Goal: Task Accomplishment & Management: Use online tool/utility

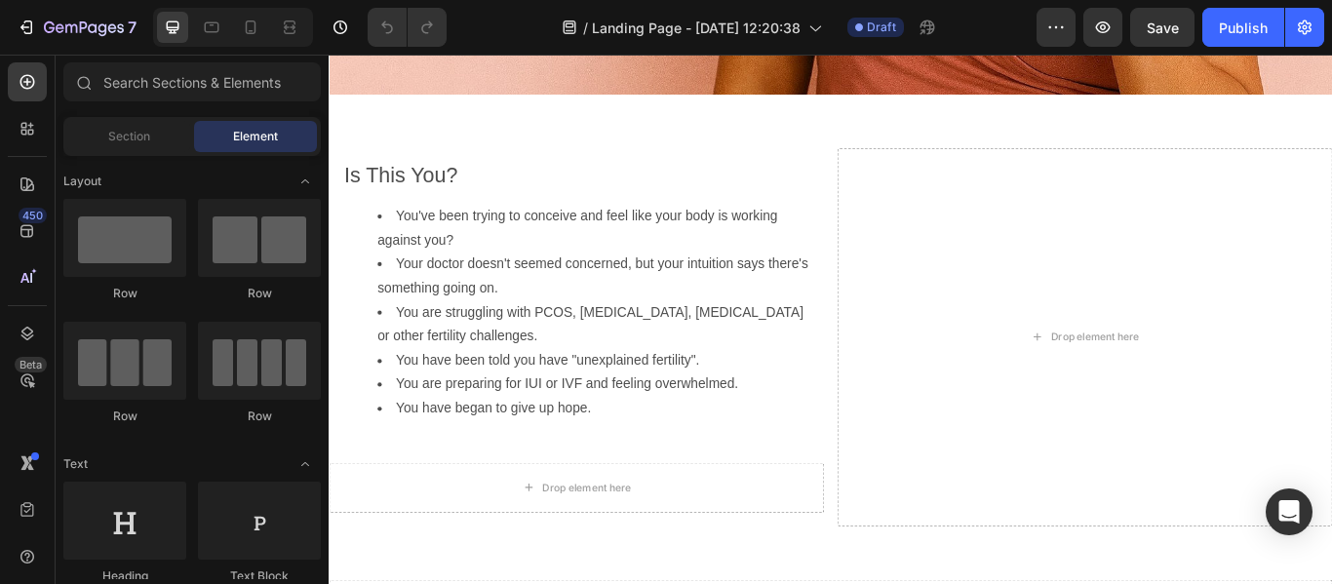
scroll to position [809, 0]
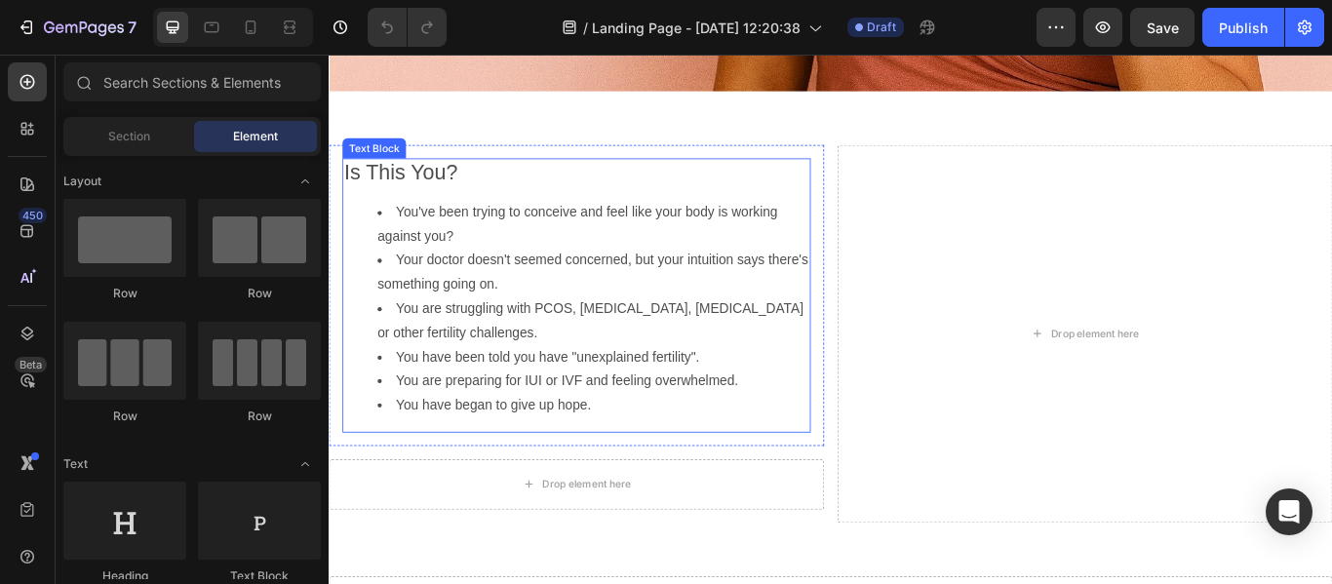
click at [825, 187] on p "Is This You?" at bounding box center [617, 194] width 542 height 32
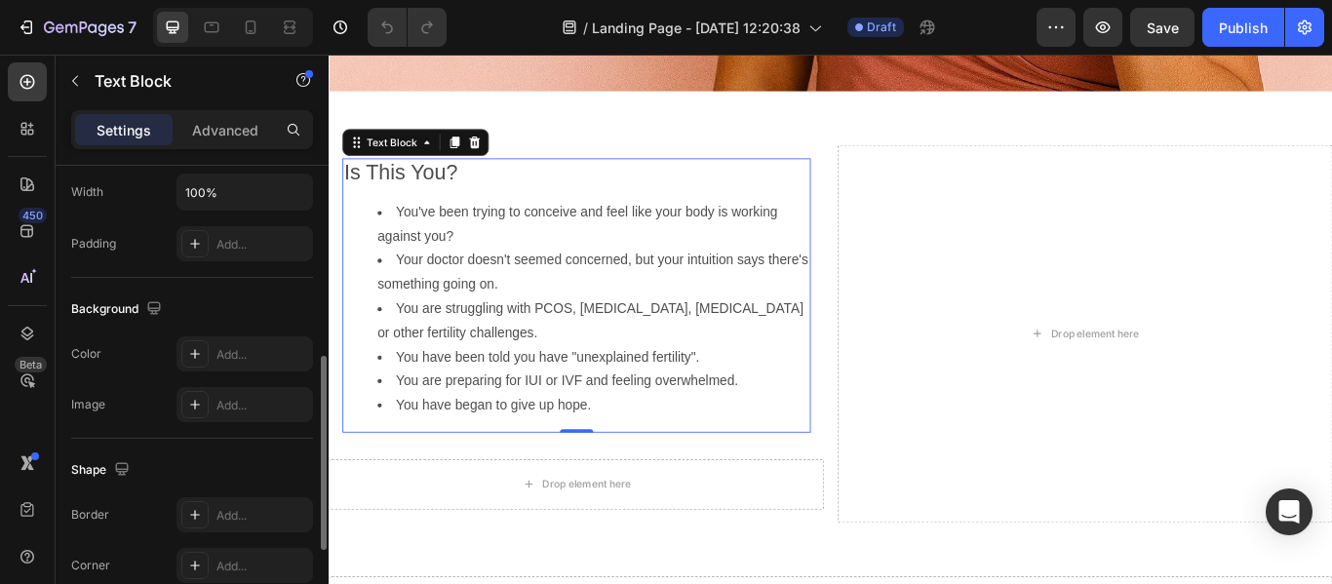
scroll to position [469, 0]
click at [246, 360] on div "Add..." at bounding box center [263, 357] width 92 height 18
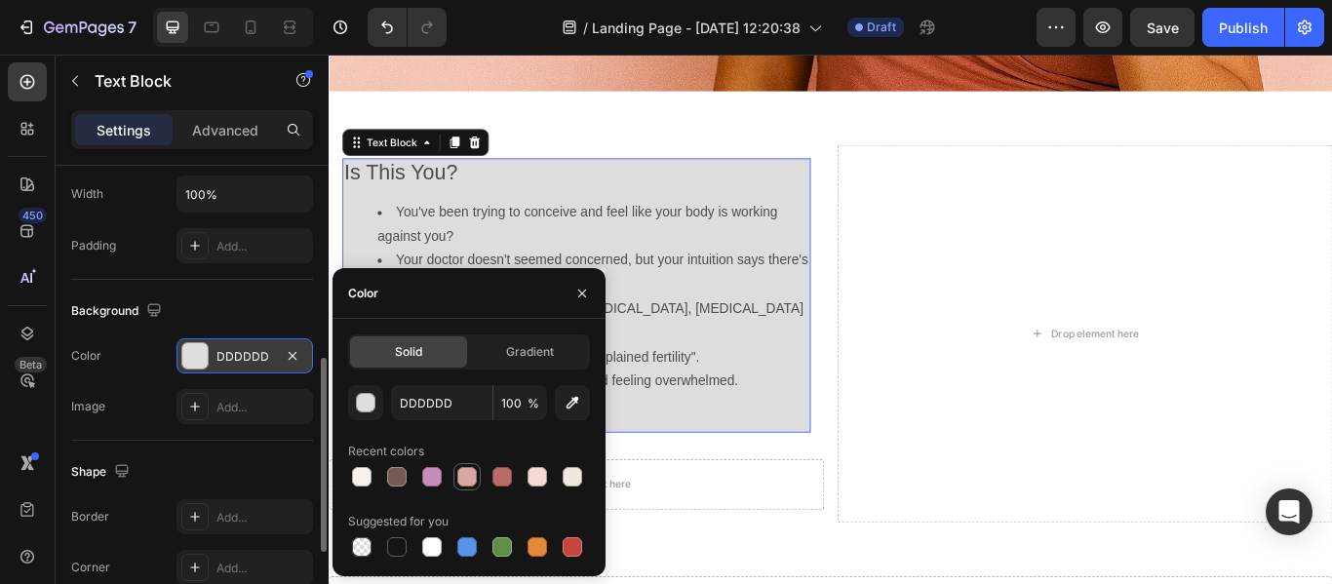
click at [460, 470] on div at bounding box center [467, 477] width 20 height 20
type input "D9A6A1"
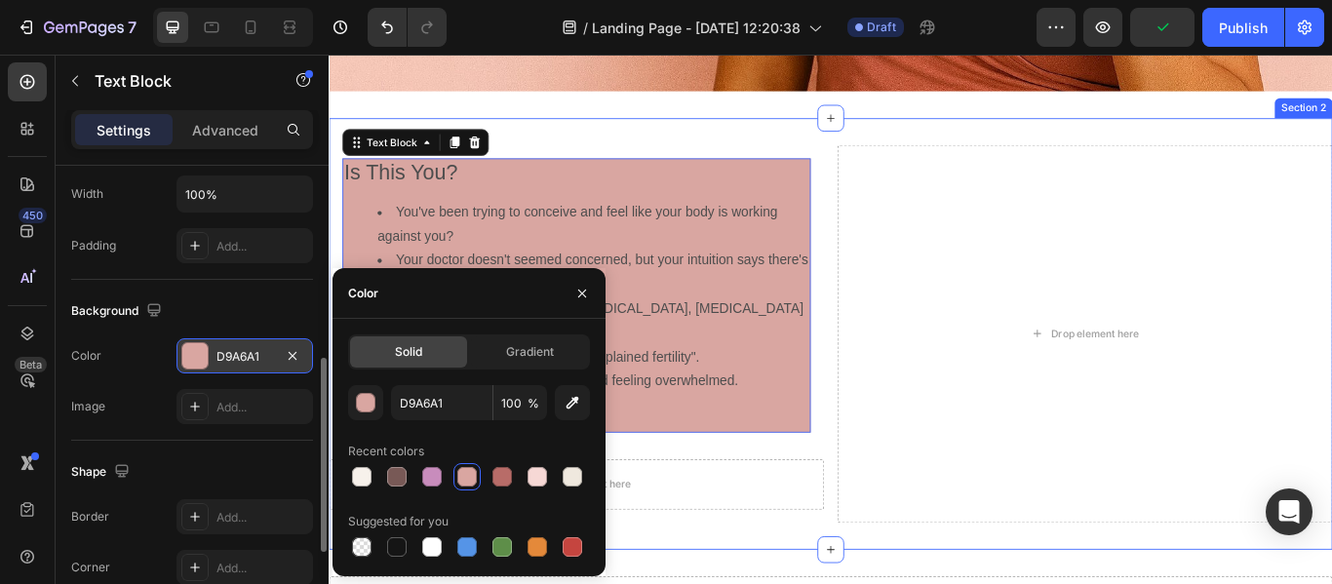
click at [906, 490] on div "Is This You? You've been trying to conceive and feel like your body is working …" at bounding box center [914, 380] width 1171 height 503
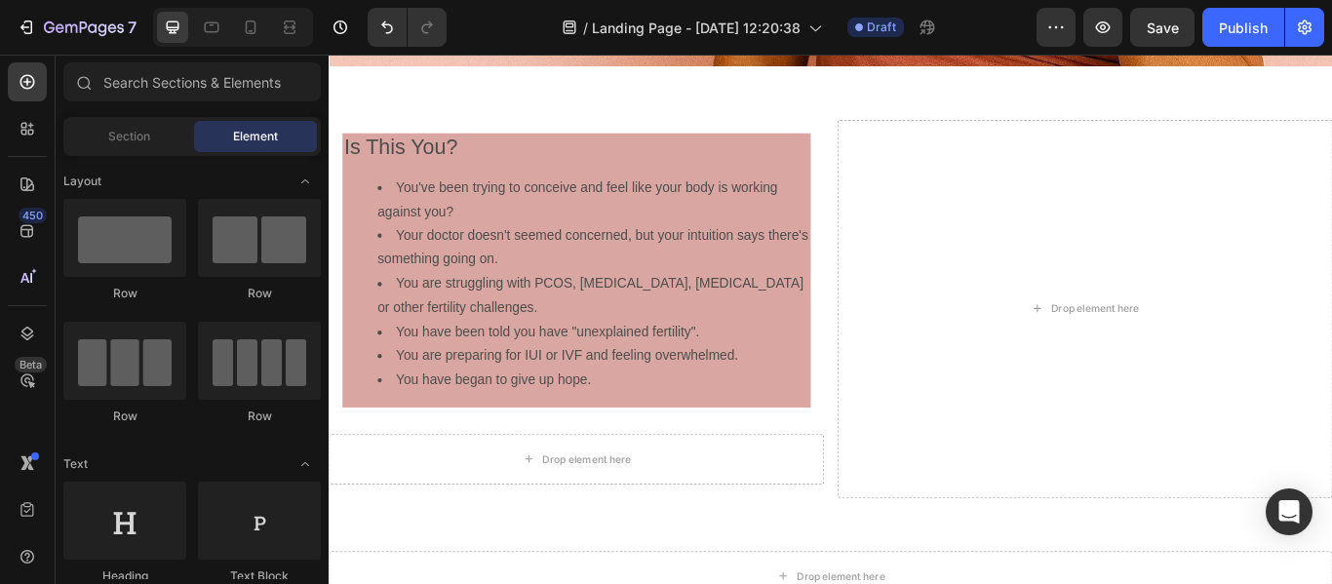
scroll to position [842, 0]
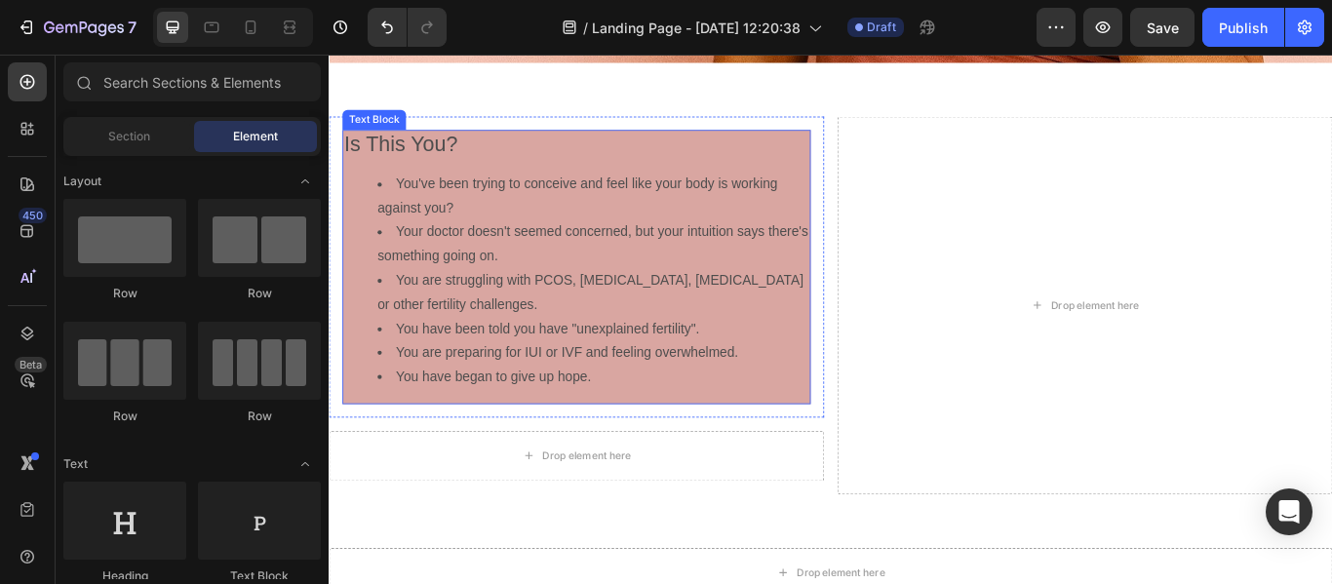
click at [702, 264] on li "Your doctor doesn't seemed concerned, but your intuition says there's something…" at bounding box center [636, 276] width 503 height 57
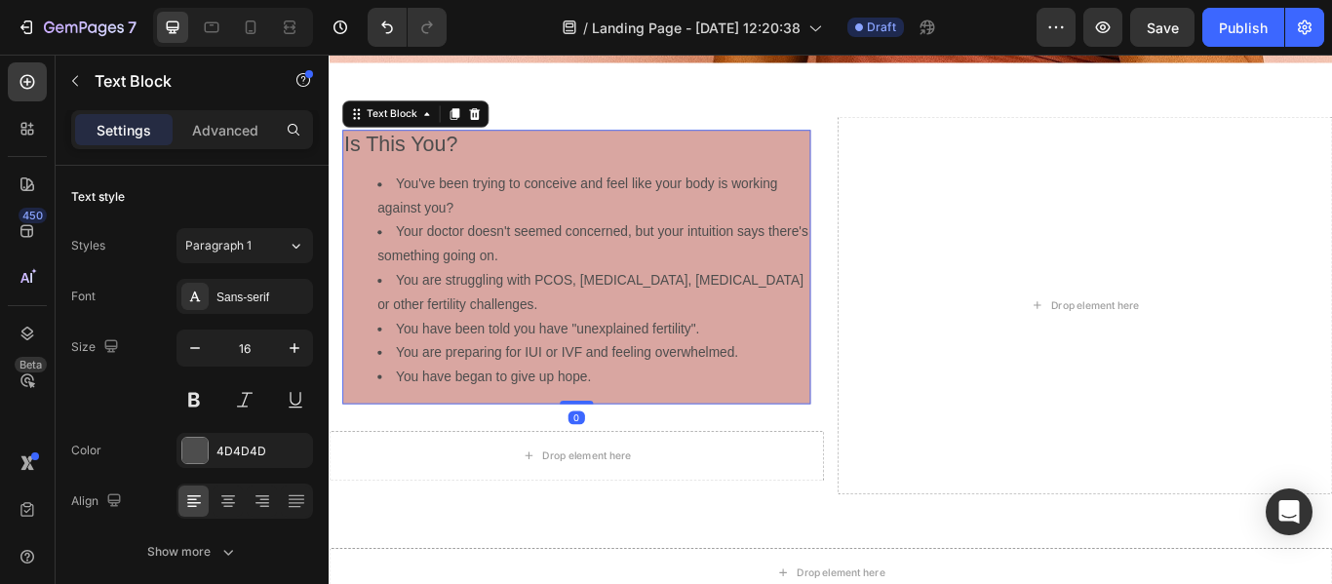
click at [479, 151] on span "Is This You?" at bounding box center [412, 157] width 133 height 27
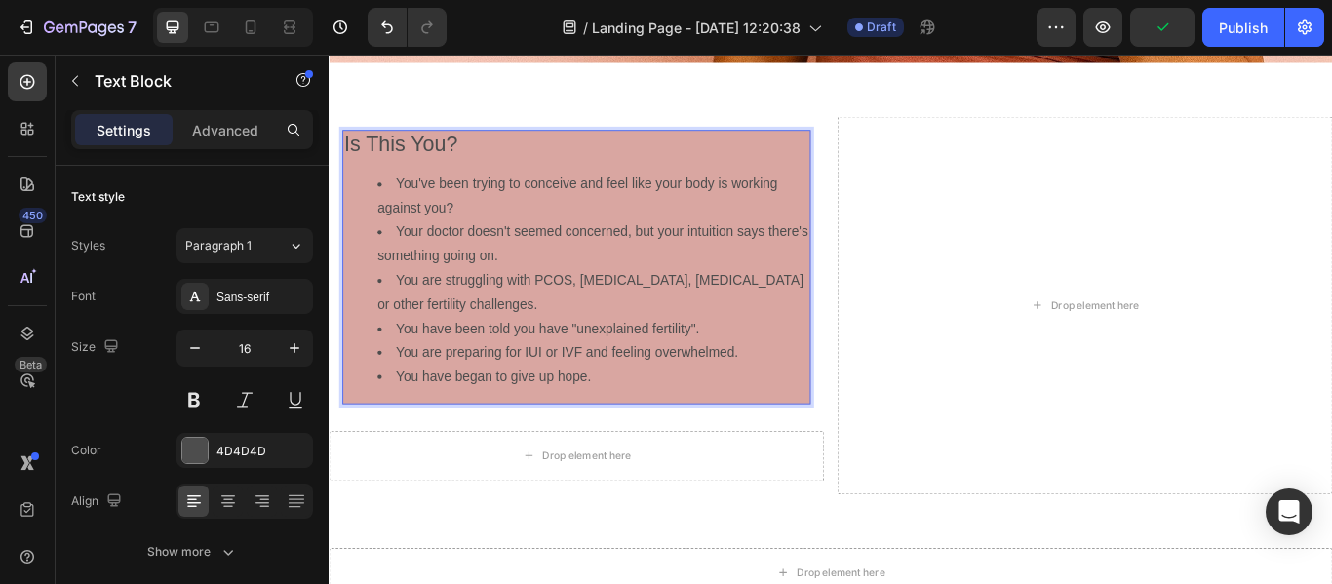
click at [531, 142] on div "Is This You? You've been trying to conceive and feel like your body is working …" at bounding box center [617, 302] width 546 height 320
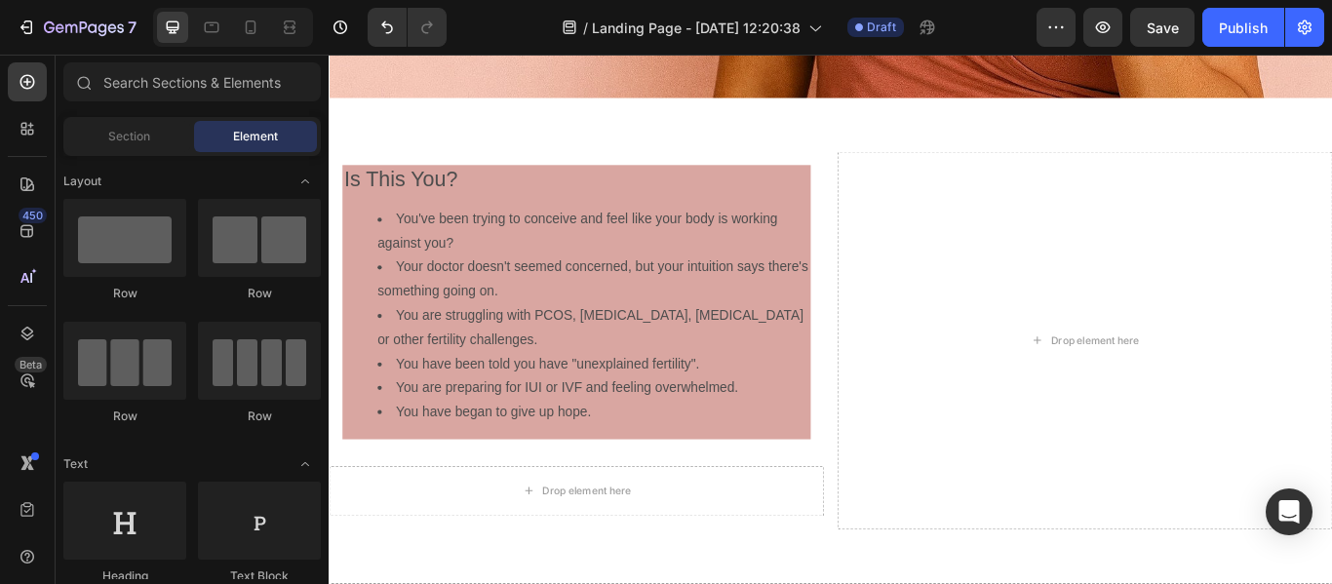
scroll to position [798, 0]
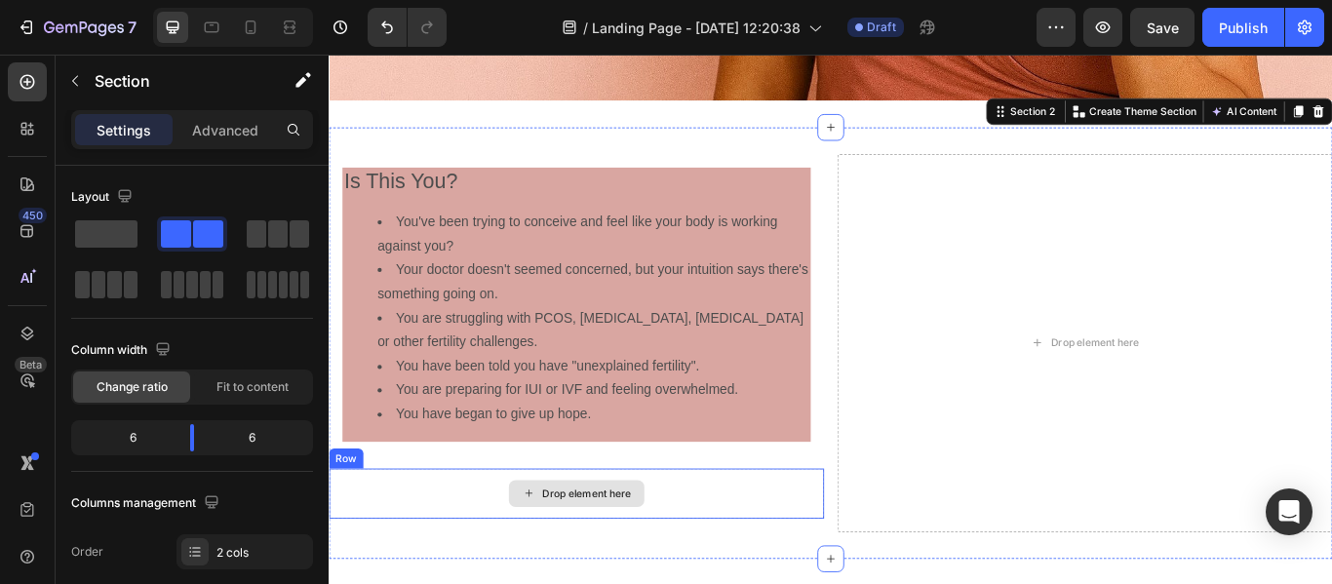
click at [619, 559] on div "Drop element here" at bounding box center [628, 567] width 103 height 16
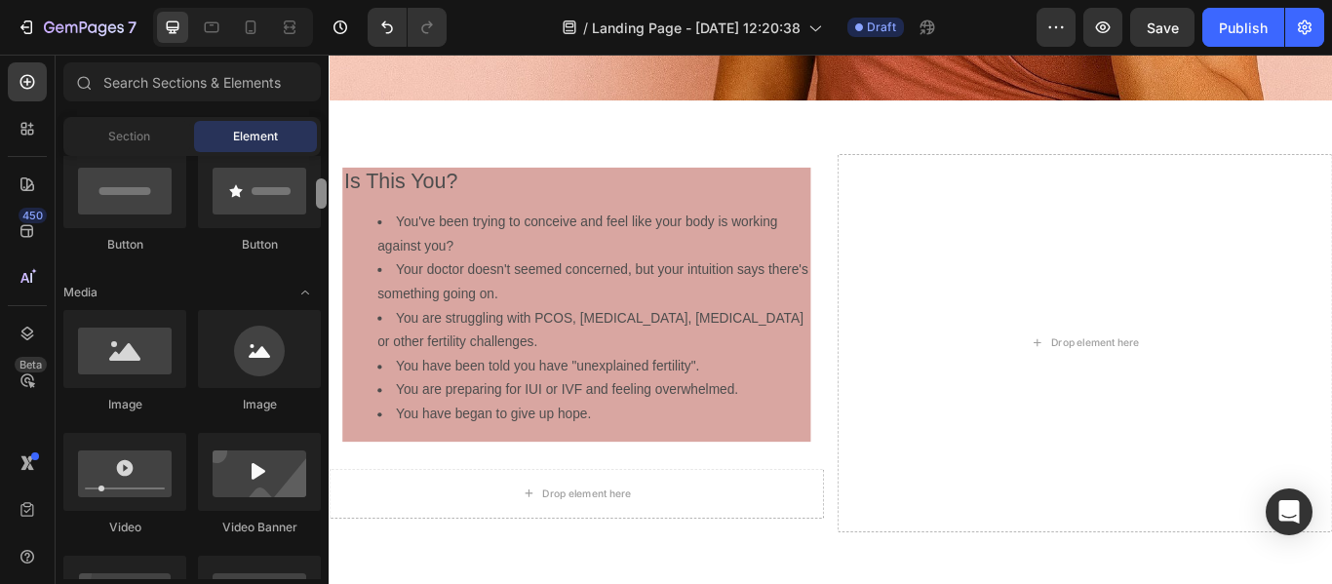
scroll to position [479, 0]
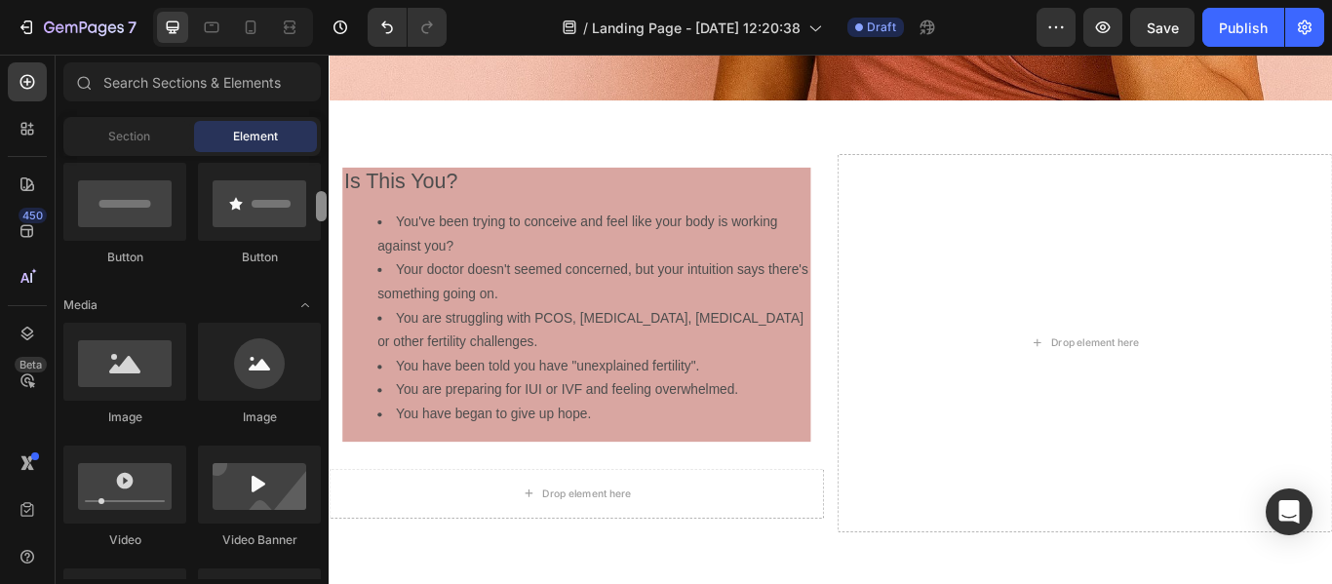
drag, startPoint x: 319, startPoint y: 172, endPoint x: 320, endPoint y: 207, distance: 35.1
click at [320, 207] on div at bounding box center [321, 206] width 11 height 30
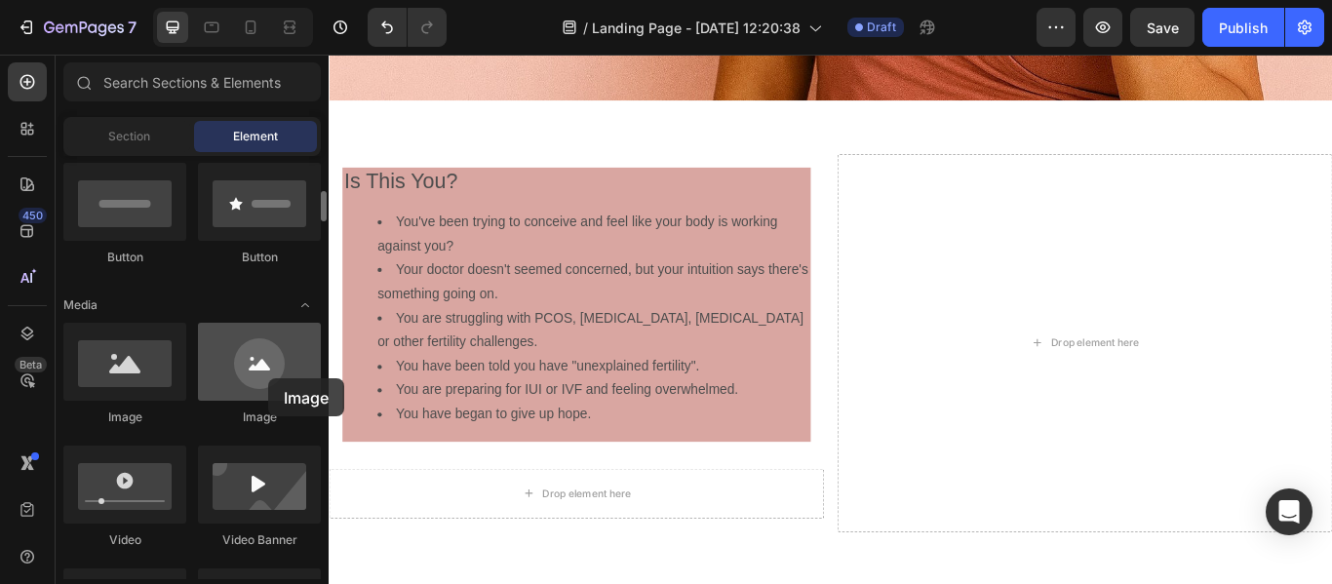
click at [268, 378] on div at bounding box center [259, 362] width 123 height 78
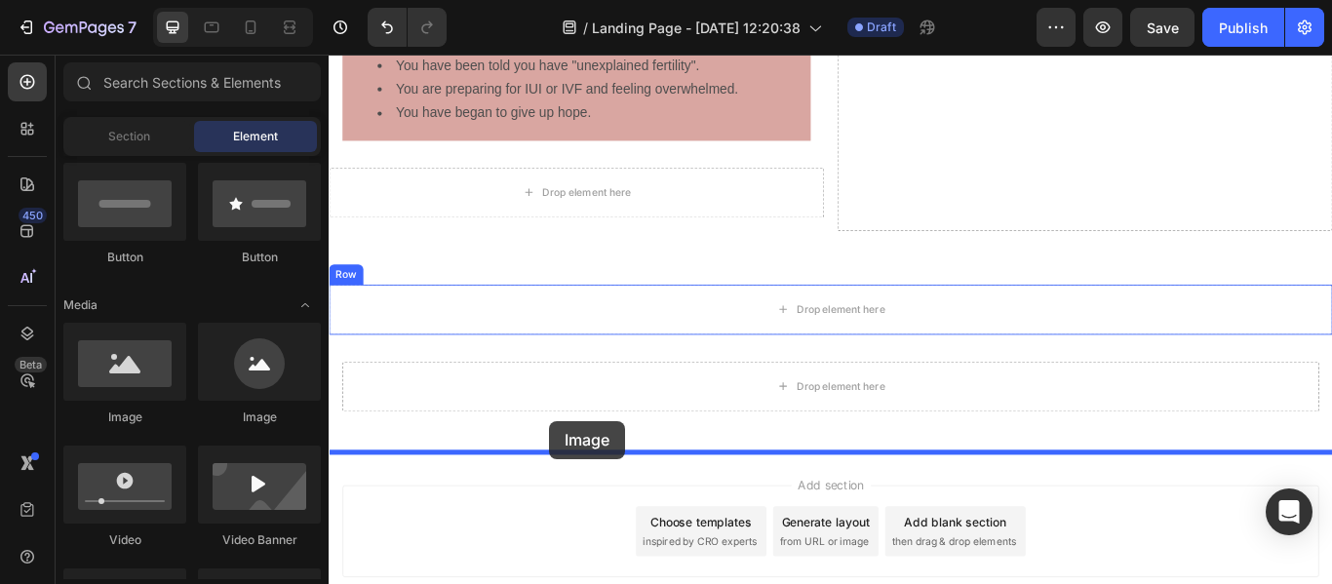
scroll to position [1169, 0]
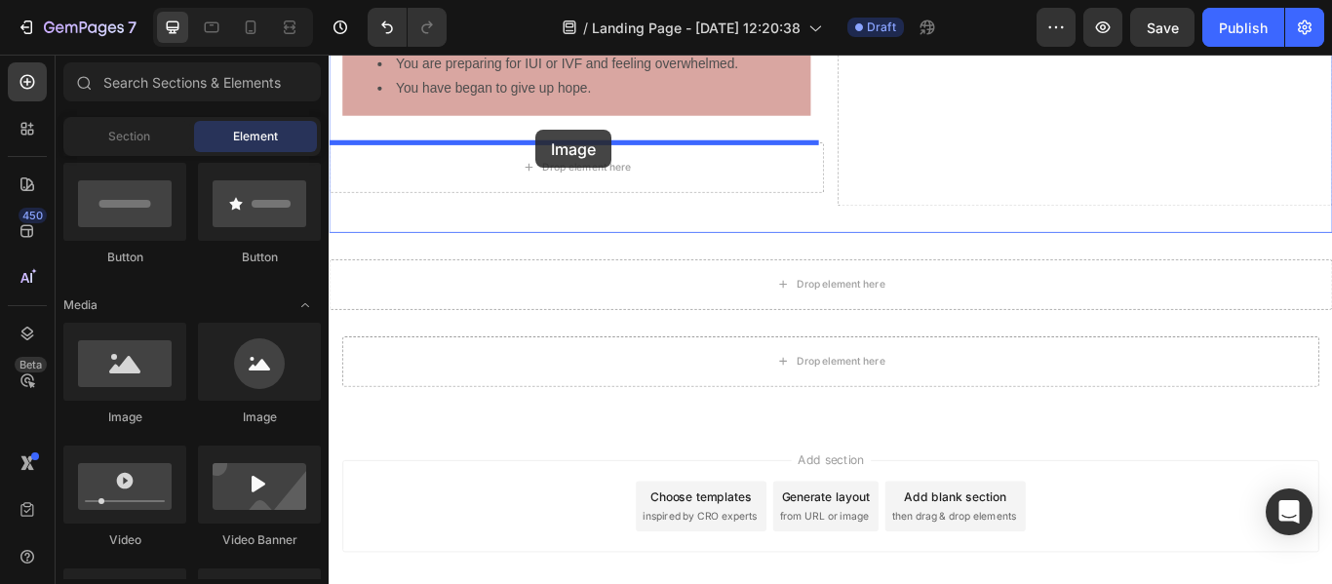
drag, startPoint x: 597, startPoint y: 433, endPoint x: 570, endPoint y: 142, distance: 292.0
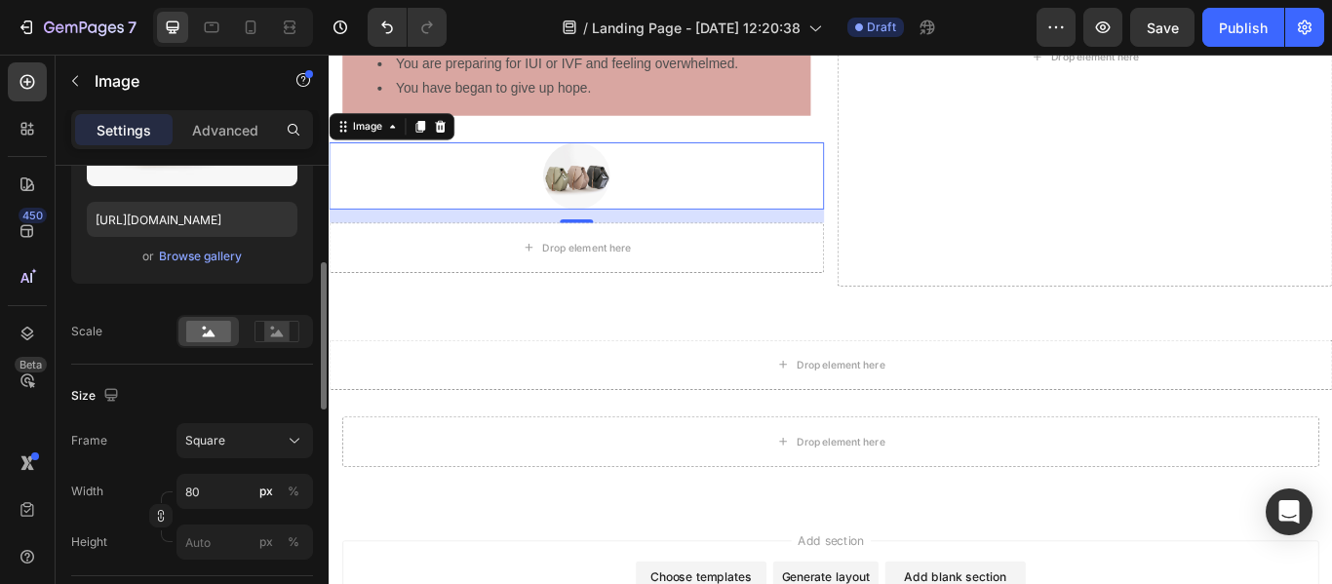
scroll to position [319, 0]
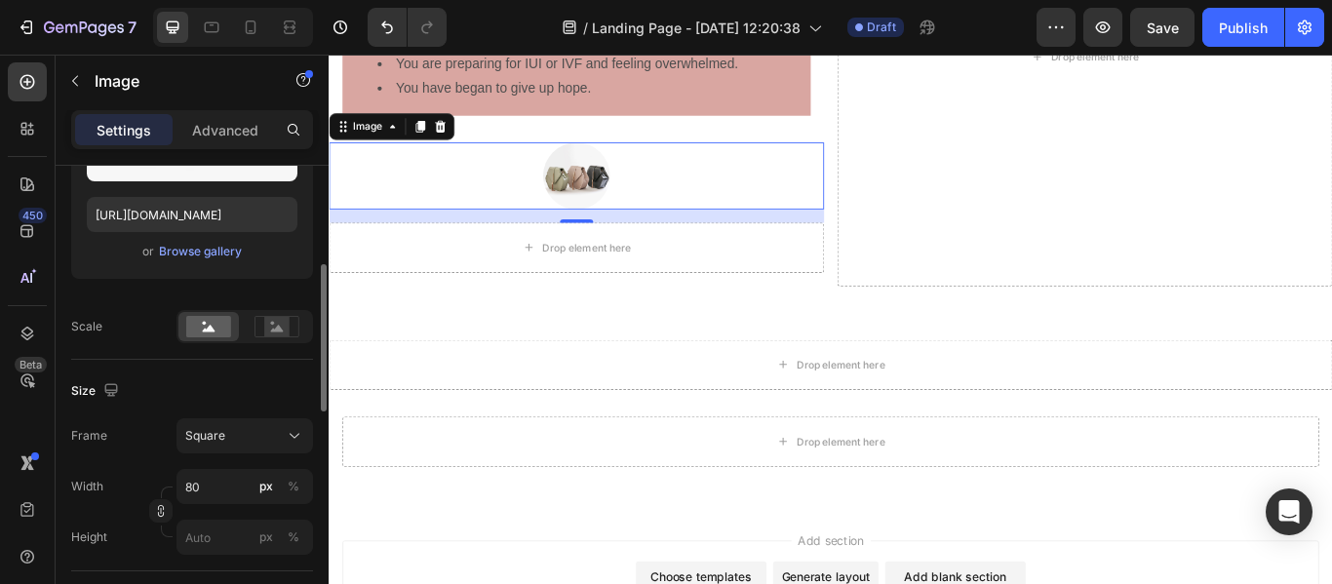
click at [261, 287] on div "Upload Image [URL][DOMAIN_NAME] or Browse gallery" at bounding box center [192, 169] width 242 height 252
click at [272, 337] on rect at bounding box center [276, 327] width 25 height 20
click at [215, 326] on rect at bounding box center [208, 326] width 45 height 21
click at [299, 437] on icon at bounding box center [295, 436] width 20 height 20
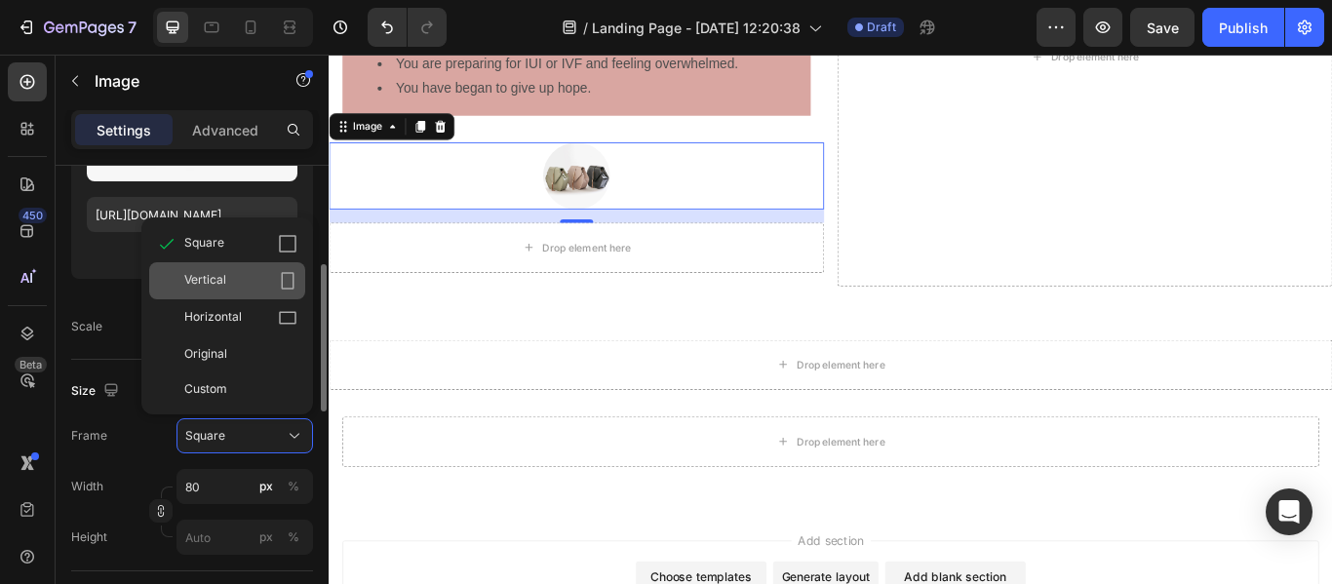
click at [260, 283] on div "Vertical" at bounding box center [240, 281] width 113 height 20
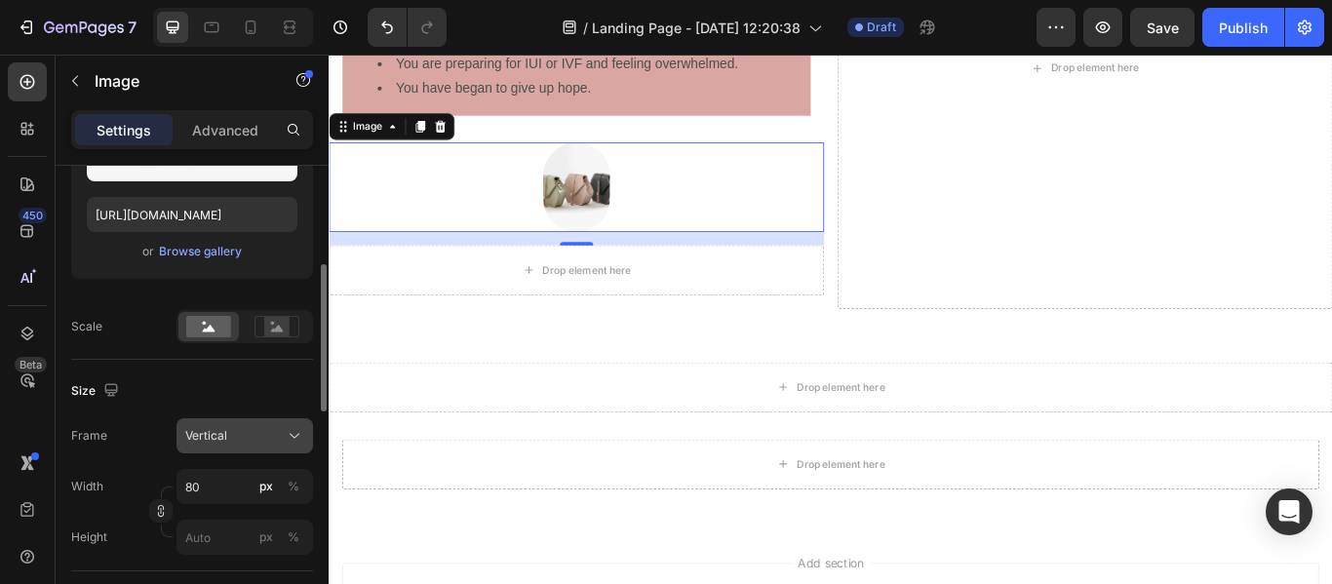
click at [304, 446] on button "Vertical" at bounding box center [245, 435] width 137 height 35
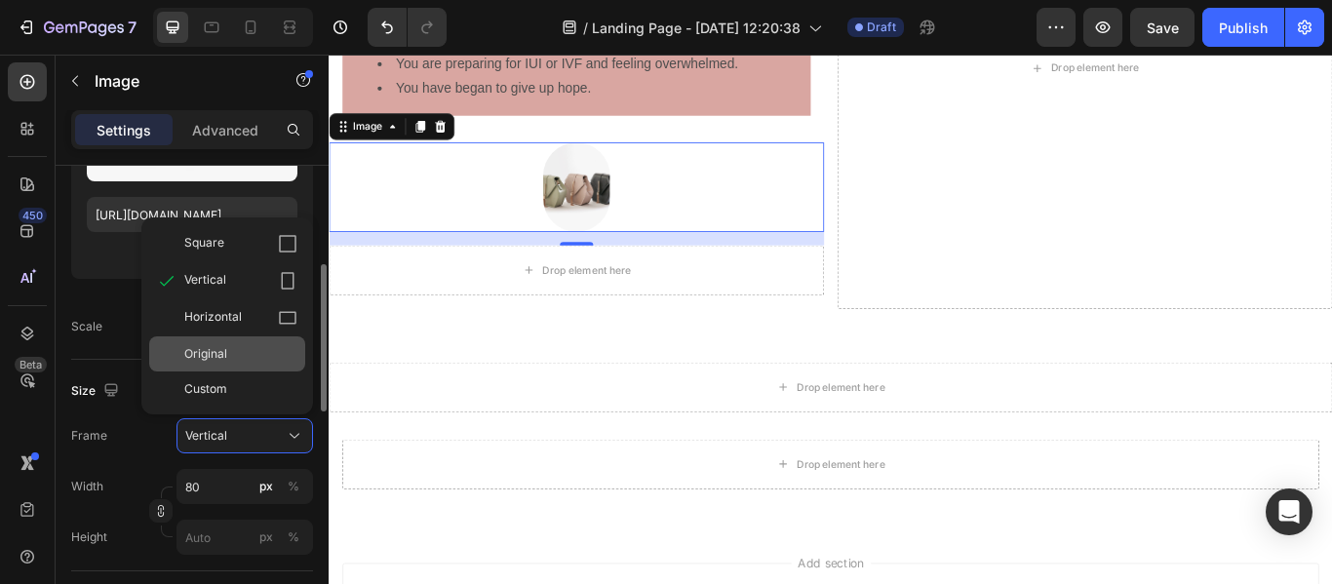
click at [268, 357] on div "Original" at bounding box center [240, 354] width 113 height 18
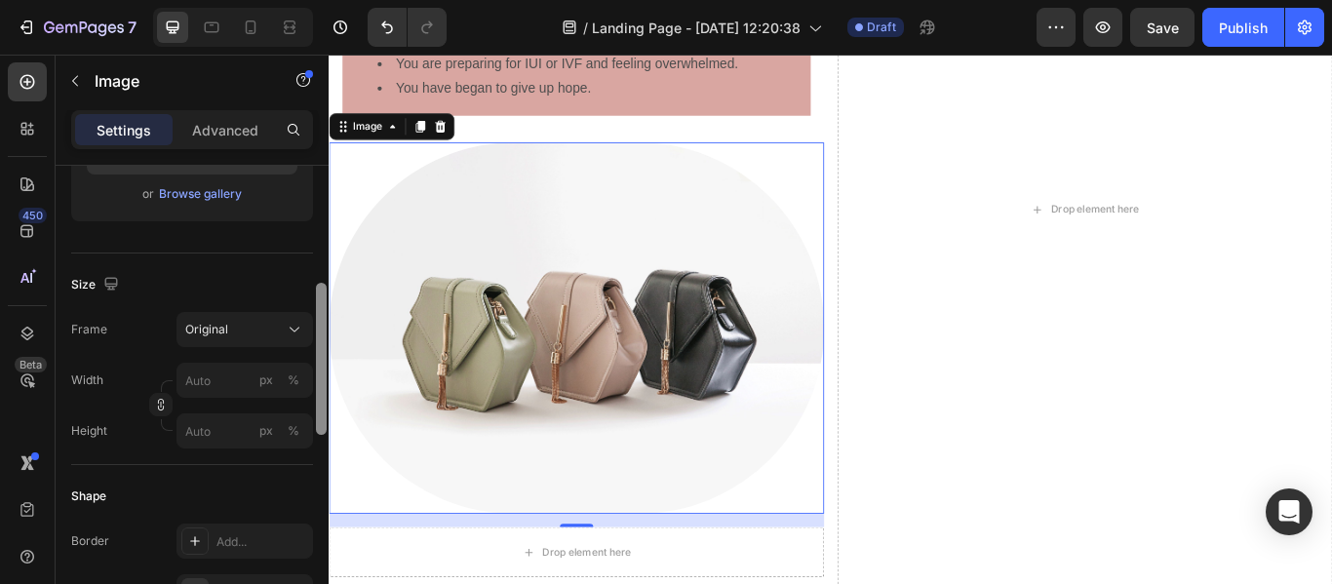
scroll to position [395, 0]
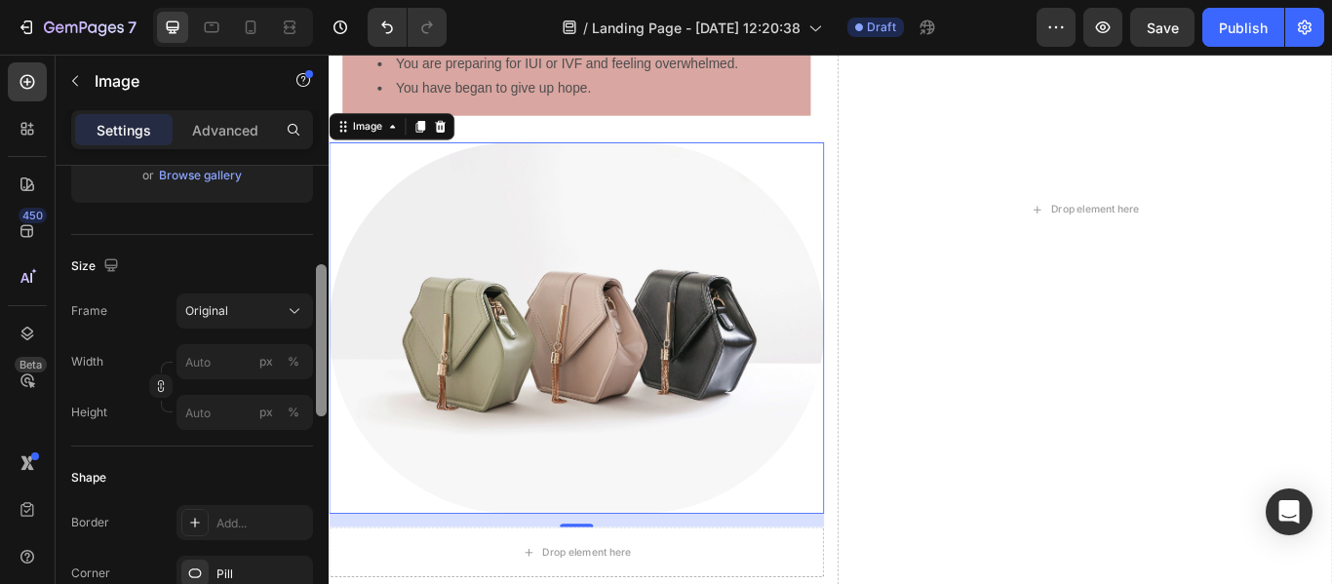
drag, startPoint x: 322, startPoint y: 397, endPoint x: 314, endPoint y: 421, distance: 25.6
click at [314, 421] on div at bounding box center [321, 381] width 15 height 474
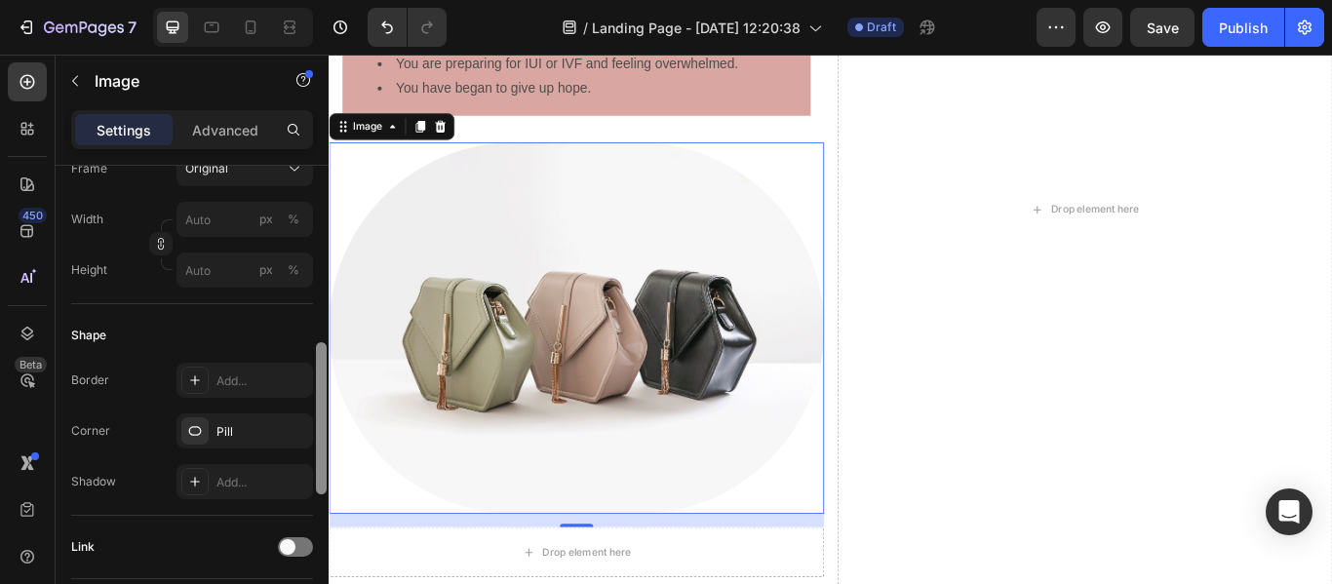
scroll to position [540, 0]
drag, startPoint x: 325, startPoint y: 426, endPoint x: 322, endPoint y: 473, distance: 46.9
click at [322, 473] on div at bounding box center [321, 415] width 11 height 152
click at [263, 436] on div "Pill" at bounding box center [245, 429] width 57 height 18
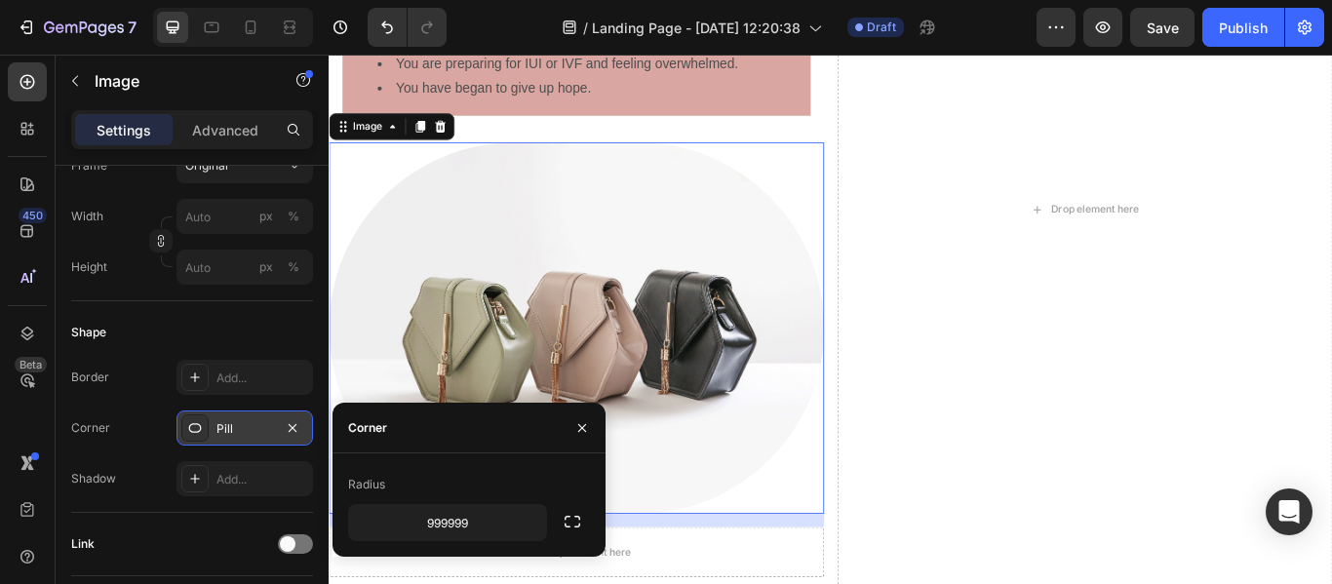
click at [263, 436] on div "Pill" at bounding box center [245, 429] width 57 height 18
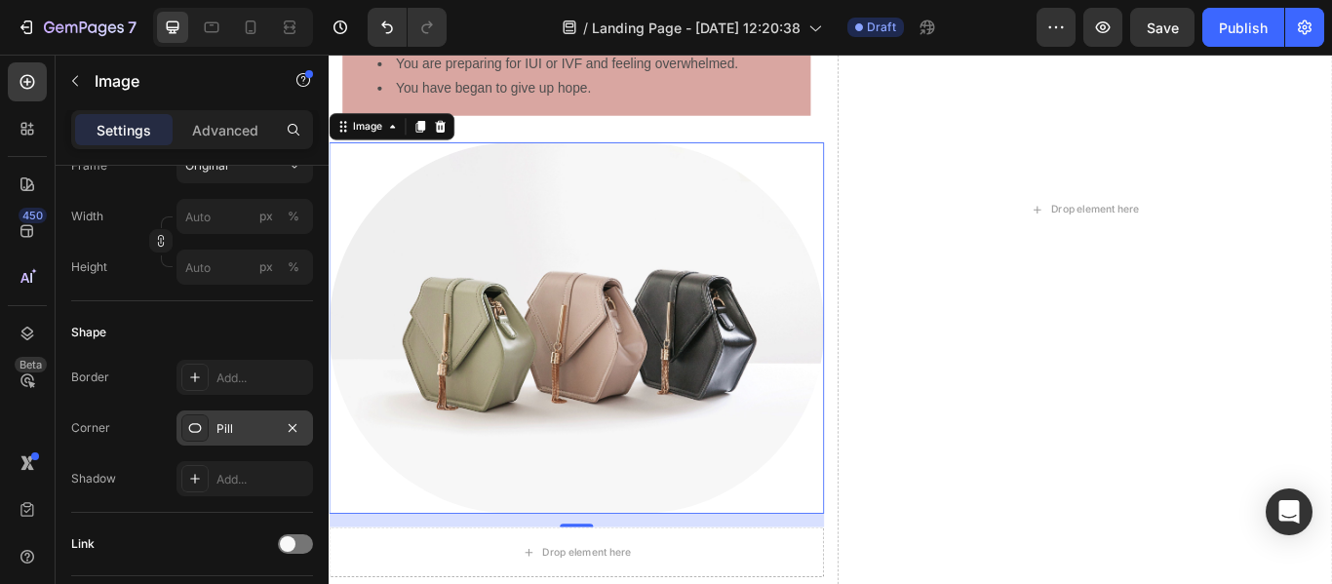
click at [263, 436] on div "Pill" at bounding box center [245, 429] width 57 height 18
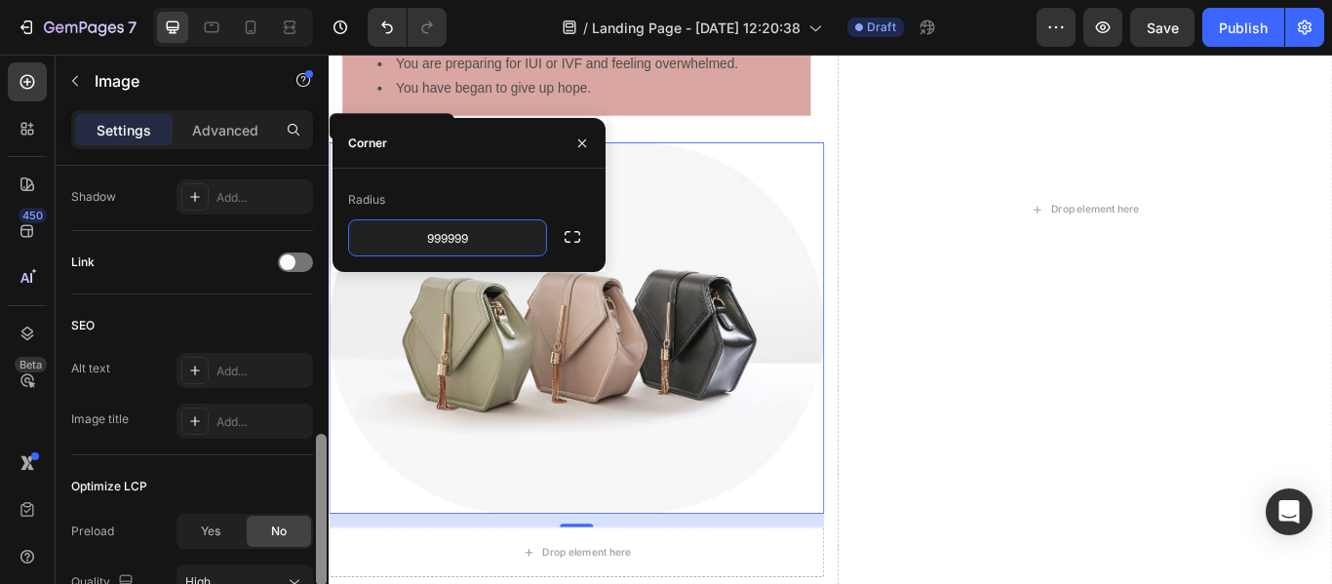
scroll to position [825, 0]
drag, startPoint x: 326, startPoint y: 354, endPoint x: 314, endPoint y: 446, distance: 92.4
click at [314, 446] on div at bounding box center [321, 403] width 15 height 474
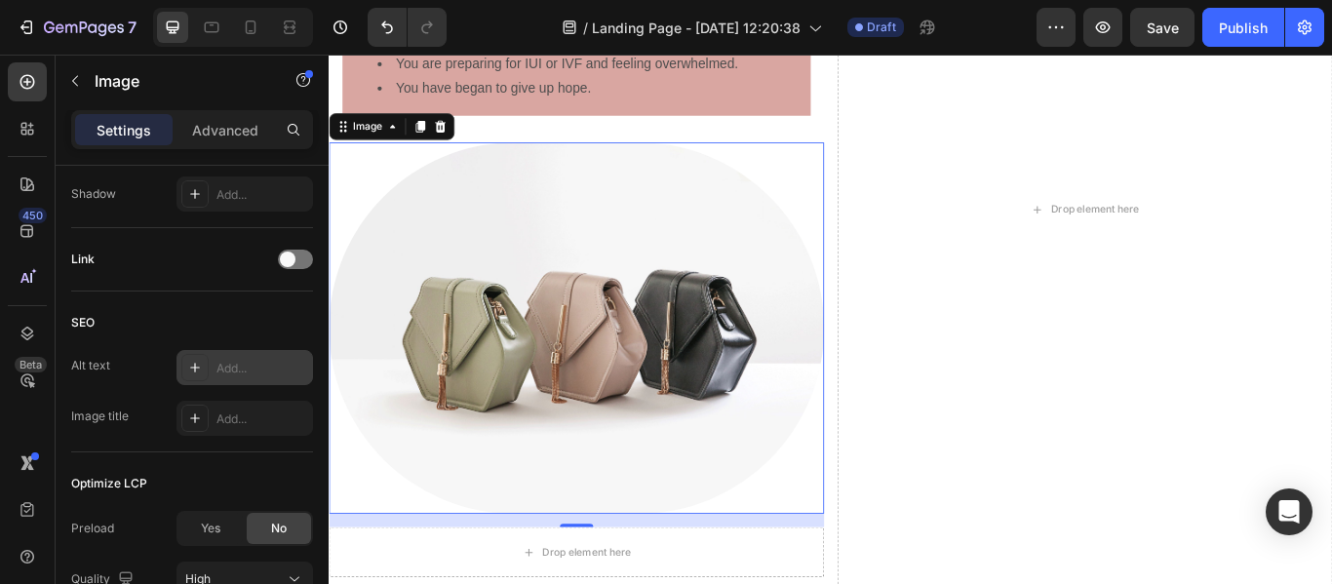
click at [252, 365] on div "Add..." at bounding box center [263, 369] width 92 height 18
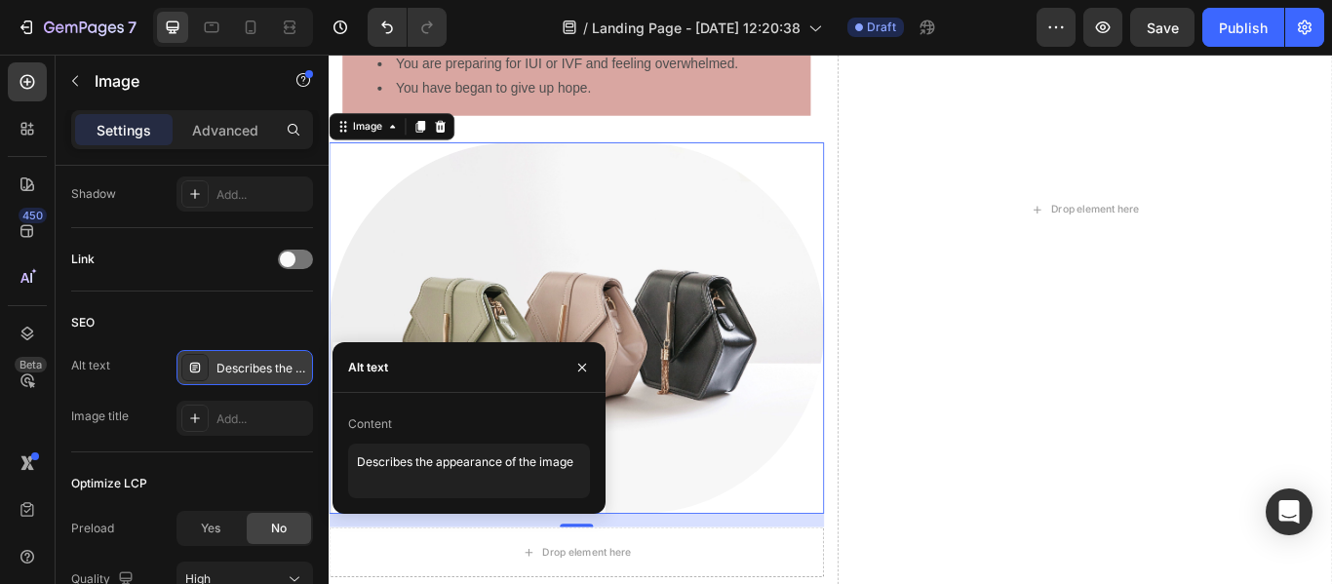
click at [231, 322] on div "SEO" at bounding box center [192, 322] width 242 height 31
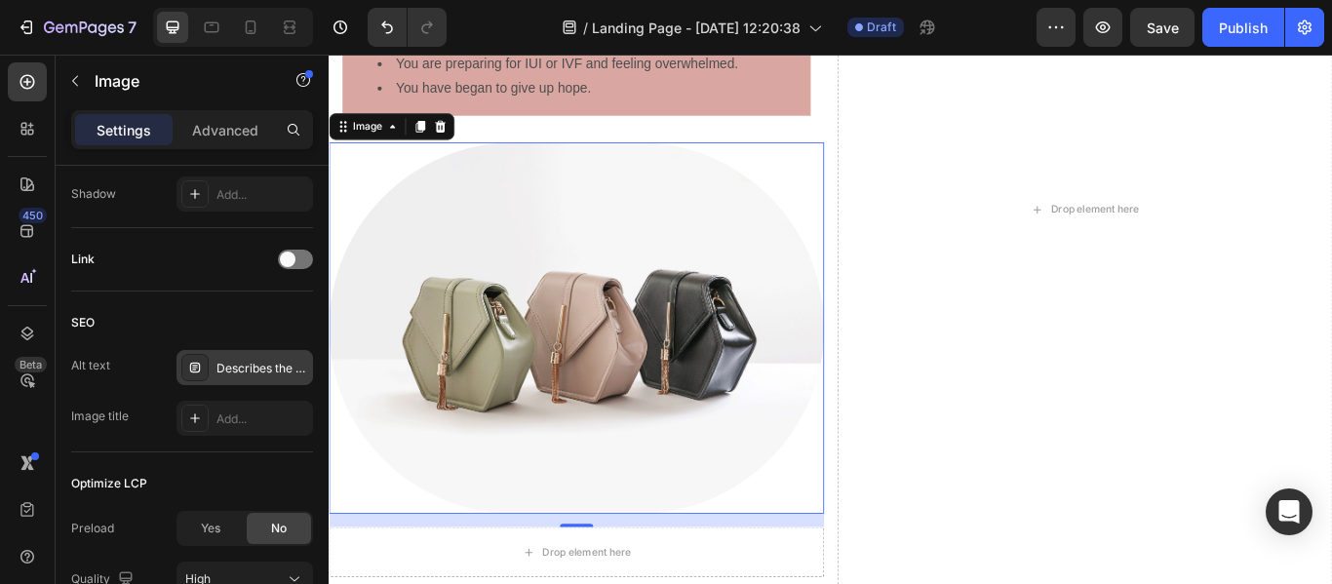
click at [260, 363] on div "Describes the appearance of the image" at bounding box center [263, 369] width 92 height 18
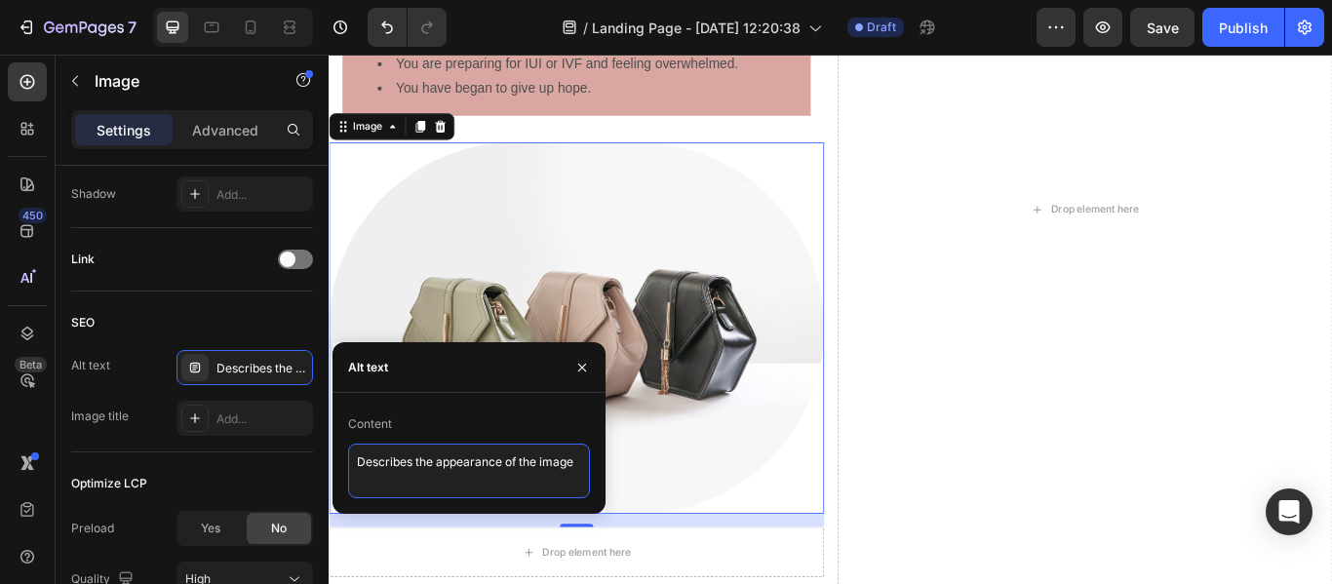
click at [427, 466] on textarea "Describes the appearance of the image" at bounding box center [469, 471] width 242 height 55
type textarea "e appearance of the image"
drag, startPoint x: 512, startPoint y: 459, endPoint x: 346, endPoint y: 460, distance: 165.8
click at [346, 460] on div "Content e appearance of the image" at bounding box center [469, 454] width 273 height 90
type textarea "Couple facing fer"
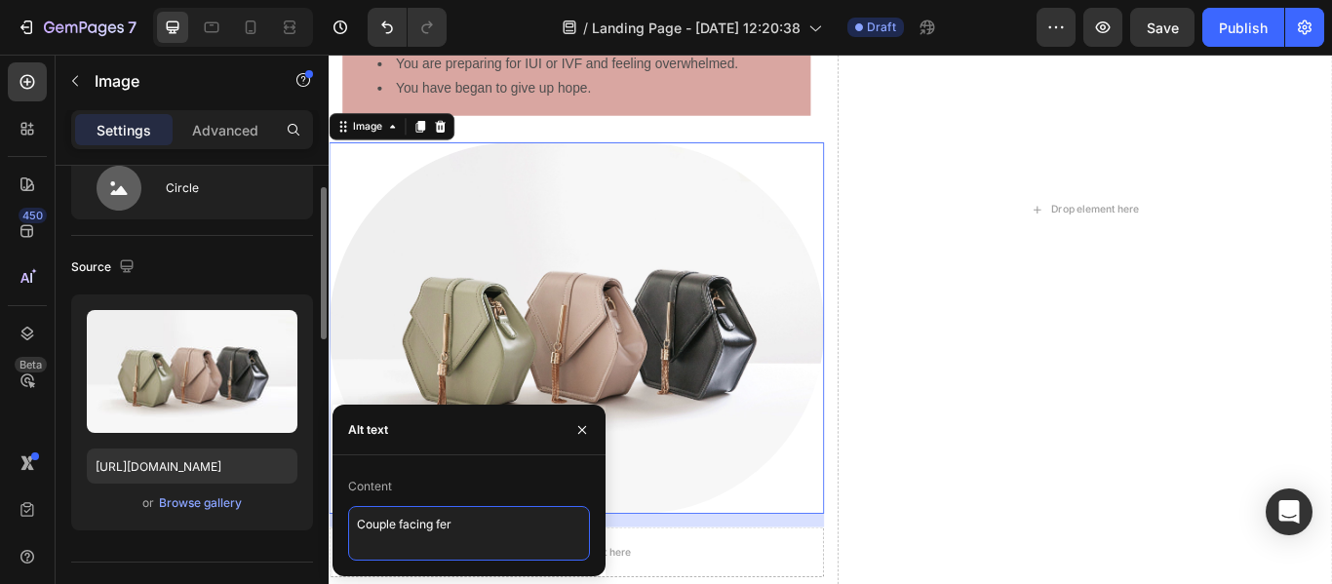
scroll to position [64, 0]
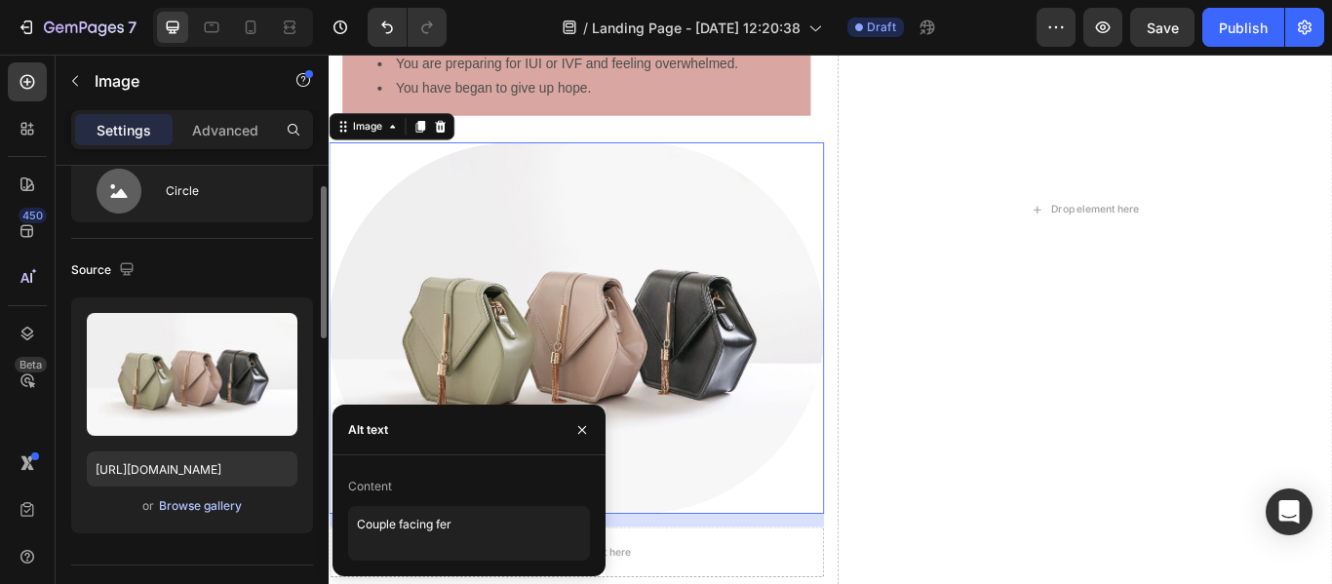
click at [219, 498] on div "Browse gallery" at bounding box center [200, 506] width 83 height 18
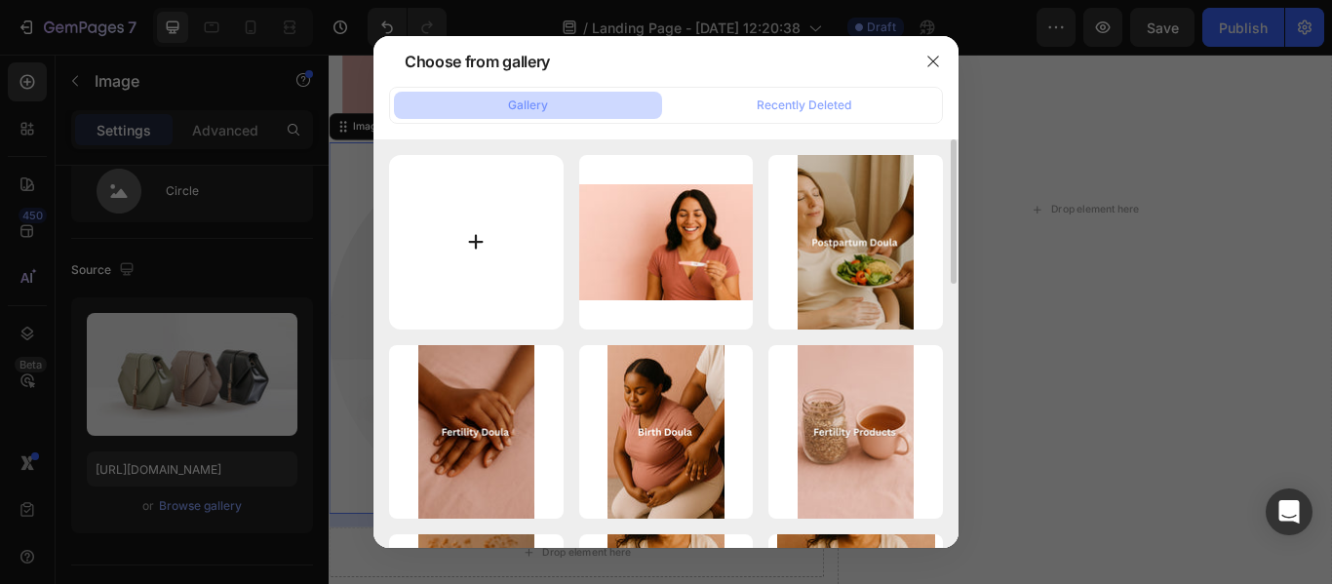
click at [475, 222] on input "file" at bounding box center [476, 242] width 175 height 175
type input "C:\fakepath\251B41E4-9E40-4C1B-A0E6-8CA6B9E33E99.png"
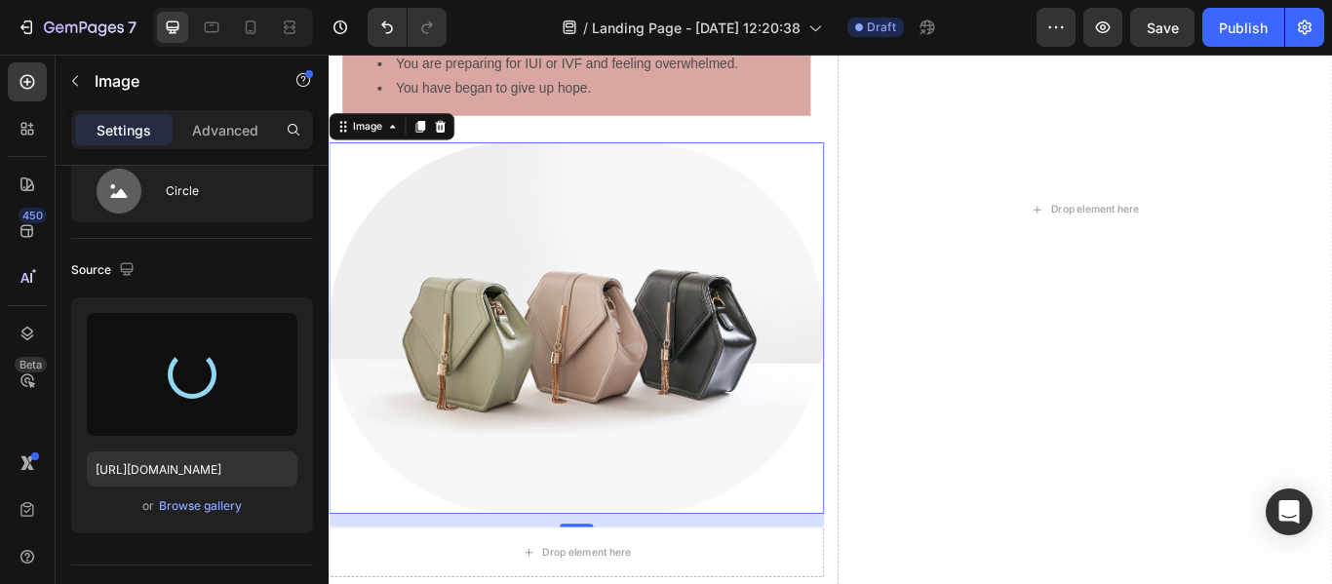
type input "[URL][DOMAIN_NAME]"
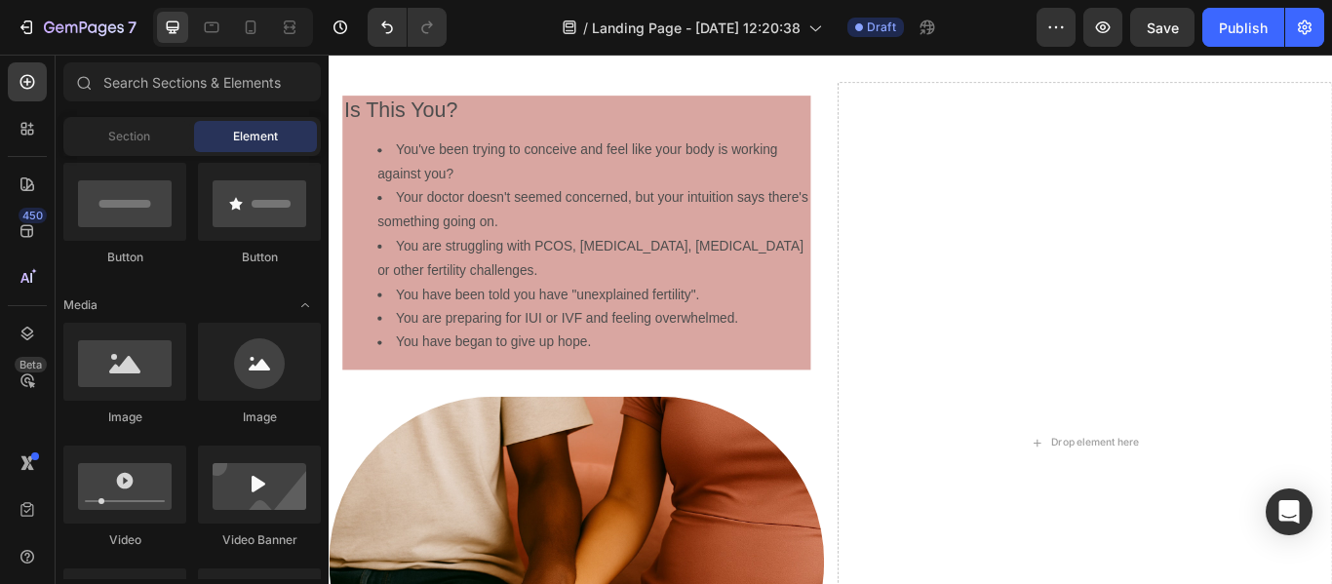
scroll to position [0, 0]
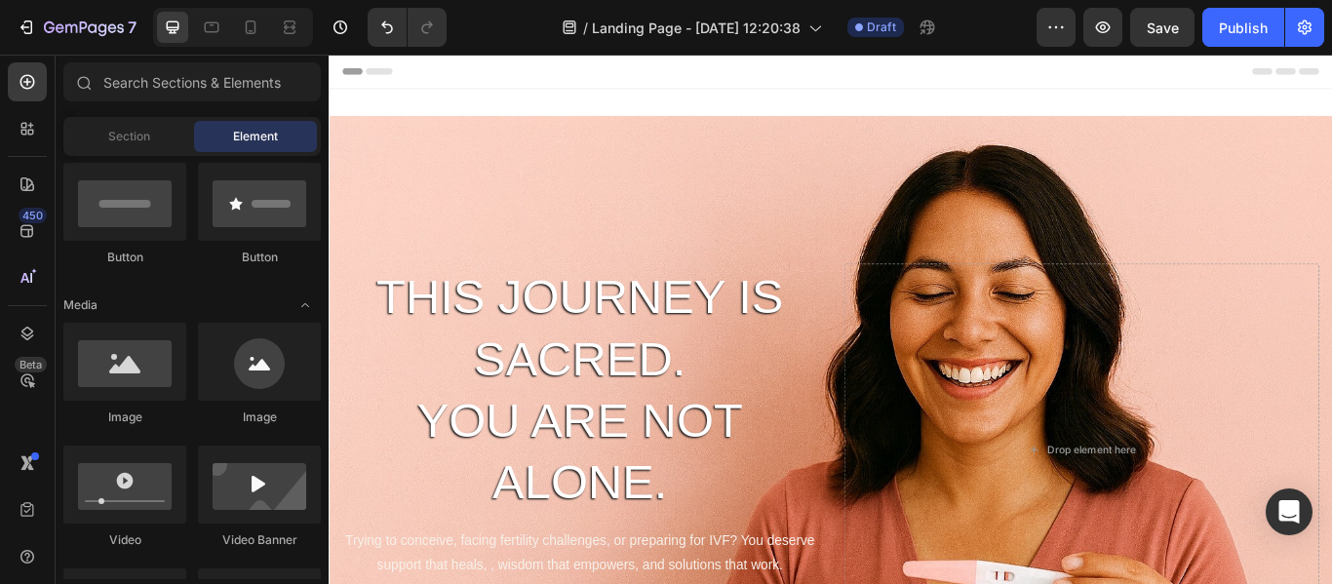
drag, startPoint x: 1490, startPoint y: 380, endPoint x: 1624, endPoint y: 56, distance: 351.2
click at [1105, 29] on icon "button" at bounding box center [1103, 27] width 15 height 12
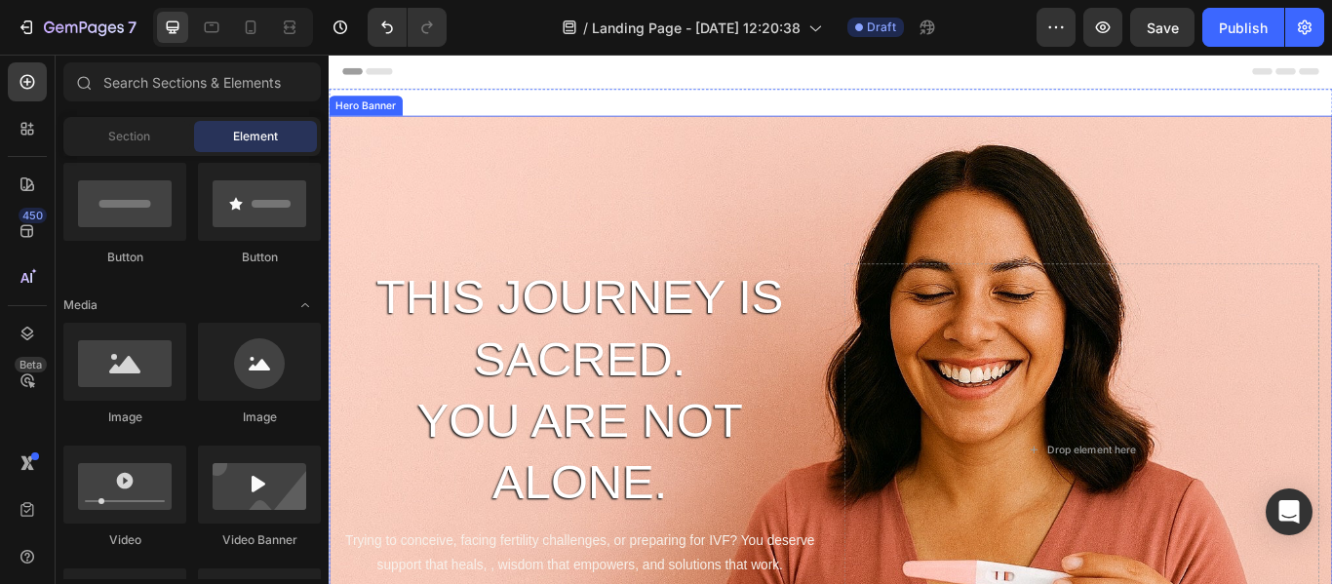
click at [817, 217] on div "Background Image" at bounding box center [914, 516] width 1171 height 780
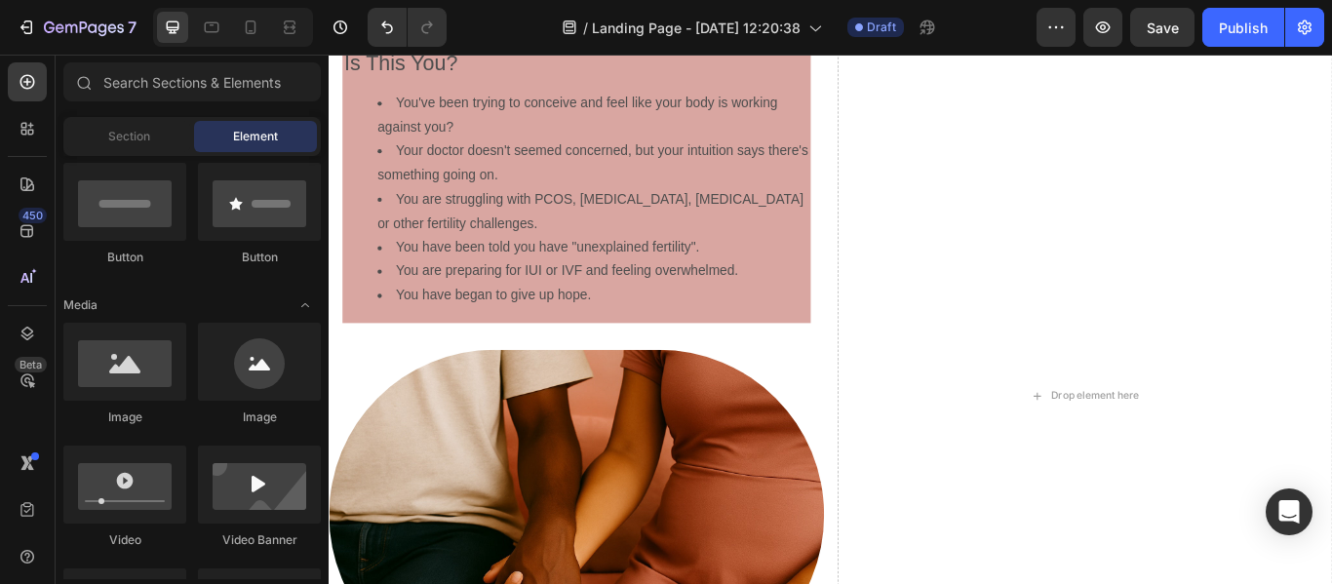
scroll to position [923, 0]
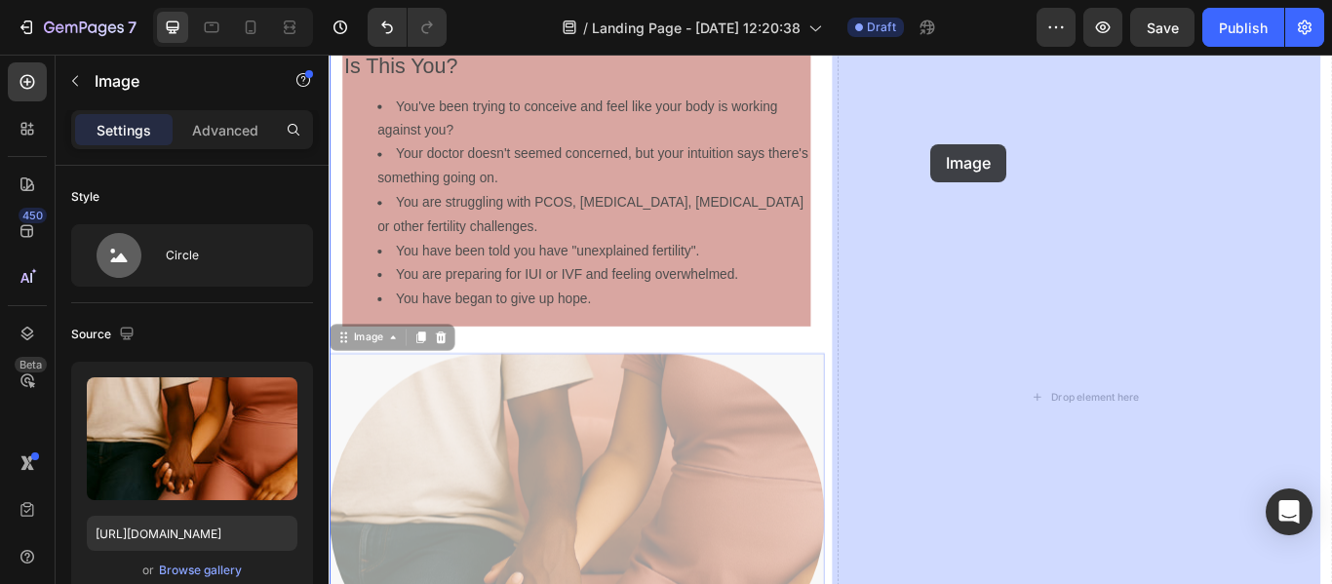
drag, startPoint x: 517, startPoint y: 592, endPoint x: 1030, endPoint y: 159, distance: 671.4
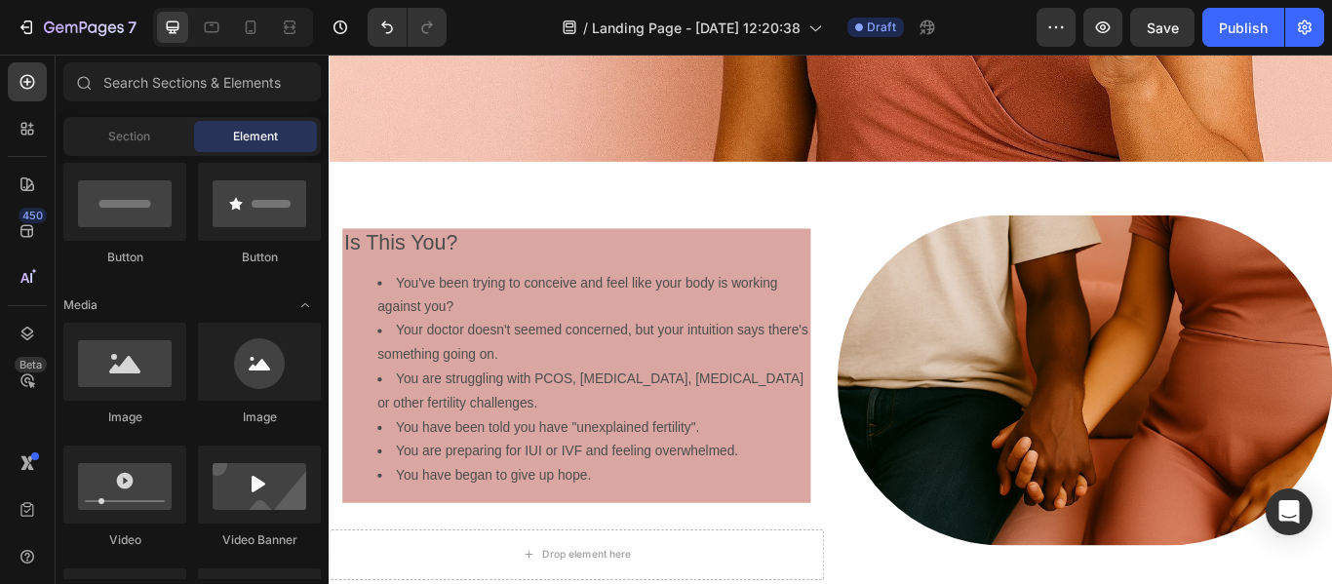
scroll to position [748, 0]
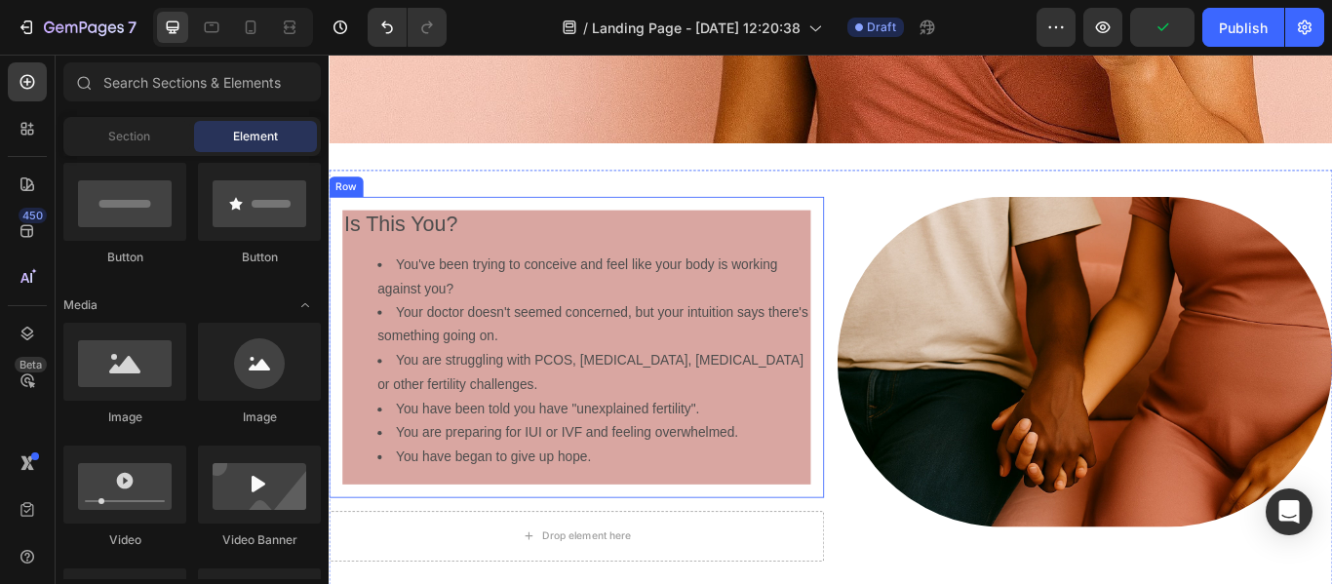
click at [364, 202] on div "Row" at bounding box center [349, 209] width 32 height 18
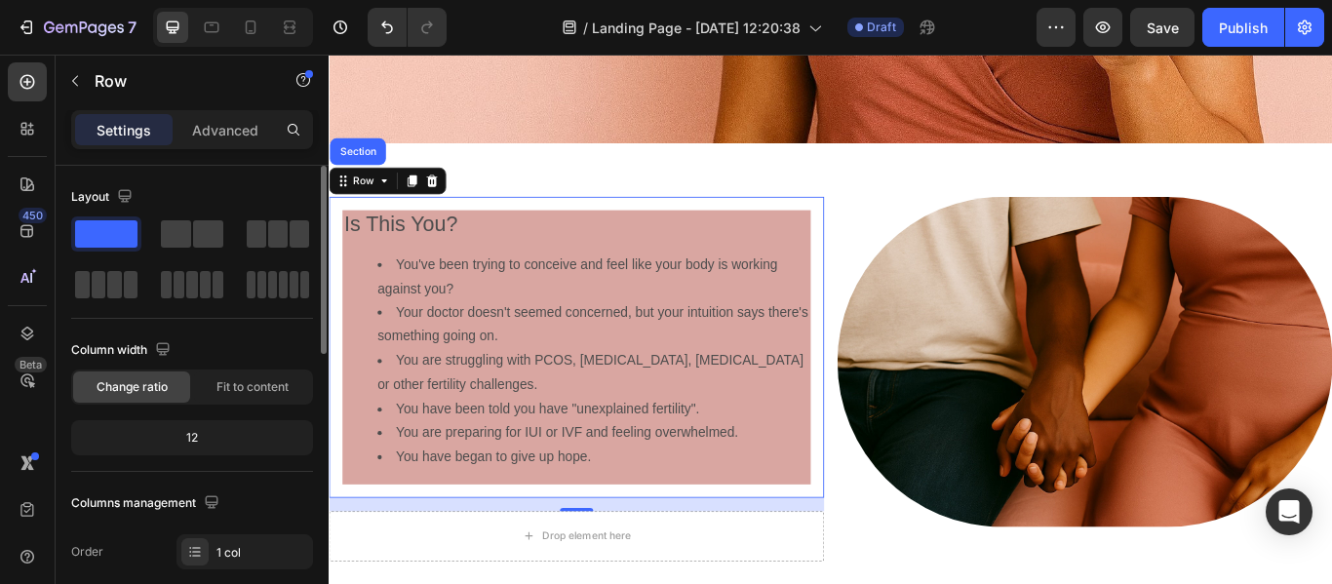
click at [104, 220] on span at bounding box center [106, 233] width 62 height 27
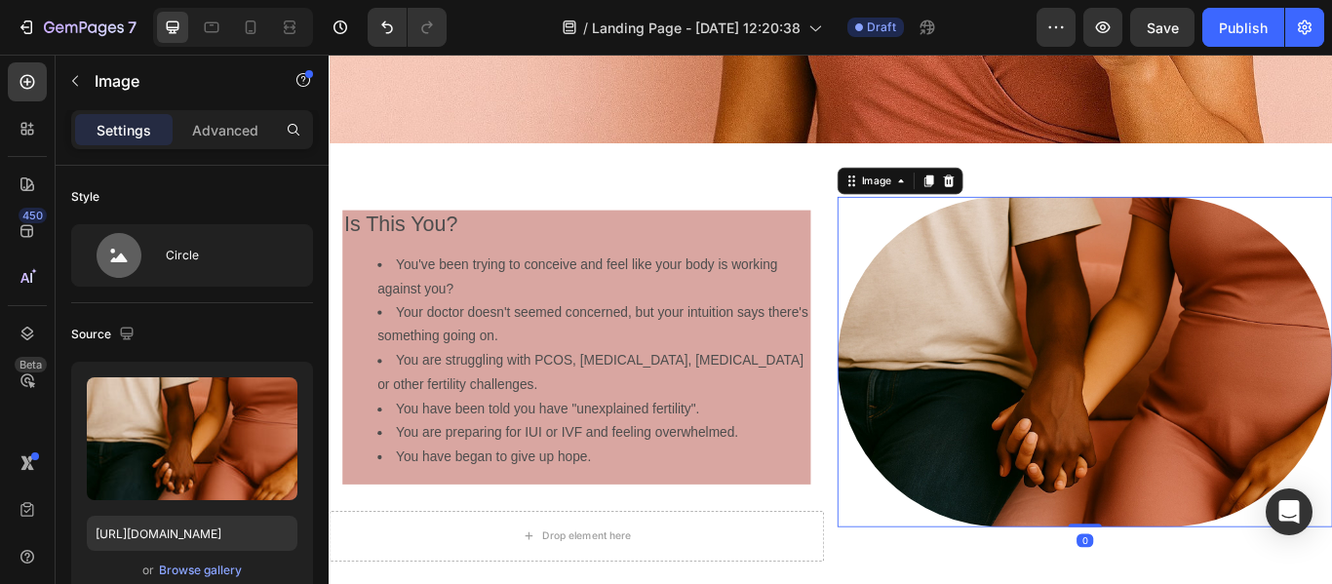
click at [961, 230] on div at bounding box center [1210, 412] width 577 height 385
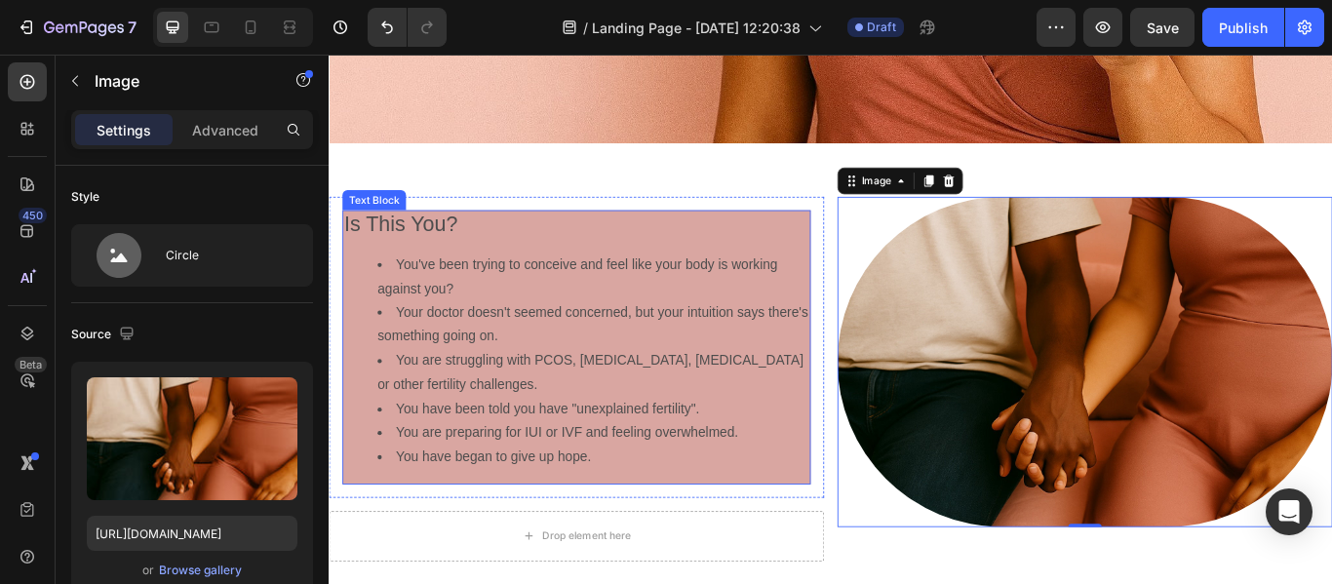
click at [479, 250] on span "Is This You?" at bounding box center [412, 251] width 133 height 27
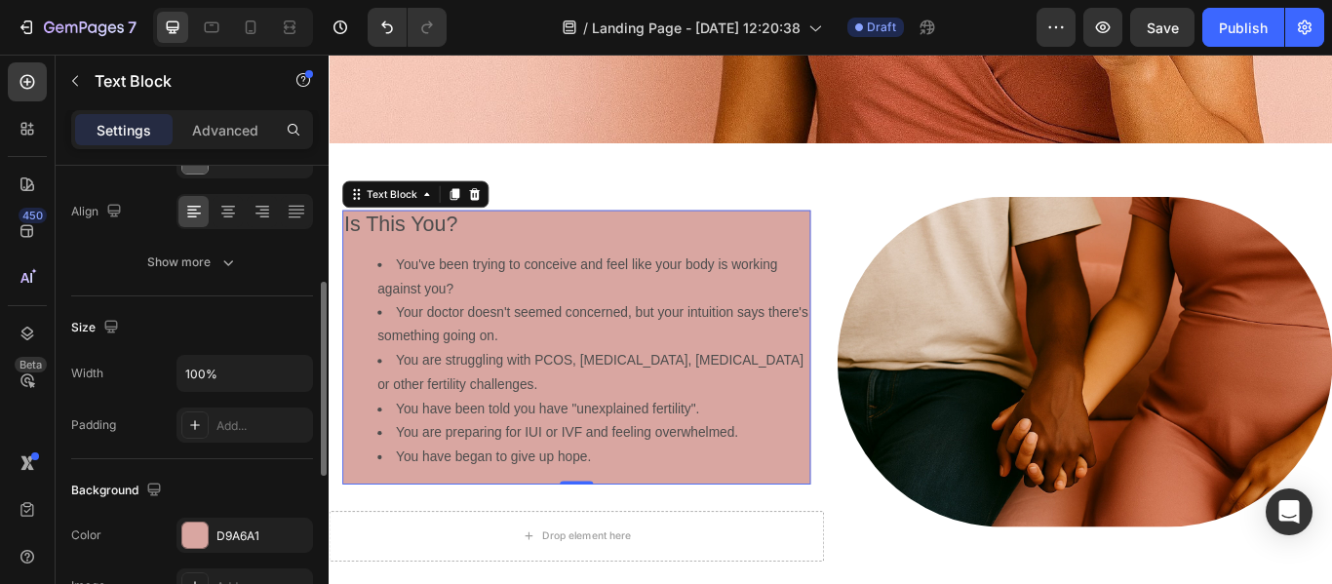
scroll to position [313, 0]
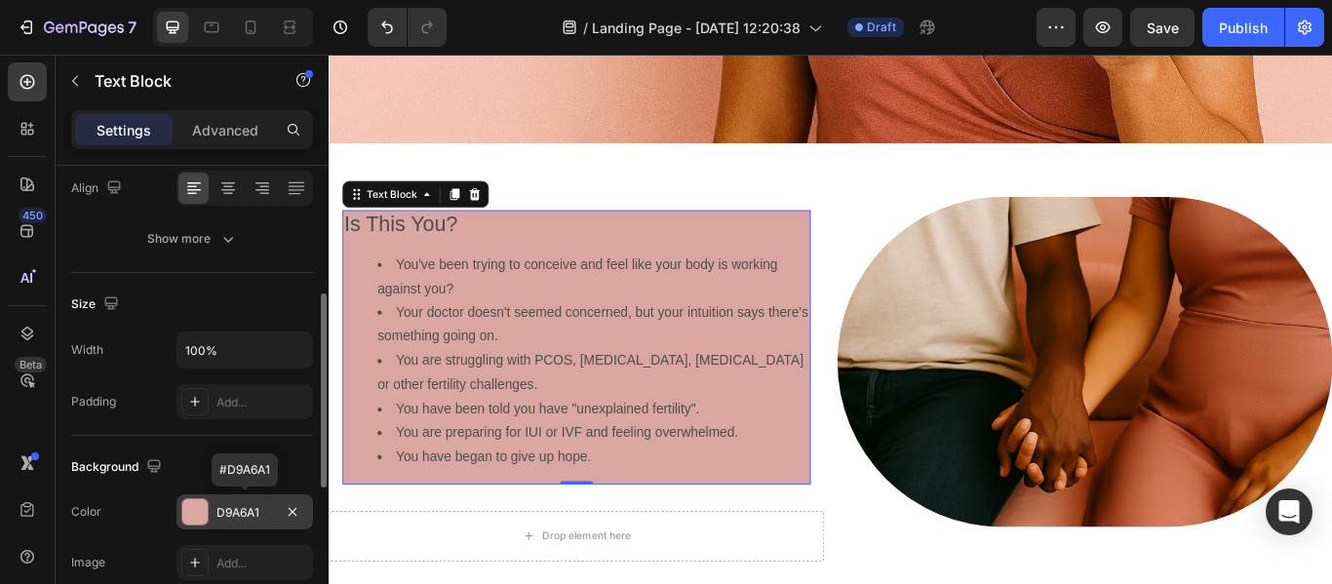
click at [253, 512] on div "D9A6A1" at bounding box center [245, 513] width 57 height 18
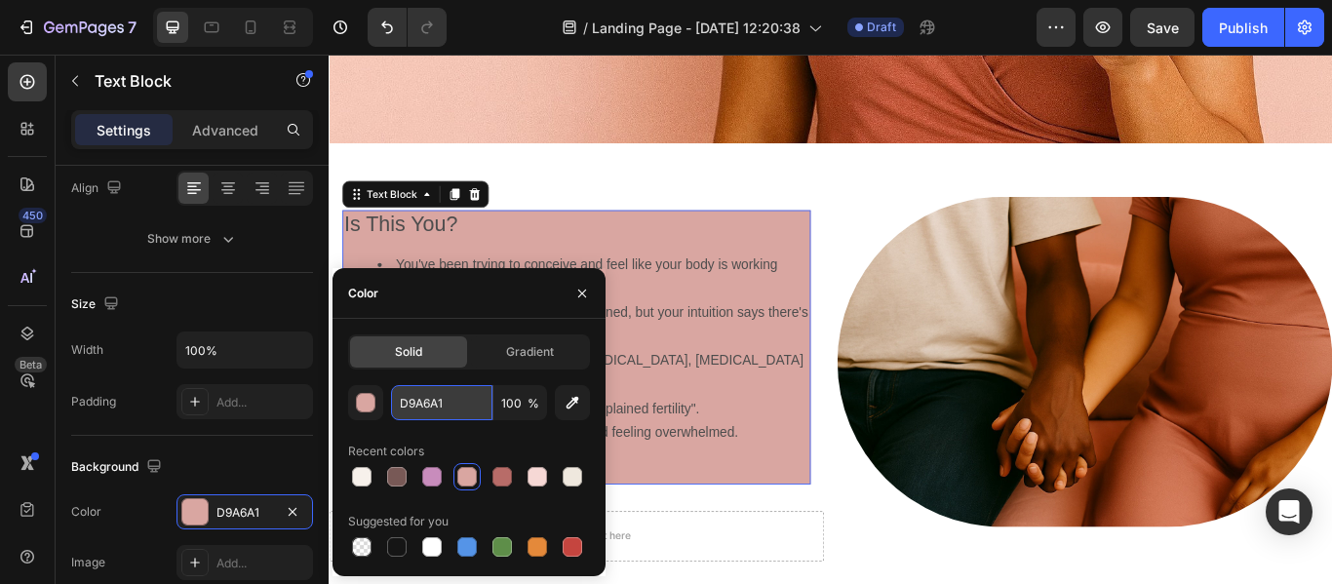
click at [447, 406] on input "D9A6A1" at bounding box center [441, 402] width 101 height 35
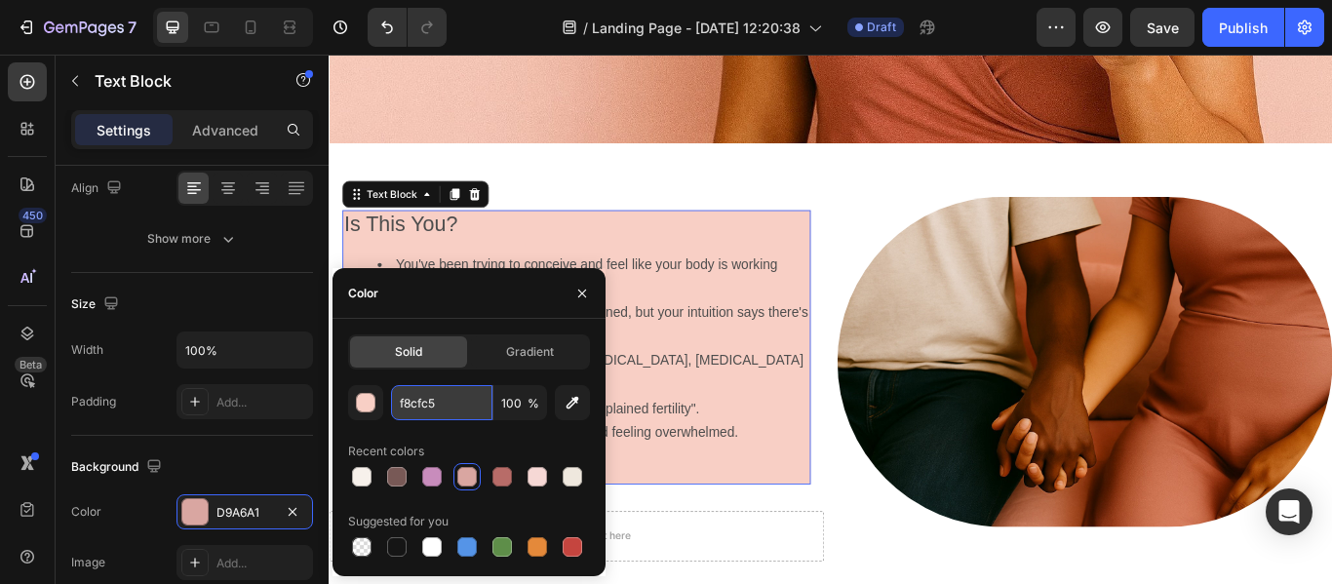
type input "F8CFC5"
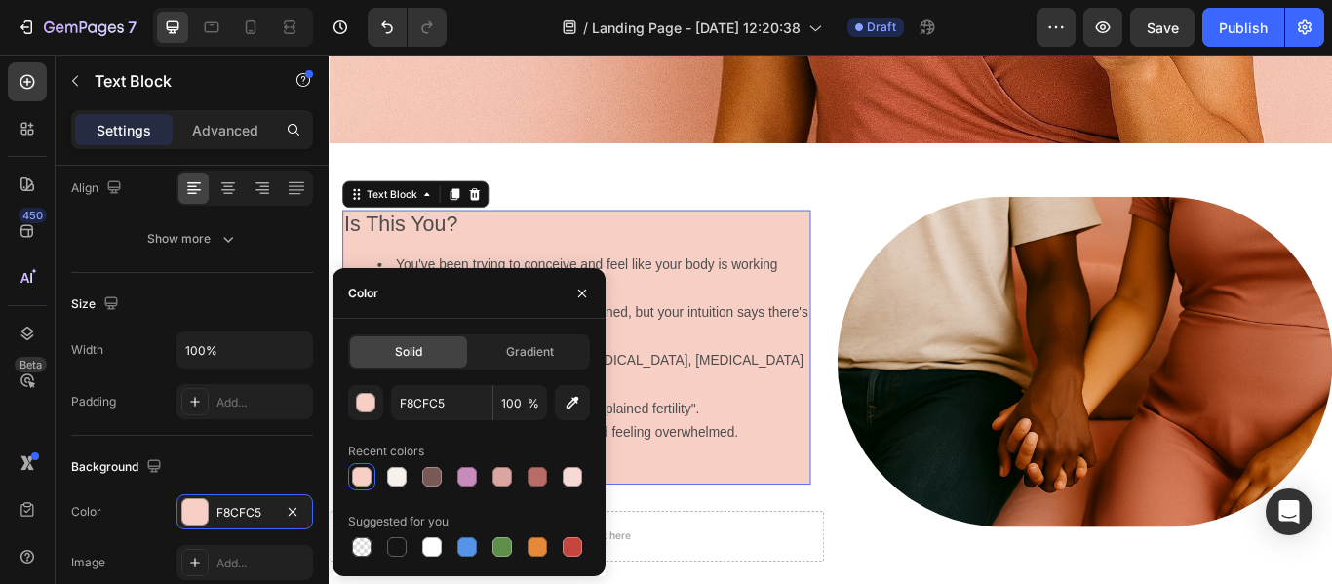
click at [354, 477] on div at bounding box center [362, 477] width 20 height 20
click at [909, 583] on div "Is This You? You've been trying to conceive and feel like your body is working …" at bounding box center [914, 440] width 1171 height 503
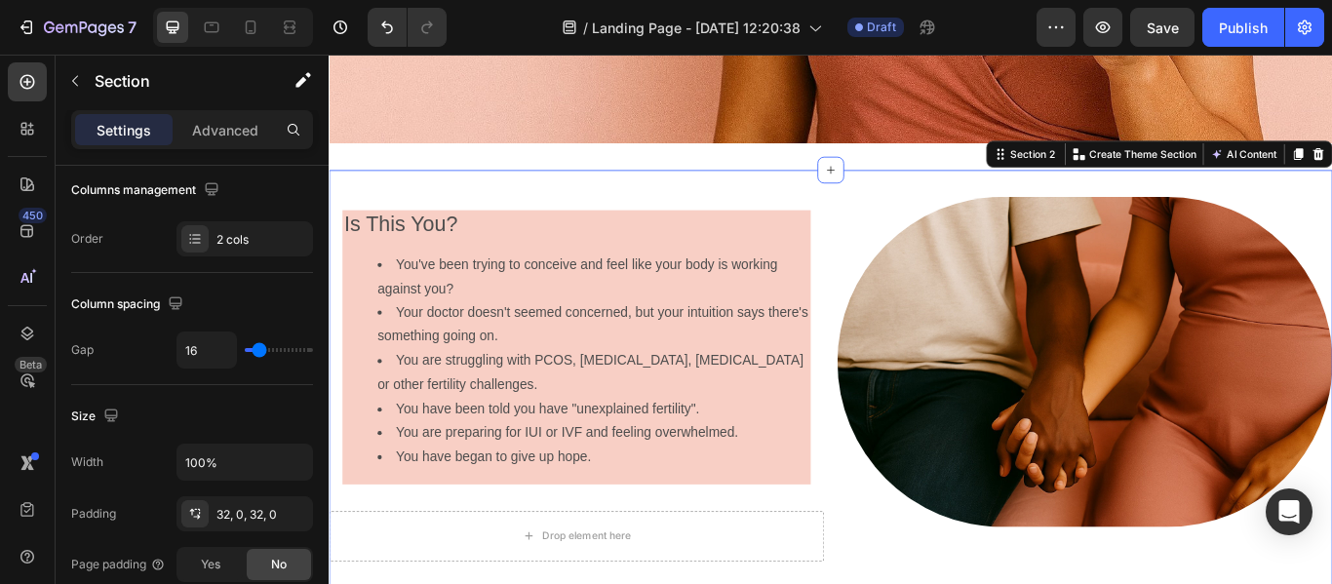
scroll to position [0, 0]
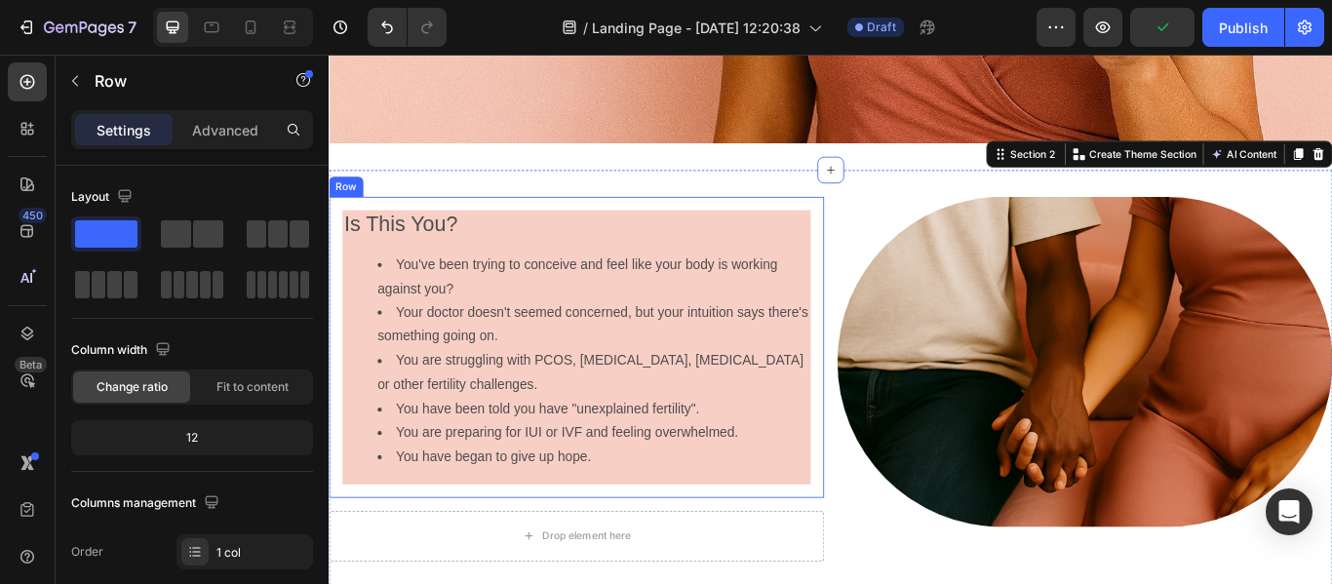
click at [358, 220] on div "Is This You? You've been trying to conceive and feel like your body is working …" at bounding box center [617, 395] width 577 height 351
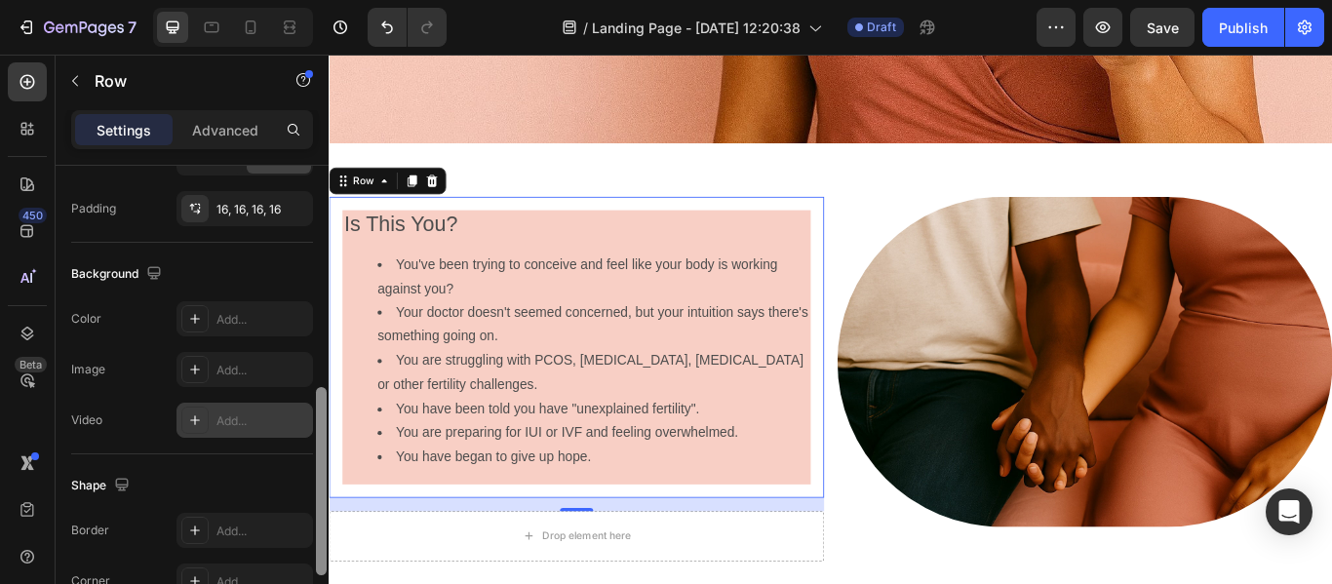
drag, startPoint x: 323, startPoint y: 197, endPoint x: 298, endPoint y: 417, distance: 221.9
click at [298, 417] on div "Layout Column width Change ratio Fit to content 12 Columns management Order 1 c…" at bounding box center [192, 403] width 273 height 474
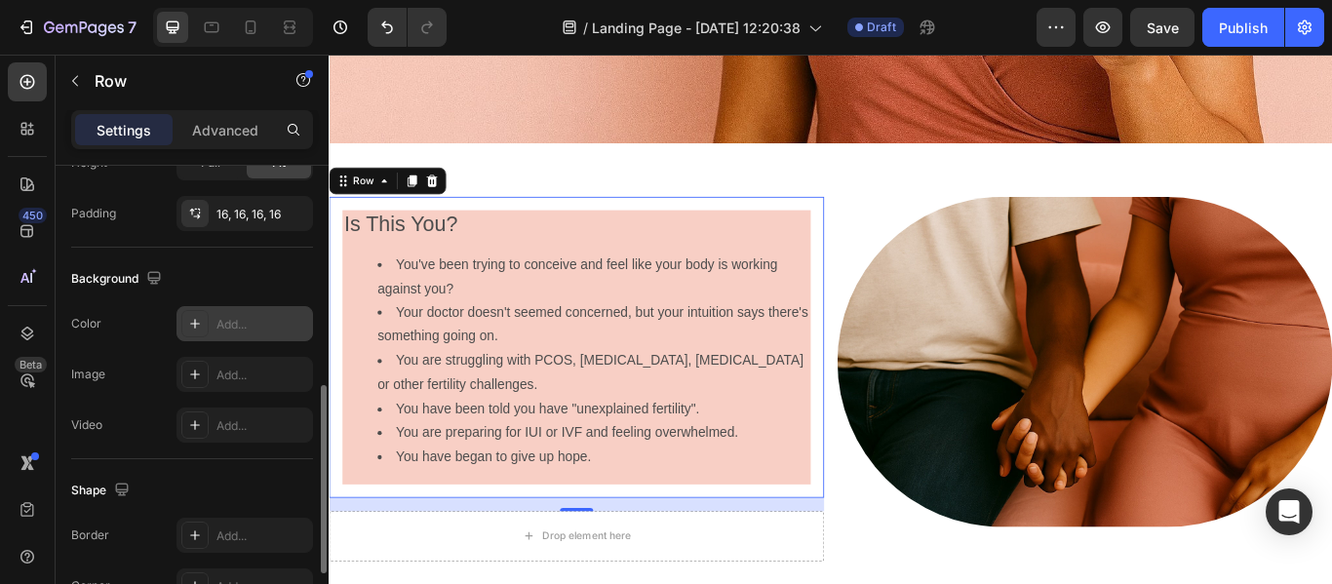
click at [257, 322] on div "Add..." at bounding box center [263, 325] width 92 height 18
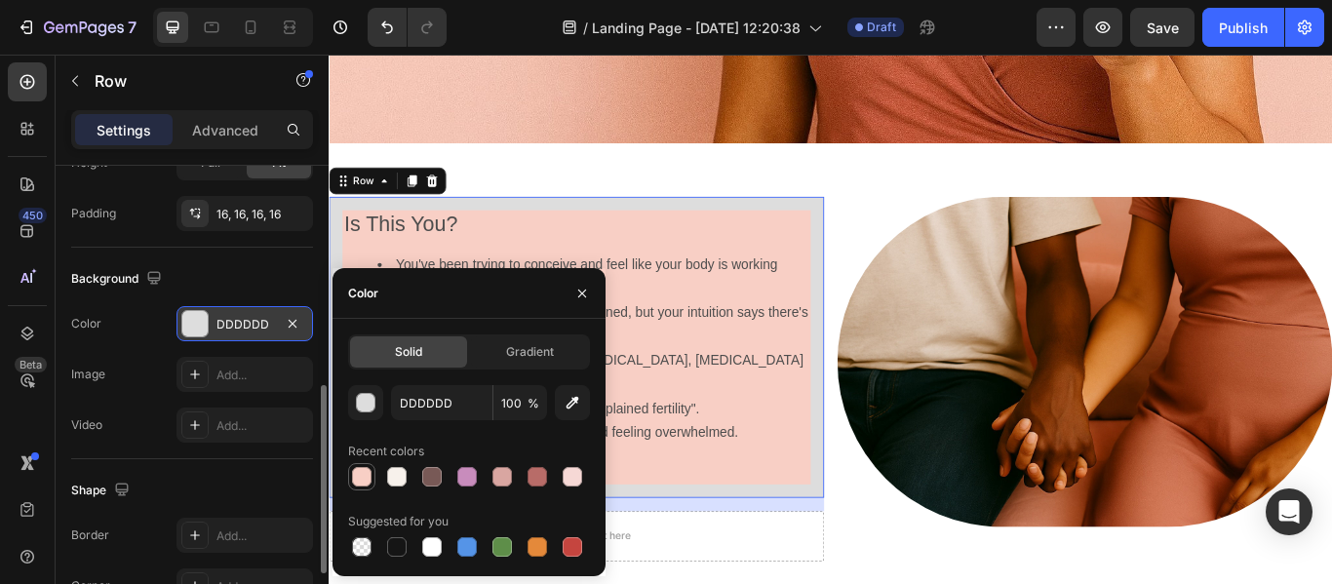
click at [364, 474] on div at bounding box center [362, 477] width 20 height 20
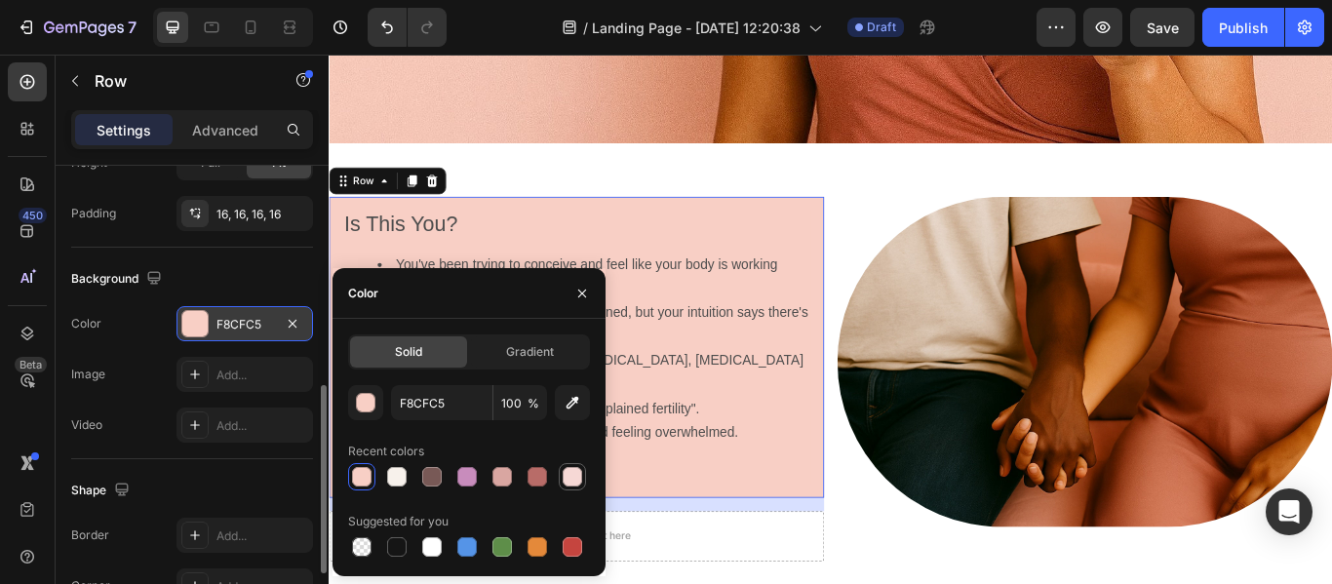
click at [575, 472] on div at bounding box center [573, 477] width 20 height 20
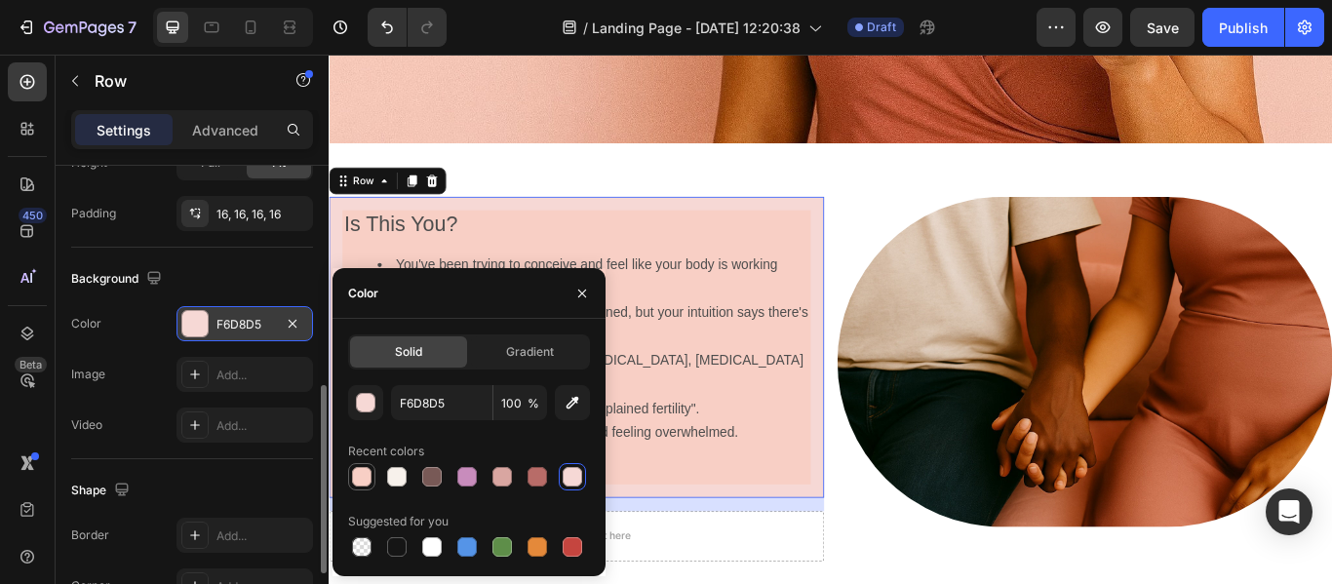
click at [363, 468] on div at bounding box center [362, 477] width 20 height 20
type input "F8CFC5"
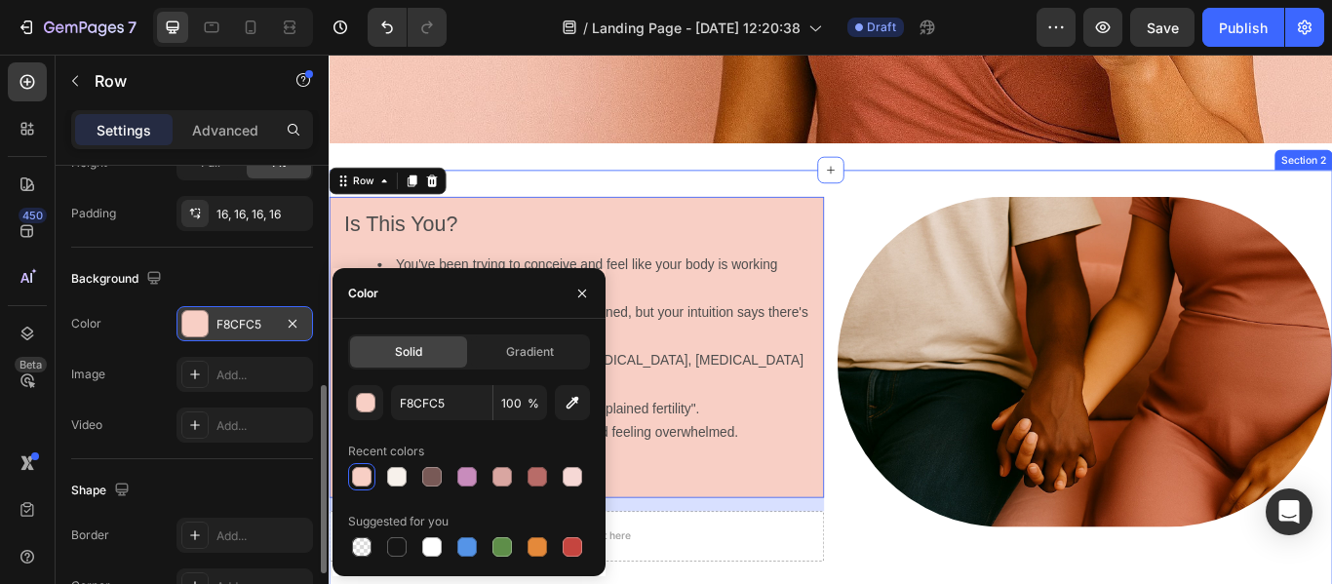
click at [929, 209] on div "Is This You? You've been trying to conceive and feel like your body is working …" at bounding box center [914, 440] width 1171 height 503
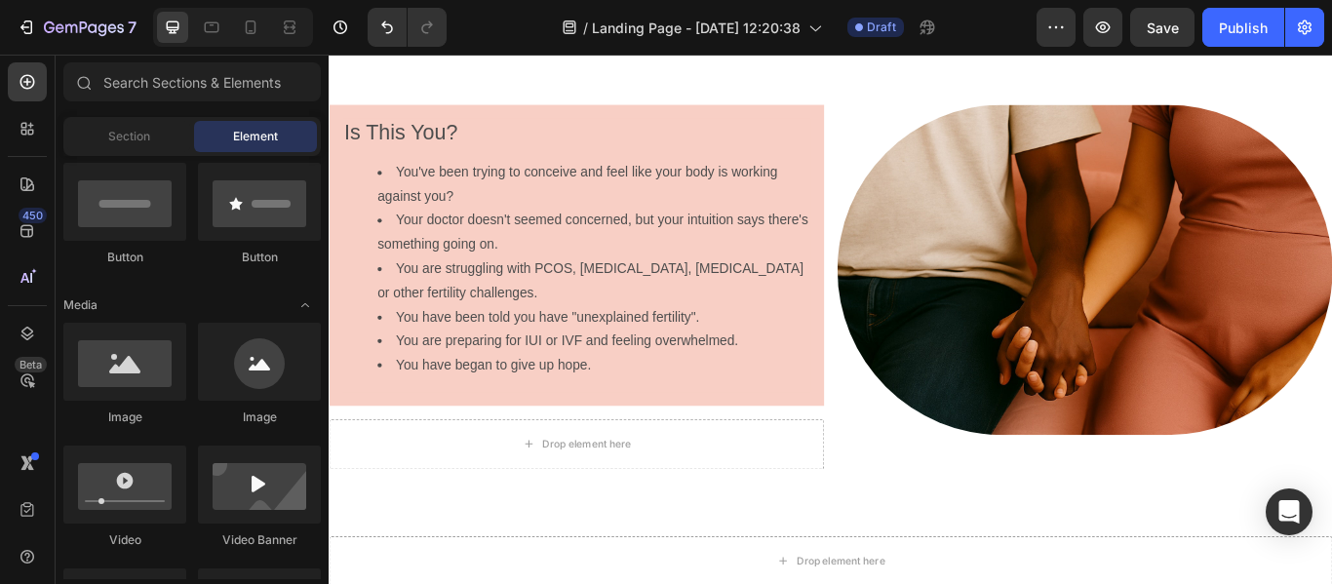
scroll to position [833, 0]
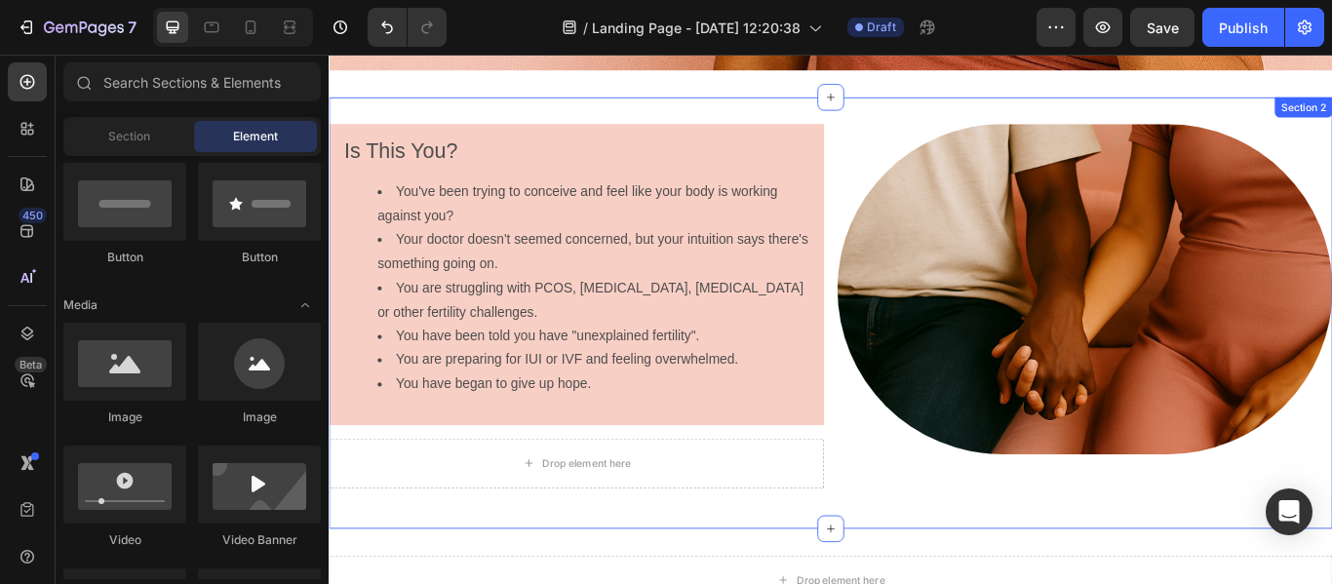
click at [1054, 104] on div "Is This You? You've been trying to conceive and feel like your body is working …" at bounding box center [914, 355] width 1171 height 503
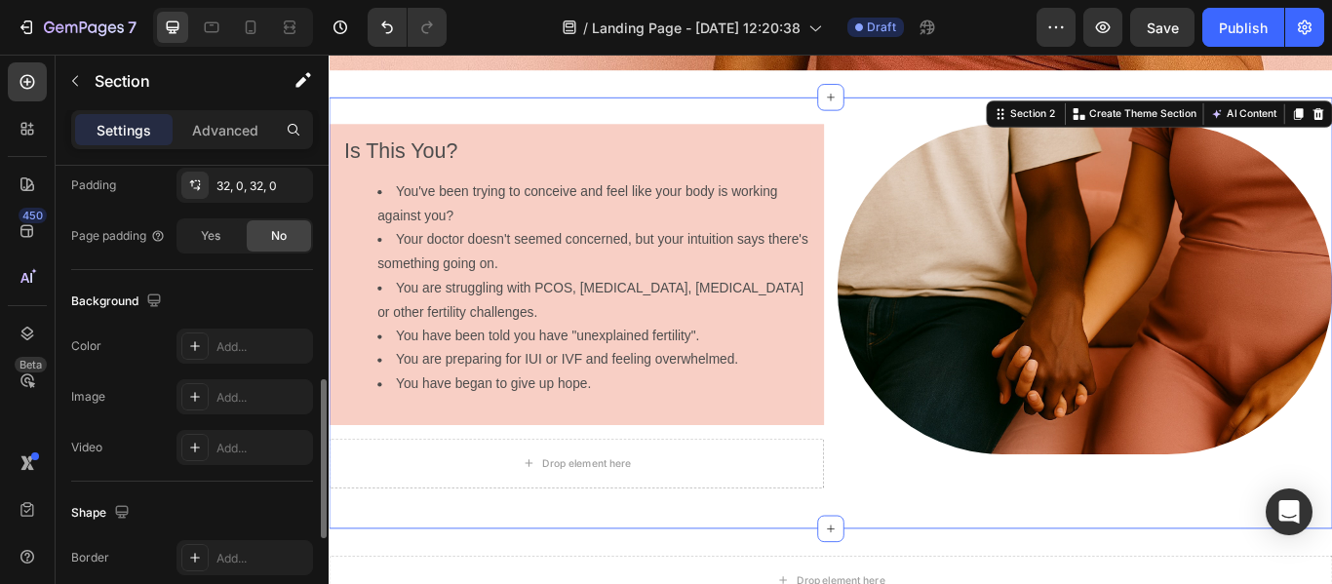
scroll to position [656, 0]
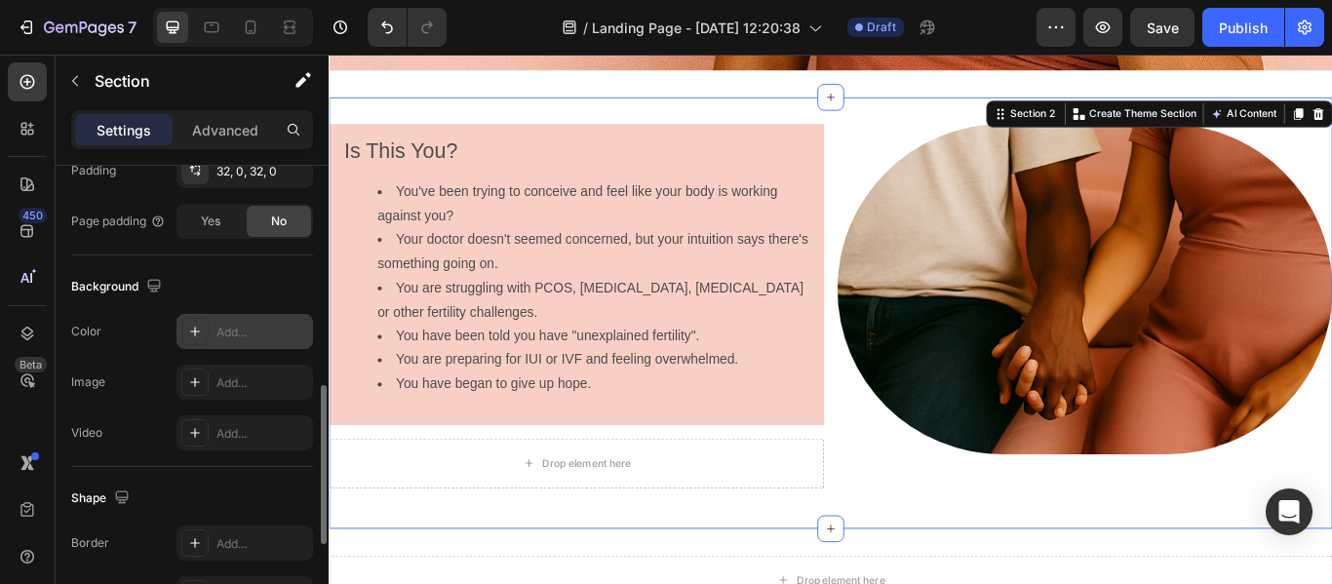
click at [188, 328] on icon at bounding box center [195, 332] width 16 height 16
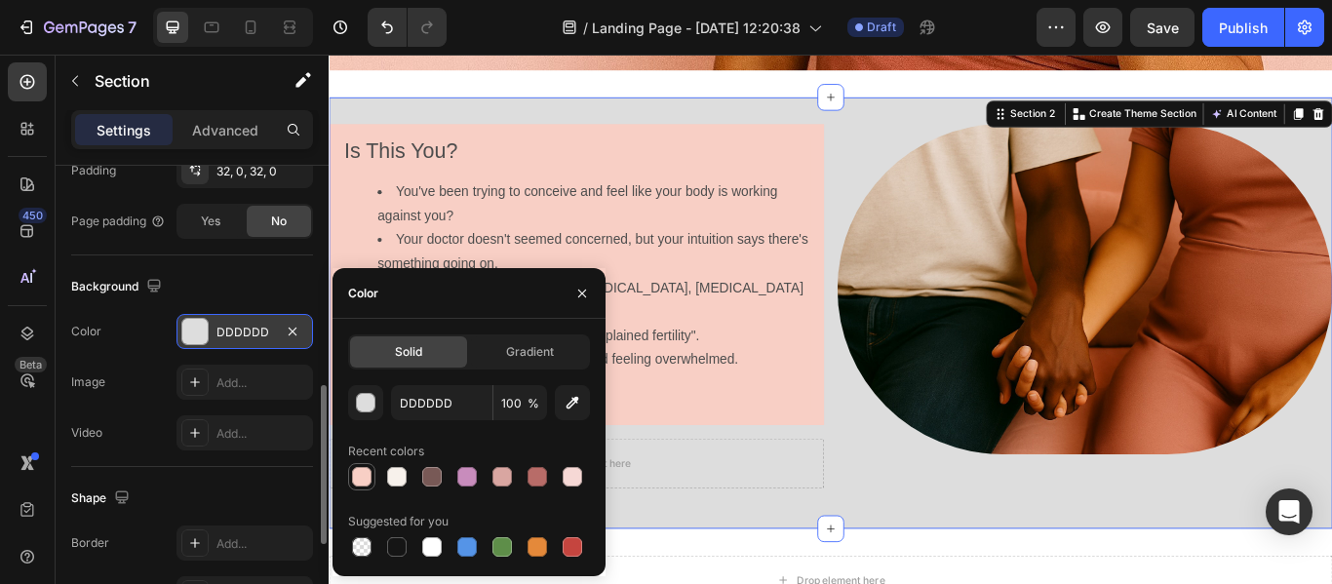
click at [366, 468] on div at bounding box center [362, 477] width 20 height 20
type input "F8CFC5"
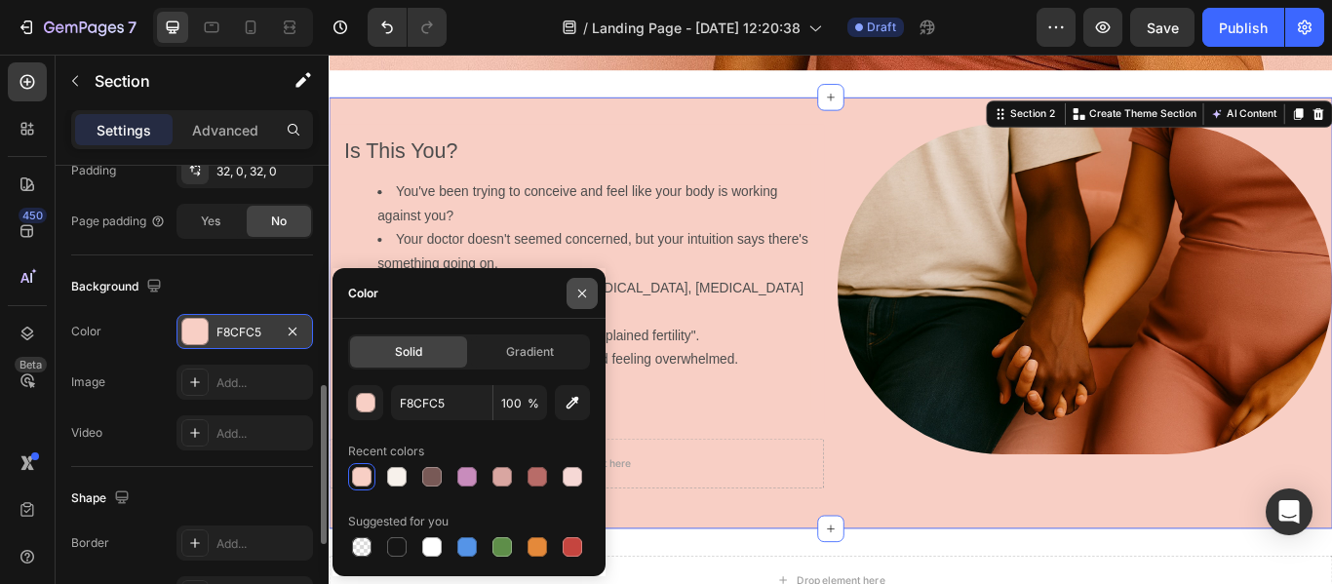
click at [576, 301] on button "button" at bounding box center [582, 293] width 31 height 31
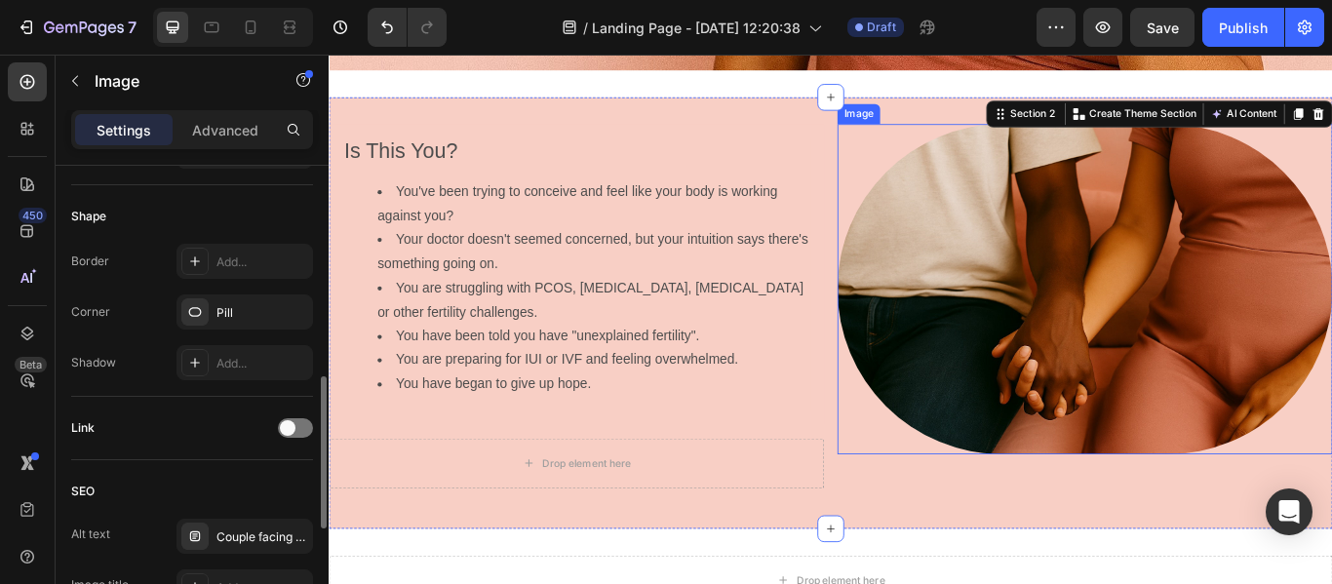
click at [1197, 276] on img at bounding box center [1210, 328] width 577 height 385
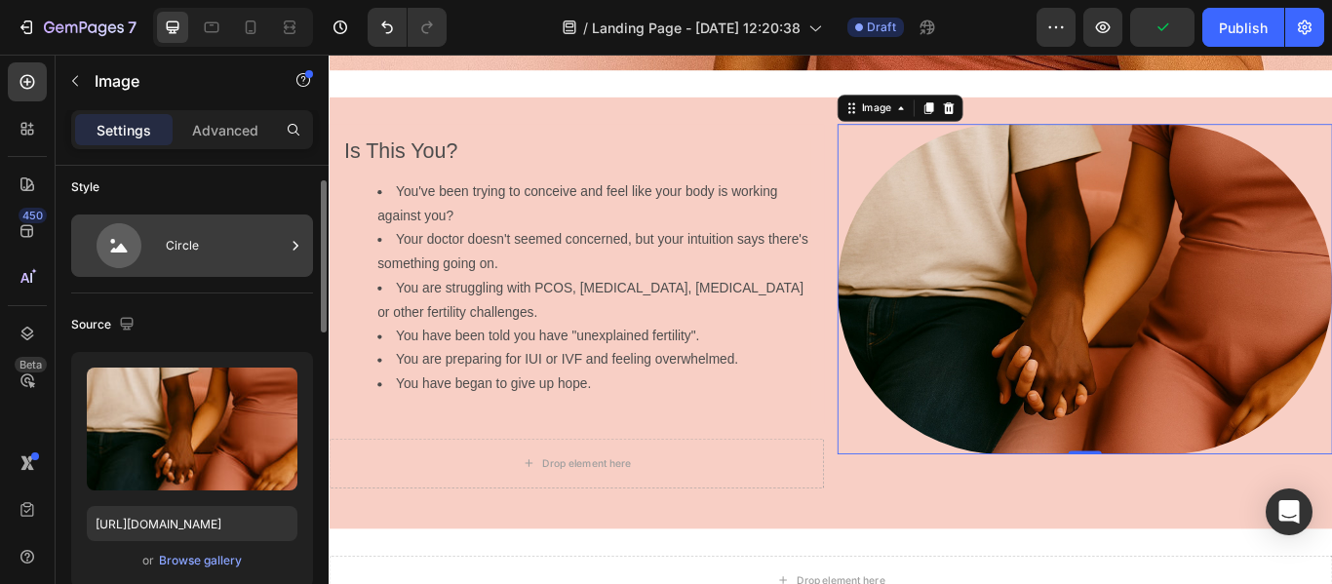
scroll to position [0, 0]
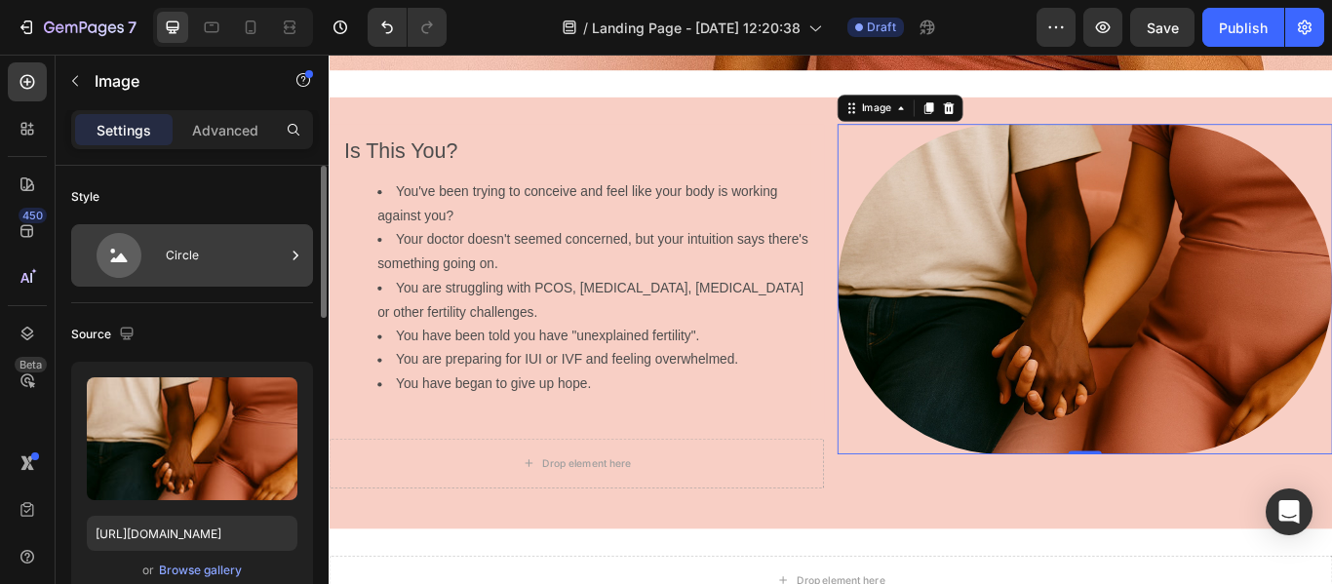
click at [216, 248] on div "Circle" at bounding box center [225, 255] width 119 height 45
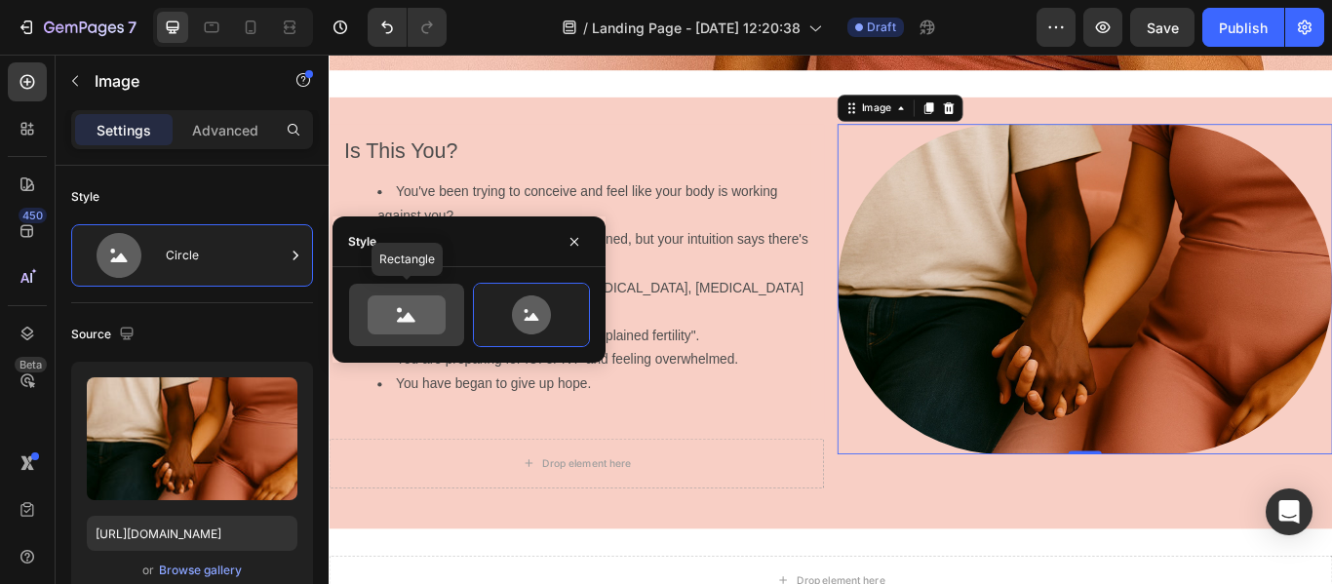
click at [400, 305] on icon at bounding box center [407, 315] width 78 height 39
type input "100"
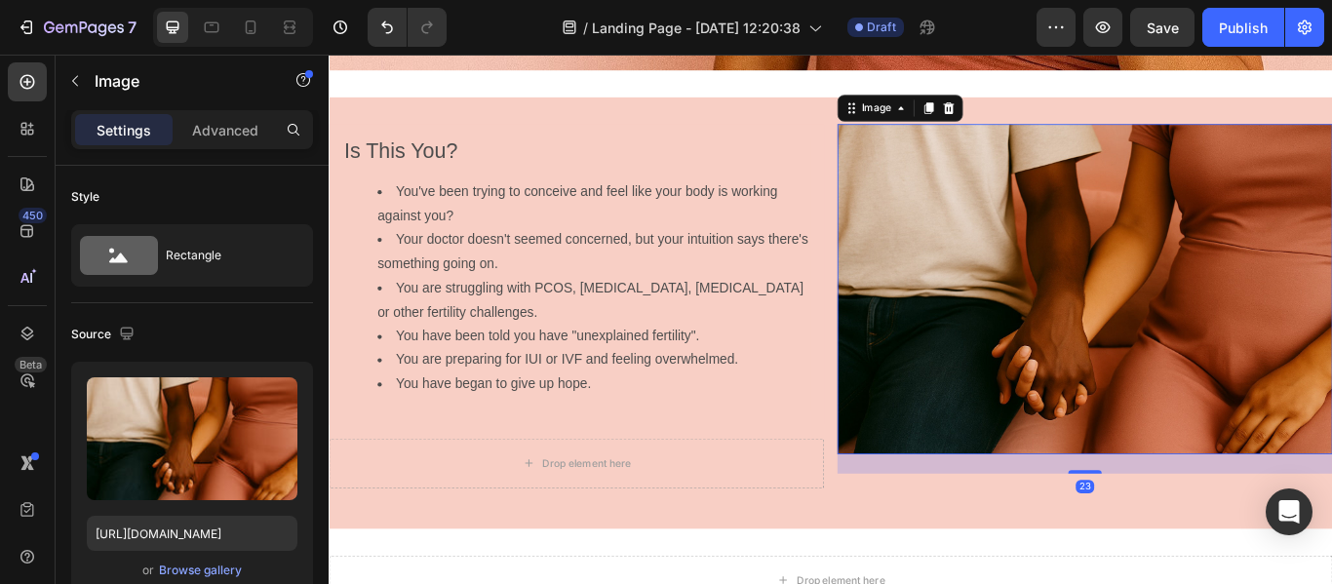
drag, startPoint x: 1203, startPoint y: 498, endPoint x: 1201, endPoint y: 517, distance: 18.6
click at [1201, 521] on div "23" at bounding box center [1210, 521] width 577 height 0
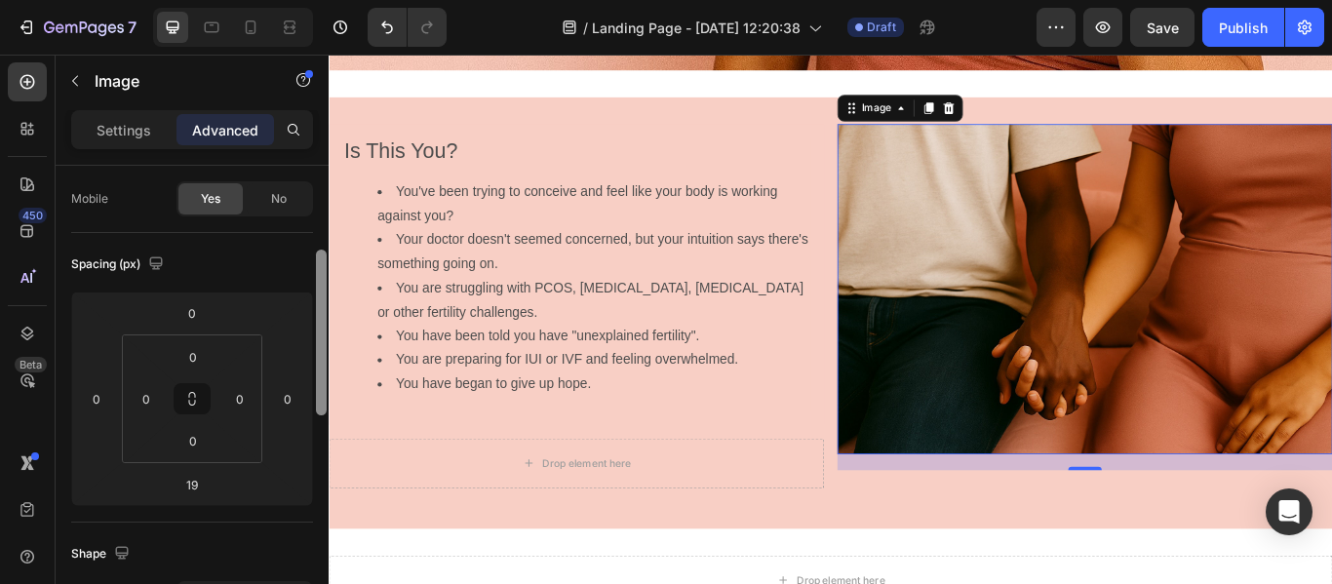
scroll to position [181, 0]
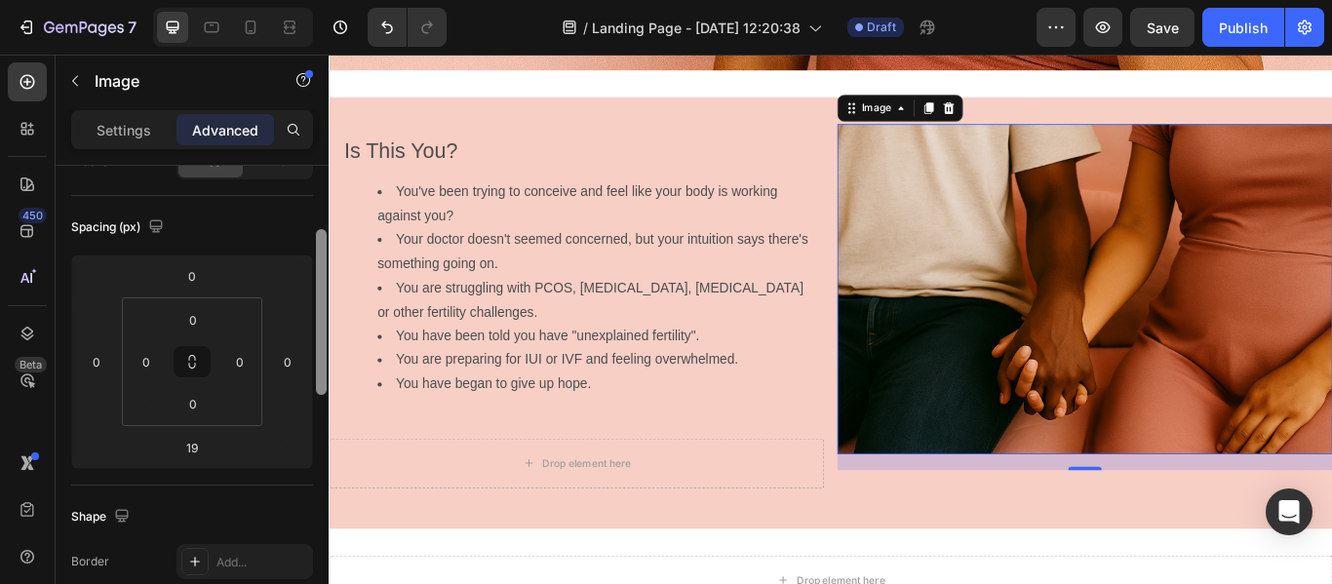
drag, startPoint x: 323, startPoint y: 305, endPoint x: 320, endPoint y: 369, distance: 63.5
click at [320, 369] on div at bounding box center [321, 312] width 11 height 166
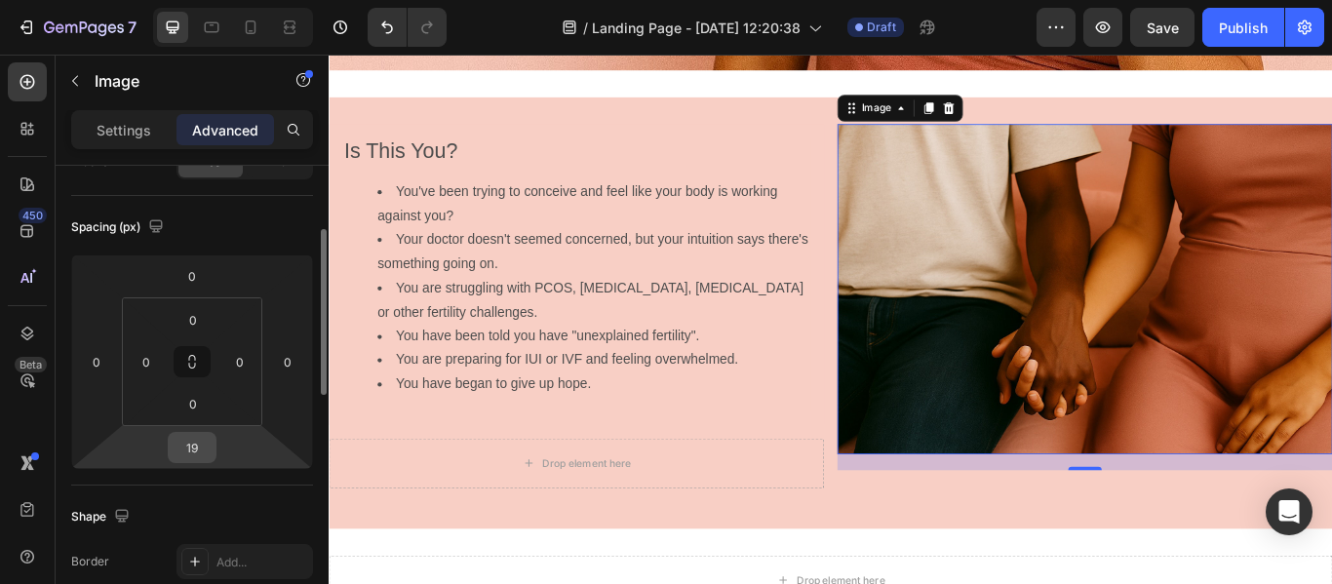
click at [198, 445] on input "19" at bounding box center [192, 447] width 39 height 29
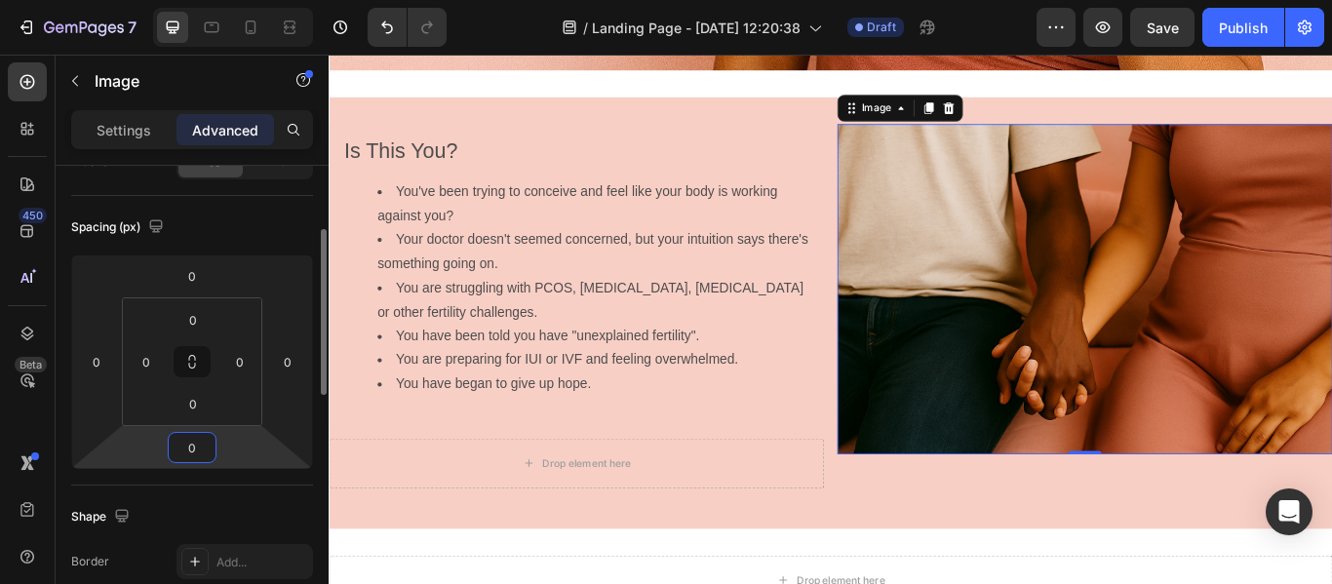
type input "0"
click at [269, 212] on div "Spacing (px)" at bounding box center [192, 227] width 242 height 31
click at [197, 361] on icon at bounding box center [192, 362] width 16 height 16
click at [189, 363] on icon at bounding box center [192, 366] width 7 height 6
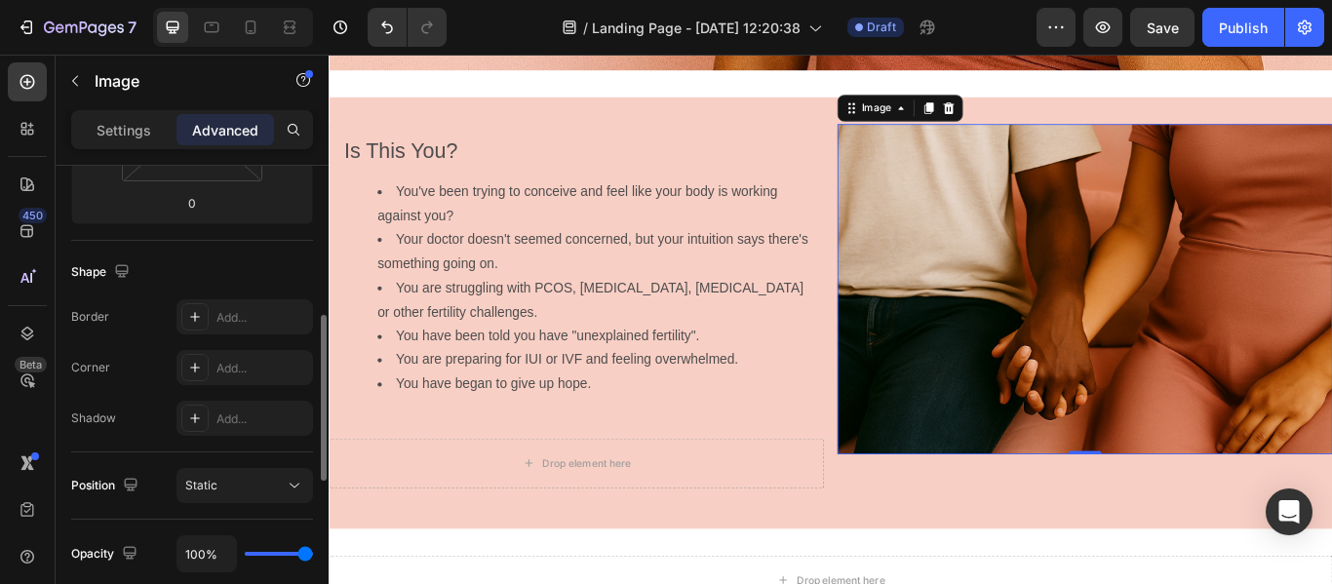
scroll to position [427, 0]
click at [196, 420] on icon at bounding box center [195, 418] width 16 height 16
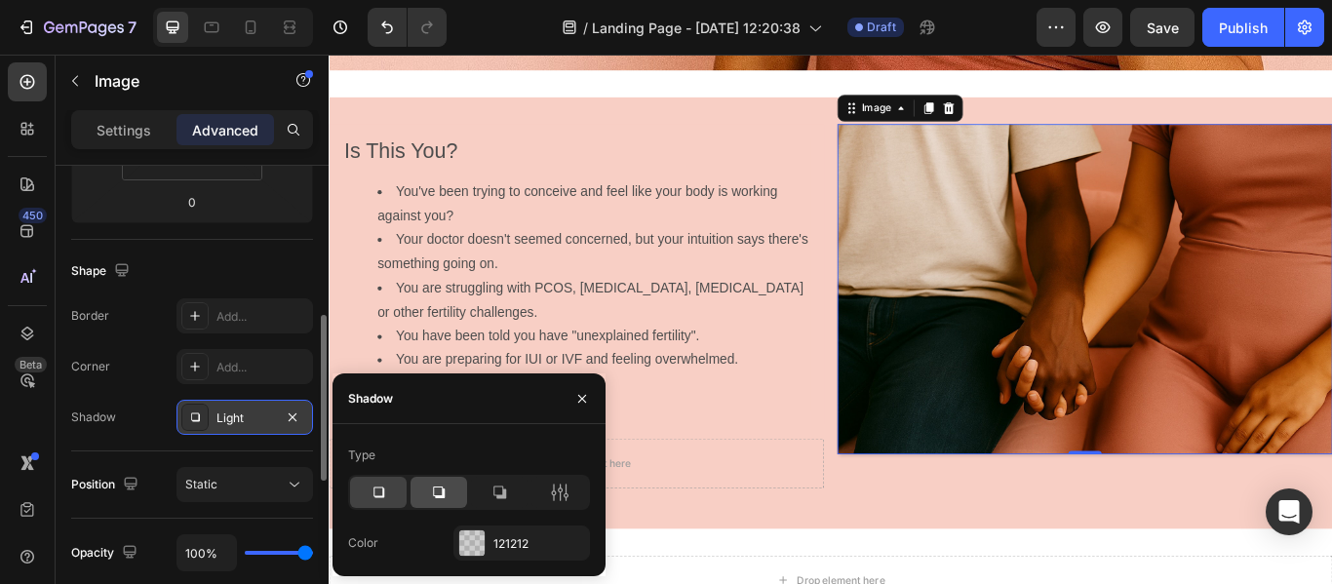
click at [440, 494] on icon at bounding box center [439, 493] width 20 height 20
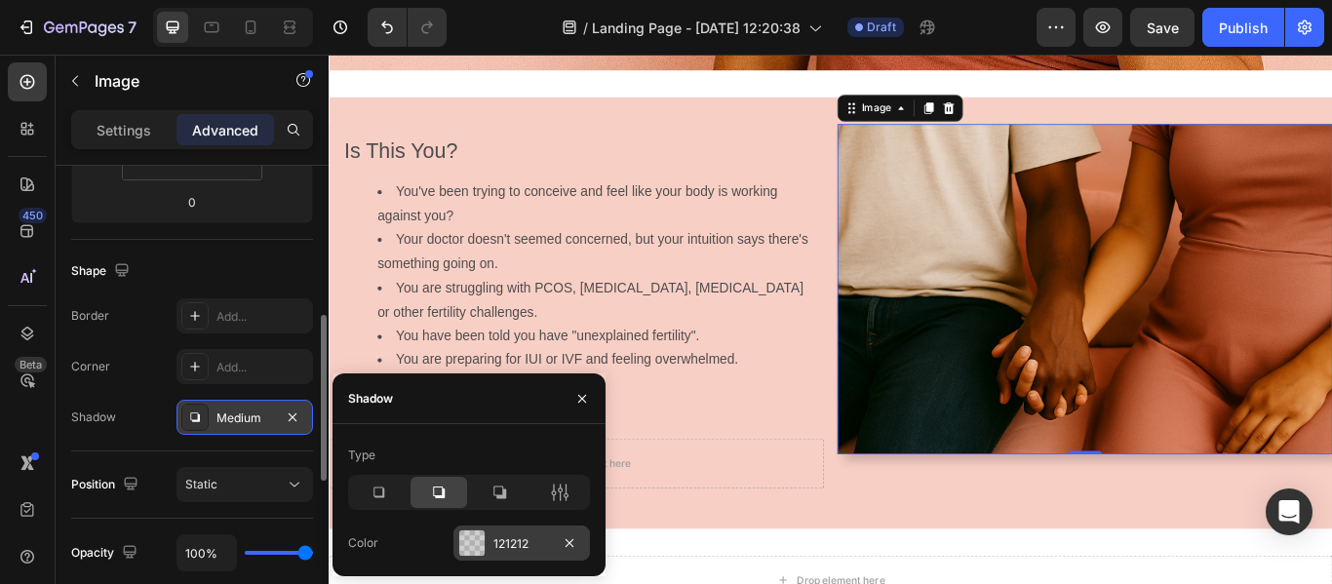
click at [485, 547] on div at bounding box center [471, 543] width 27 height 27
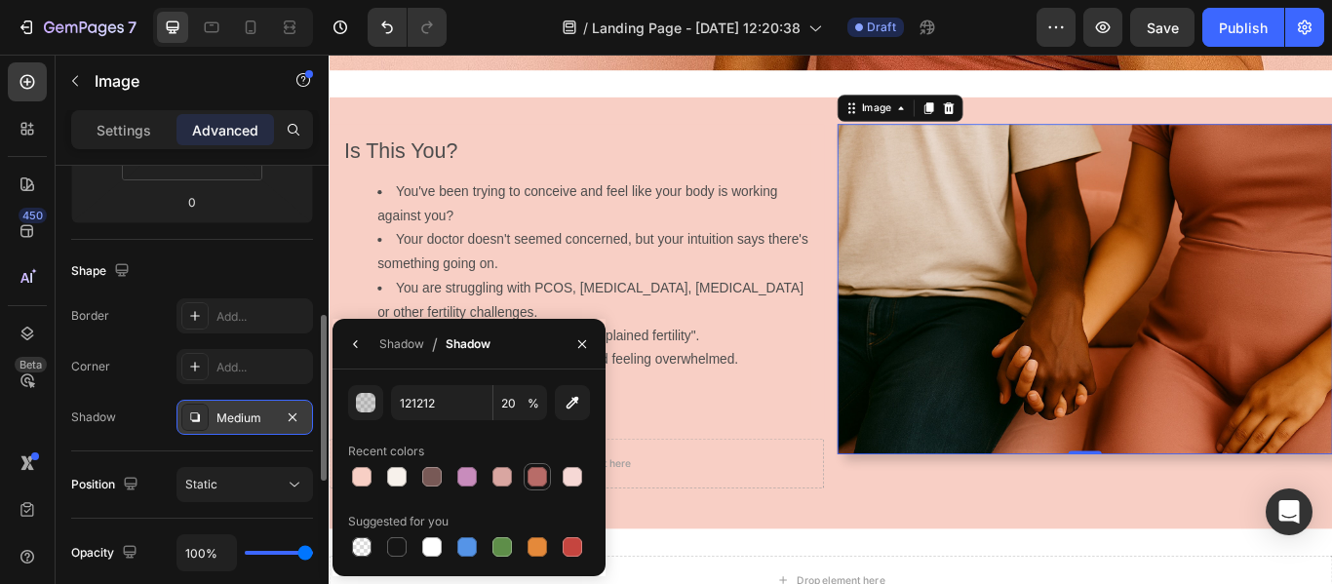
click at [535, 485] on div at bounding box center [538, 477] width 20 height 20
type input "B86C68"
type input "100"
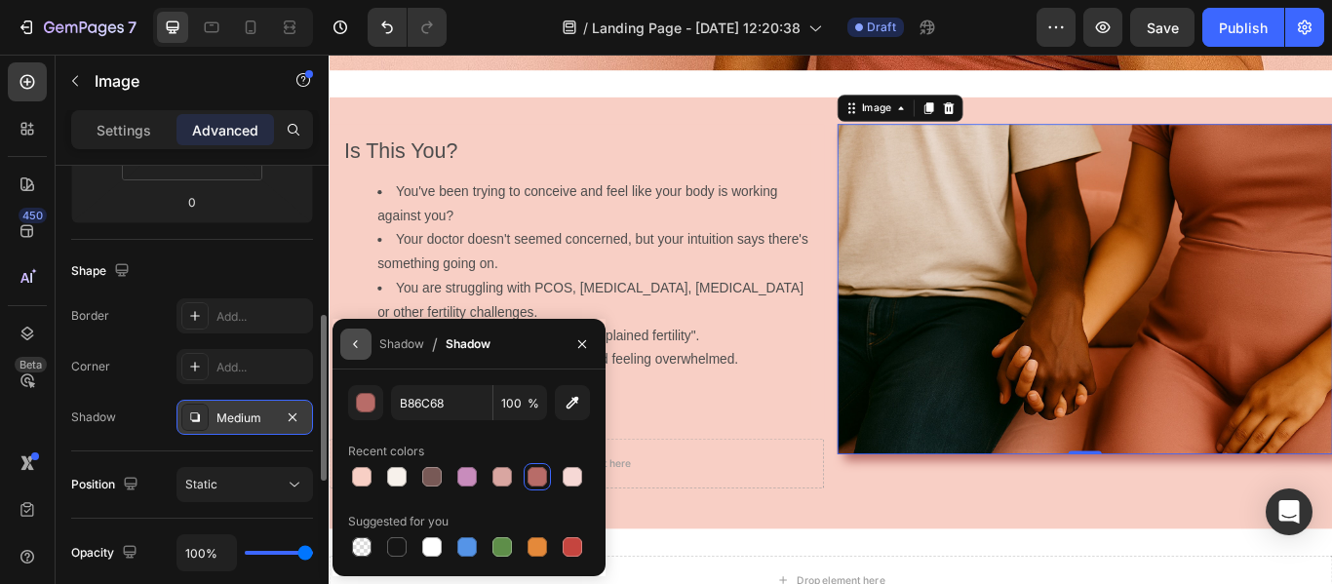
click at [358, 338] on icon "button" at bounding box center [356, 345] width 16 height 16
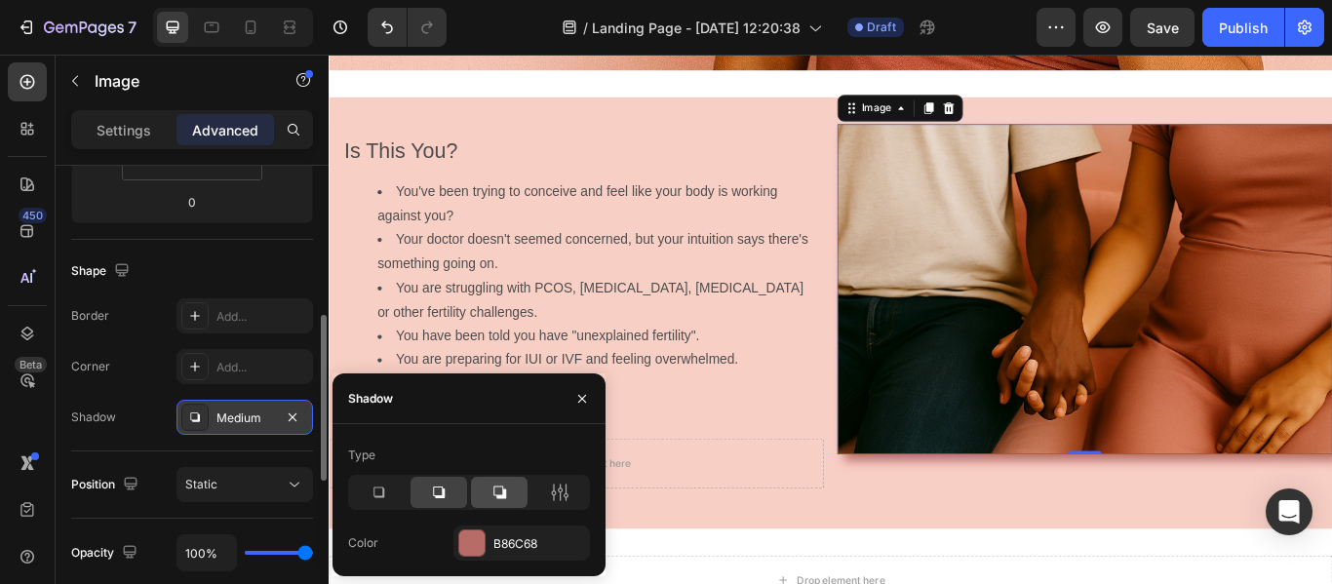
click at [497, 483] on icon at bounding box center [500, 493] width 20 height 20
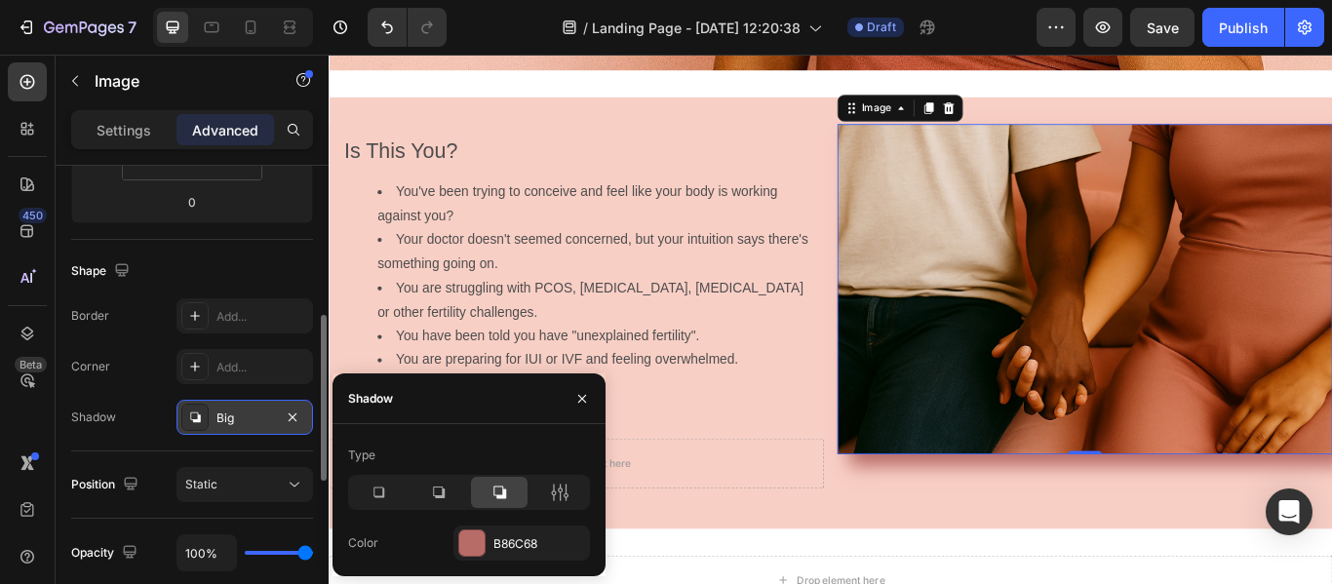
click at [497, 483] on icon at bounding box center [500, 493] width 20 height 20
click at [577, 401] on icon "button" at bounding box center [583, 399] width 16 height 16
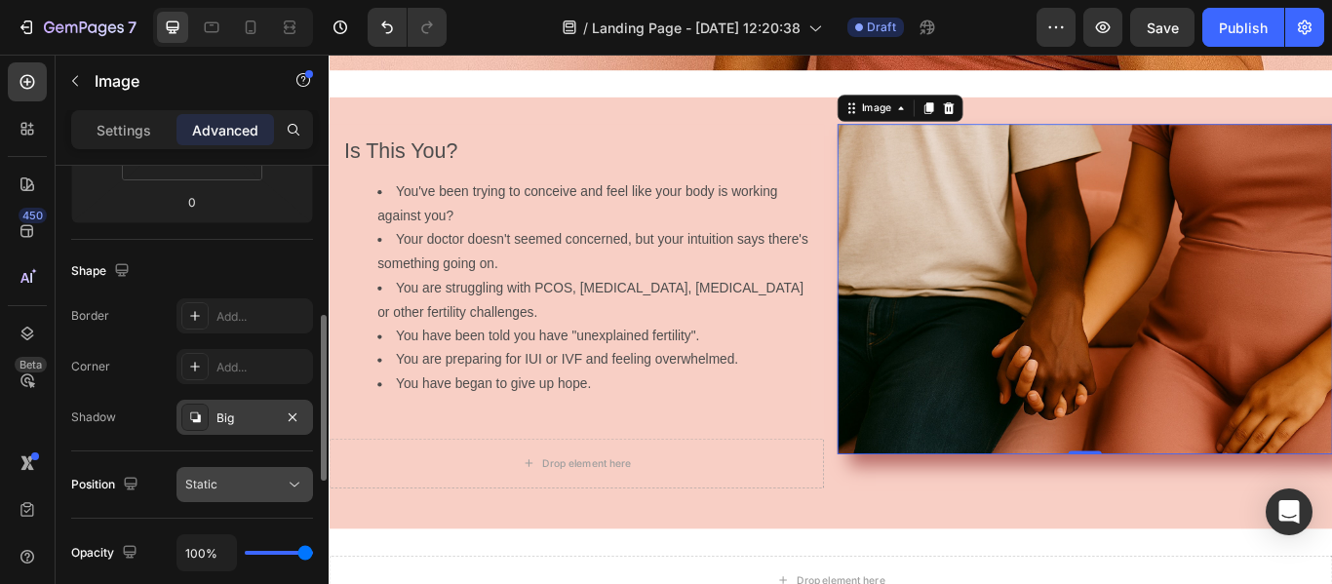
click at [288, 481] on icon at bounding box center [295, 485] width 20 height 20
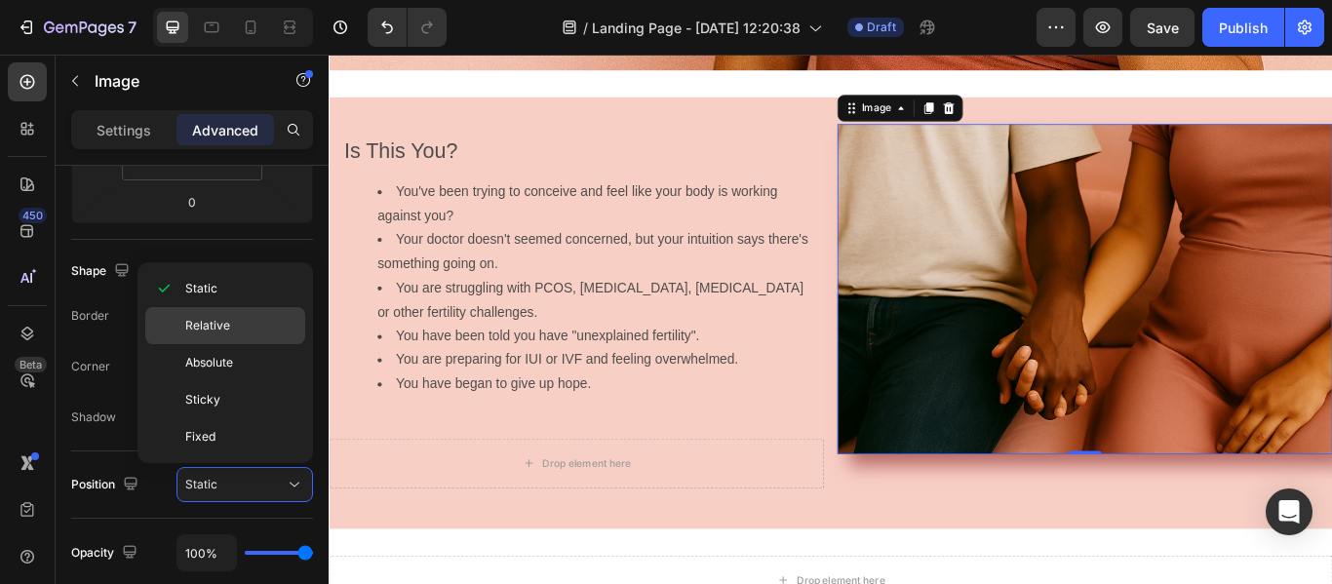
click at [258, 329] on p "Relative" at bounding box center [240, 326] width 111 height 18
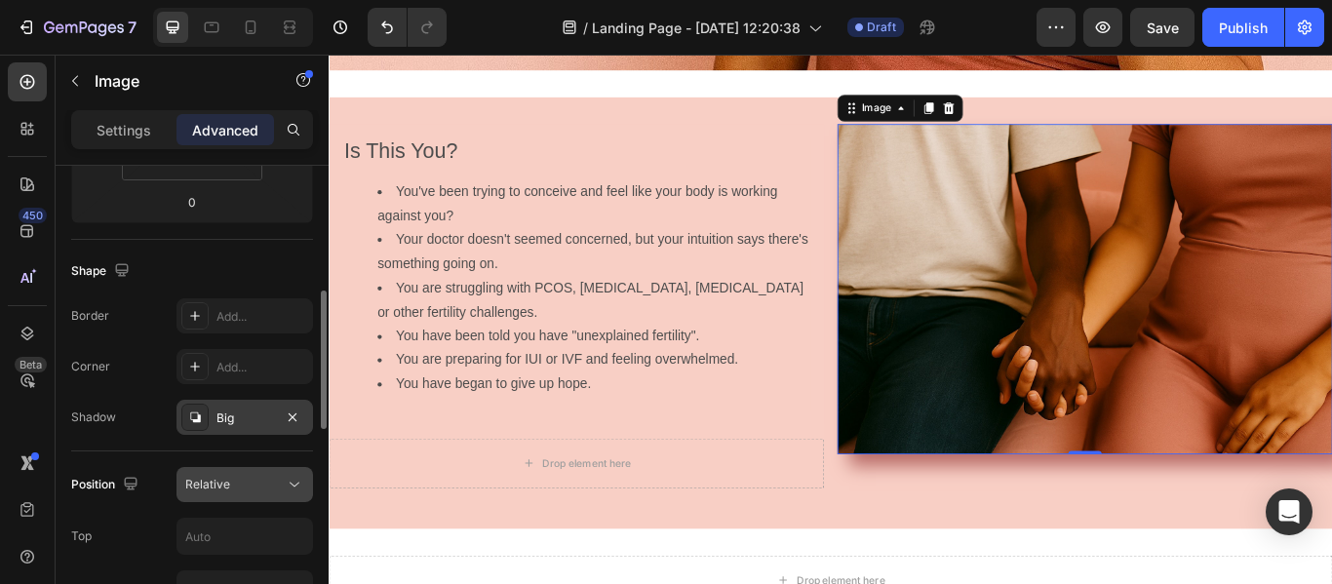
click at [281, 482] on div "Relative" at bounding box center [234, 485] width 99 height 18
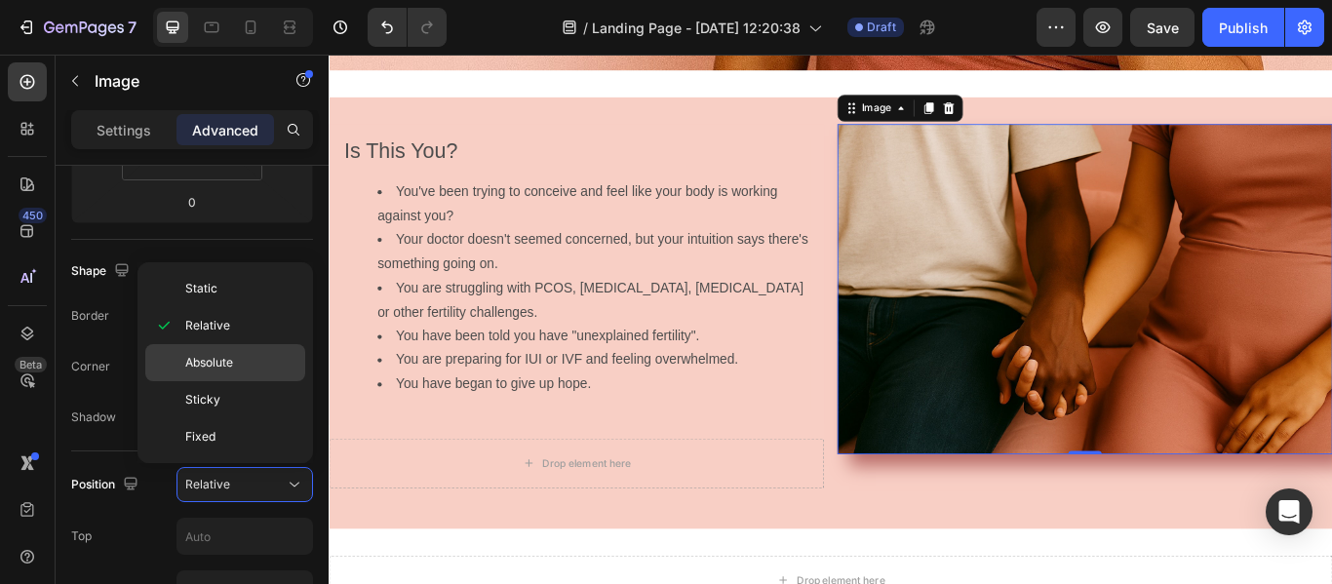
click at [244, 355] on p "Absolute" at bounding box center [240, 363] width 111 height 18
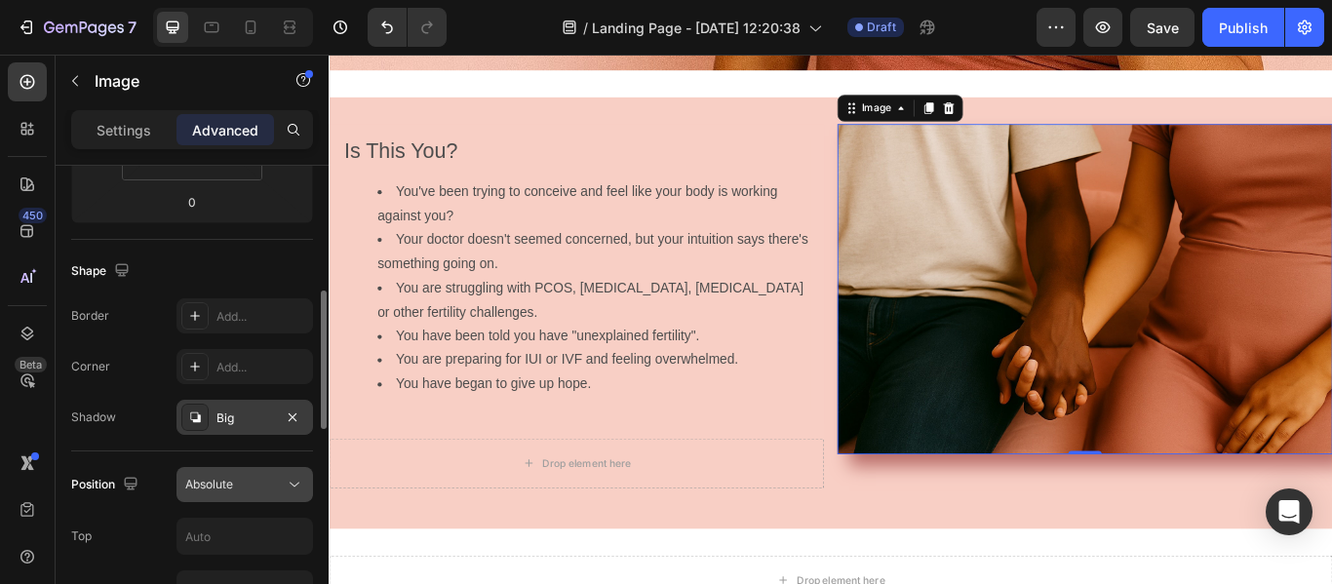
click at [294, 479] on icon at bounding box center [295, 485] width 20 height 20
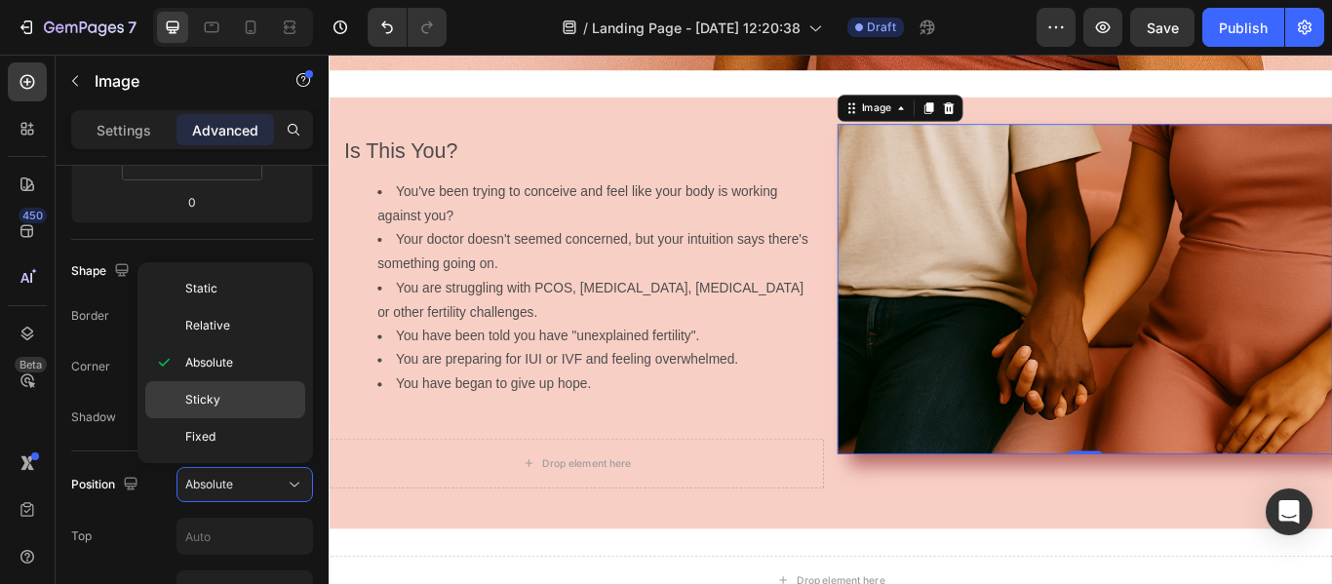
click at [259, 400] on p "Sticky" at bounding box center [240, 400] width 111 height 18
type input "0"
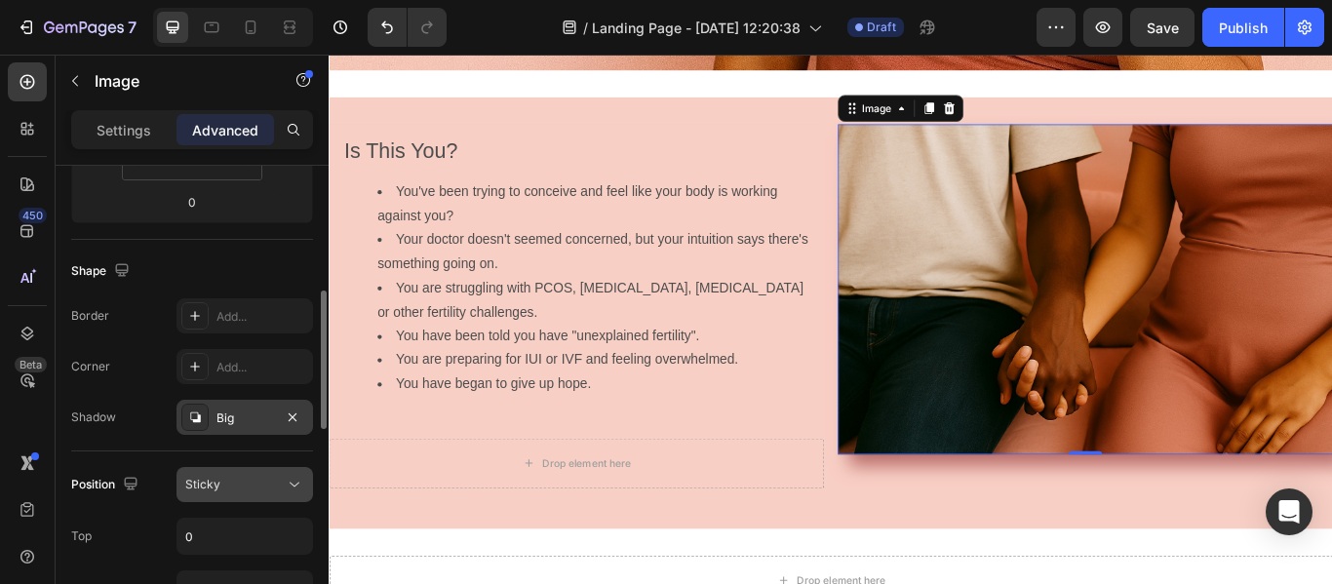
click at [297, 497] on button "Sticky" at bounding box center [245, 484] width 137 height 35
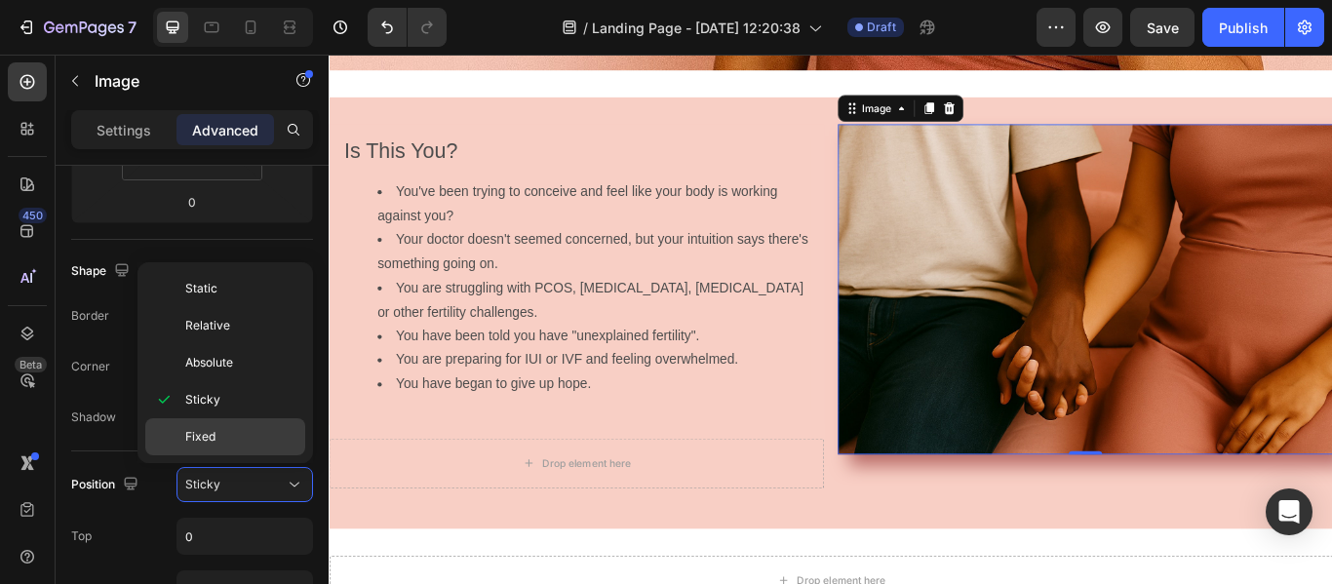
click at [278, 448] on div "Fixed" at bounding box center [225, 436] width 160 height 37
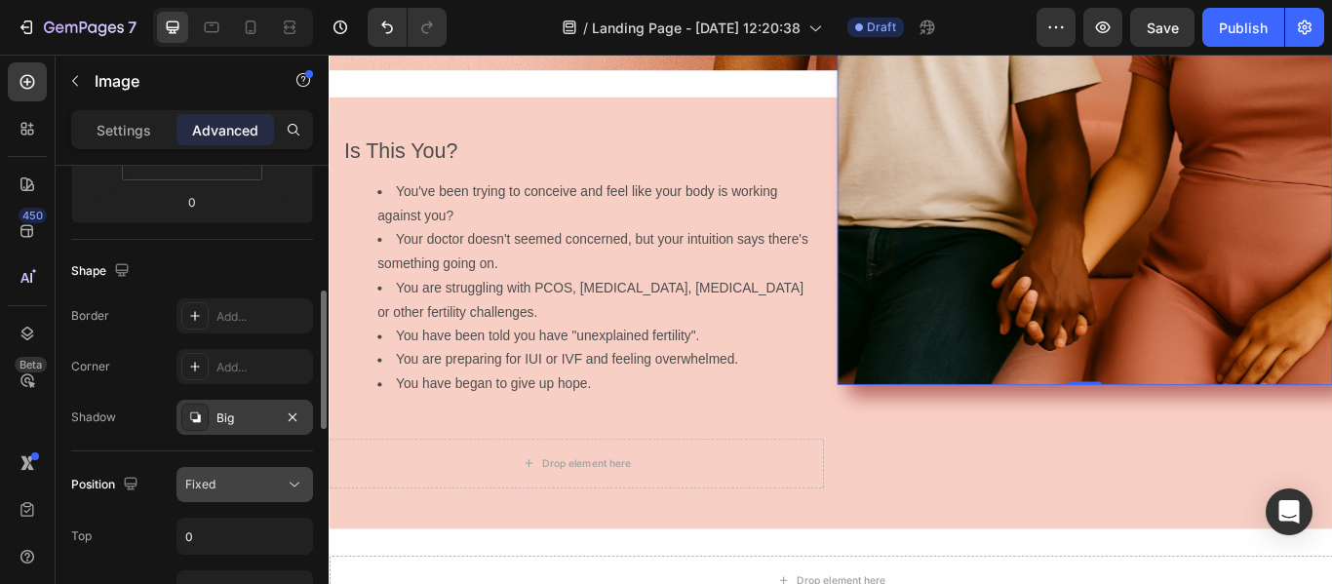
click at [293, 476] on icon at bounding box center [295, 485] width 20 height 20
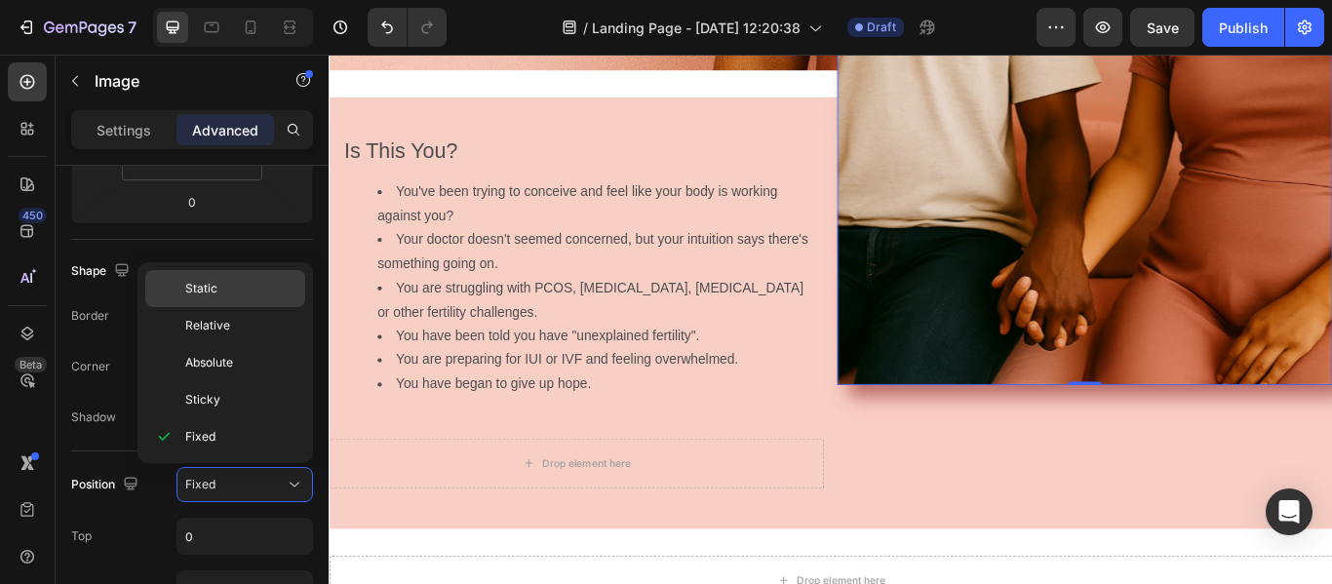
click at [254, 307] on div "Static" at bounding box center [225, 325] width 160 height 37
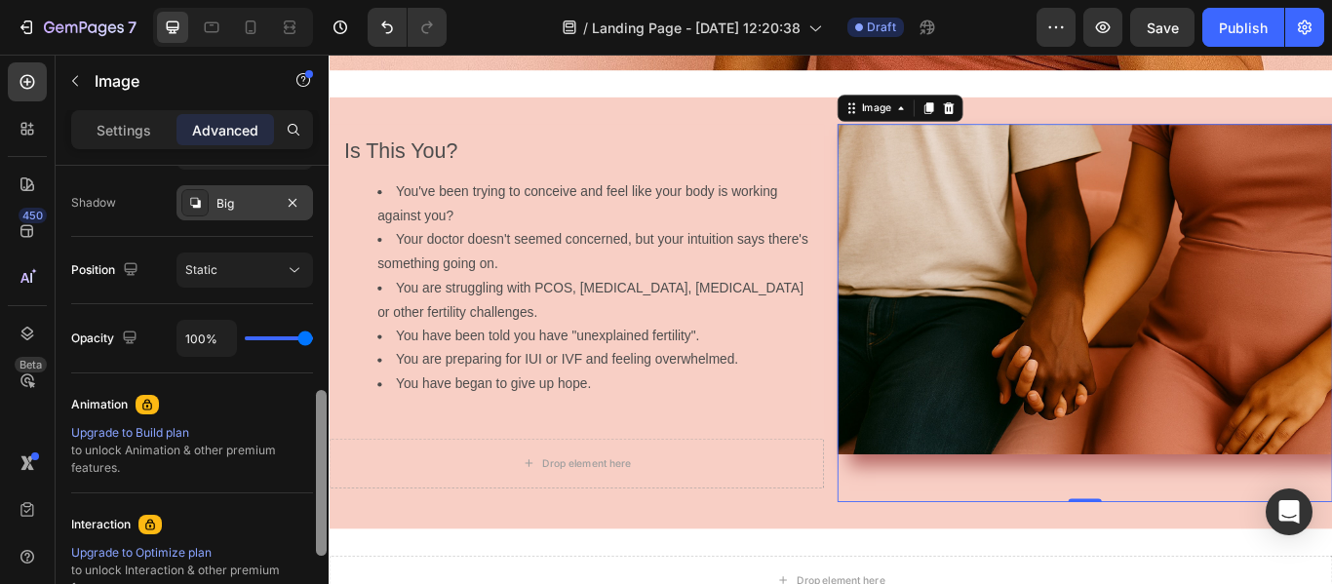
drag, startPoint x: 321, startPoint y: 403, endPoint x: 316, endPoint y: 479, distance: 76.2
click at [316, 479] on div at bounding box center [321, 473] width 11 height 166
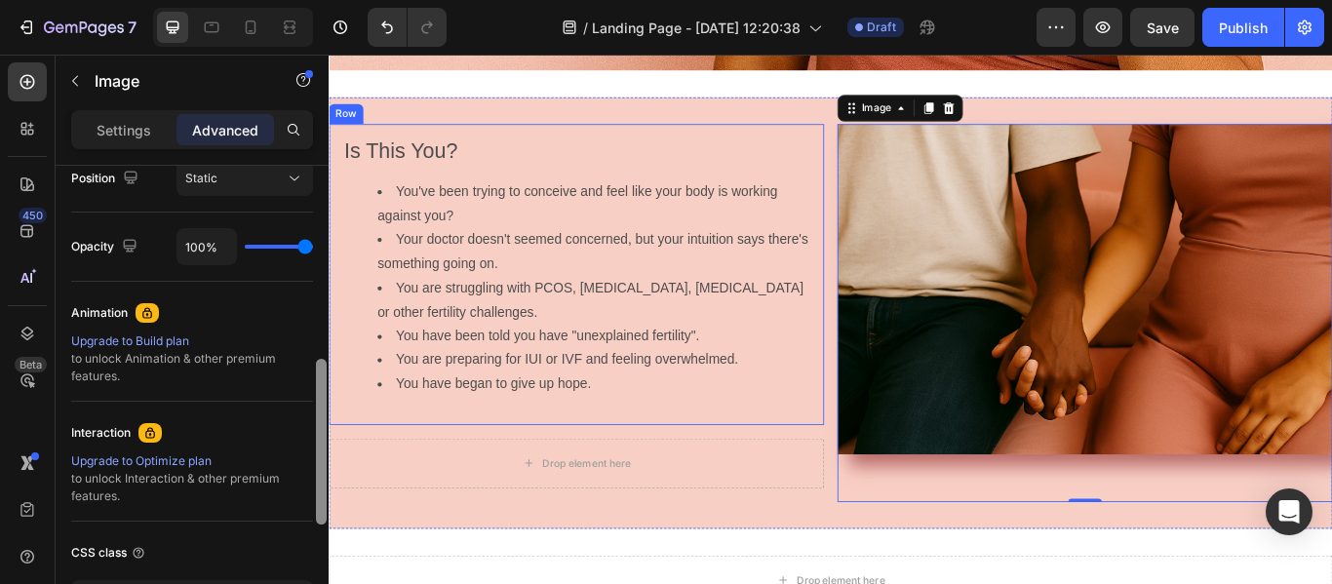
scroll to position [687, 0]
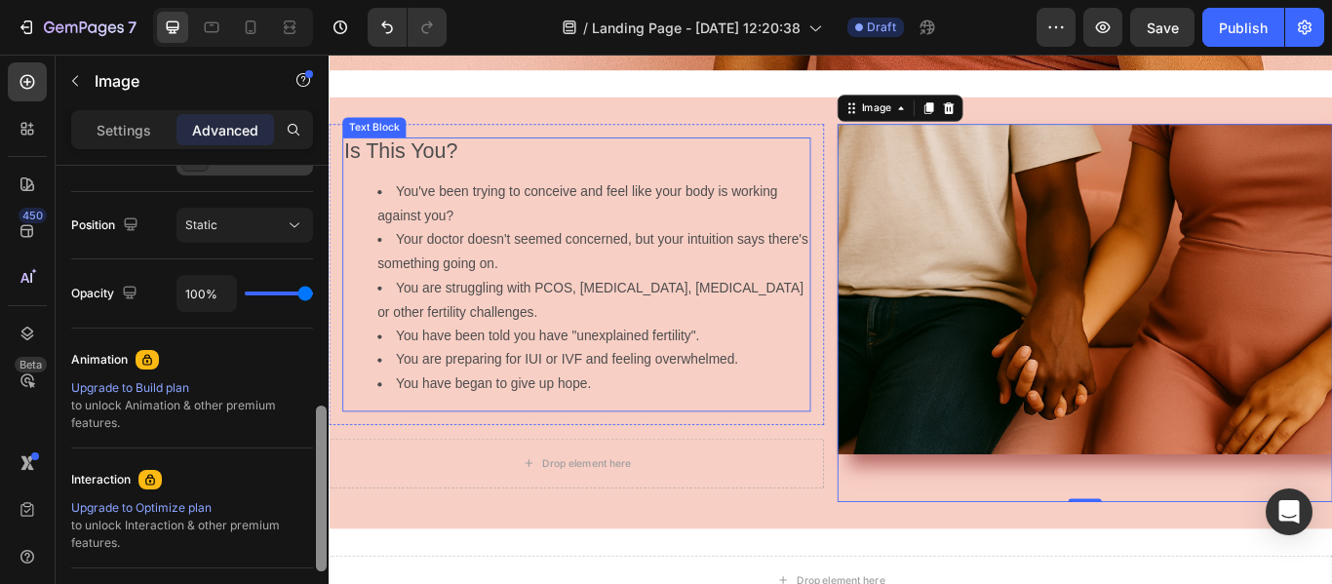
drag, startPoint x: 650, startPoint y: 478, endPoint x: 343, endPoint y: 340, distance: 335.8
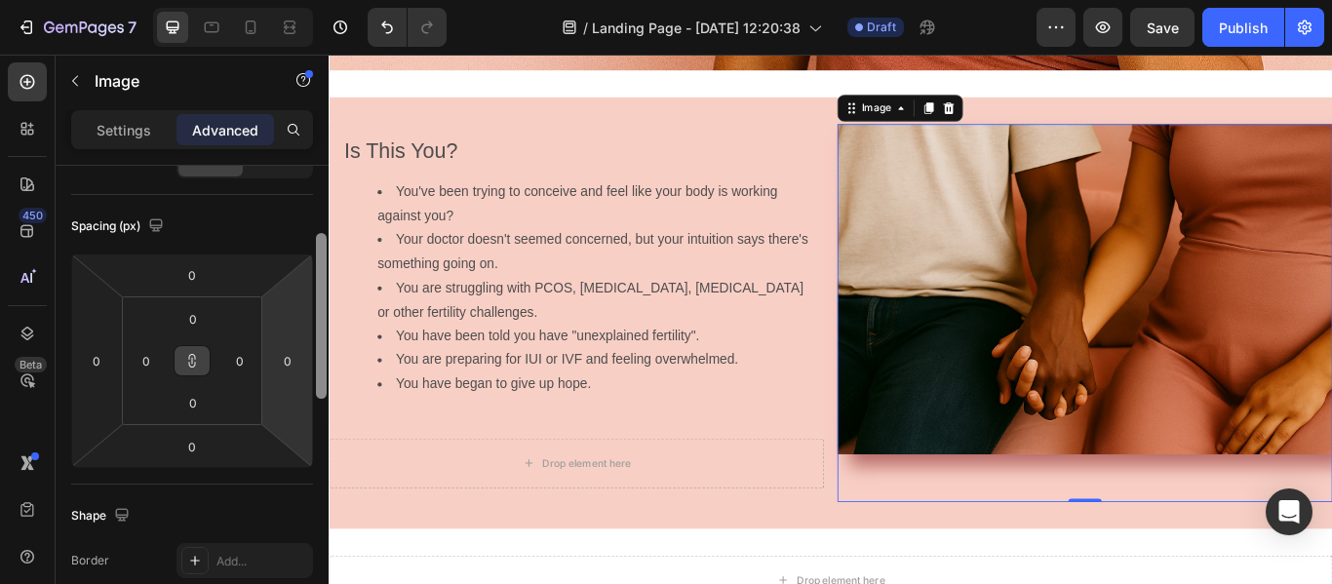
scroll to position [185, 0]
click at [303, 0] on html "7 / Landing Page - [DATE] 12:20:38 Draft Preview Save Publish 450 Beta Sections…" at bounding box center [666, 0] width 1332 height 0
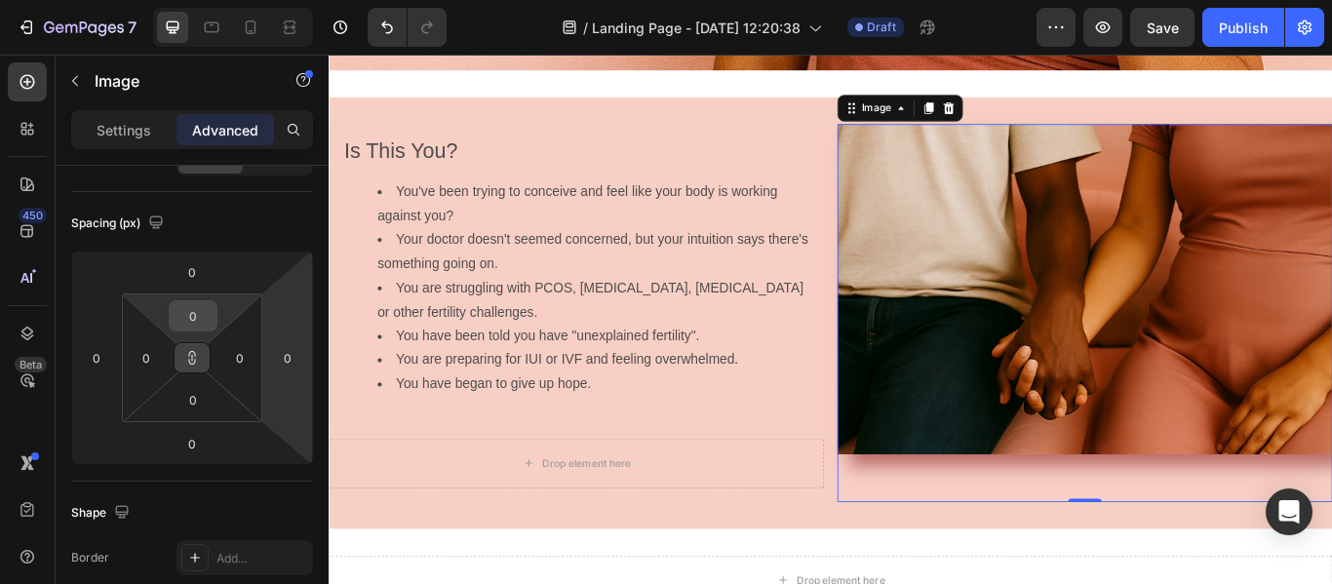
click at [217, 314] on div "0" at bounding box center [193, 315] width 49 height 31
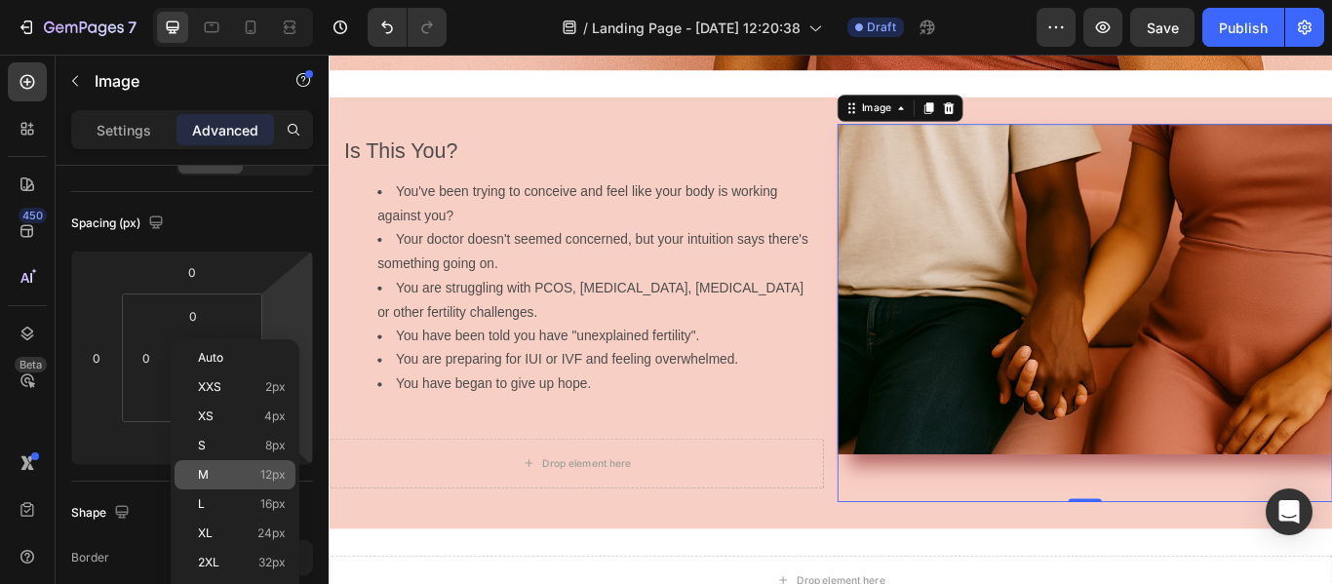
click at [235, 474] on p "M 12px" at bounding box center [242, 475] width 88 height 14
type input "12"
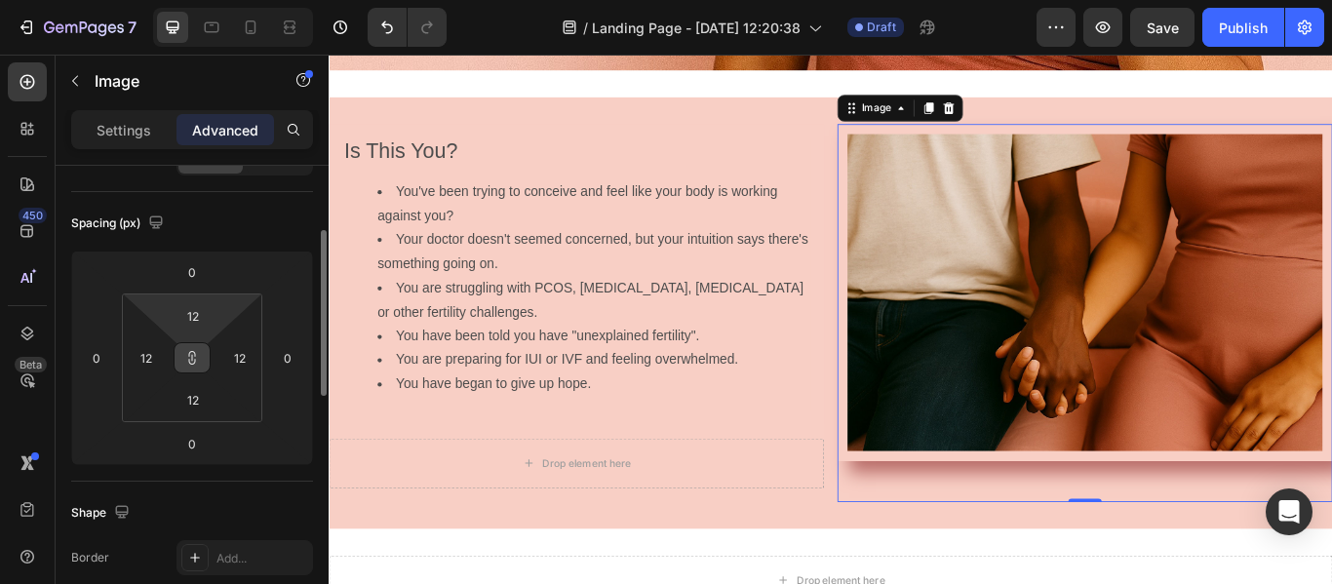
click at [195, 0] on html "7 / Landing Page - [DATE] 12:20:38 Draft Preview Save Publish 450 Beta Sections…" at bounding box center [666, 0] width 1332 height 0
type input "0"
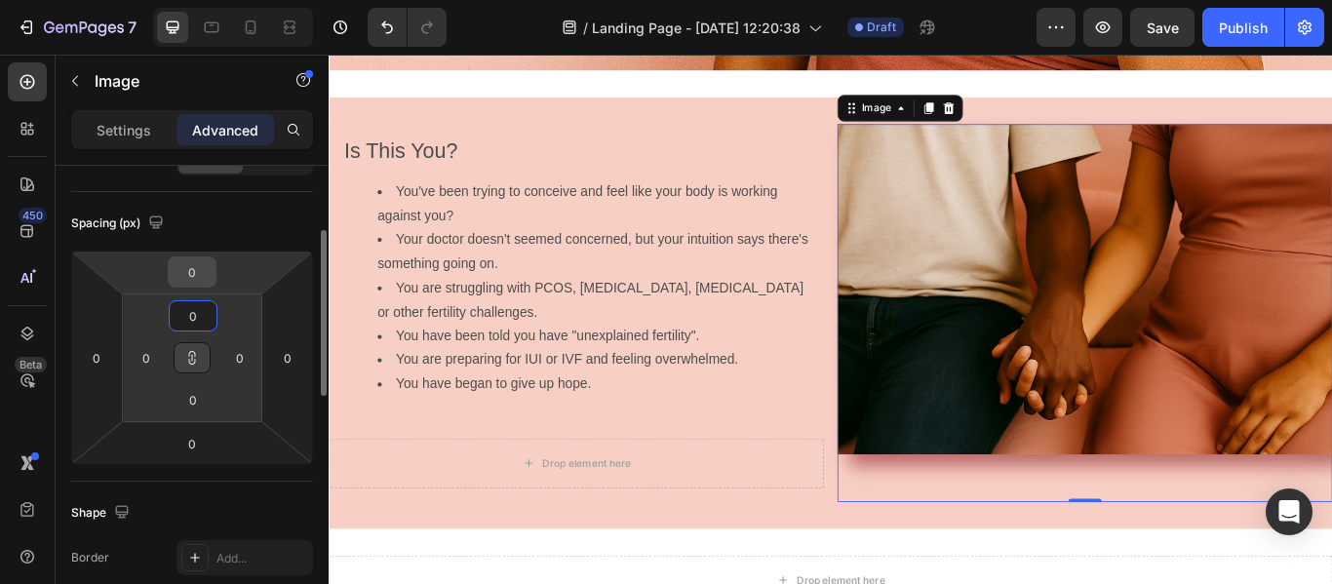
type input "0"
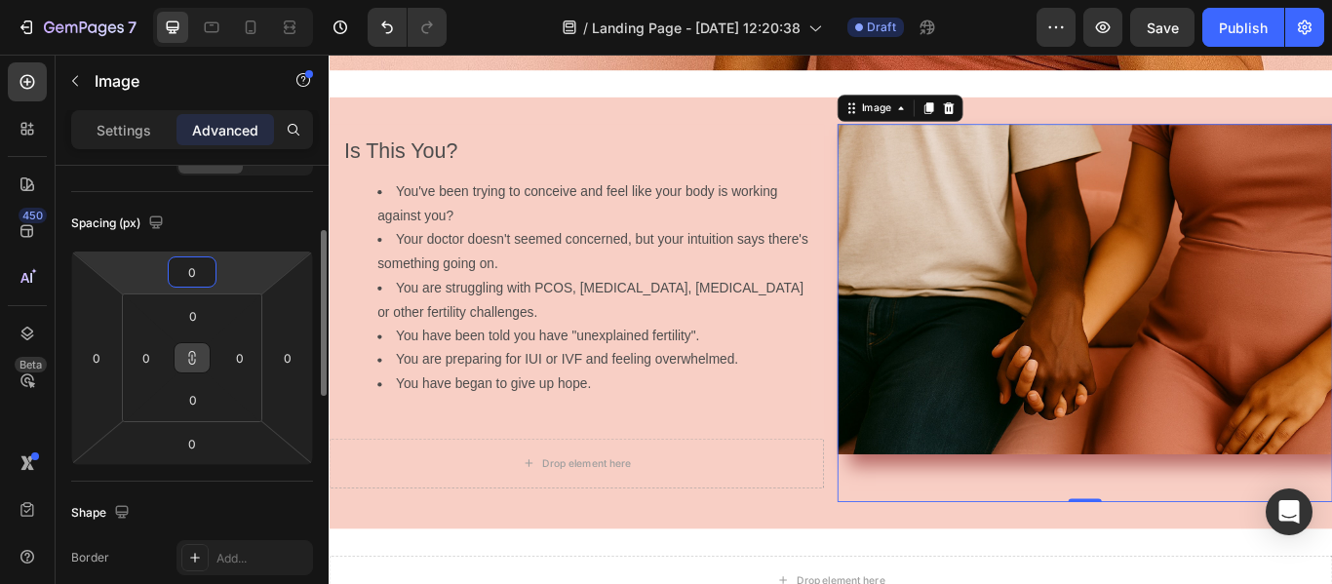
click at [195, 279] on input "0" at bounding box center [192, 272] width 39 height 29
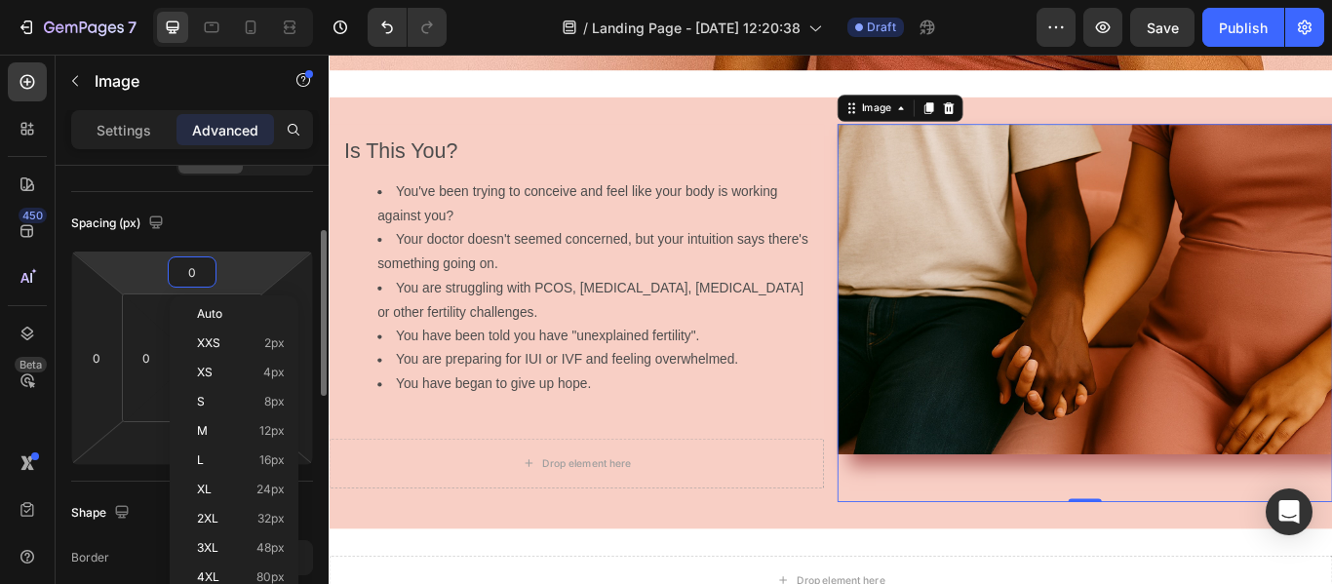
type input "6"
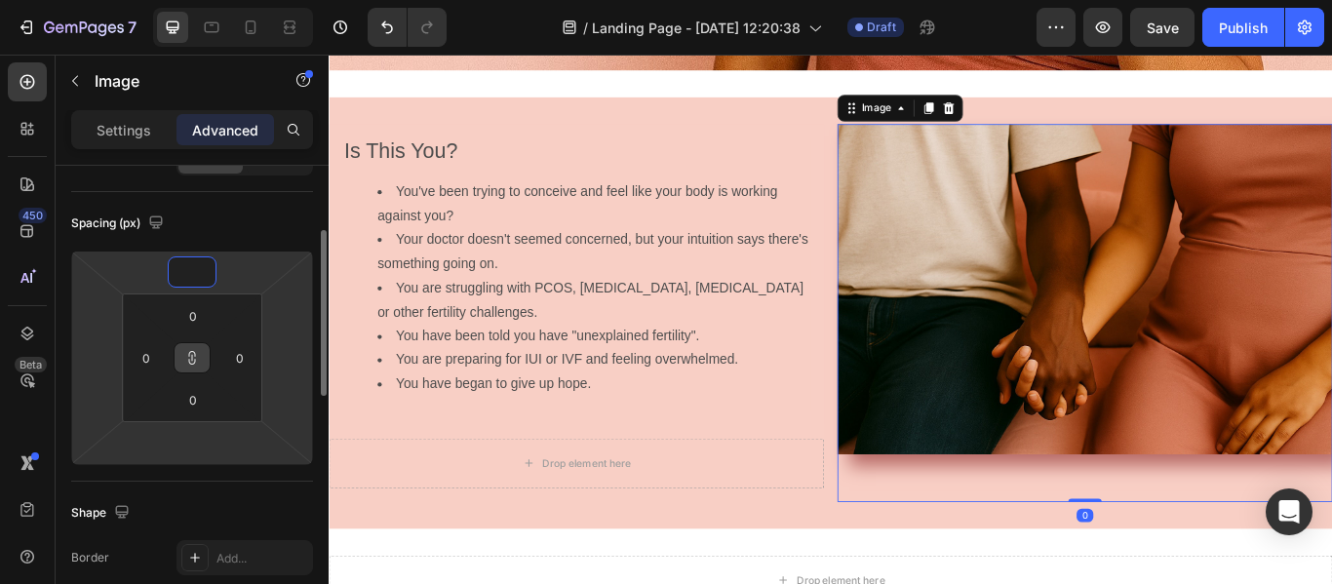
type input "0"
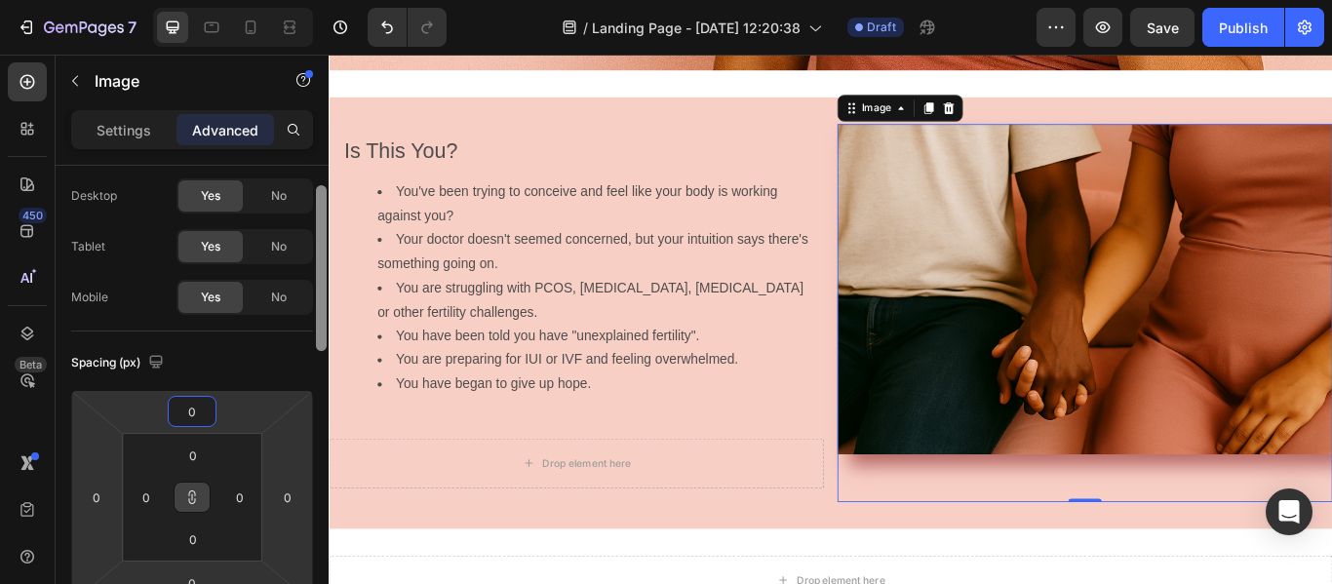
scroll to position [0, 0]
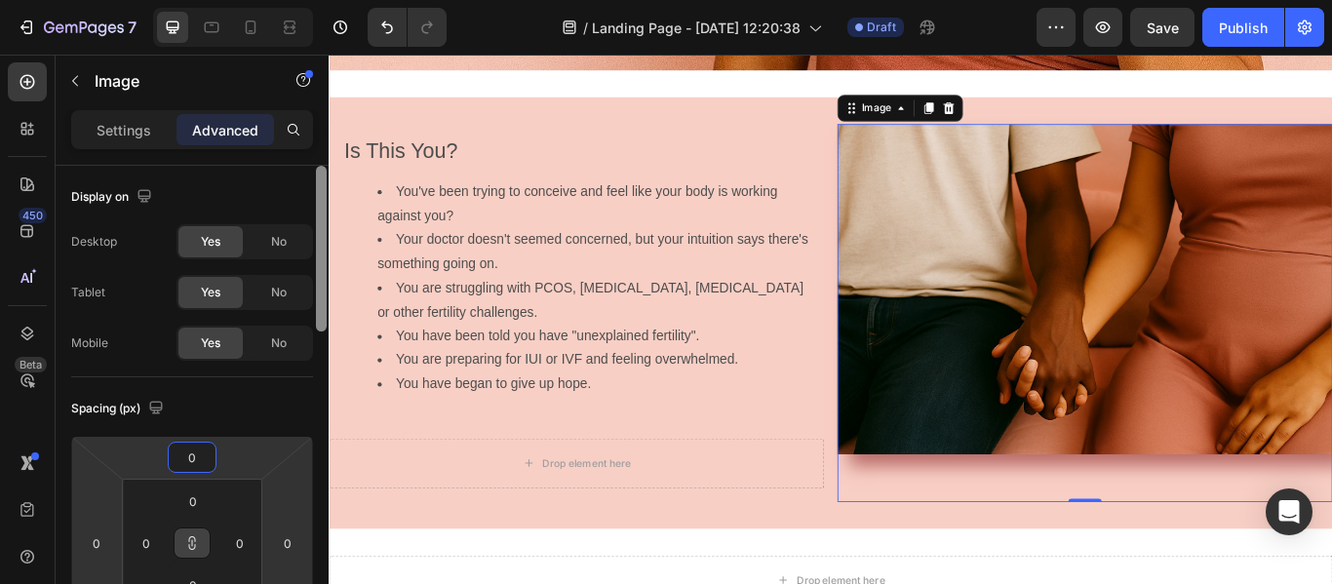
drag, startPoint x: 325, startPoint y: 251, endPoint x: 312, endPoint y: 122, distance: 129.4
click at [312, 122] on div "Settings Advanced Display on Desktop Yes No Tablet Yes No Mobile Yes No Spacing…" at bounding box center [192, 375] width 273 height 530
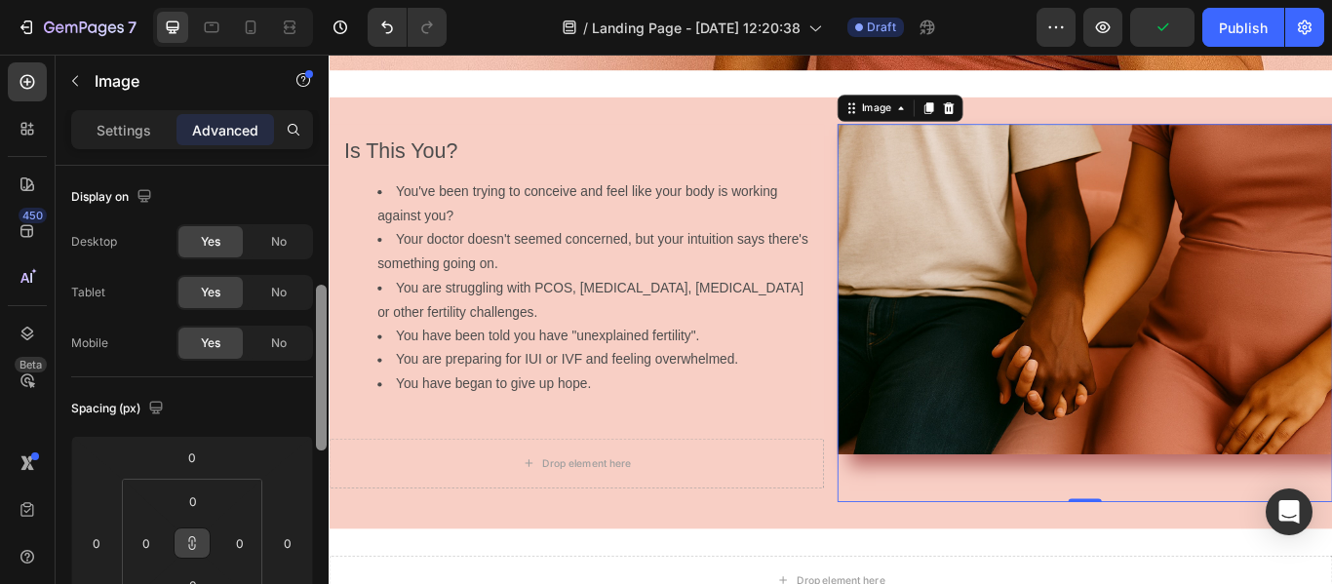
drag, startPoint x: 324, startPoint y: 227, endPoint x: 313, endPoint y: 193, distance: 35.8
click at [313, 193] on div "Display on Desktop Yes No Tablet Yes No Mobile Yes No Spacing (px) 0 0 0 0 0 0 …" at bounding box center [192, 403] width 273 height 474
click at [125, 131] on p "Settings" at bounding box center [124, 130] width 55 height 20
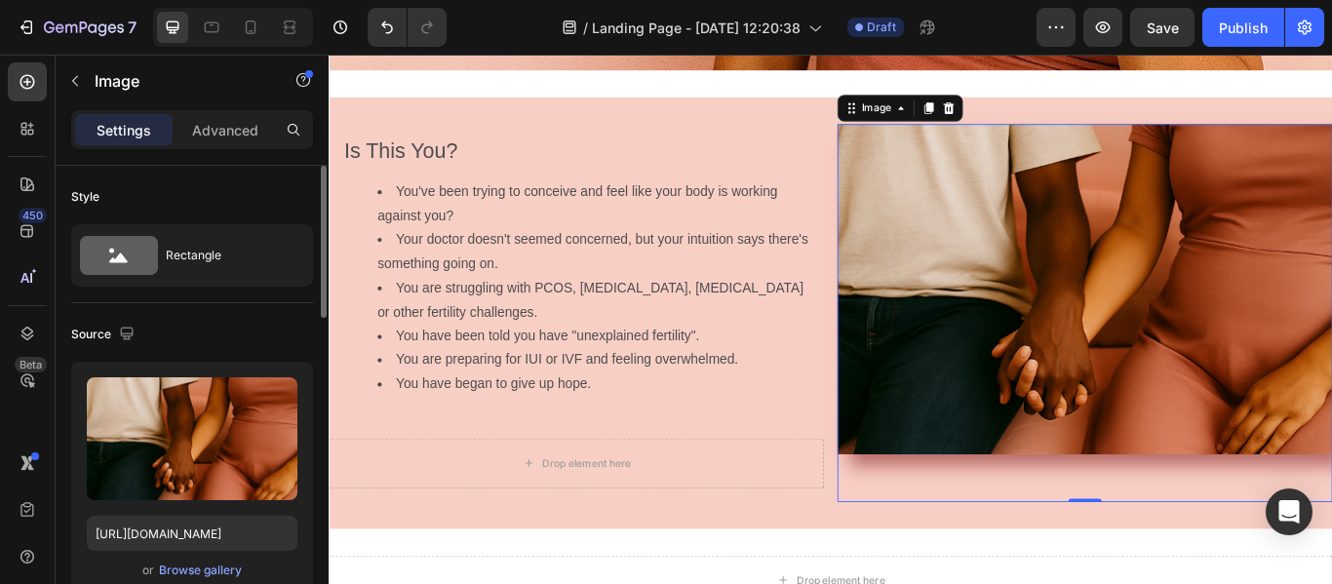
drag, startPoint x: 312, startPoint y: 257, endPoint x: 313, endPoint y: 277, distance: 20.5
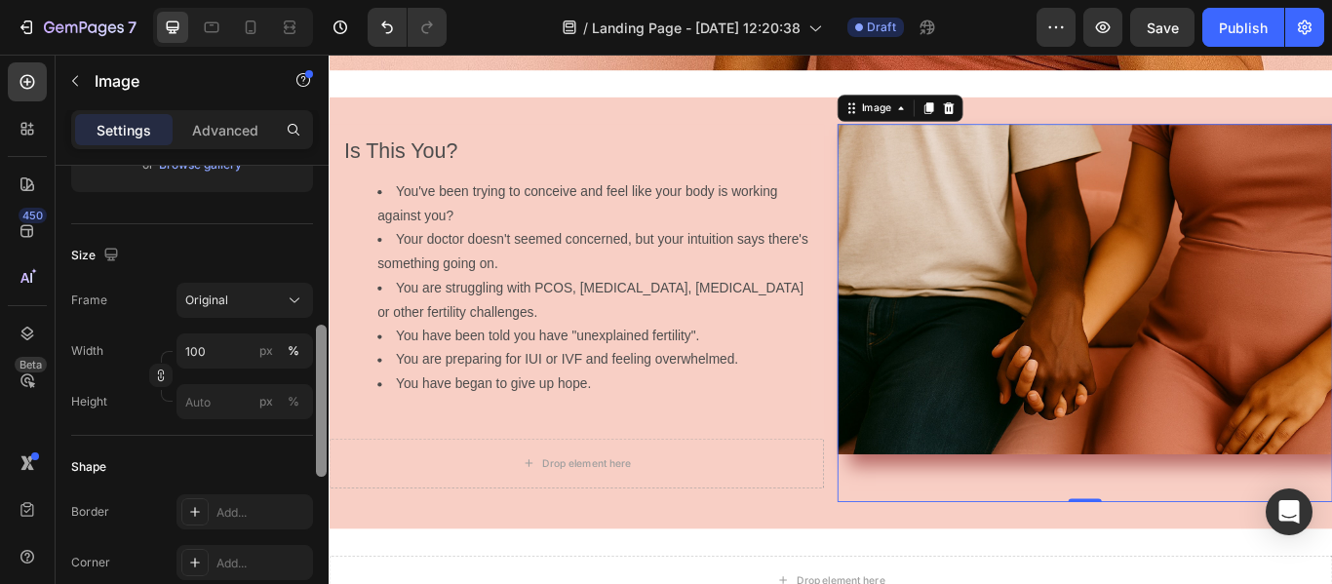
scroll to position [448, 0]
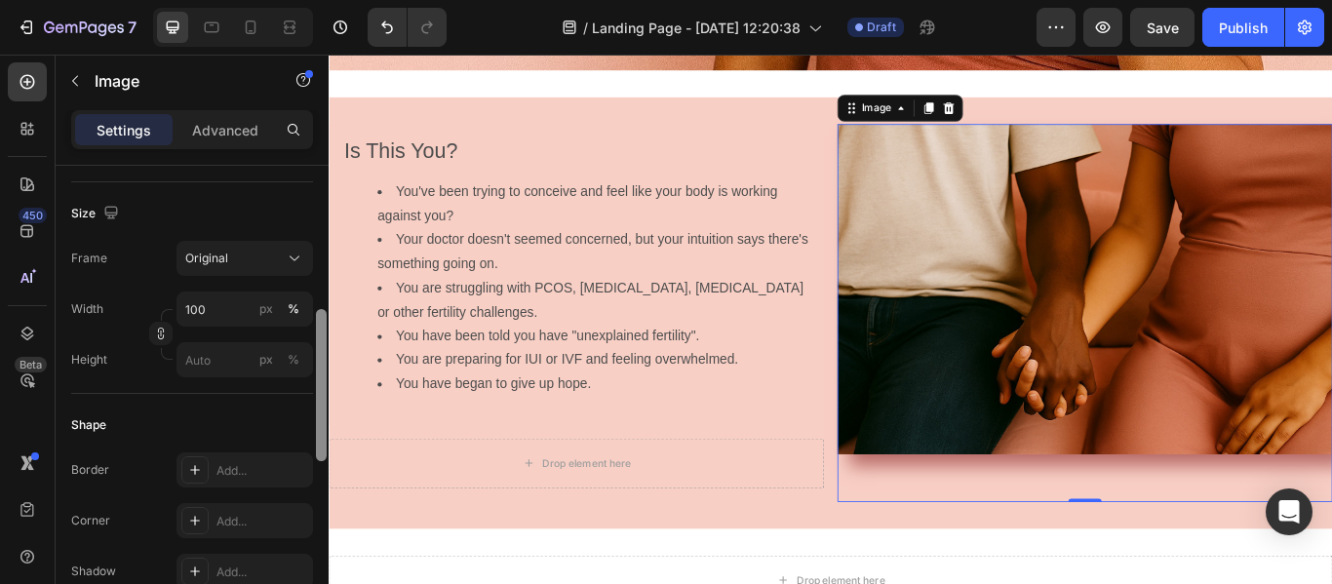
drag, startPoint x: 323, startPoint y: 262, endPoint x: 310, endPoint y: 407, distance: 144.9
click at [310, 407] on div "Style Rectangle Source Upload Image [URL][DOMAIN_NAME] or Browse gallery Size F…" at bounding box center [192, 403] width 273 height 474
click at [298, 254] on icon at bounding box center [295, 259] width 20 height 20
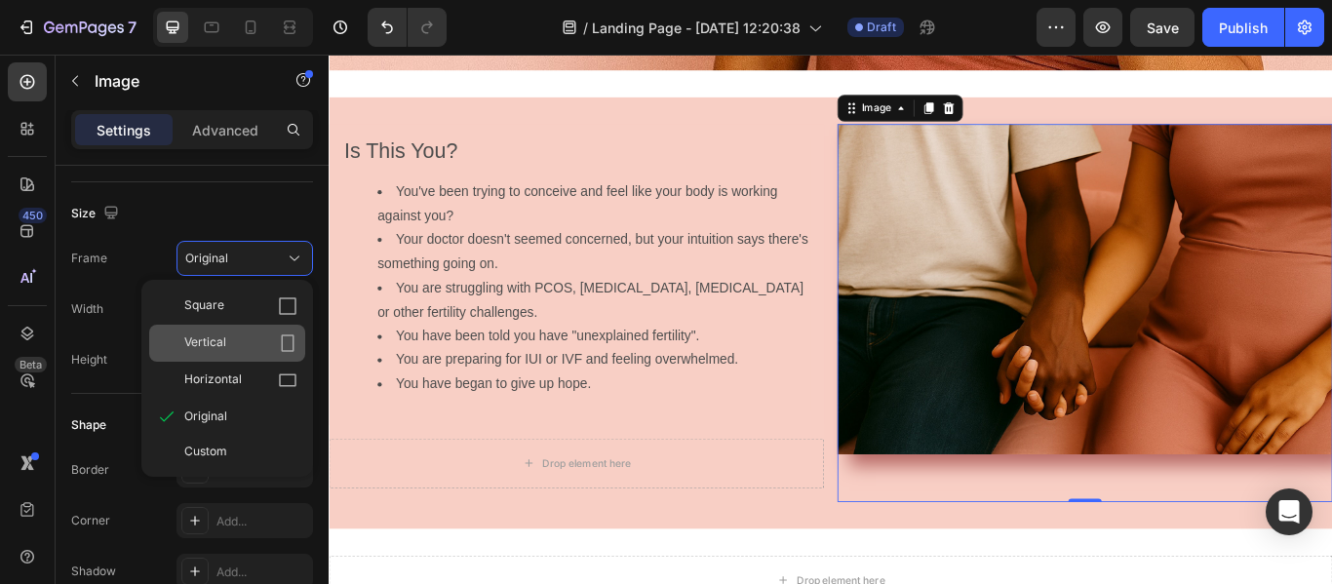
click at [269, 338] on div "Vertical" at bounding box center [240, 344] width 113 height 20
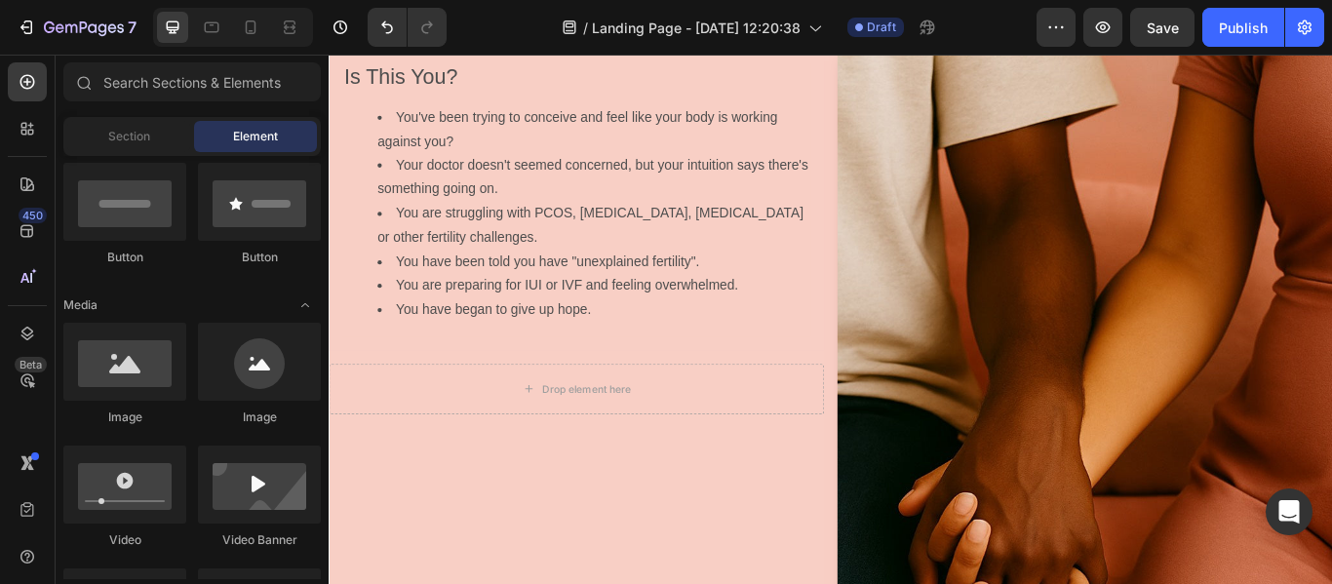
scroll to position [867, 0]
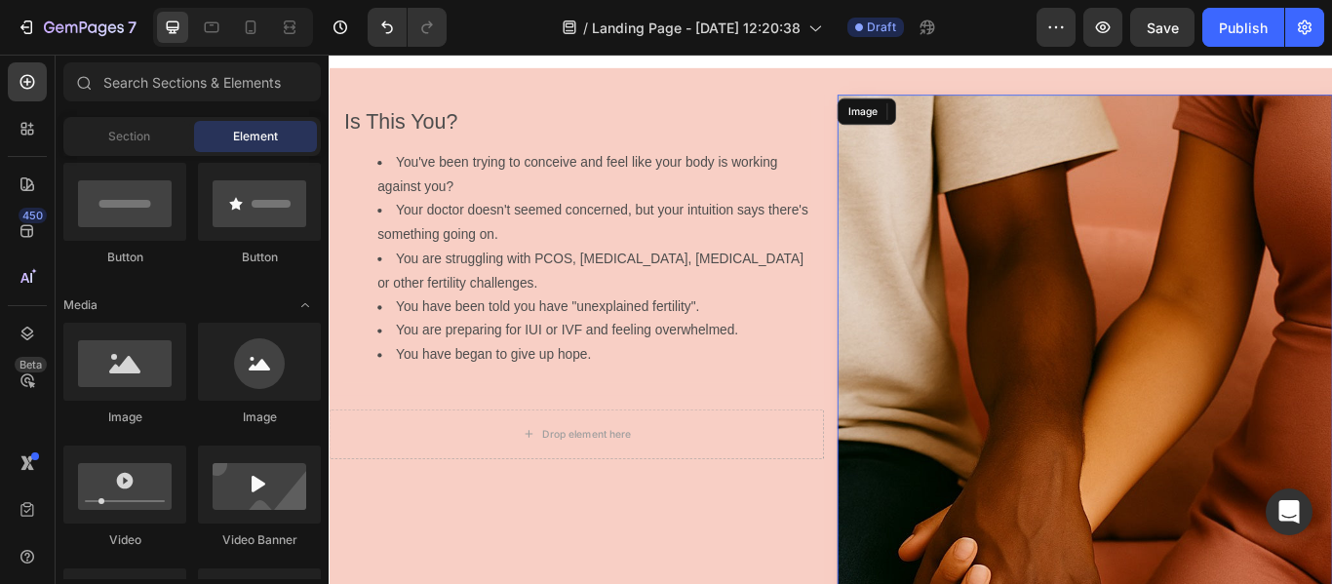
click at [1168, 346] on img at bounding box center [1210, 486] width 577 height 770
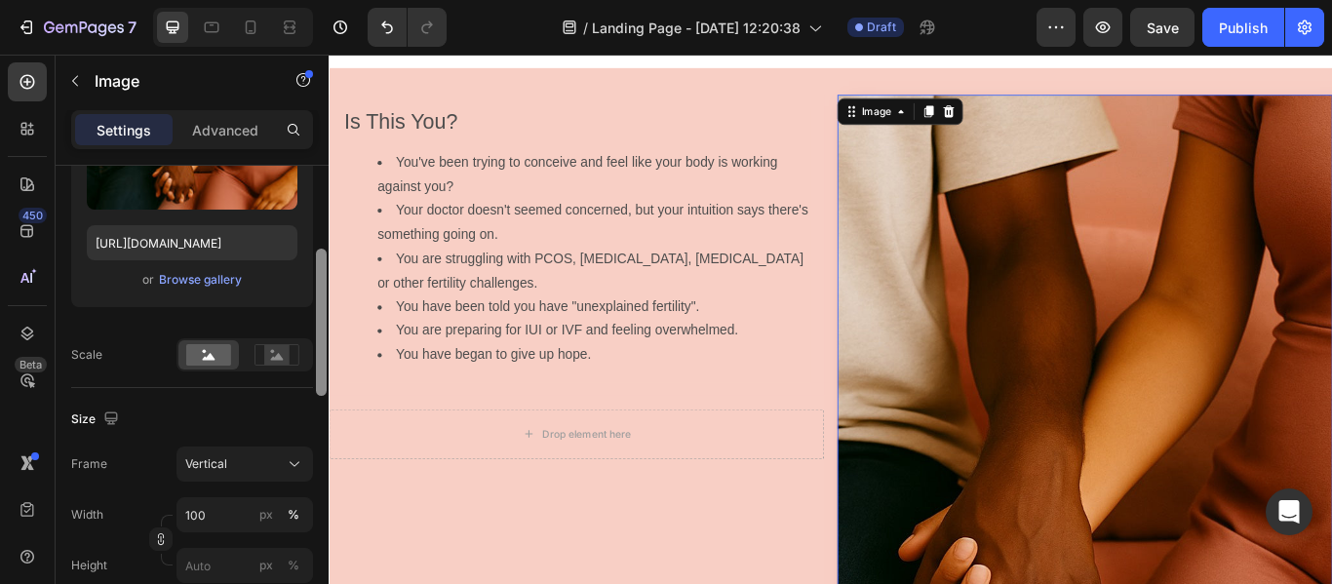
scroll to position [313, 0]
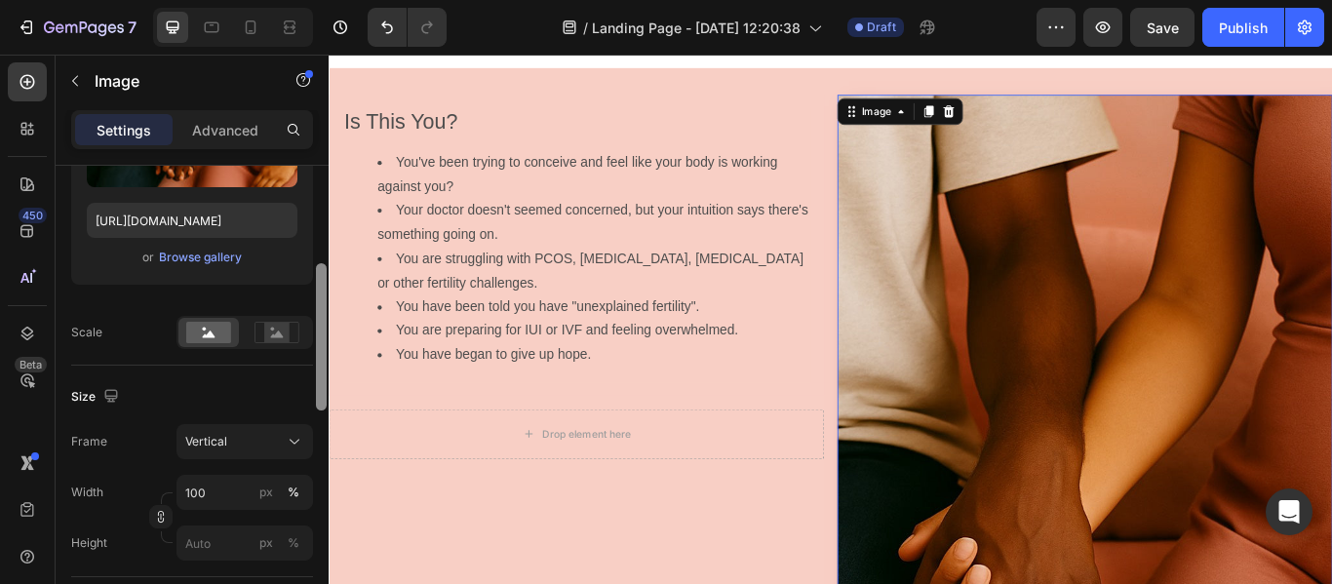
drag, startPoint x: 319, startPoint y: 276, endPoint x: 320, endPoint y: 374, distance: 97.5
click at [320, 374] on div at bounding box center [321, 336] width 11 height 147
click at [276, 326] on rect at bounding box center [276, 333] width 25 height 20
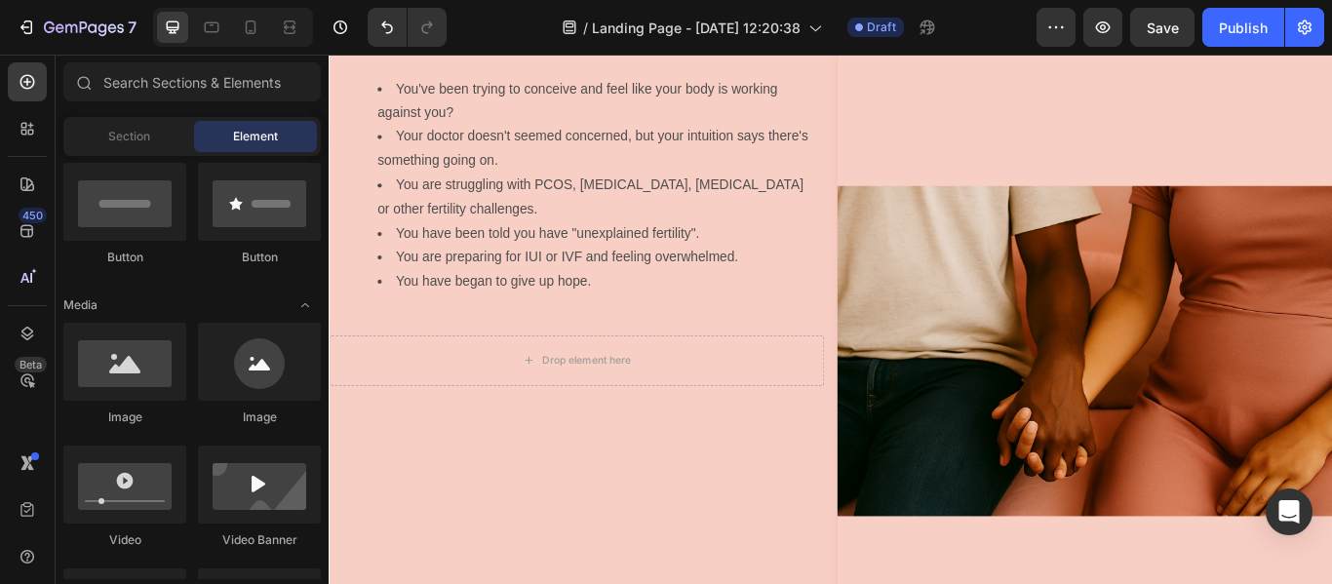
scroll to position [837, 0]
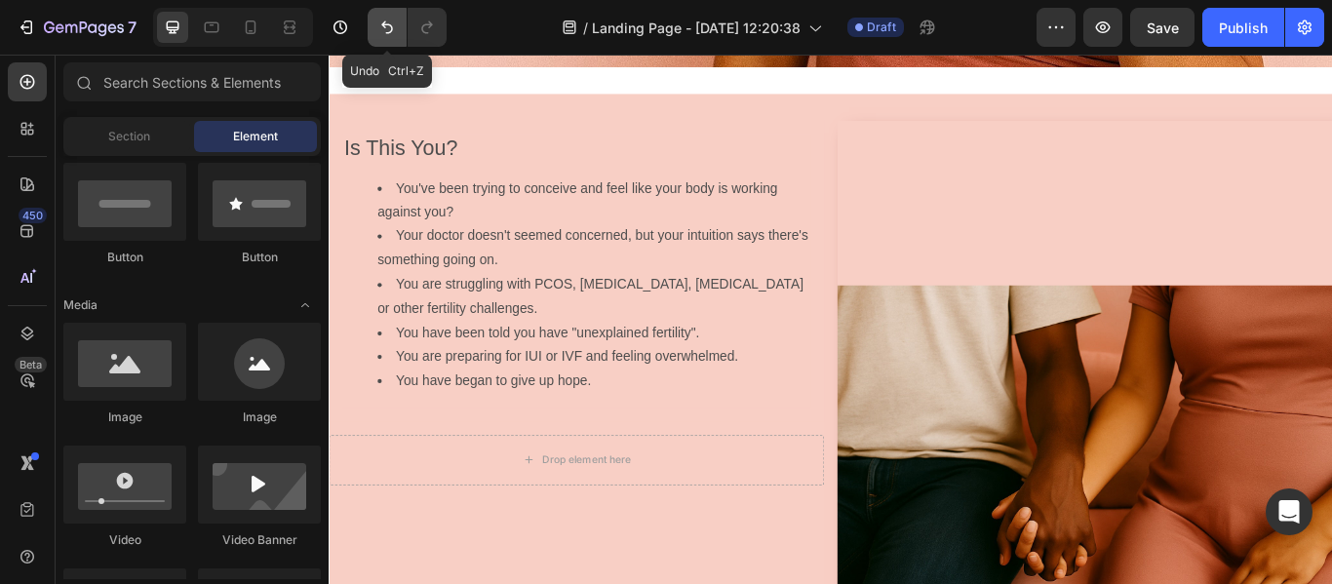
click at [387, 30] on icon "Undo/Redo" at bounding box center [387, 28] width 20 height 20
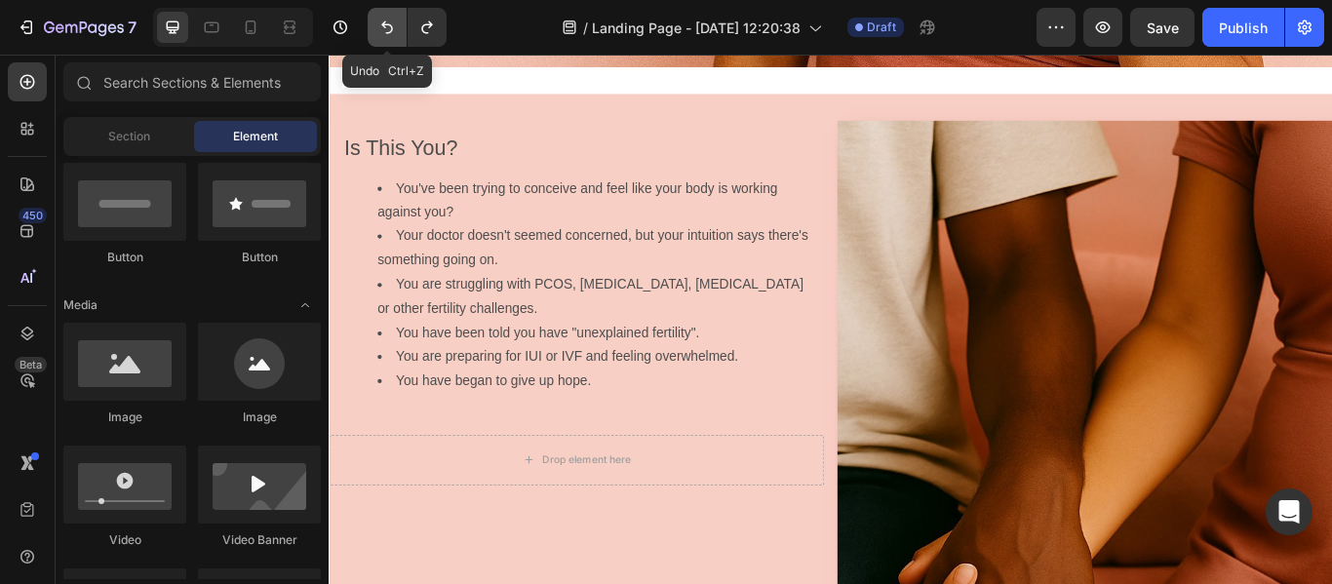
click at [387, 30] on icon "Undo/Redo" at bounding box center [387, 28] width 20 height 20
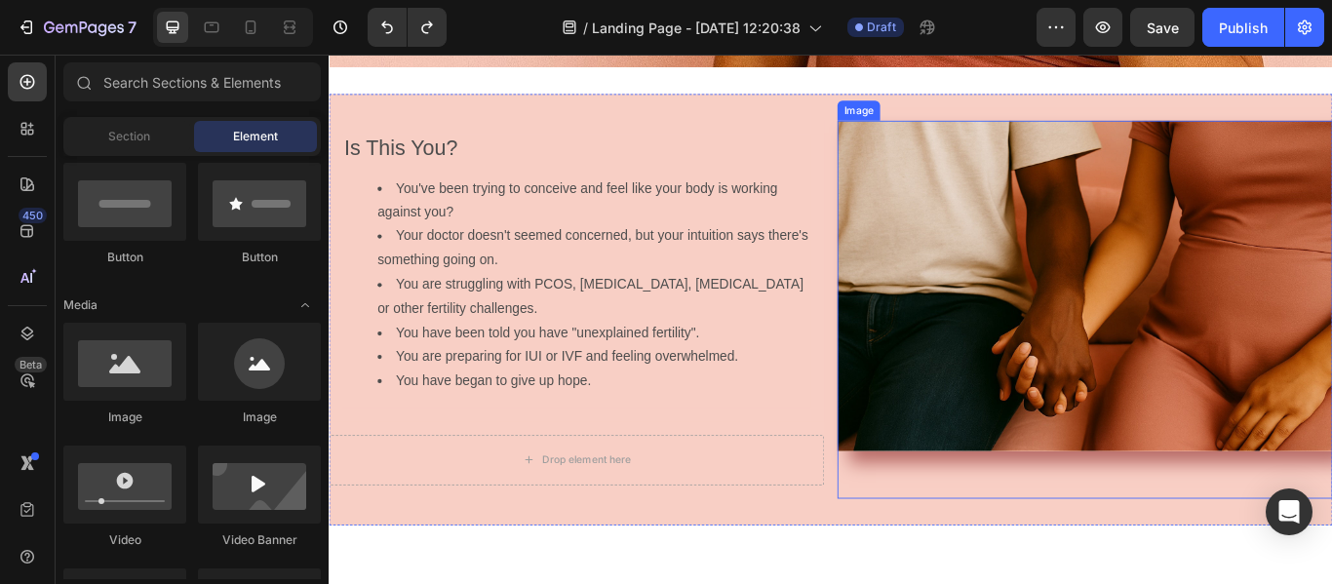
click at [1282, 264] on img at bounding box center [1210, 324] width 577 height 385
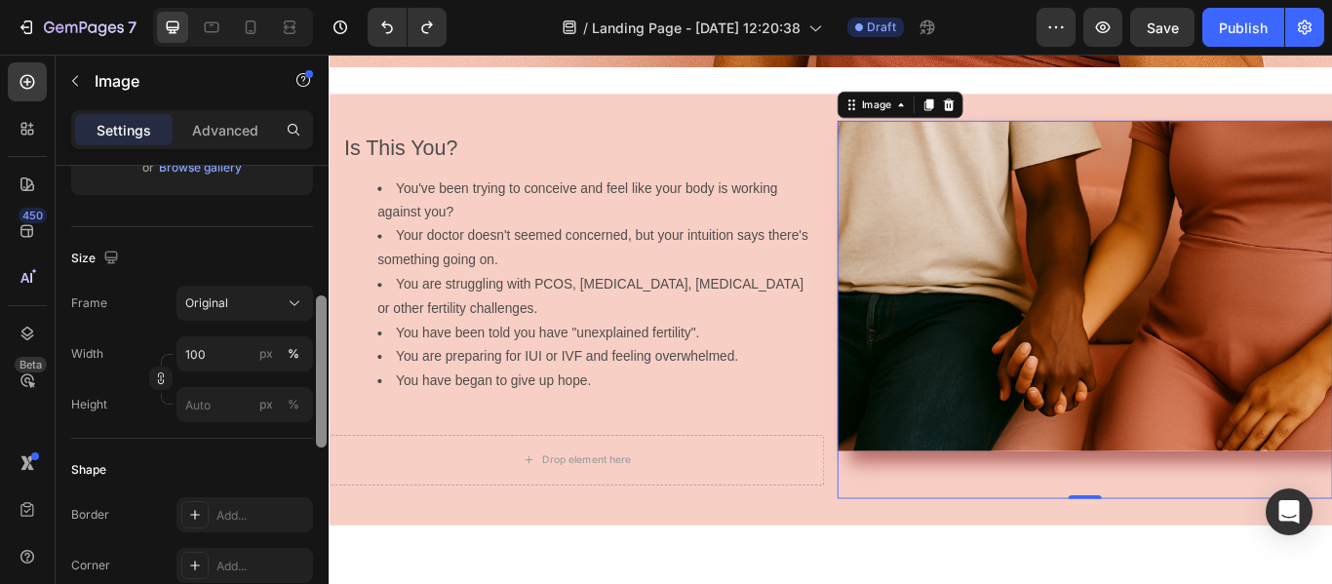
scroll to position [409, 0]
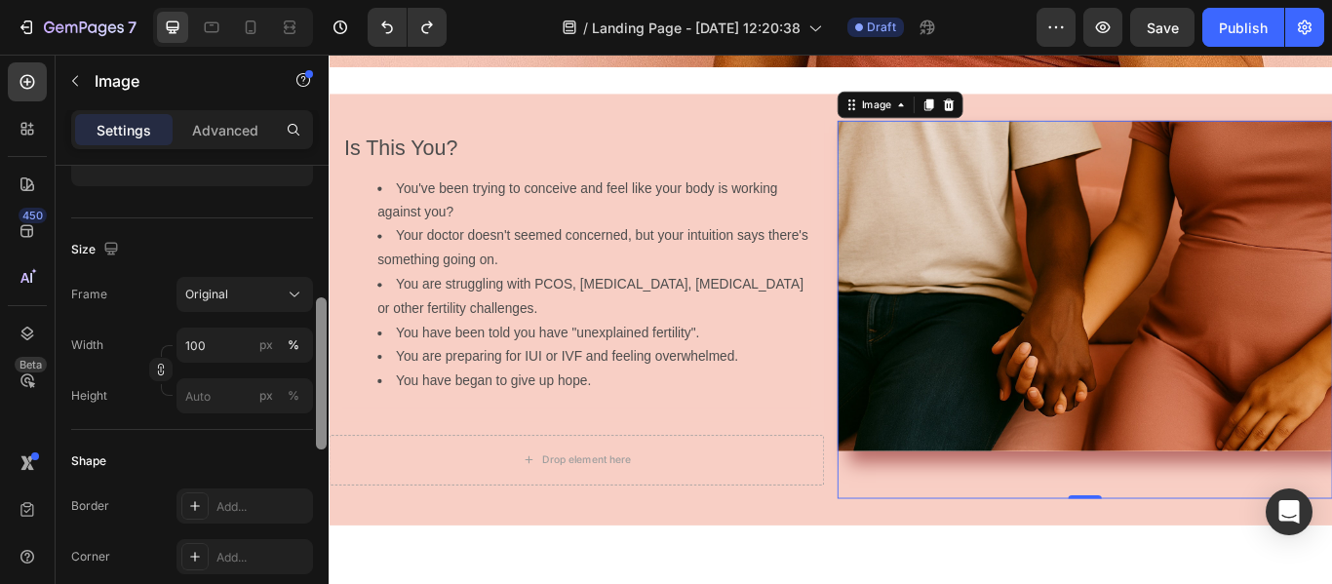
drag, startPoint x: 321, startPoint y: 252, endPoint x: 324, endPoint y: 381, distance: 129.8
click at [324, 381] on div at bounding box center [321, 374] width 11 height 152
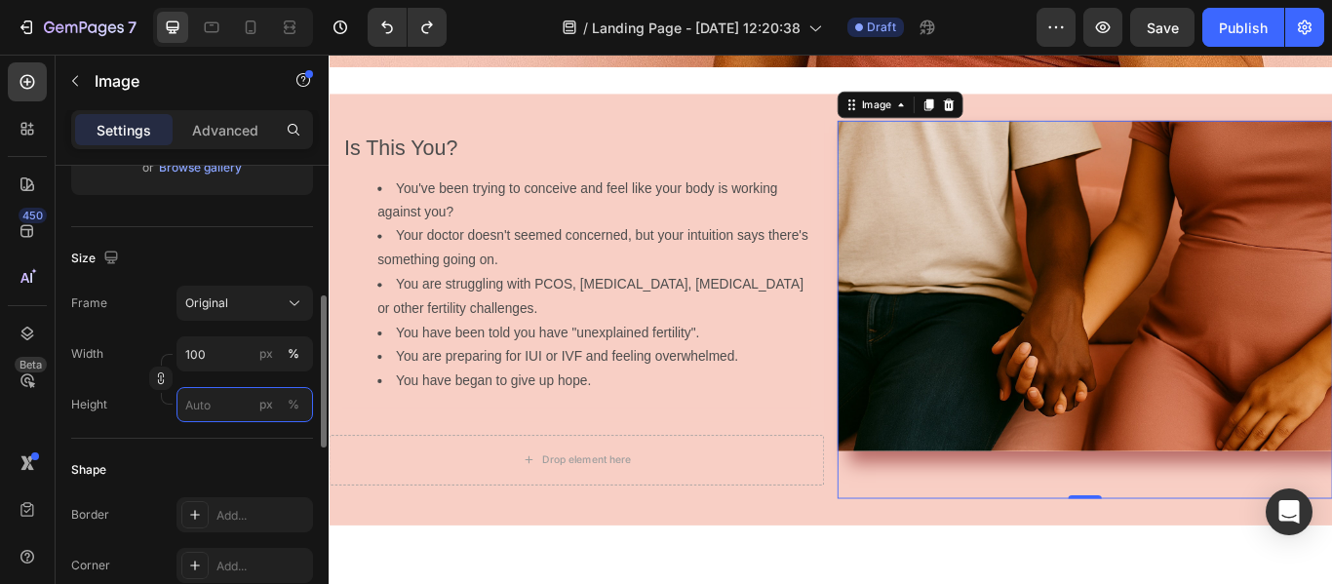
click at [229, 413] on input "px %" at bounding box center [245, 404] width 137 height 35
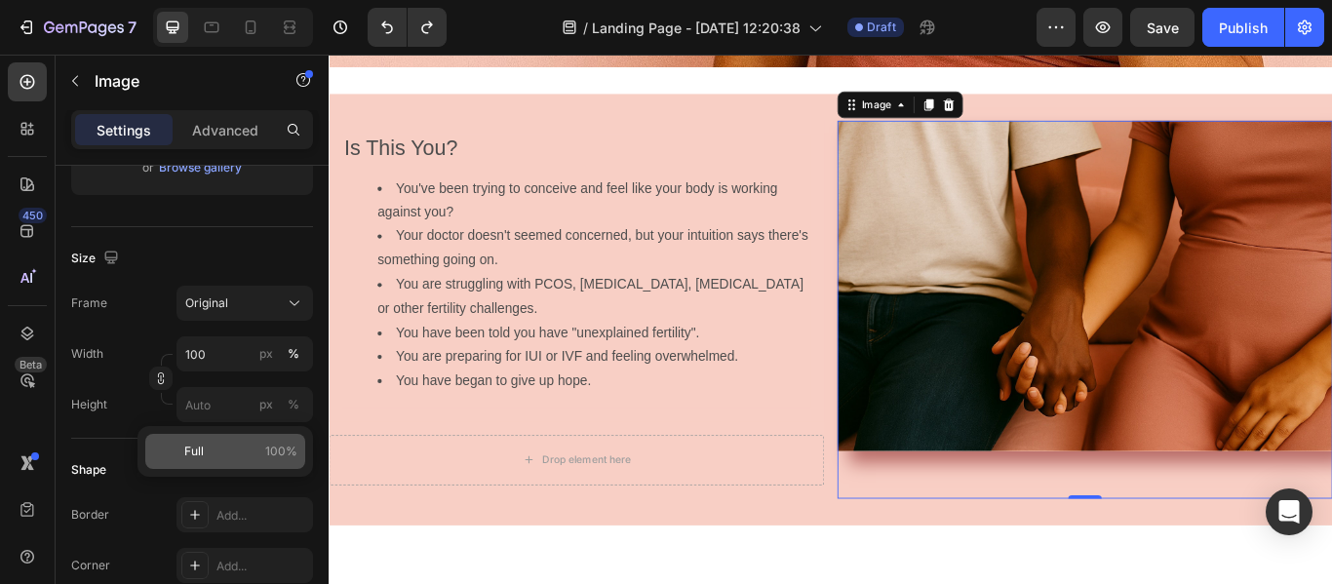
click at [263, 447] on p "Full 100%" at bounding box center [240, 452] width 113 height 18
type input "100"
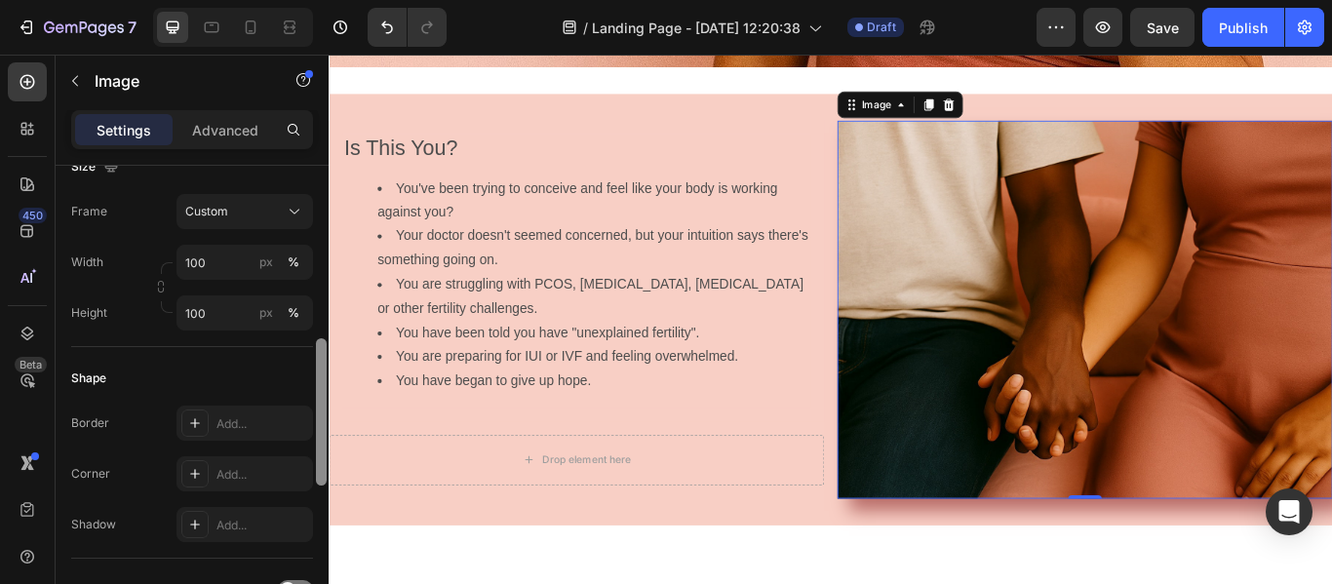
drag, startPoint x: 323, startPoint y: 388, endPoint x: 319, endPoint y: 433, distance: 45.0
click at [319, 433] on div at bounding box center [321, 411] width 11 height 147
click at [192, 428] on icon at bounding box center [195, 421] width 16 height 16
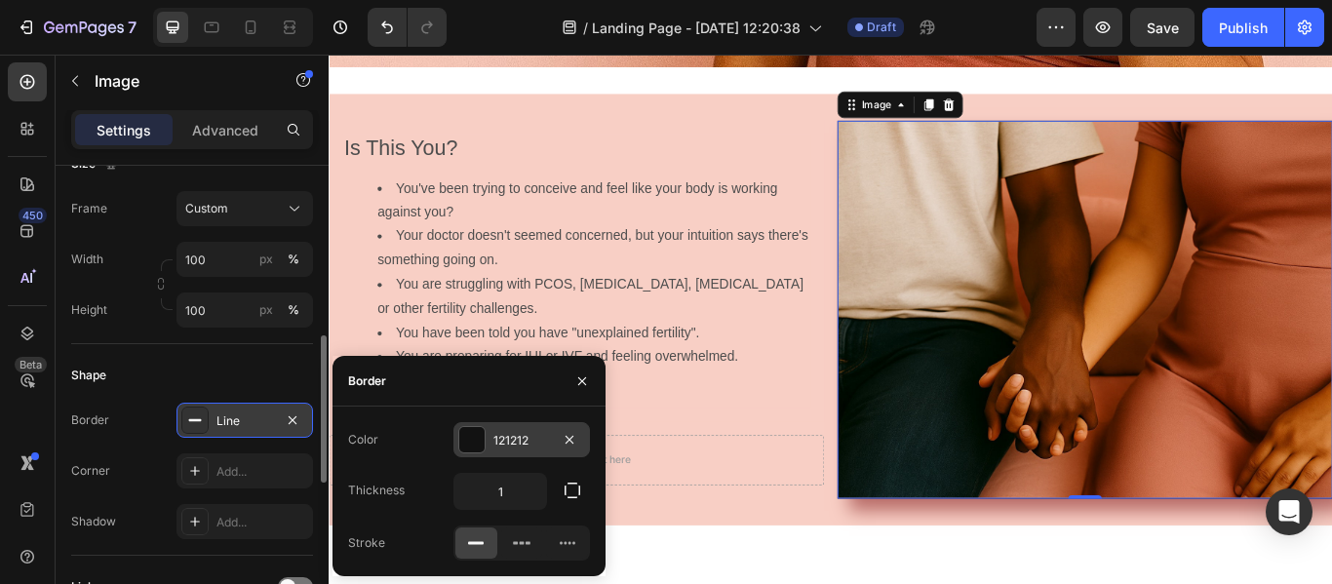
click at [532, 432] on div "121212" at bounding box center [522, 441] width 57 height 18
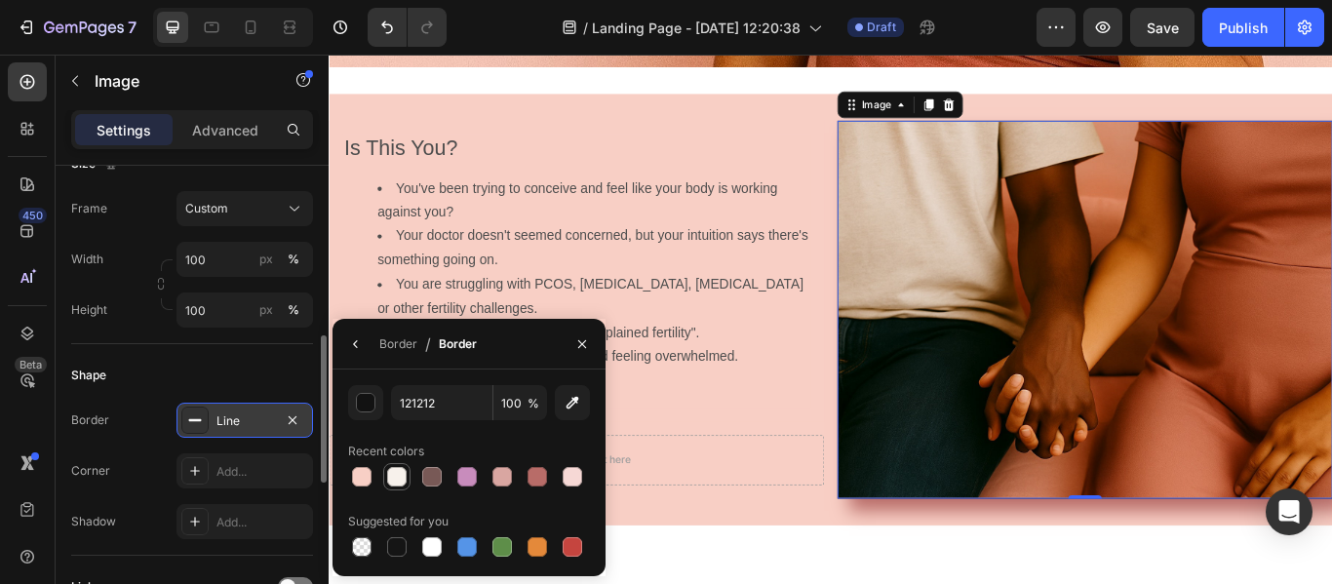
click at [391, 474] on div at bounding box center [397, 477] width 20 height 20
type input "F7F1EB"
click at [357, 340] on icon "button" at bounding box center [355, 344] width 4 height 8
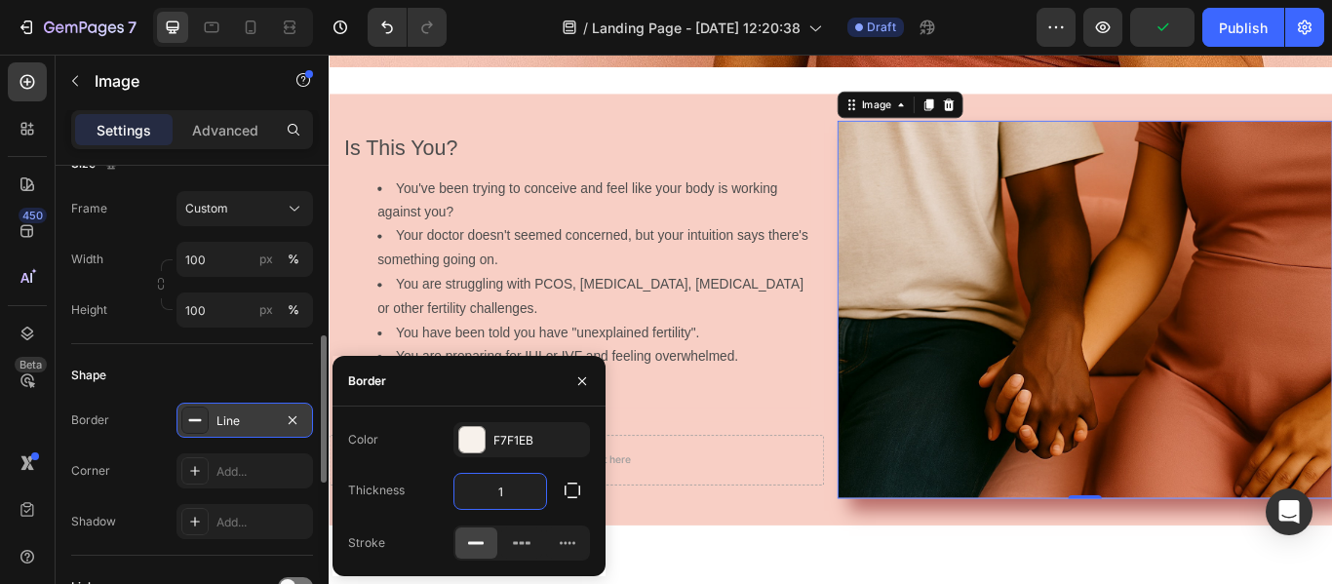
click at [530, 498] on input "1" at bounding box center [501, 491] width 92 height 35
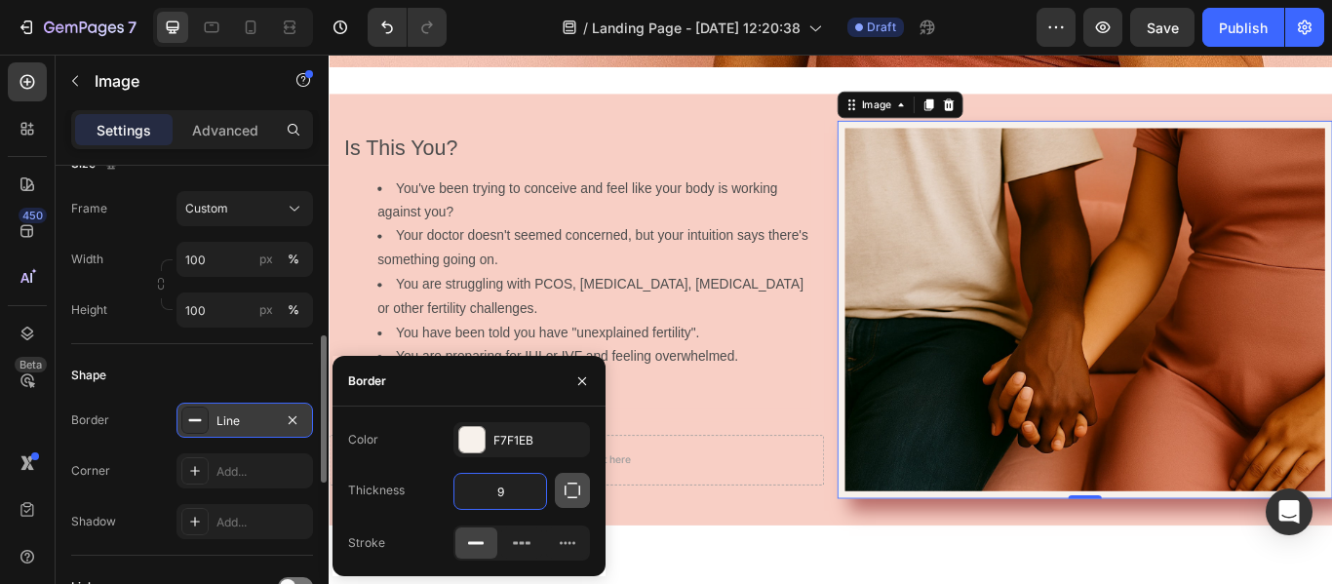
type input "9"
click at [582, 488] on button "button" at bounding box center [572, 490] width 35 height 35
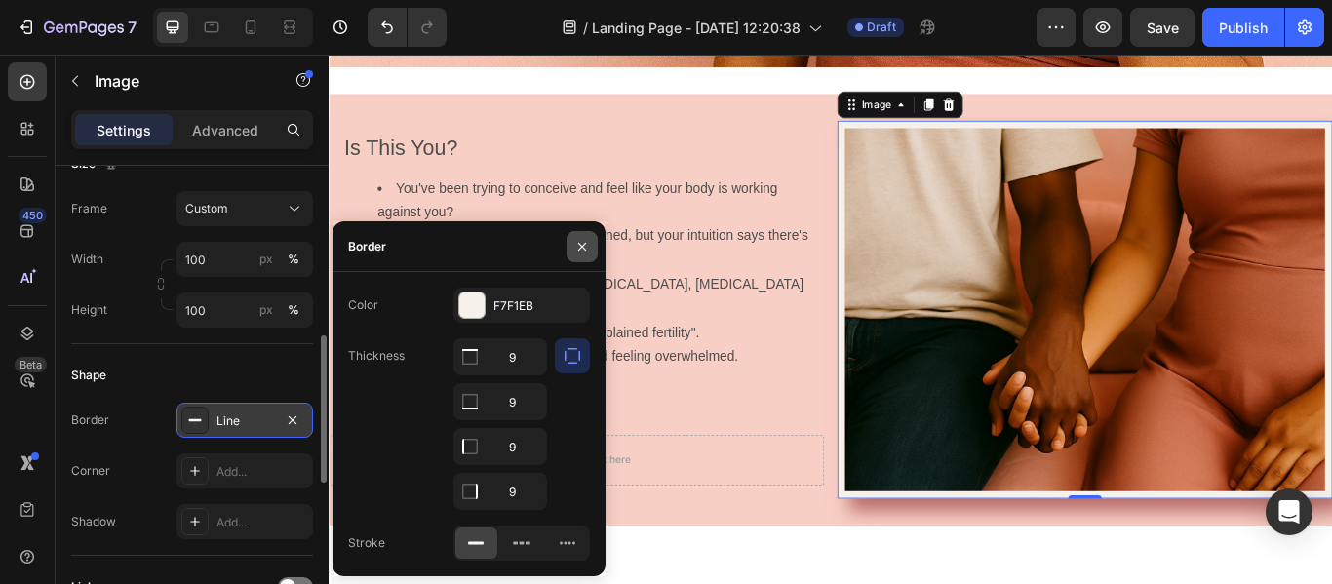
click at [577, 240] on icon "button" at bounding box center [583, 247] width 16 height 16
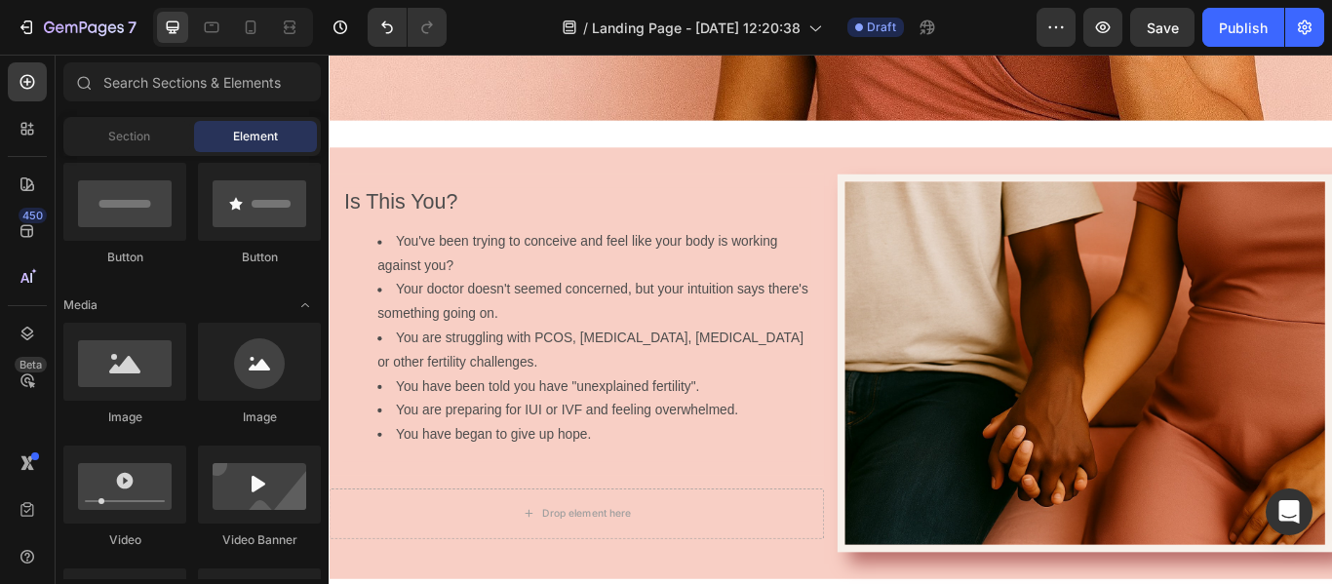
scroll to position [772, 0]
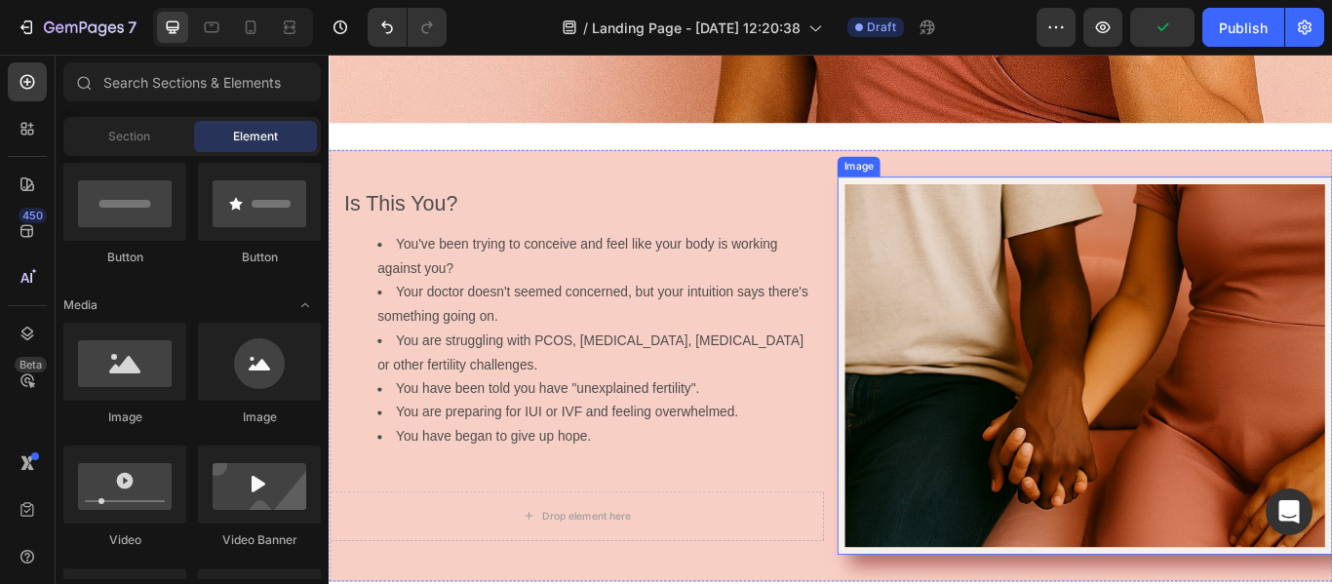
click at [1267, 283] on img at bounding box center [1210, 417] width 577 height 441
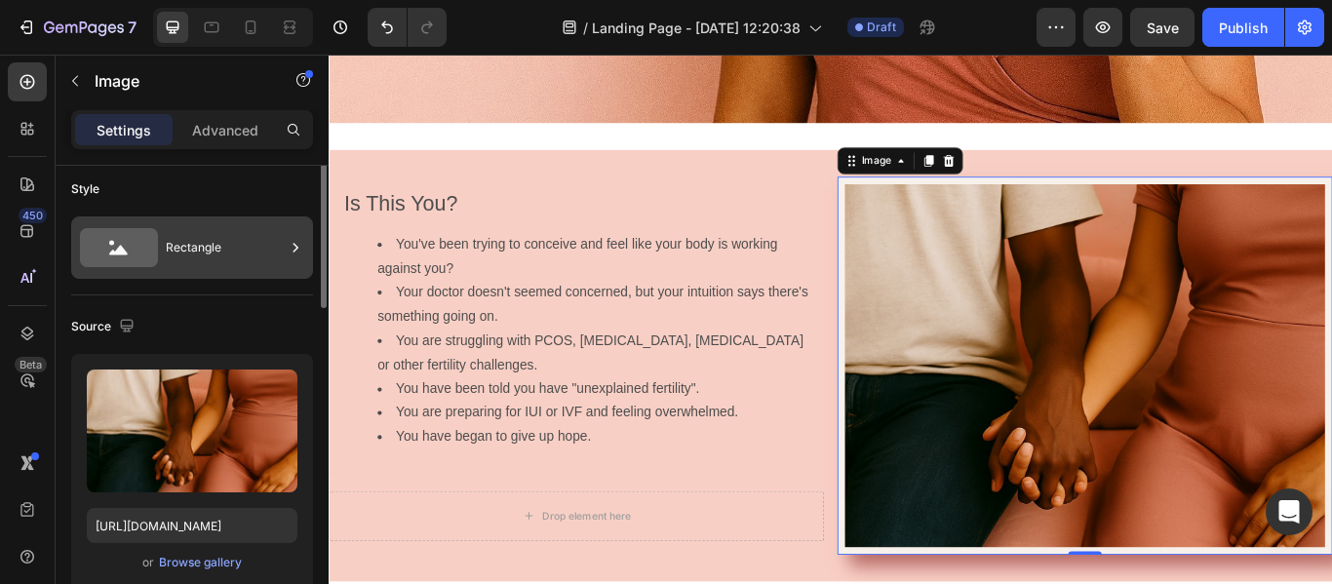
scroll to position [0, 0]
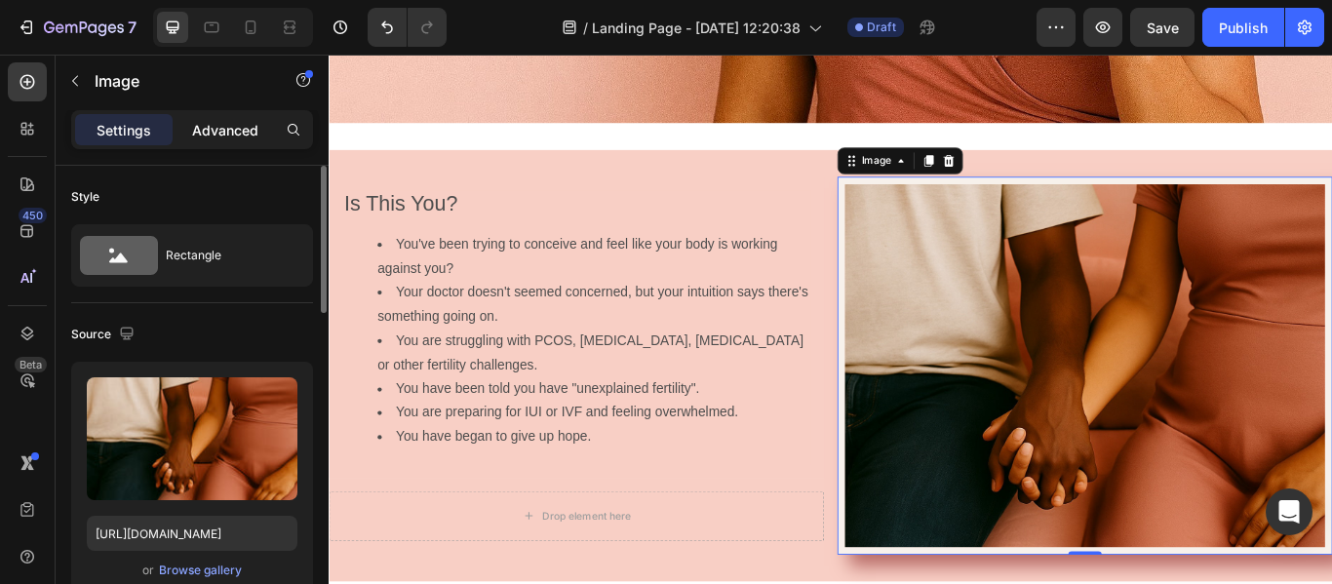
click at [258, 141] on div "Advanced" at bounding box center [226, 129] width 98 height 31
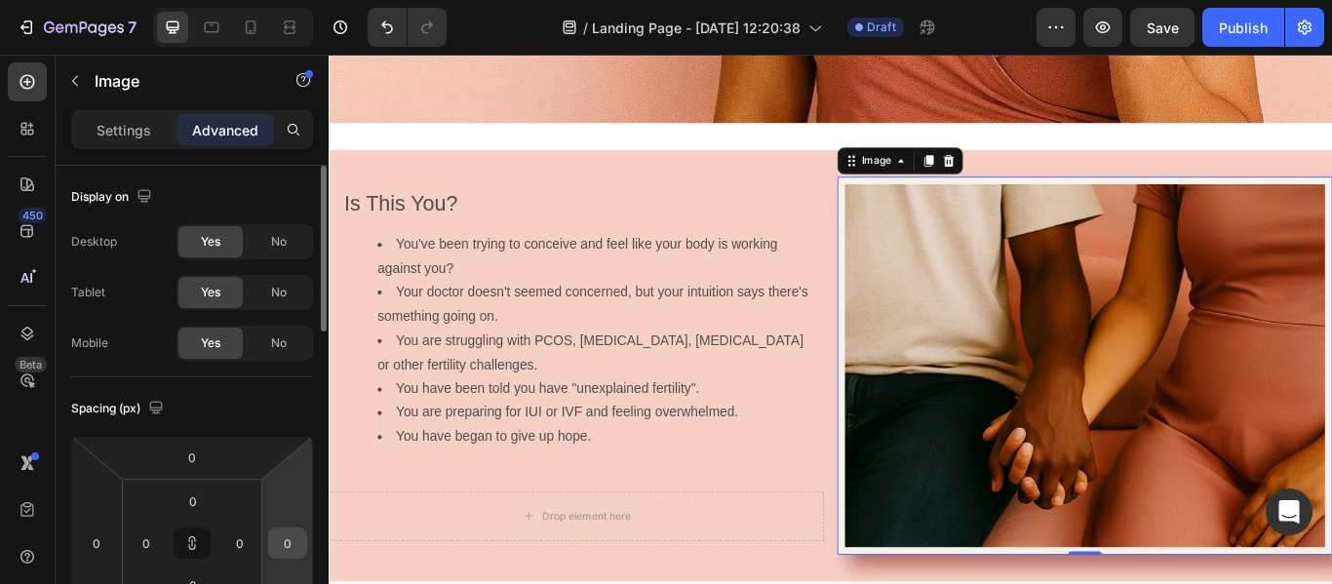
click at [284, 543] on input "0" at bounding box center [287, 543] width 29 height 29
type input "9"
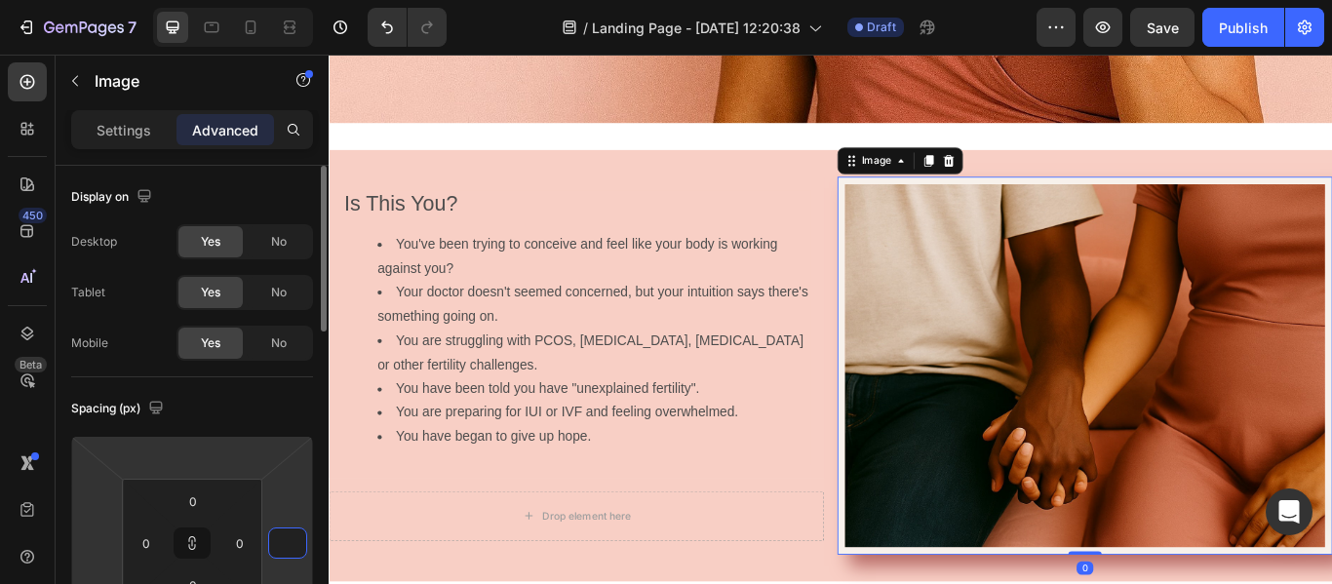
type input "1"
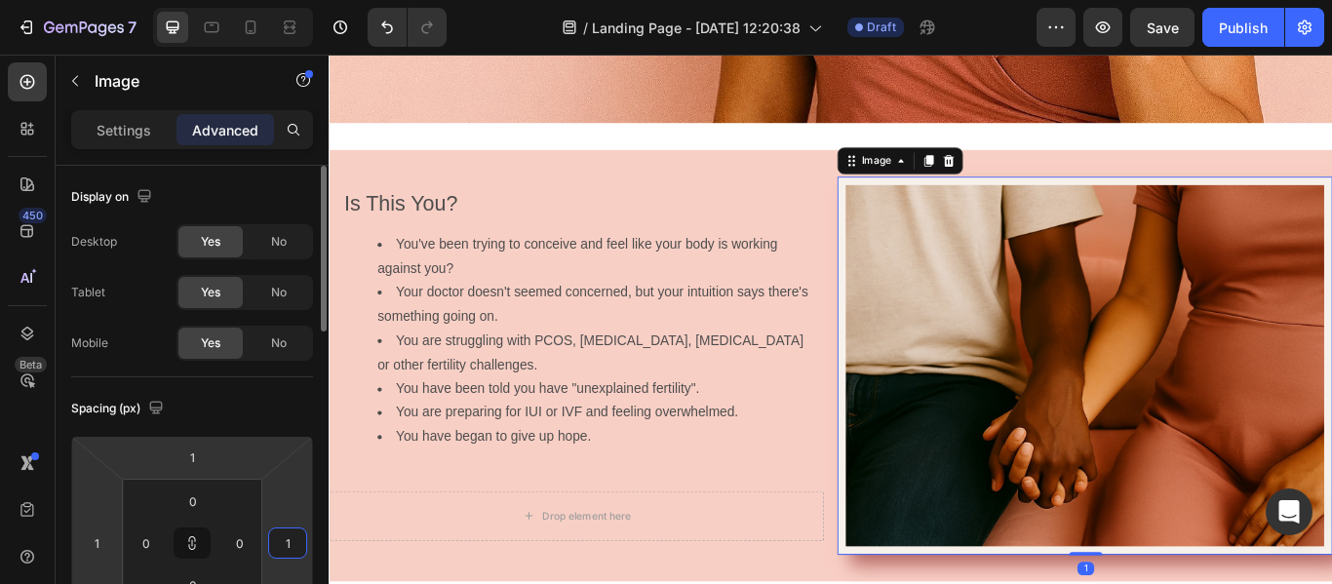
type input "15"
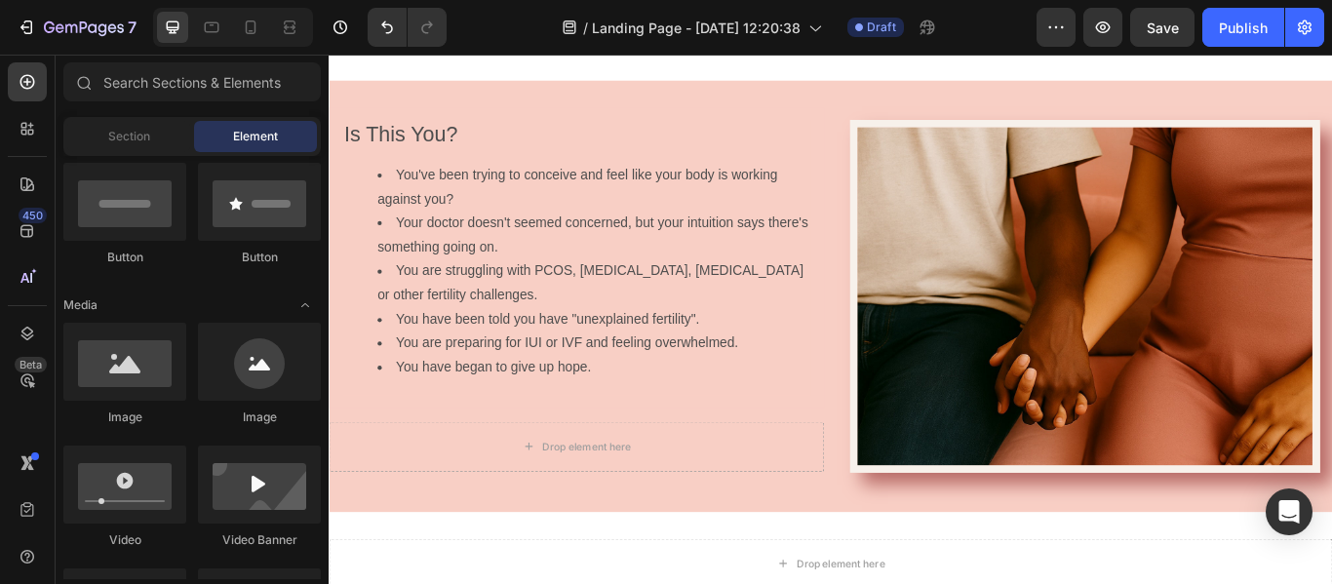
scroll to position [882, 0]
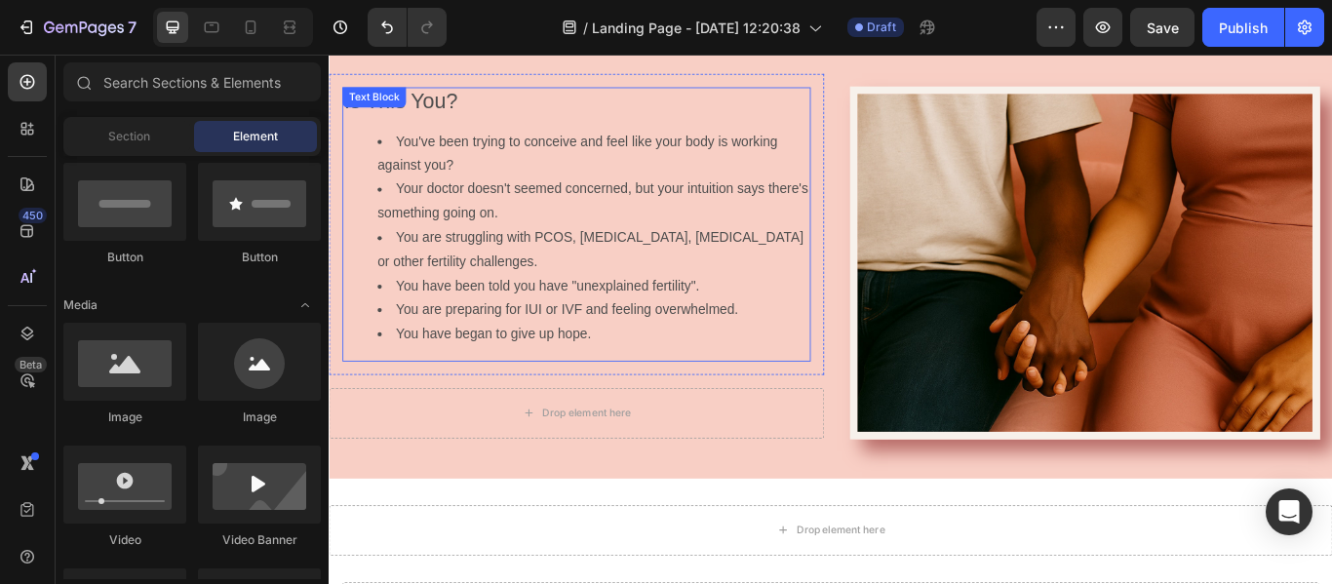
click at [479, 110] on span "Is This You?" at bounding box center [412, 108] width 133 height 27
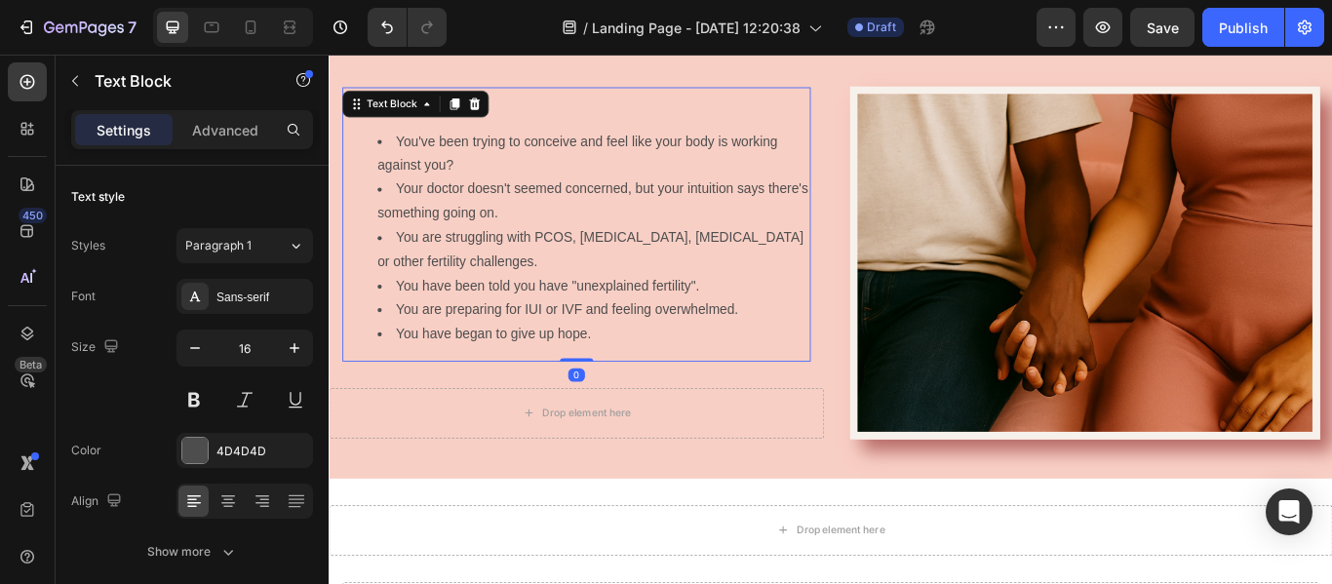
click at [479, 107] on span "Is This You?" at bounding box center [412, 108] width 133 height 27
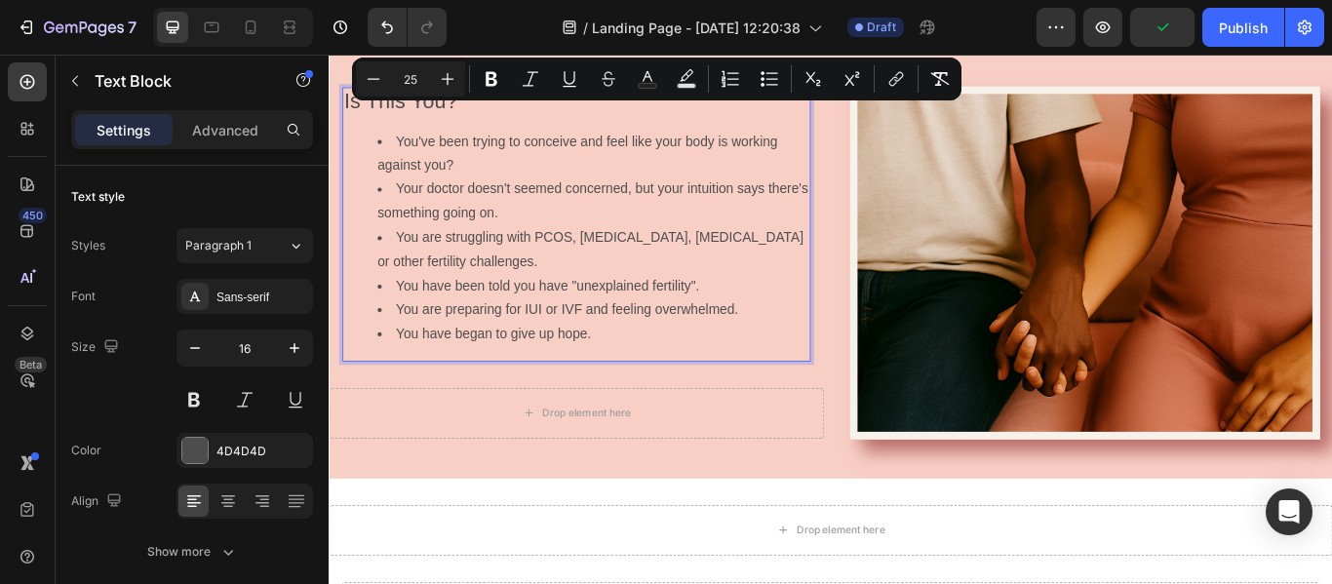
drag, startPoint x: 646, startPoint y: 107, endPoint x: 714, endPoint y: 104, distance: 68.3
click at [714, 104] on p "Is This You?" at bounding box center [617, 111] width 542 height 32
click at [659, 98] on div "Minus 25 Plus Bold Italic Underline Strikethrough Text Color Text Background Co…" at bounding box center [657, 79] width 610 height 43
click at [708, 114] on p "Is This You?" at bounding box center [617, 111] width 542 height 32
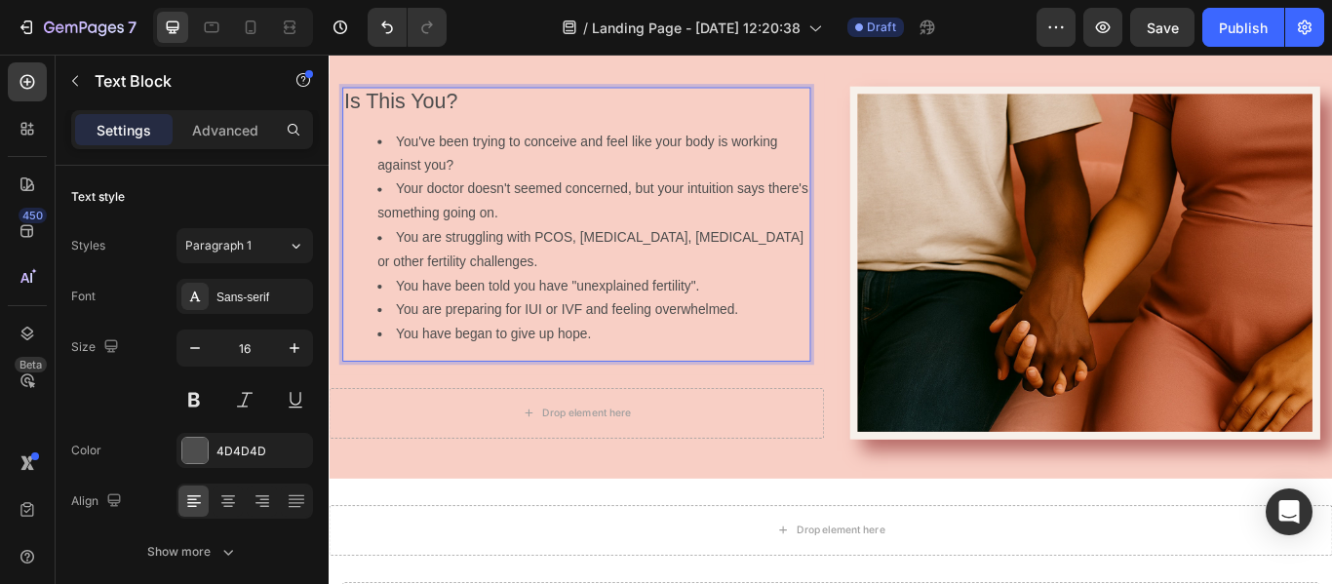
drag, startPoint x: 702, startPoint y: 115, endPoint x: 544, endPoint y: 112, distance: 158.0
click at [544, 112] on p "Is This You?" at bounding box center [617, 111] width 542 height 32
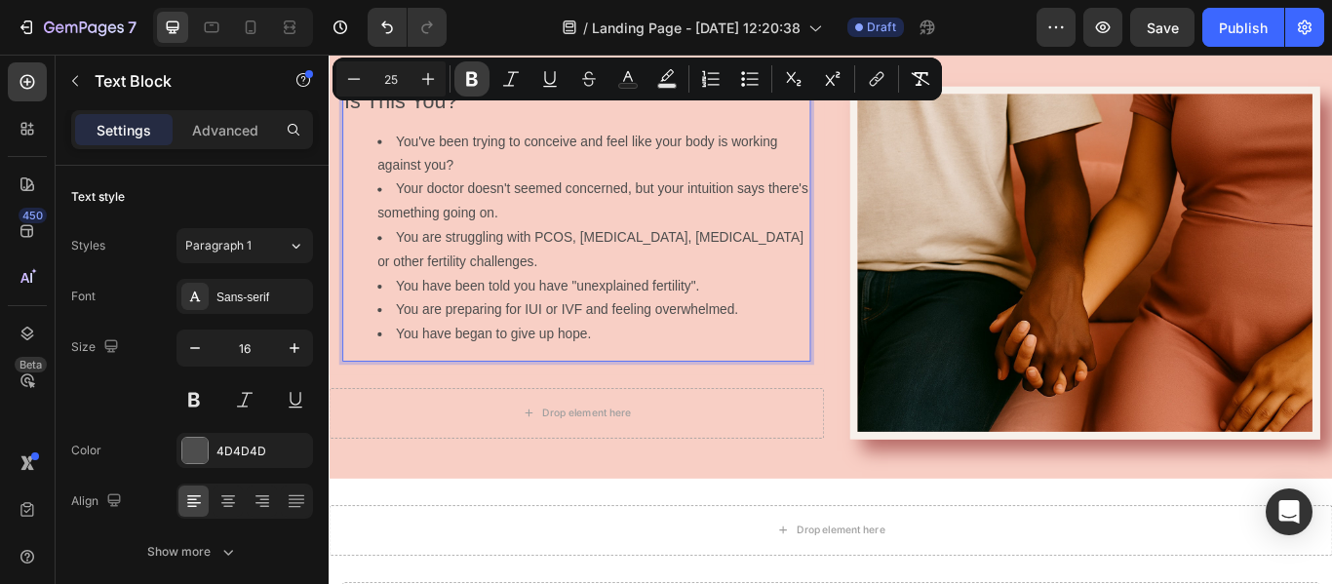
click at [469, 89] on button "Bold" at bounding box center [472, 78] width 35 height 35
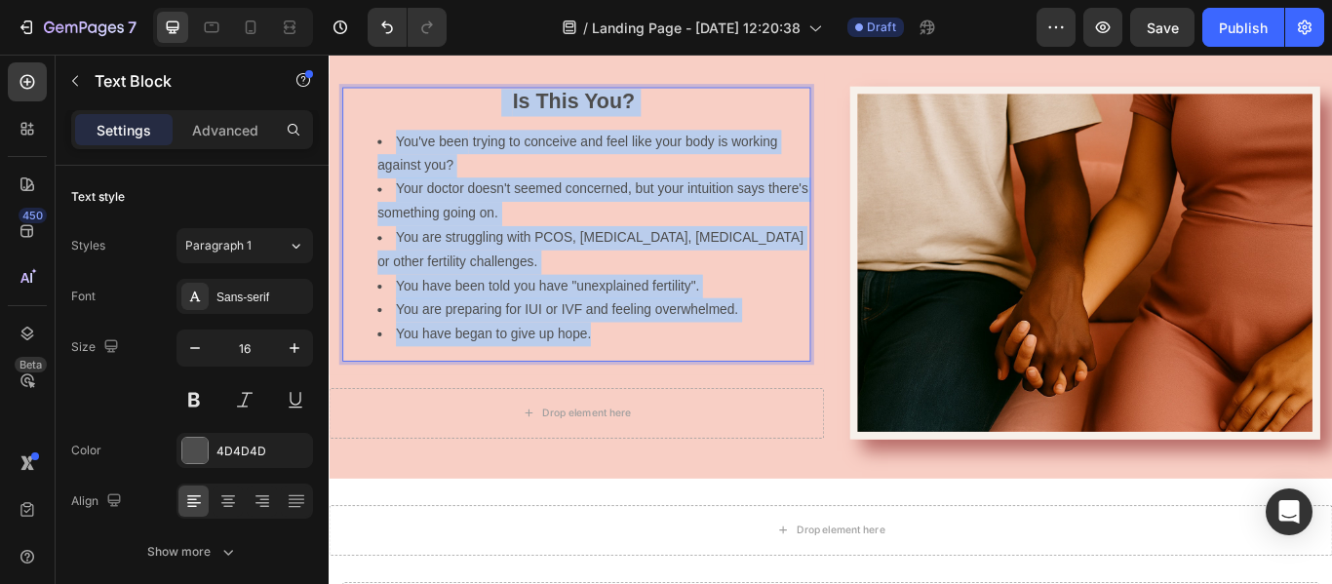
drag, startPoint x: 530, startPoint y: 104, endPoint x: 747, endPoint y: 390, distance: 359.2
click at [747, 390] on div "Is This You? You've been trying to conceive and feel like your body is working …" at bounding box center [617, 253] width 546 height 320
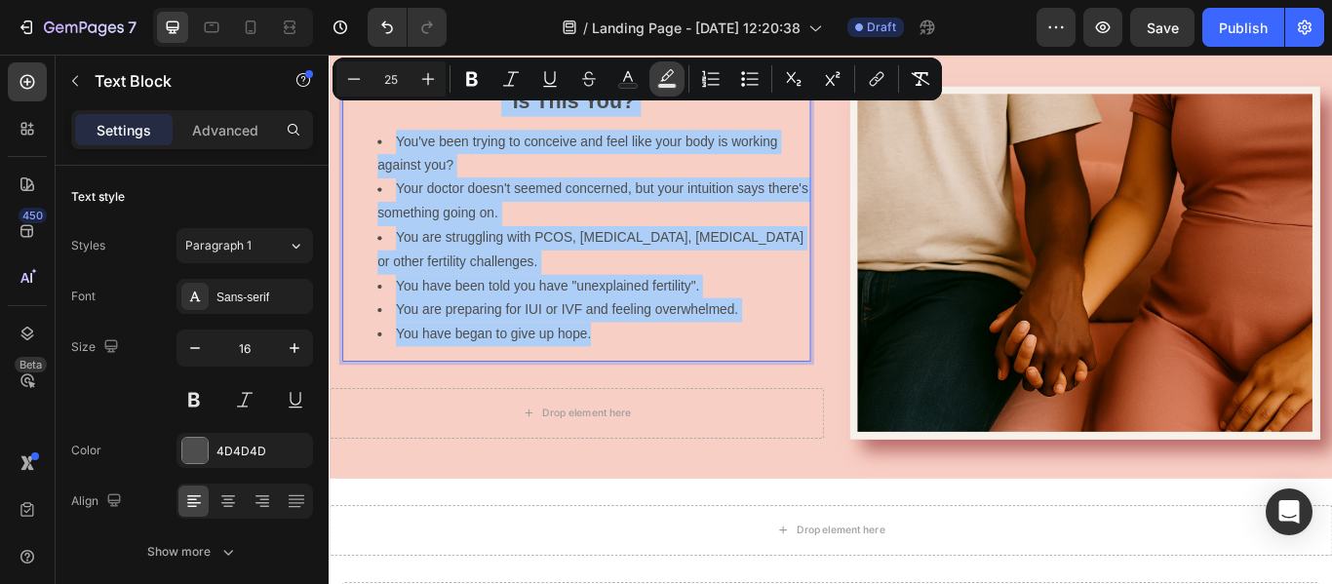
click at [663, 84] on rect "Editor contextual toolbar" at bounding box center [667, 86] width 19 height 5
type input "000000"
type input "77"
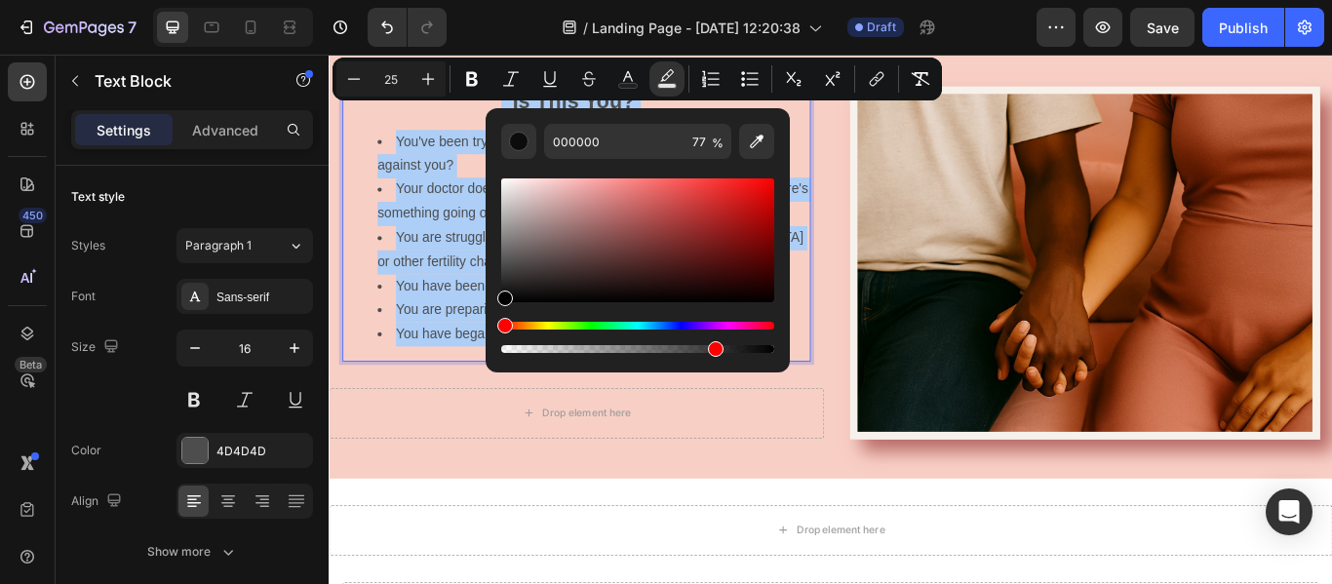
click at [503, 181] on div "Editor contextual toolbar" at bounding box center [637, 241] width 273 height 124
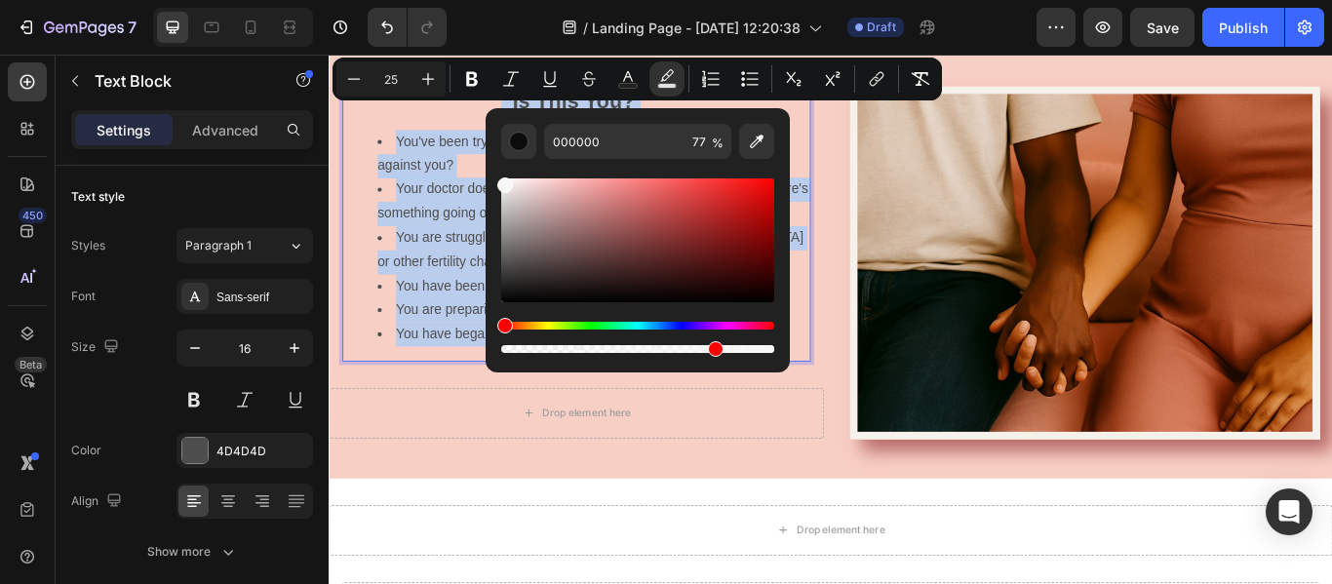
type input "F7F7F7"
click at [352, 158] on ul "You've been trying to conceive and feel like your body is working against you? …" at bounding box center [617, 268] width 542 height 253
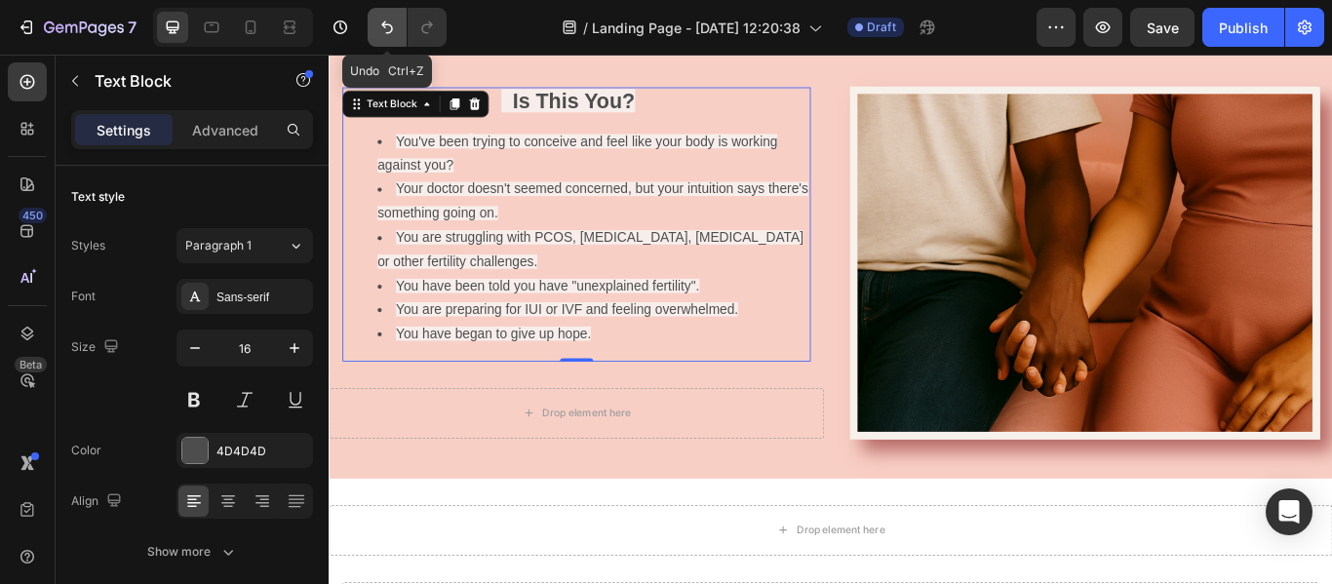
click at [377, 30] on button "Undo/Redo" at bounding box center [387, 27] width 39 height 39
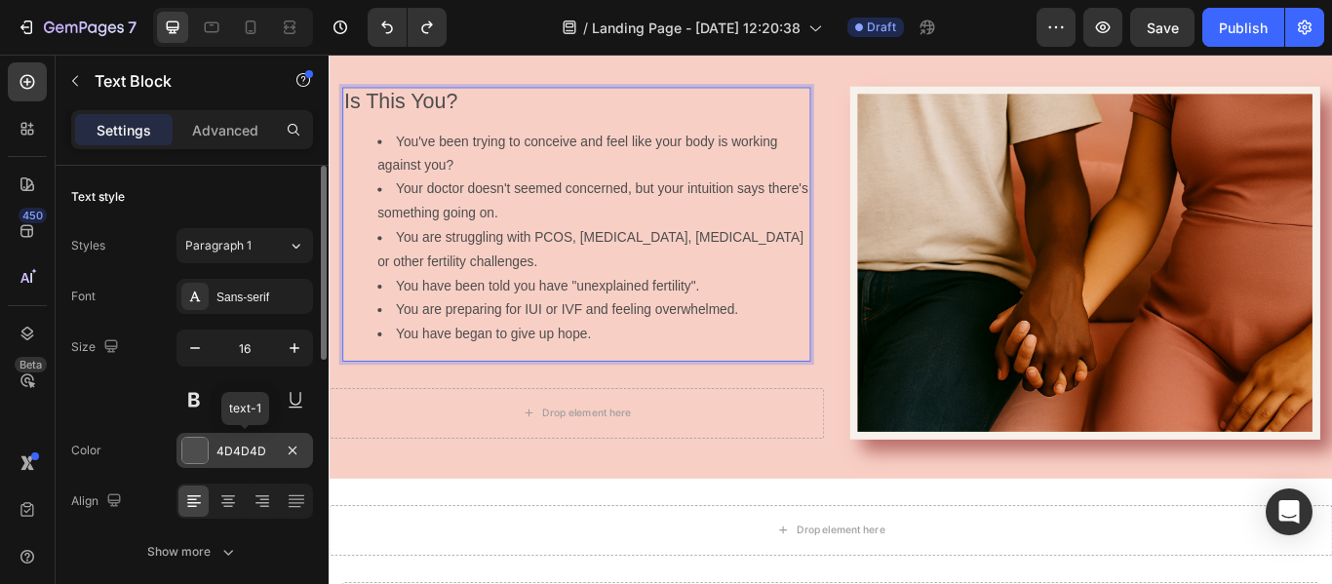
click at [185, 457] on div at bounding box center [194, 450] width 25 height 25
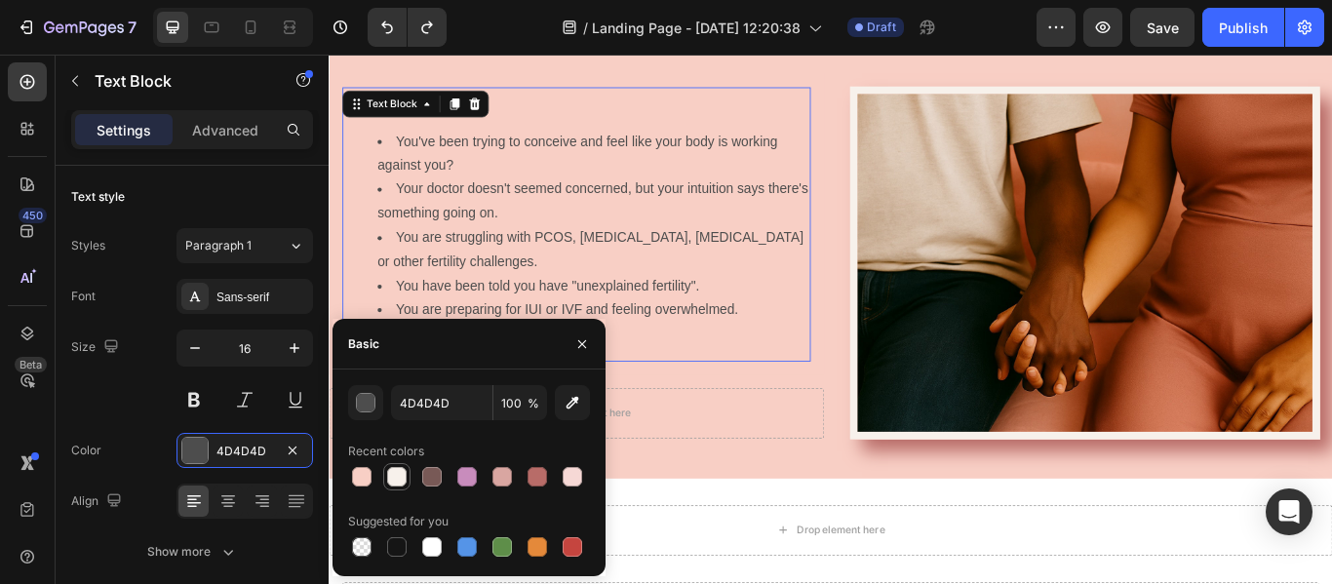
click at [406, 475] on div at bounding box center [397, 477] width 20 height 20
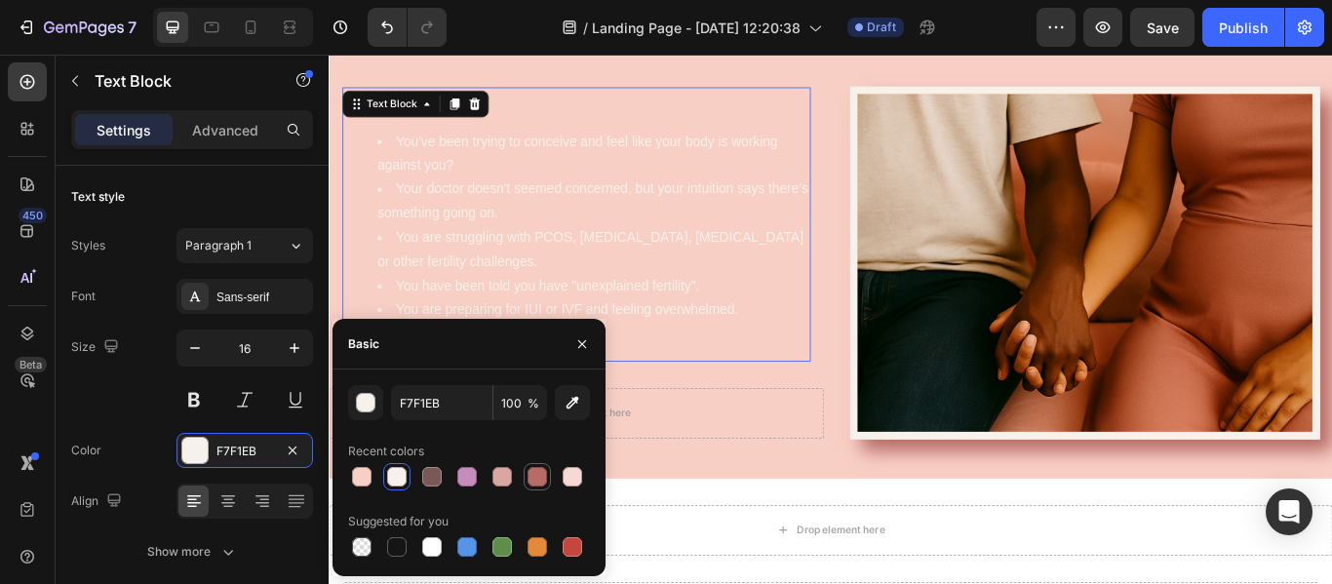
click at [528, 477] on div at bounding box center [538, 477] width 20 height 20
type input "B86C68"
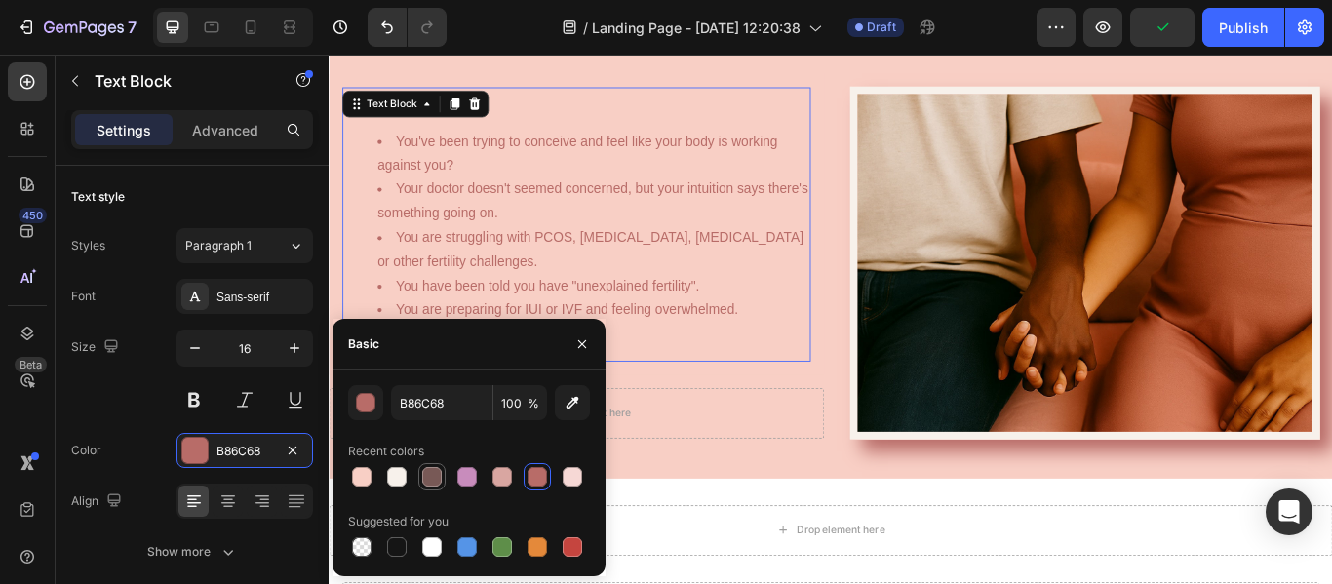
drag, startPoint x: 528, startPoint y: 477, endPoint x: 434, endPoint y: 472, distance: 93.8
click at [434, 472] on div at bounding box center [469, 476] width 242 height 27
click at [435, 477] on div at bounding box center [432, 477] width 20 height 20
type input "785956"
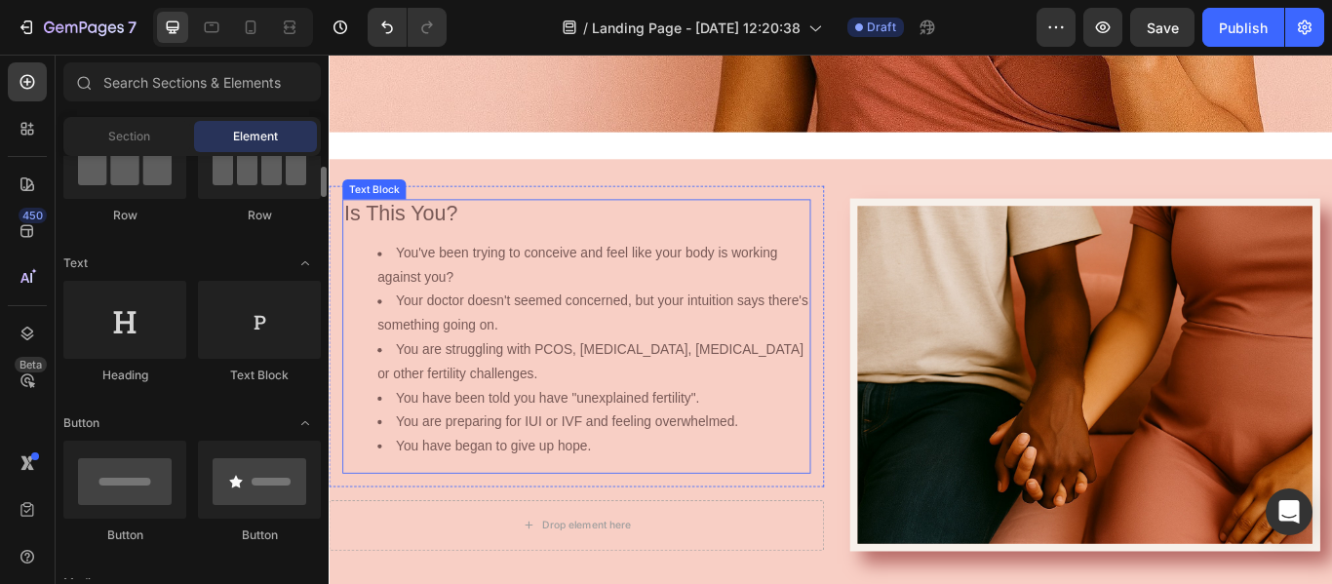
scroll to position [198, 0]
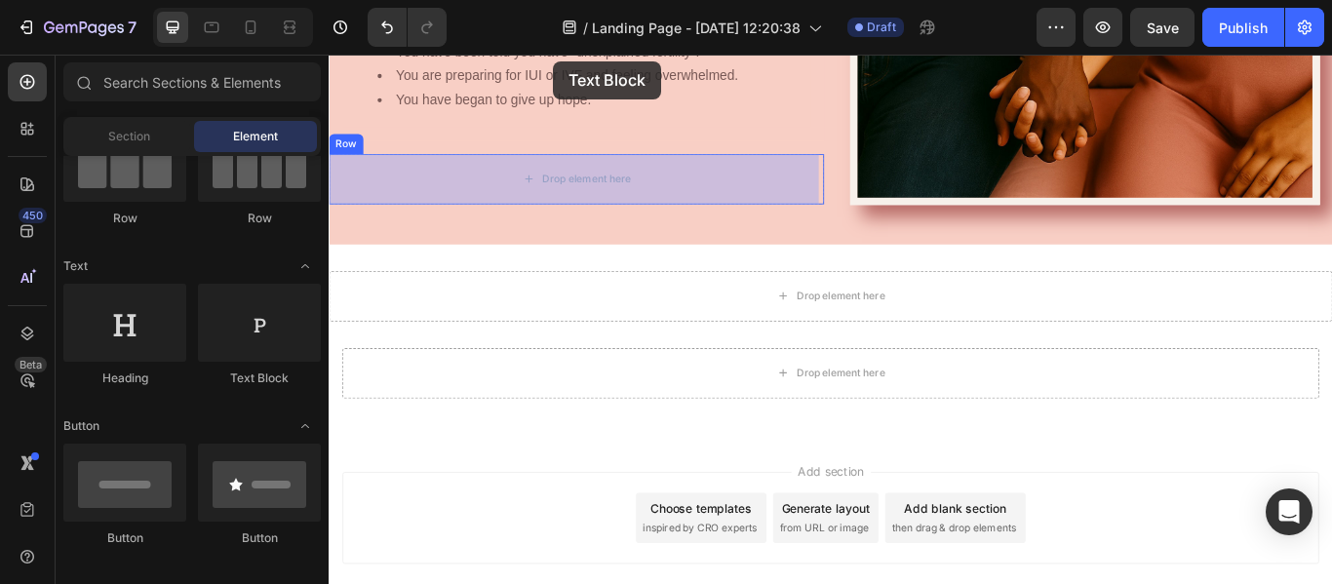
drag, startPoint x: 591, startPoint y: 378, endPoint x: 590, endPoint y: 62, distance: 316.0
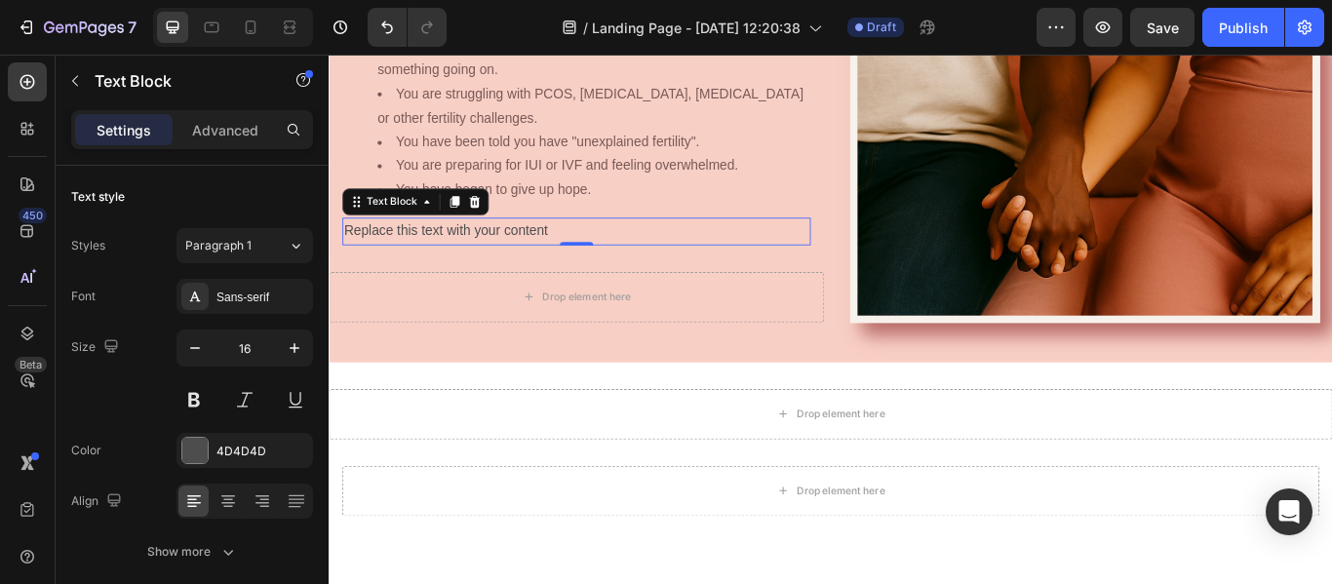
click at [600, 260] on div "Replace this text with your content" at bounding box center [617, 261] width 546 height 32
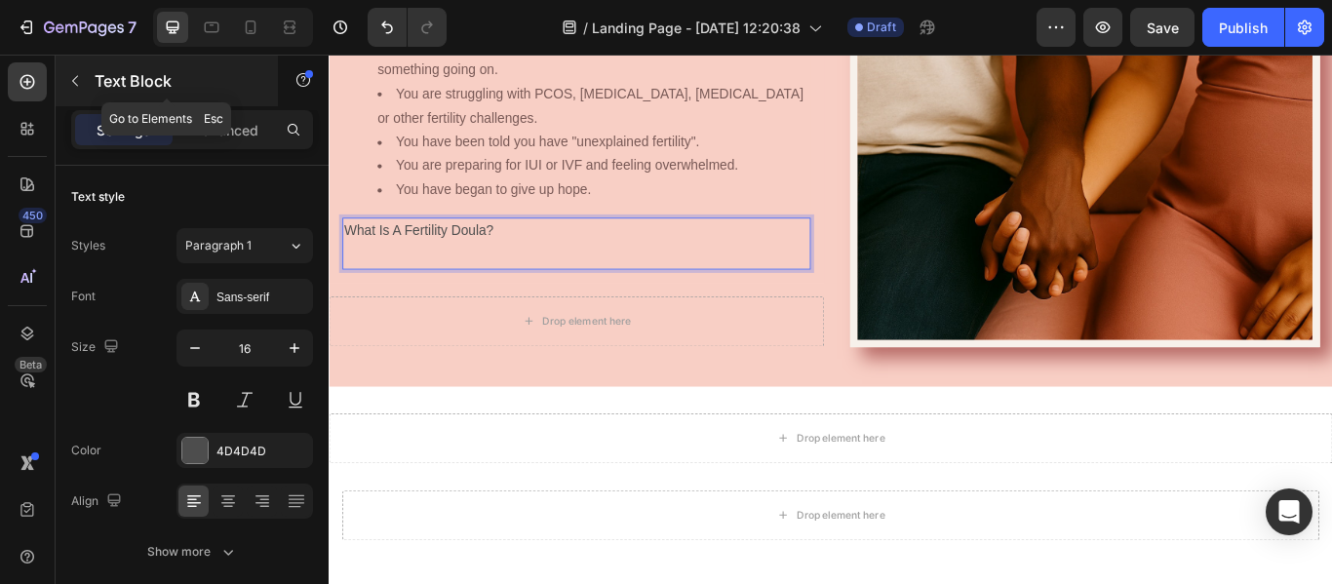
click at [79, 84] on icon "button" at bounding box center [75, 81] width 16 height 16
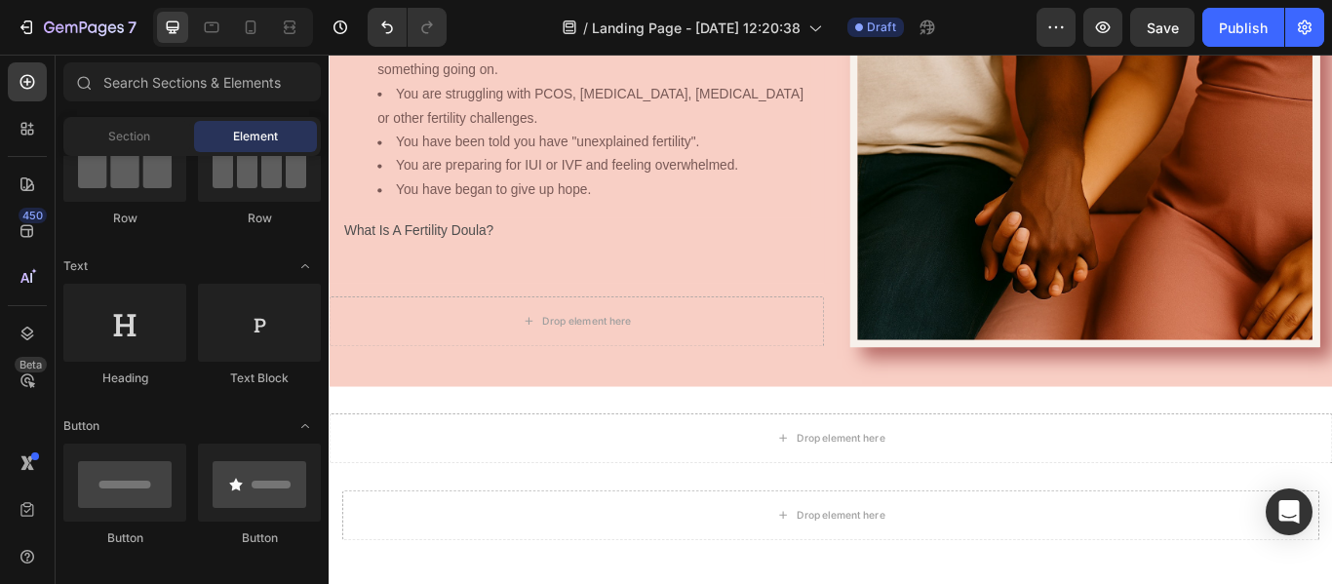
click at [79, 84] on icon at bounding box center [83, 82] width 16 height 16
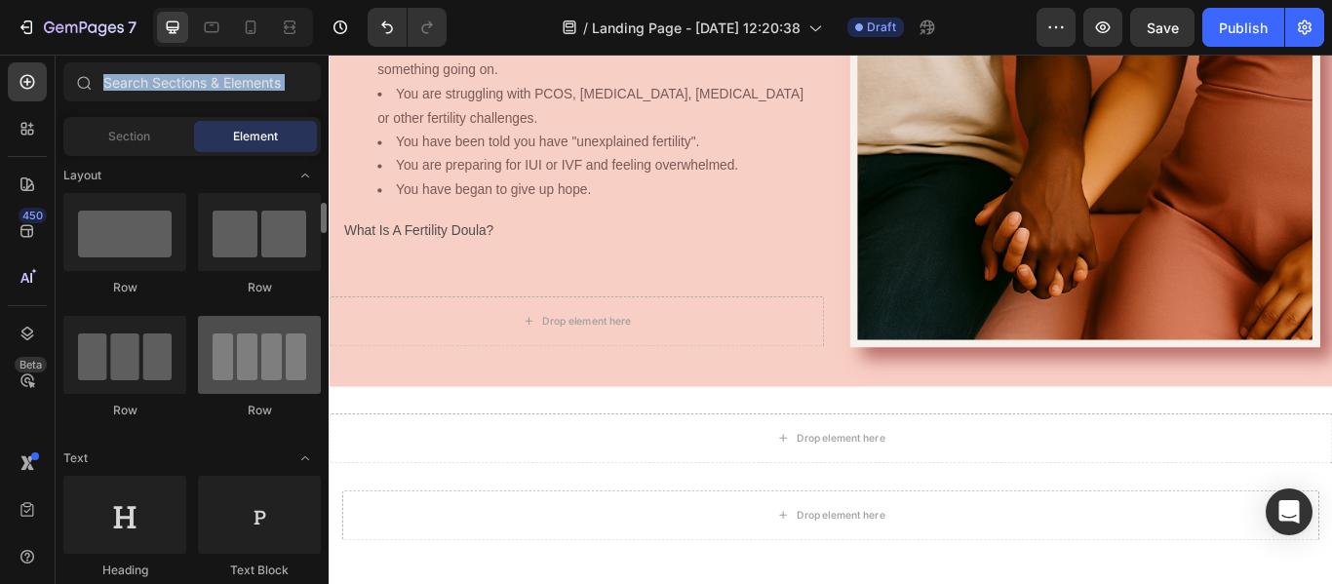
scroll to position [0, 0]
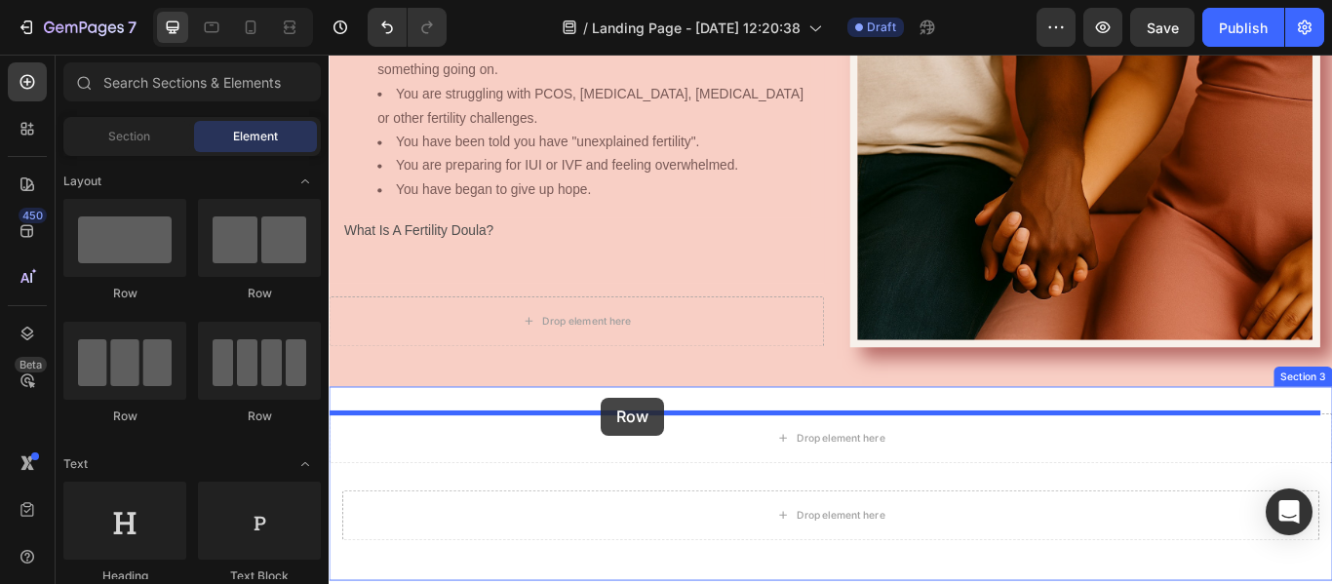
drag, startPoint x: 441, startPoint y: 310, endPoint x: 646, endPoint y: 455, distance: 250.6
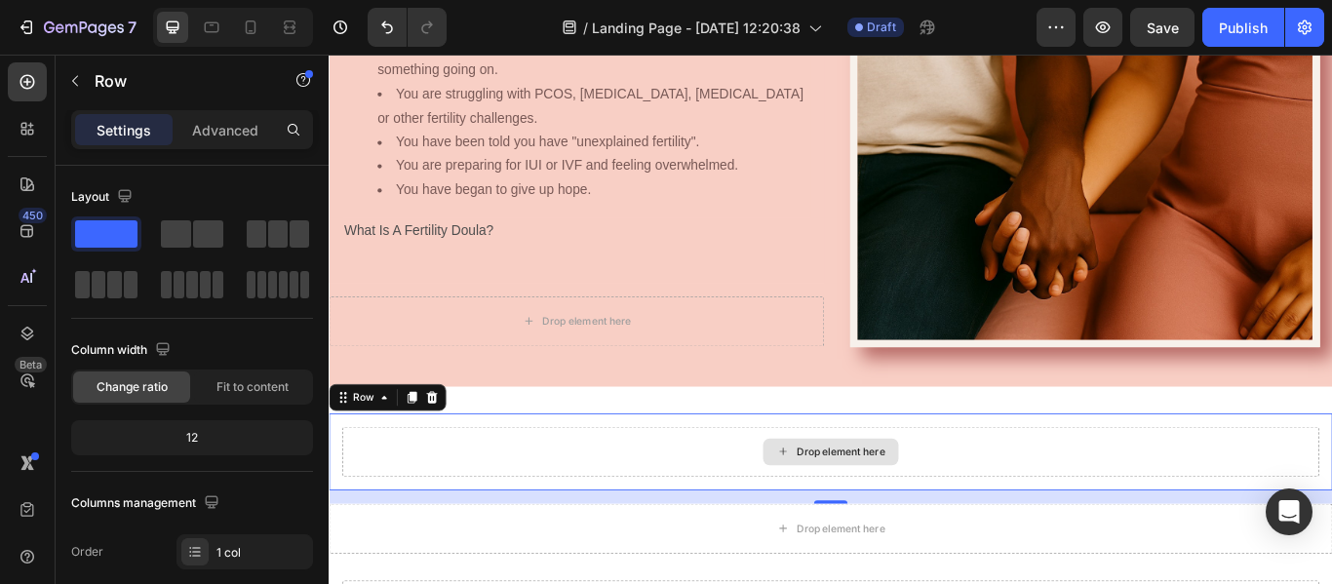
click at [709, 504] on div "Drop element here" at bounding box center [913, 518] width 1139 height 59
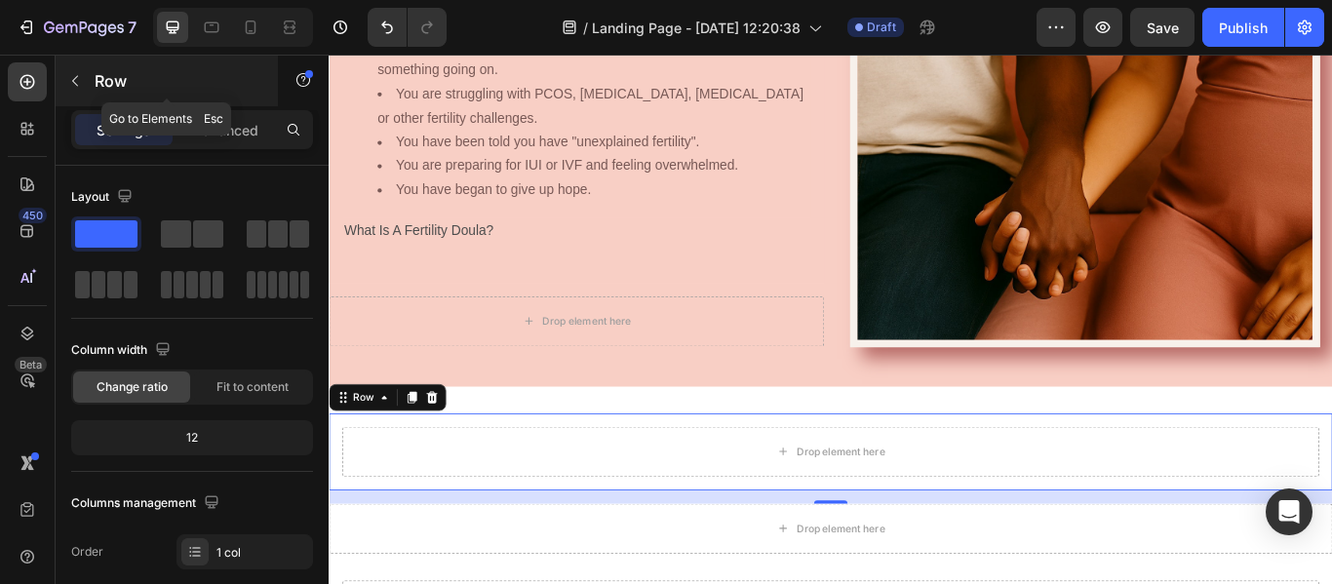
click at [75, 71] on button "button" at bounding box center [75, 80] width 31 height 31
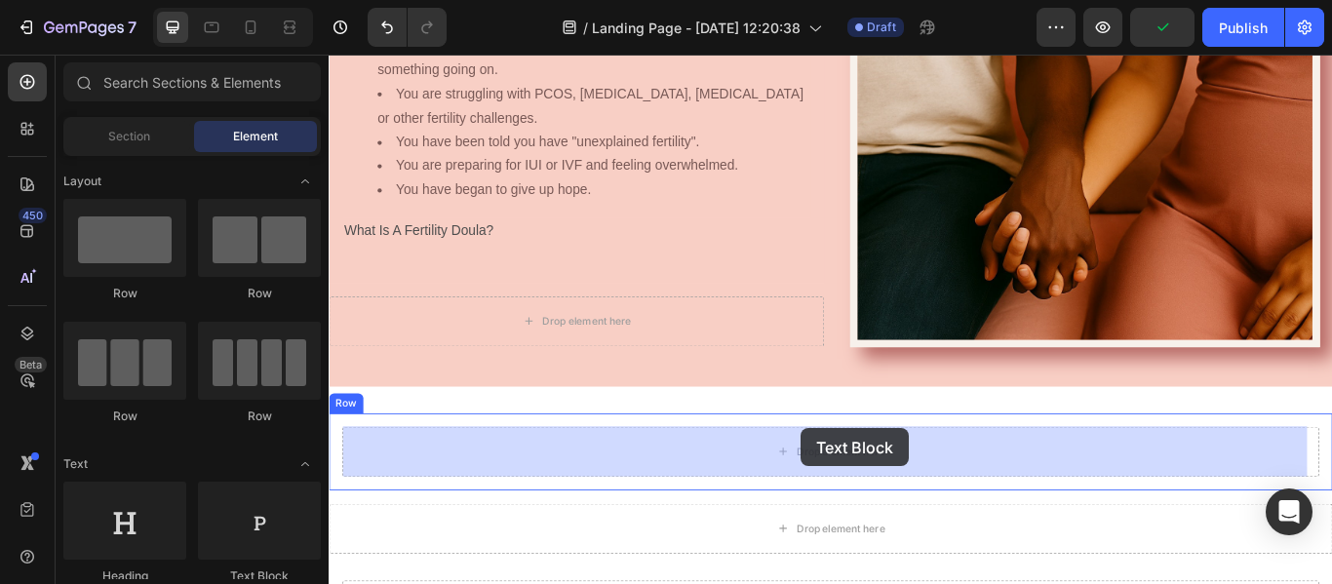
drag, startPoint x: 615, startPoint y: 575, endPoint x: 880, endPoint y: 491, distance: 278.3
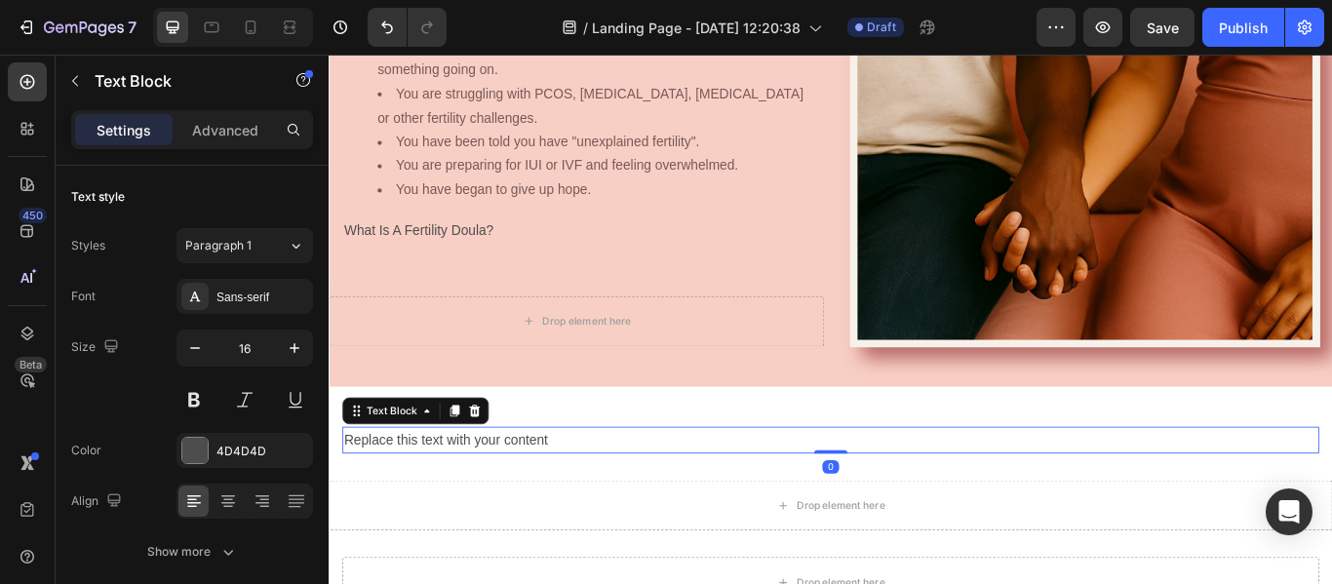
click at [589, 507] on div "Replace this text with your content" at bounding box center [913, 505] width 1139 height 32
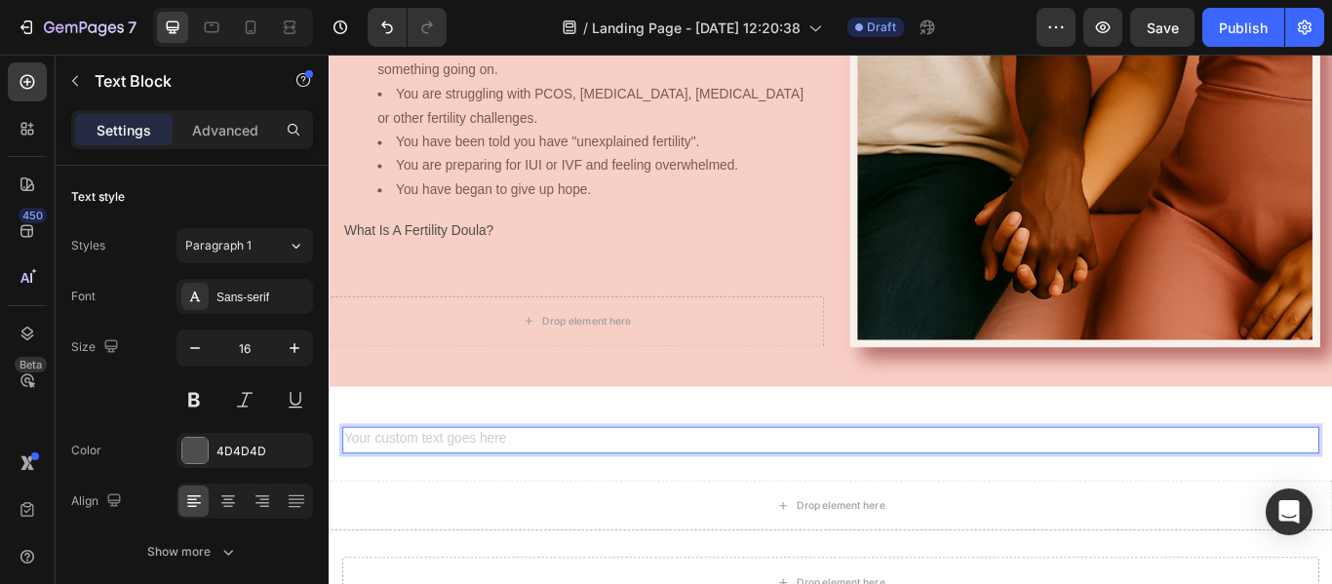
click at [661, 502] on div "Rich Text Editor. Editing area: main" at bounding box center [913, 505] width 1139 height 32
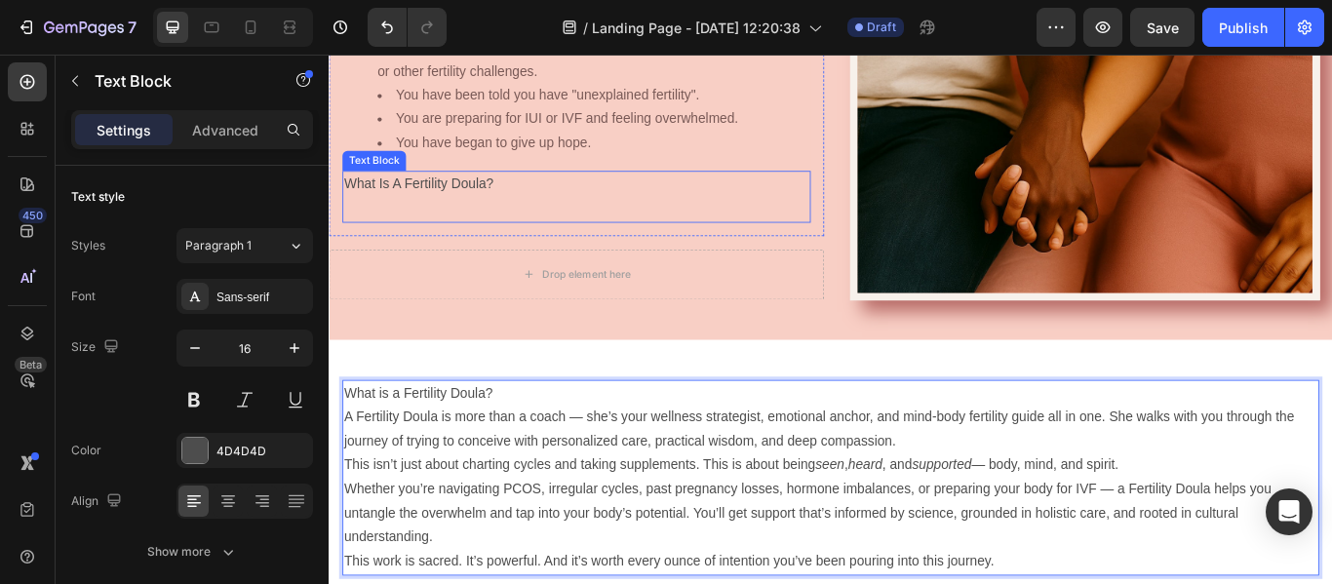
scroll to position [1105, 0]
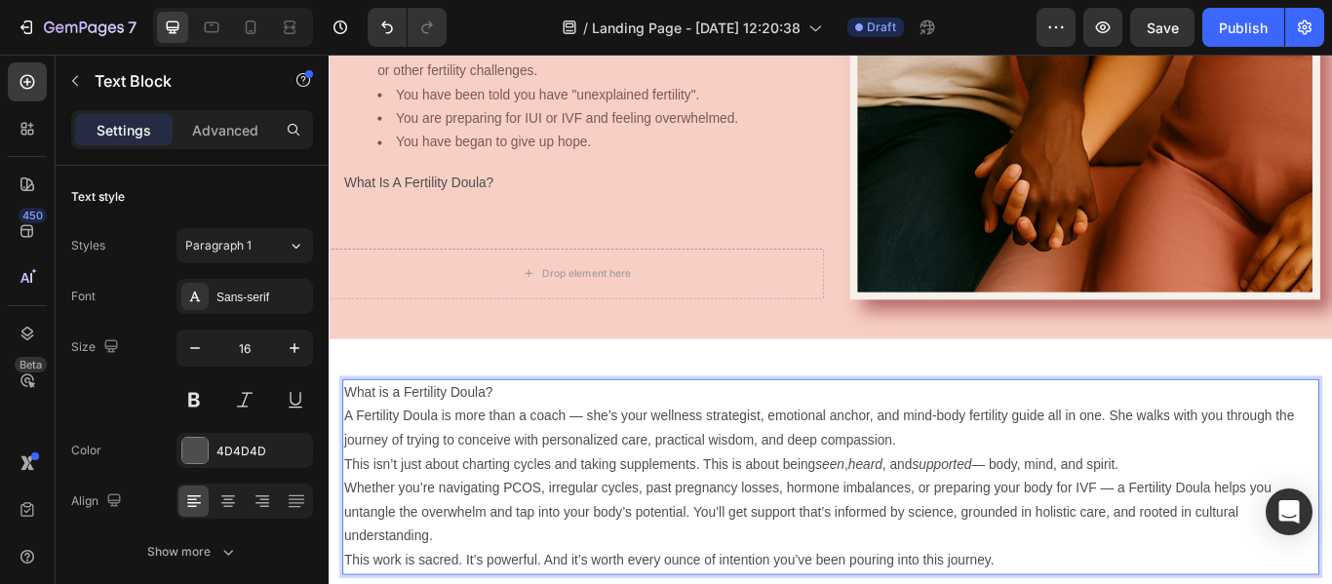
click at [537, 442] on p "What is a Fertility Doula?" at bounding box center [913, 449] width 1135 height 28
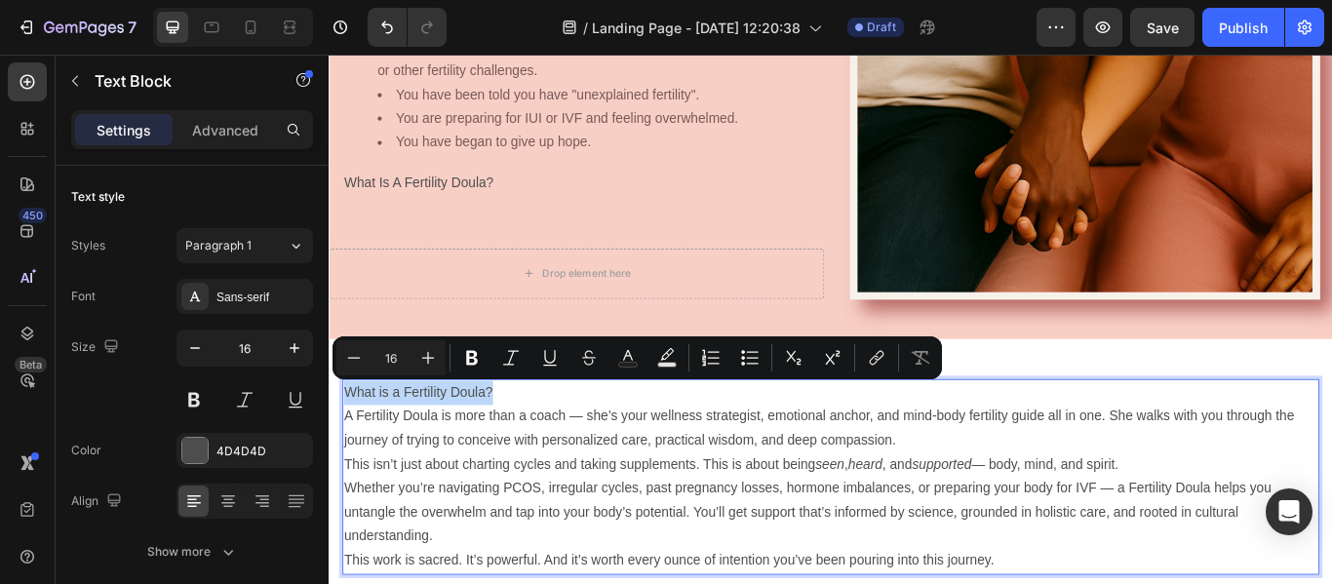
drag, startPoint x: 536, startPoint y: 443, endPoint x: 346, endPoint y: 442, distance: 190.2
click at [346, 442] on p "What is a Fertility Doula?" at bounding box center [913, 449] width 1135 height 28
click at [481, 358] on icon "Editor contextual toolbar" at bounding box center [472, 358] width 20 height 20
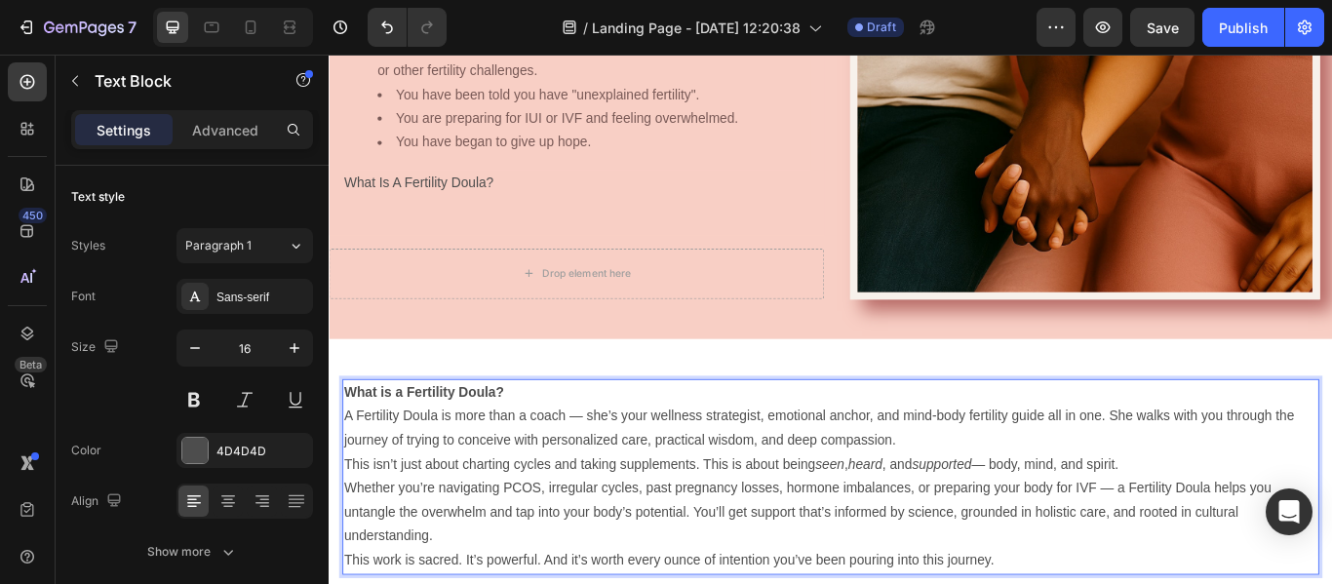
click at [532, 448] on strong "What is a Fertility Doula?" at bounding box center [439, 448] width 186 height 17
drag, startPoint x: 532, startPoint y: 448, endPoint x: 572, endPoint y: 449, distance: 40.0
click at [572, 449] on p "What is a Fertility Doula?" at bounding box center [913, 449] width 1135 height 28
click at [537, 453] on p "What is a Fertility Doula?" at bounding box center [913, 449] width 1135 height 28
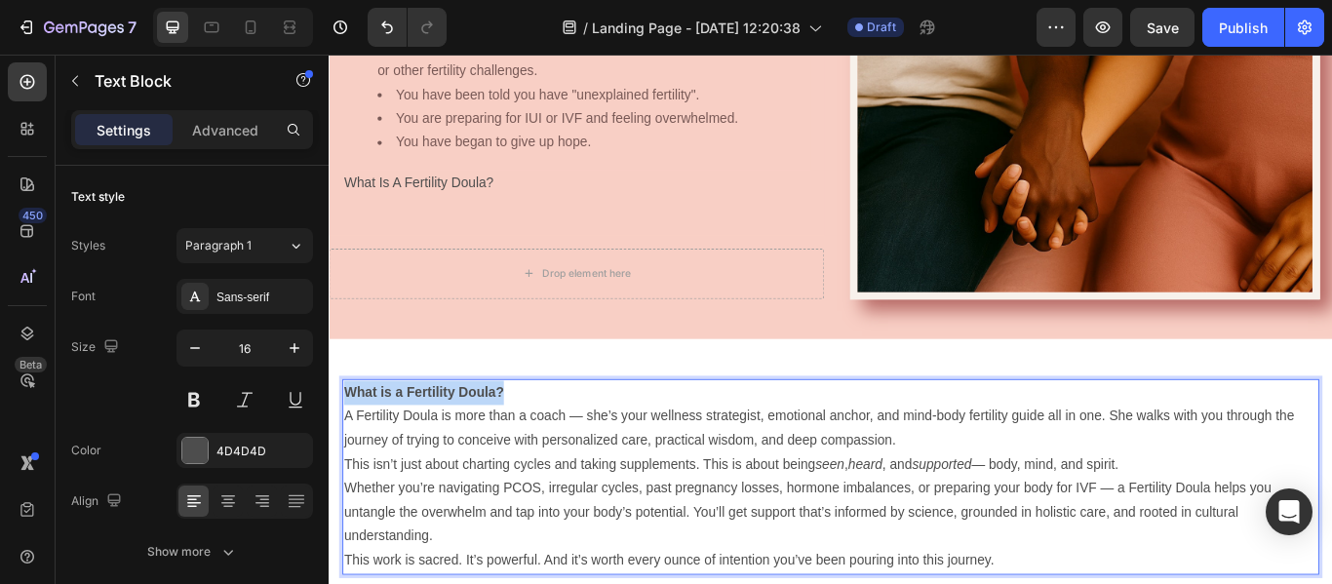
drag, startPoint x: 537, startPoint y: 453, endPoint x: 346, endPoint y: 447, distance: 191.3
click at [346, 447] on p "What is a Fertility Doula?" at bounding box center [913, 449] width 1135 height 28
click at [511, 455] on strong "What is a Fertility Doula?" at bounding box center [439, 448] width 186 height 17
click at [553, 442] on p "What is a Fertility Doula?" at bounding box center [913, 449] width 1135 height 28
drag, startPoint x: 551, startPoint y: 442, endPoint x: 347, endPoint y: 437, distance: 203.9
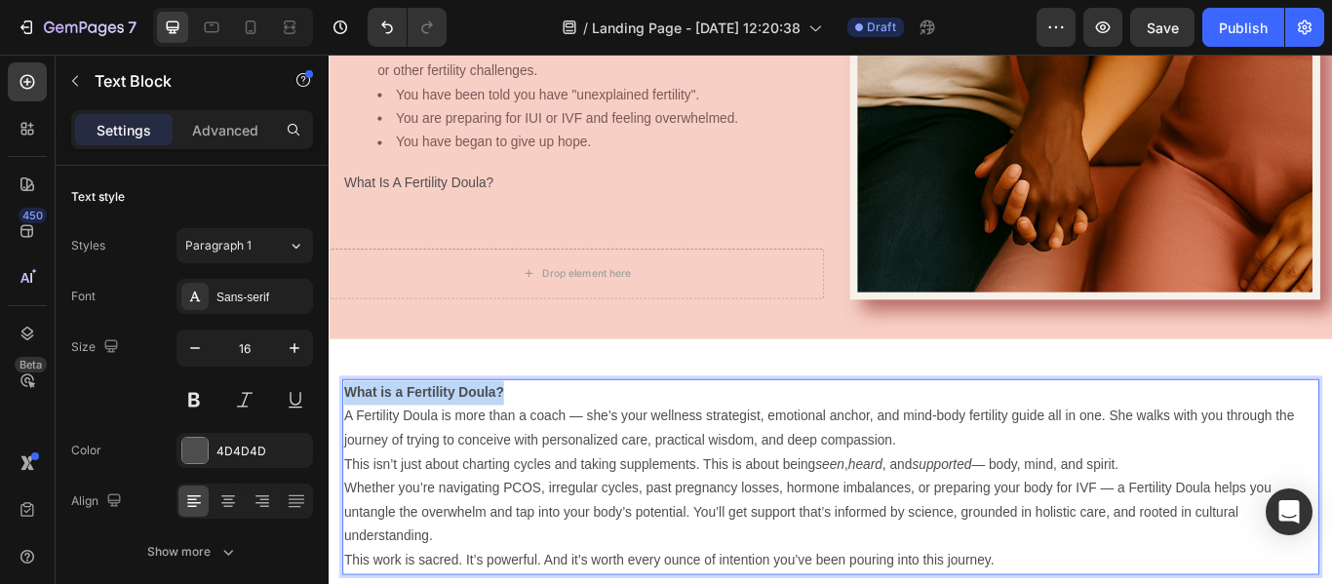
click at [347, 437] on p "What is a Fertility Doula?" at bounding box center [913, 449] width 1135 height 28
click at [292, 352] on icon "button" at bounding box center [295, 348] width 20 height 20
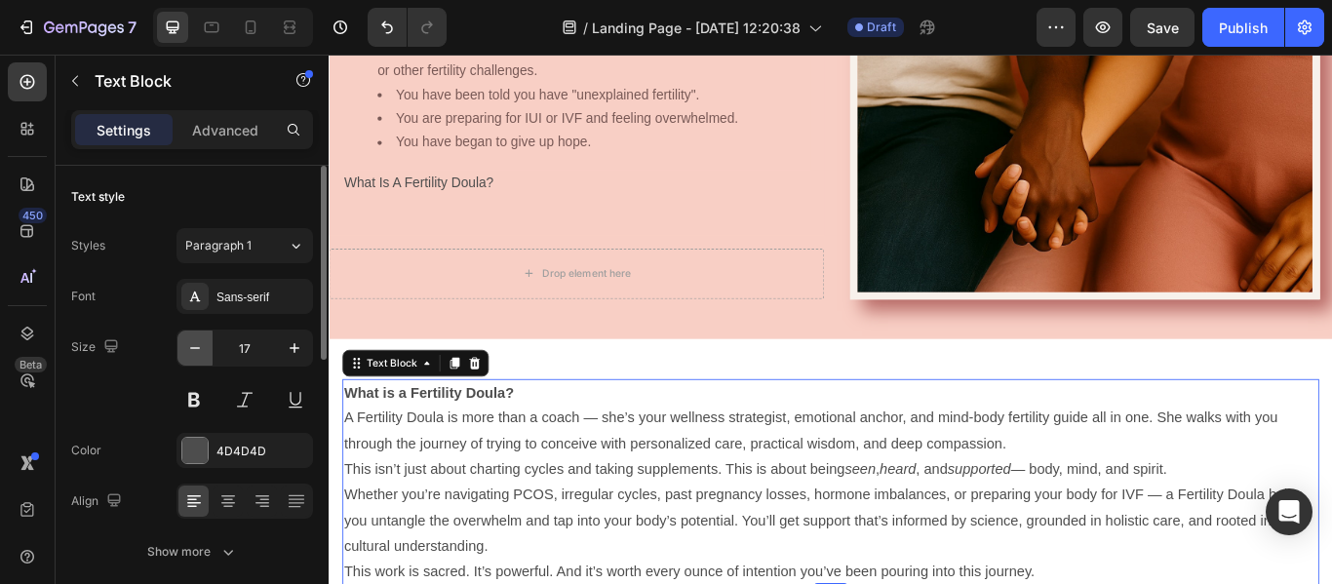
click at [193, 346] on icon "button" at bounding box center [195, 348] width 20 height 20
type input "16"
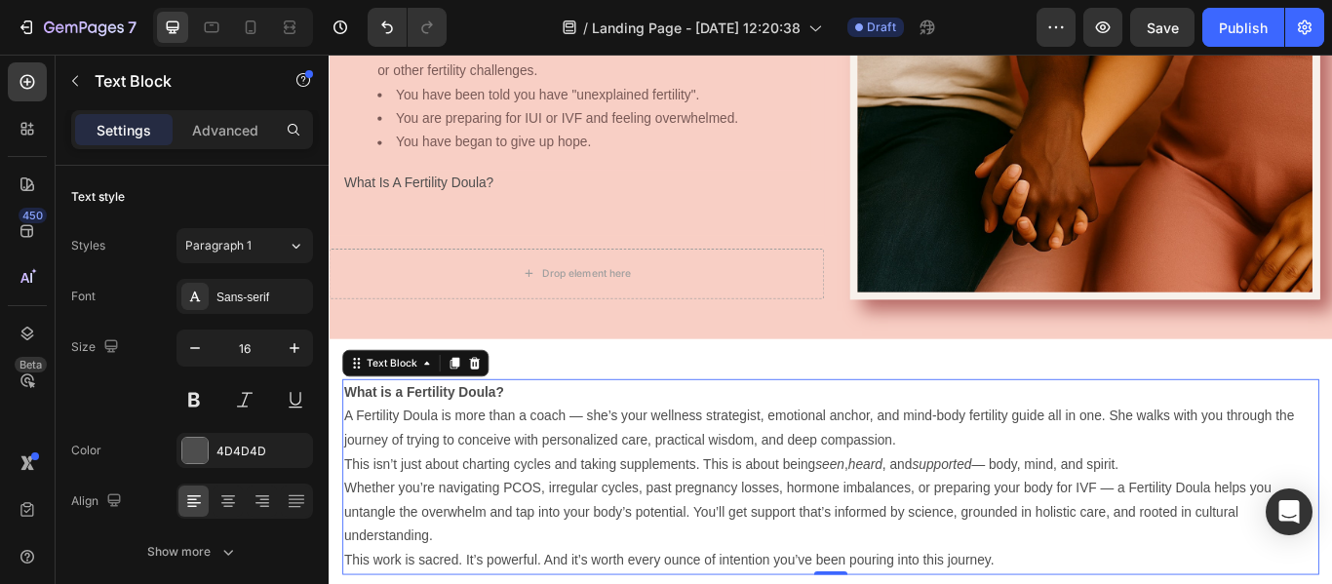
click at [577, 453] on p "What is a Fertility Doula?" at bounding box center [913, 449] width 1135 height 28
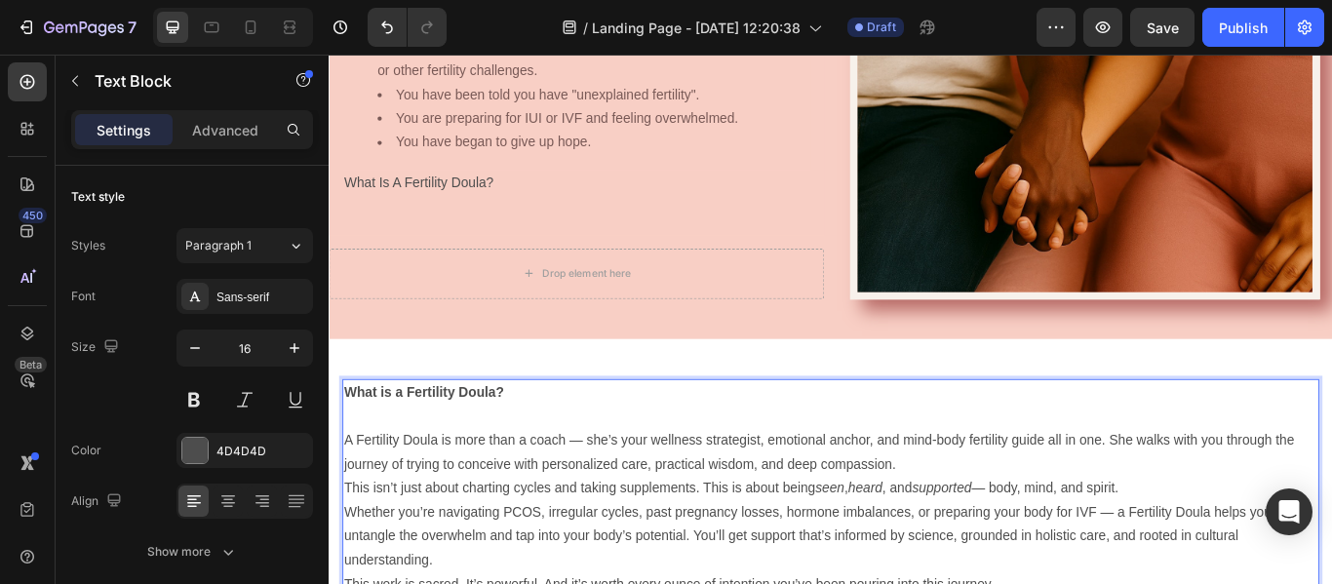
click at [362, 447] on strong "What is a Fertility Doula?" at bounding box center [439, 448] width 186 height 17
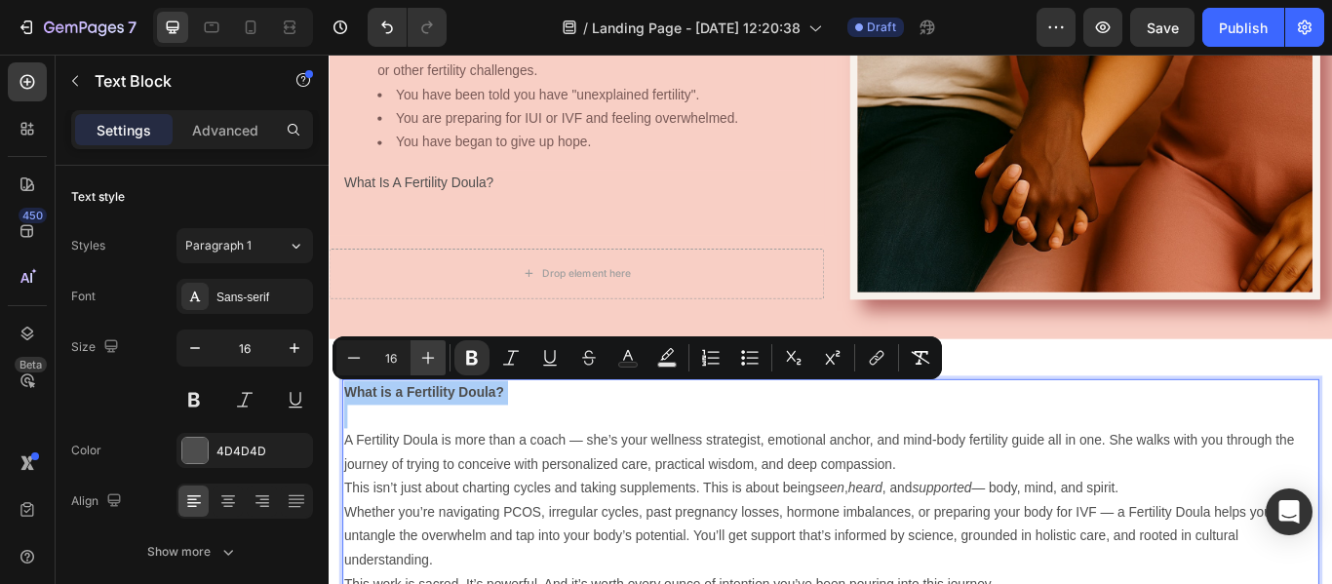
click at [422, 361] on icon "Editor contextual toolbar" at bounding box center [428, 358] width 20 height 20
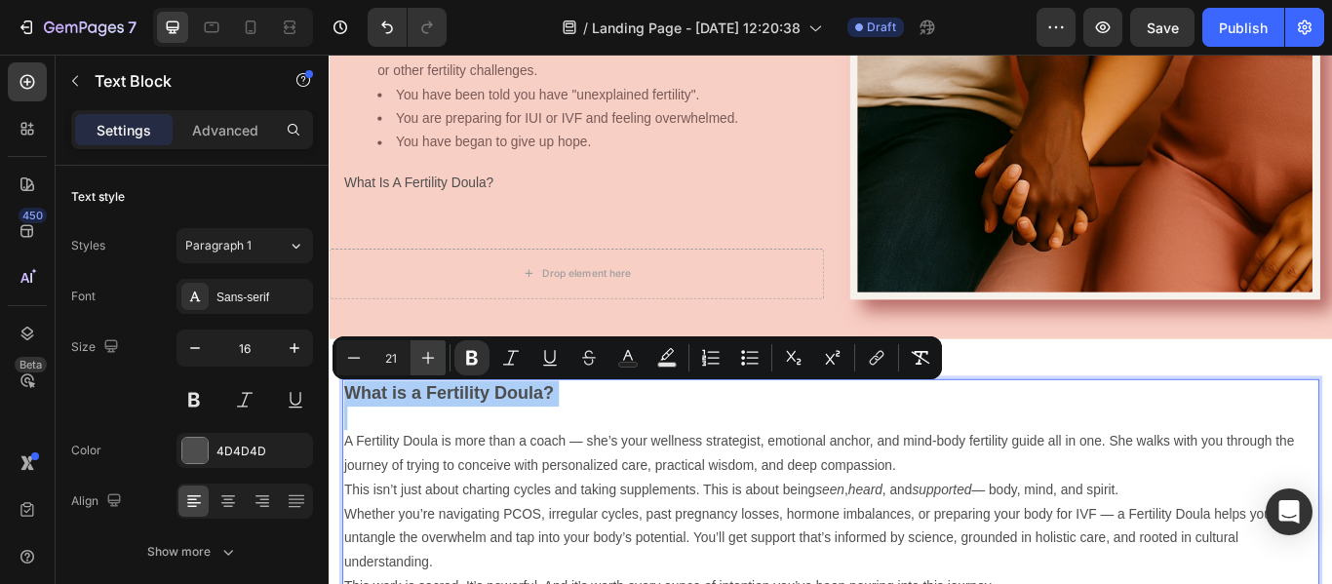
click at [422, 361] on icon "Editor contextual toolbar" at bounding box center [428, 358] width 20 height 20
type input "25"
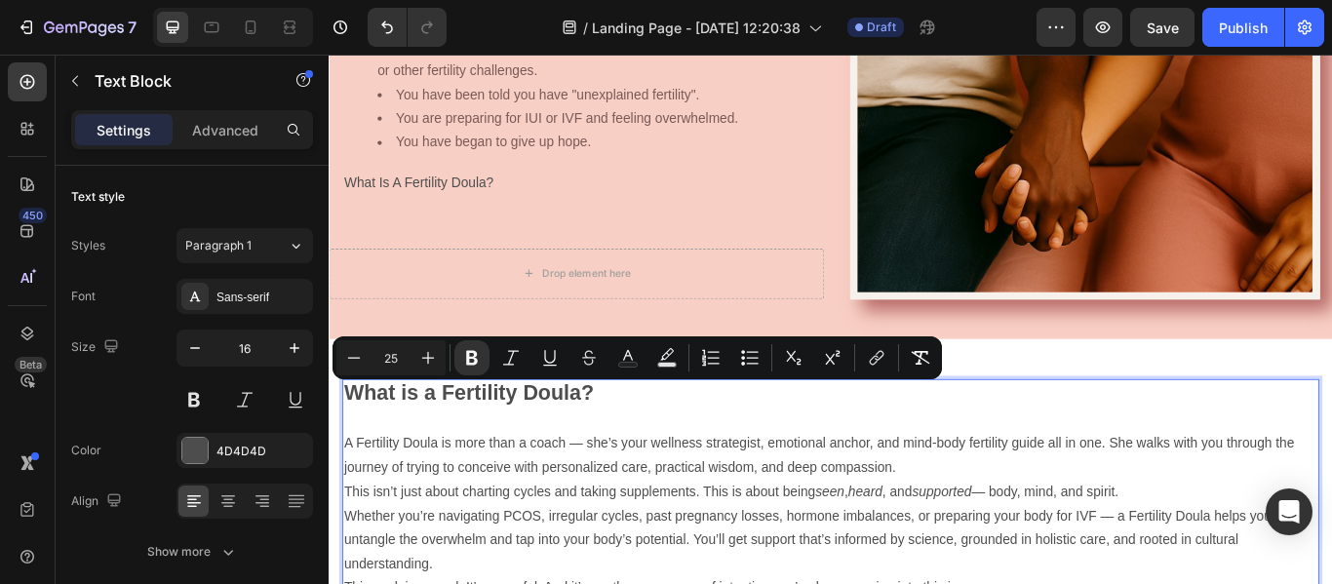
click at [448, 469] on p "Rich Text Editor. Editing area: main" at bounding box center [913, 480] width 1135 height 28
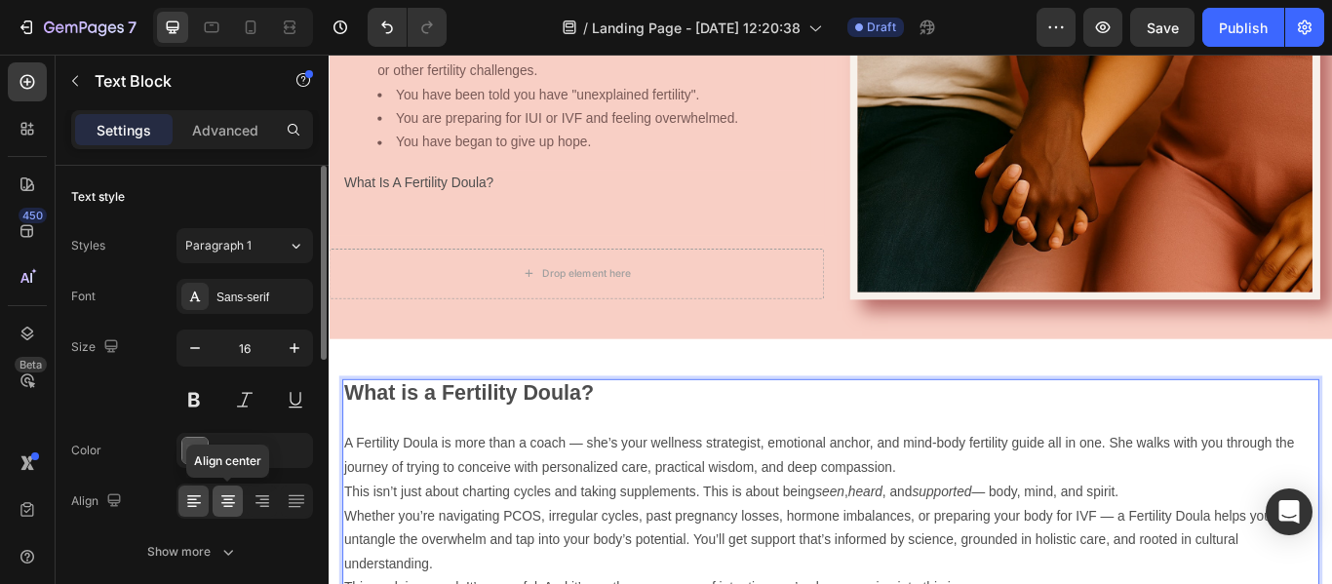
click at [228, 501] on icon at bounding box center [229, 502] width 20 height 20
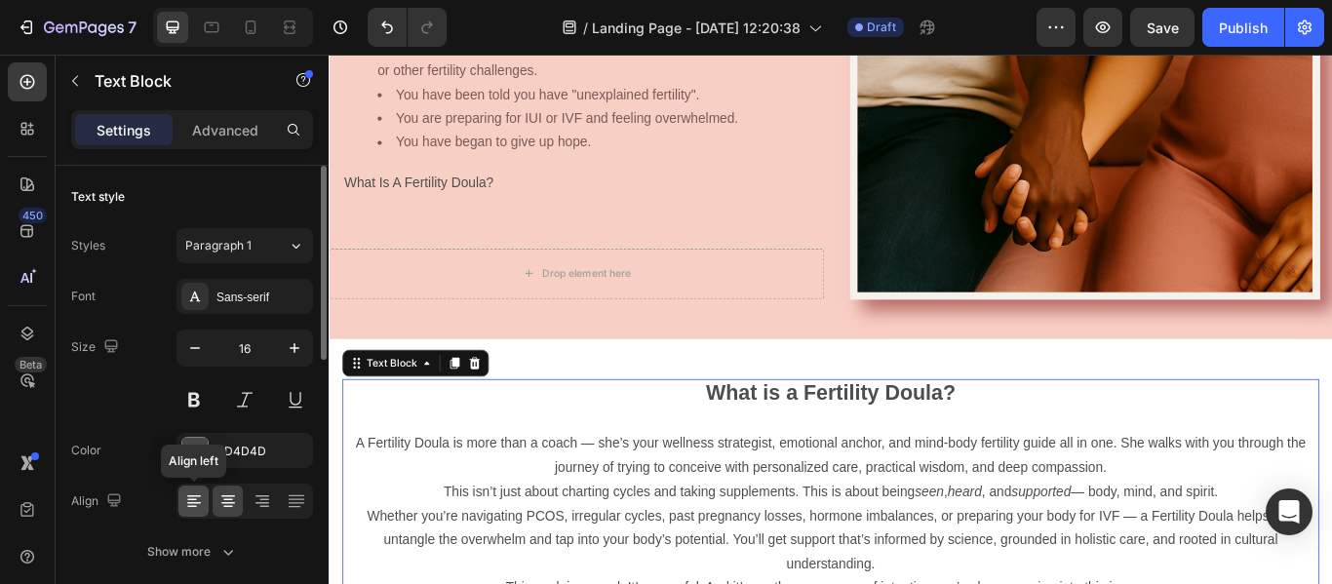
click at [192, 511] on div at bounding box center [194, 501] width 30 height 31
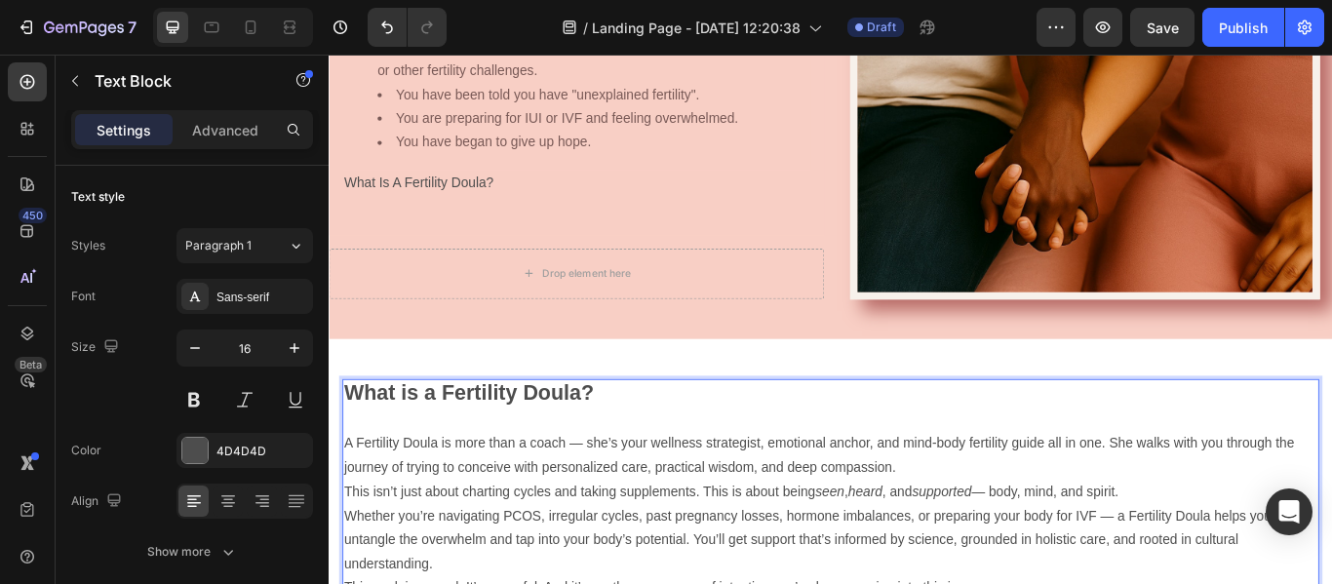
click at [628, 503] on p "A Fertility Doula is more than a coach — she’s your wellness strategist, emotio…" at bounding box center [913, 523] width 1135 height 57
click at [353, 562] on p "This isn’t just about charting cycles and taking supplements. This is about bei…" at bounding box center [913, 565] width 1135 height 28
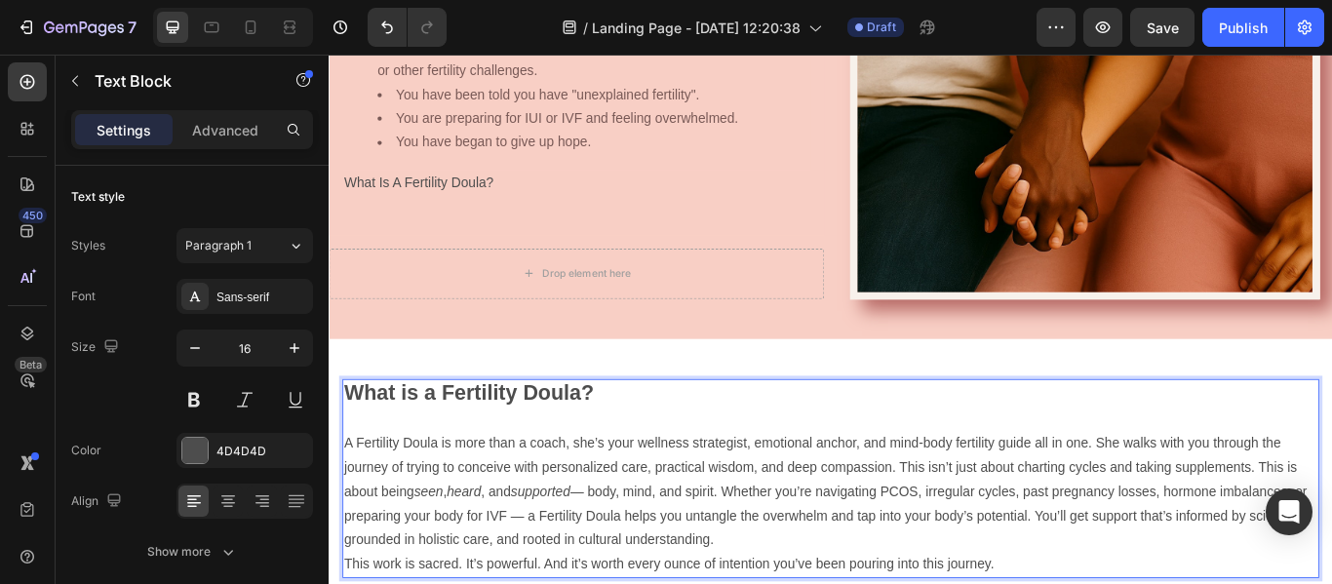
click at [669, 583] on p "A Fertility Doula is more than a coach, she’s your wellness strategist, emotion…" at bounding box center [913, 565] width 1135 height 140
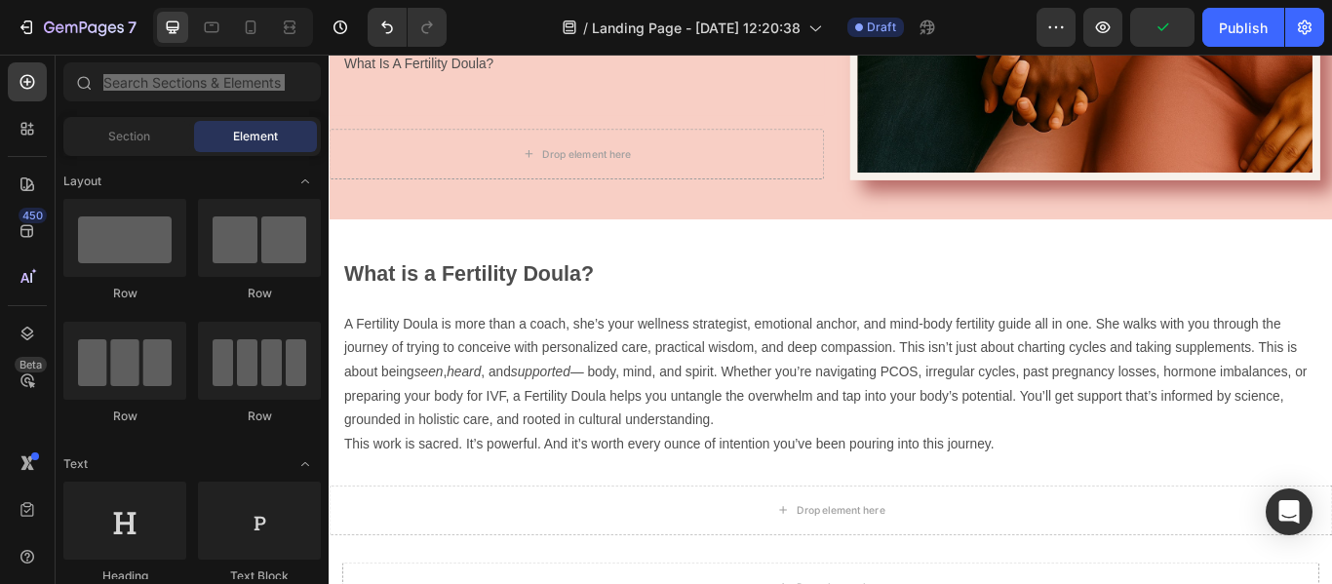
scroll to position [1249, 0]
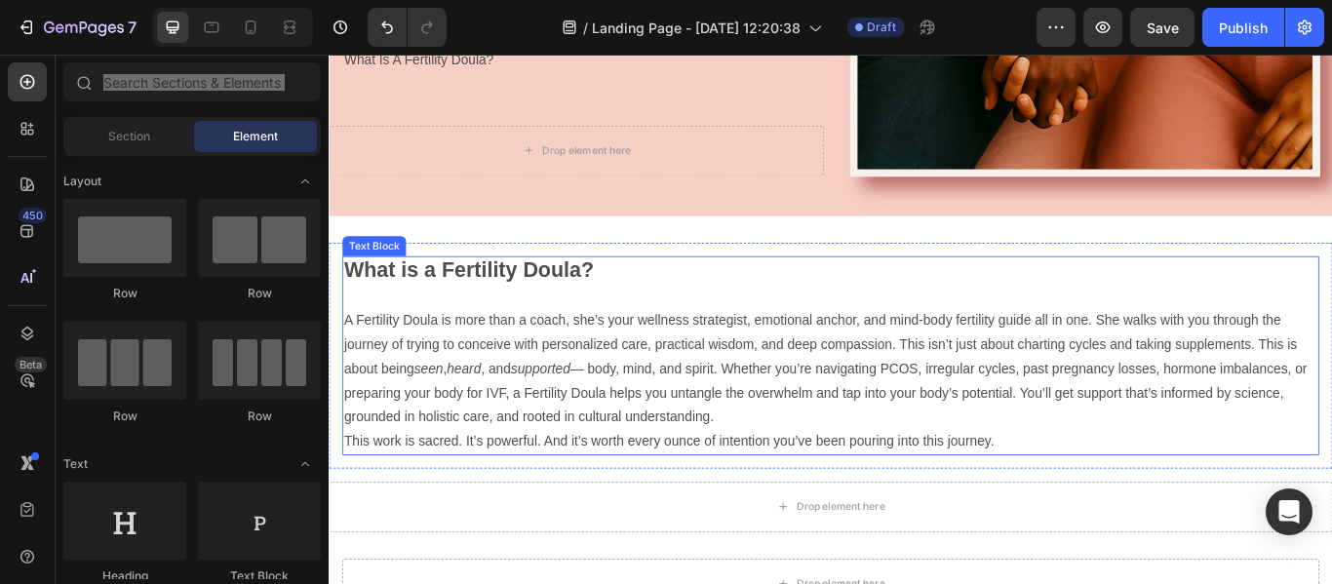
click at [737, 474] on p "A Fertility Doula is more than a coach, she’s your wellness strategist, emotion…" at bounding box center [913, 421] width 1135 height 140
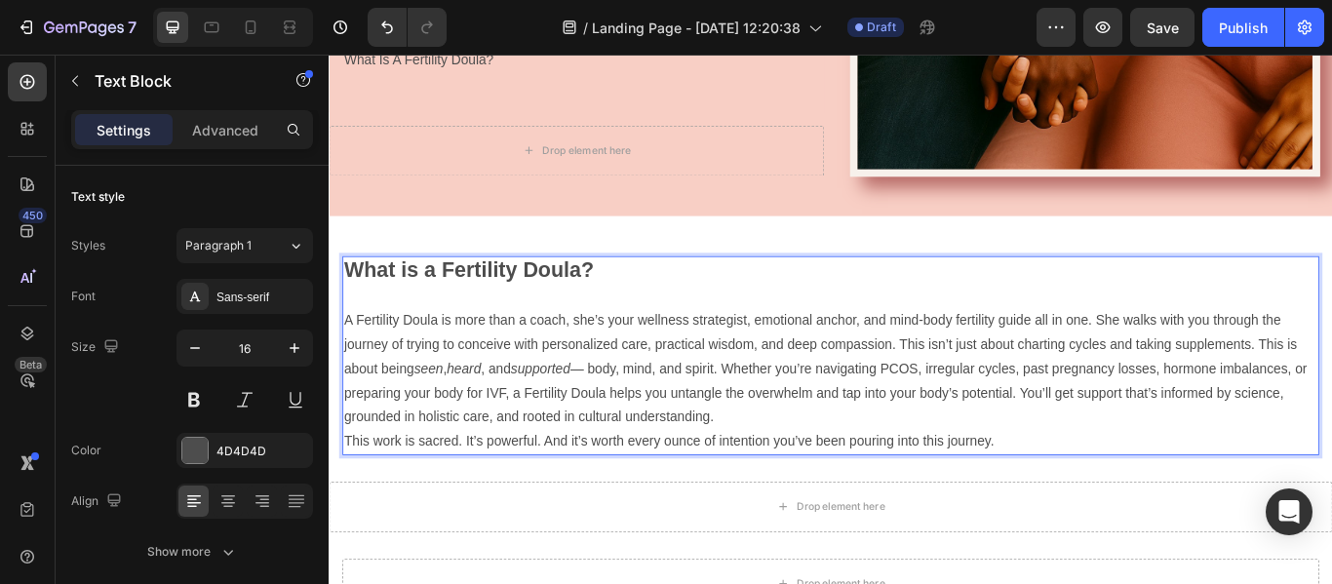
click at [752, 471] on p "A Fertility Doula is more than a coach, she’s your wellness strategist, emotion…" at bounding box center [913, 421] width 1135 height 140
click at [350, 501] on p "This work is sacred. It’s powerful. And it’s worth every ounce of intention you…" at bounding box center [913, 506] width 1135 height 28
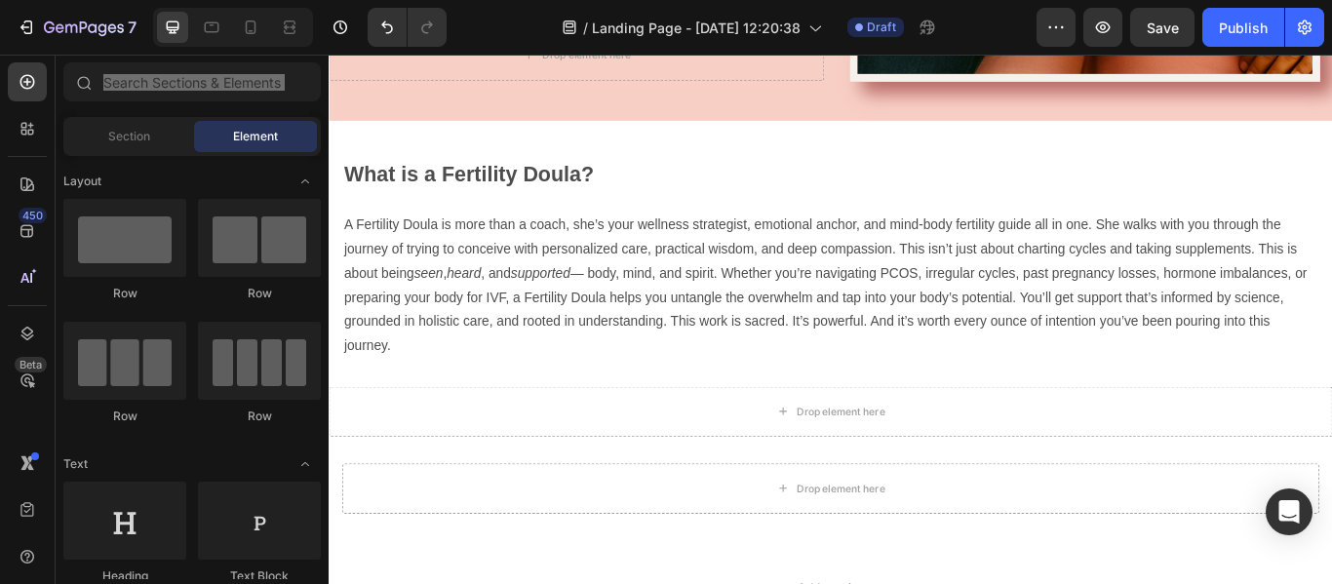
scroll to position [1372, 0]
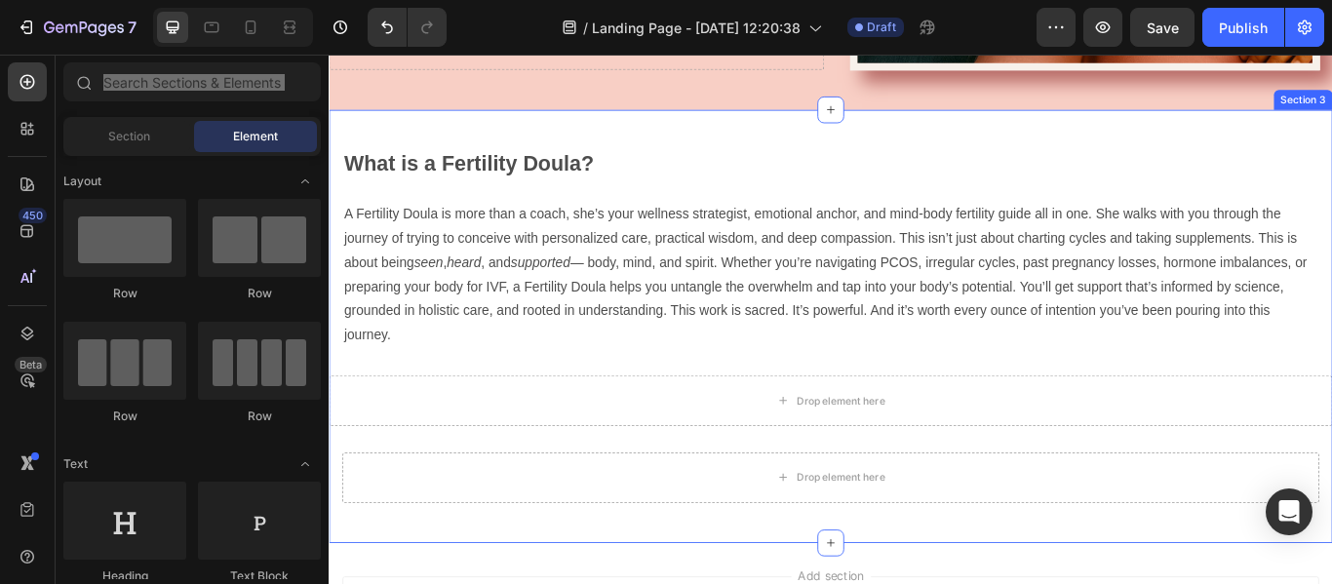
click at [673, 126] on div "What is a Fertility Doula? A Fertility Doula is more than a coach, she’s your w…" at bounding box center [914, 371] width 1171 height 505
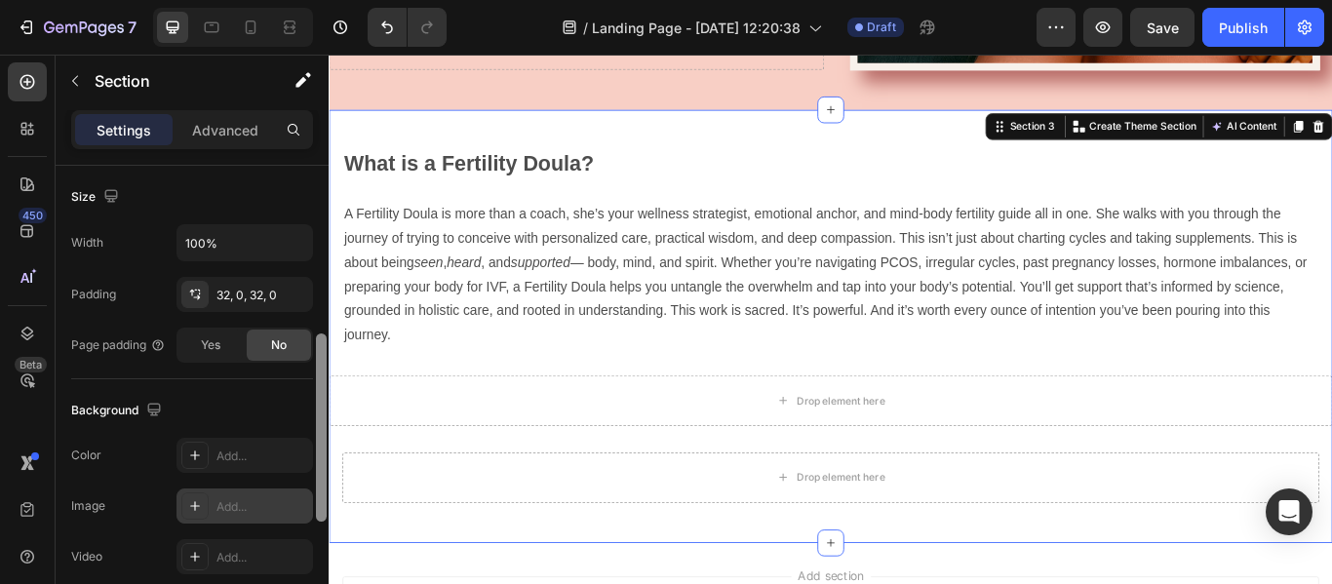
scroll to position [440, 0]
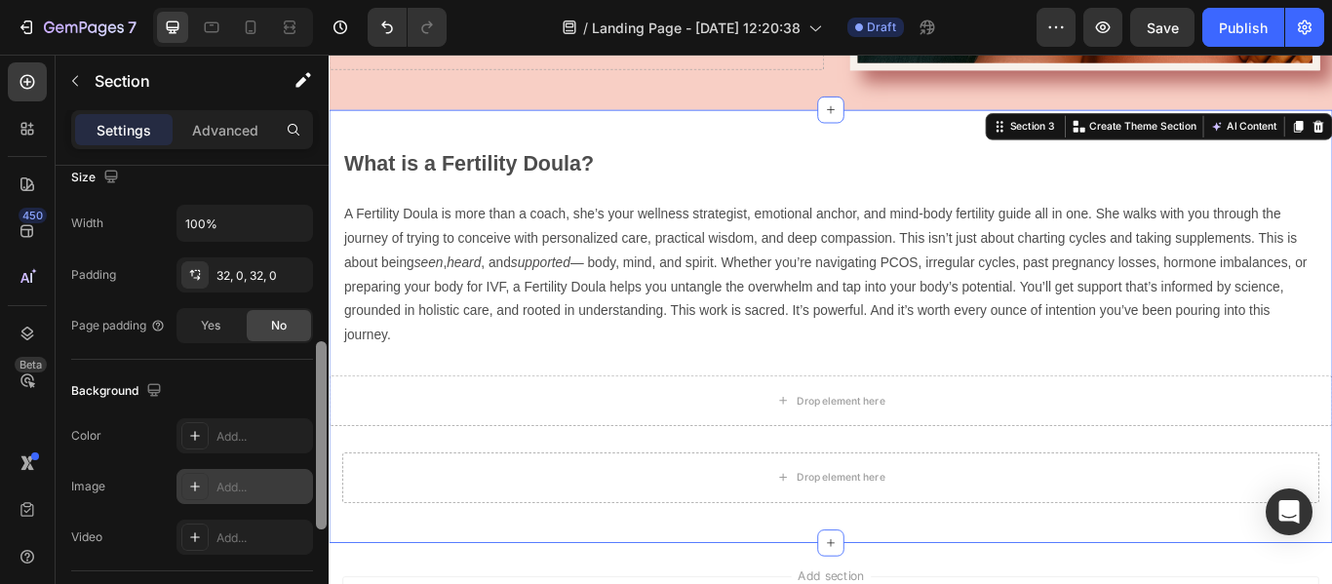
drag, startPoint x: 322, startPoint y: 316, endPoint x: 308, endPoint y: 492, distance: 176.1
click at [308, 492] on div "Layout Column width Change ratio Fit to content 12 Columns management Order 1 c…" at bounding box center [192, 403] width 273 height 474
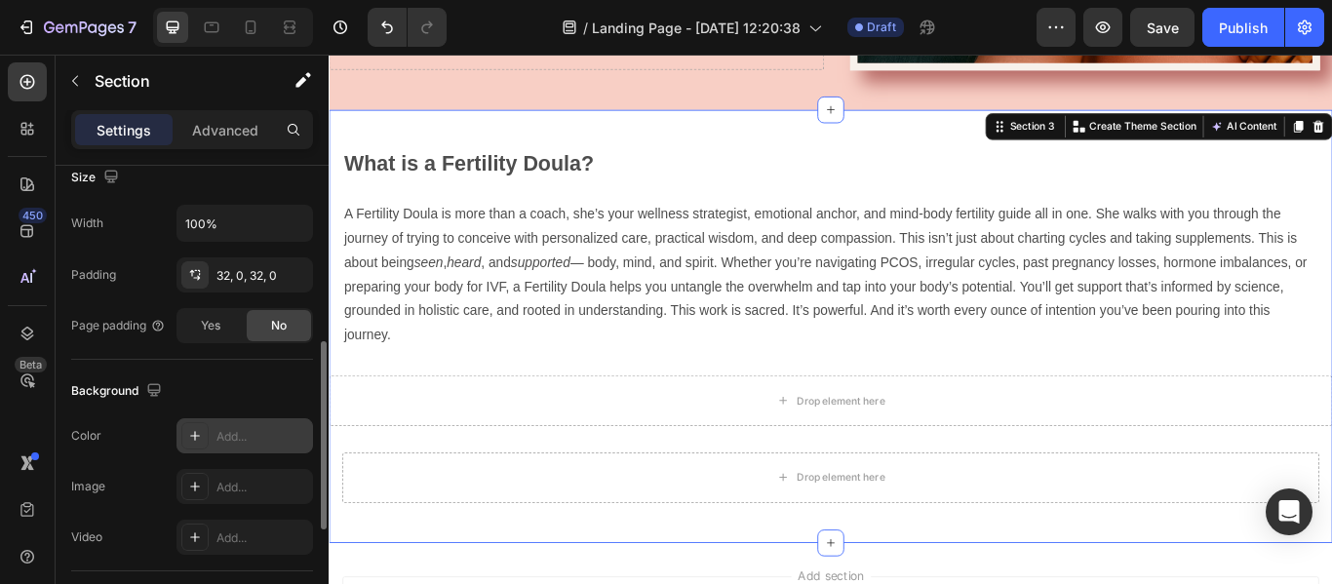
click at [263, 443] on div "Add..." at bounding box center [263, 437] width 92 height 18
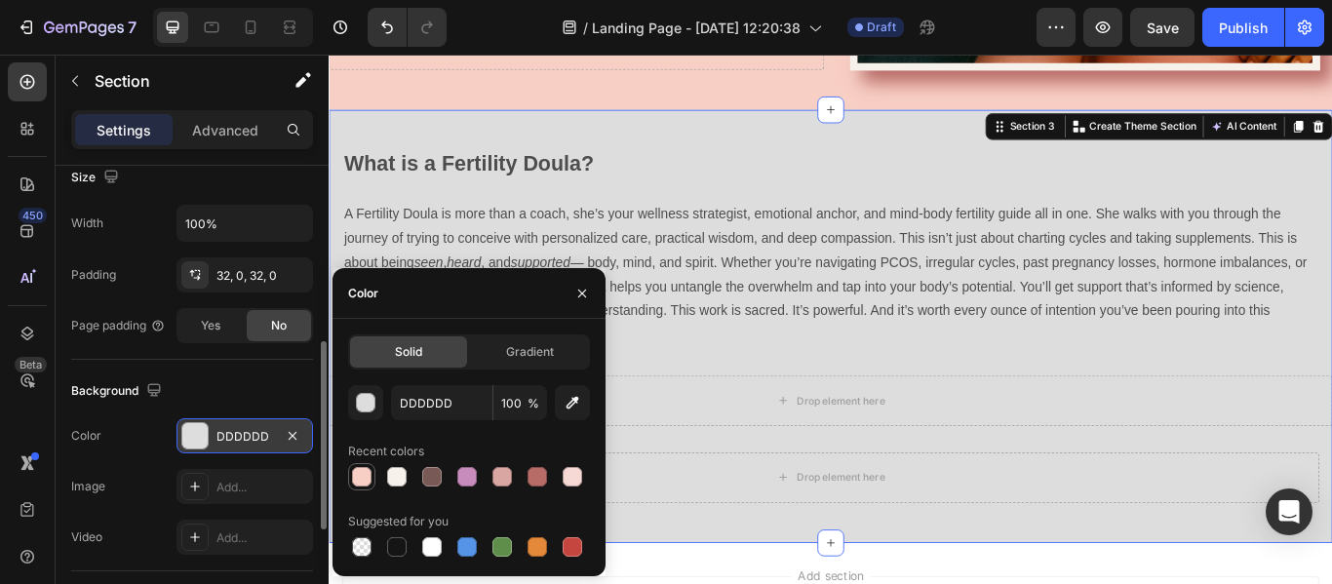
click at [360, 481] on div at bounding box center [362, 477] width 20 height 20
type input "F8CFC5"
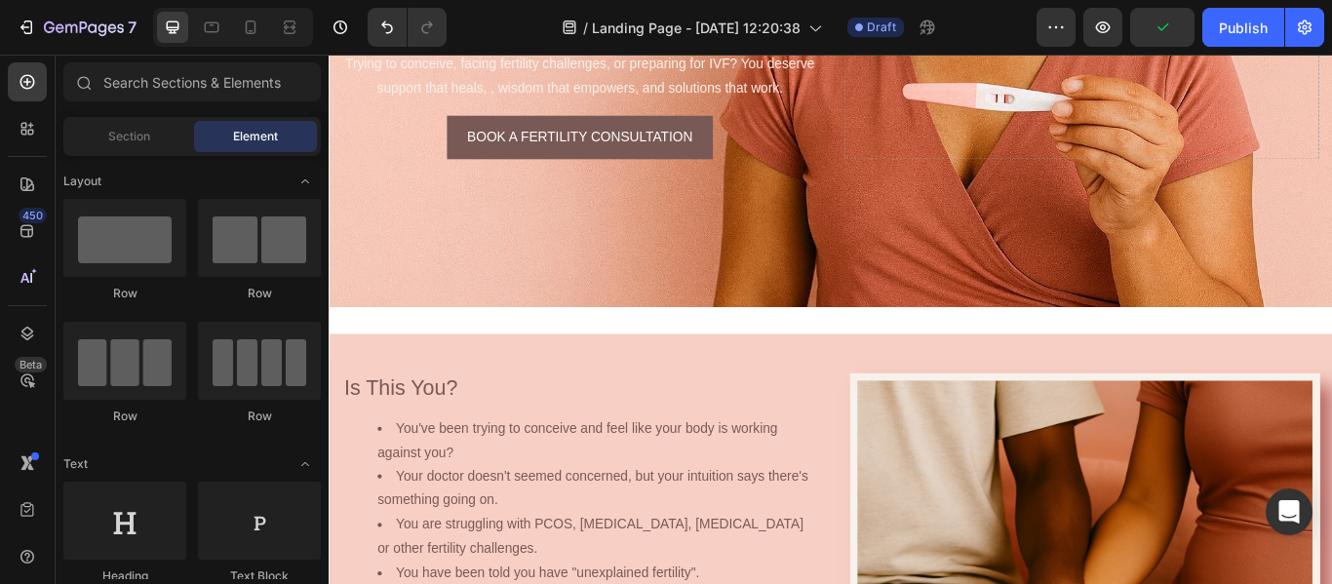
scroll to position [648, 0]
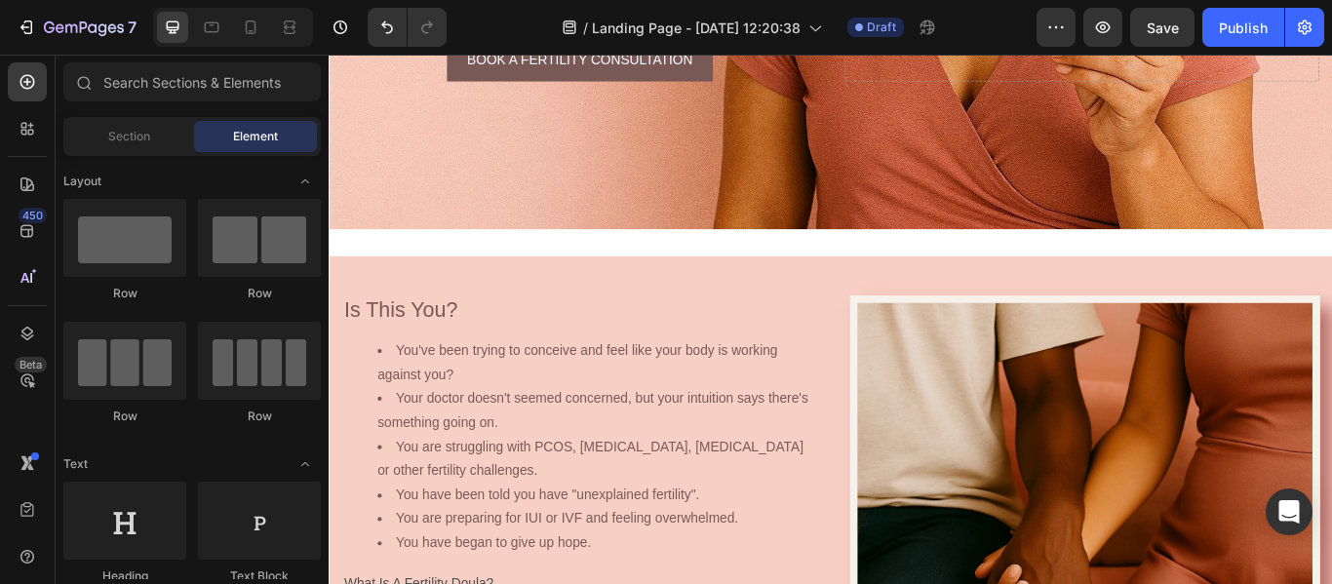
scroll to position [0, 0]
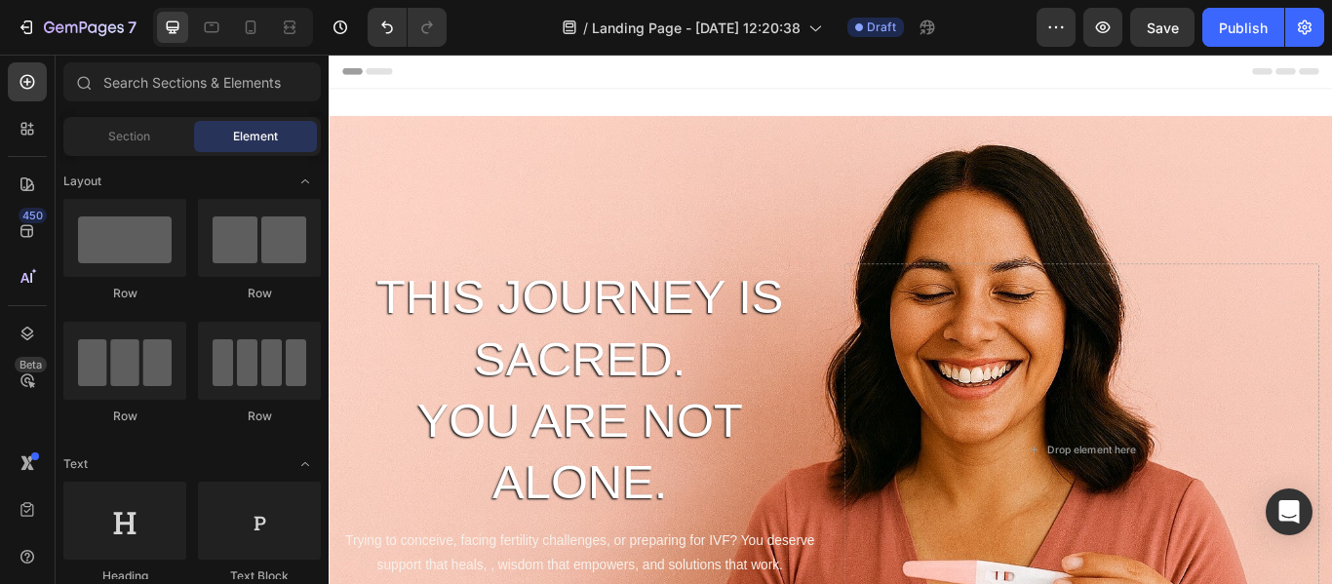
drag, startPoint x: 1492, startPoint y: 281, endPoint x: 1651, endPoint y: 66, distance: 267.1
click at [1200, 74] on div "Header" at bounding box center [913, 74] width 1139 height 39
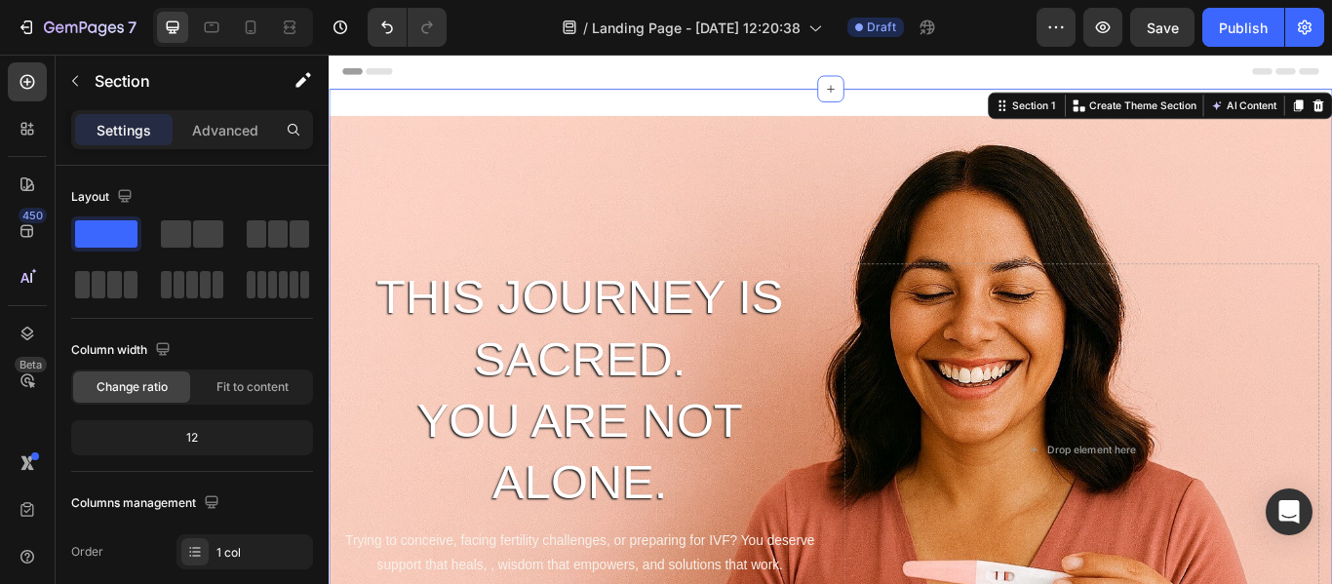
click at [1196, 106] on div "THIS JOURNEY IS SACRED. YOU ARE NOT ALONE. Heading Trying to conceive, facing f…" at bounding box center [914, 516] width 1171 height 843
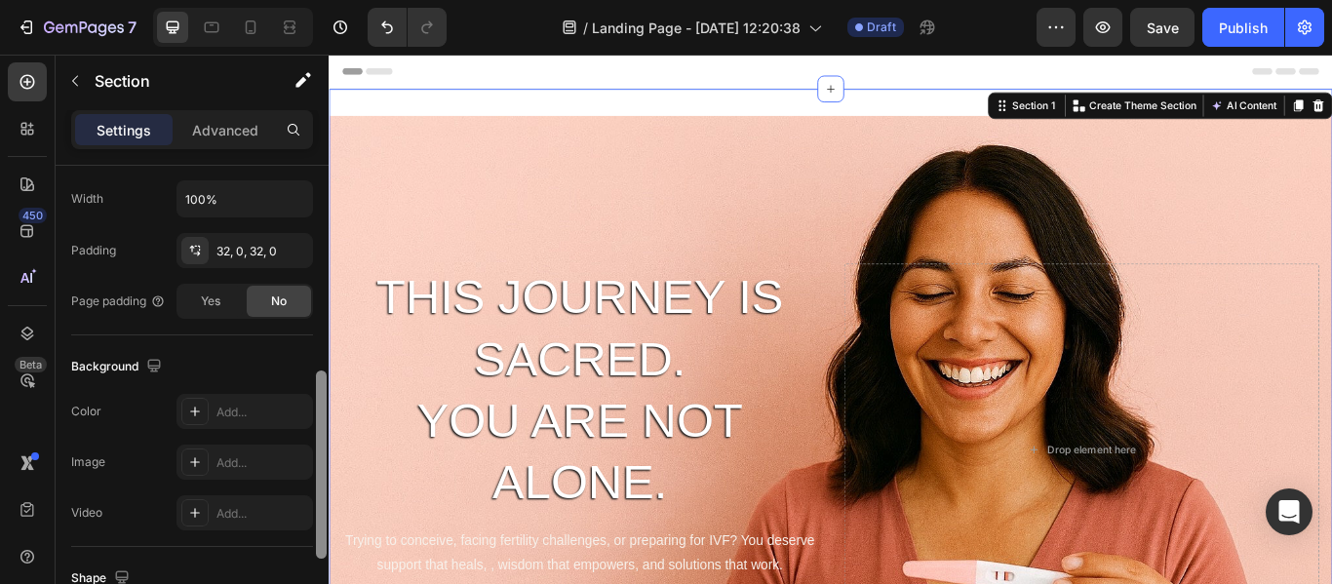
scroll to position [479, 0]
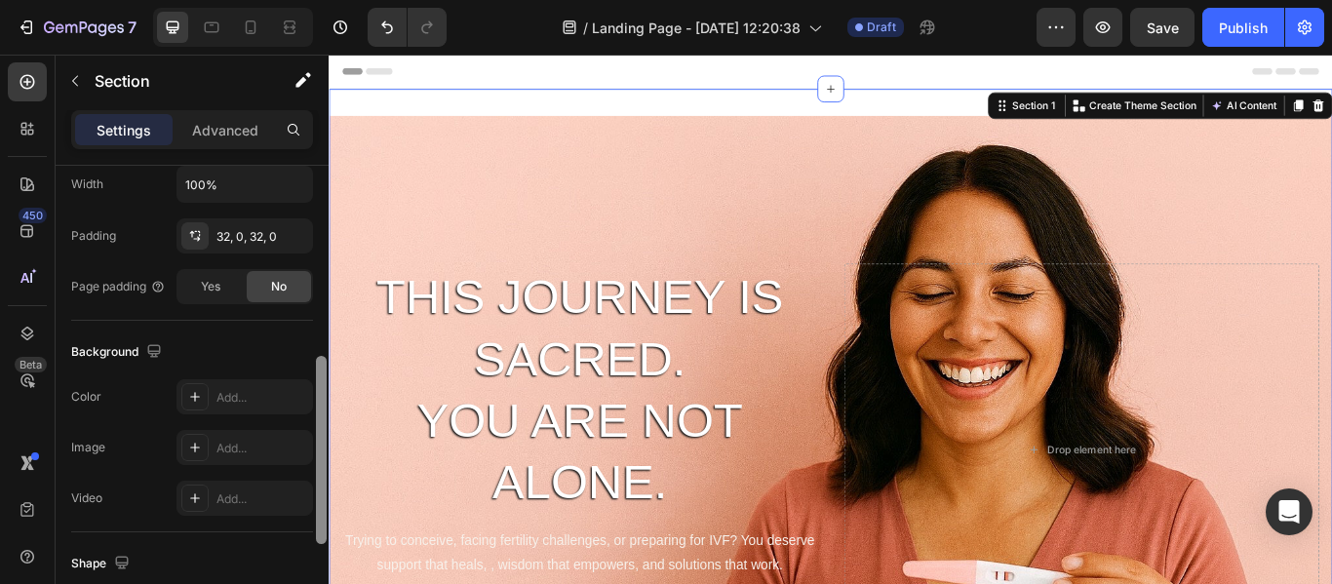
drag, startPoint x: 325, startPoint y: 216, endPoint x: 315, endPoint y: 407, distance: 191.4
click at [315, 407] on div at bounding box center [321, 403] width 15 height 474
click at [242, 390] on div "Add..." at bounding box center [263, 398] width 92 height 18
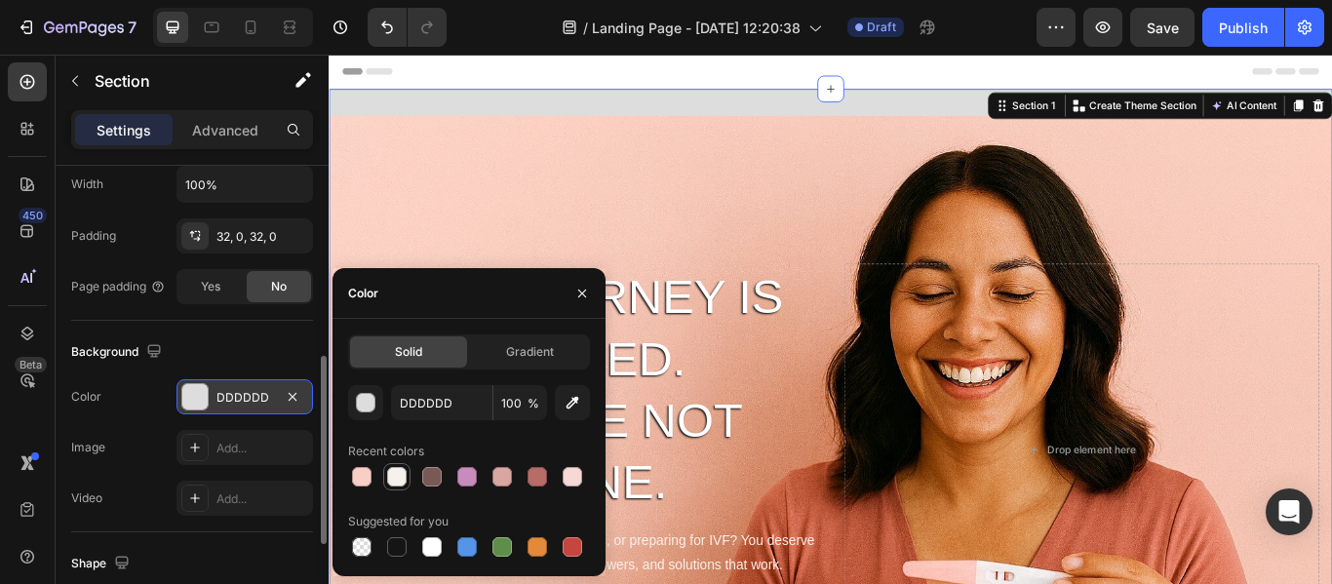
click at [406, 476] on div at bounding box center [397, 477] width 20 height 20
type input "F7F1EB"
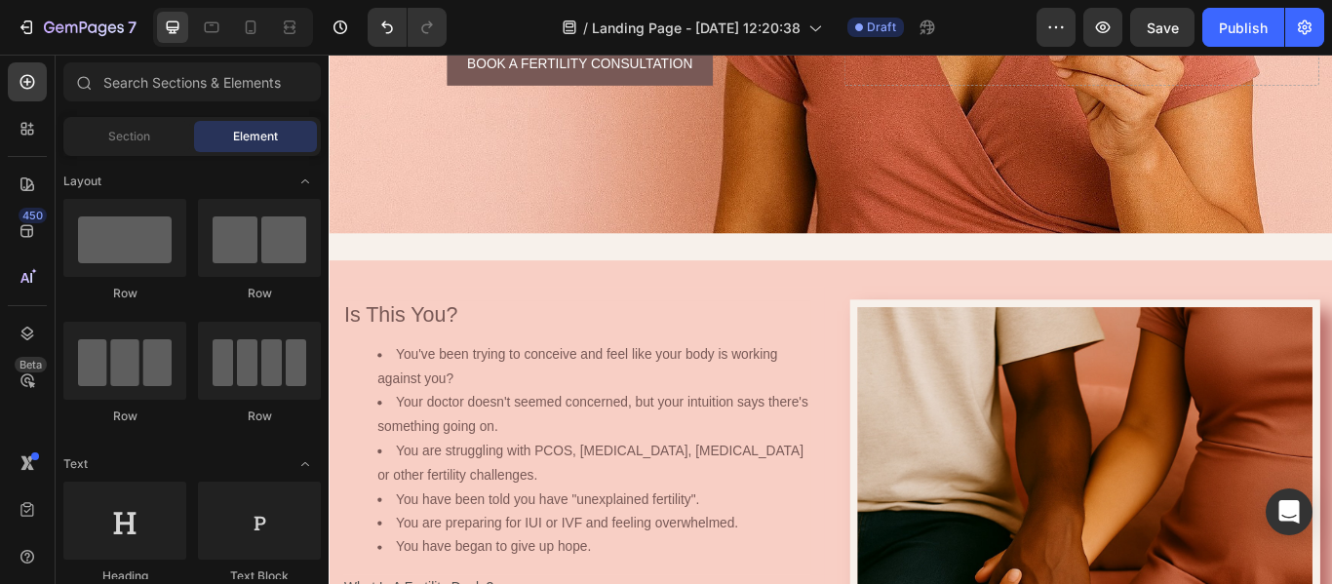
scroll to position [656, 0]
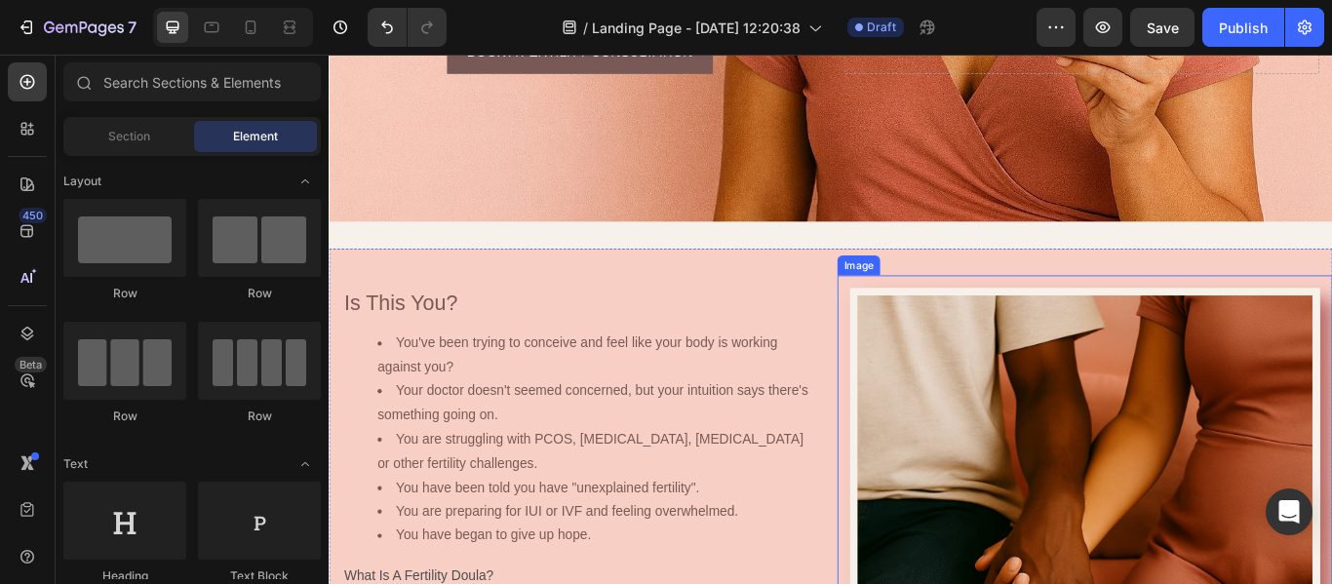
click at [1331, 327] on img at bounding box center [1210, 563] width 548 height 472
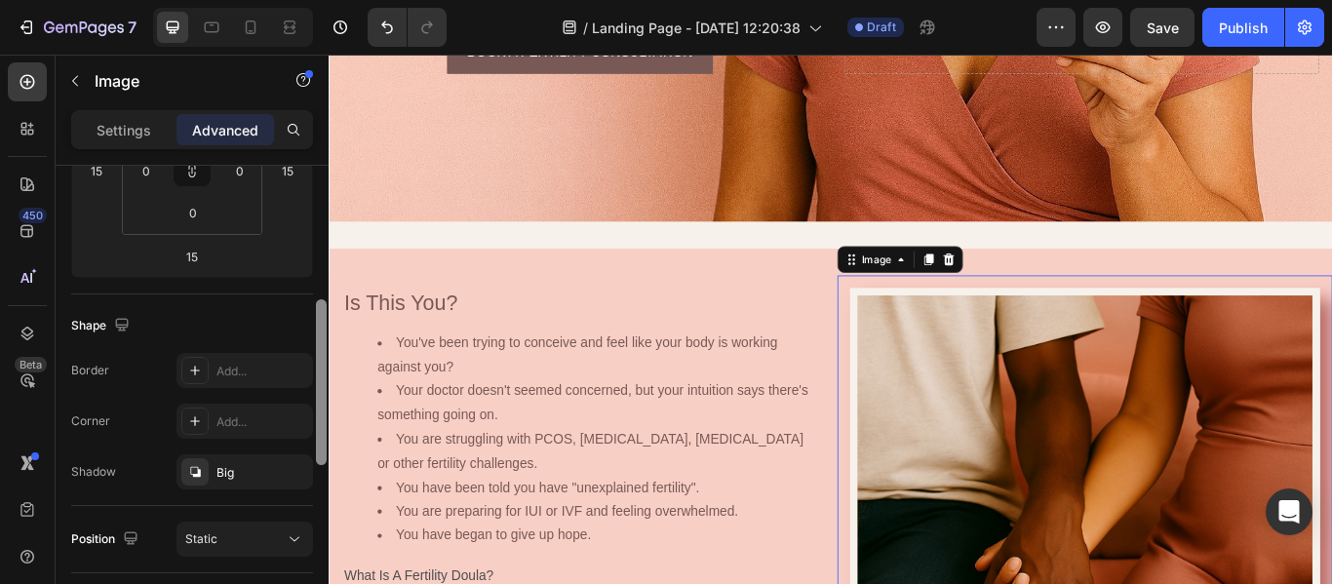
scroll to position [376, 0]
drag, startPoint x: 322, startPoint y: 293, endPoint x: 315, endPoint y: 424, distance: 131.9
click at [315, 424] on div at bounding box center [321, 403] width 15 height 474
click at [260, 375] on div "Add..." at bounding box center [263, 369] width 92 height 18
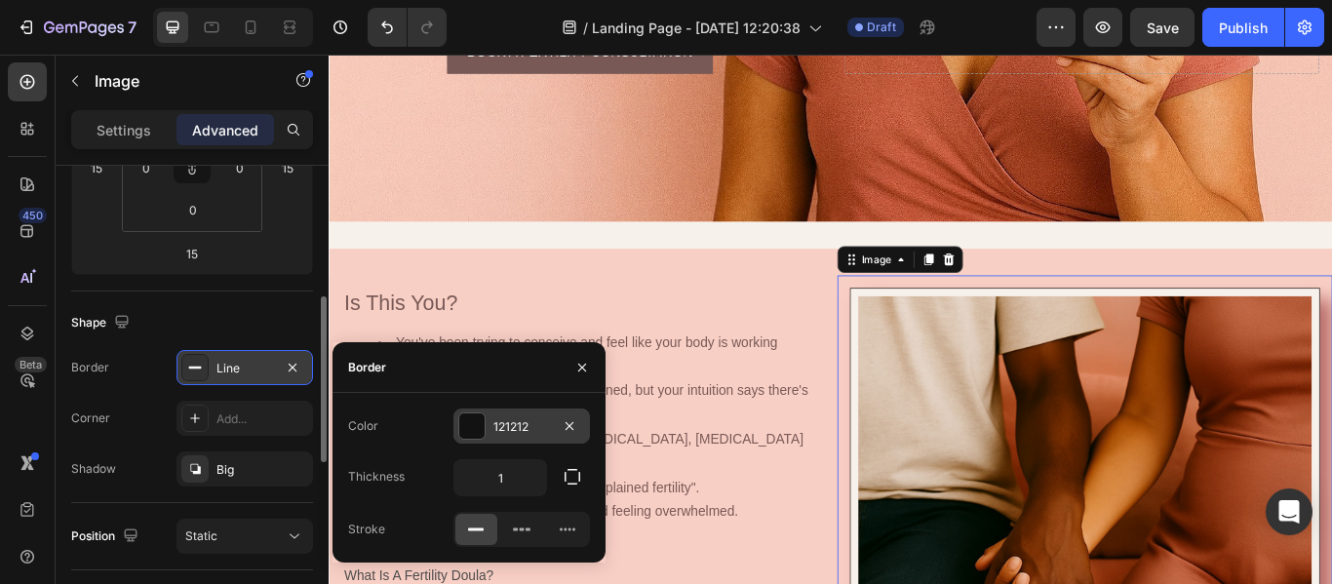
click at [507, 424] on div "121212" at bounding box center [522, 427] width 57 height 18
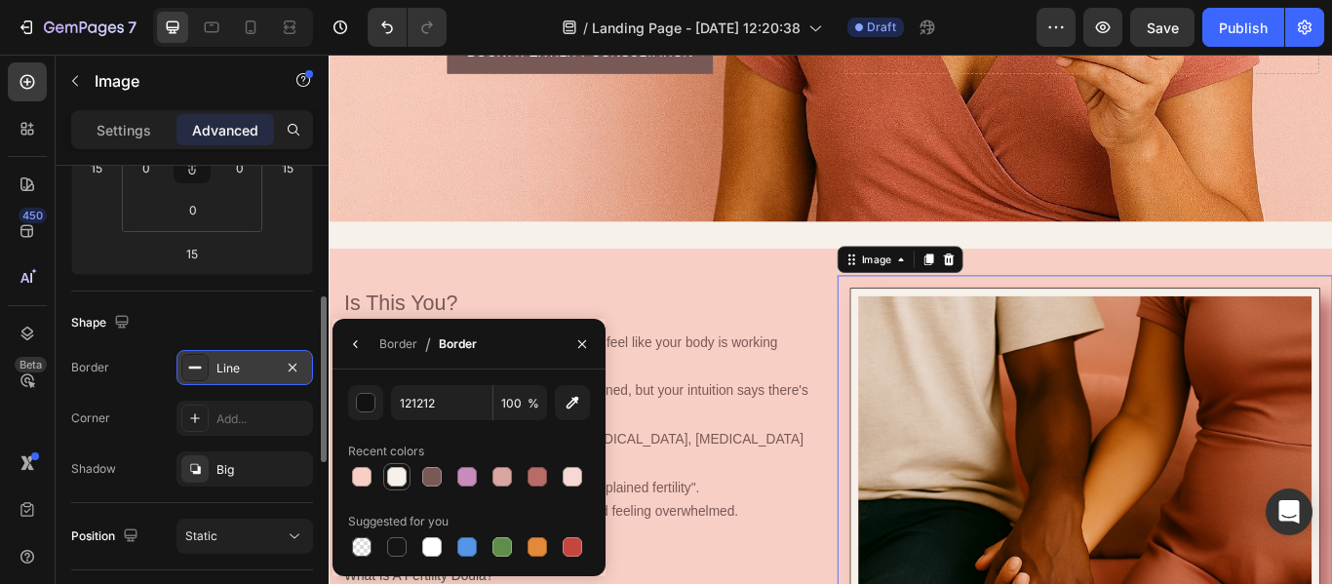
click at [395, 473] on div at bounding box center [397, 477] width 20 height 20
type input "F7F1EB"
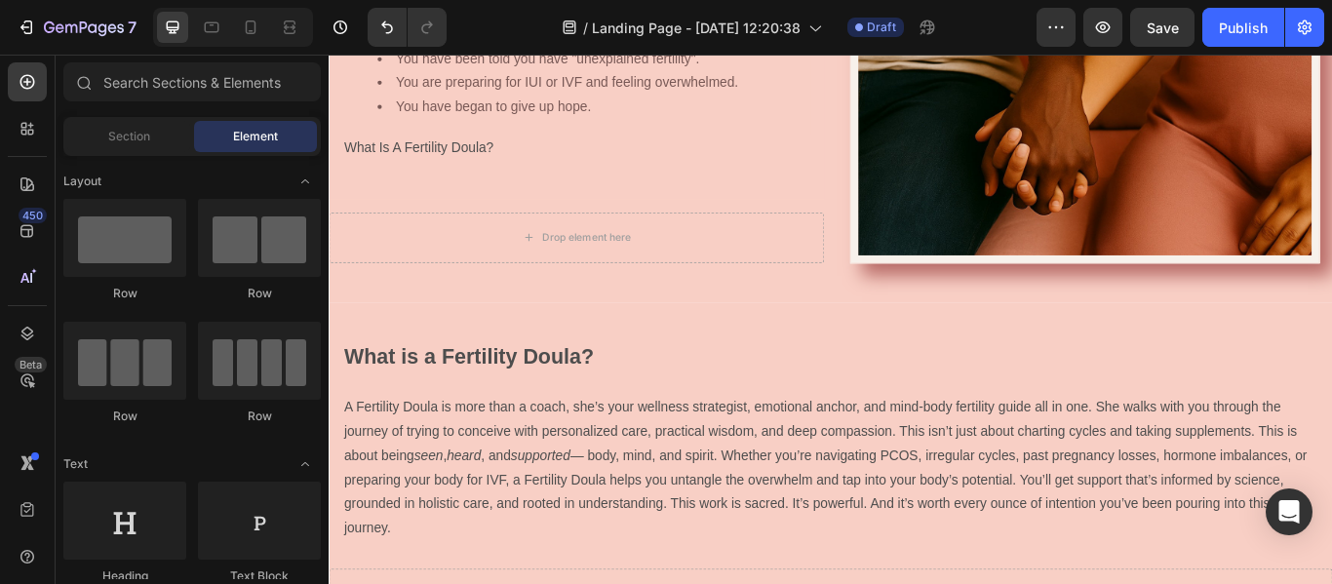
scroll to position [1220, 0]
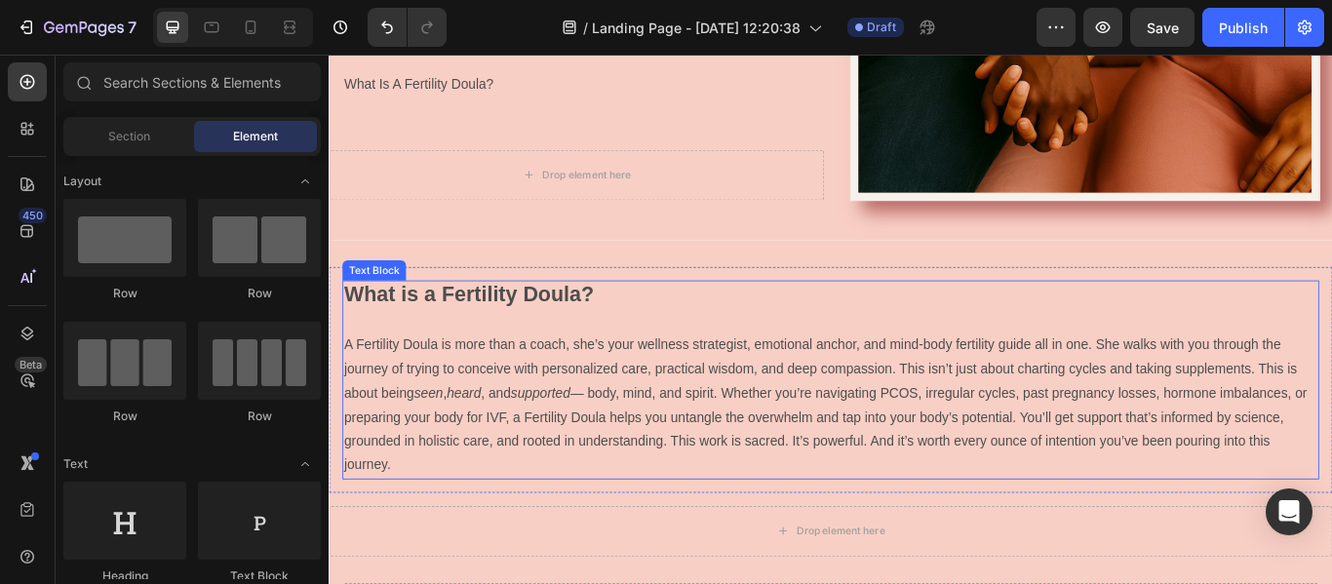
click at [1086, 323] on p "What is a Fertility Doula?" at bounding box center [913, 336] width 1135 height 32
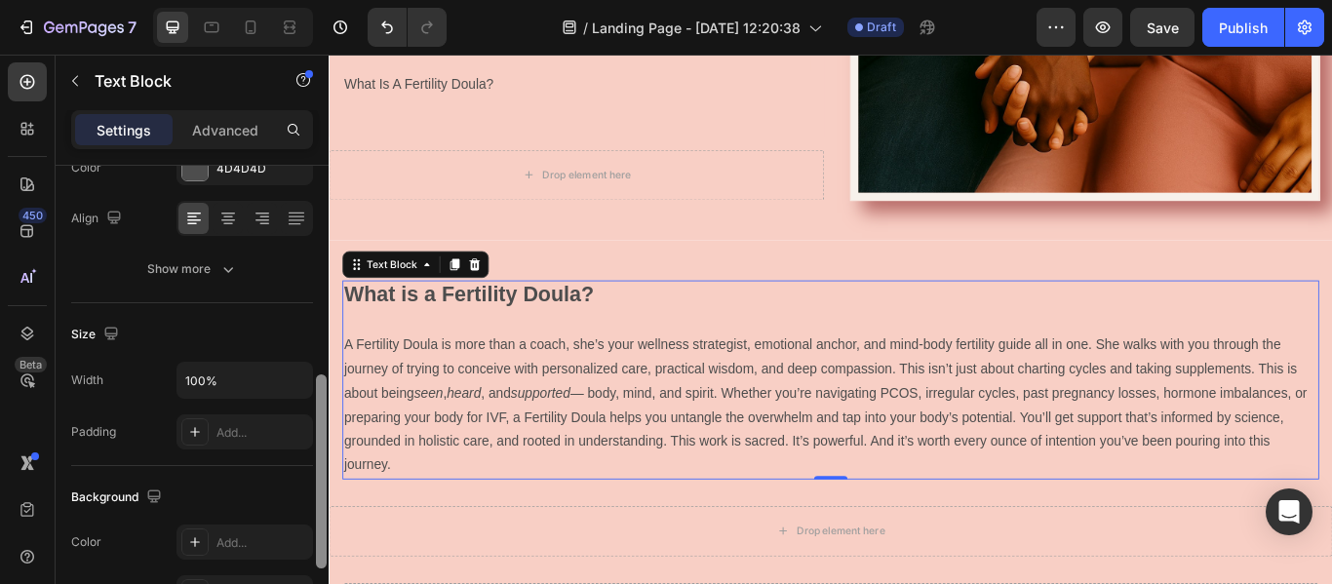
scroll to position [394, 0]
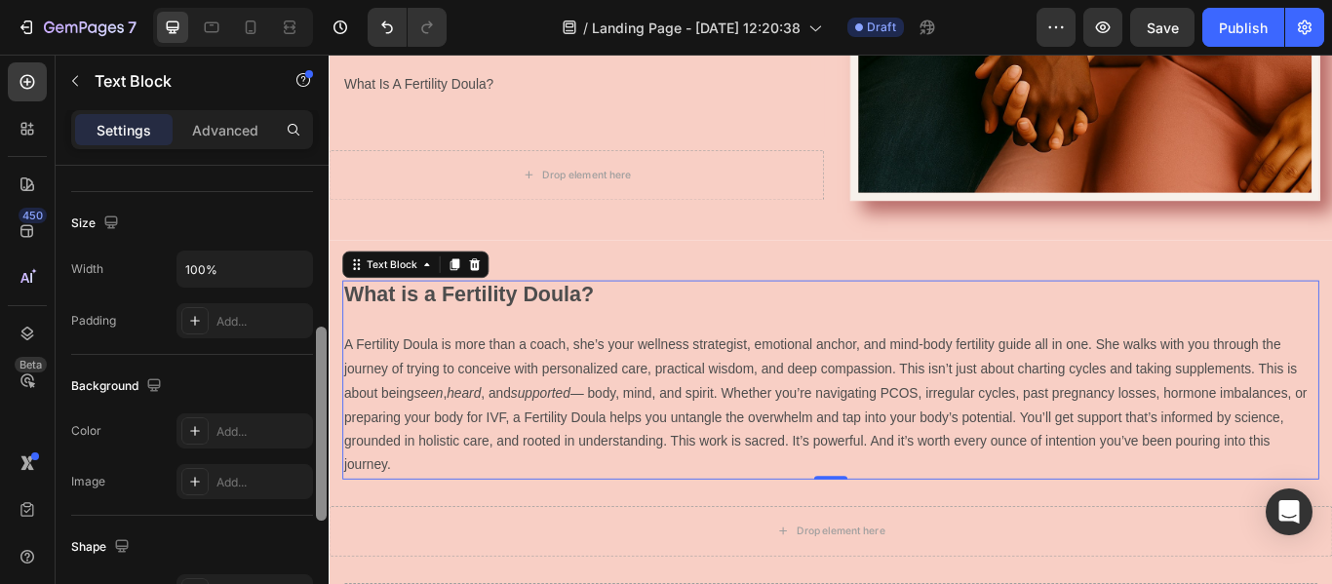
drag, startPoint x: 322, startPoint y: 240, endPoint x: 320, endPoint y: 402, distance: 161.9
click at [320, 402] on div at bounding box center [321, 424] width 11 height 194
click at [200, 424] on icon at bounding box center [195, 431] width 16 height 16
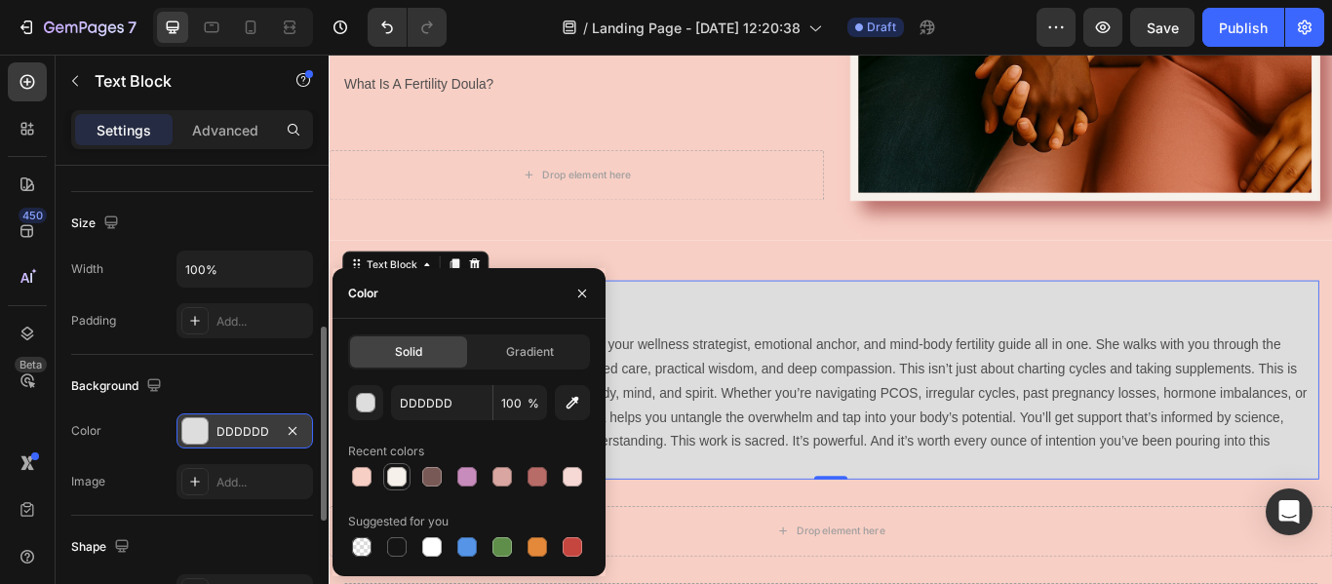
click at [396, 476] on div at bounding box center [397, 477] width 20 height 20
type input "F7F1EB"
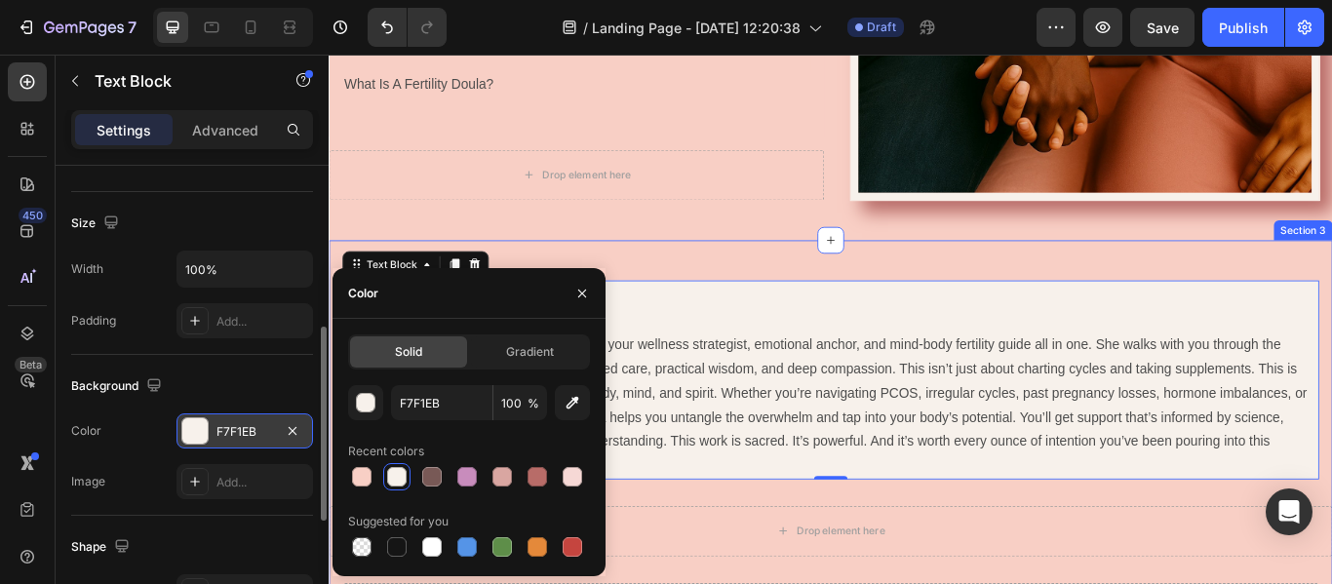
click at [1331, 284] on div "What is a Fertility Doula? A Fertility Doula is more than a coach, she’s your w…" at bounding box center [914, 523] width 1171 height 505
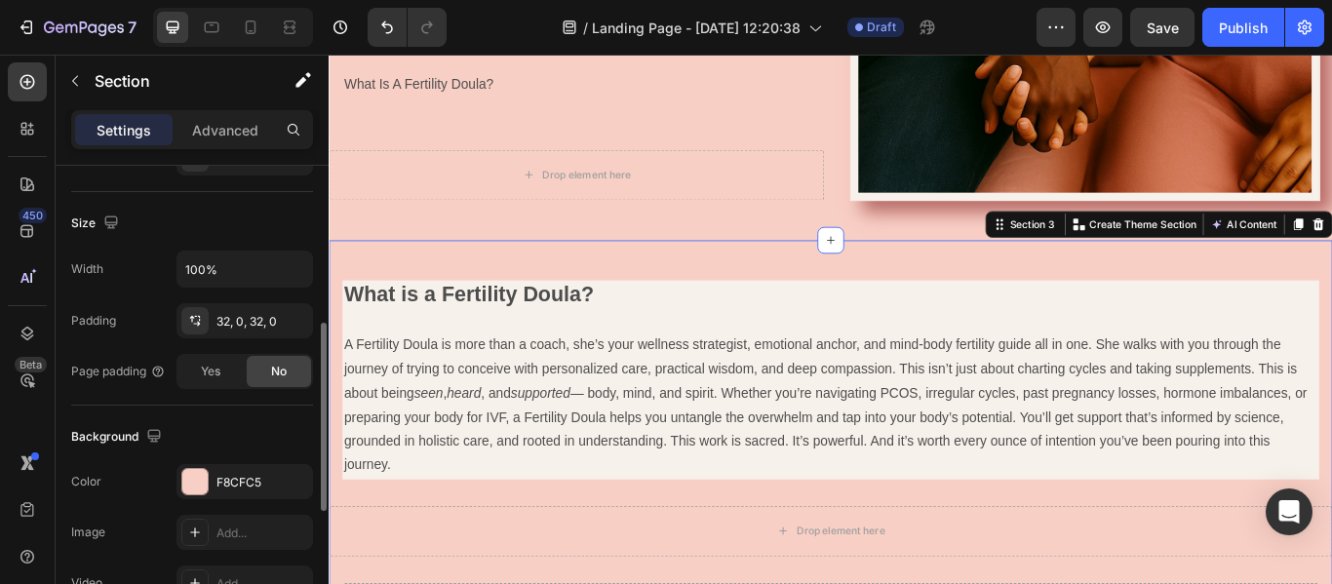
scroll to position [0, 0]
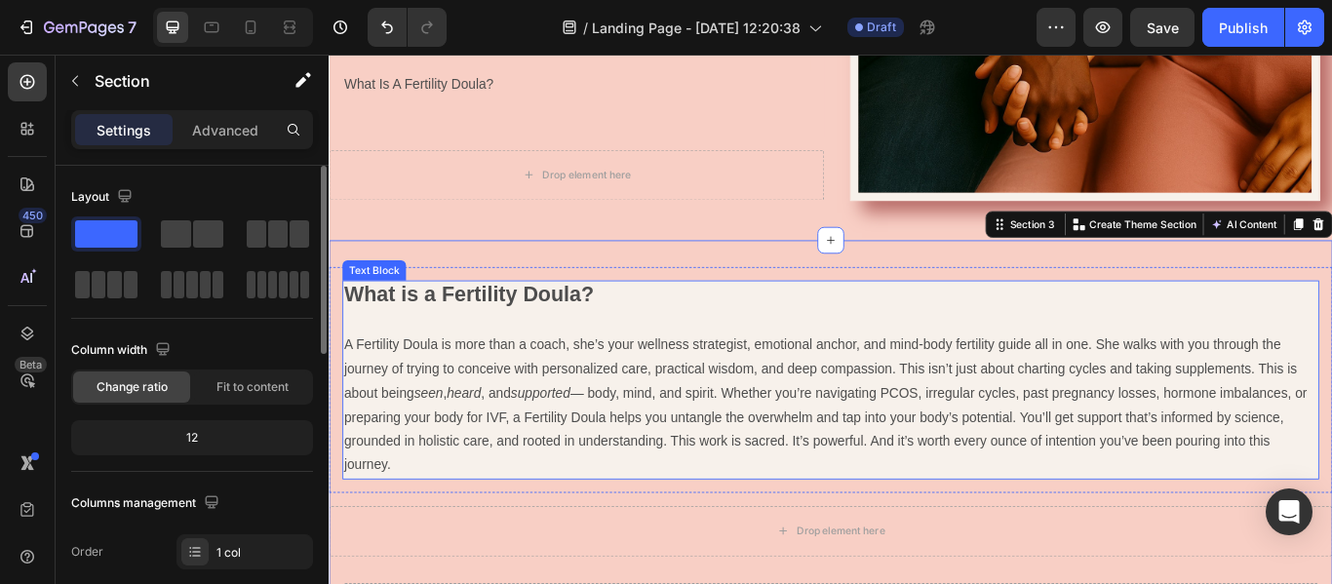
click at [964, 471] on p "A Fertility Doula is more than a coach, she’s your wellness strategist, emotion…" at bounding box center [913, 463] width 1135 height 169
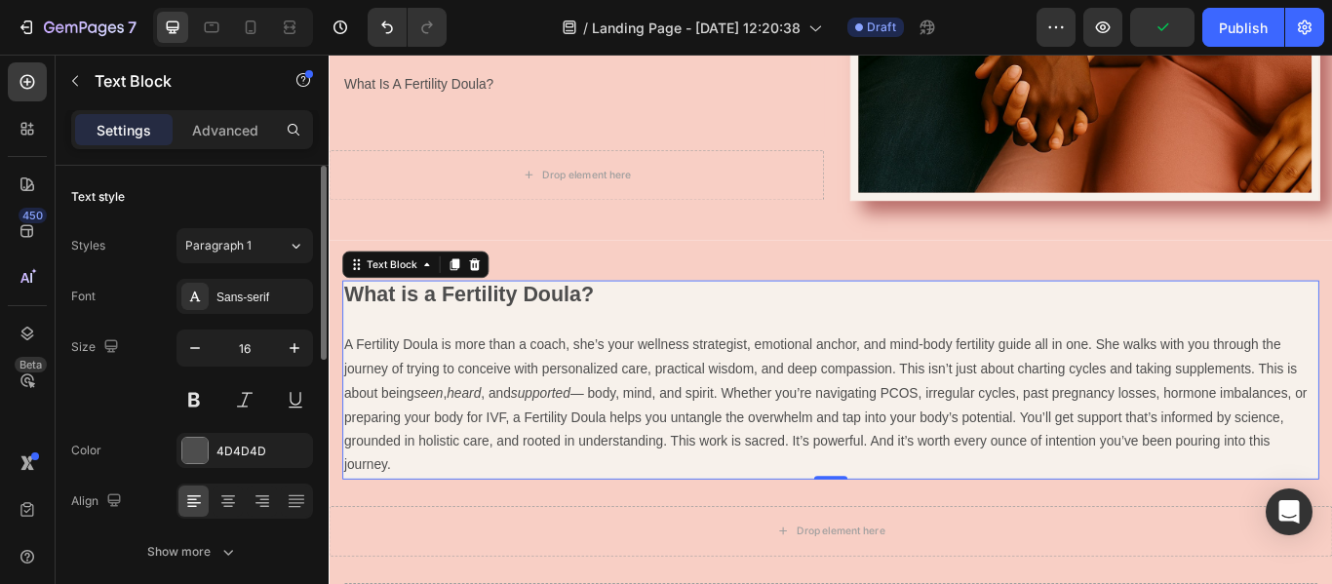
click at [473, 461] on p "A Fertility Doula is more than a coach, she’s your wellness strategist, emotion…" at bounding box center [913, 463] width 1135 height 169
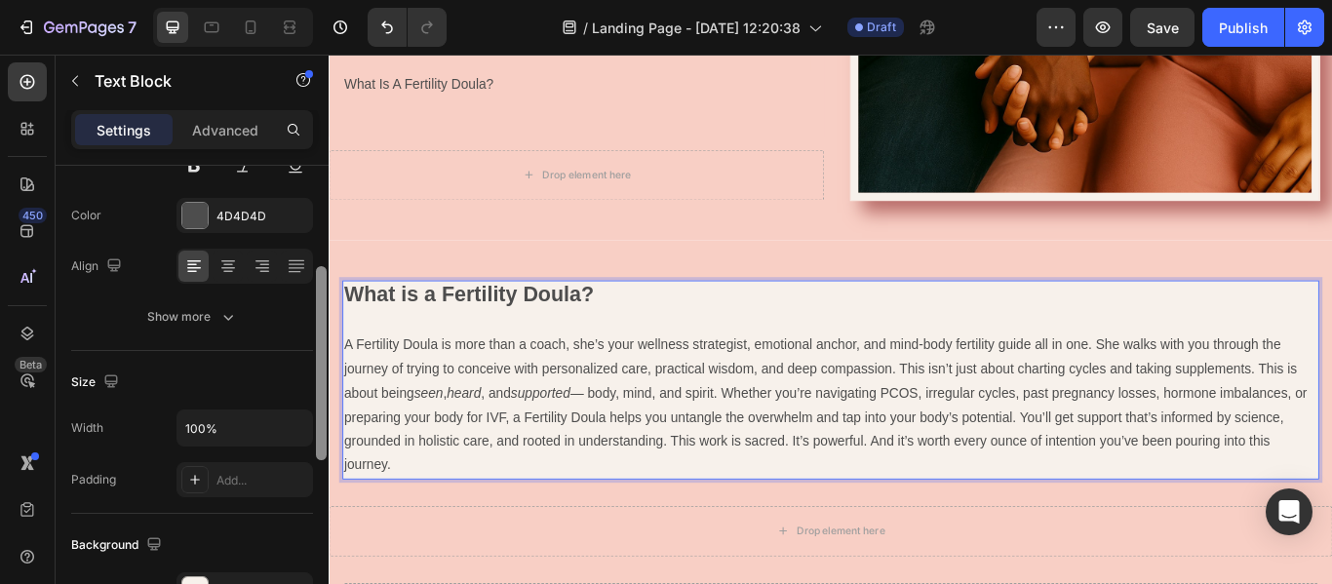
scroll to position [238, 0]
drag, startPoint x: 325, startPoint y: 214, endPoint x: 325, endPoint y: 311, distance: 97.5
click at [325, 311] on div at bounding box center [321, 360] width 11 height 194
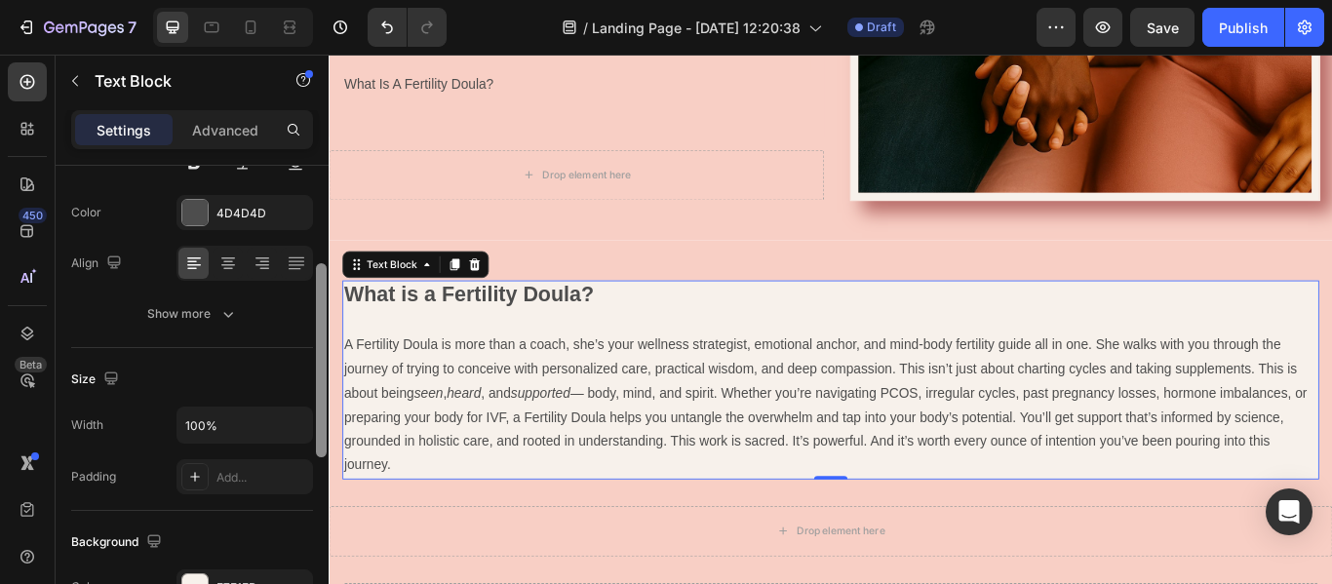
click at [325, 311] on div at bounding box center [321, 360] width 11 height 194
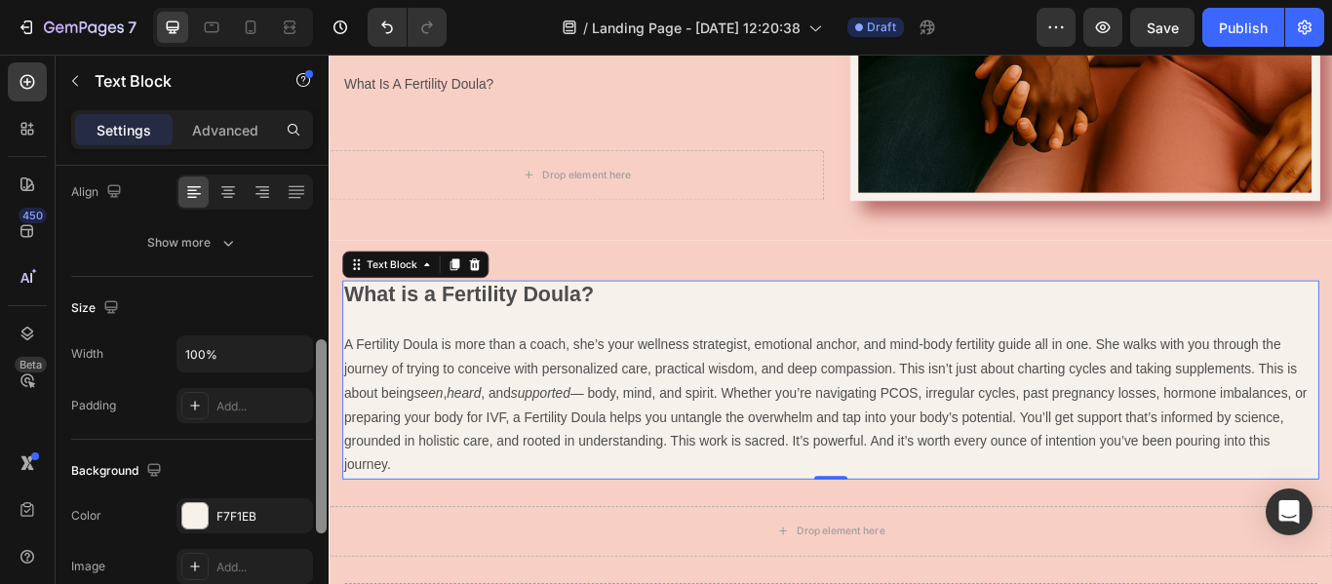
scroll to position [385, 0]
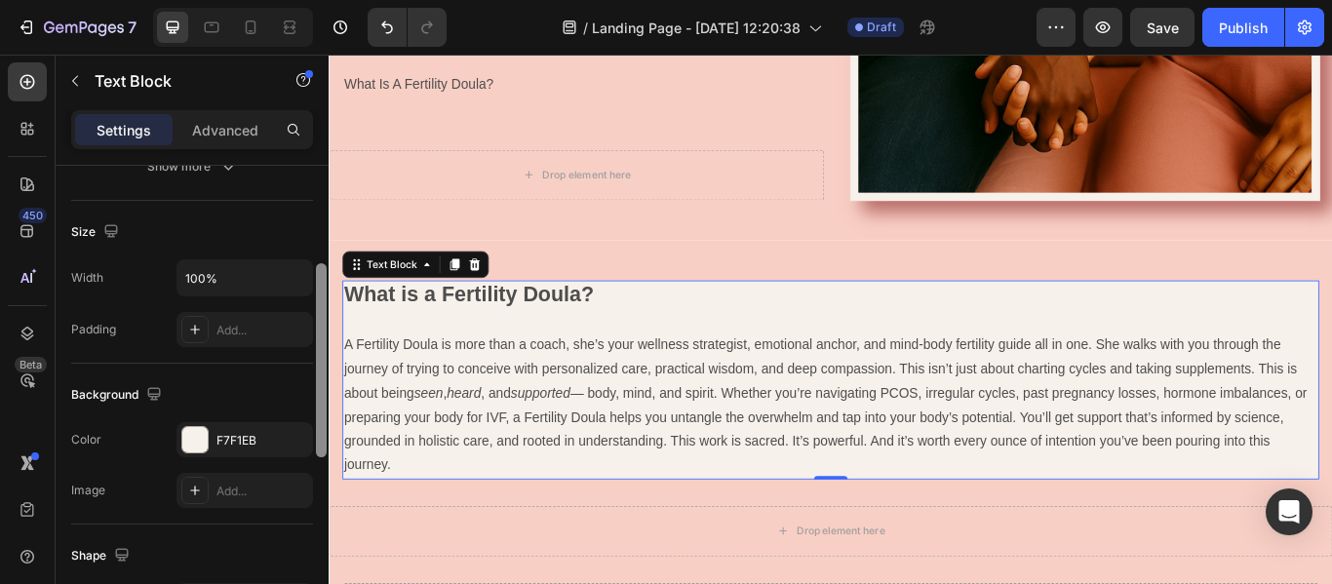
drag, startPoint x: 325, startPoint y: 311, endPoint x: 314, endPoint y: 372, distance: 61.4
click at [314, 372] on div at bounding box center [321, 360] width 15 height 474
click at [258, 334] on div "Add..." at bounding box center [263, 331] width 92 height 18
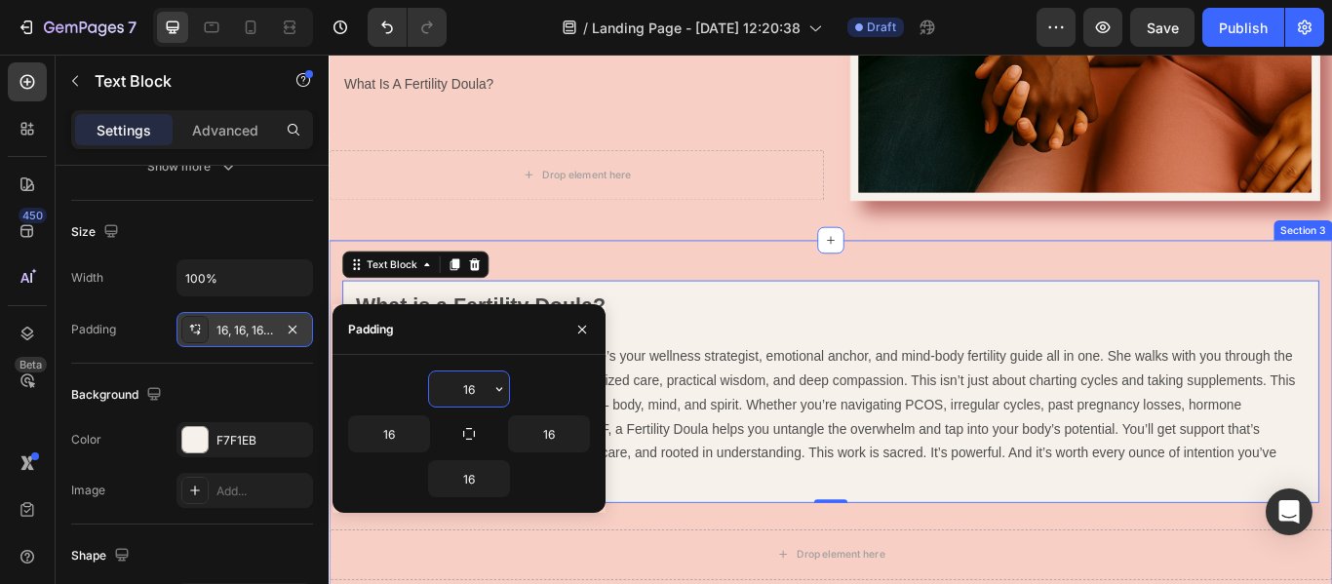
click at [698, 282] on div "What is a Fertility Doula? A Fertility Doula is more than a coach, she’s your w…" at bounding box center [914, 537] width 1171 height 533
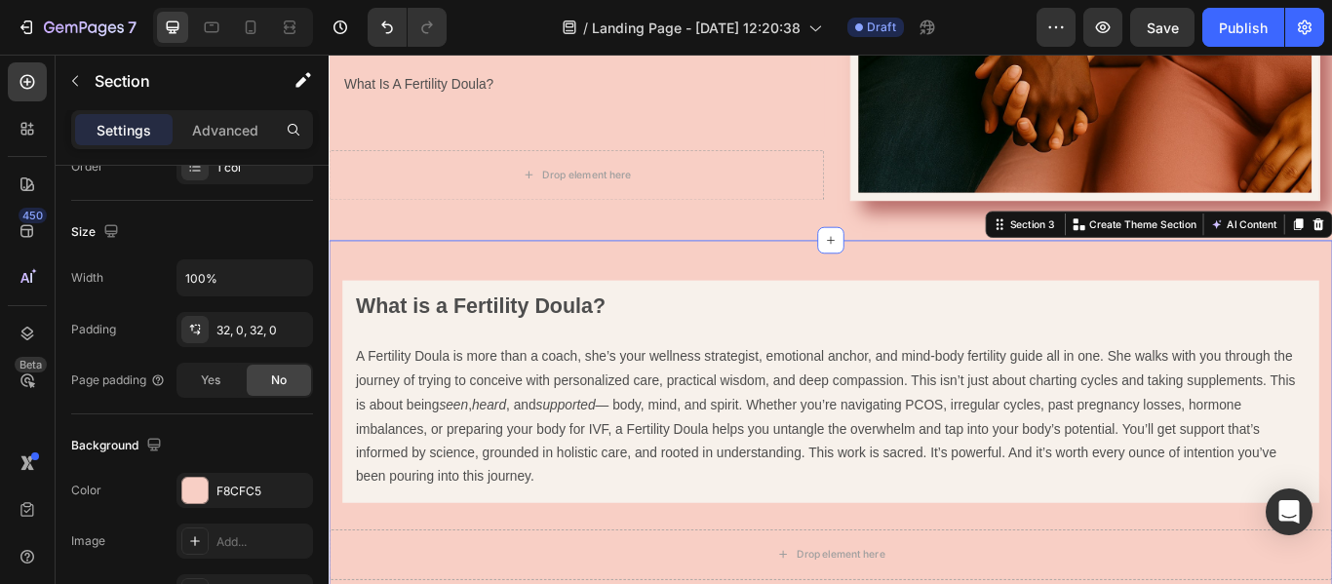
scroll to position [0, 0]
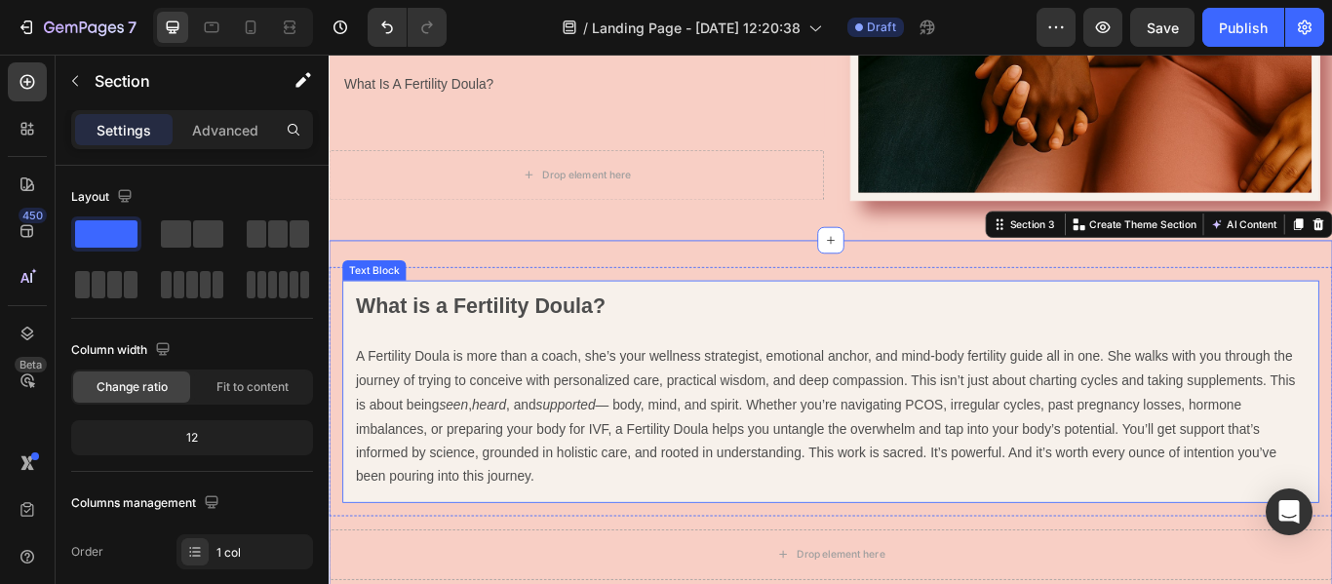
click at [1282, 440] on p "A Fertility Doula is more than a coach, she’s your wellness strategist, emotion…" at bounding box center [914, 477] width 1108 height 169
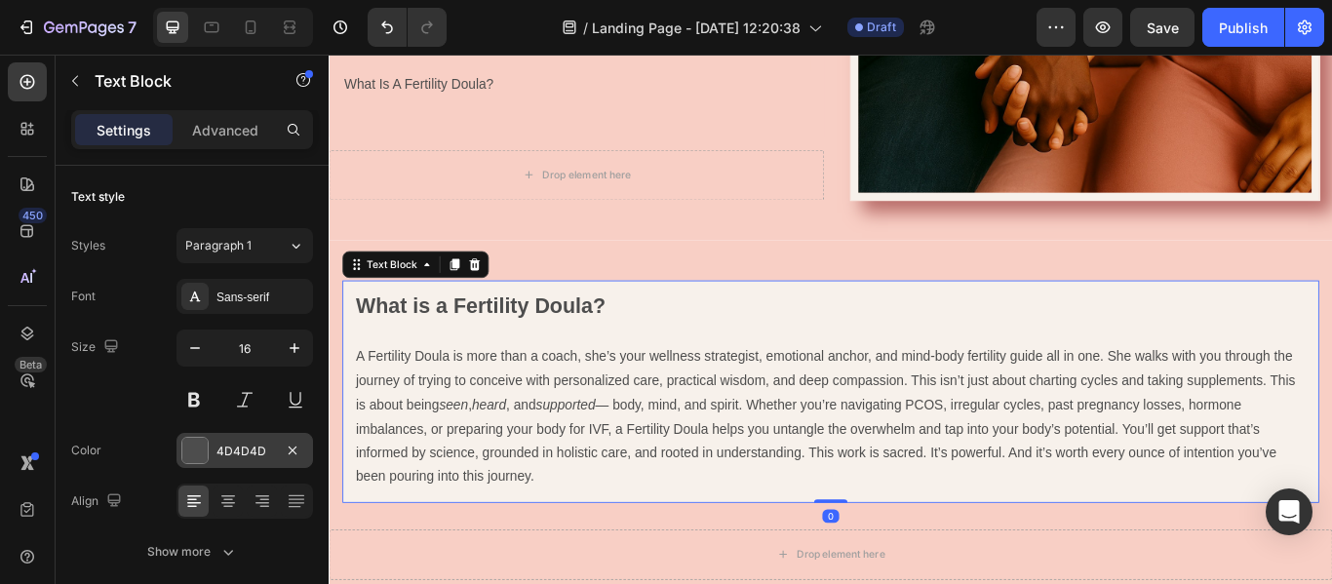
click at [257, 456] on div "4D4D4D" at bounding box center [245, 452] width 57 height 18
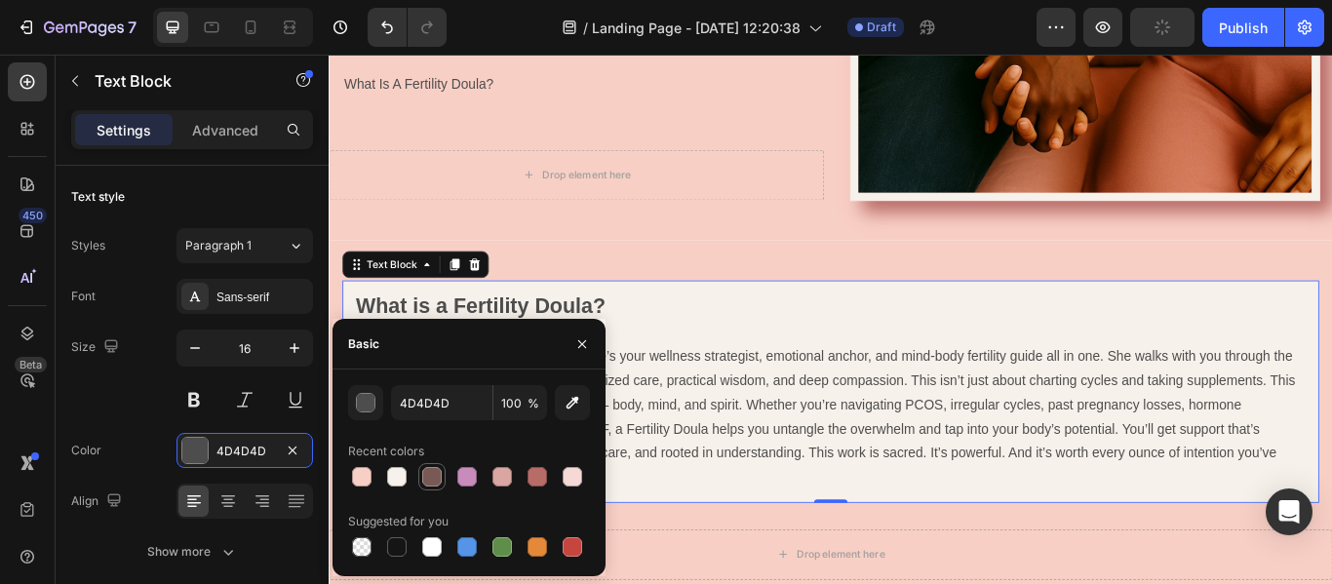
click at [430, 476] on div at bounding box center [432, 477] width 20 height 20
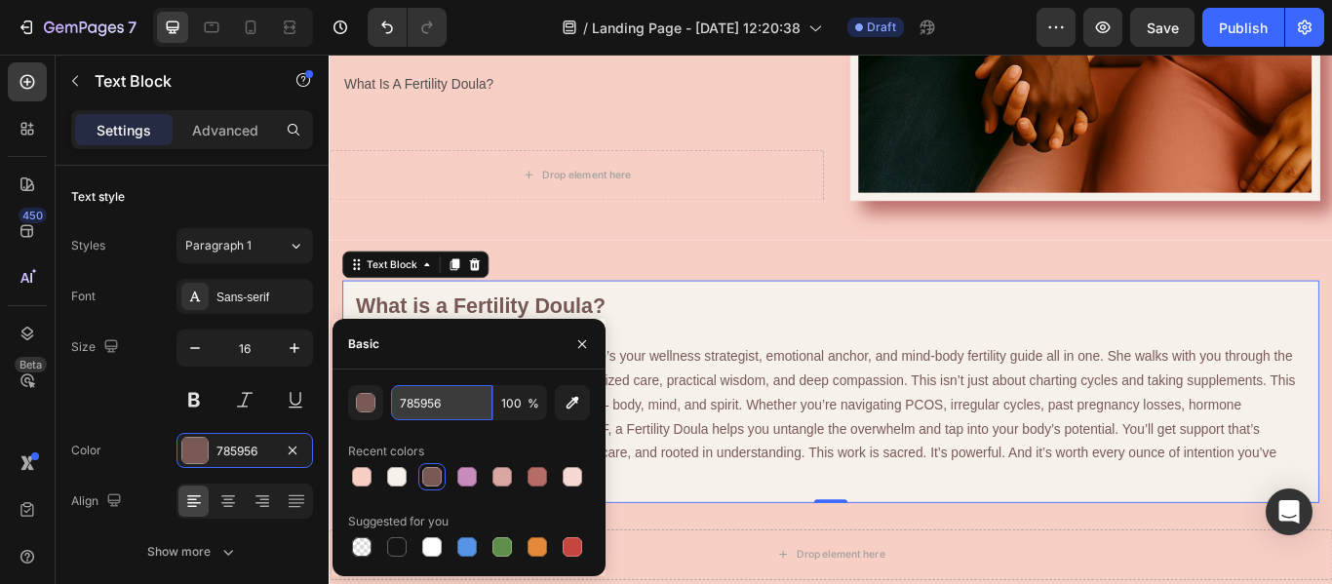
click at [447, 406] on input "785956" at bounding box center [441, 402] width 101 height 35
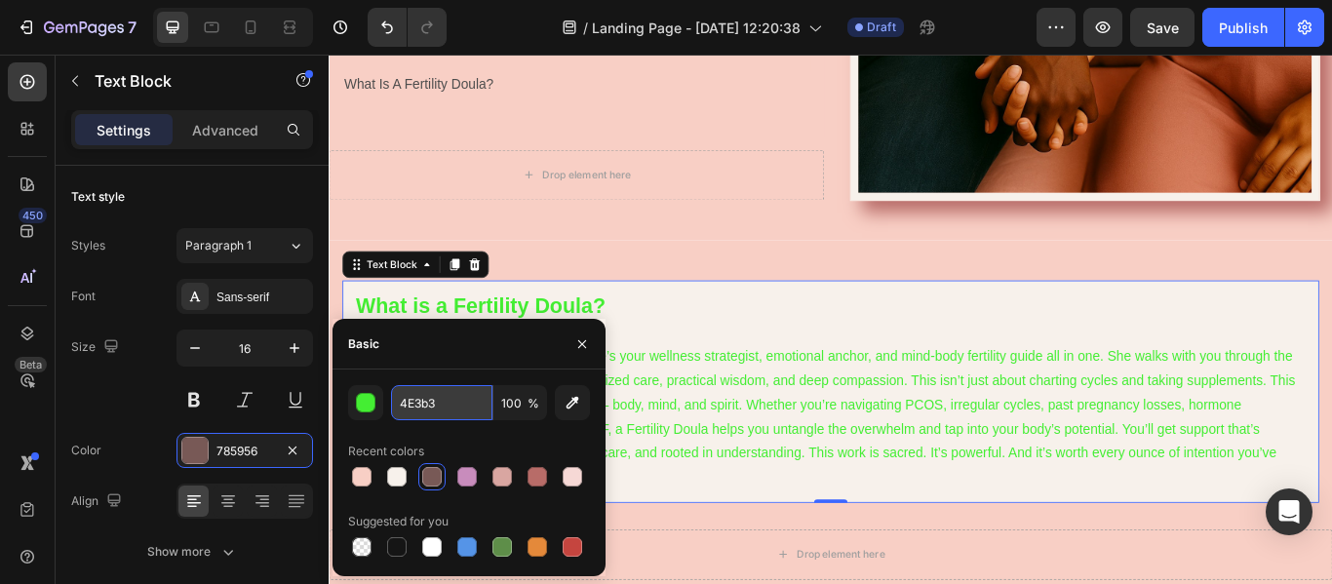
type input "4E3b31"
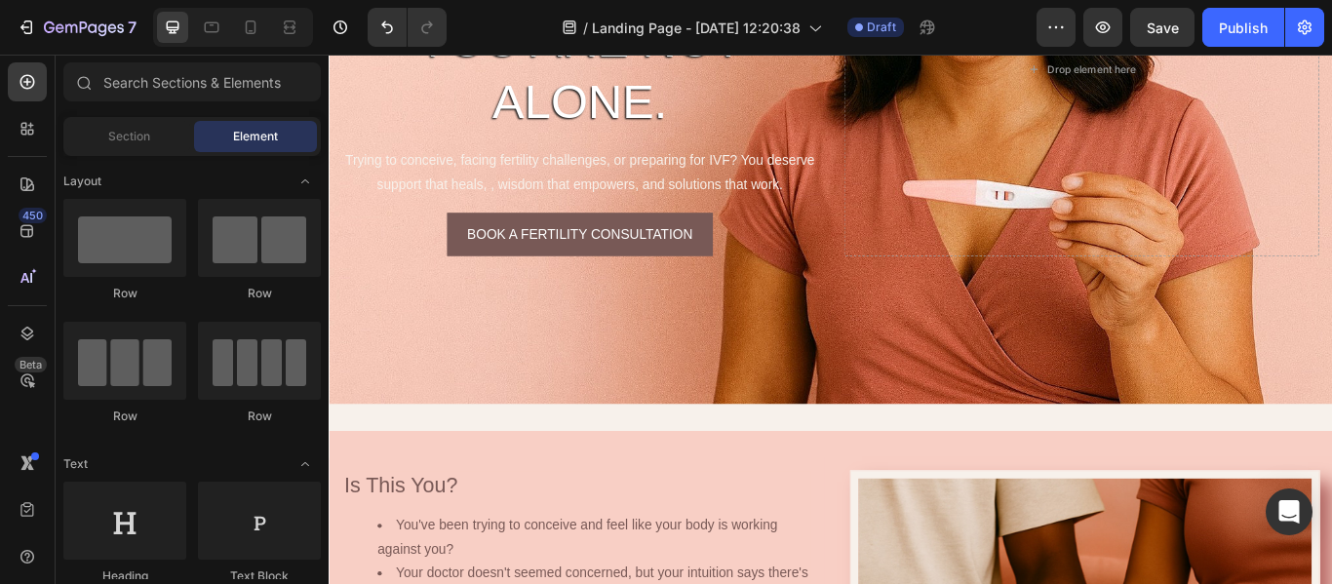
scroll to position [628, 0]
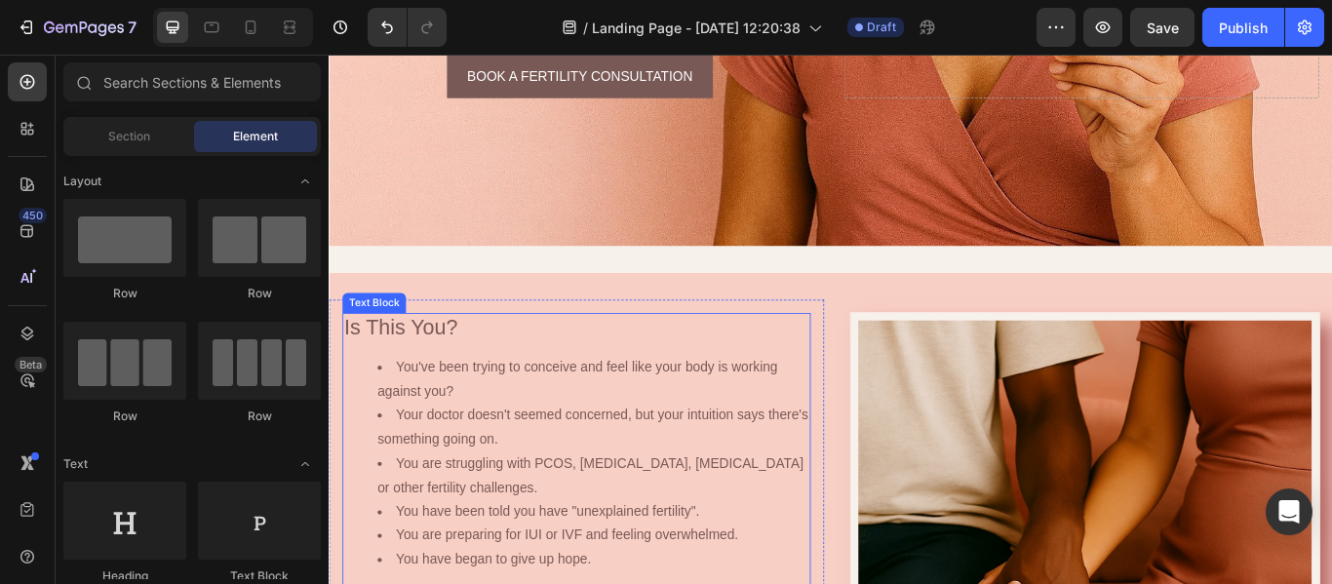
click at [649, 461] on li "Your doctor doesn't seemed concerned, but your intuition says there's something…" at bounding box center [636, 489] width 503 height 57
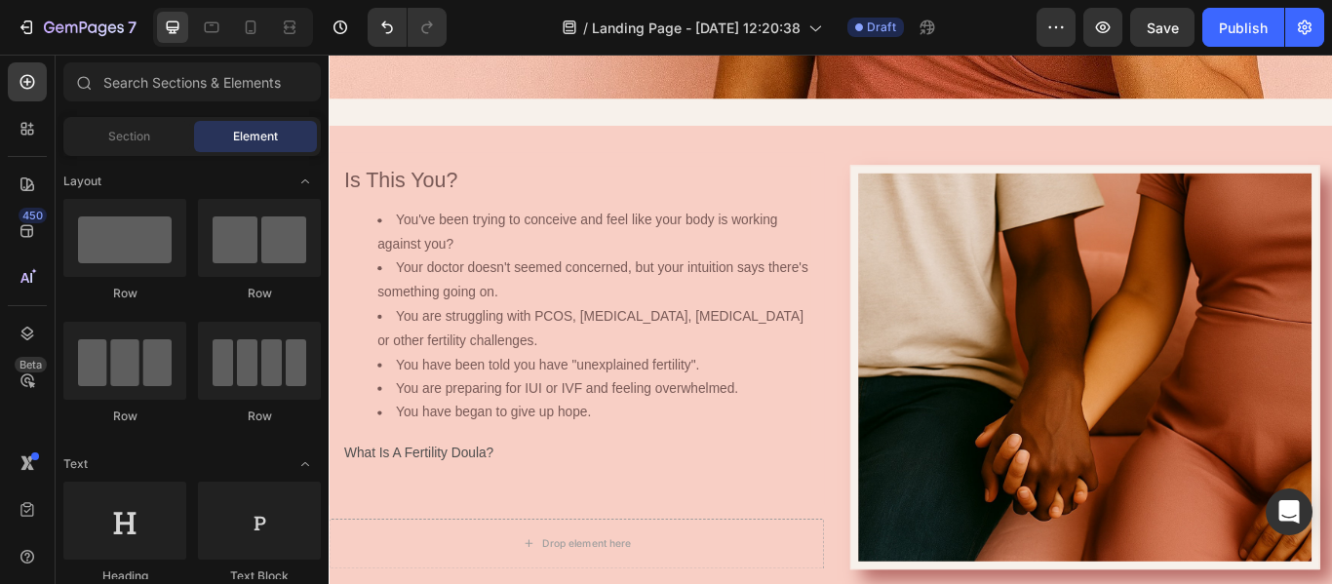
scroll to position [809, 0]
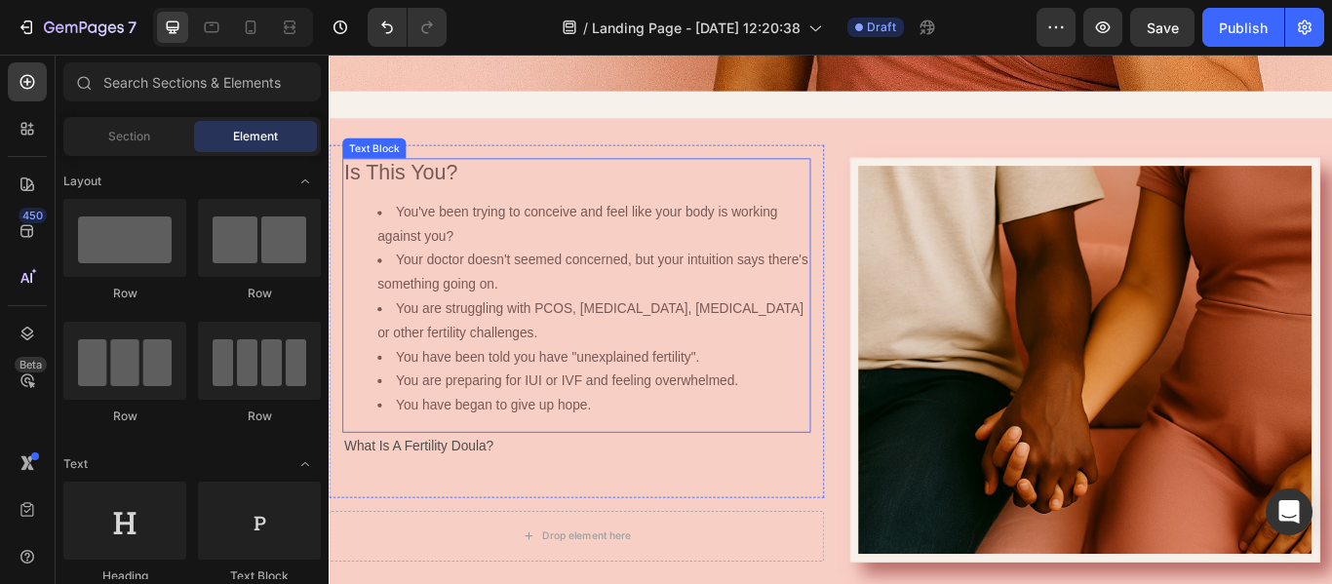
click at [745, 361] on li "You are struggling with PCOS, [MEDICAL_DATA], [MEDICAL_DATA] or other fertility…" at bounding box center [636, 366] width 503 height 57
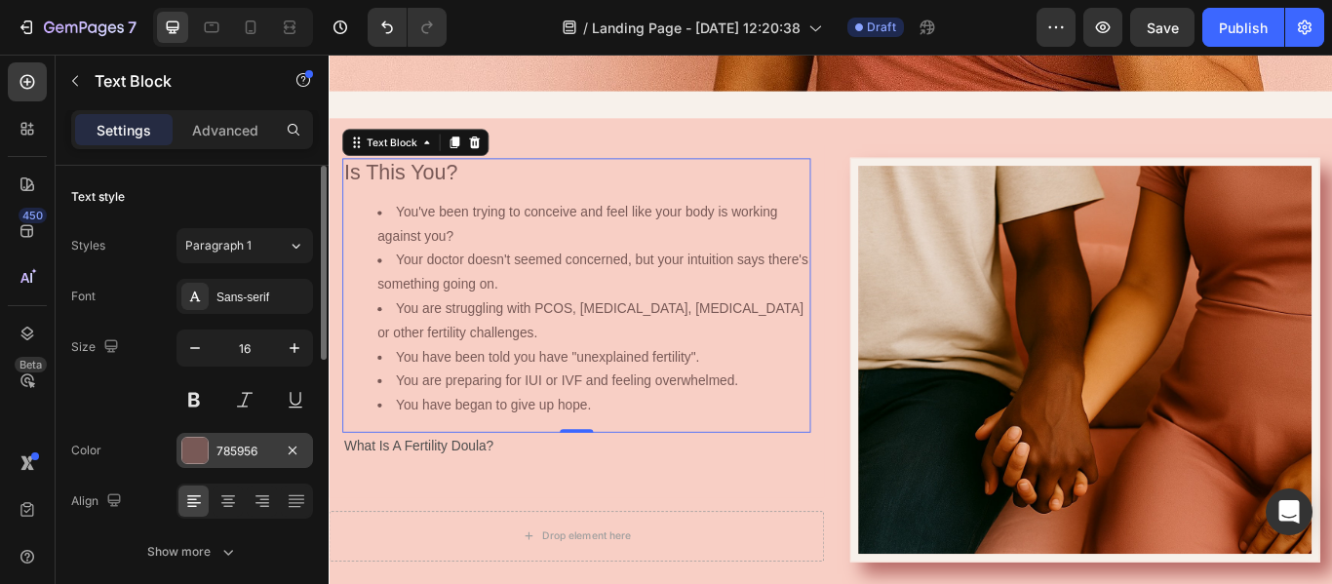
click at [276, 446] on div "785956" at bounding box center [245, 450] width 137 height 35
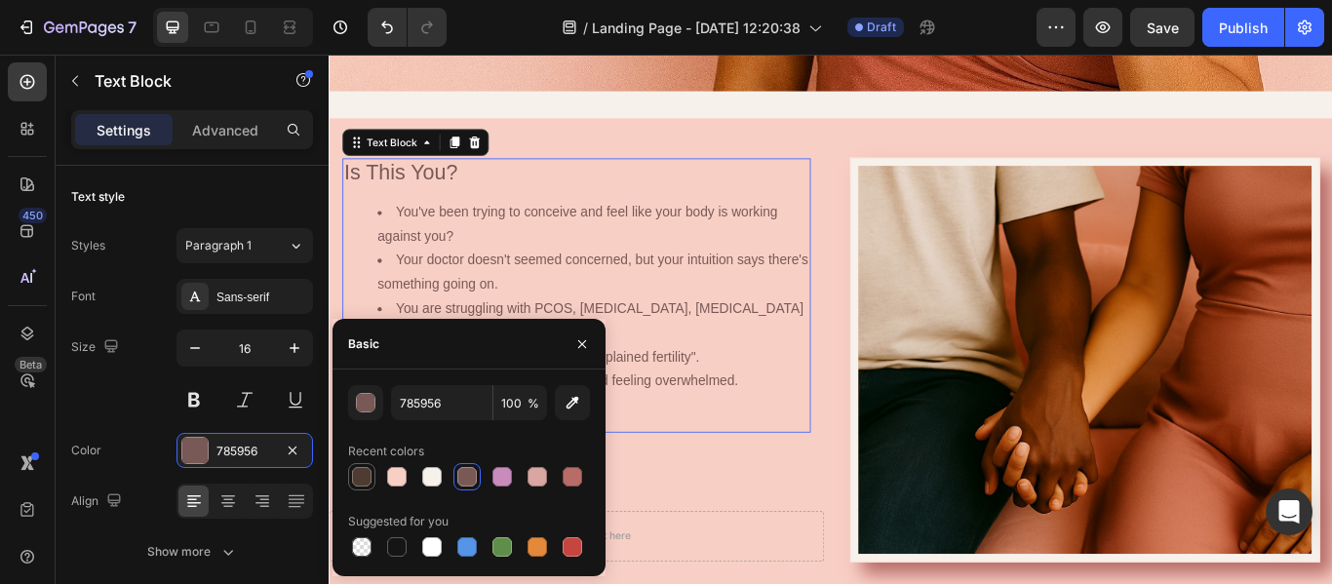
click at [362, 466] on div at bounding box center [361, 476] width 23 height 23
type input "4E3B31"
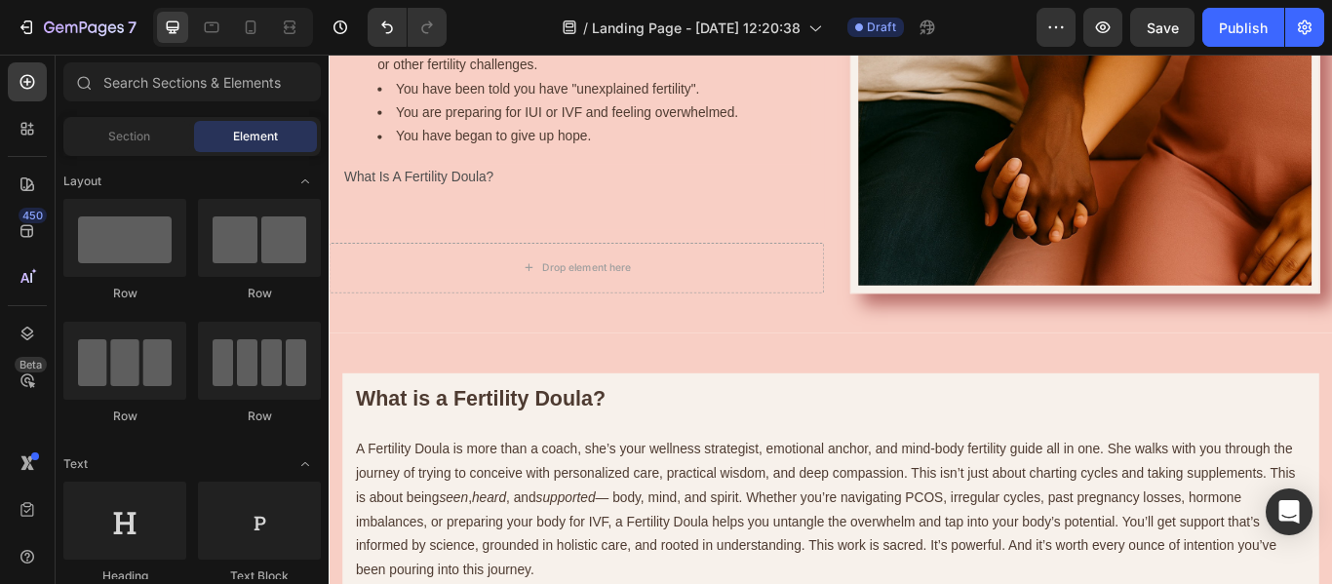
scroll to position [1117, 0]
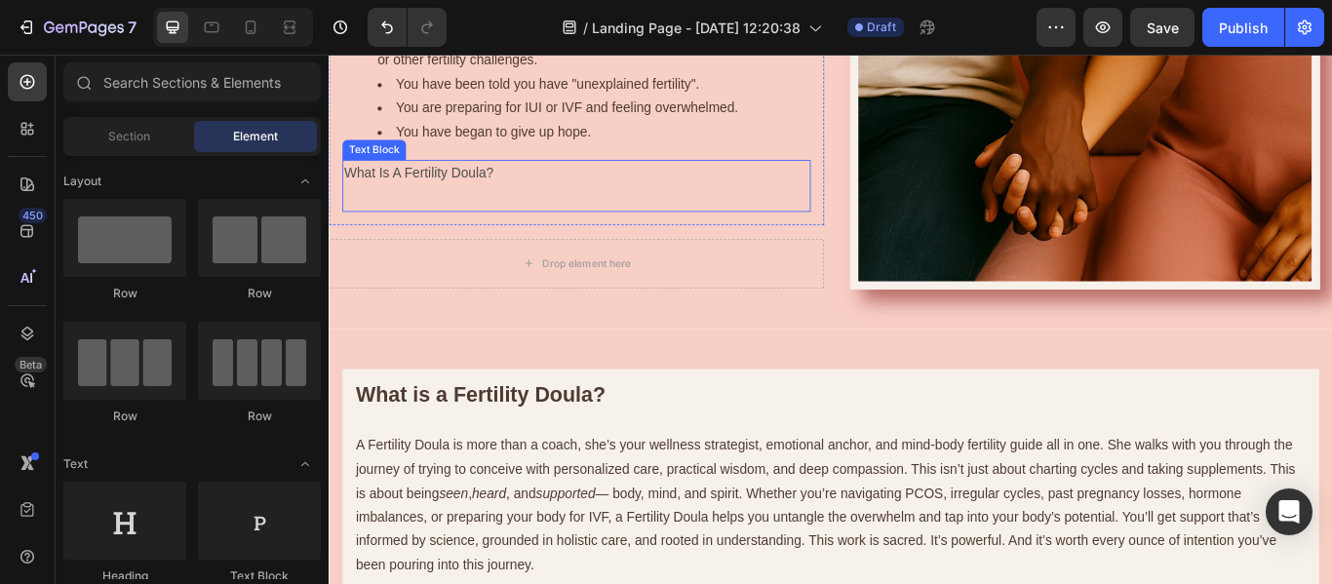
click at [524, 194] on p "What Is A Fertility Doula?" at bounding box center [617, 193] width 542 height 28
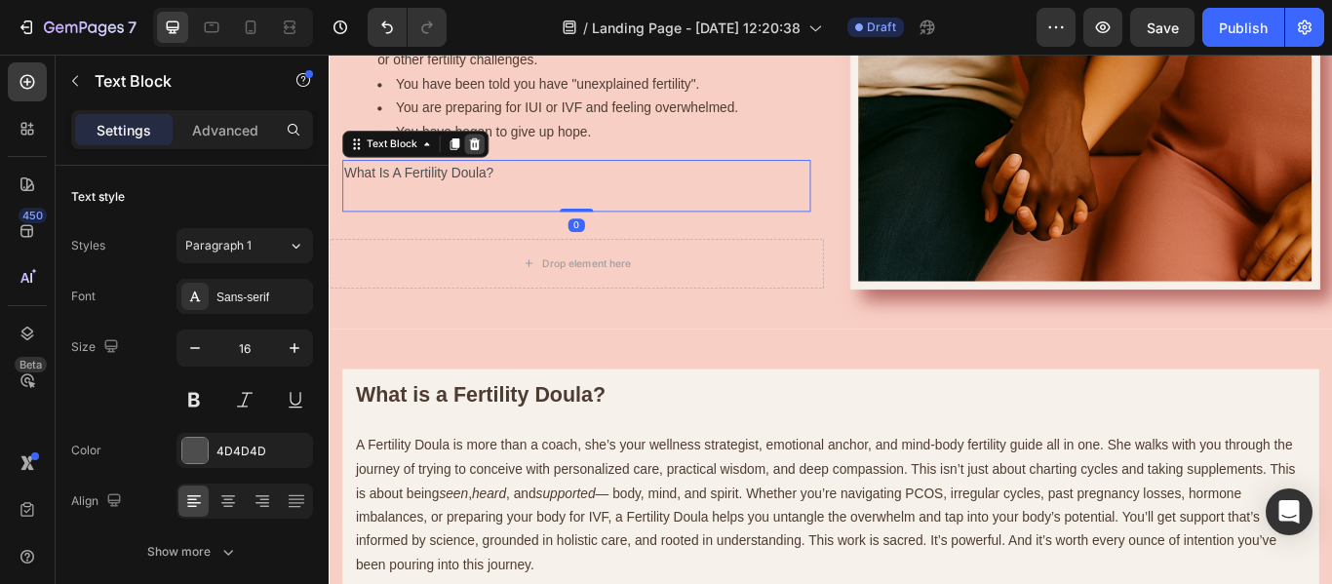
click at [496, 161] on icon at bounding box center [499, 159] width 16 height 16
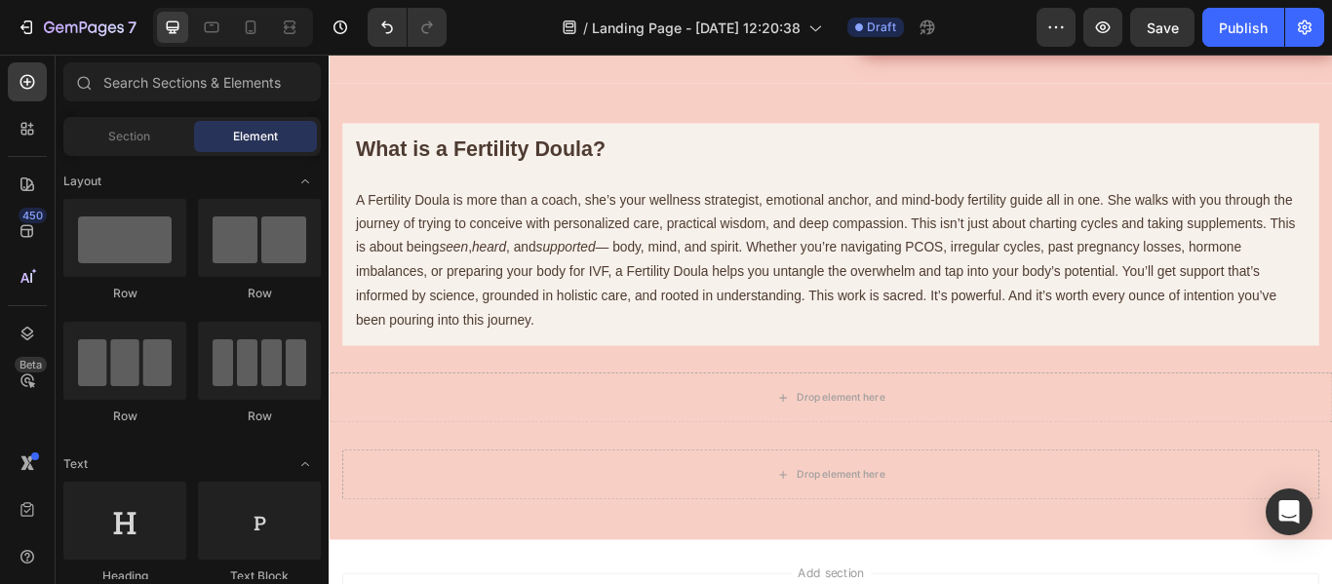
scroll to position [1356, 0]
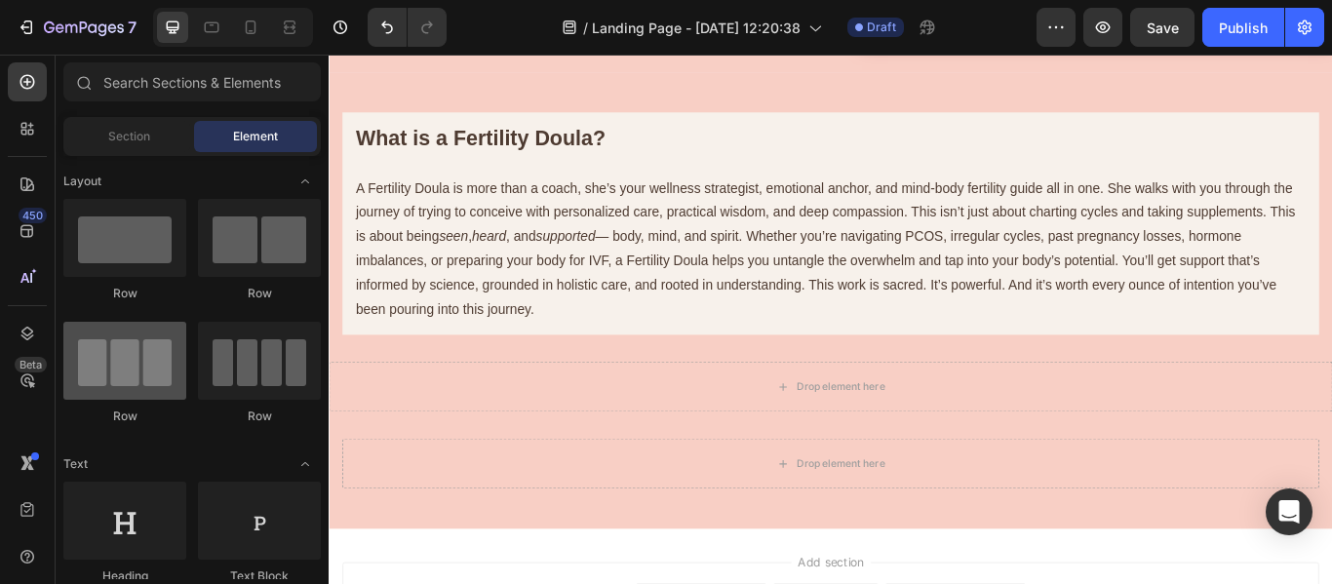
click at [146, 381] on div at bounding box center [124, 361] width 123 height 78
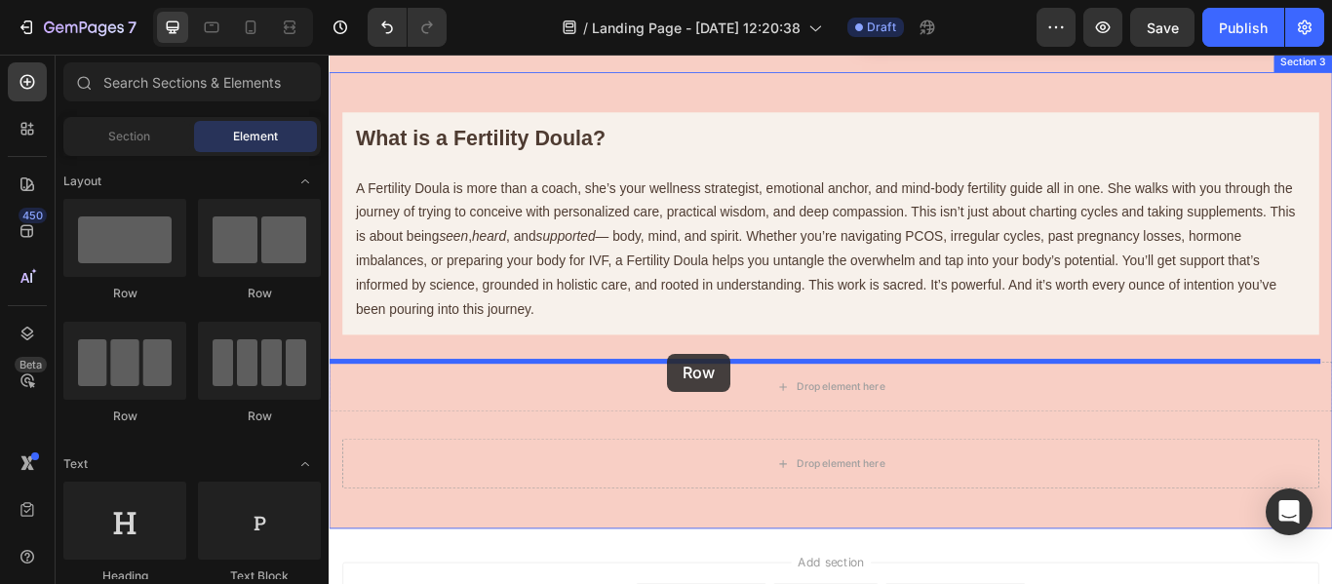
drag, startPoint x: 475, startPoint y: 436, endPoint x: 724, endPoint y: 404, distance: 250.8
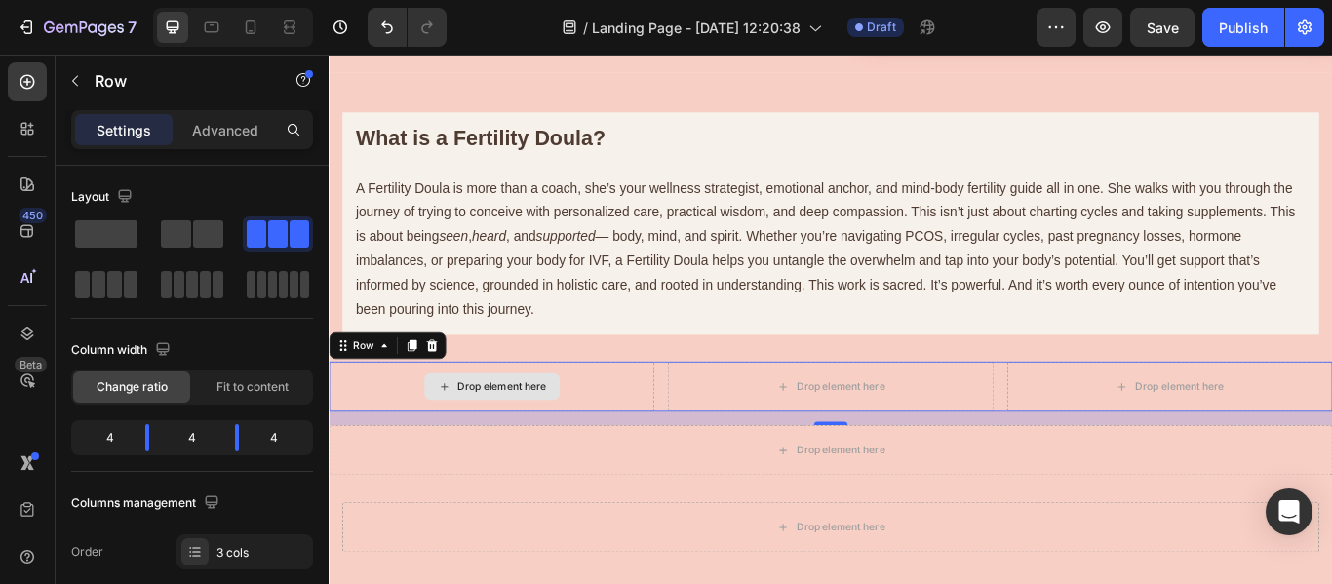
click at [626, 439] on div "Drop element here" at bounding box center [518, 442] width 379 height 59
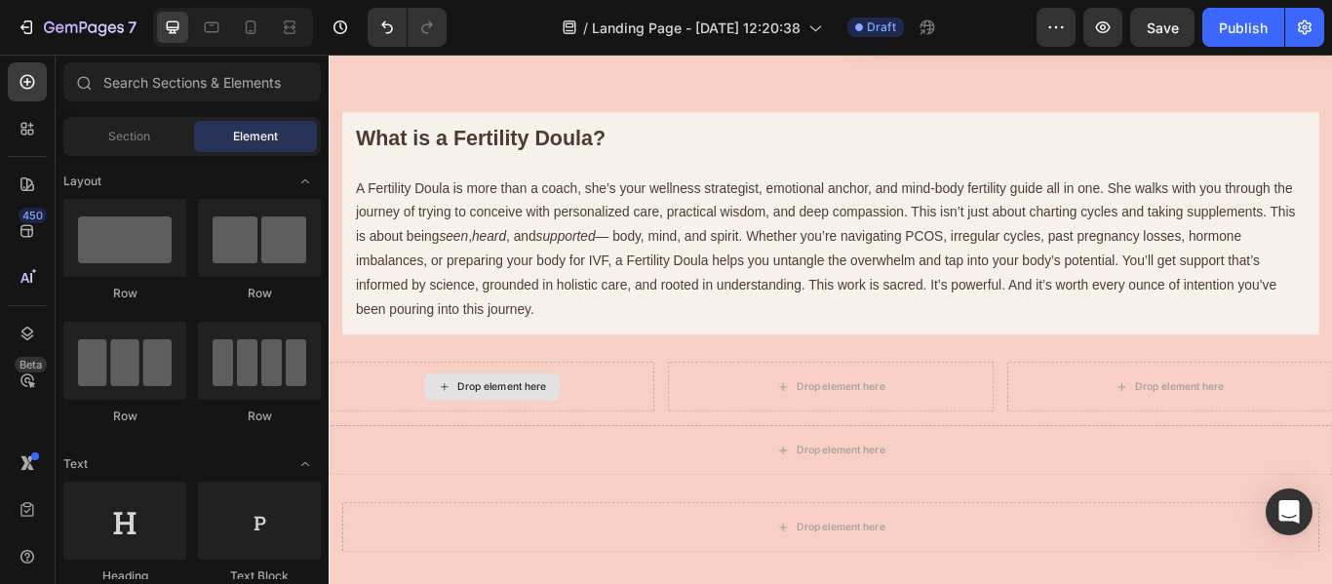
click at [539, 432] on div "Drop element here" at bounding box center [519, 441] width 158 height 31
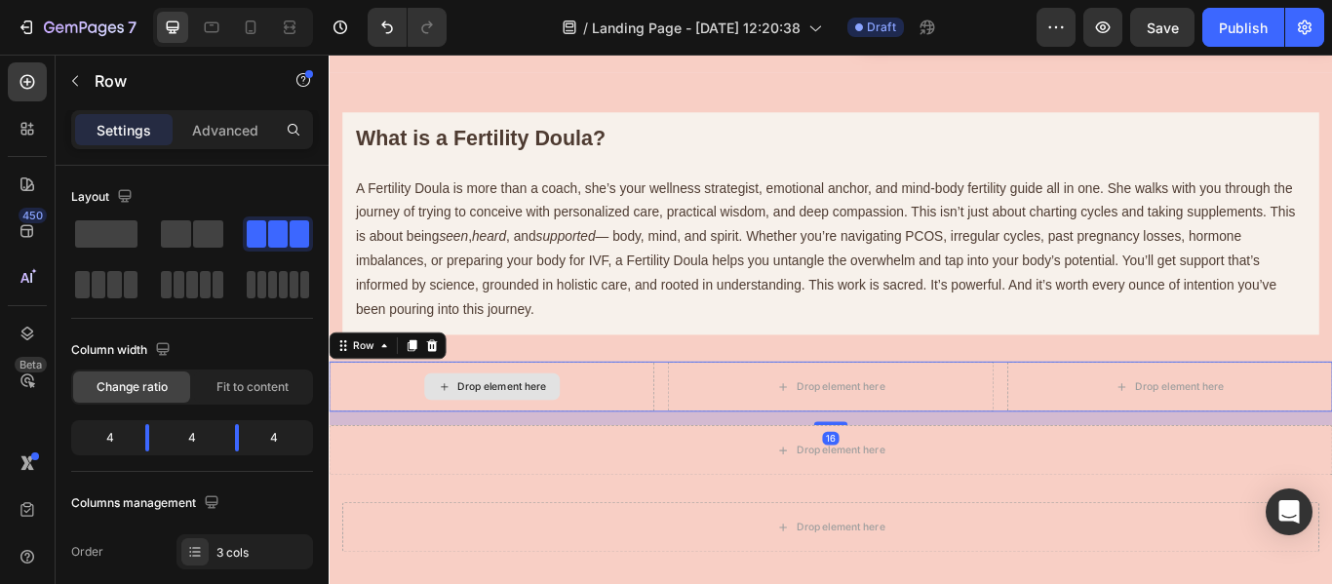
click at [485, 449] on div "Drop element here" at bounding box center [530, 442] width 103 height 16
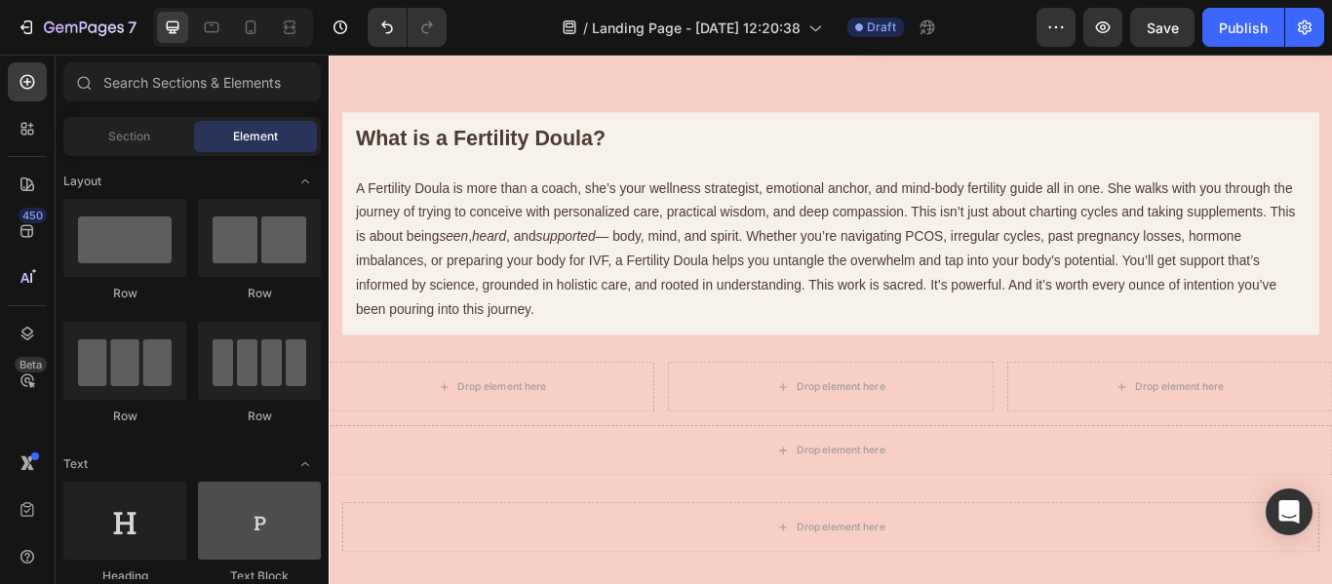
click at [240, 527] on div at bounding box center [259, 521] width 123 height 78
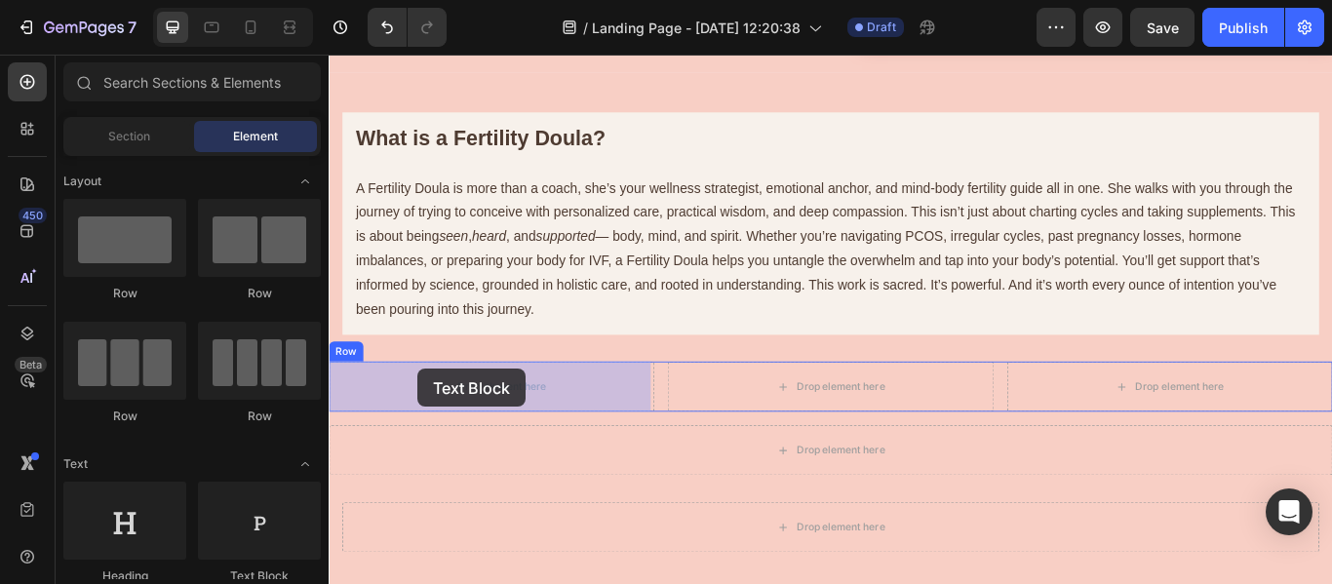
drag, startPoint x: 569, startPoint y: 581, endPoint x: 432, endPoint y: 421, distance: 210.3
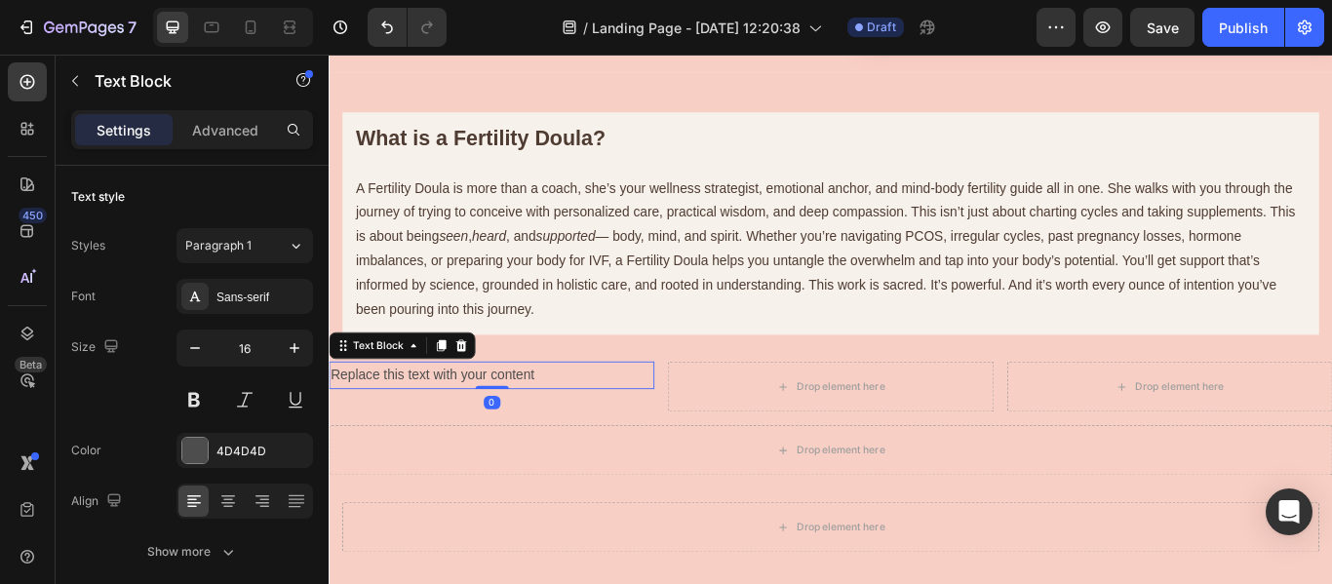
click at [437, 422] on div "Replace this text with your content" at bounding box center [518, 429] width 379 height 32
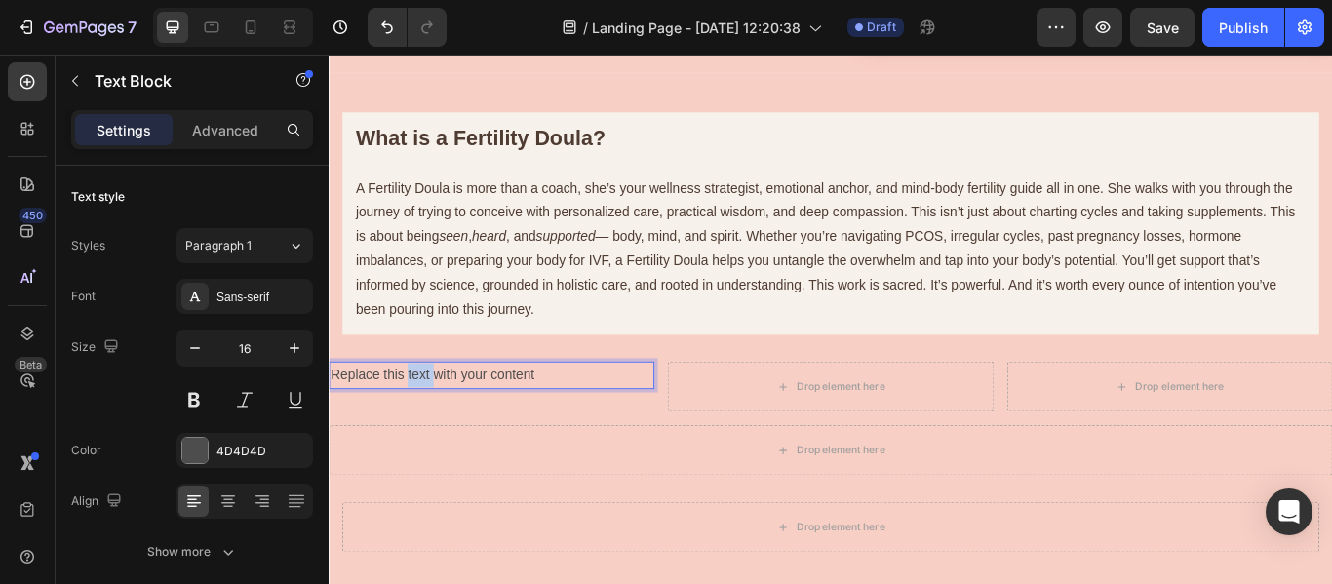
click at [437, 422] on p "Replace this text with your content" at bounding box center [519, 429] width 376 height 28
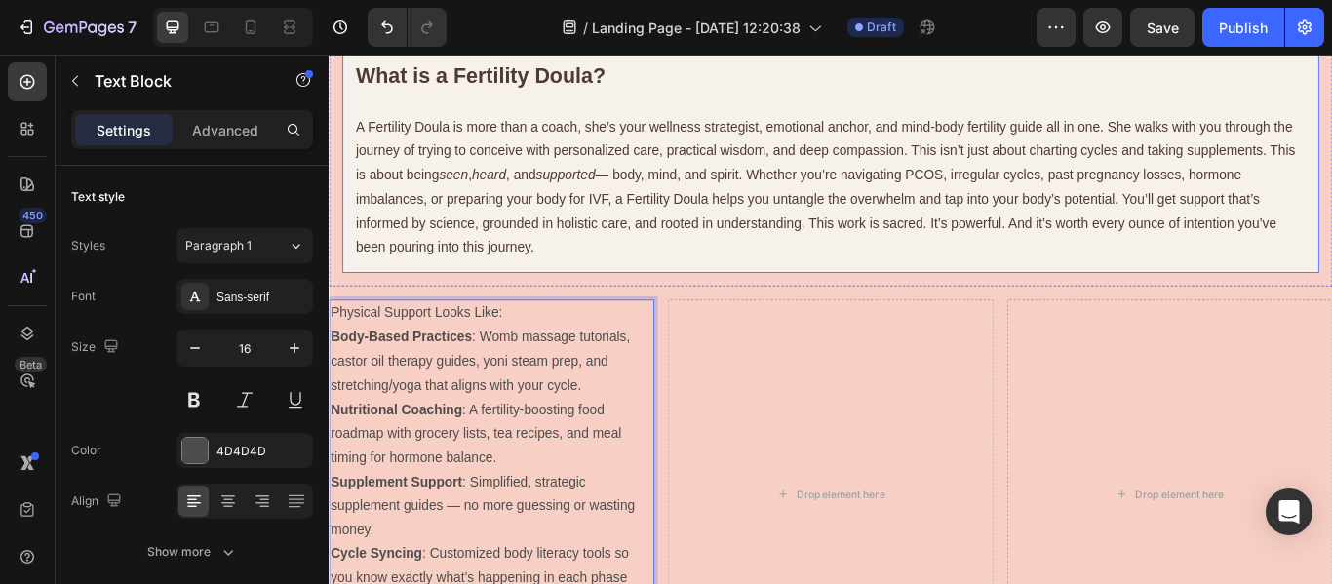
scroll to position [1561, 0]
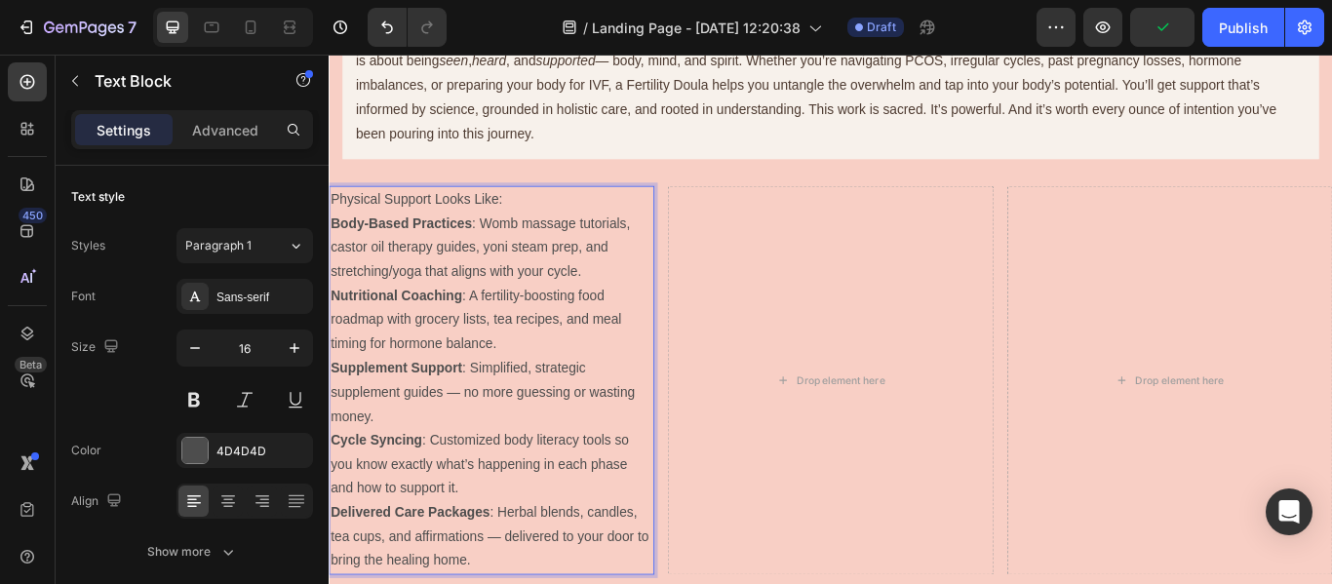
click at [344, 221] on p "Physical Support Looks Like:" at bounding box center [519, 224] width 376 height 28
click at [337, 219] on p "Physical Support Looks Like:" at bounding box center [519, 224] width 376 height 28
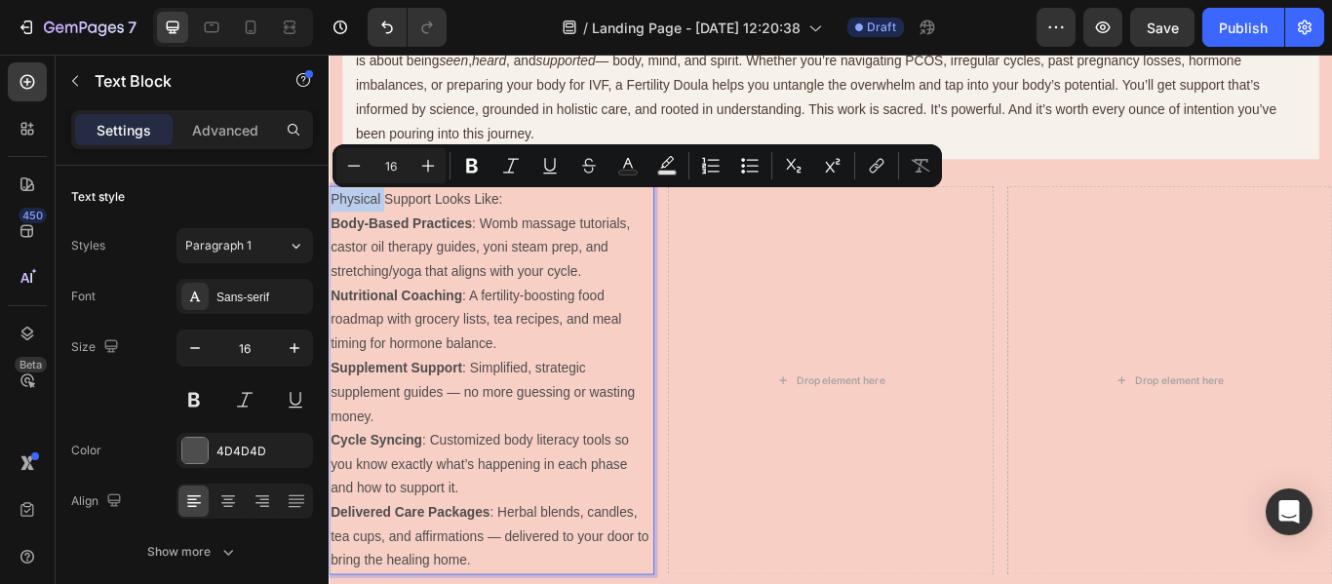
click at [337, 219] on p "Physical Support Looks Like:" at bounding box center [519, 224] width 376 height 28
drag, startPoint x: 532, startPoint y: 227, endPoint x: 656, endPoint y: 248, distance: 125.6
click at [476, 157] on icon "Editor contextual toolbar" at bounding box center [472, 166] width 20 height 20
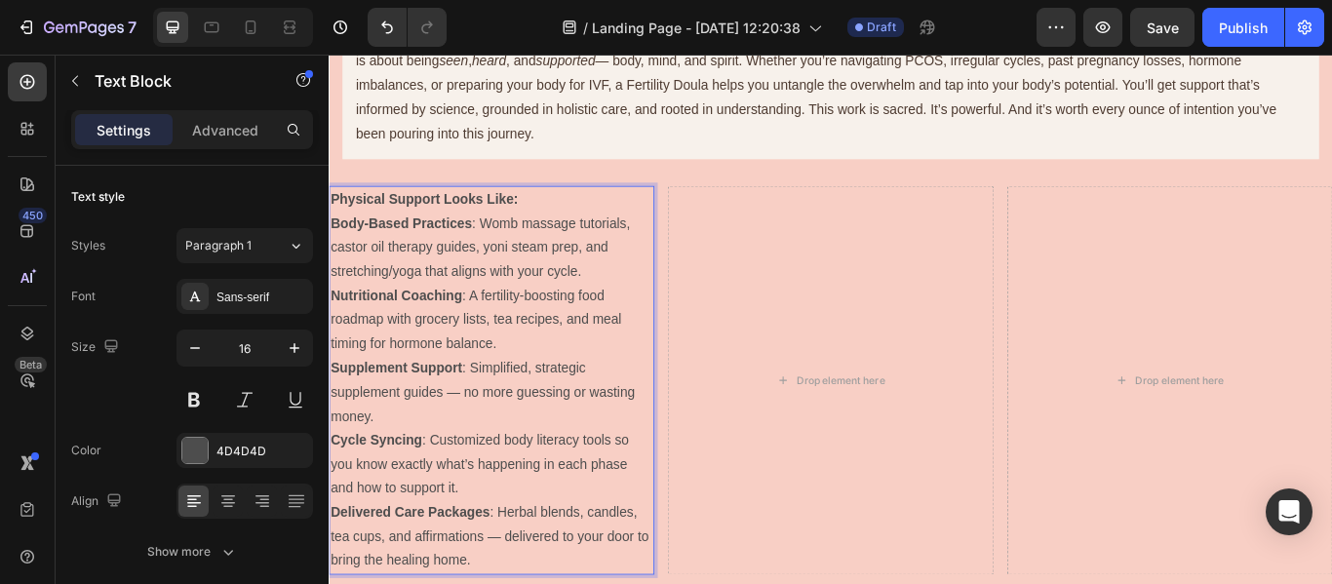
click at [565, 218] on p "Physical Support Looks Like:" at bounding box center [519, 224] width 376 height 28
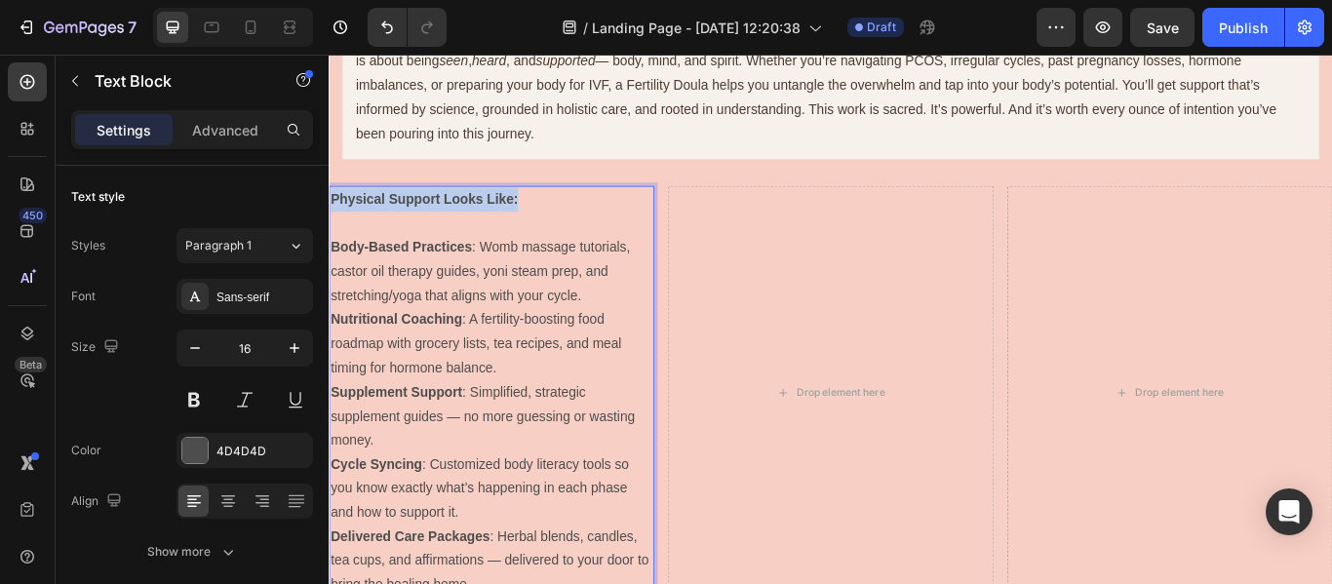
drag, startPoint x: 560, startPoint y: 220, endPoint x: 656, endPoint y: 252, distance: 100.6
click at [298, 401] on button at bounding box center [295, 399] width 35 height 35
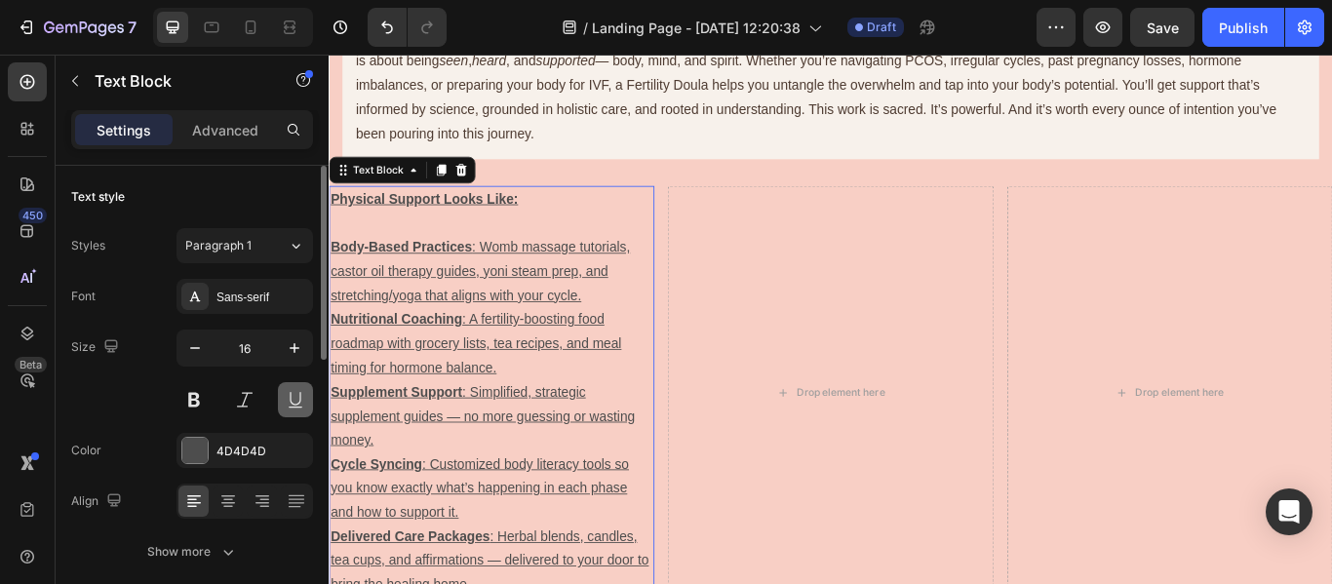
click at [298, 401] on button at bounding box center [295, 399] width 35 height 35
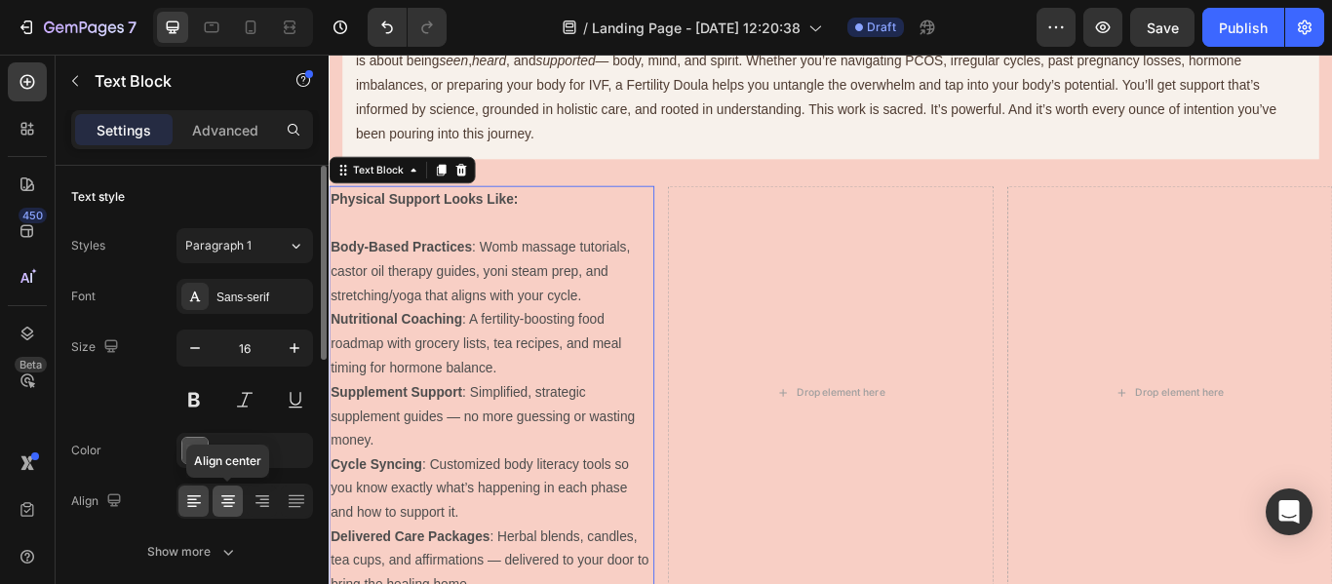
click at [220, 511] on div at bounding box center [228, 501] width 30 height 31
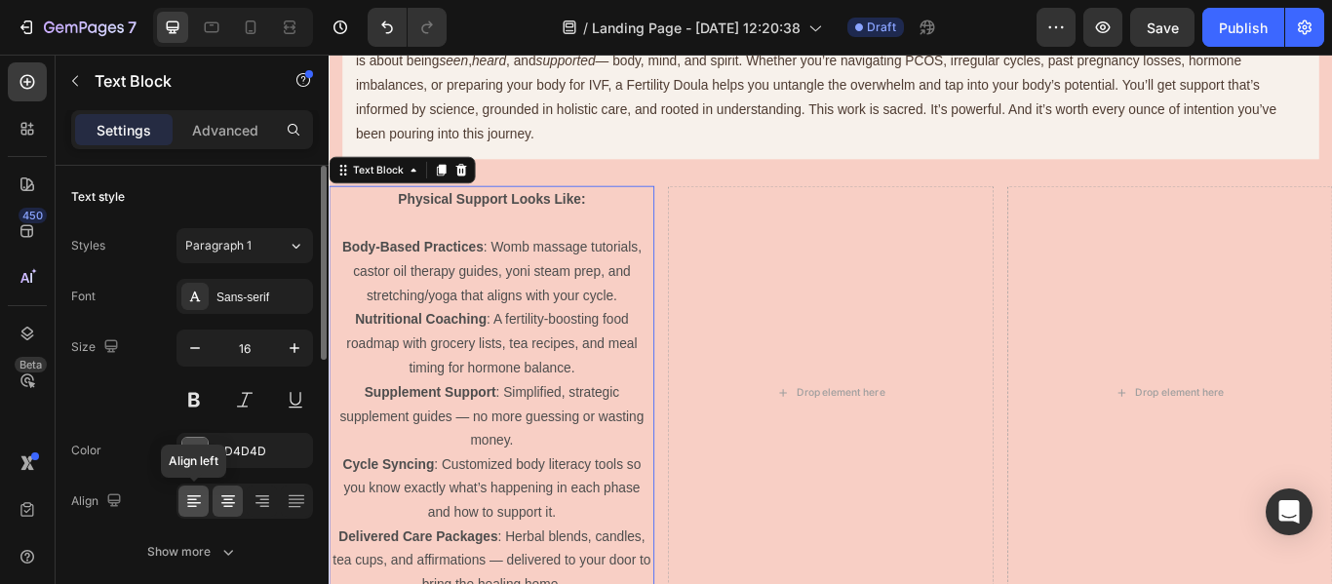
click at [199, 505] on icon at bounding box center [194, 502] width 20 height 20
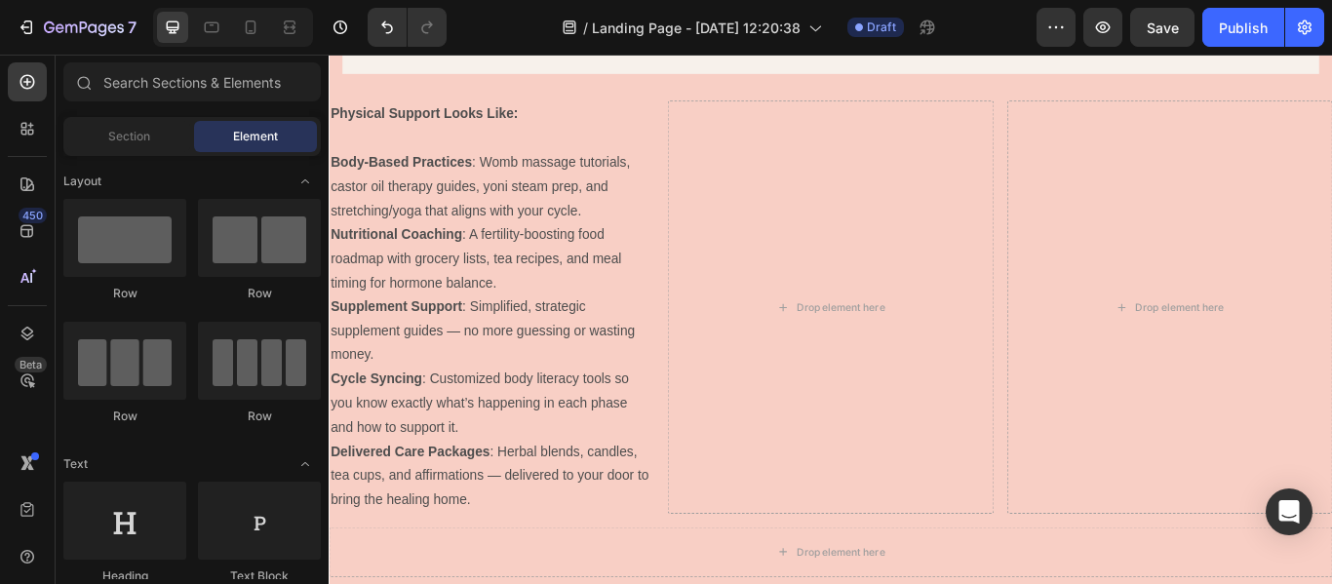
scroll to position [1676, 0]
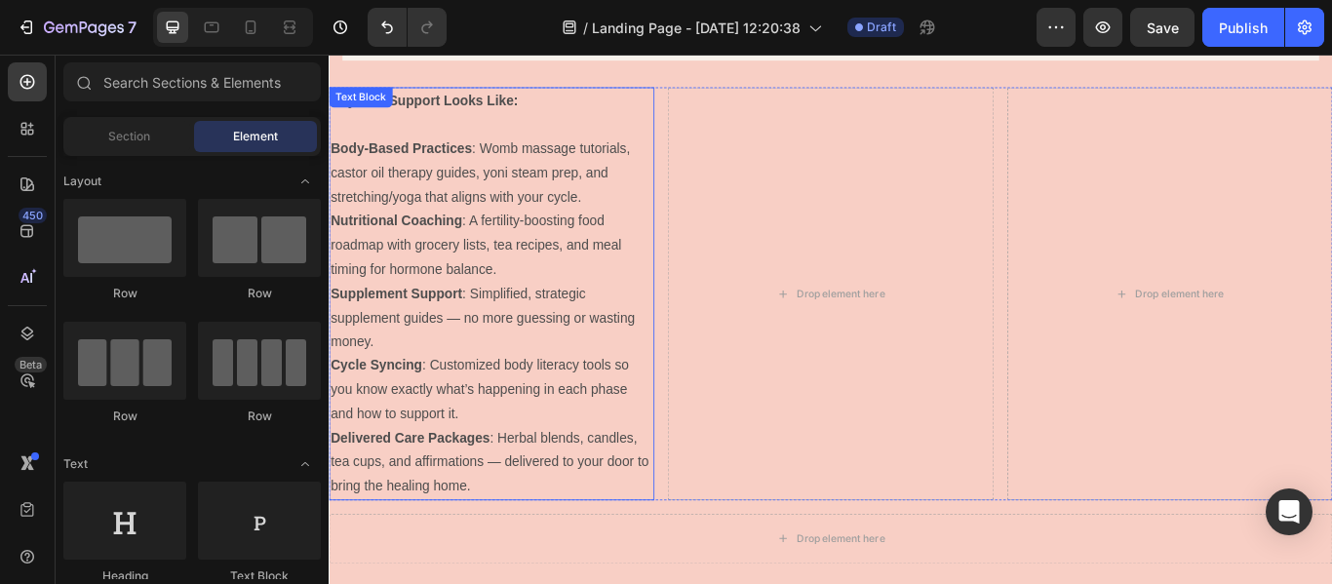
click at [563, 344] on p "Supplement Support : Simplified, strategic supplement guides — no more guessing…" at bounding box center [519, 362] width 376 height 84
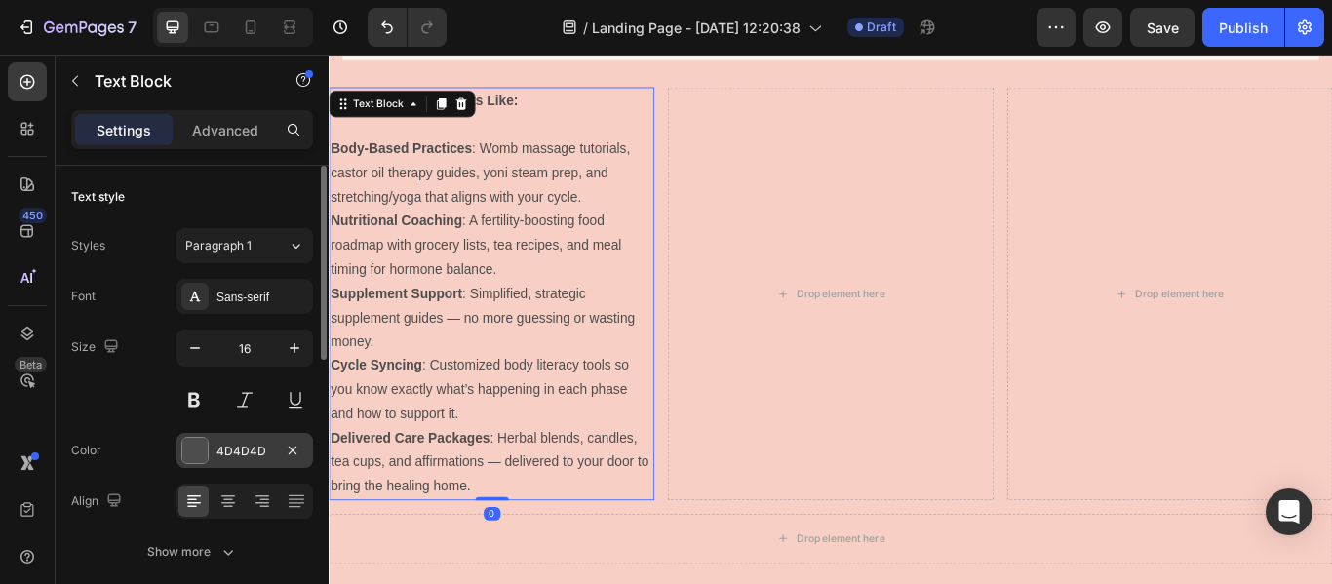
click at [259, 450] on div "4D4D4D" at bounding box center [245, 452] width 57 height 18
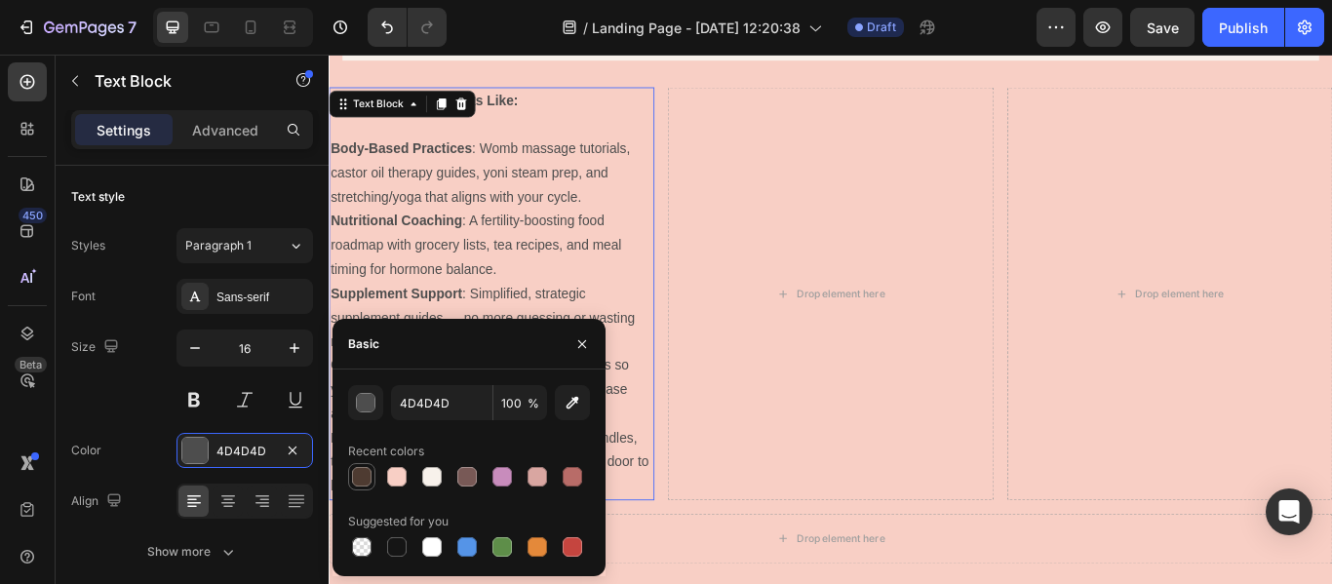
click at [363, 476] on div at bounding box center [362, 477] width 20 height 20
type input "4E3B31"
click at [575, 348] on icon "button" at bounding box center [583, 345] width 16 height 16
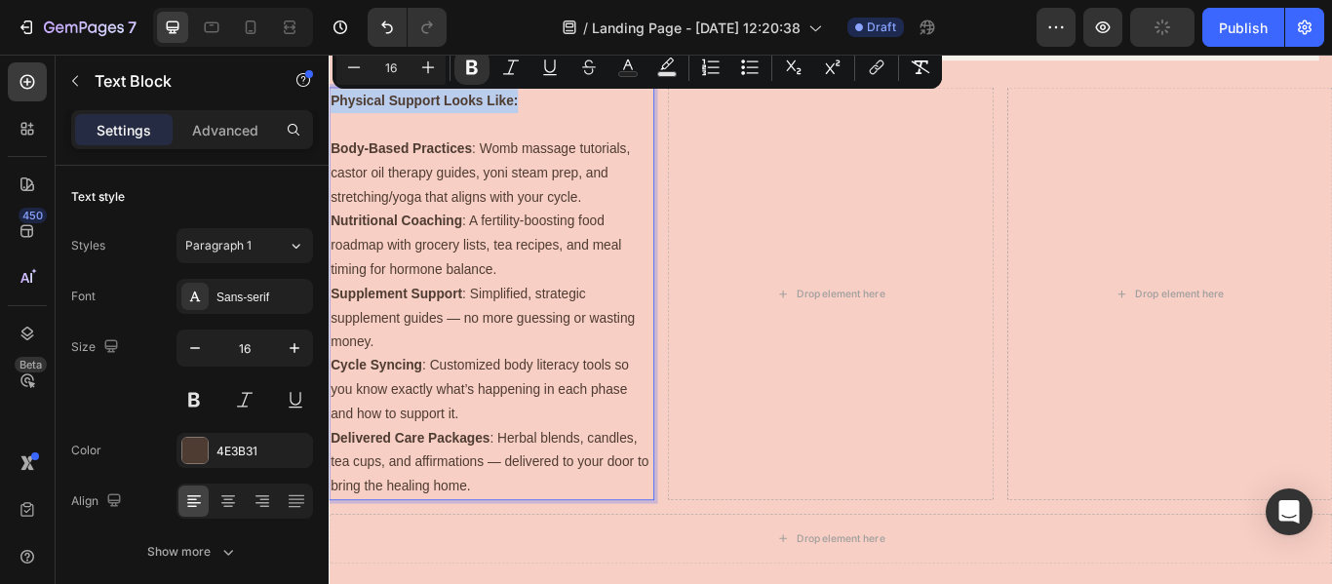
drag, startPoint x: 566, startPoint y: 105, endPoint x: 330, endPoint y: 108, distance: 236.1
click at [331, 108] on p "Physical Support Looks Like:" at bounding box center [519, 109] width 376 height 28
click at [432, 70] on icon "Editor contextual toolbar" at bounding box center [428, 68] width 20 height 20
type input "18"
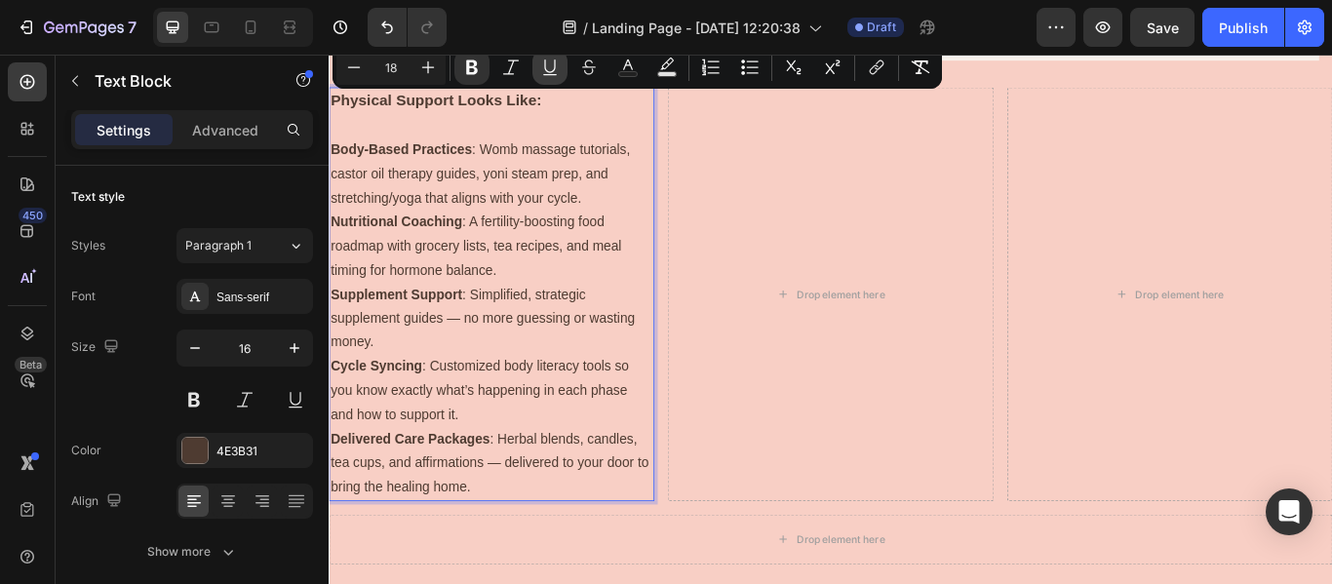
click at [548, 79] on button "Underline" at bounding box center [550, 67] width 35 height 35
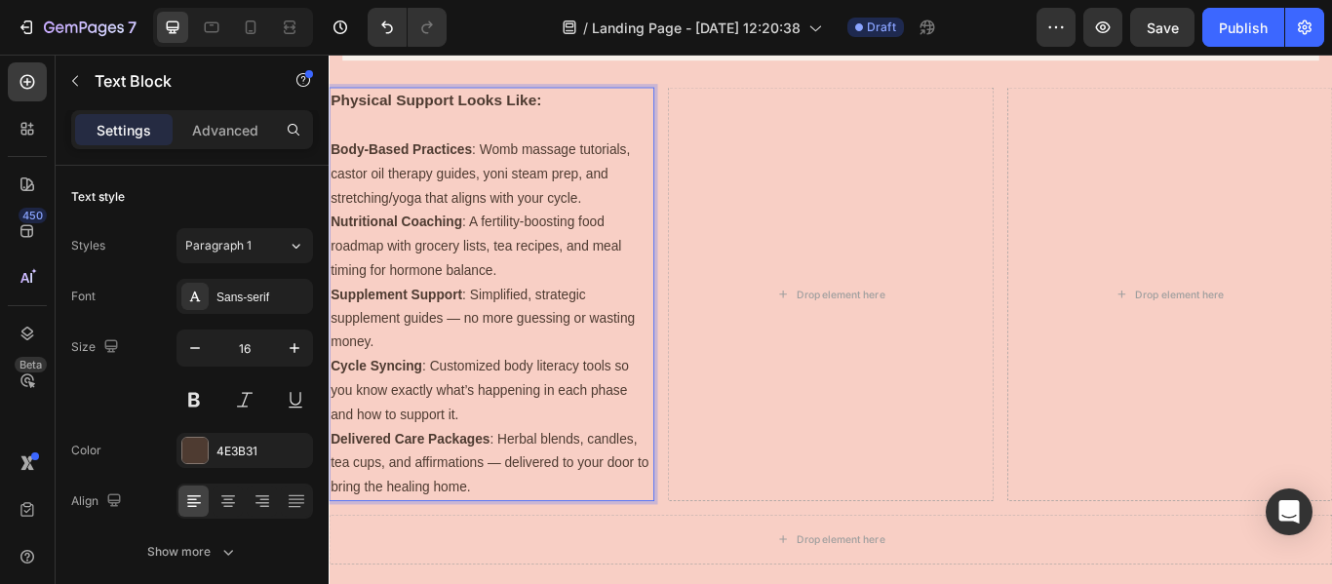
click at [593, 176] on p "Body-Based Practices : Womb massage tutorials, castor oil therapy guides, yoni …" at bounding box center [519, 194] width 376 height 84
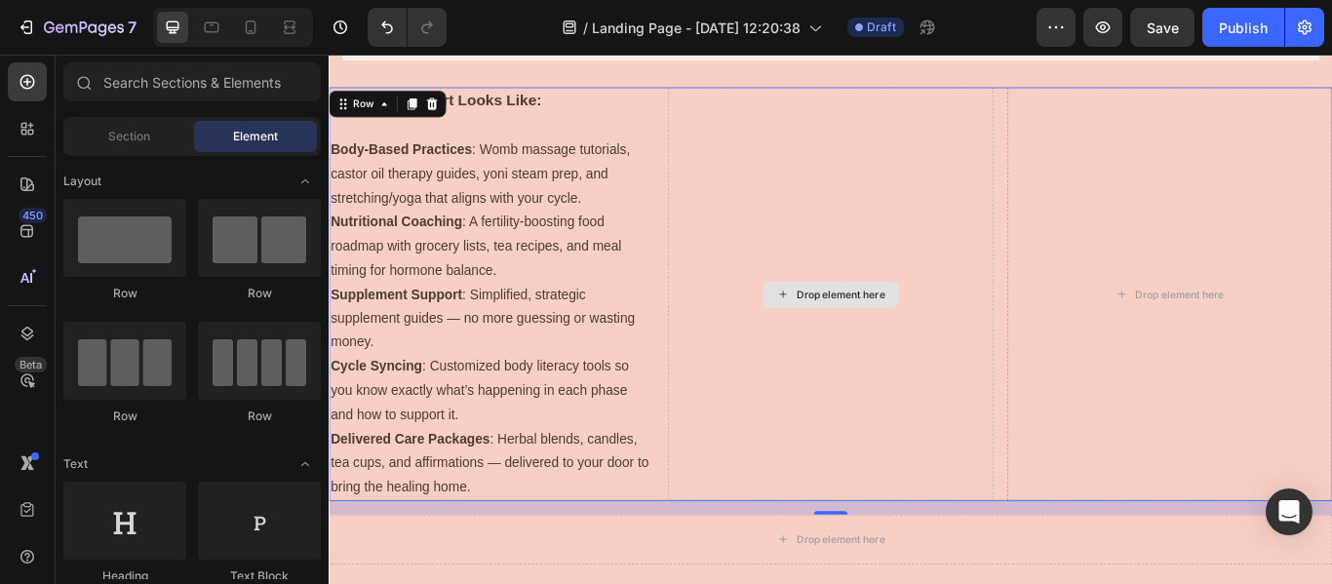
click at [955, 325] on div "Drop element here" at bounding box center [914, 334] width 158 height 31
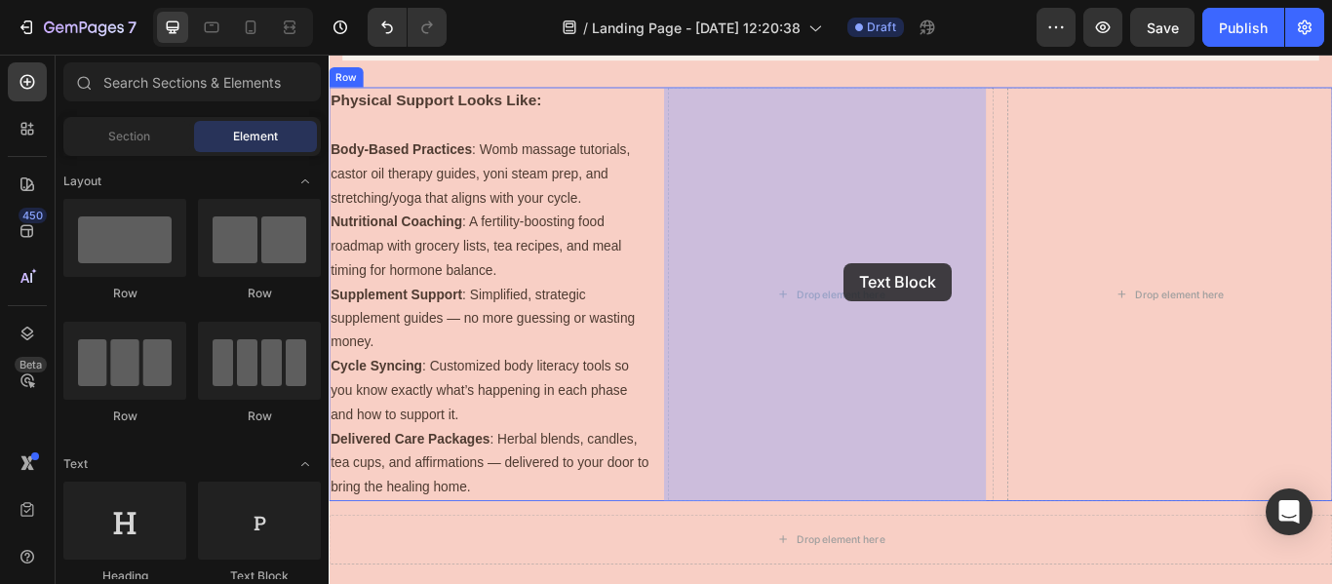
drag, startPoint x: 590, startPoint y: 575, endPoint x: 930, endPoint y: 298, distance: 438.1
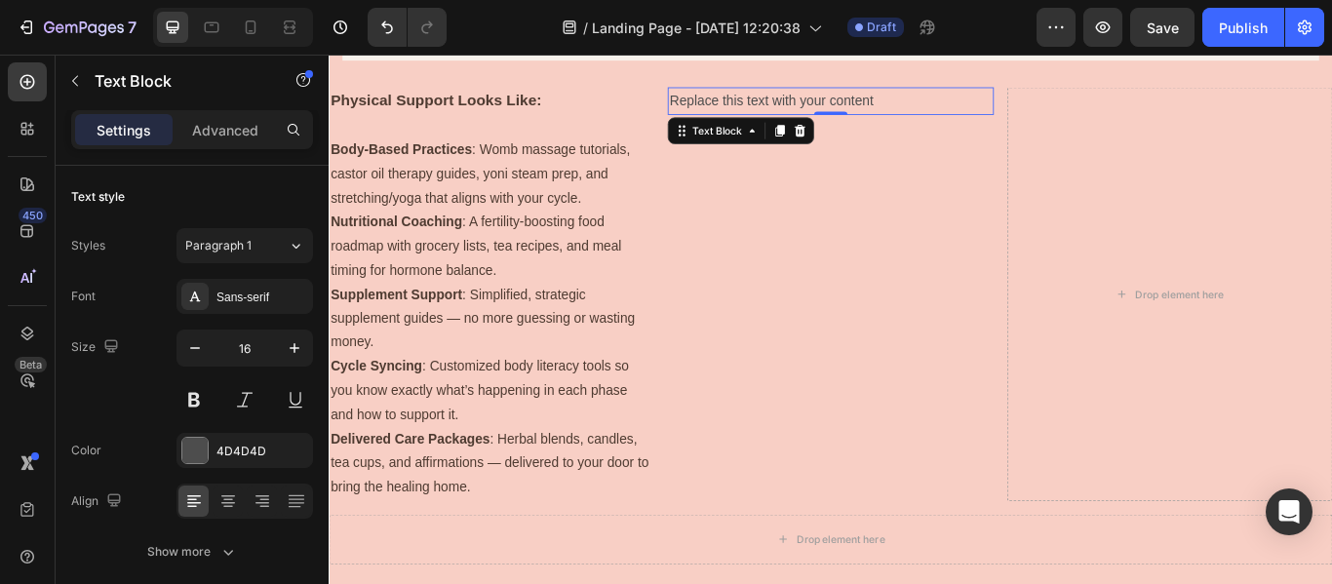
click at [814, 104] on div "Replace this text with your content" at bounding box center [913, 109] width 379 height 32
click at [814, 104] on p "Replace this text with your content" at bounding box center [914, 109] width 376 height 28
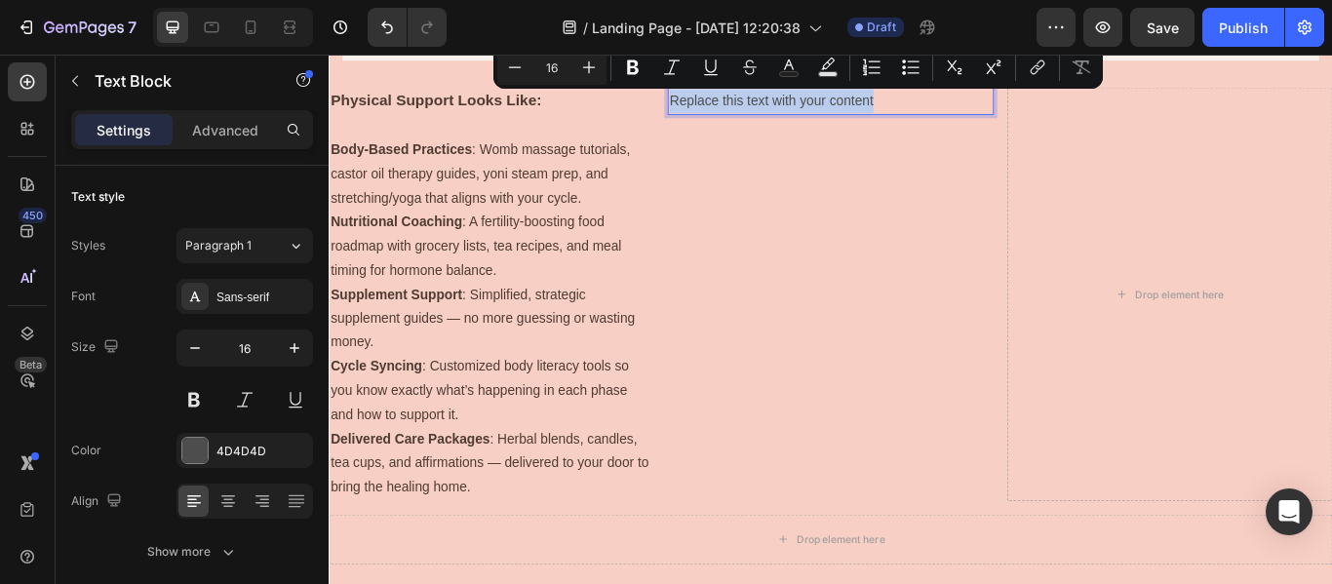
click at [814, 104] on p "Replace this text with your content" at bounding box center [914, 109] width 376 height 28
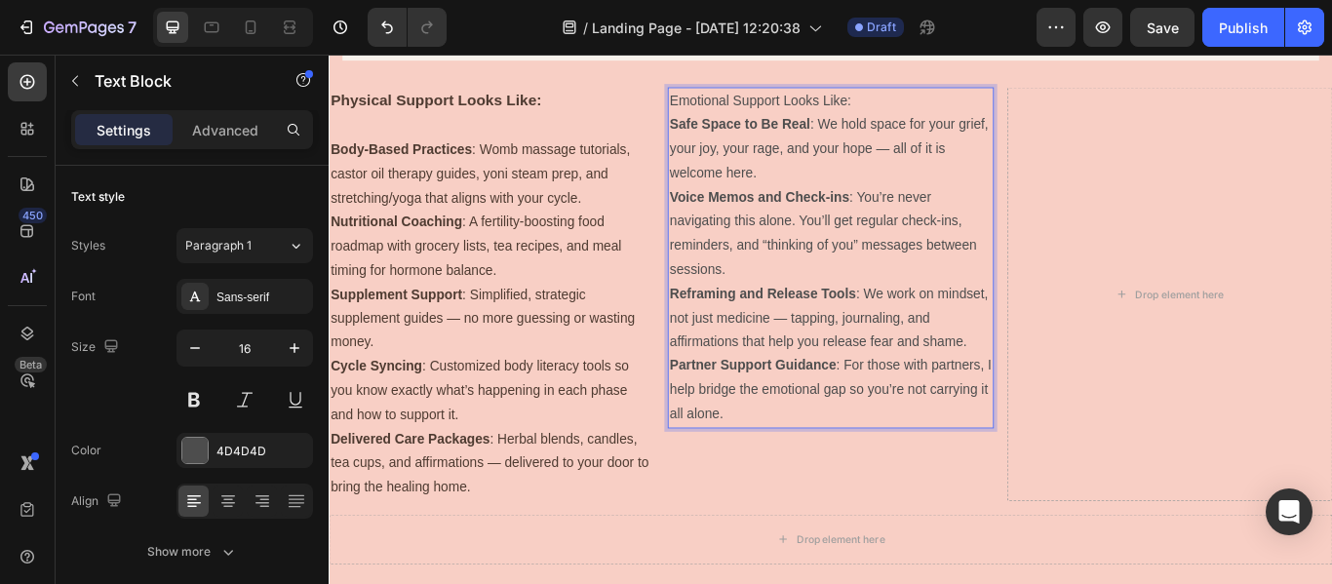
click at [950, 107] on p "Emotional Support Looks Like:" at bounding box center [914, 109] width 376 height 28
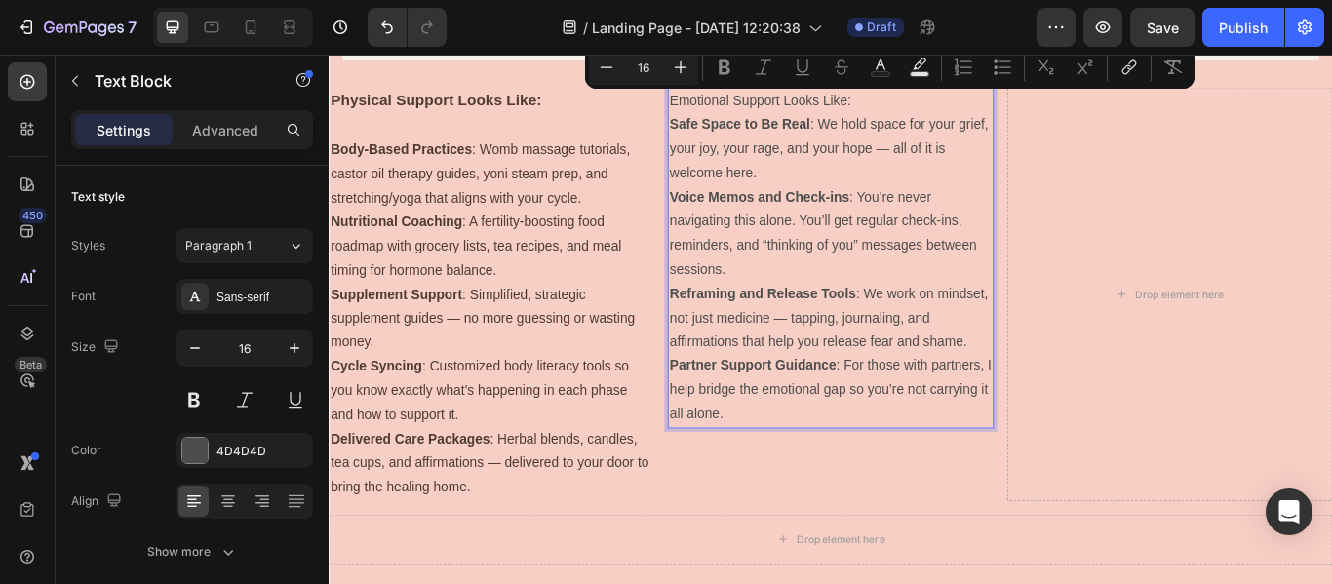
click at [949, 107] on p "Emotional Support Looks Like:" at bounding box center [914, 109] width 376 height 28
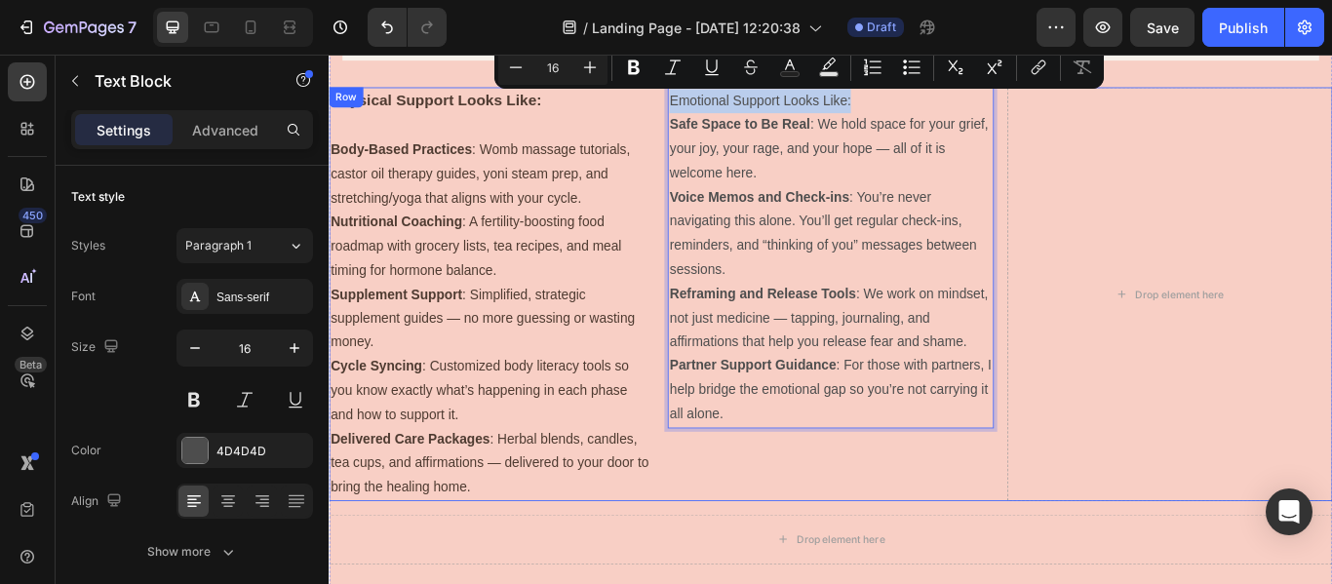
drag, startPoint x: 949, startPoint y: 107, endPoint x: 713, endPoint y: 101, distance: 236.1
click at [713, 101] on div "Physical Support Looks Like: Body-Based Practices : Womb massage tutorials, cas…" at bounding box center [914, 334] width 1171 height 483
click at [630, 65] on icon "Editor contextual toolbar" at bounding box center [634, 67] width 12 height 15
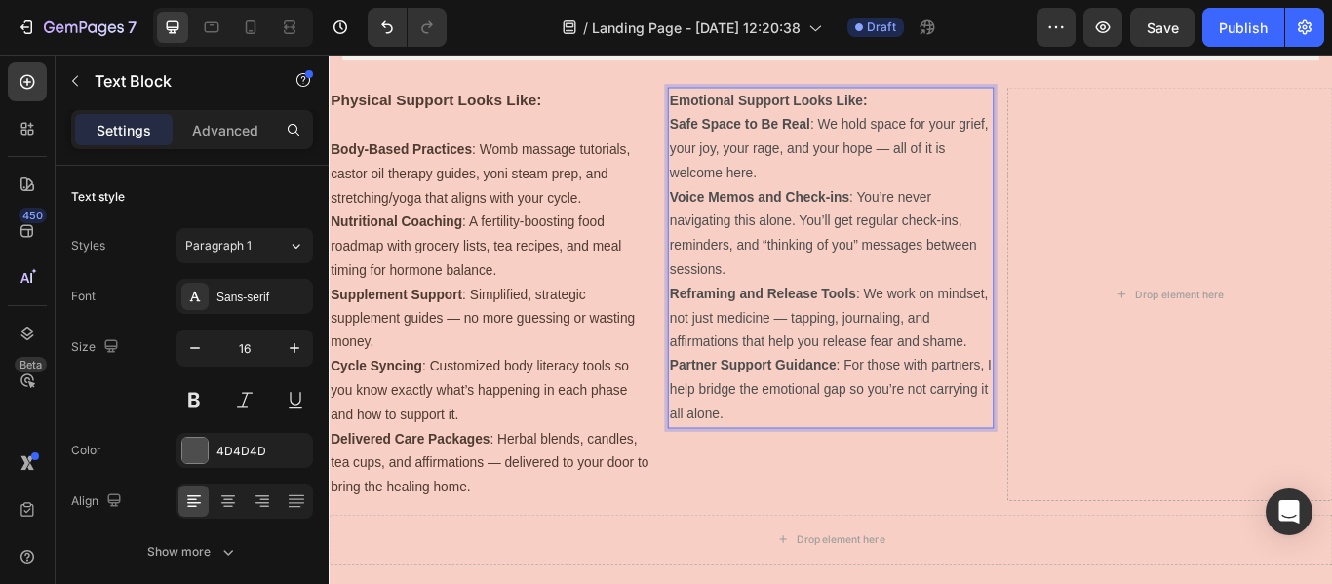
click at [964, 114] on p "Emotional Support Looks Like:" at bounding box center [914, 109] width 376 height 28
drag, startPoint x: 964, startPoint y: 114, endPoint x: 740, endPoint y: 105, distance: 223.5
click at [740, 105] on p "Emotional Support Looks Like:" at bounding box center [914, 109] width 376 height 28
drag, startPoint x: 810, startPoint y: 103, endPoint x: 773, endPoint y: 110, distance: 37.7
click at [773, 110] on strong "Emotional Support Looks Like:" at bounding box center [841, 107] width 230 height 17
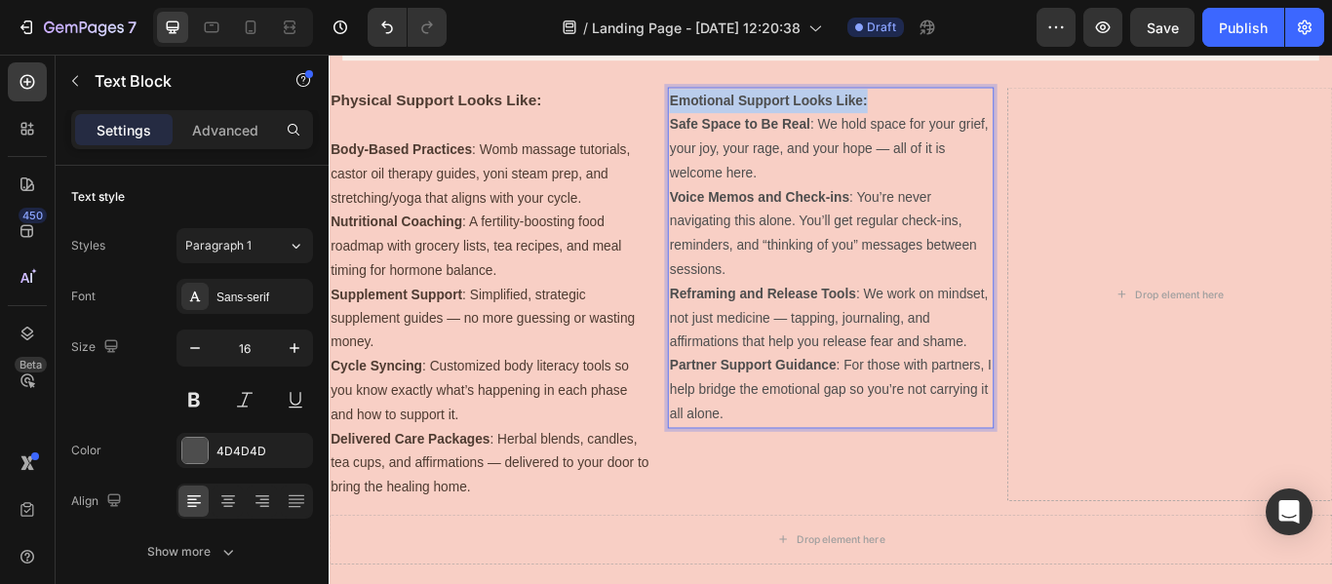
drag, startPoint x: 963, startPoint y: 110, endPoint x: 723, endPoint y: 104, distance: 240.0
click at [726, 104] on p "Emotional Support Looks Like:" at bounding box center [914, 109] width 376 height 28
click at [735, 100] on strong "Emotional Support Looks Like:" at bounding box center [841, 107] width 230 height 17
drag, startPoint x: 989, startPoint y: 108, endPoint x: 722, endPoint y: 101, distance: 267.4
click at [726, 101] on p "Emotional Support Looks Like:" at bounding box center [914, 109] width 376 height 28
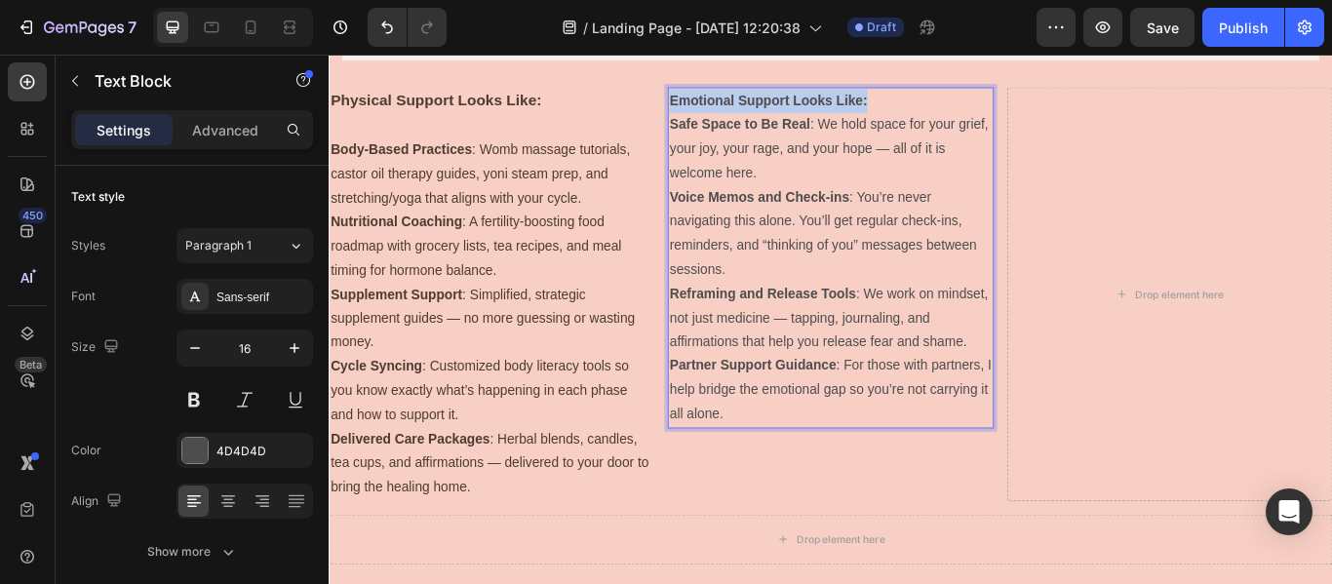
click at [768, 115] on strong "Emotional Support Looks Like:" at bounding box center [841, 107] width 230 height 17
click at [963, 107] on p "Emotional Support Looks Like:" at bounding box center [914, 109] width 376 height 28
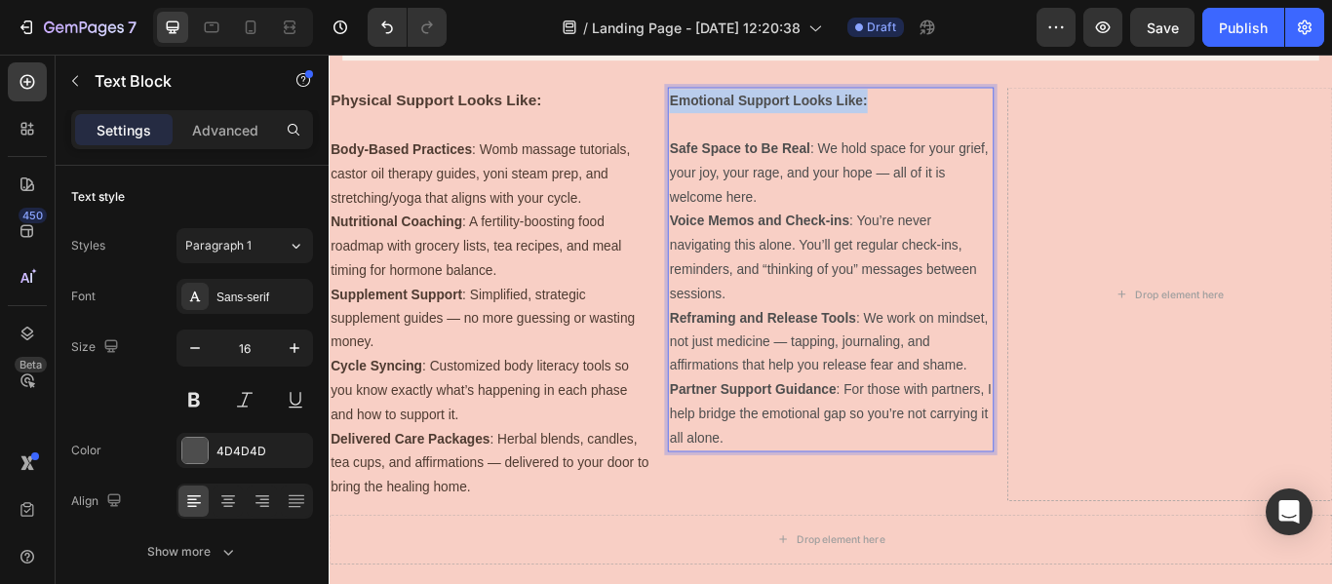
drag, startPoint x: 963, startPoint y: 110, endPoint x: 725, endPoint y: 100, distance: 238.2
click at [726, 100] on p "Emotional Support Looks Like:" at bounding box center [914, 109] width 376 height 28
drag, startPoint x: 725, startPoint y: 100, endPoint x: 741, endPoint y: 121, distance: 26.4
click at [741, 121] on p "Emotional Support Looks Like:" at bounding box center [914, 109] width 376 height 28
click at [971, 113] on p "Emotional Support Looks Like:" at bounding box center [914, 109] width 376 height 28
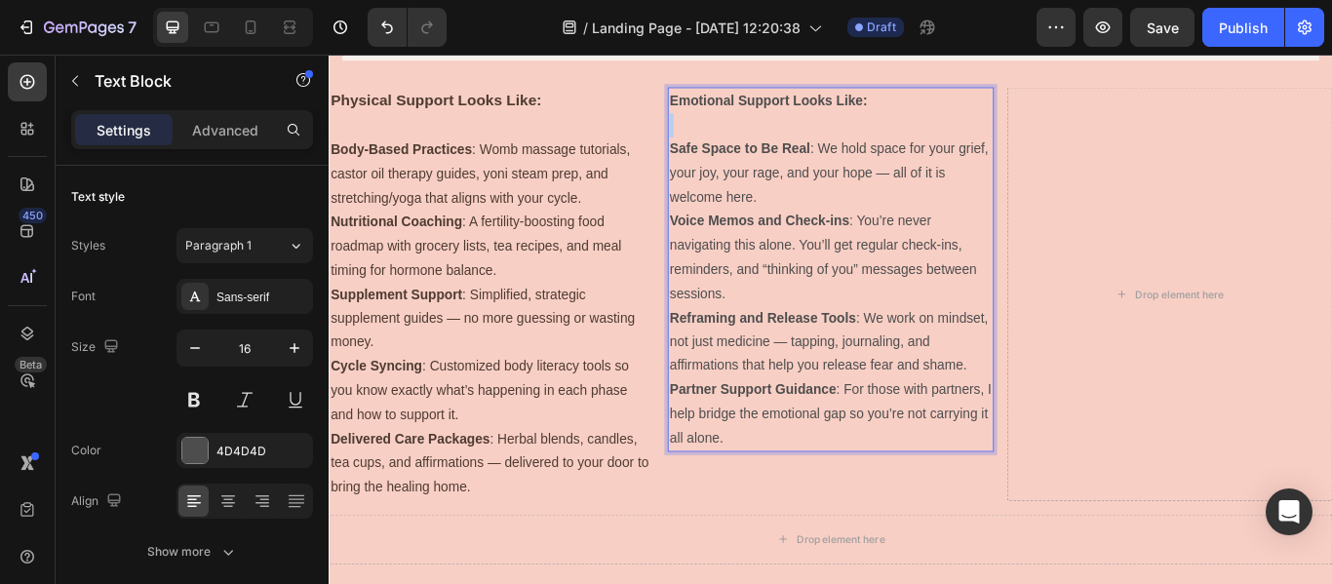
click at [971, 113] on p "Emotional Support Looks Like:" at bounding box center [914, 109] width 376 height 28
click at [933, 107] on strong "Emotional Support Looks Like:" at bounding box center [841, 107] width 230 height 17
click at [963, 110] on p "Emotional Support Looks Like:" at bounding box center [914, 109] width 376 height 28
drag, startPoint x: 963, startPoint y: 110, endPoint x: 749, endPoint y: 99, distance: 213.9
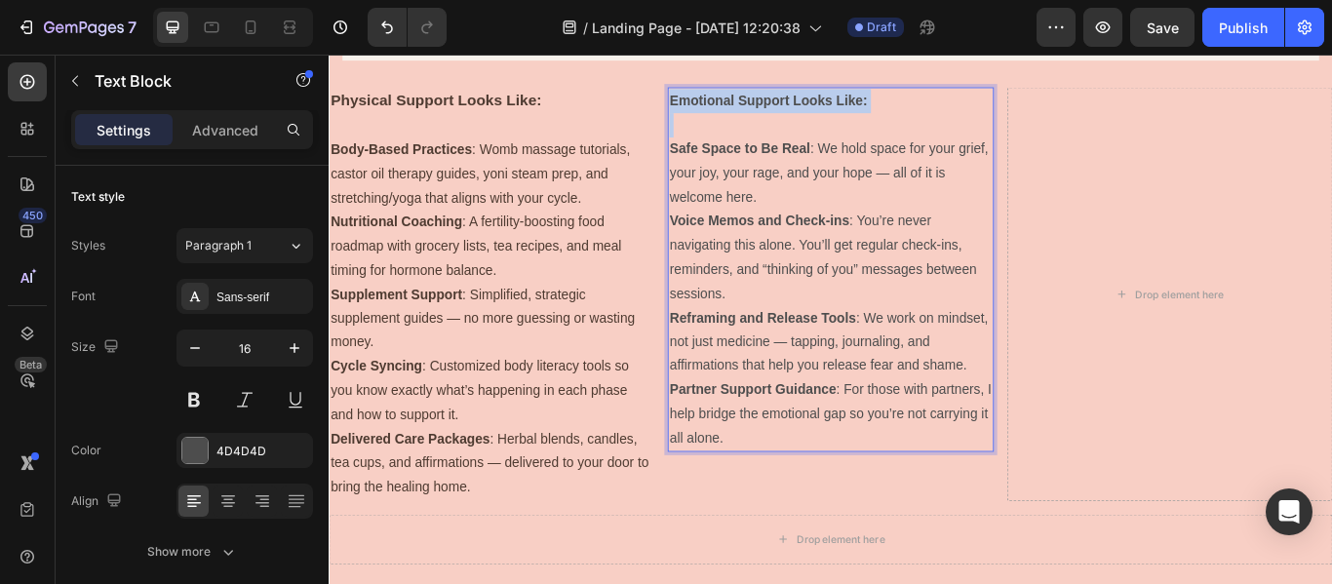
click at [749, 99] on p "Emotional Support Looks Like:" at bounding box center [914, 109] width 376 height 28
click at [858, 185] on p "Safe Space to Be Real : We hold space for your grief, your joy, your rage, and …" at bounding box center [914, 193] width 376 height 84
click at [854, 267] on p "Voice Memos and Check-ins : You’re never navigating this alone. You’ll get regu…" at bounding box center [914, 291] width 376 height 112
click at [757, 98] on p "Emotional Support Looks Like:" at bounding box center [914, 109] width 376 height 28
click at [757, 105] on strong "Emotional Support Looks Like:" at bounding box center [841, 107] width 230 height 17
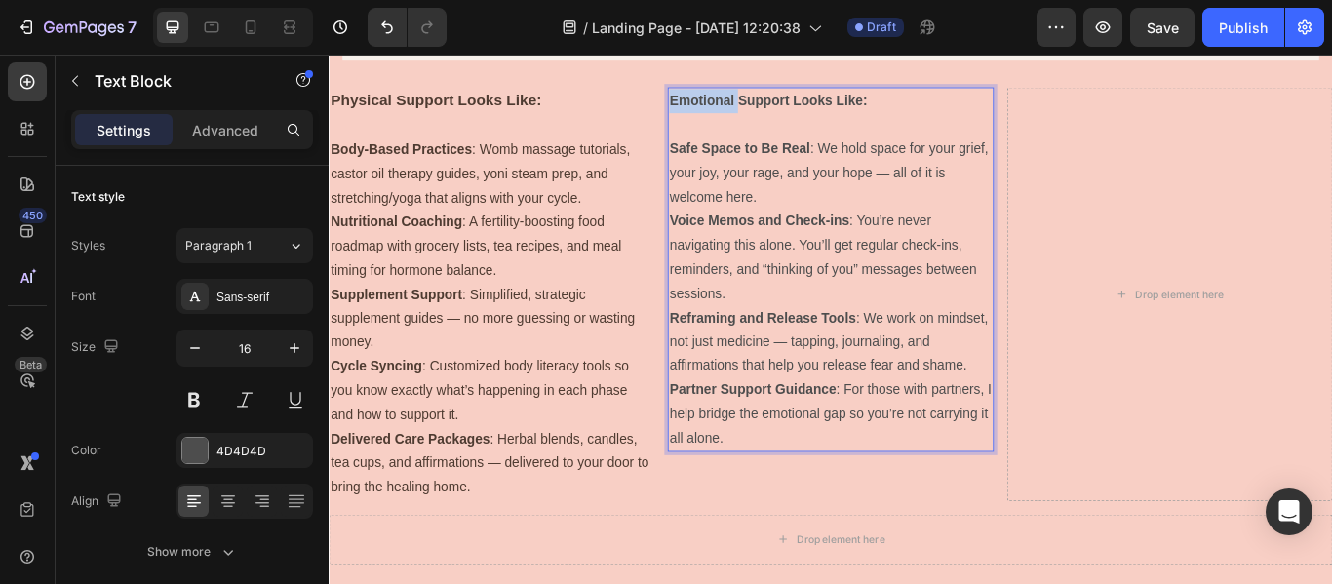
click at [757, 105] on strong "Emotional Support Looks Like:" at bounding box center [841, 107] width 230 height 17
click at [911, 108] on strong "Emotional Support Looks Like:" at bounding box center [841, 107] width 230 height 17
drag, startPoint x: 969, startPoint y: 113, endPoint x: 725, endPoint y: 112, distance: 243.9
click at [726, 112] on p "Emotional Support Looks Like:" at bounding box center [914, 109] width 376 height 28
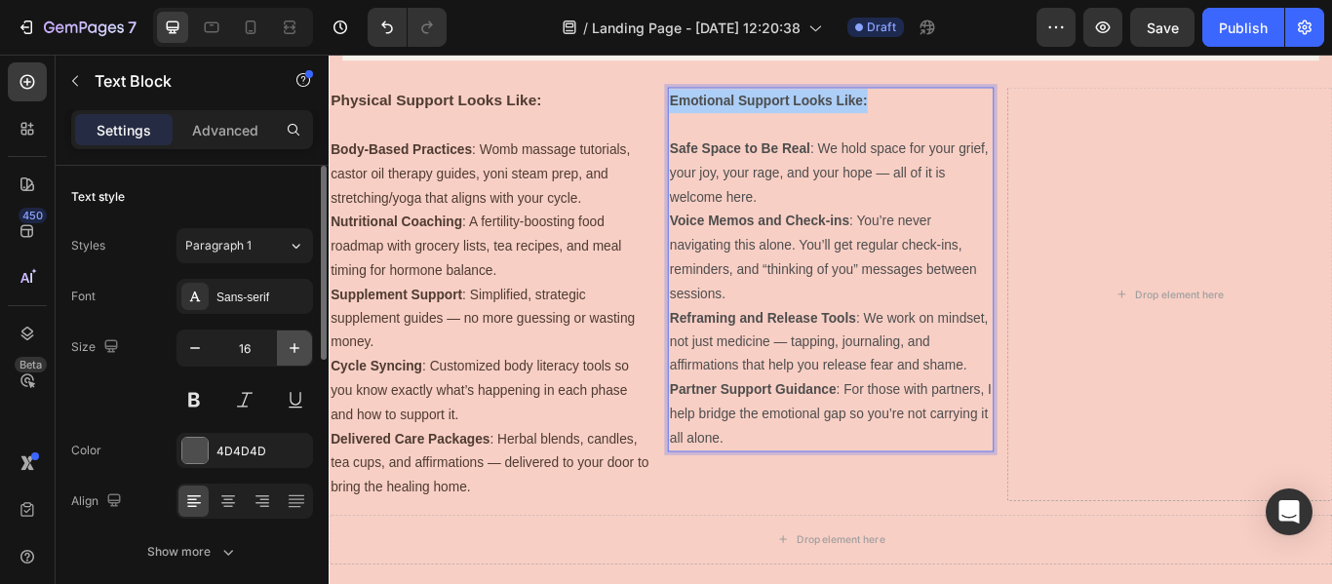
click at [285, 356] on icon "button" at bounding box center [295, 348] width 20 height 20
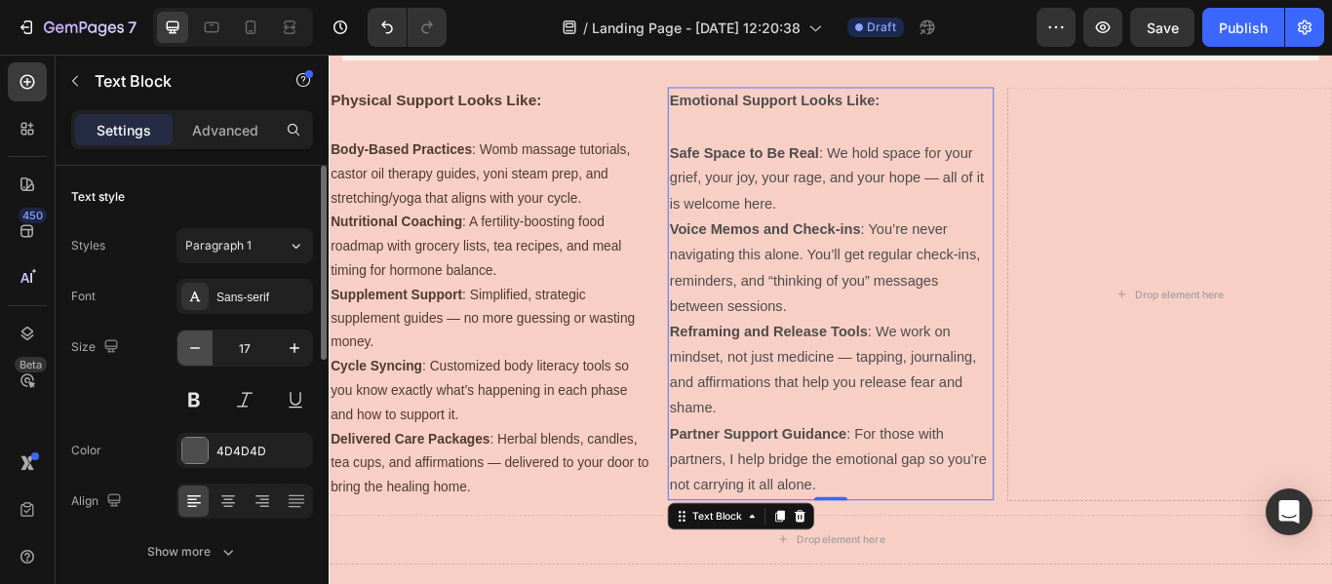
click at [203, 349] on icon "button" at bounding box center [195, 348] width 20 height 20
type input "16"
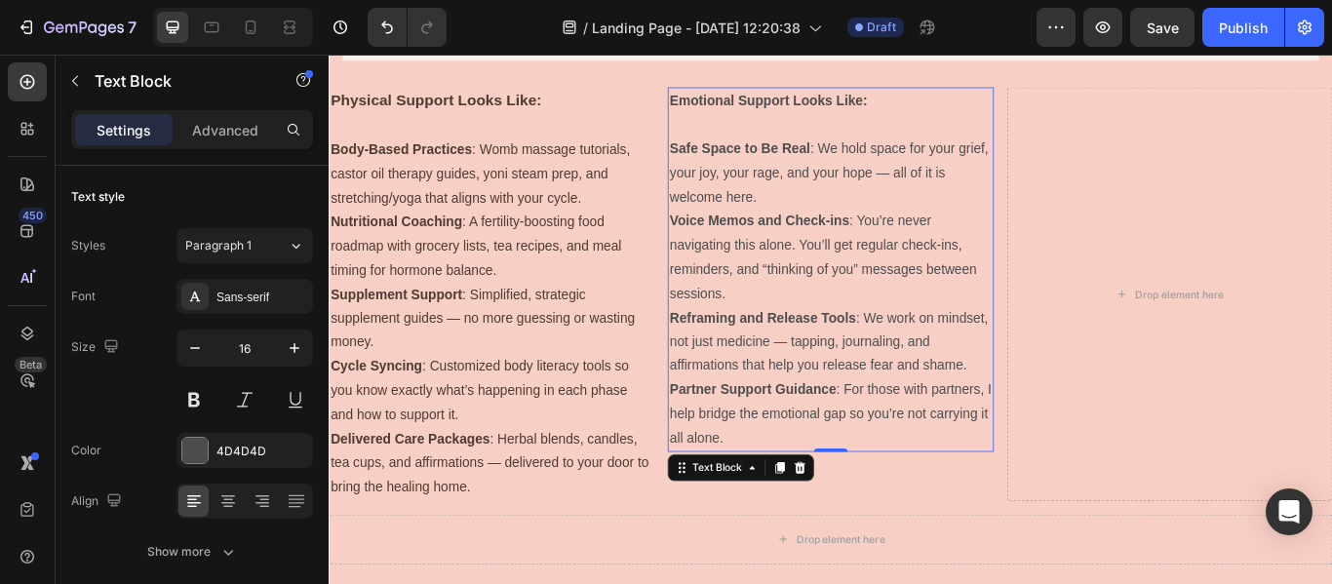
click at [953, 101] on p "Emotional Support Looks Like:" at bounding box center [914, 109] width 376 height 28
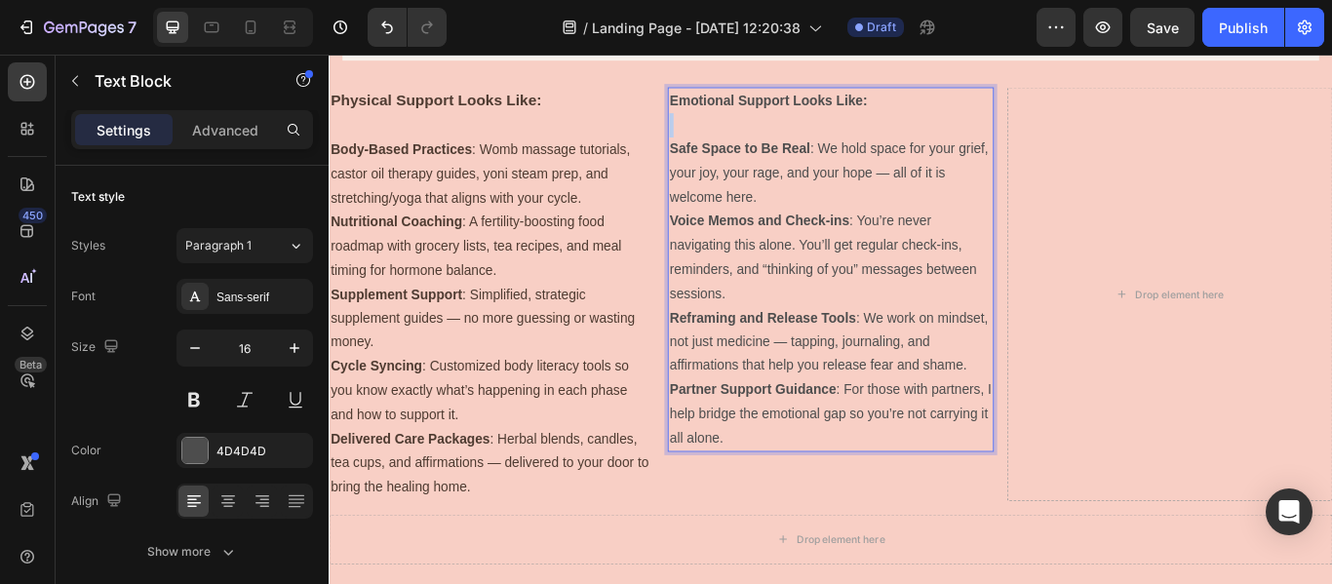
click at [953, 101] on p "Emotional Support Looks Like:" at bounding box center [914, 109] width 376 height 28
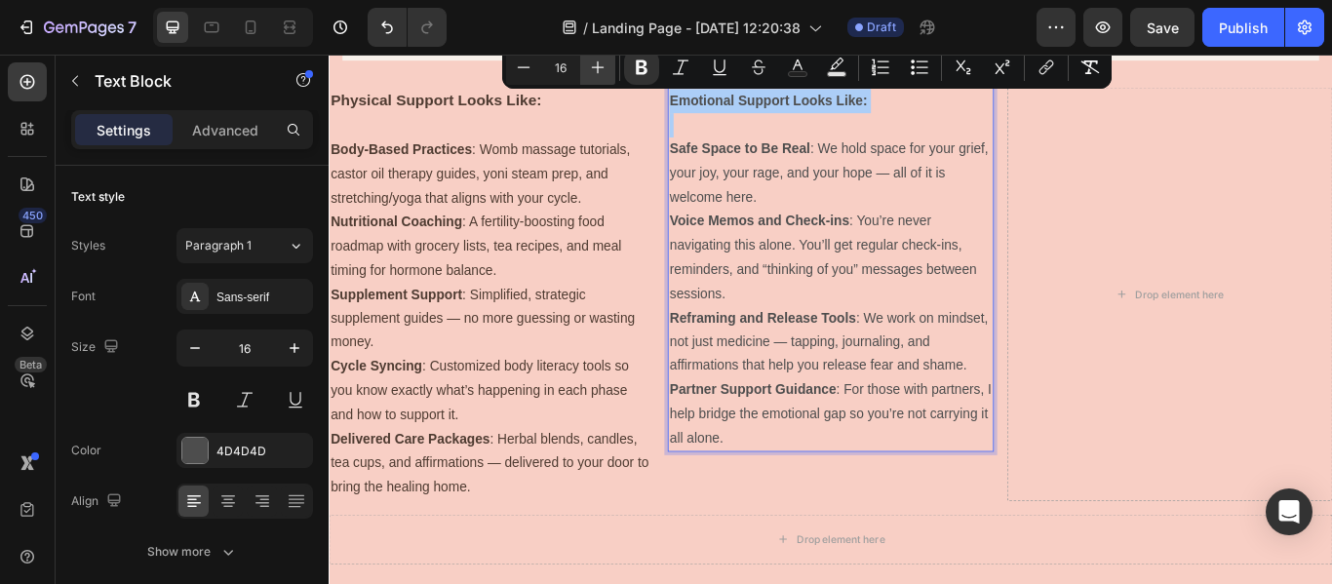
click at [590, 70] on icon "Editor contextual toolbar" at bounding box center [598, 68] width 20 height 20
type input "19"
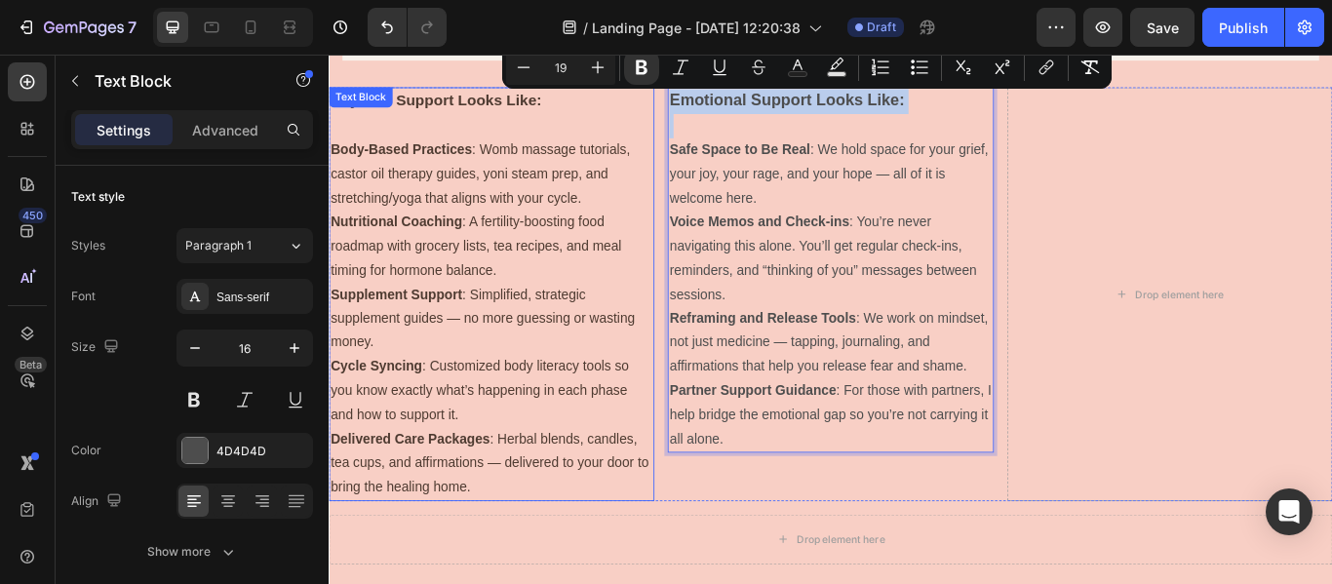
click at [496, 101] on strong "Physical Support Looks Like:" at bounding box center [454, 109] width 246 height 20
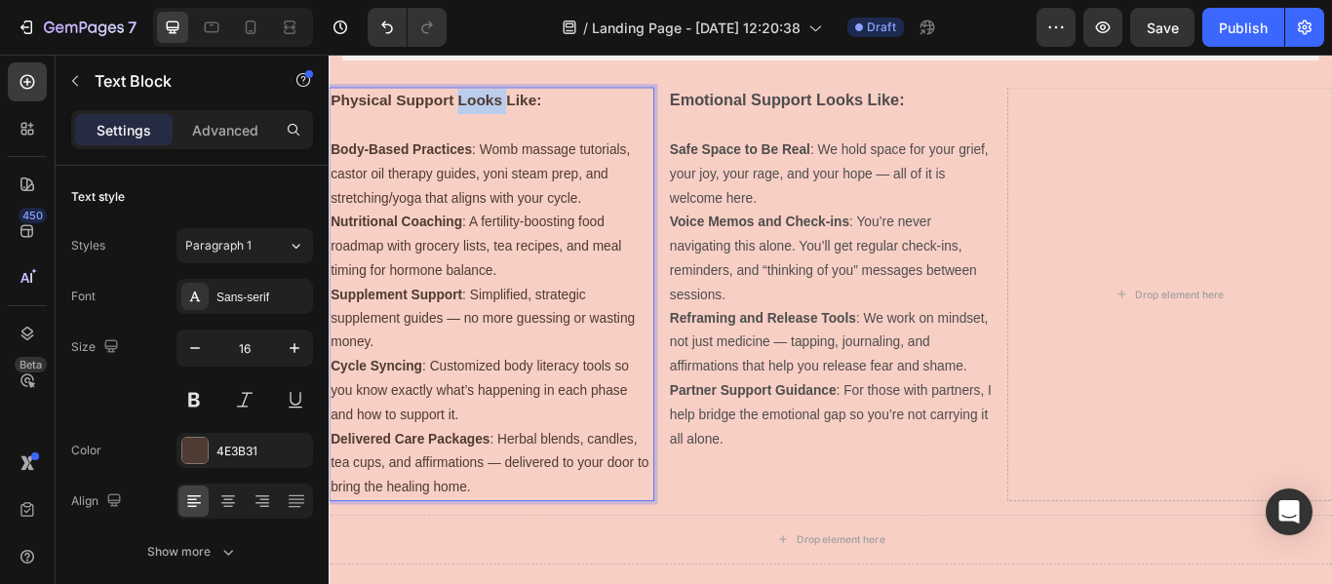
click at [521, 101] on strong "Physical Support Looks Like:" at bounding box center [454, 109] width 246 height 20
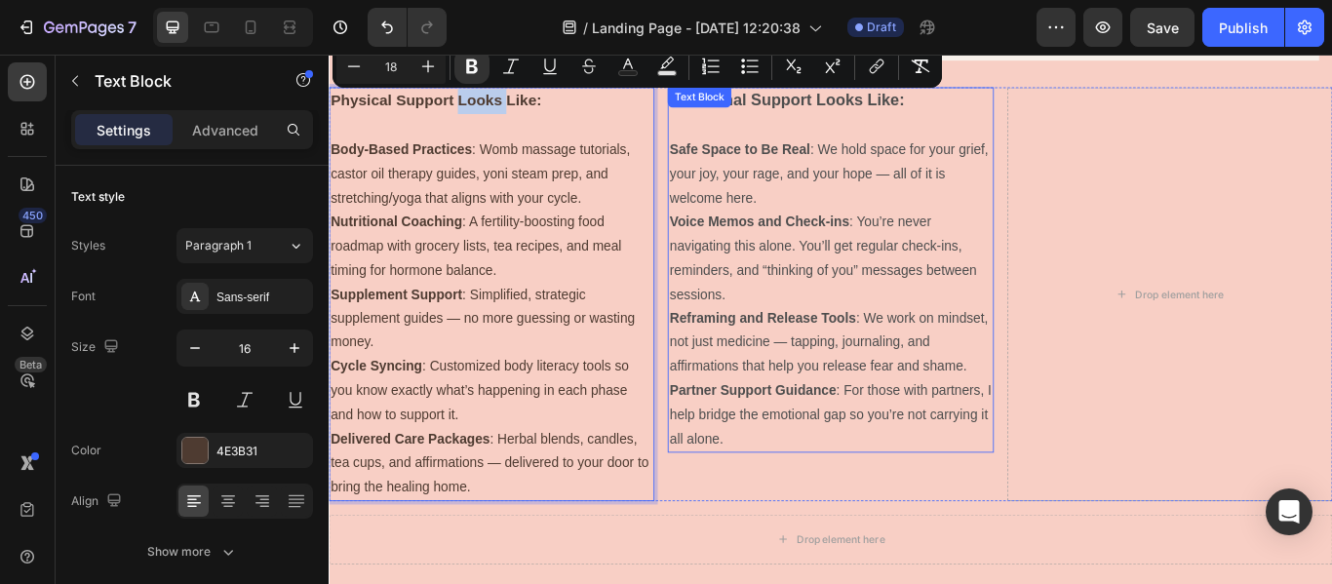
click at [942, 223] on p "Safe Space to Be Real : We hold space for your grief, your joy, your rage, and …" at bounding box center [914, 194] width 376 height 84
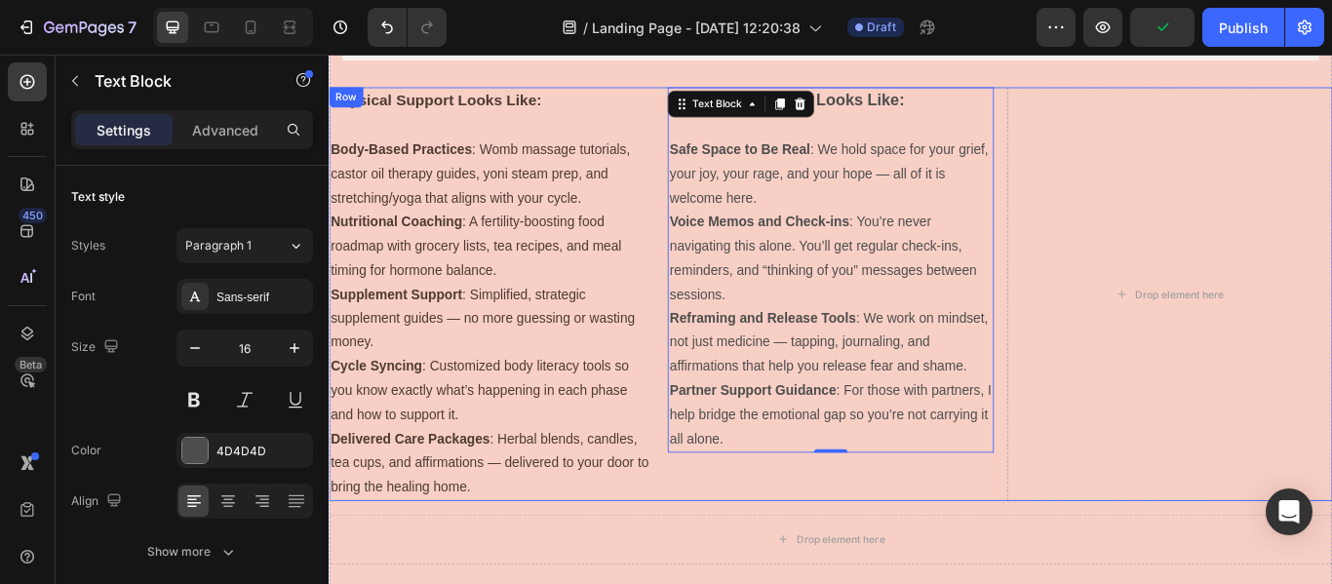
click at [1076, 564] on div "Emotional Support Looks Like: Safe Space to Be Real : We hold space for your gr…" at bounding box center [913, 334] width 379 height 483
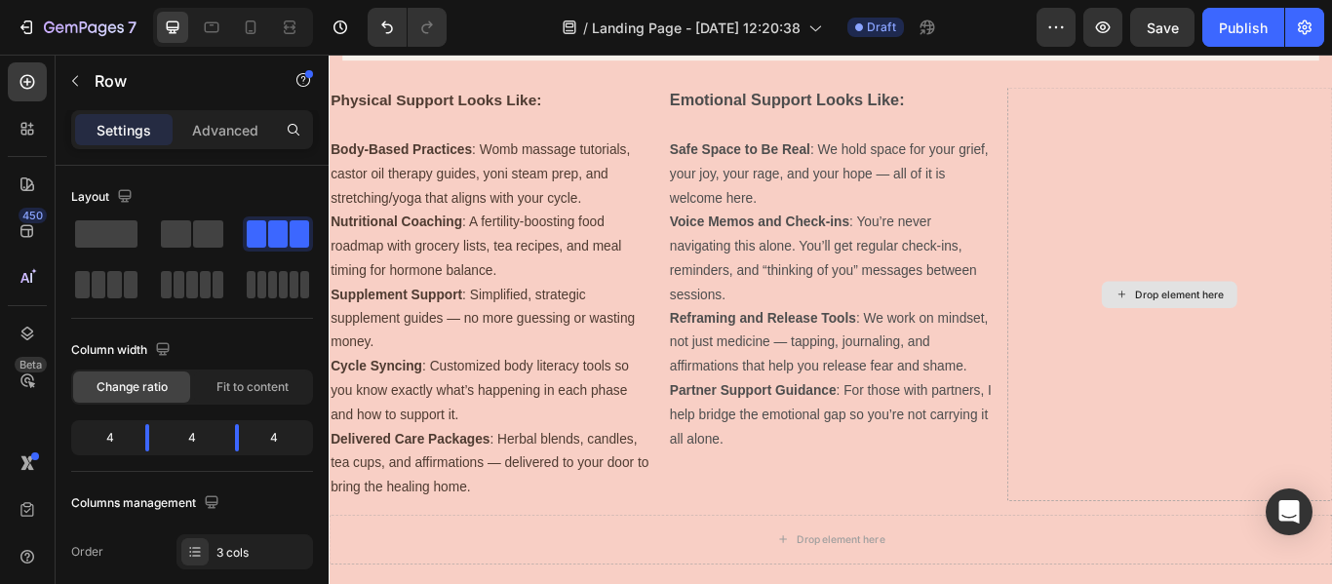
click at [1286, 325] on div "Drop element here" at bounding box center [1309, 334] width 158 height 31
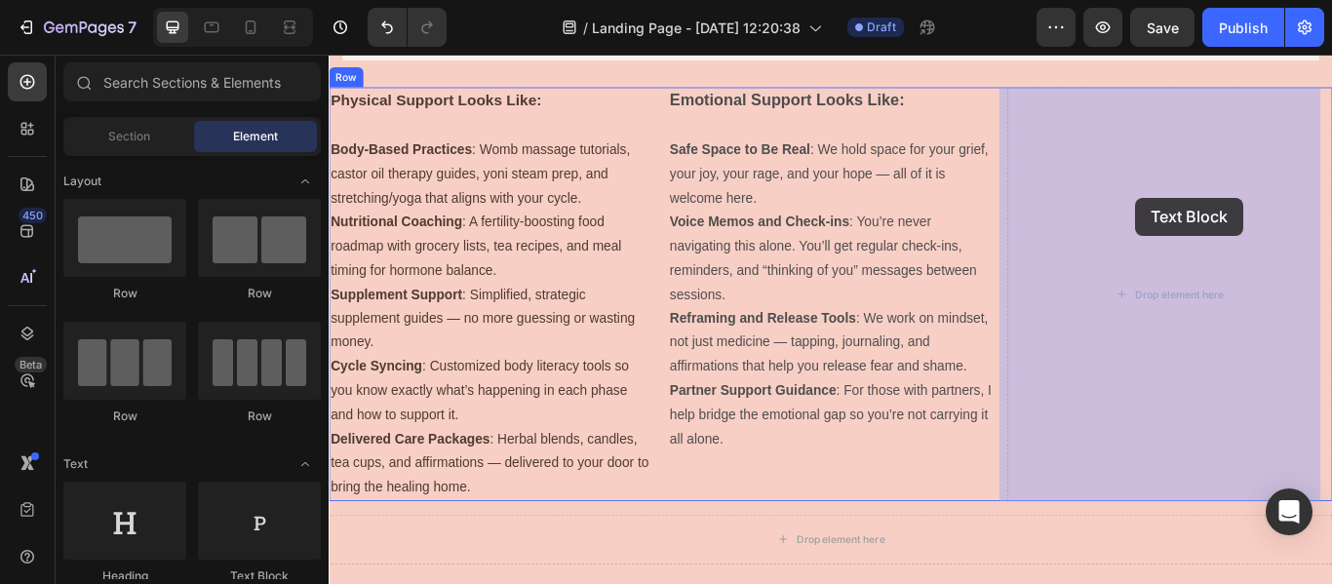
drag, startPoint x: 585, startPoint y: 602, endPoint x: 1269, endPoint y: 220, distance: 783.0
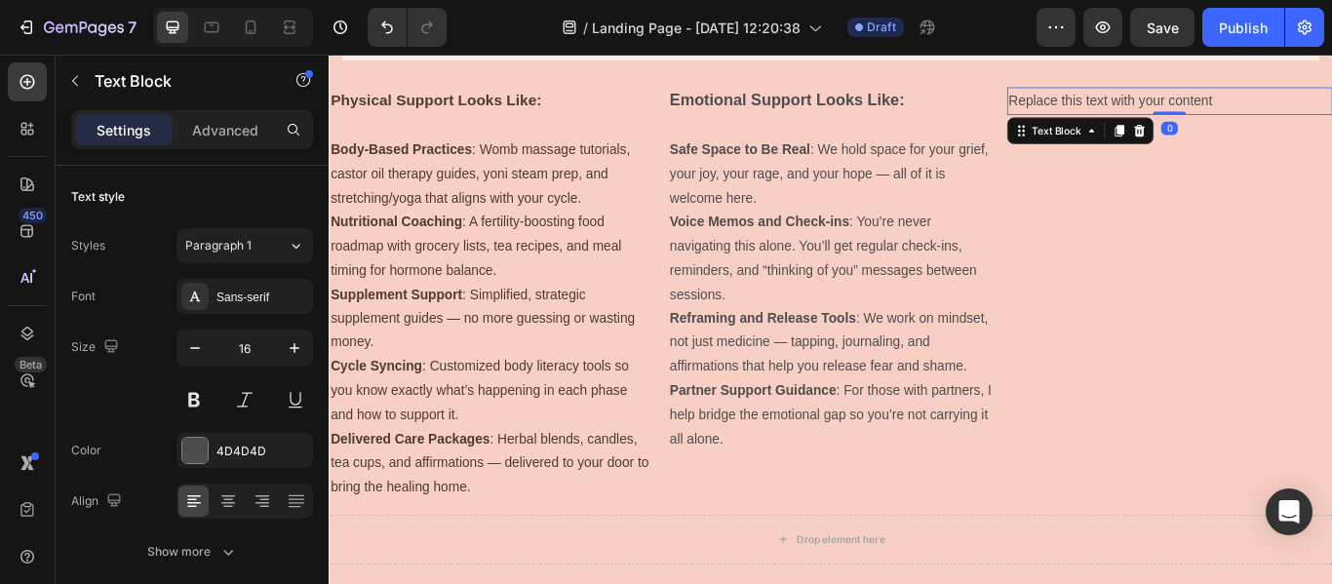
click at [1267, 105] on div "Replace this text with your content" at bounding box center [1309, 109] width 379 height 32
click at [1267, 105] on p "Replace this text with your content" at bounding box center [1310, 109] width 376 height 28
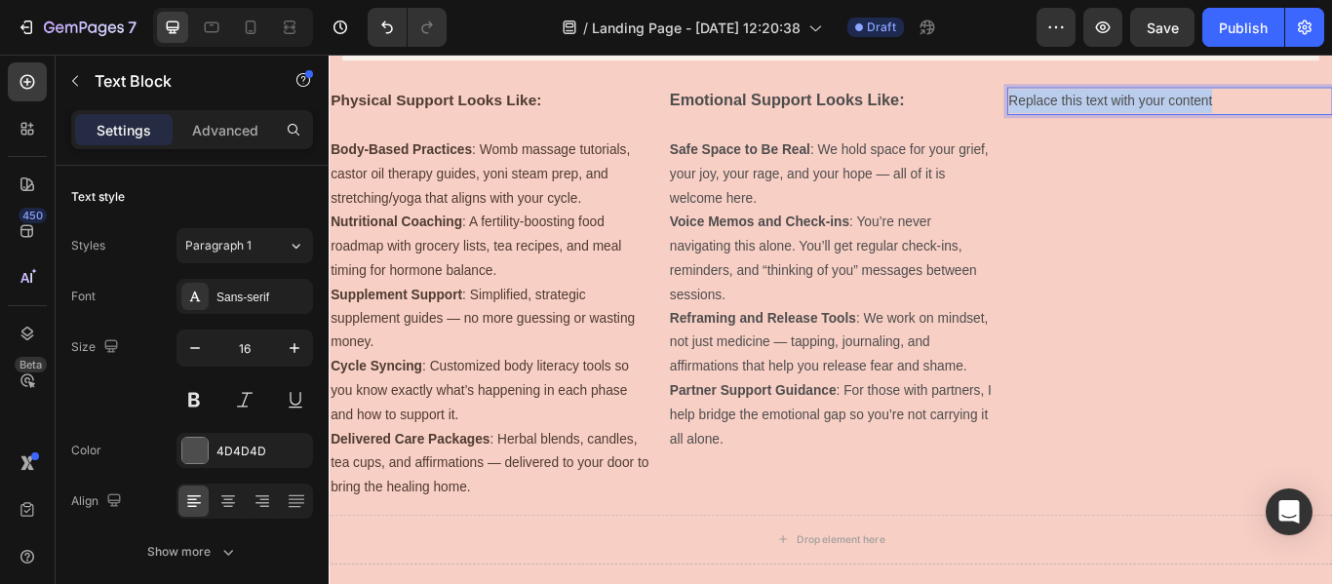
click at [1267, 105] on p "Replace this text with your content" at bounding box center [1310, 109] width 376 height 28
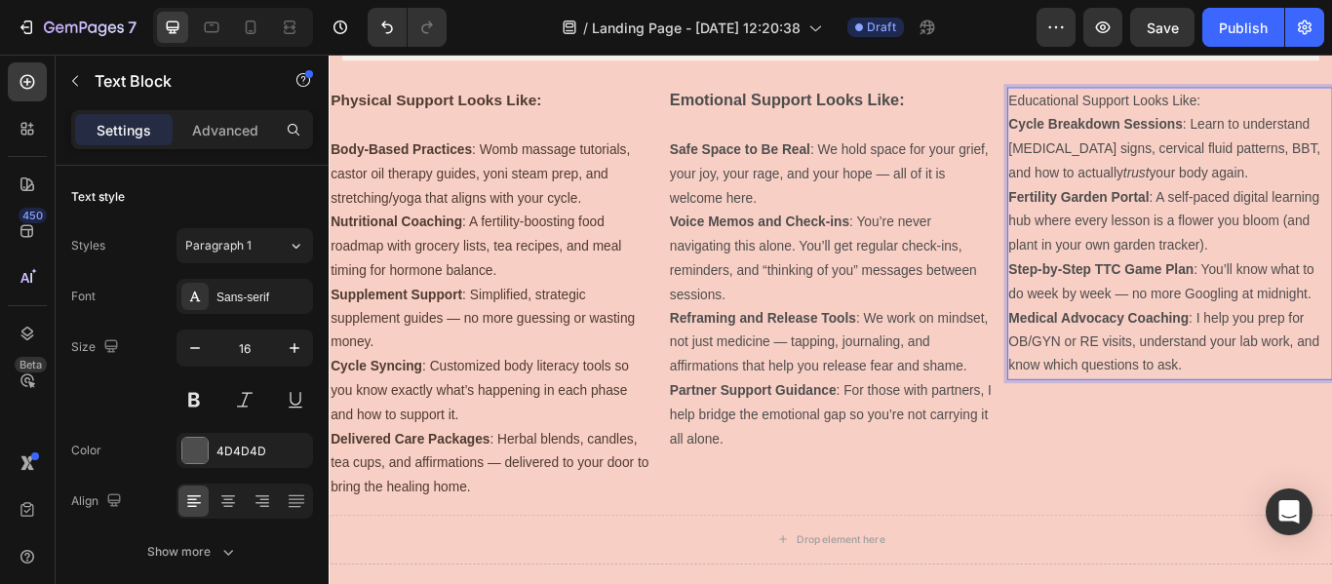
click at [1331, 105] on p "Educational Support Looks Like:" at bounding box center [1310, 109] width 376 height 28
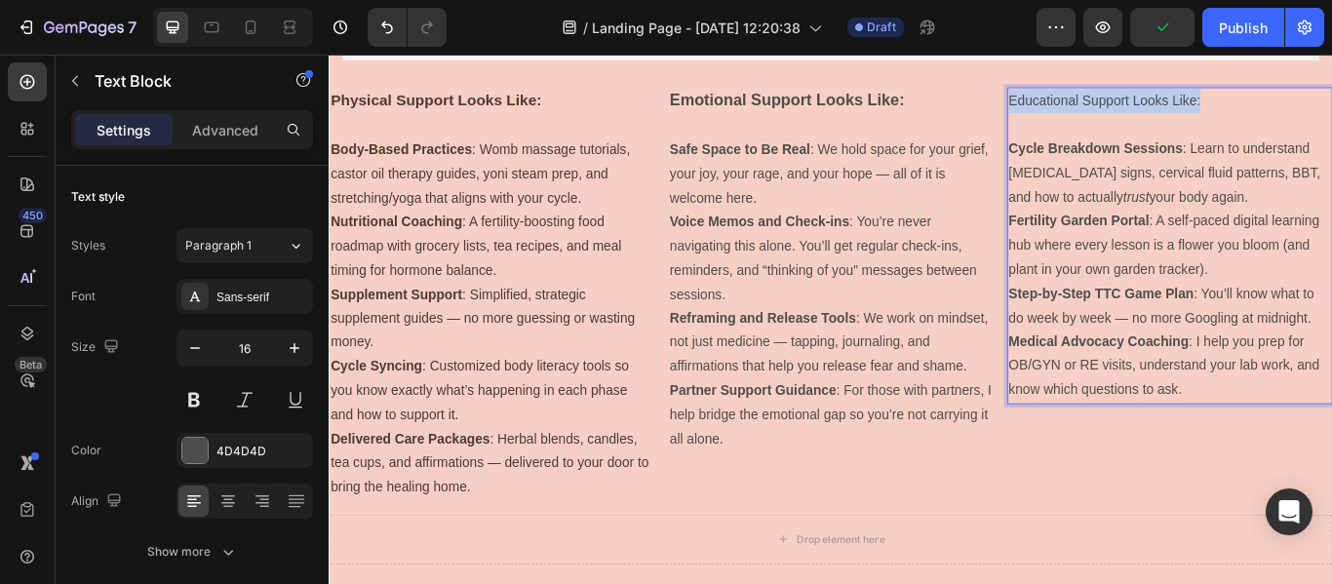
drag, startPoint x: 1354, startPoint y: 106, endPoint x: 1113, endPoint y: 111, distance: 241.0
click at [1122, 111] on p "Educational Support Looks Like:" at bounding box center [1310, 109] width 376 height 28
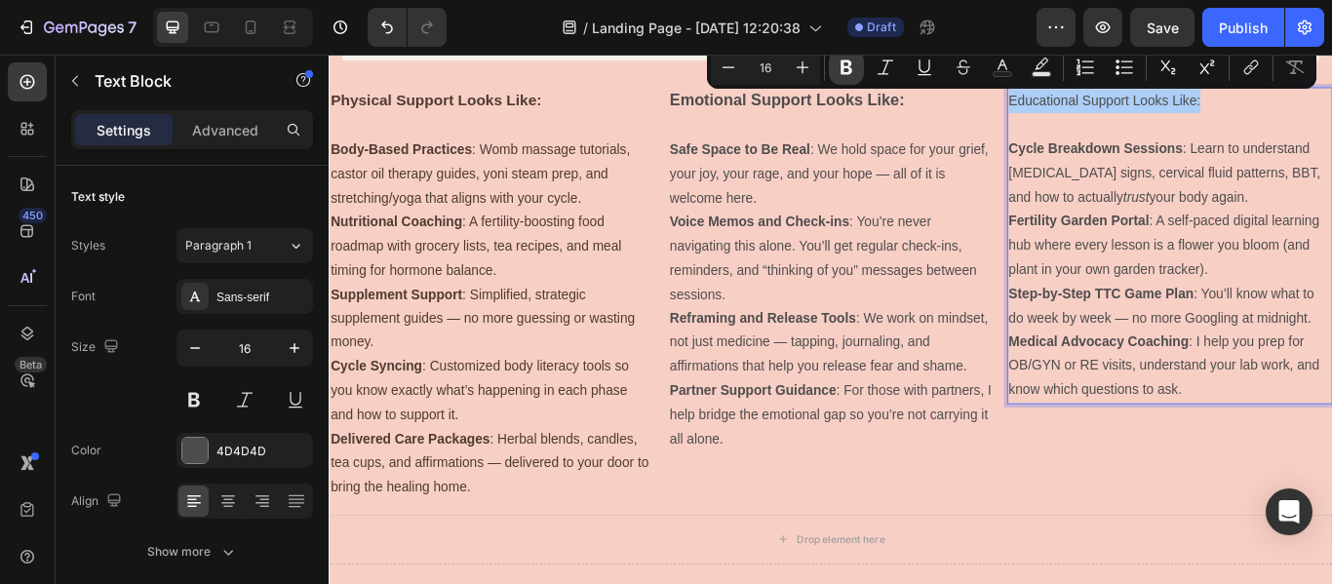
click at [845, 60] on icon "Editor contextual toolbar" at bounding box center [847, 67] width 12 height 15
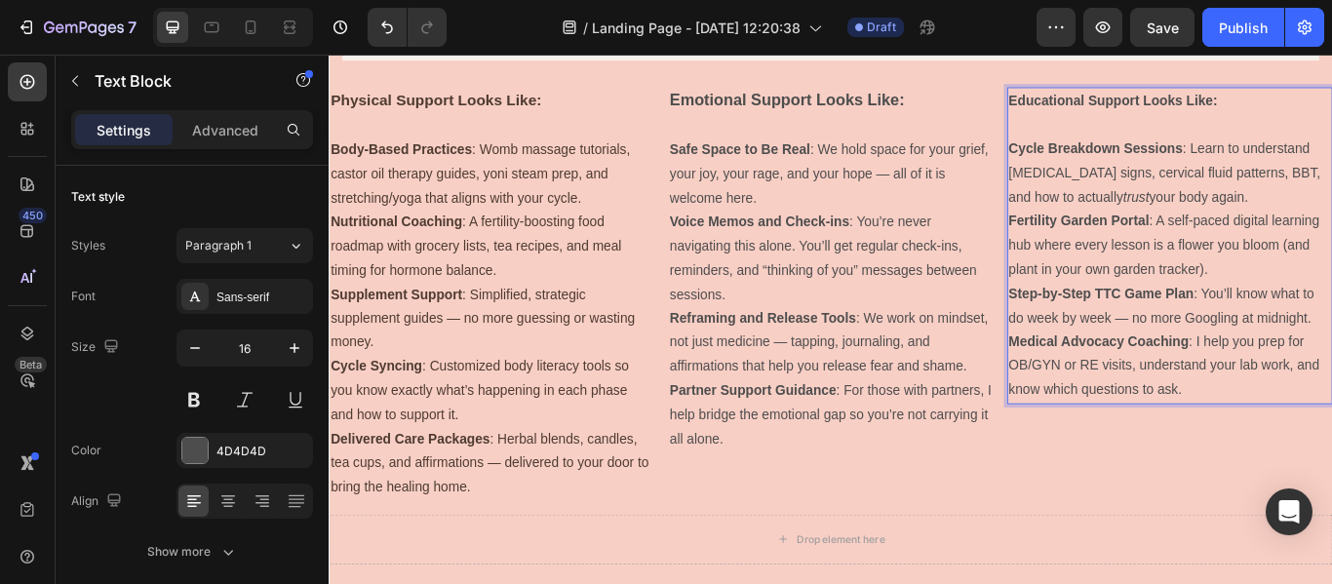
click at [1331, 103] on p "Educational Support Looks Like:" at bounding box center [1310, 109] width 376 height 28
drag, startPoint x: 1392, startPoint y: 103, endPoint x: 1111, endPoint y: 112, distance: 281.1
click at [1122, 112] on p "Educational Support Looks Like:" at bounding box center [1310, 109] width 376 height 28
click at [1331, 103] on p "Educational Support Looks Like:" at bounding box center [1310, 109] width 376 height 28
drag, startPoint x: 1366, startPoint y: 103, endPoint x: 1112, endPoint y: 107, distance: 253.6
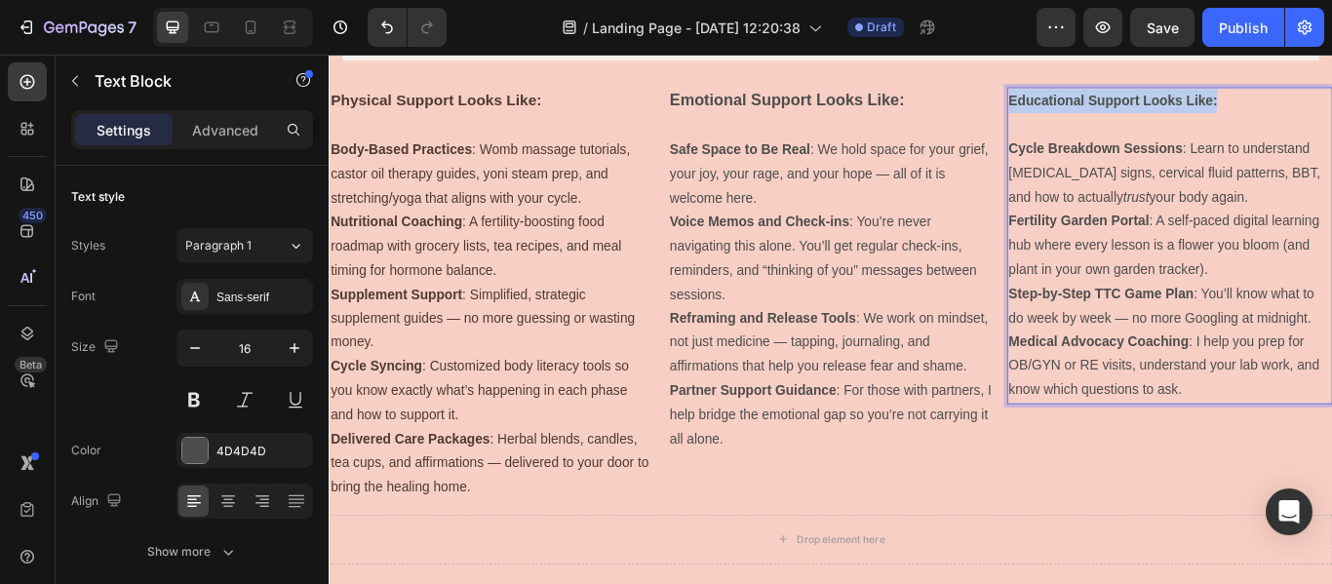
click at [1122, 107] on p "Educational Support Looks Like:" at bounding box center [1310, 109] width 376 height 28
click at [1137, 111] on strong "Educational Support Looks Like:" at bounding box center [1244, 107] width 244 height 17
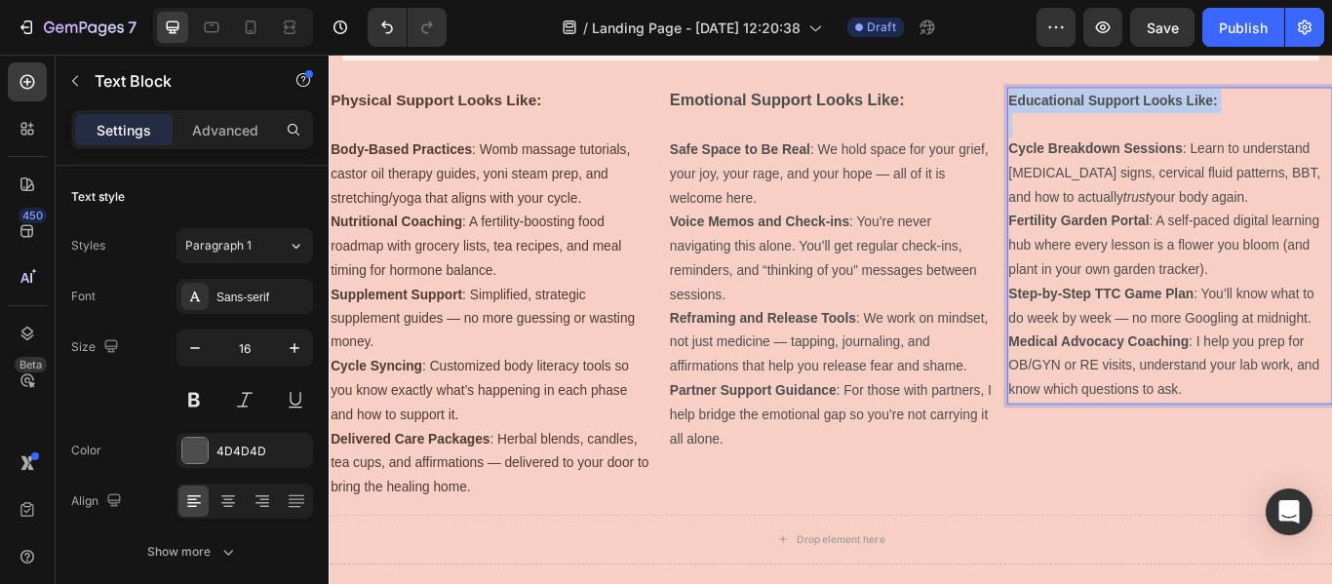
click at [1331, 117] on p "Educational Support Looks Like:" at bounding box center [1310, 109] width 376 height 28
drag, startPoint x: 1360, startPoint y: 108, endPoint x: 1111, endPoint y: 108, distance: 248.7
click at [1122, 108] on p "Educational Support Looks Like:" at bounding box center [1310, 109] width 376 height 28
click at [1133, 112] on strong "Educational Support Looks Like:" at bounding box center [1244, 107] width 244 height 17
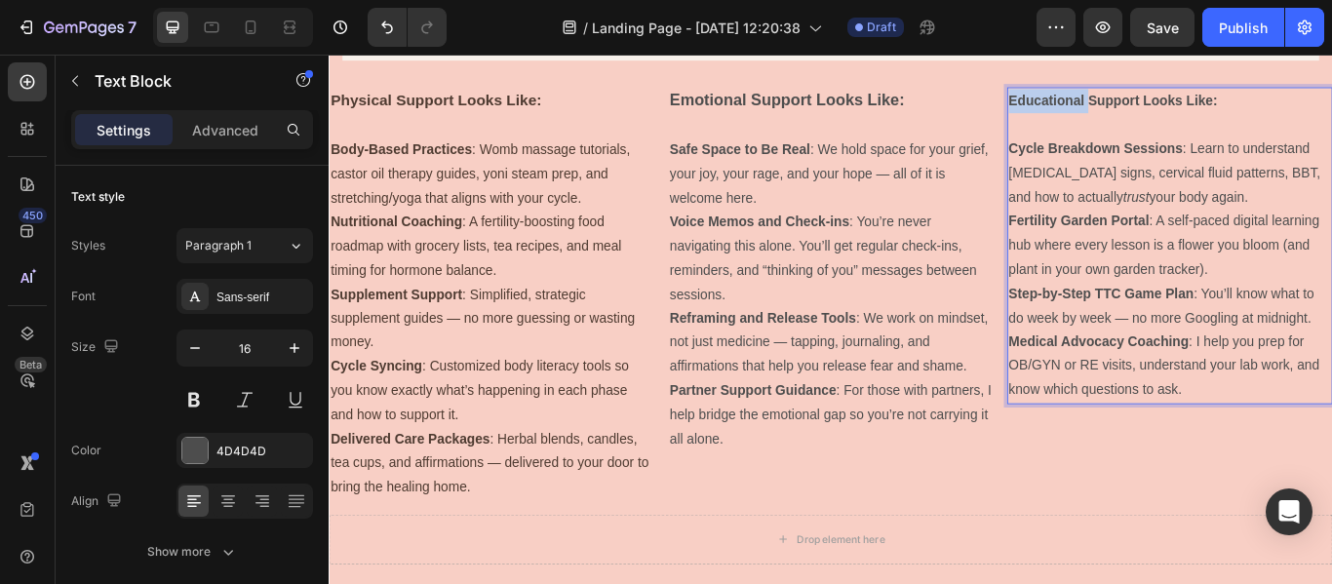
click at [1133, 112] on strong "Educational Support Looks Like:" at bounding box center [1244, 107] width 244 height 17
click at [1186, 108] on strong "Educational Support Looks Like:" at bounding box center [1244, 107] width 244 height 17
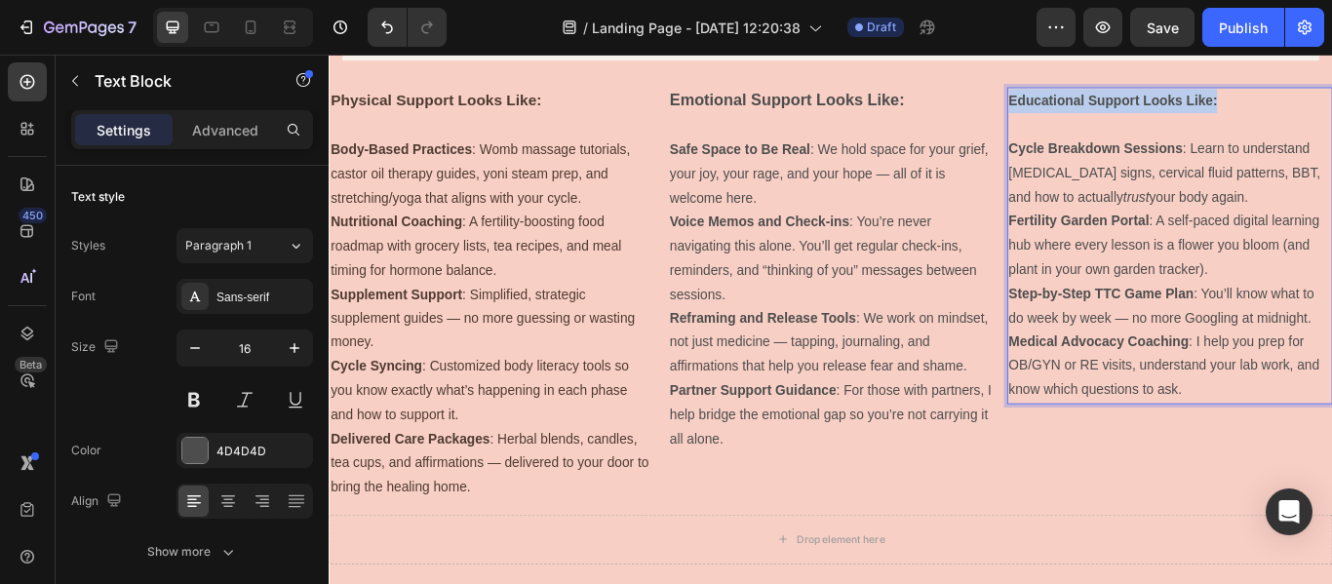
drag, startPoint x: 1380, startPoint y: 105, endPoint x: 1110, endPoint y: 106, distance: 270.2
click at [1120, 106] on div "Educational Support Looks Like: Cycle Breakdown Sessions : Learn to understand …" at bounding box center [1309, 277] width 379 height 369
click at [1215, 110] on strong "Educational Support Looks Like:" at bounding box center [1244, 107] width 244 height 17
click at [1331, 112] on p "Educational Support Looks Like:" at bounding box center [1310, 109] width 376 height 28
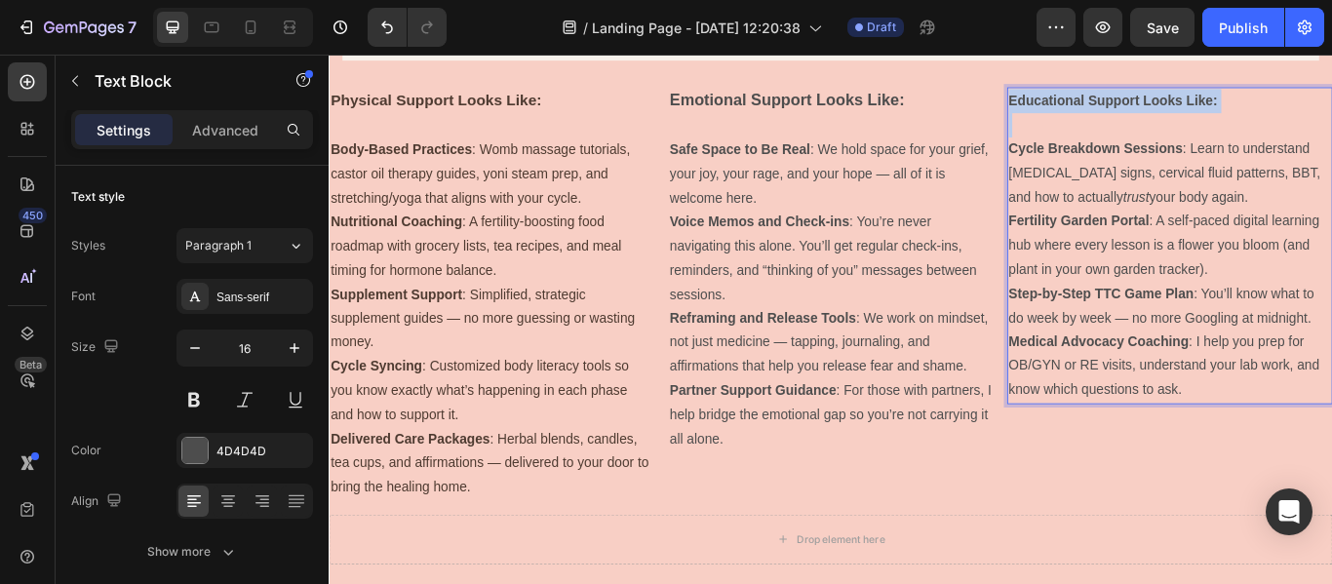
click at [1331, 112] on p "Educational Support Looks Like:" at bounding box center [1310, 109] width 376 height 28
drag, startPoint x: 1326, startPoint y: 111, endPoint x: 1377, endPoint y: 141, distance: 59.9
click at [1331, 141] on p "Rich Text Editor. Editing area: main" at bounding box center [1310, 137] width 376 height 28
drag, startPoint x: 1359, startPoint y: 114, endPoint x: 1110, endPoint y: 111, distance: 248.8
click at [1120, 111] on div "Educational Support Looks Like: Cycle Breakdown Sessions : Learn to understand …" at bounding box center [1309, 277] width 379 height 369
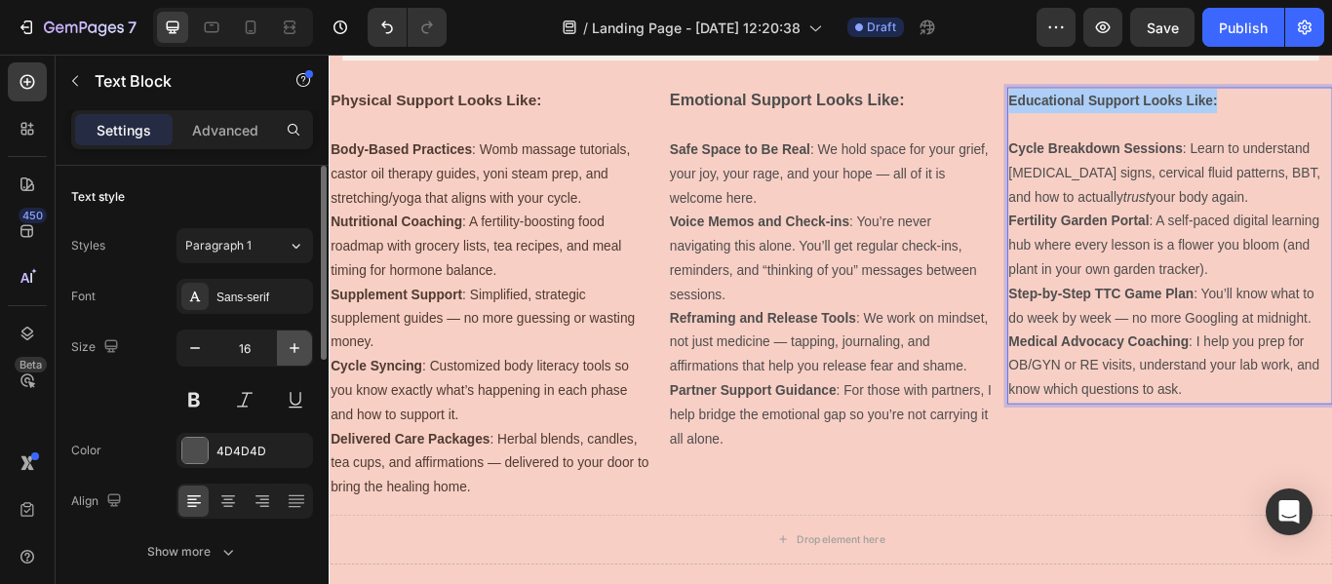
click at [287, 360] on button "button" at bounding box center [294, 348] width 35 height 35
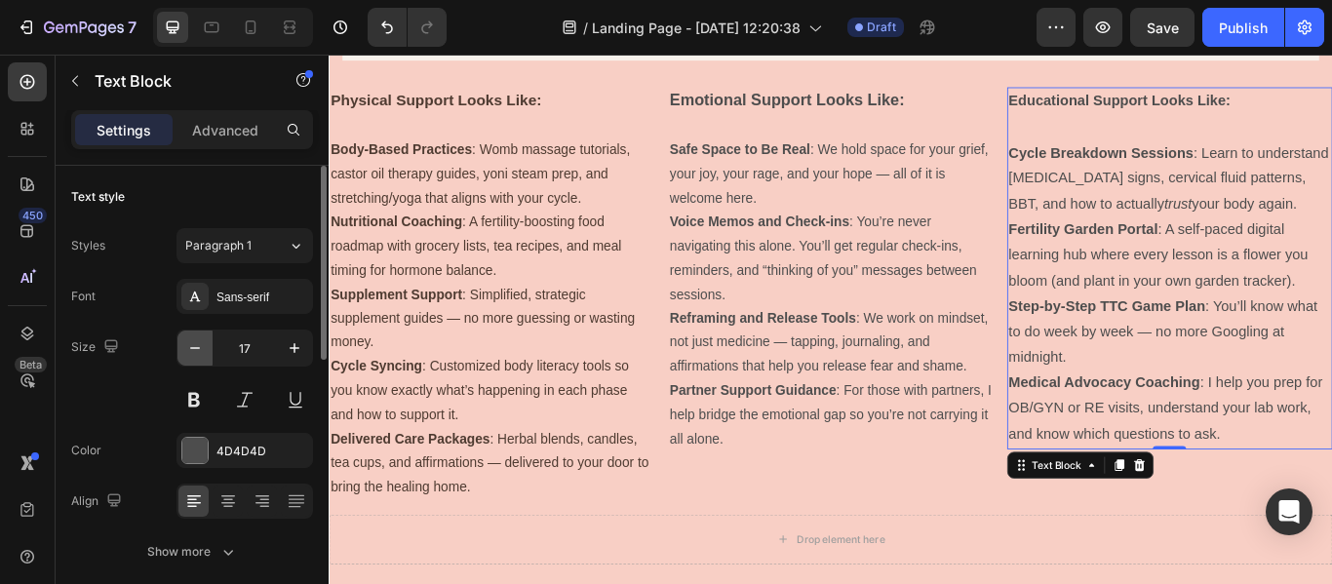
click at [199, 348] on icon "button" at bounding box center [195, 348] width 10 height 2
type input "16"
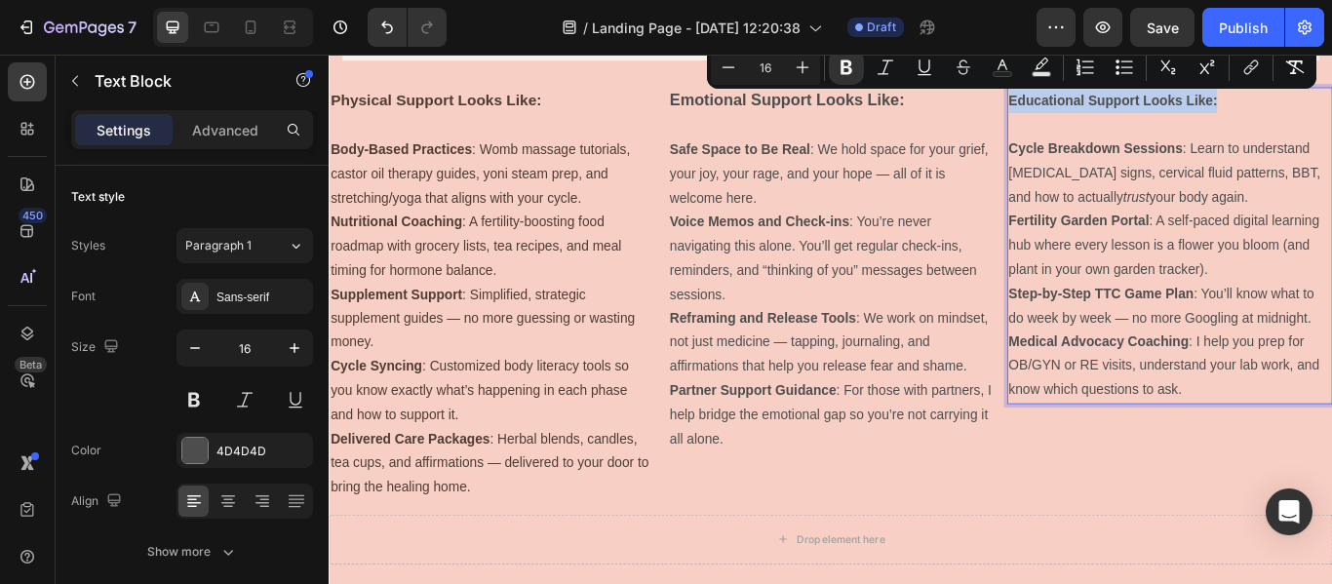
drag, startPoint x: 1361, startPoint y: 115, endPoint x: 1113, endPoint y: 108, distance: 247.9
click at [1122, 108] on p "Educational Support Looks Like:" at bounding box center [1310, 109] width 376 height 28
click at [811, 66] on icon "Editor contextual toolbar" at bounding box center [803, 68] width 20 height 20
type input "18"
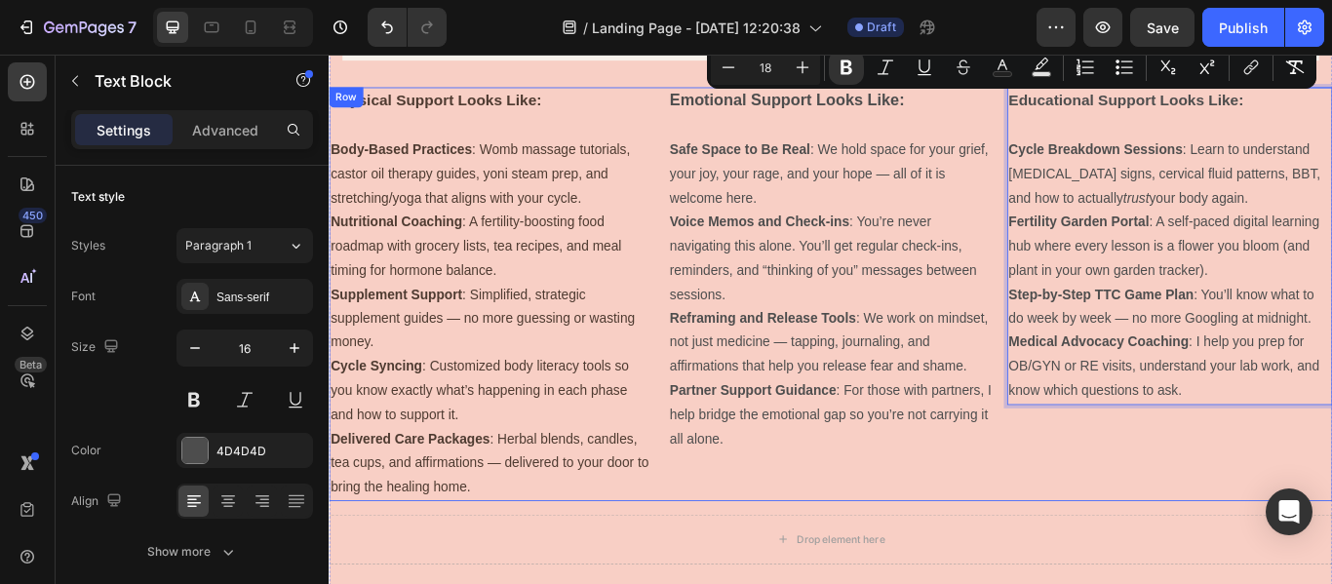
click at [1249, 522] on div "Educational Support Looks Like: Cycle Breakdown Sessions : Learn to understand …" at bounding box center [1309, 334] width 379 height 483
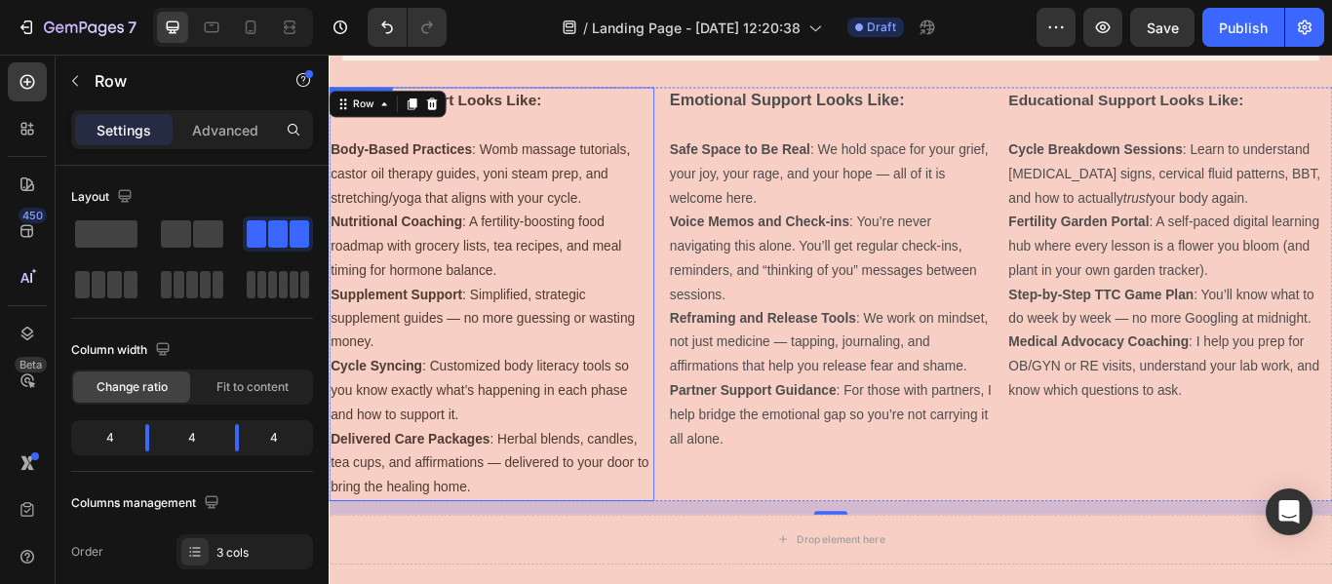
click at [688, 247] on p "Nutritional Coaching : A fertility-boosting food roadmap with grocery lists, te…" at bounding box center [519, 278] width 376 height 84
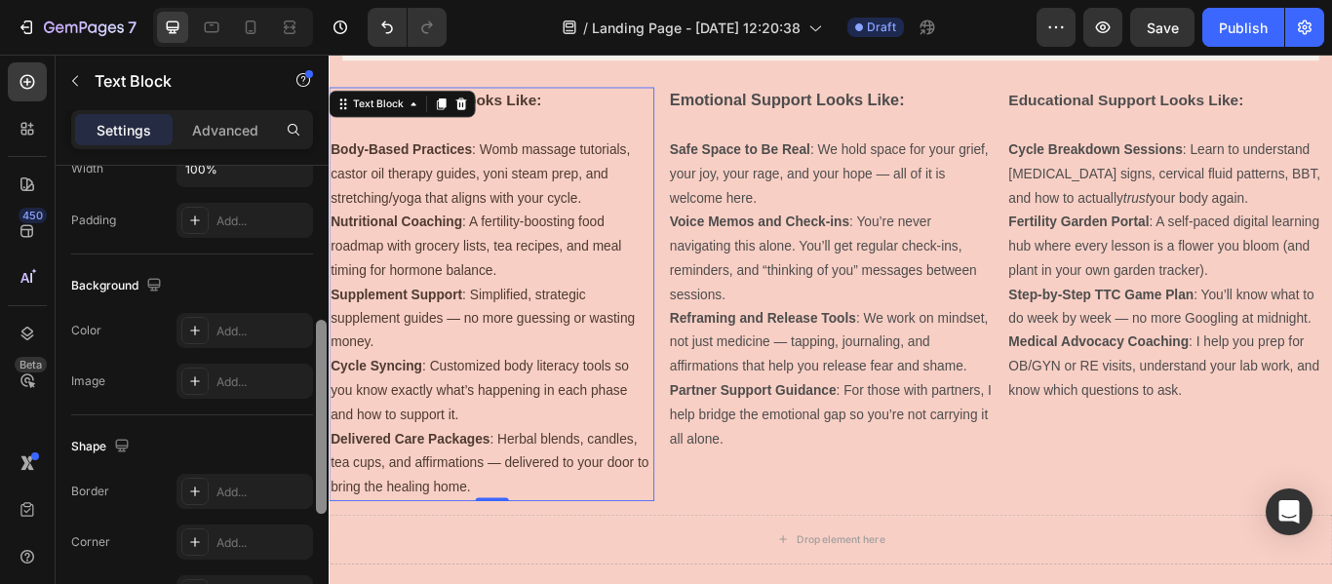
scroll to position [497, 0]
drag, startPoint x: 323, startPoint y: 242, endPoint x: 309, endPoint y: 446, distance: 204.3
click at [309, 446] on div "Text style Styles Paragraph 1 Font Sans-serif Size 16 Color 4E3B31 Align Show m…" at bounding box center [192, 403] width 273 height 474
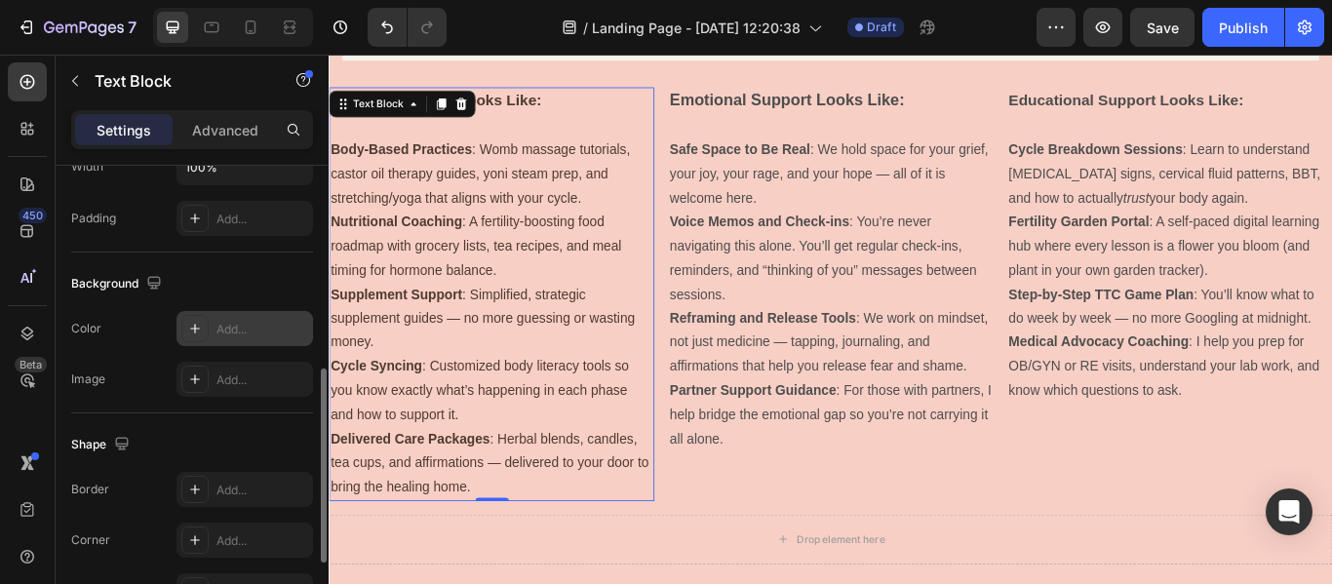
click at [272, 329] on div "Add..." at bounding box center [263, 330] width 92 height 18
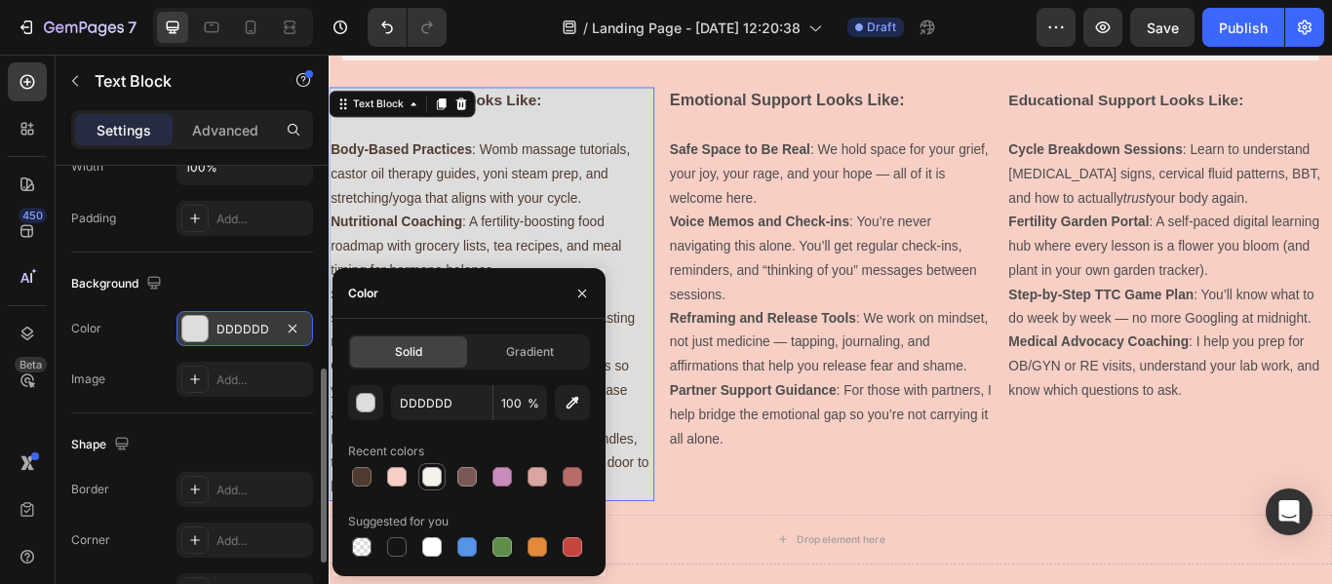
click at [430, 479] on div at bounding box center [432, 477] width 20 height 20
type input "F7F1EB"
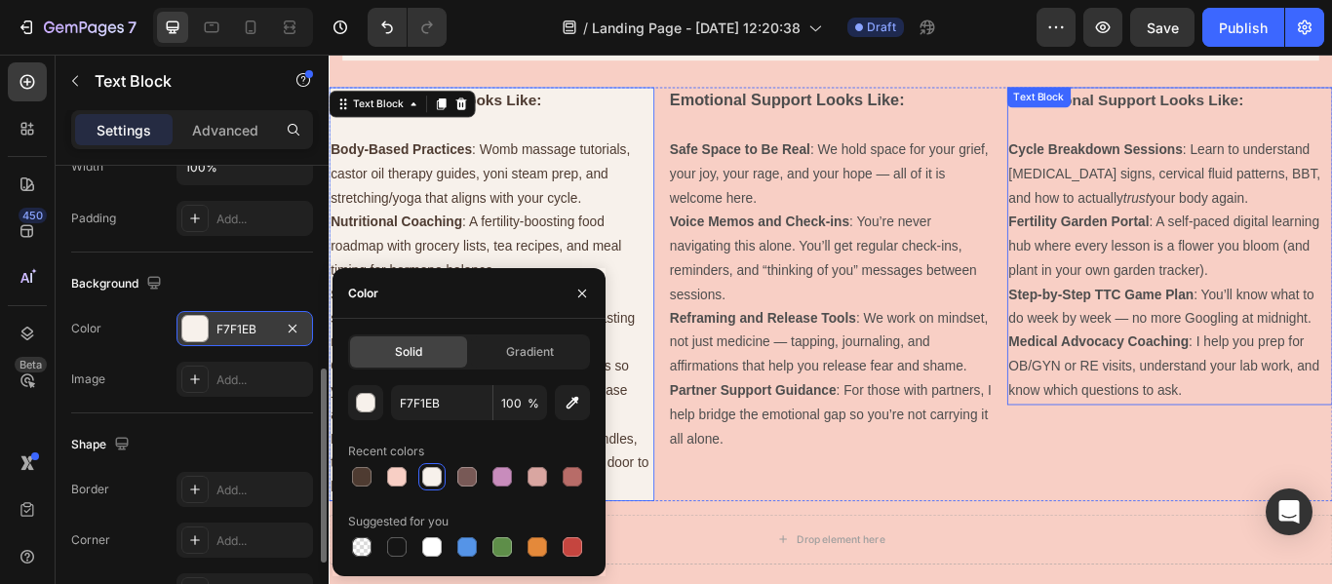
click at [1282, 343] on p "Step-by-Step TTC Game Plan : You’ll know what to do week by week — no more Goog…" at bounding box center [1310, 349] width 376 height 57
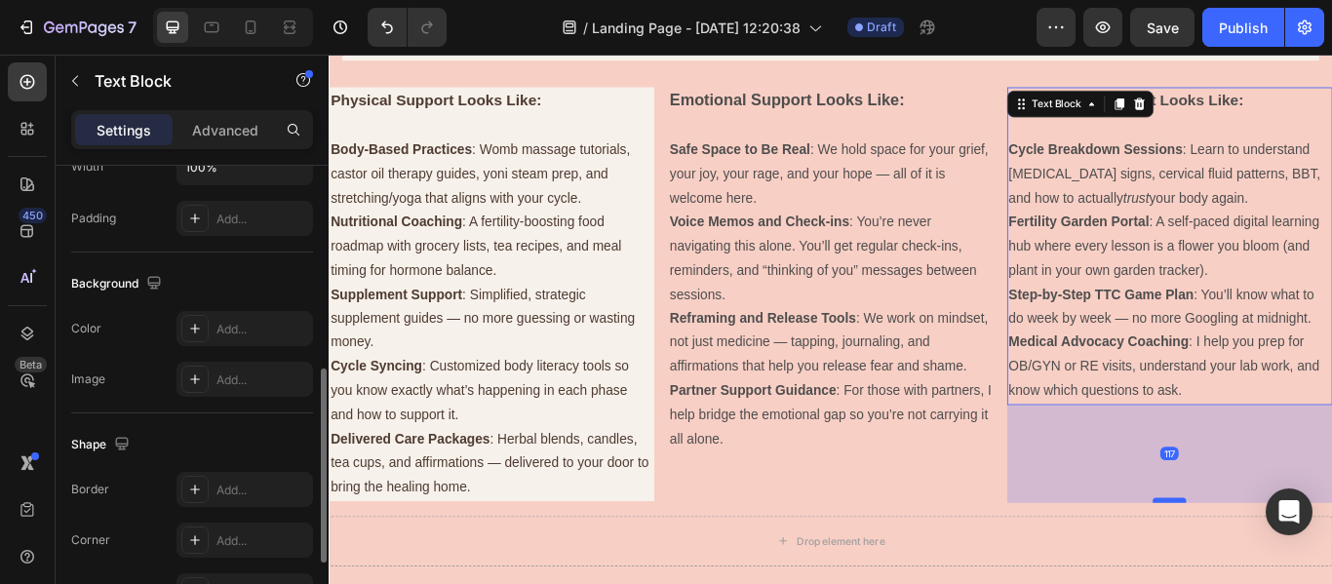
drag, startPoint x: 1296, startPoint y: 461, endPoint x: 1297, endPoint y: 576, distance: 114.1
click at [1297, 576] on div at bounding box center [1309, 575] width 39 height 6
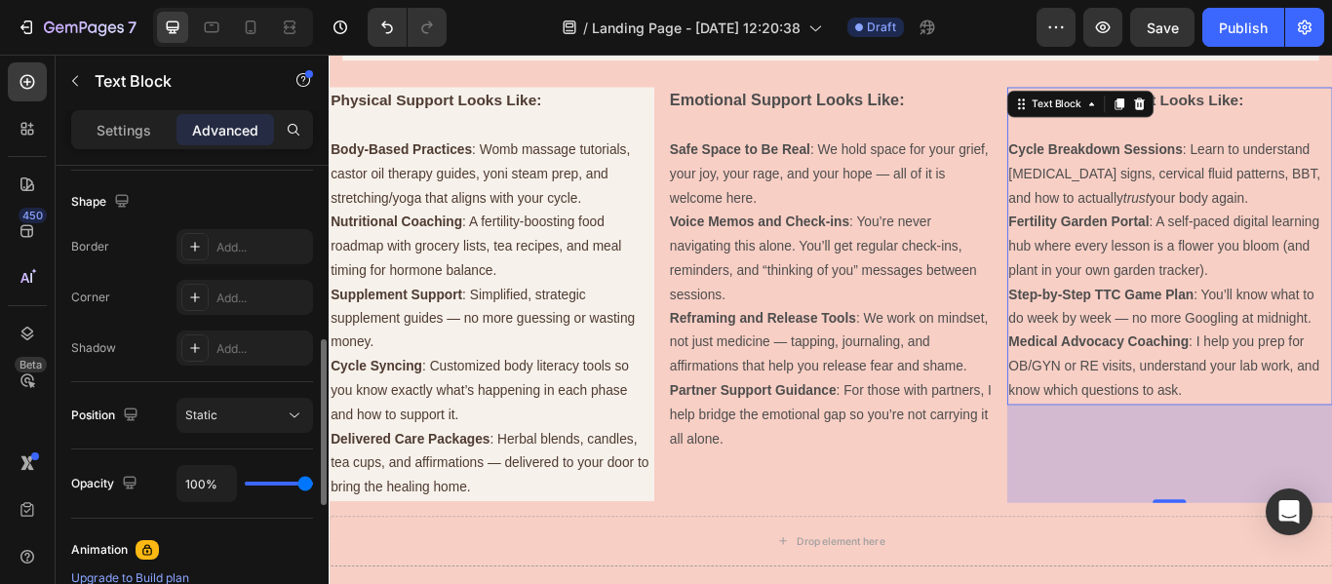
click at [1272, 392] on strong "Medical Advocacy Coaching" at bounding box center [1227, 389] width 210 height 17
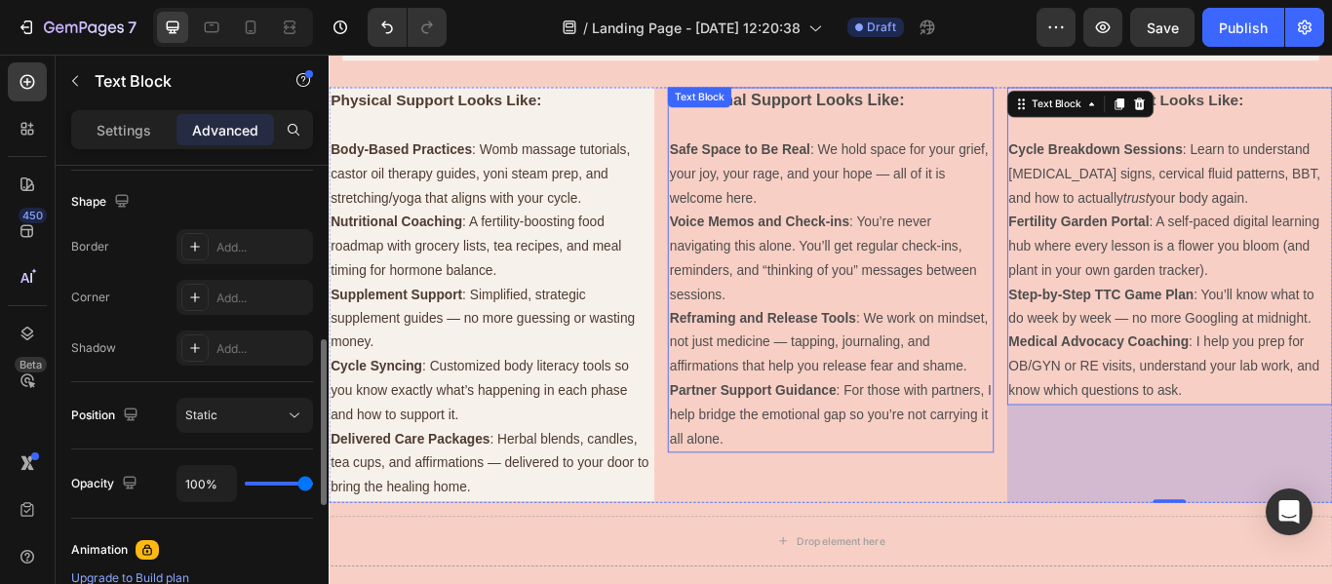
click at [879, 456] on p "Partner Support Guidance : For those with partners, I help bridge the emotional…" at bounding box center [914, 475] width 376 height 84
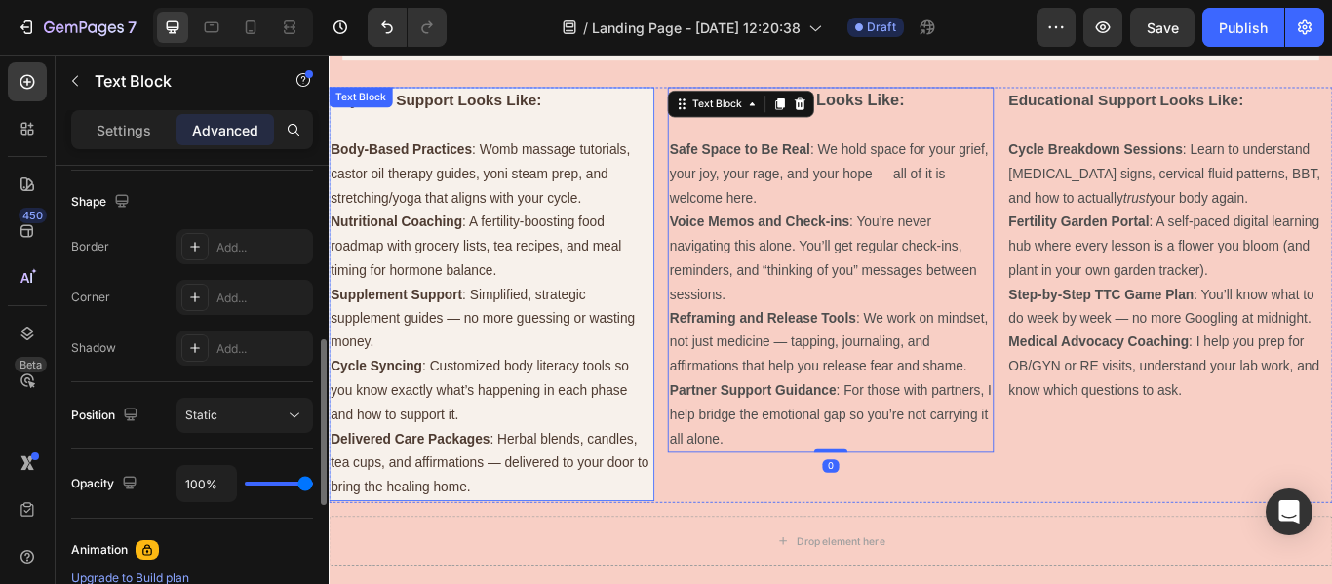
click at [489, 457] on p "Cycle Syncing : Customized body literacy tools so you know exactly what’s happe…" at bounding box center [519, 447] width 376 height 84
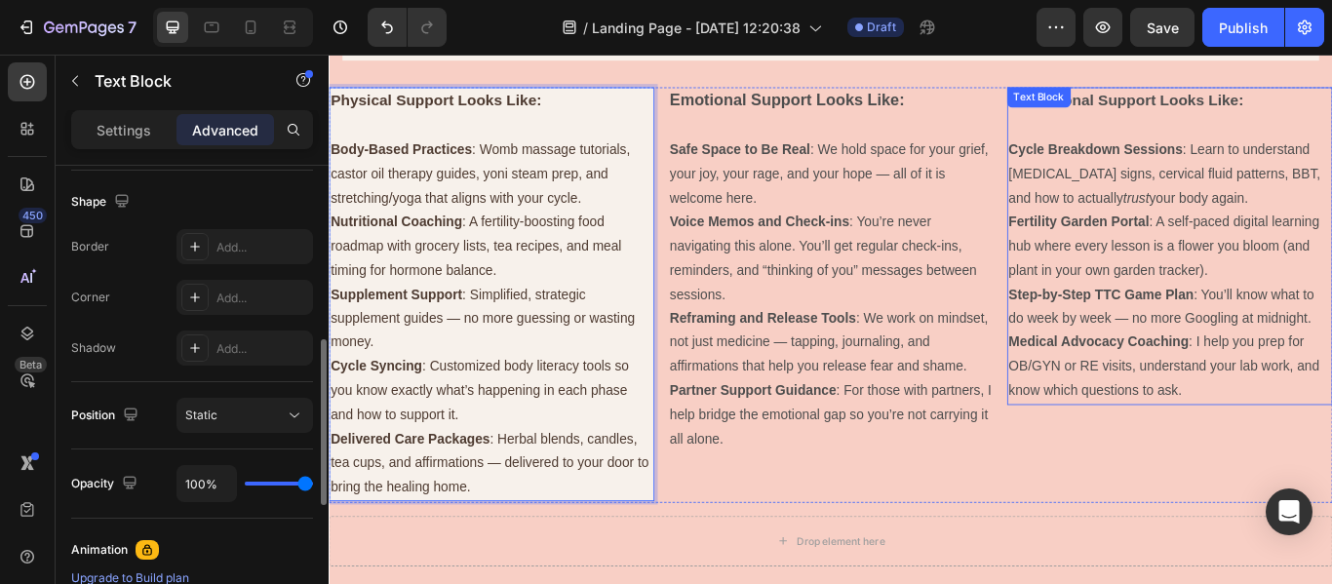
click at [1271, 317] on p "Fertility Garden Portal : A self-paced digital learning hub where every lesson …" at bounding box center [1310, 278] width 376 height 84
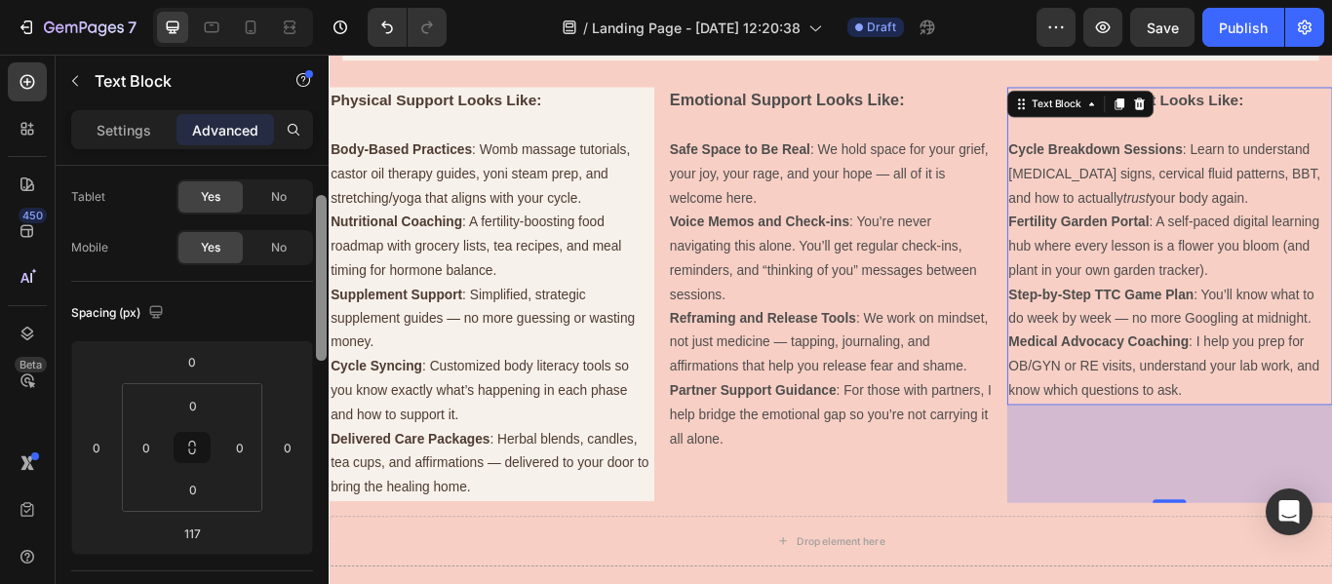
scroll to position [82, 0]
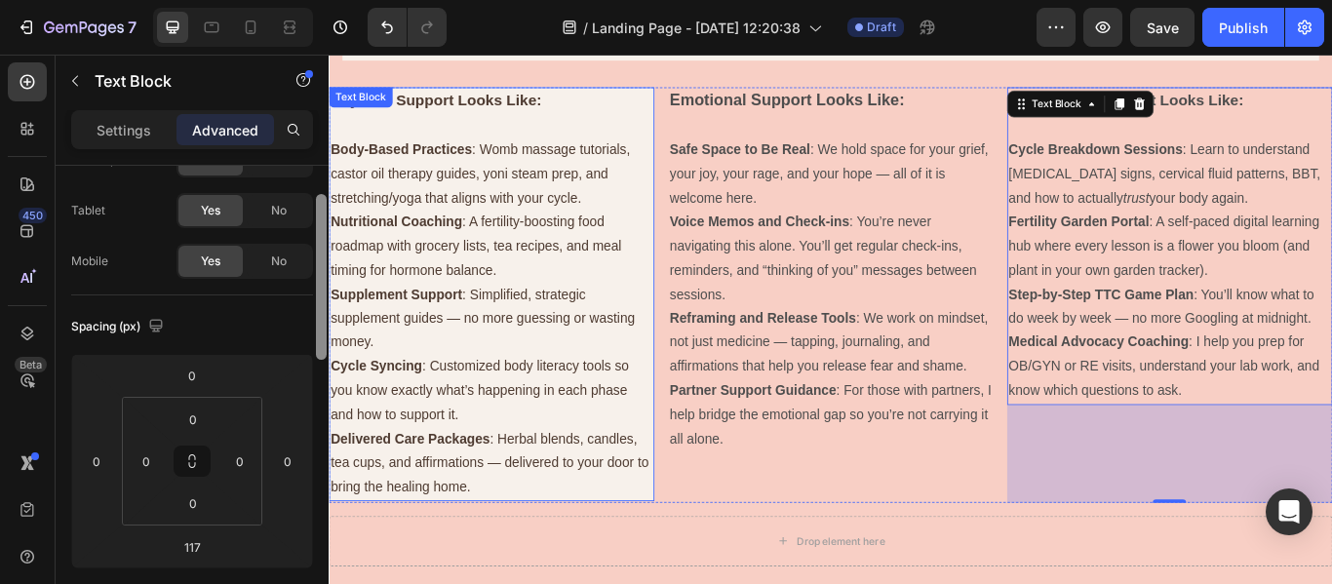
drag, startPoint x: 649, startPoint y: 445, endPoint x: 338, endPoint y: 161, distance: 421.2
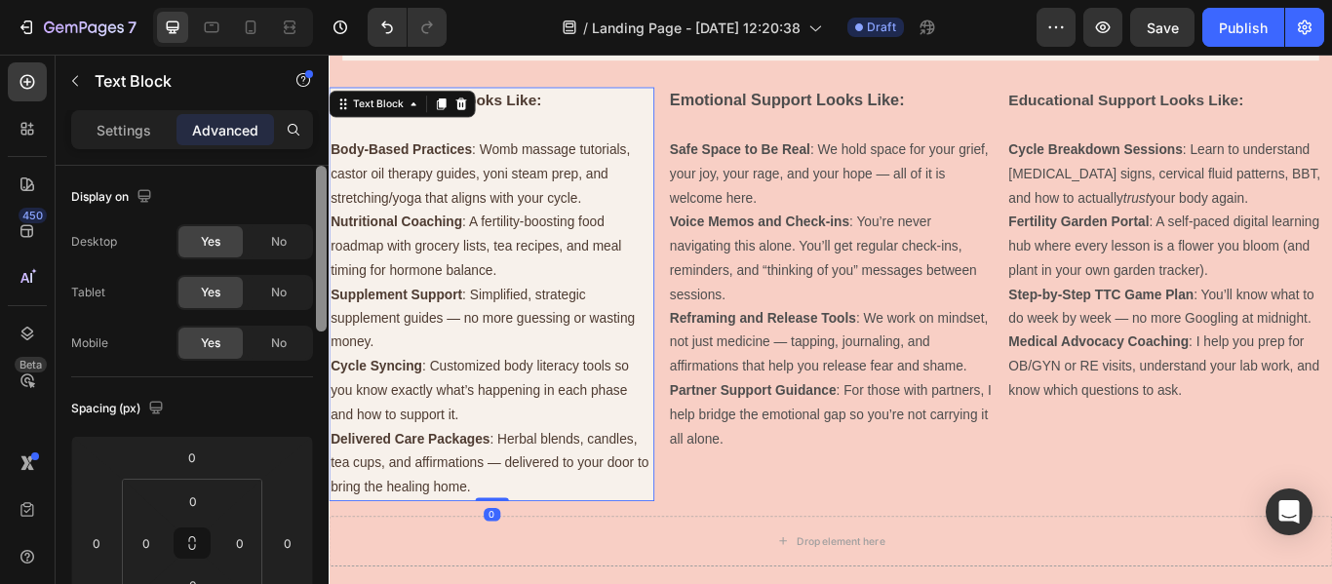
scroll to position [12, 0]
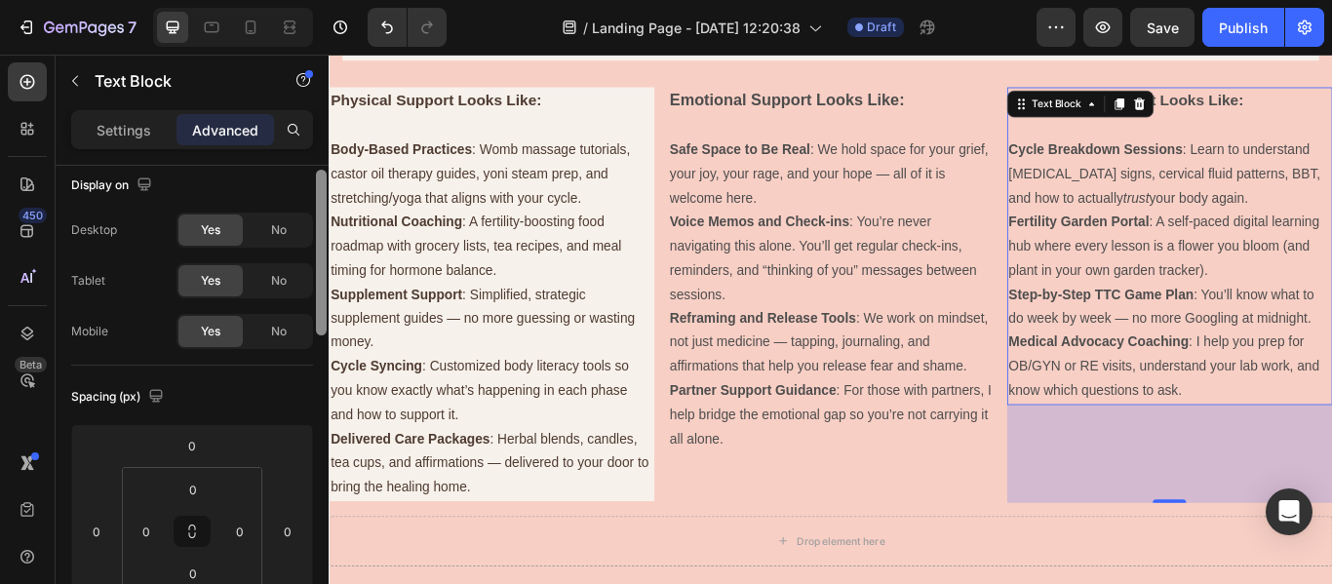
click at [1209, 193] on p "Cycle Breakdown Sessions : Learn to understand [MEDICAL_DATA] signs, cervical f…" at bounding box center [1310, 194] width 376 height 84
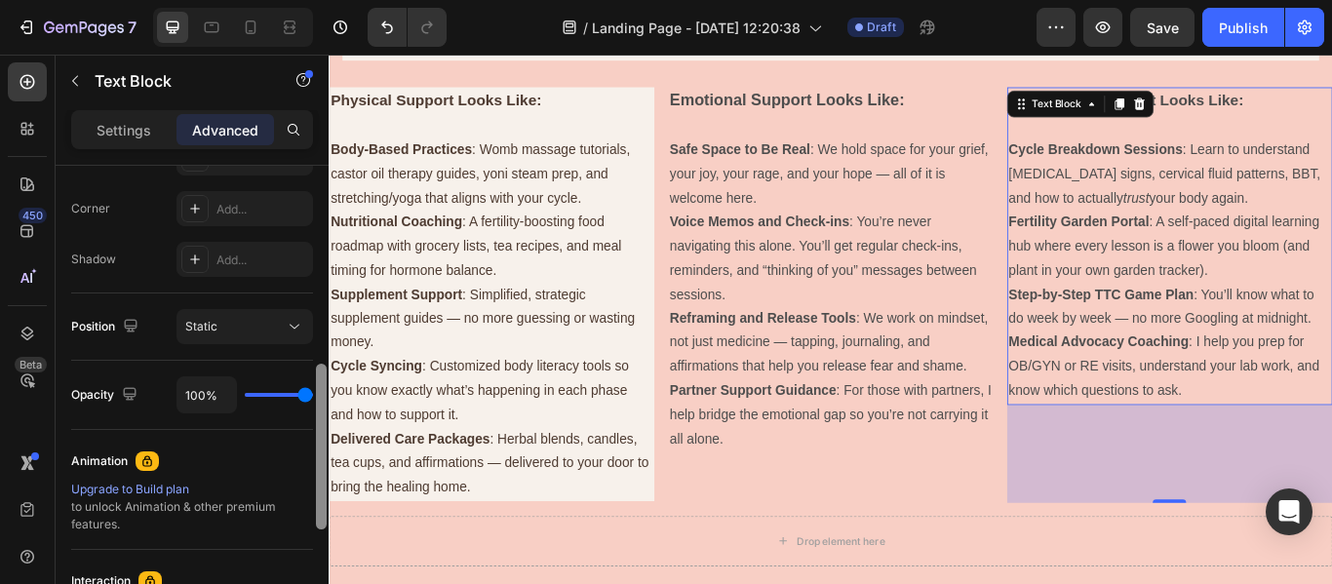
scroll to position [591, 0]
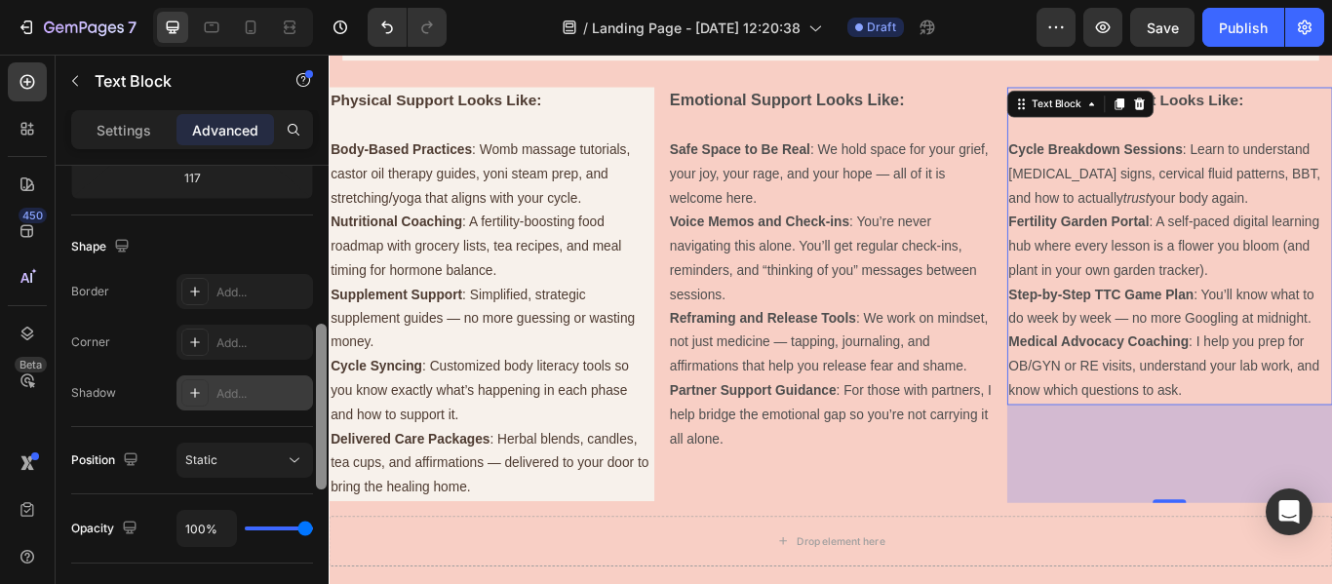
drag, startPoint x: 321, startPoint y: 269, endPoint x: 309, endPoint y: 376, distance: 107.0
click at [309, 376] on div "Display on Desktop Yes No Tablet Yes No Mobile Yes No Spacing (px) 0 0 117 0 0 …" at bounding box center [192, 403] width 273 height 474
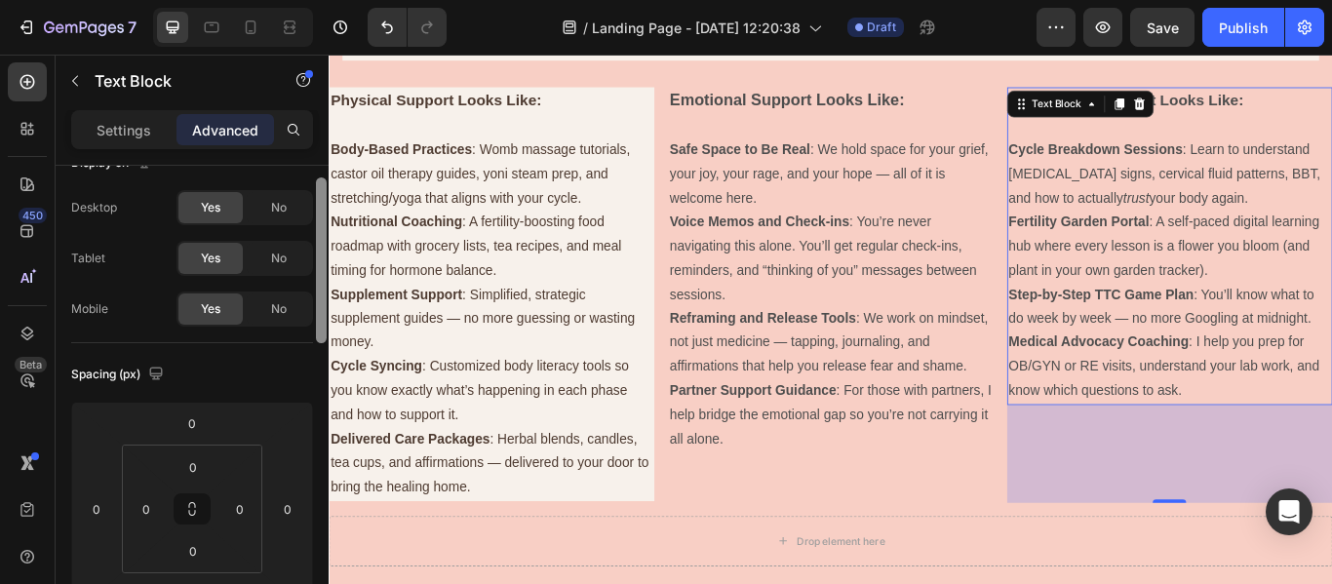
scroll to position [0, 0]
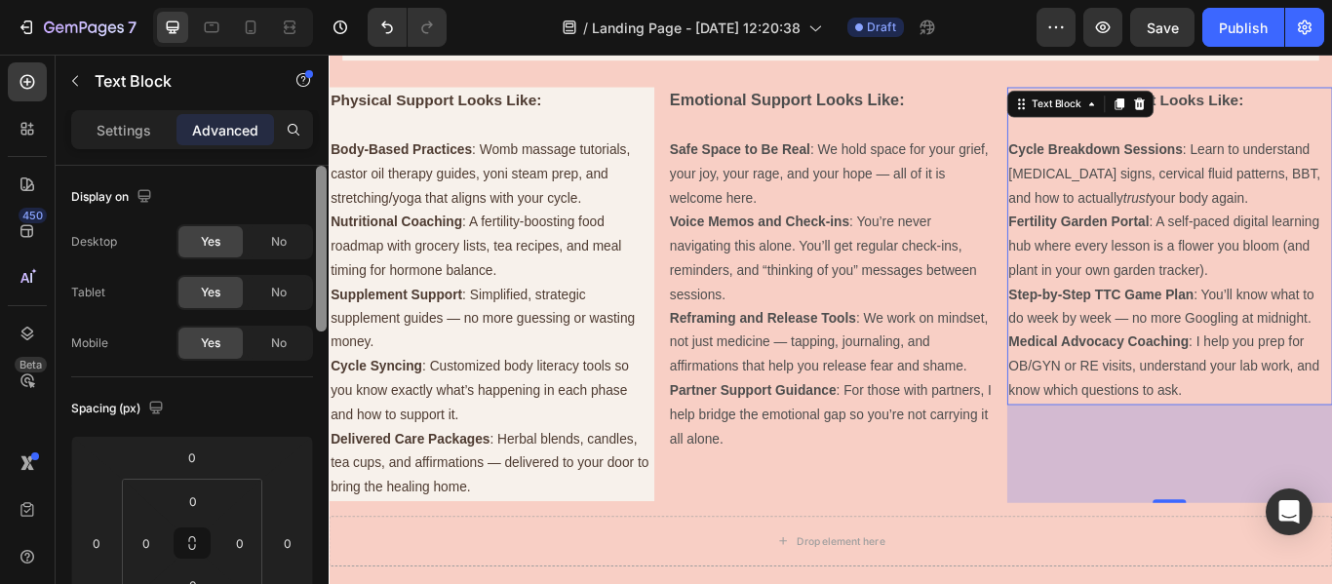
drag, startPoint x: 322, startPoint y: 387, endPoint x: 317, endPoint y: 194, distance: 193.2
click at [317, 194] on div at bounding box center [321, 249] width 11 height 166
click at [127, 135] on p "Settings" at bounding box center [124, 130] width 55 height 20
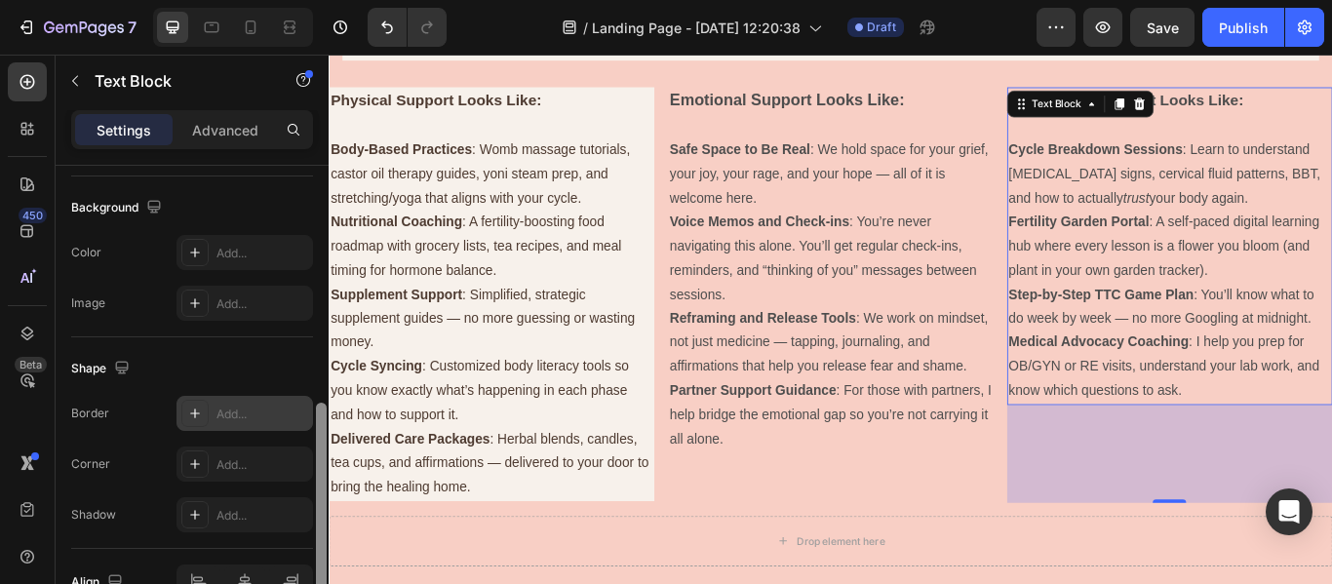
scroll to position [575, 0]
drag, startPoint x: 320, startPoint y: 187, endPoint x: 269, endPoint y: 423, distance: 241.4
click at [269, 423] on div "Text style Styles Paragraph 1 Font Sans-serif Size 16 Color 4D4D4D Align Show m…" at bounding box center [192, 403] width 273 height 474
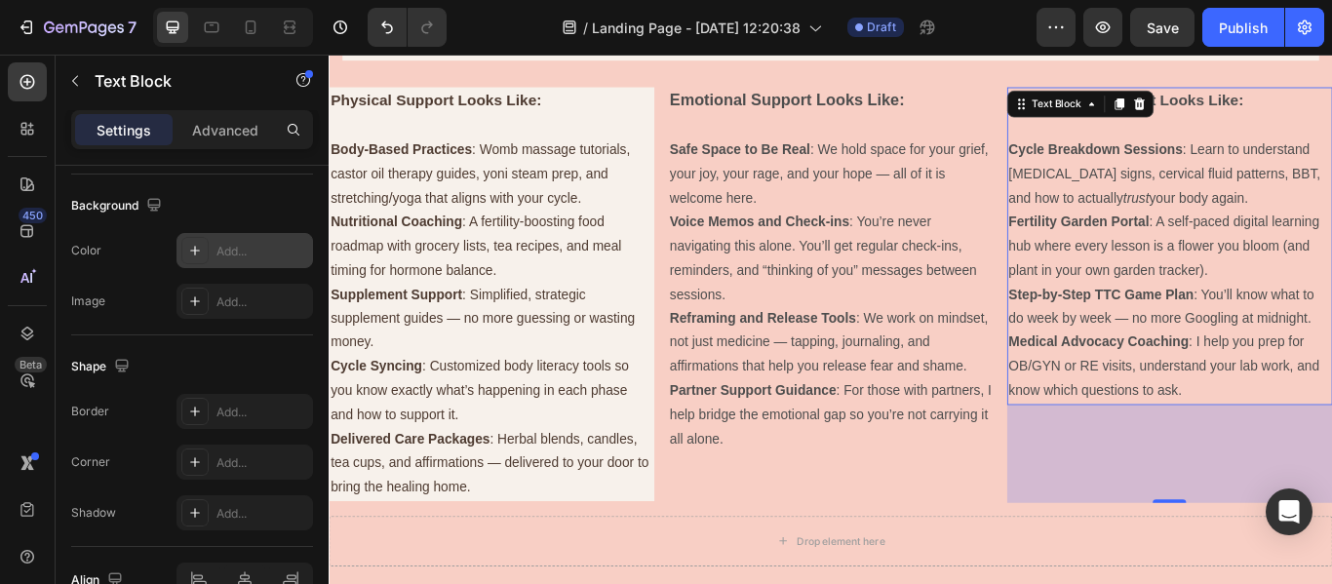
click at [225, 243] on div "Add..." at bounding box center [263, 252] width 92 height 18
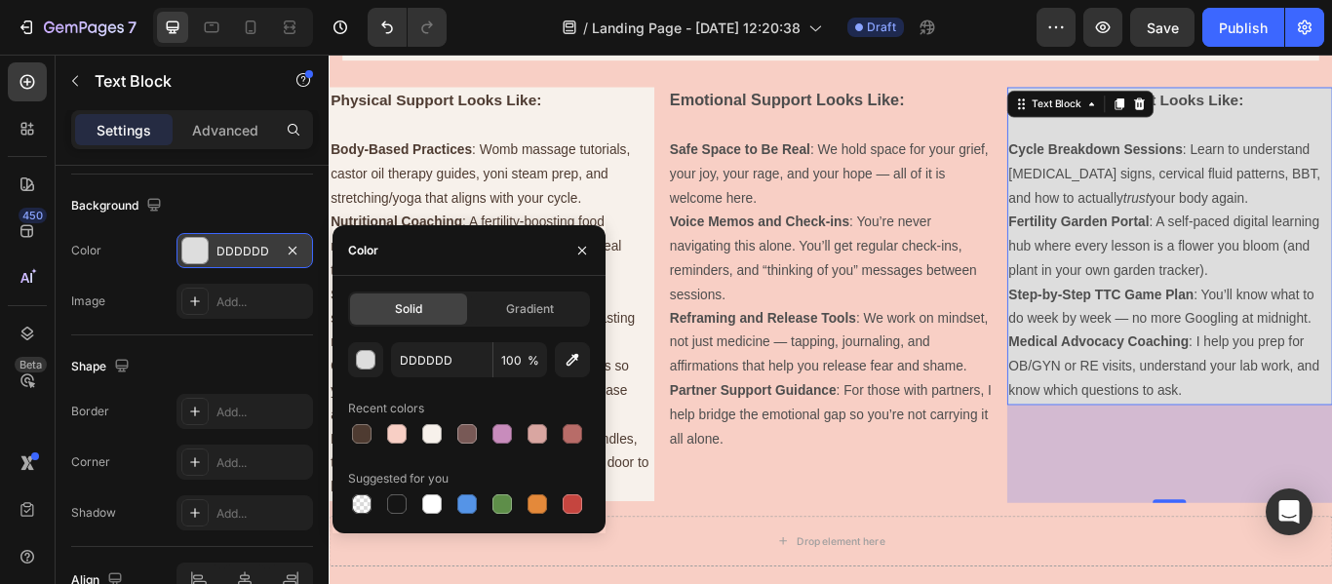
click at [438, 417] on div "Recent colors" at bounding box center [469, 408] width 242 height 31
click at [426, 431] on div at bounding box center [432, 434] width 20 height 20
type input "F7F1EB"
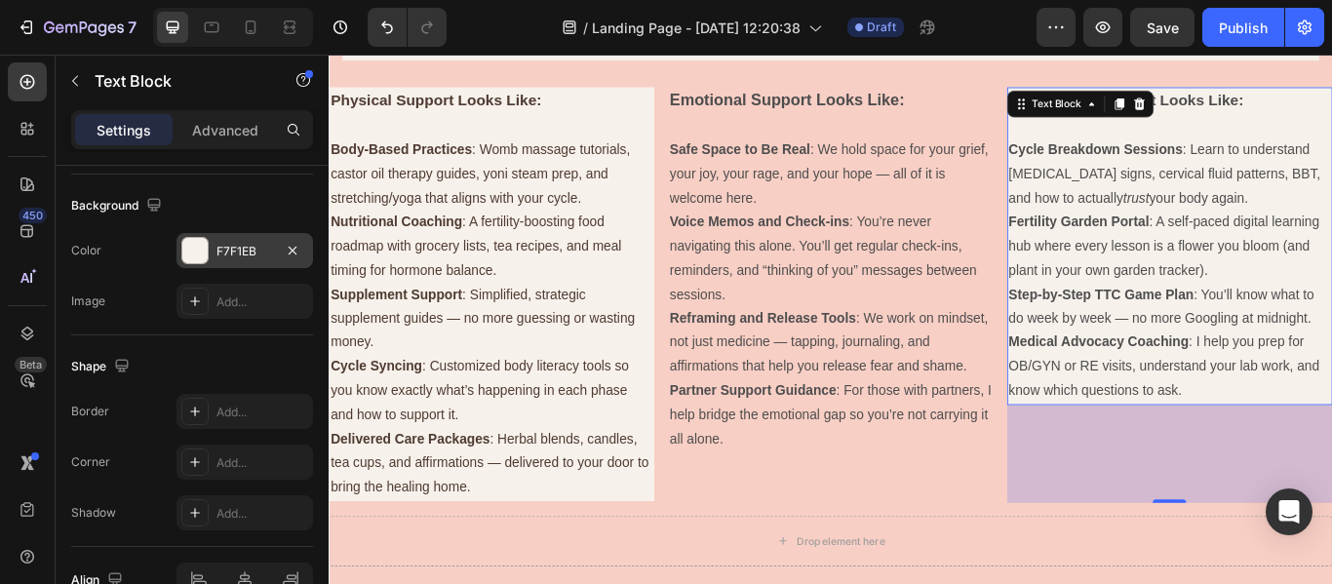
click at [1186, 536] on div "117" at bounding box center [1309, 520] width 379 height 114
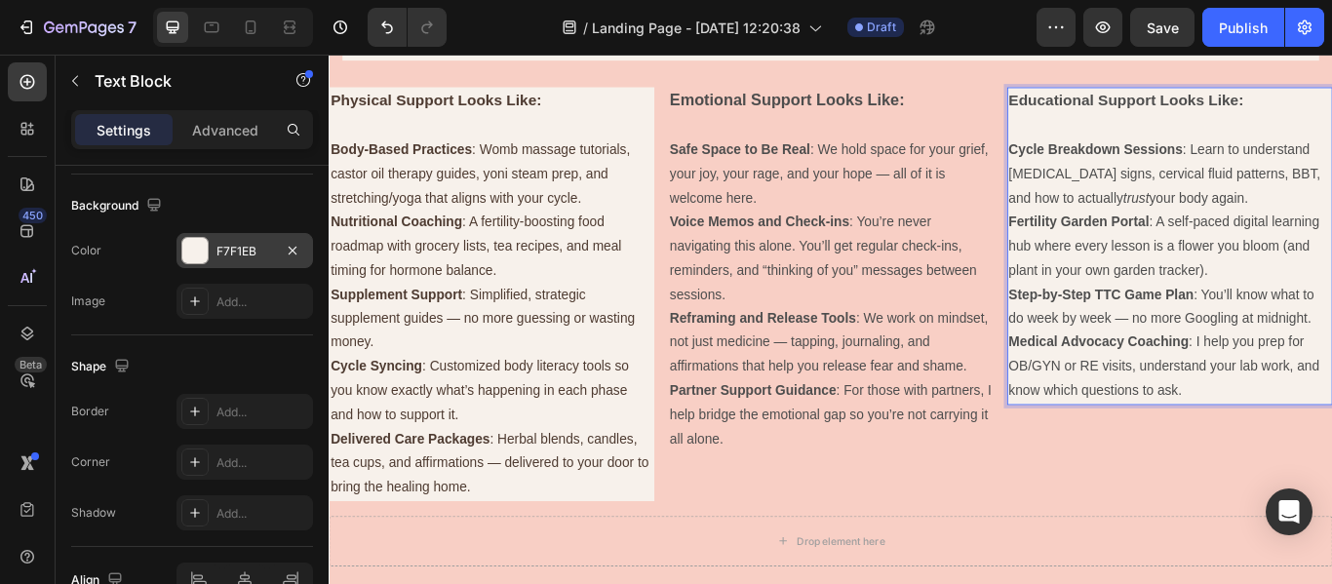
click at [1331, 442] on p "Medical Advocacy Coaching : I help you prep for OB/GYN or RE visits, understand…" at bounding box center [1310, 419] width 376 height 84
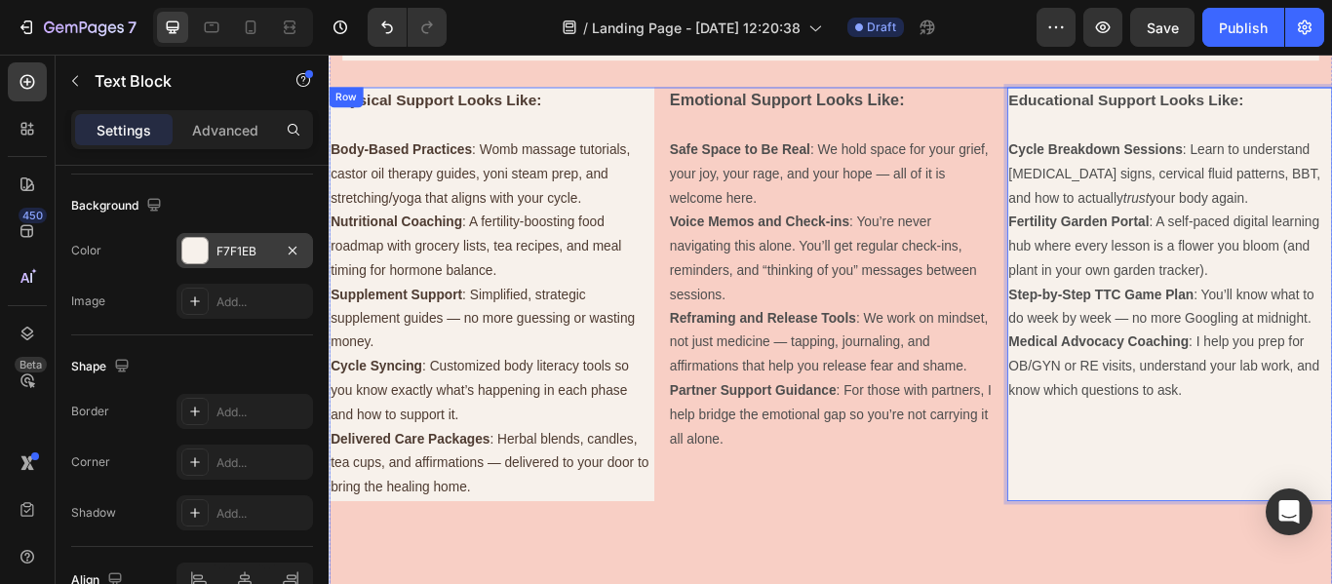
click at [1053, 583] on div "Emotional Support Looks Like: Safe Space to Be Real : We hold space for your gr…" at bounding box center [913, 391] width 379 height 597
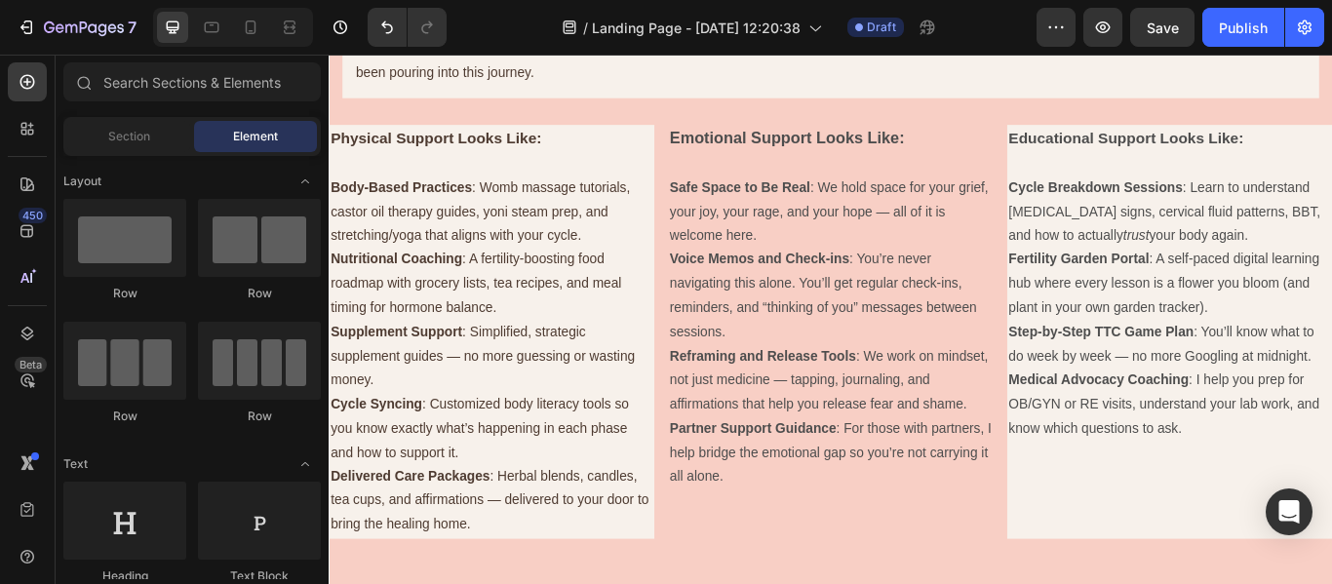
scroll to position [1589, 0]
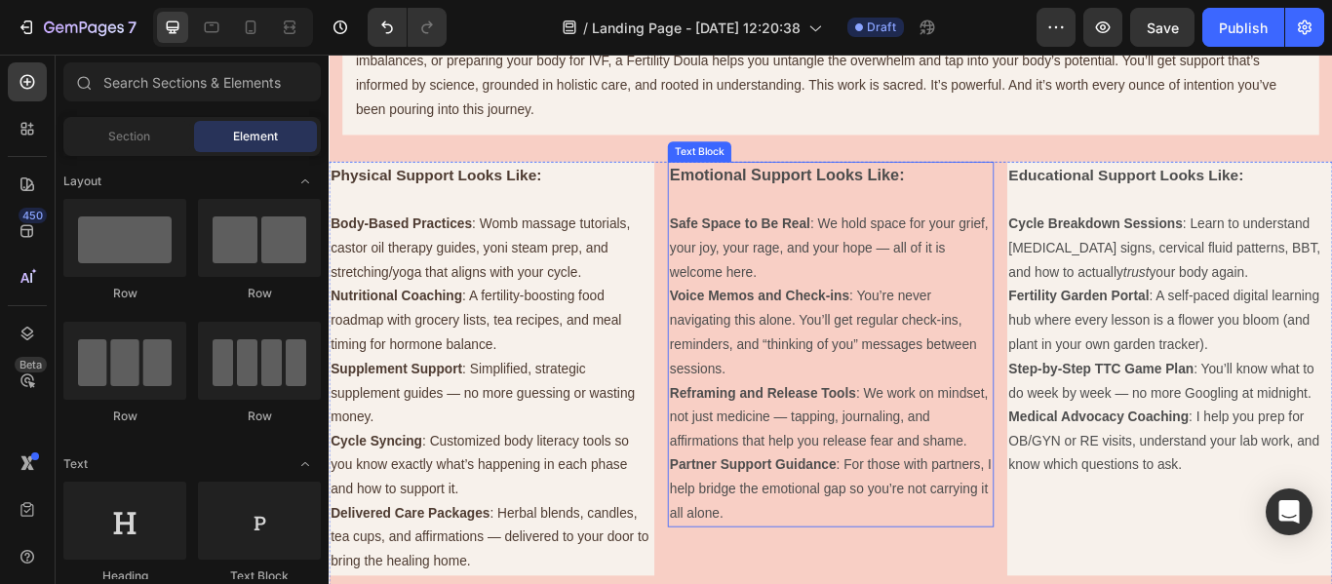
click at [785, 417] on p "Voice Memos and Check-ins : You’re never navigating this alone. You’ll get regu…" at bounding box center [914, 379] width 376 height 112
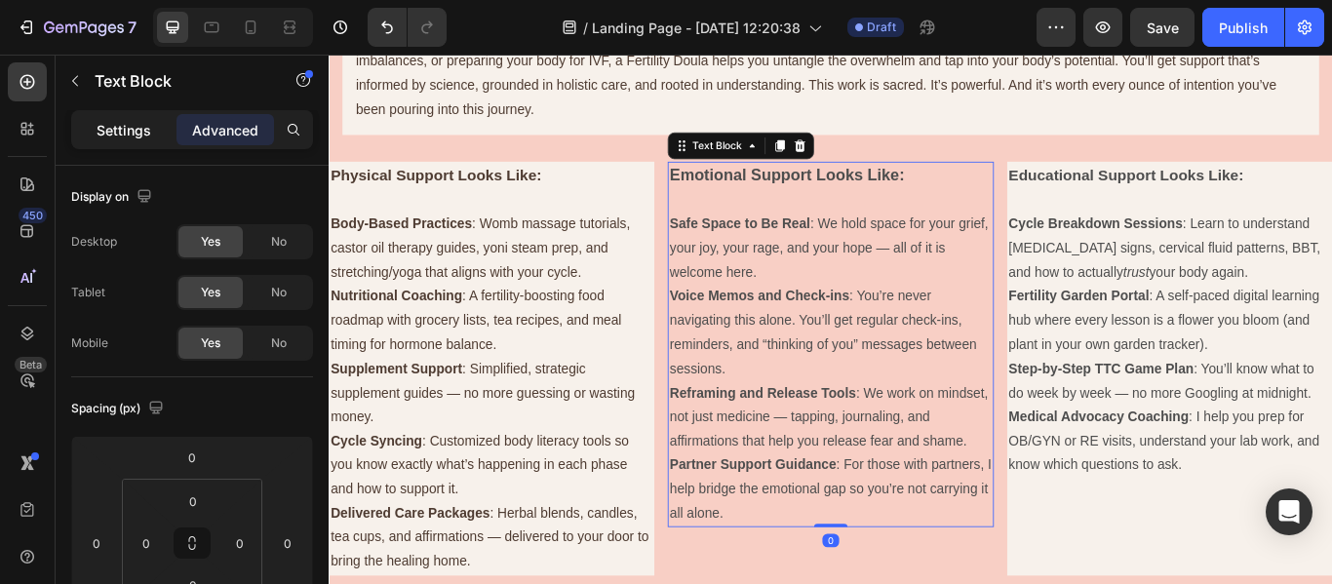
click at [121, 120] on p "Settings" at bounding box center [124, 130] width 55 height 20
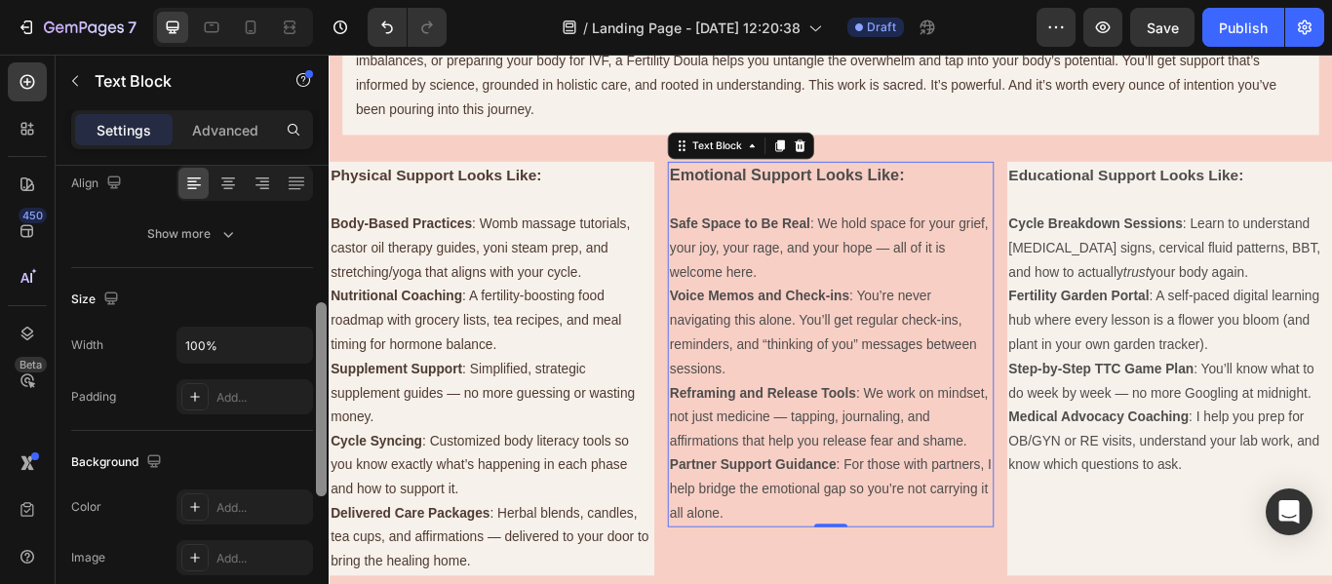
drag, startPoint x: 322, startPoint y: 319, endPoint x: 309, endPoint y: 452, distance: 133.3
click at [309, 452] on div "Text style Styles Paragraph 1 Font Sans-serif Size 16 Color 4D4D4D Align Show m…" at bounding box center [192, 403] width 273 height 474
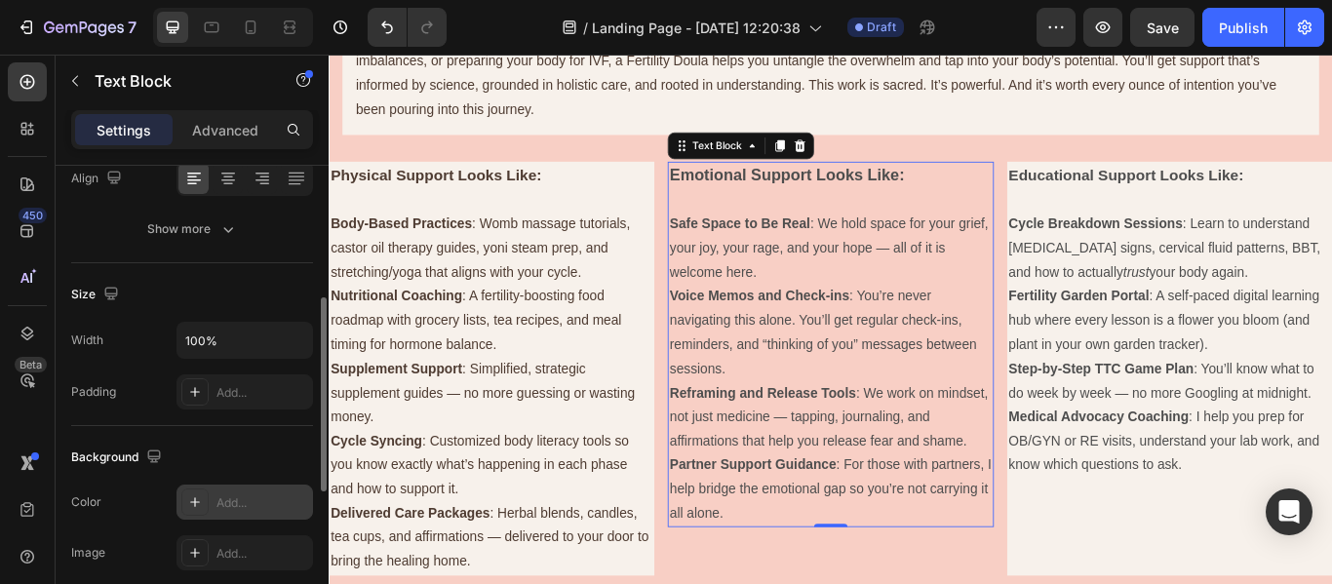
click at [263, 515] on div "Add..." at bounding box center [245, 502] width 137 height 35
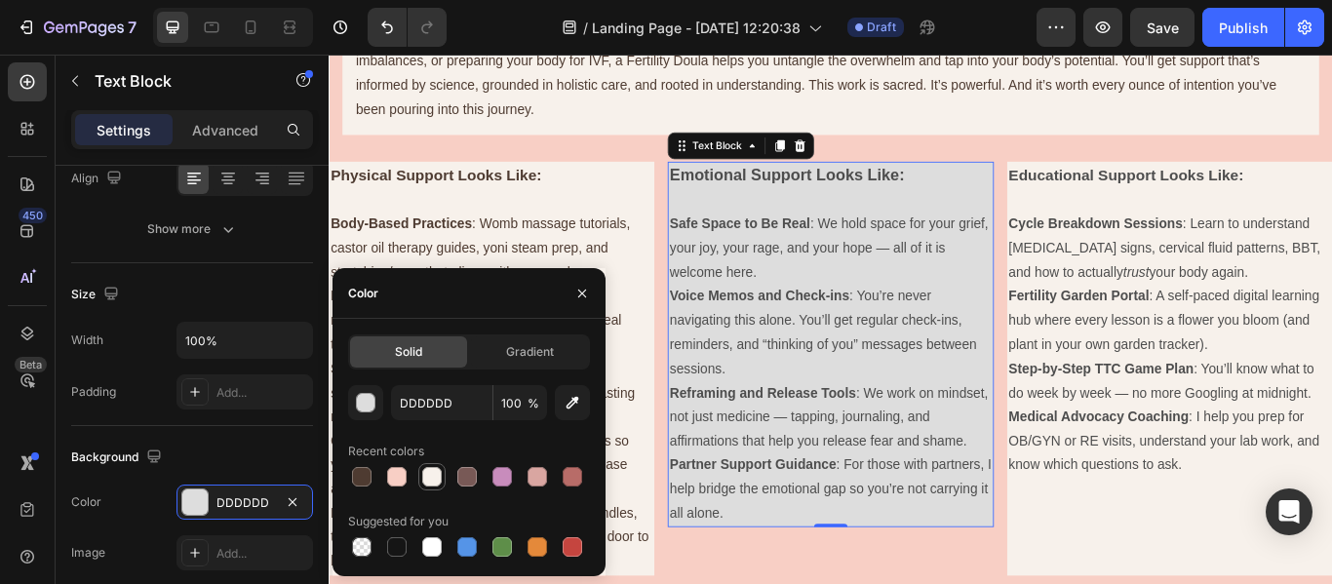
click at [425, 471] on div at bounding box center [432, 477] width 20 height 20
type input "F7F1EB"
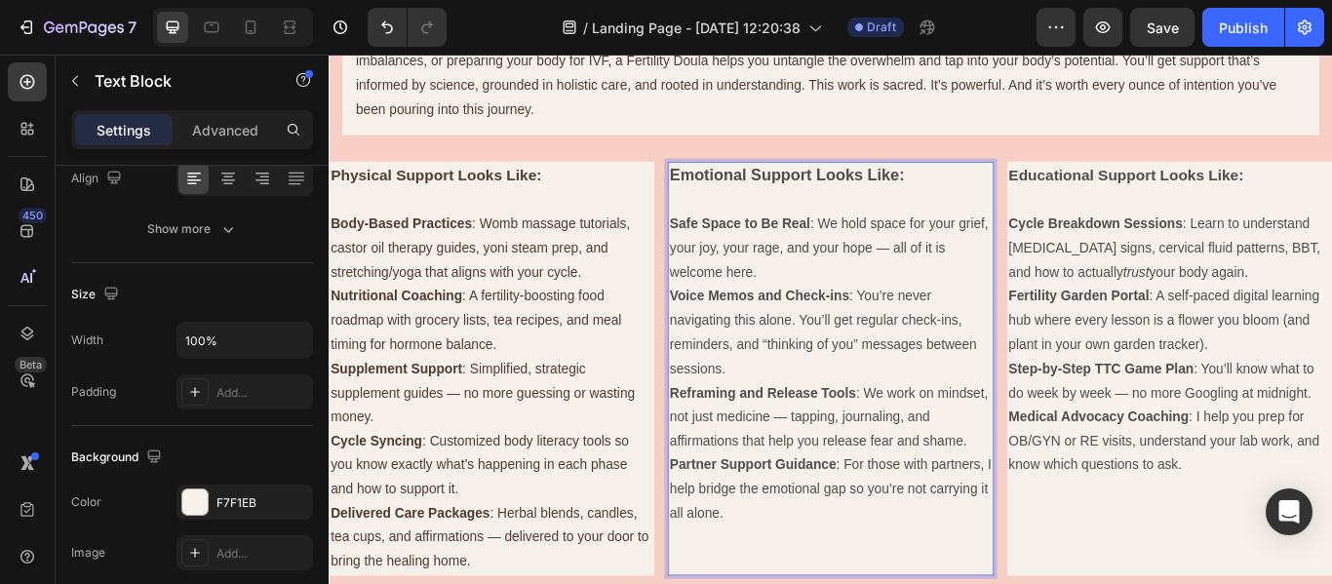
scroll to position [1597, 0]
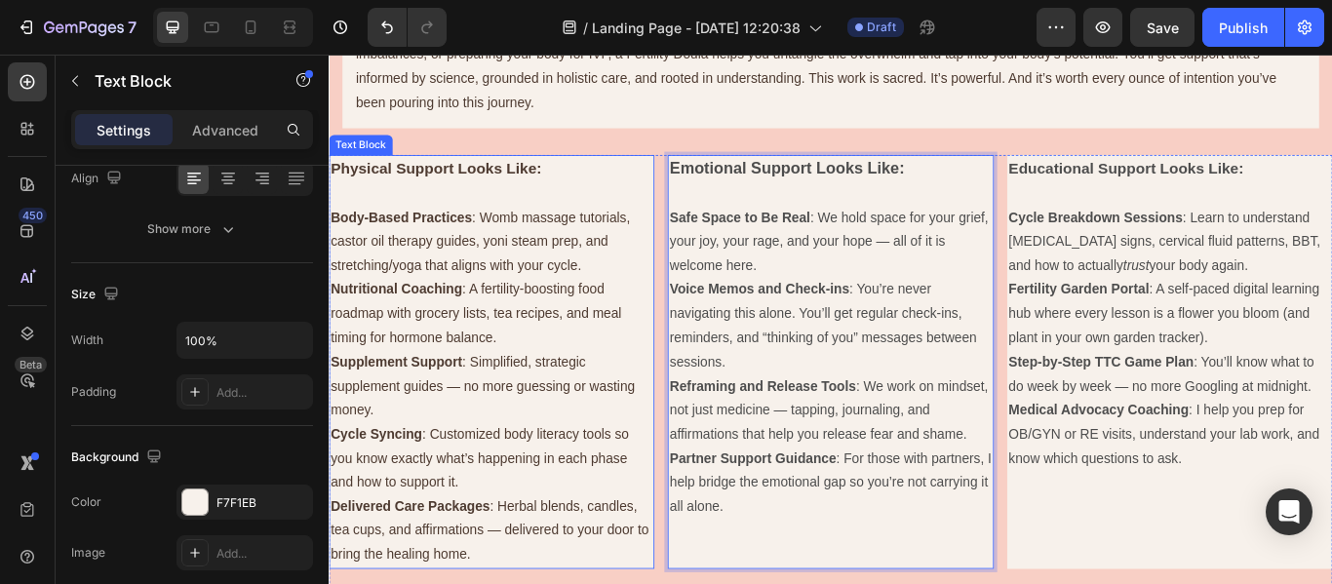
click at [338, 185] on strong "Physical Support Looks Like:" at bounding box center [454, 188] width 246 height 20
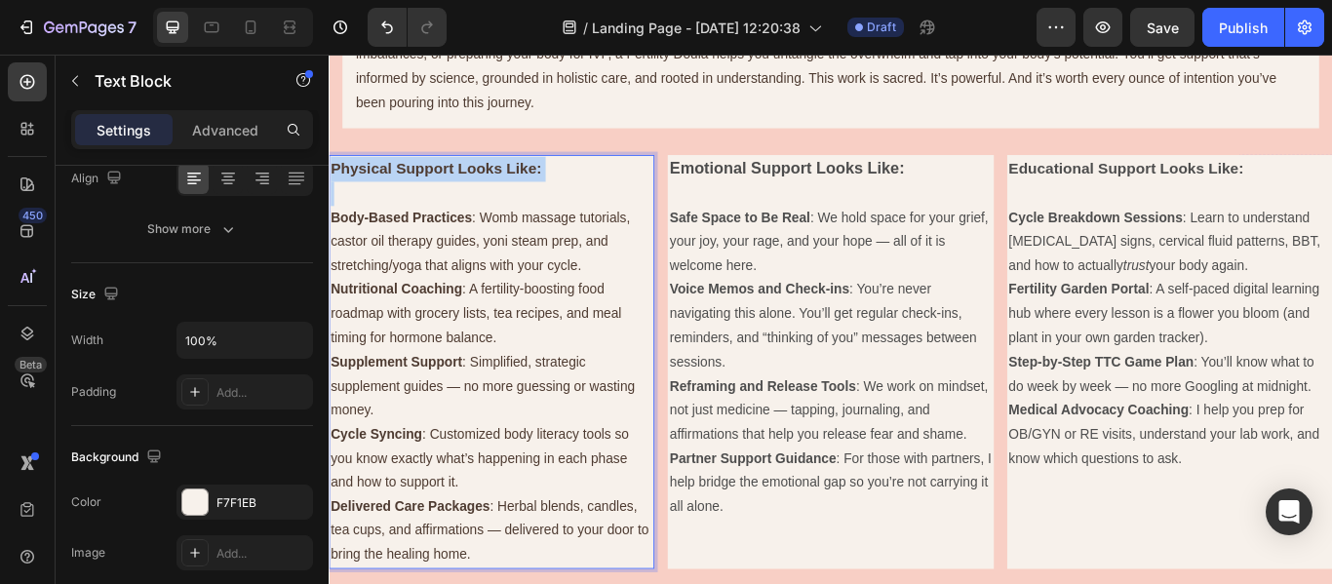
click at [338, 185] on strong "Physical Support Looks Like:" at bounding box center [454, 188] width 246 height 20
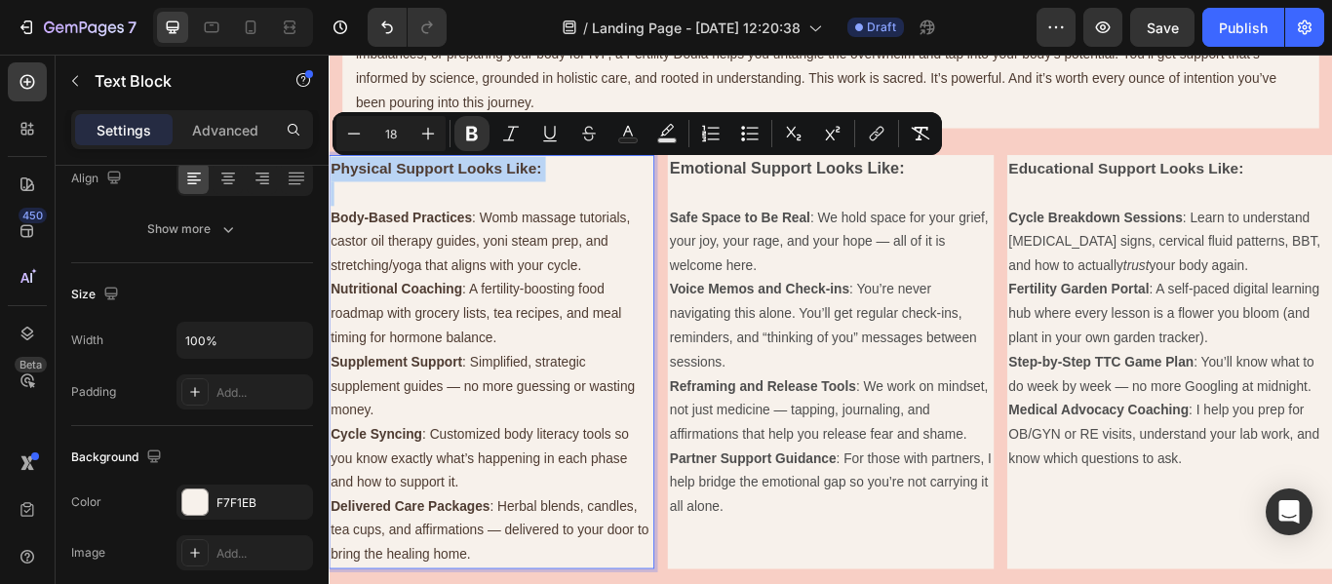
click at [347, 199] on p "Physical Support Looks Like:" at bounding box center [519, 188] width 376 height 29
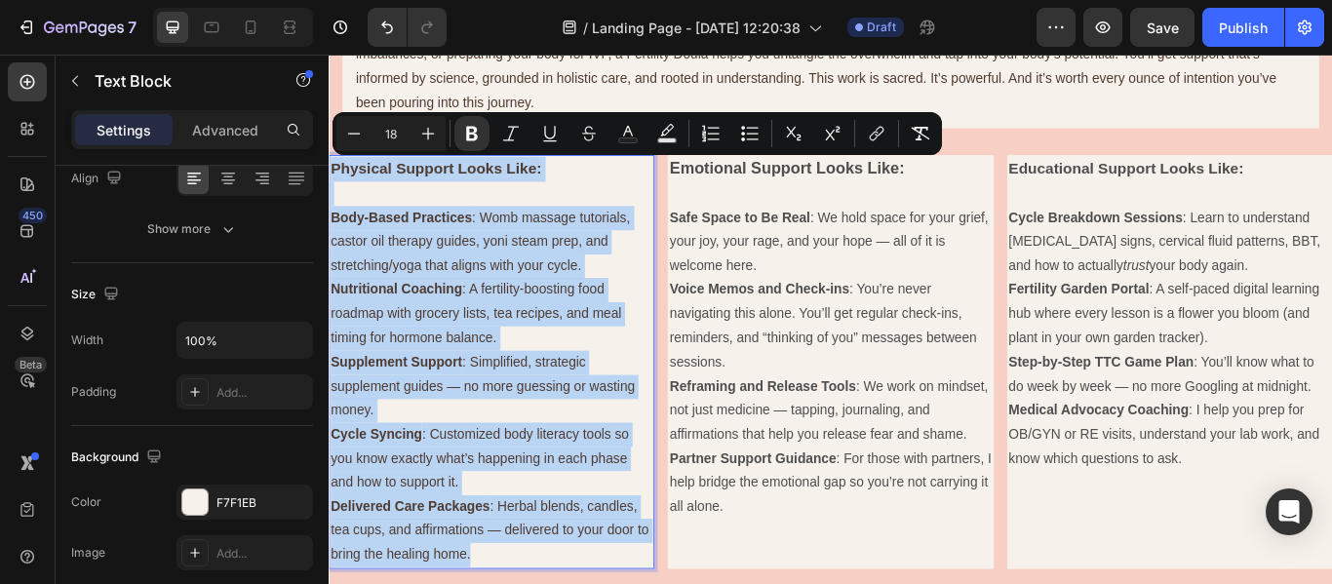
drag, startPoint x: 333, startPoint y: 185, endPoint x: 645, endPoint y: 648, distance: 557.9
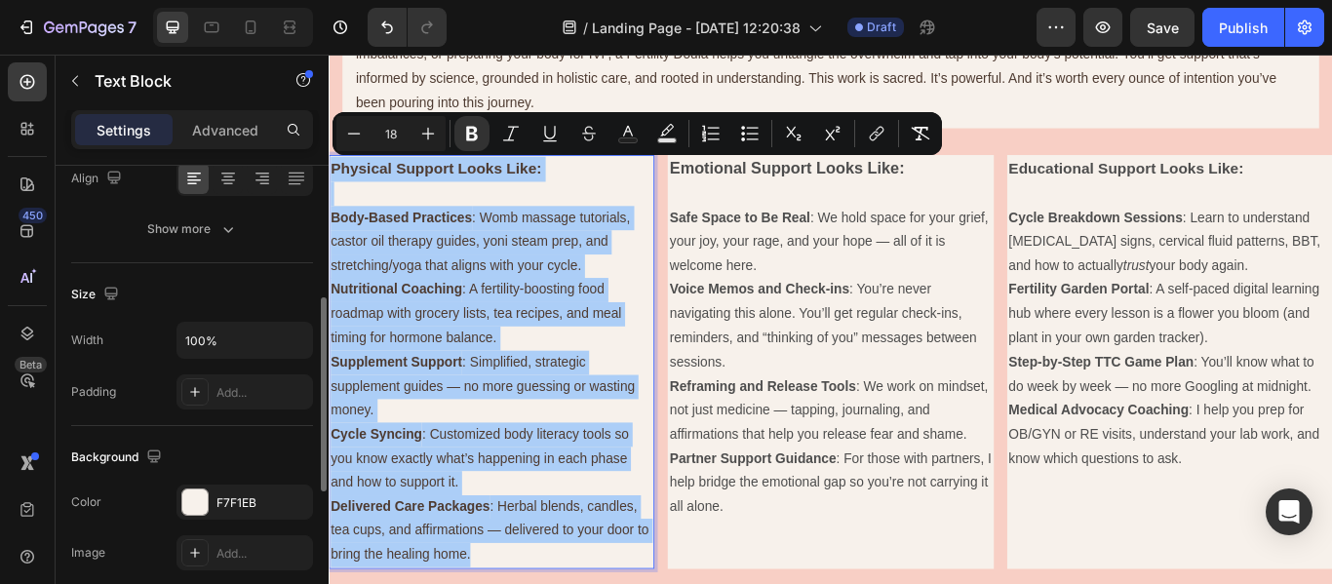
click at [258, 426] on div "Text style Styles Paragraph 1 Font Sans-serif Size 16 Color 4E3B31 Align Show m…" at bounding box center [192, 506] width 242 height 161
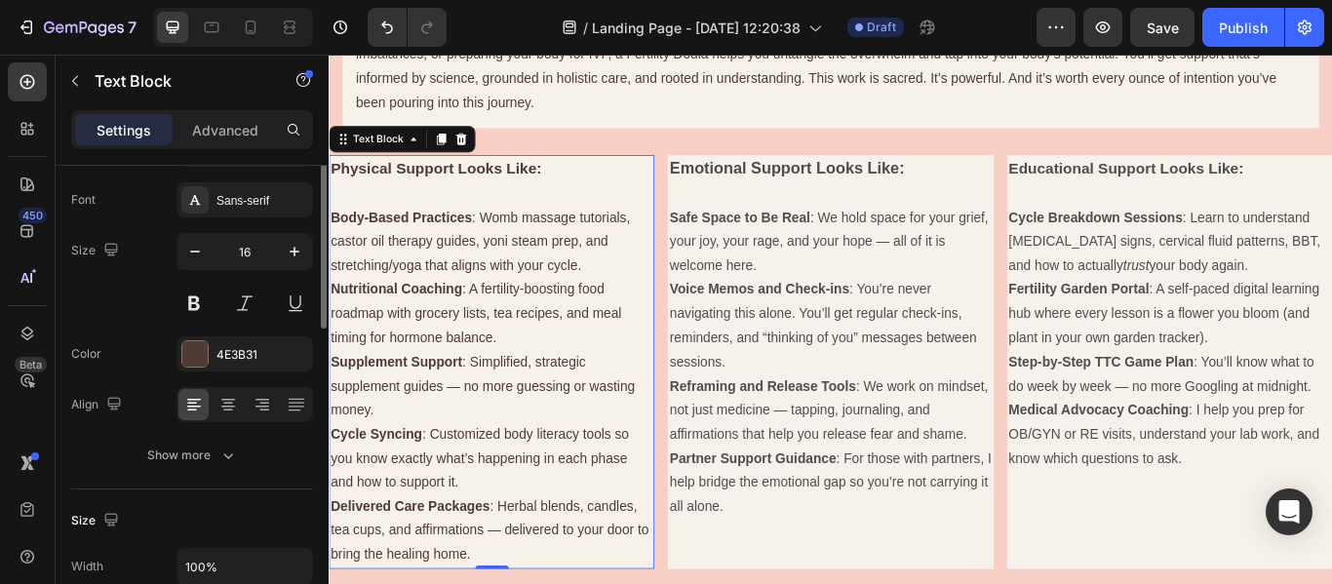
scroll to position [0, 0]
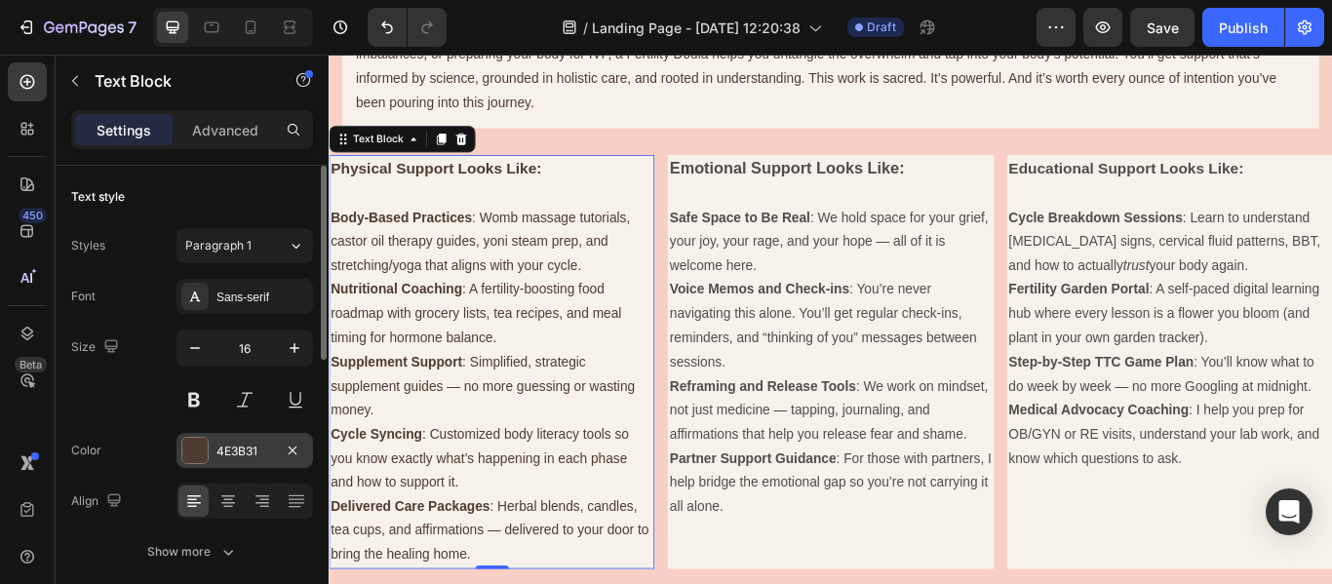
click at [248, 457] on div "4E3B31" at bounding box center [245, 452] width 57 height 18
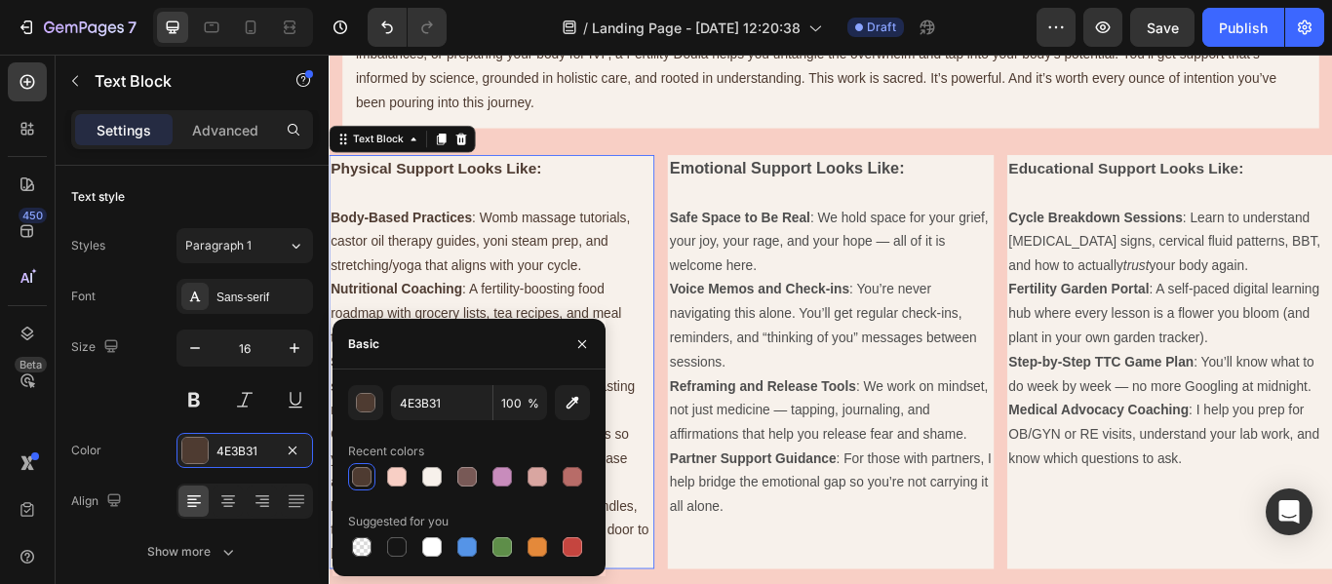
click at [360, 481] on div at bounding box center [362, 477] width 20 height 20
click at [730, 186] on strong "Emotional Support Looks Like:" at bounding box center [863, 187] width 274 height 20
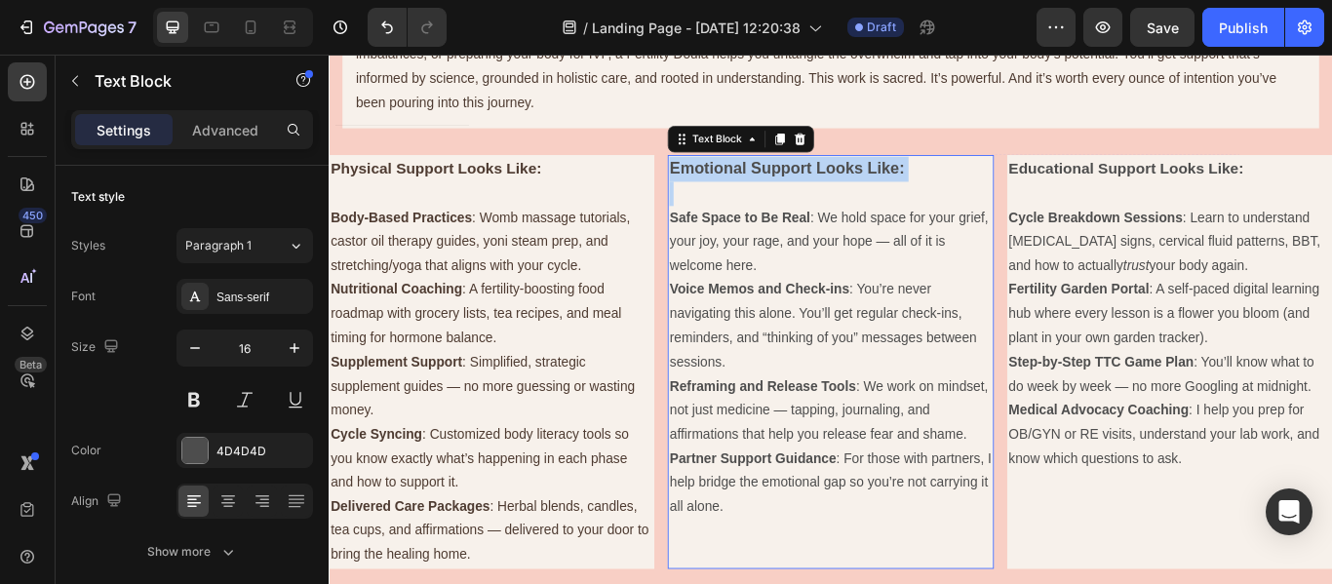
click at [730, 186] on strong "Emotional Support Looks Like:" at bounding box center [863, 187] width 274 height 20
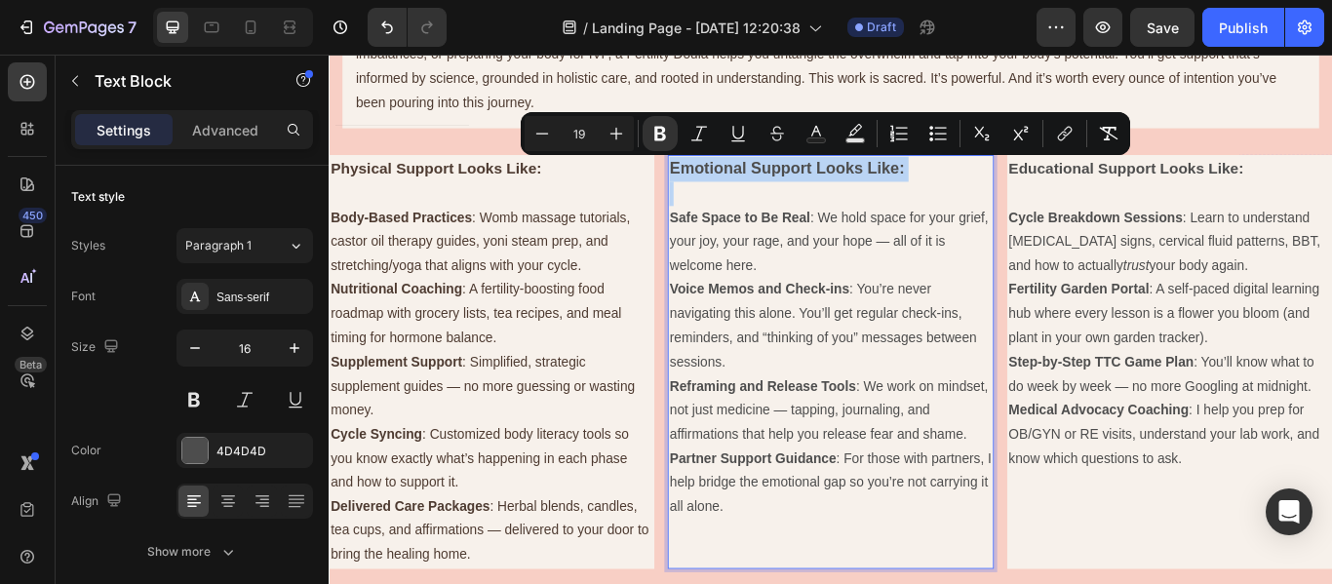
click at [791, 220] on p "Rich Text Editor. Editing area: main" at bounding box center [914, 217] width 376 height 28
type input "16"
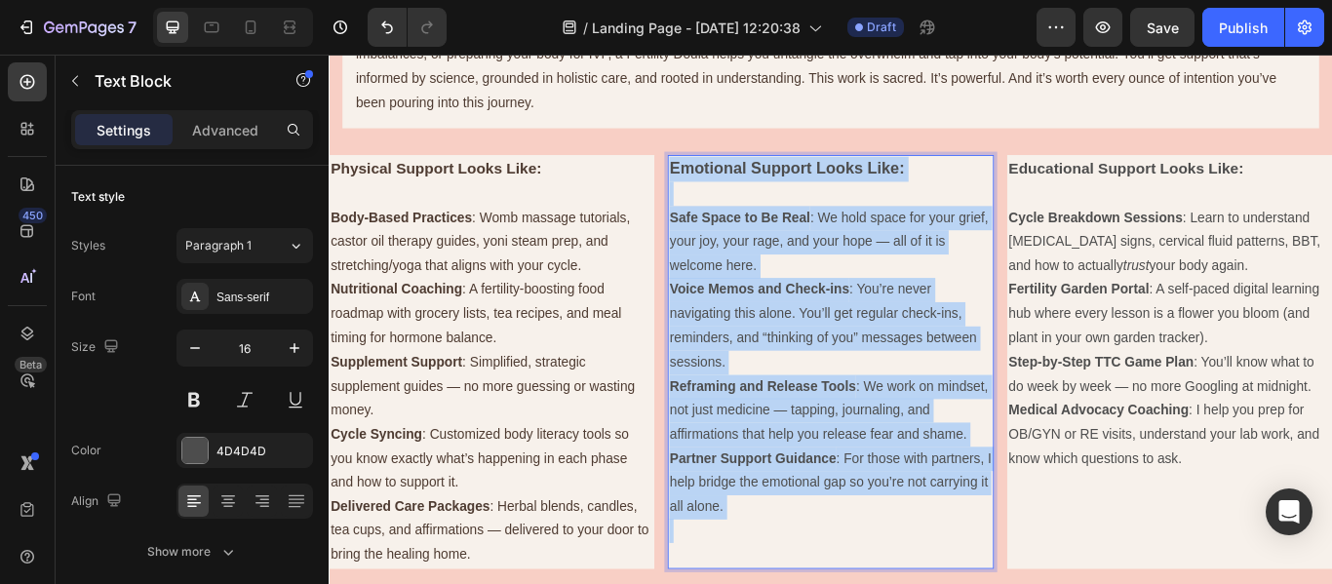
drag, startPoint x: 727, startPoint y: 183, endPoint x: 966, endPoint y: 603, distance: 482.7
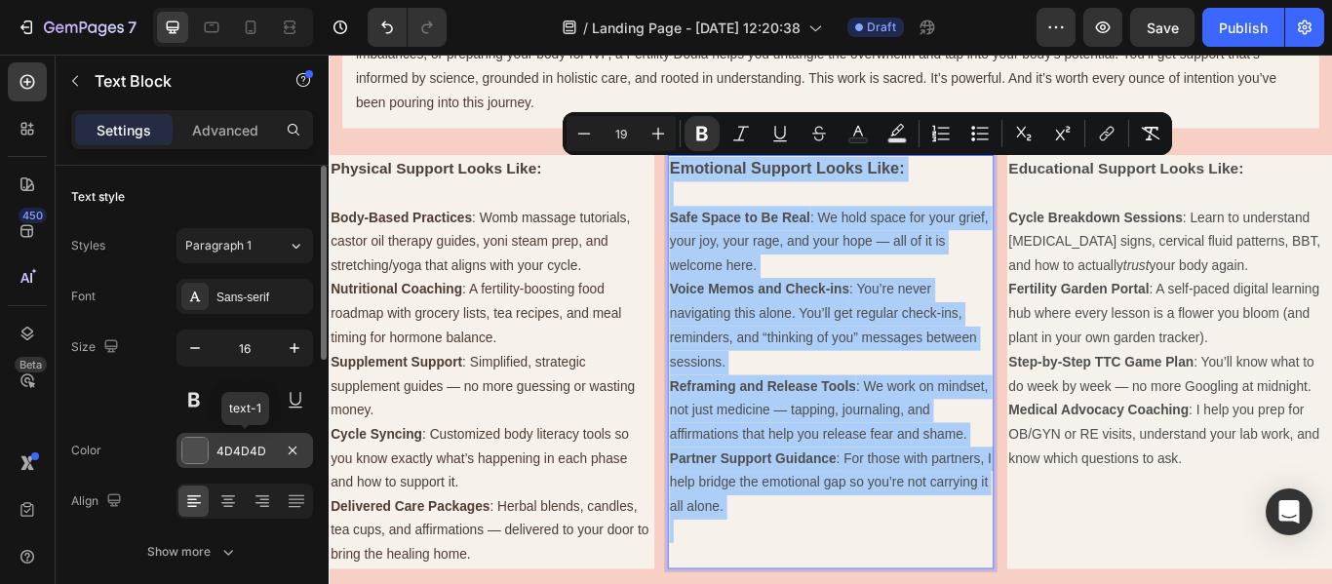
click at [256, 455] on div "4D4D4D" at bounding box center [245, 452] width 57 height 18
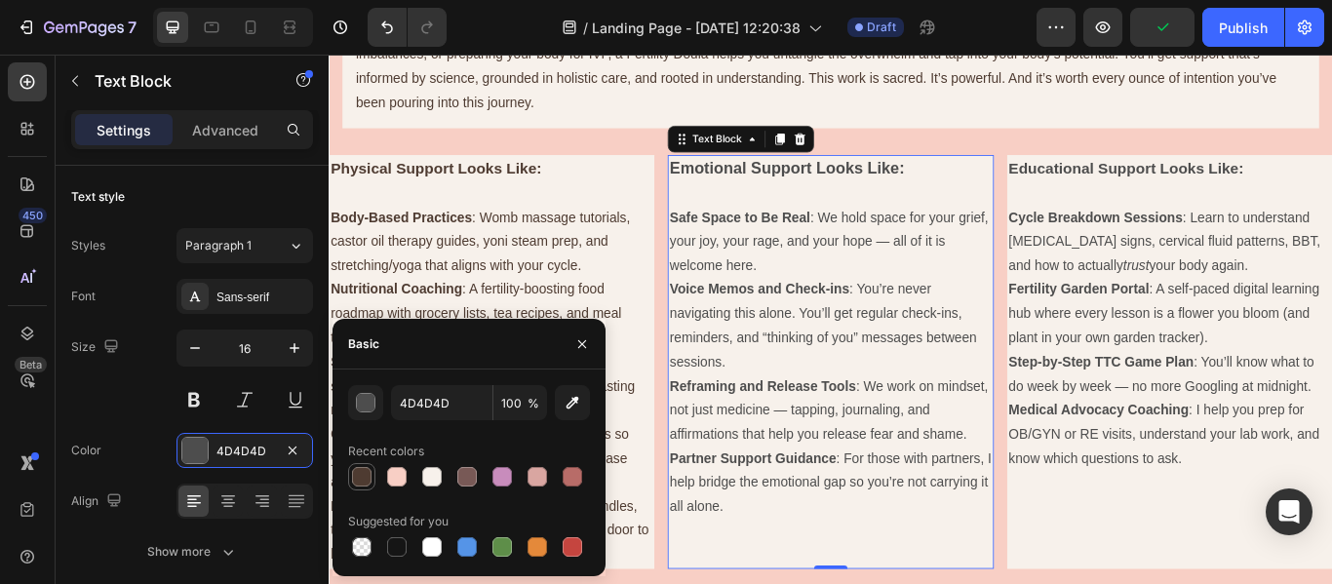
click at [362, 479] on div at bounding box center [362, 477] width 20 height 20
type input "4E3B31"
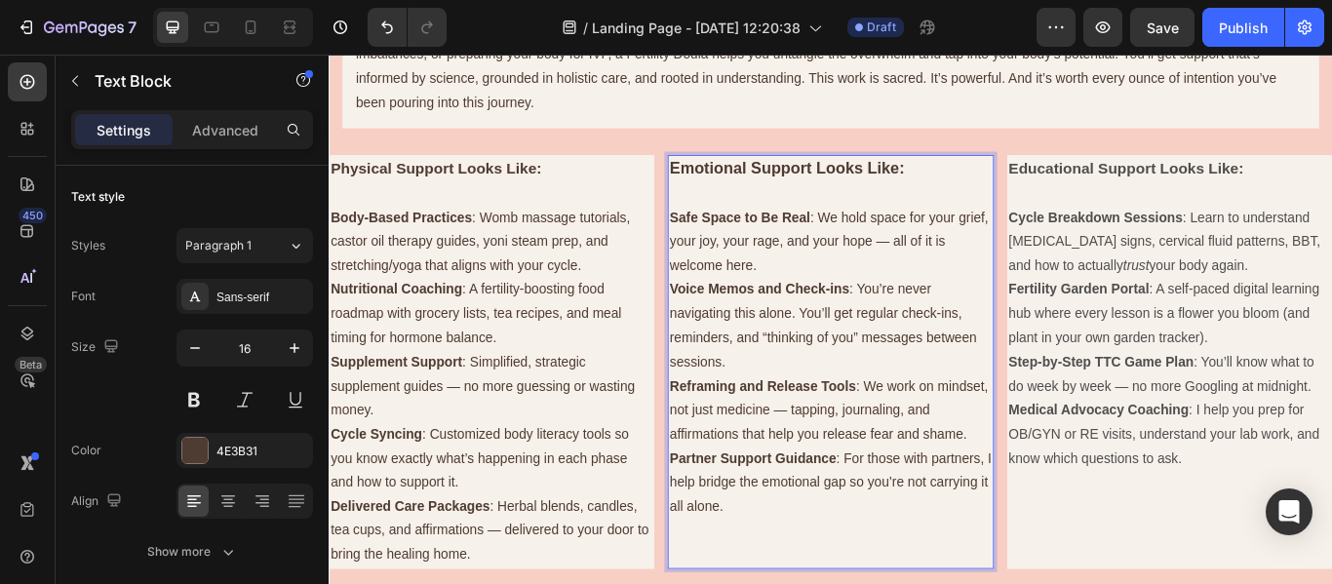
click at [730, 186] on strong "Emotional Support Looks Like:" at bounding box center [863, 187] width 274 height 20
click at [728, 188] on strong "Emotional Support Looks Like:" at bounding box center [863, 187] width 274 height 20
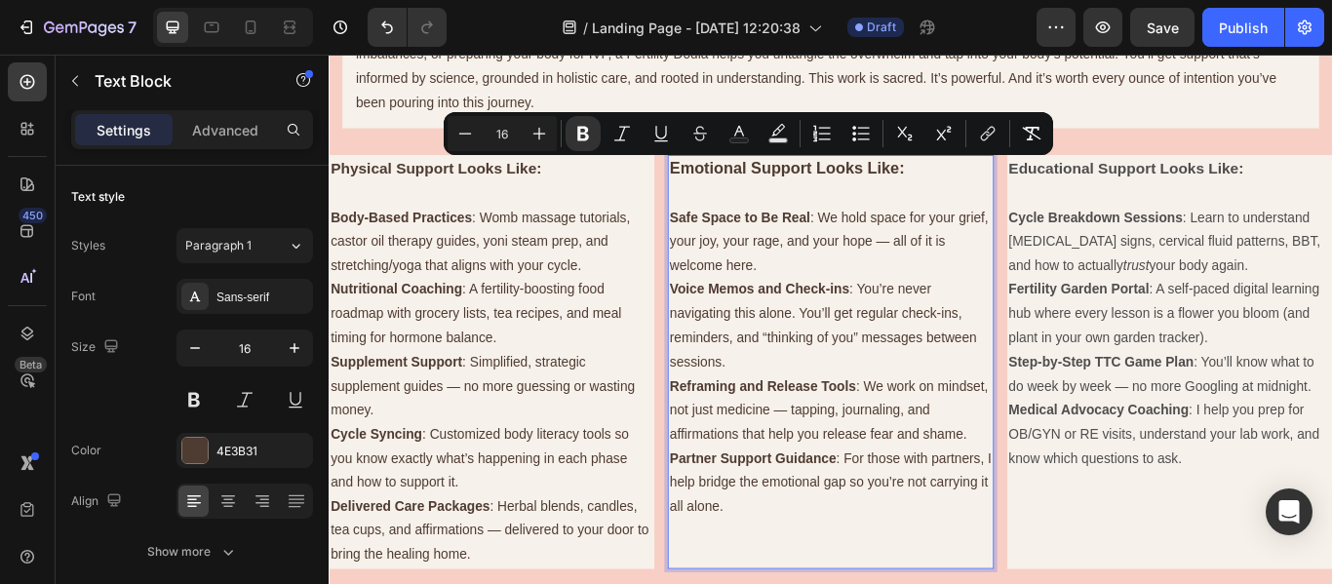
click at [740, 227] on p "Rich Text Editor. Editing area: main" at bounding box center [914, 217] width 376 height 28
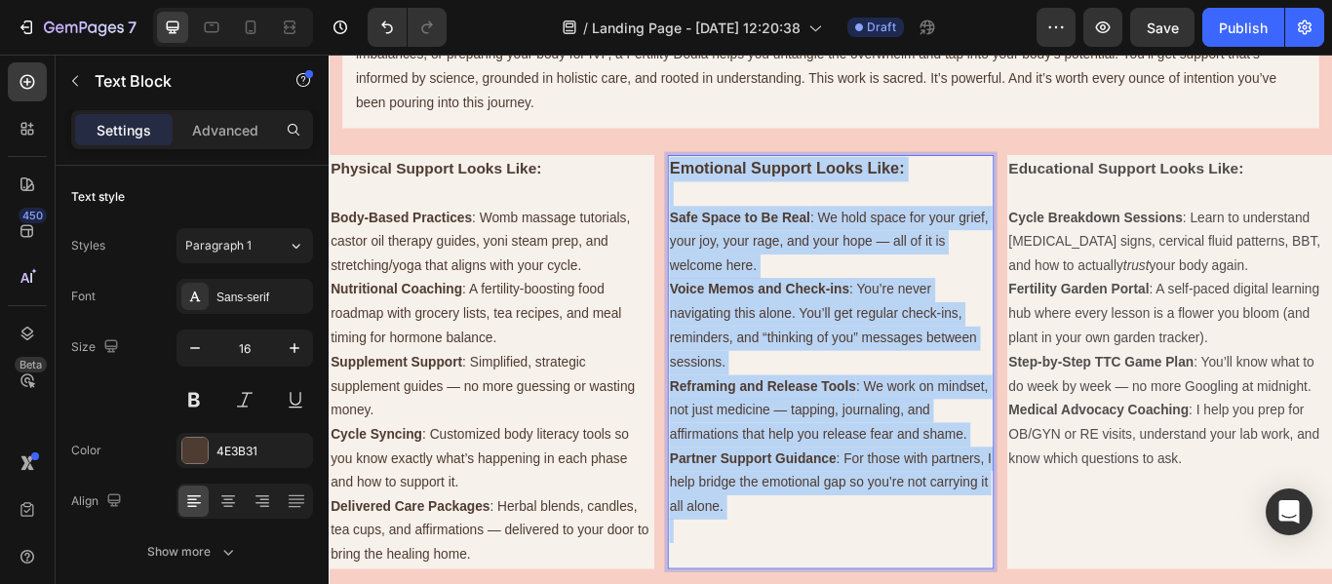
drag, startPoint x: 722, startPoint y: 181, endPoint x: 987, endPoint y: 598, distance: 493.8
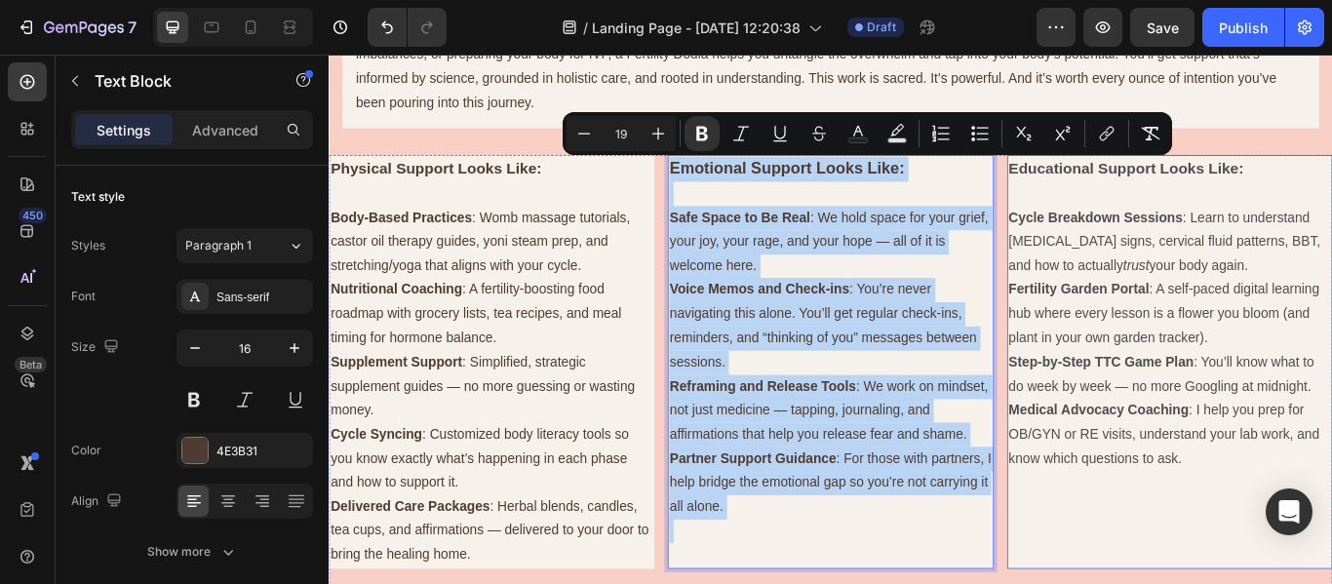
click at [1122, 181] on strong "Educational Support Looks Like:" at bounding box center [1259, 188] width 274 height 20
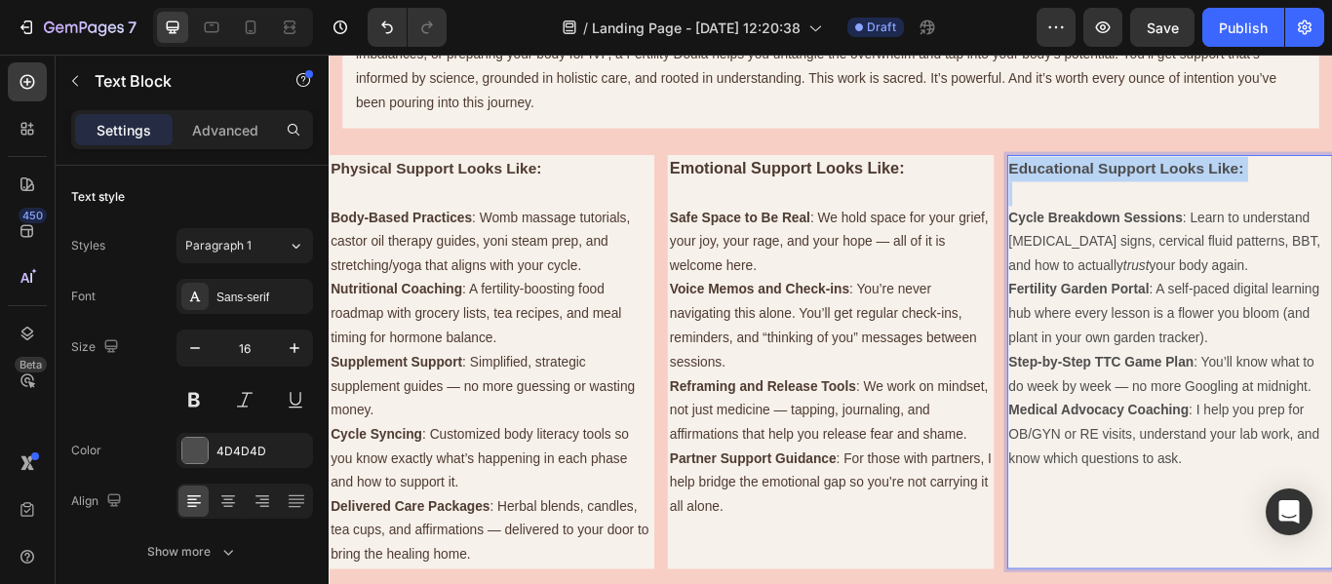
click at [1122, 181] on strong "Educational Support Looks Like:" at bounding box center [1259, 188] width 274 height 20
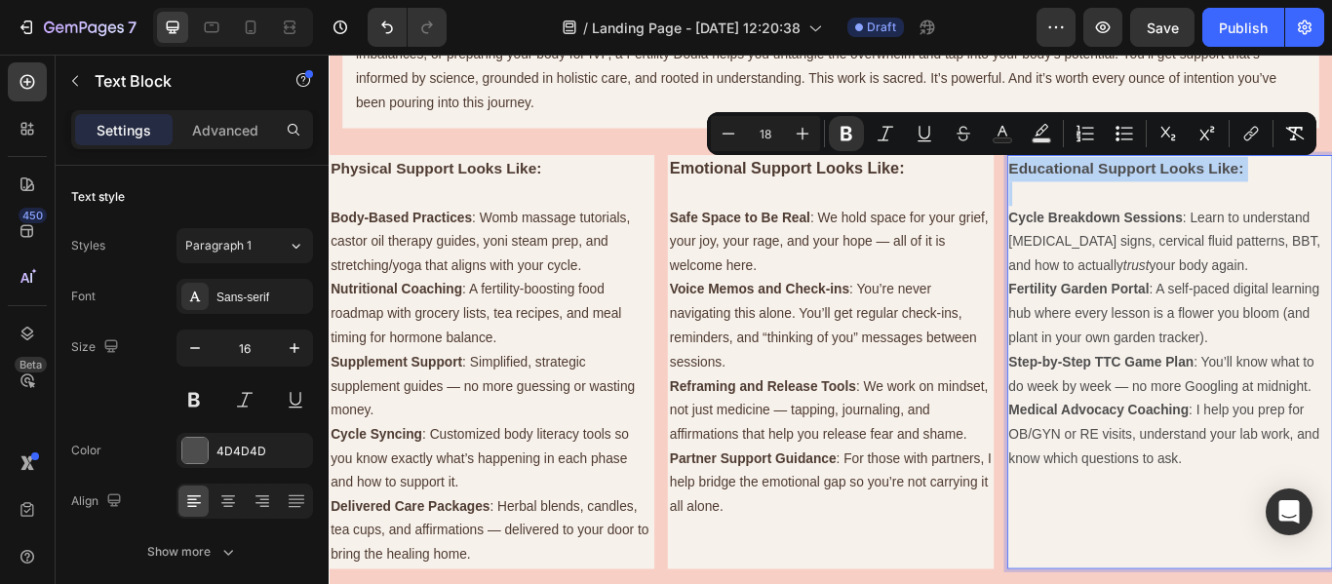
type input "16"
click at [1146, 258] on p "Cycle Breakdown Sessions : Learn to understand [MEDICAL_DATA] signs, cervical f…" at bounding box center [1310, 273] width 376 height 84
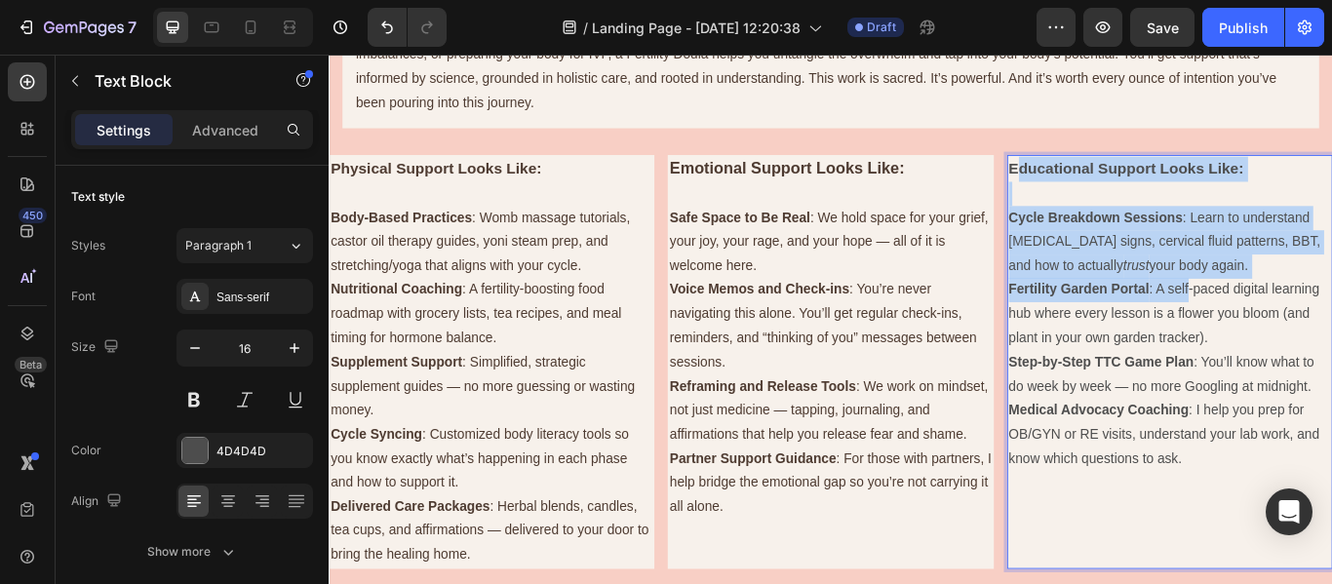
drag, startPoint x: 1118, startPoint y: 185, endPoint x: 1320, endPoint y: 326, distance: 246.0
click at [1320, 326] on div "Educational Support Looks Like: Cycle Breakdown Sessions : Learn to understand …" at bounding box center [1309, 413] width 379 height 483
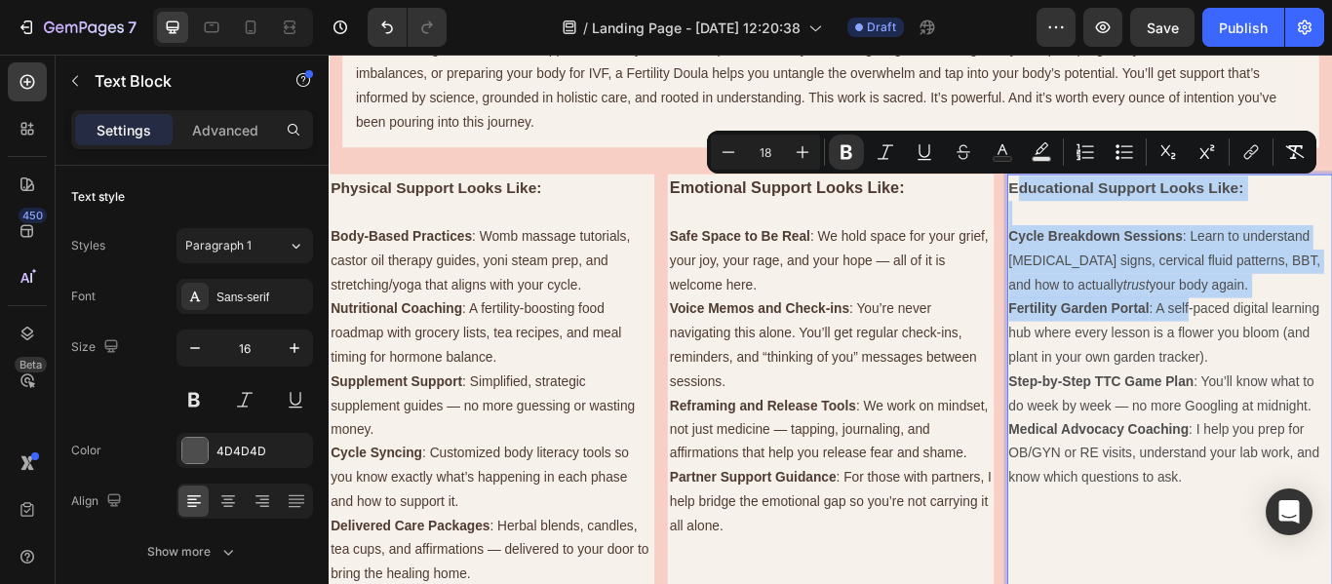
scroll to position [1576, 0]
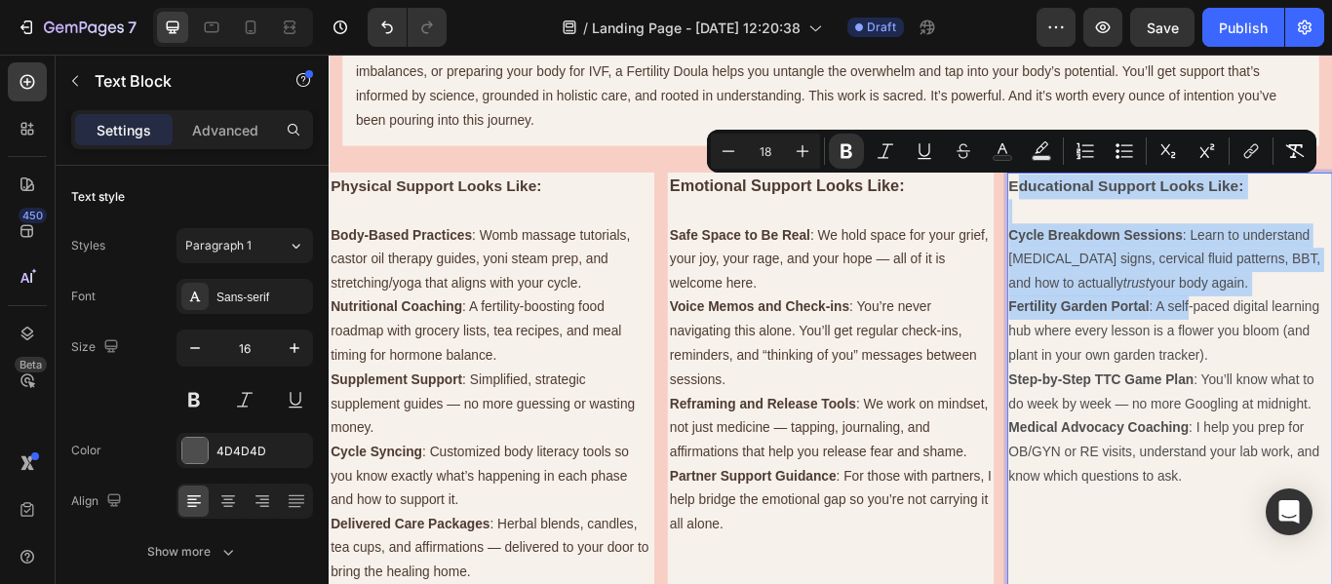
type input "16"
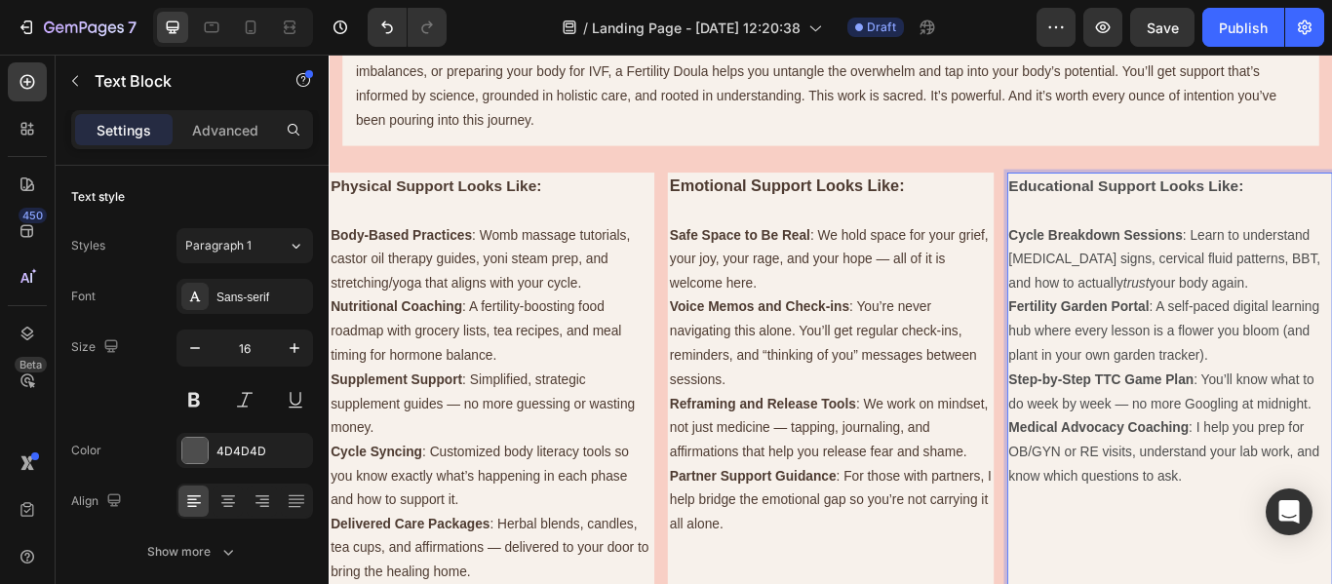
click at [1250, 457] on p "Step-by-Step TTC Game Plan : You’ll know what to do week by week — no more Goog…" at bounding box center [1310, 448] width 376 height 57
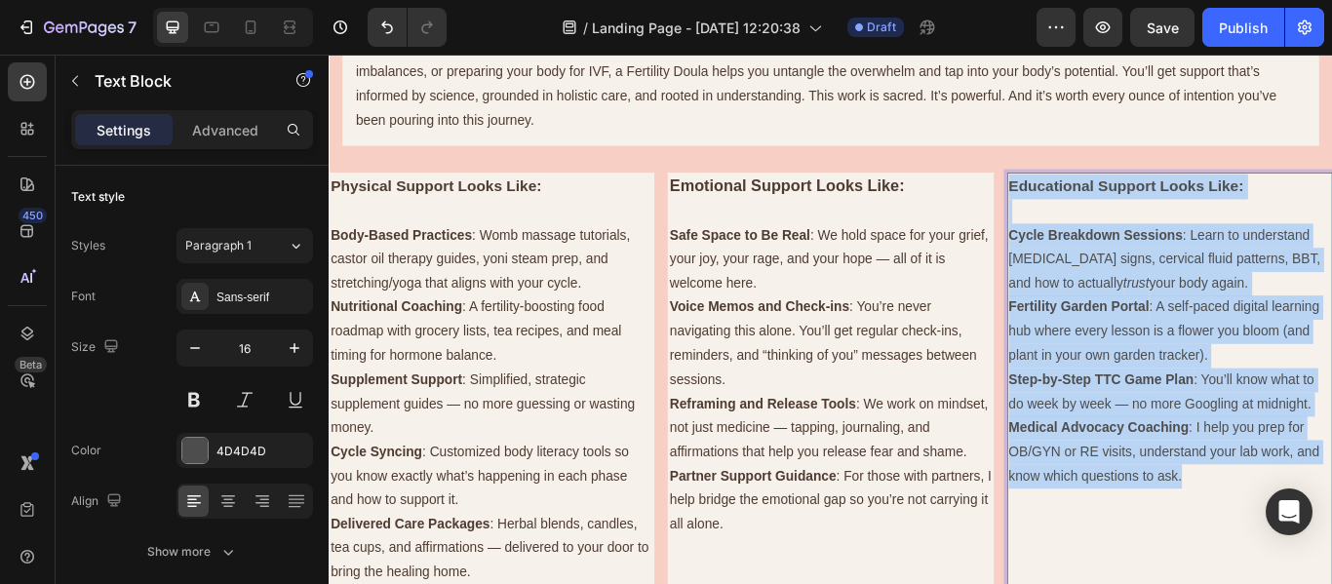
drag, startPoint x: 1117, startPoint y: 201, endPoint x: 1320, endPoint y: 553, distance: 406.4
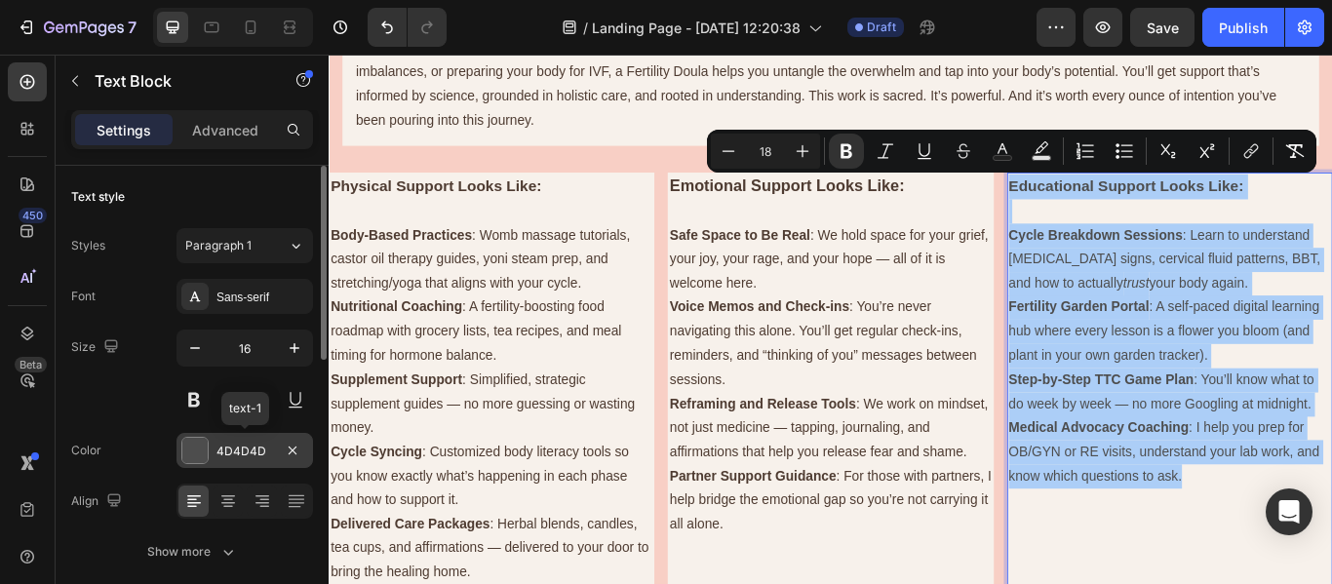
click at [227, 443] on div "4D4D4D" at bounding box center [245, 452] width 57 height 18
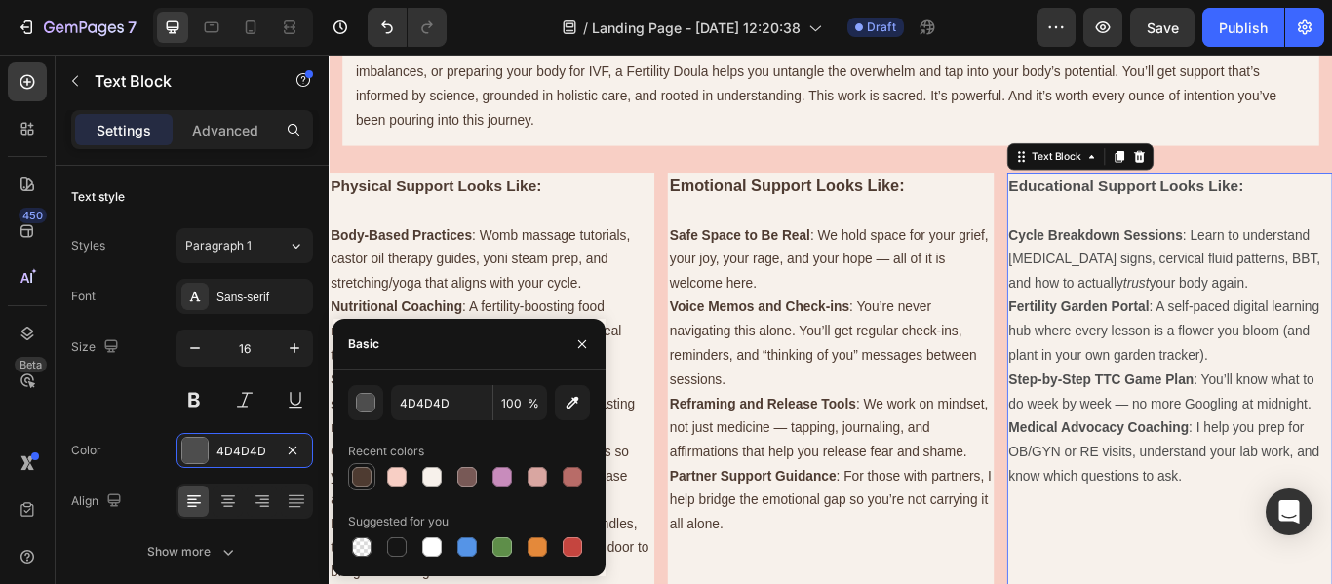
click at [362, 471] on div at bounding box center [362, 477] width 20 height 20
type input "4E3B31"
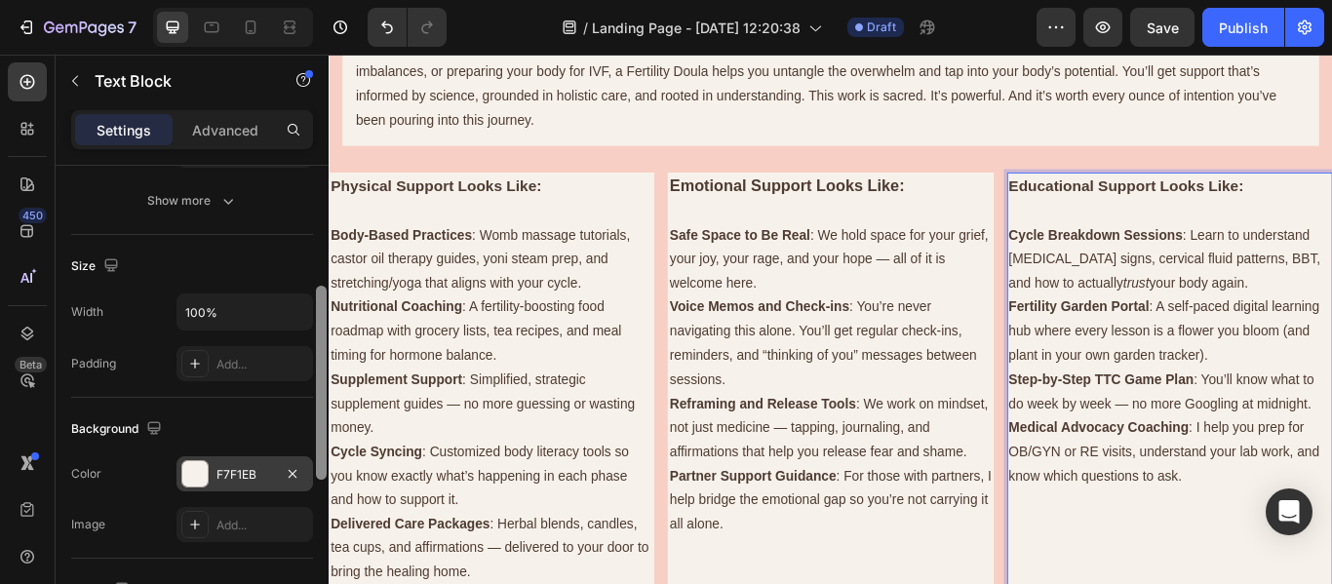
scroll to position [369, 0]
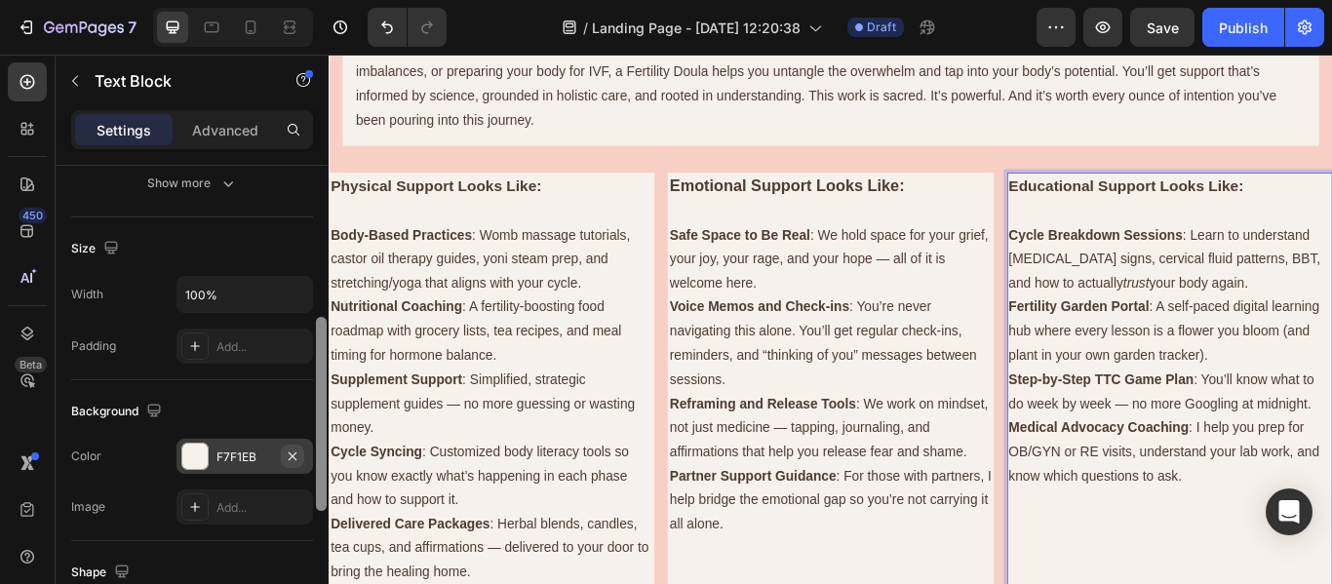
drag, startPoint x: 321, startPoint y: 299, endPoint x: 301, endPoint y: 451, distance: 152.4
click at [301, 451] on div "Text style Styles Paragraph 1 Font Sans-serif Size 16 Color 4E3B31 Align Show m…" at bounding box center [192, 403] width 273 height 474
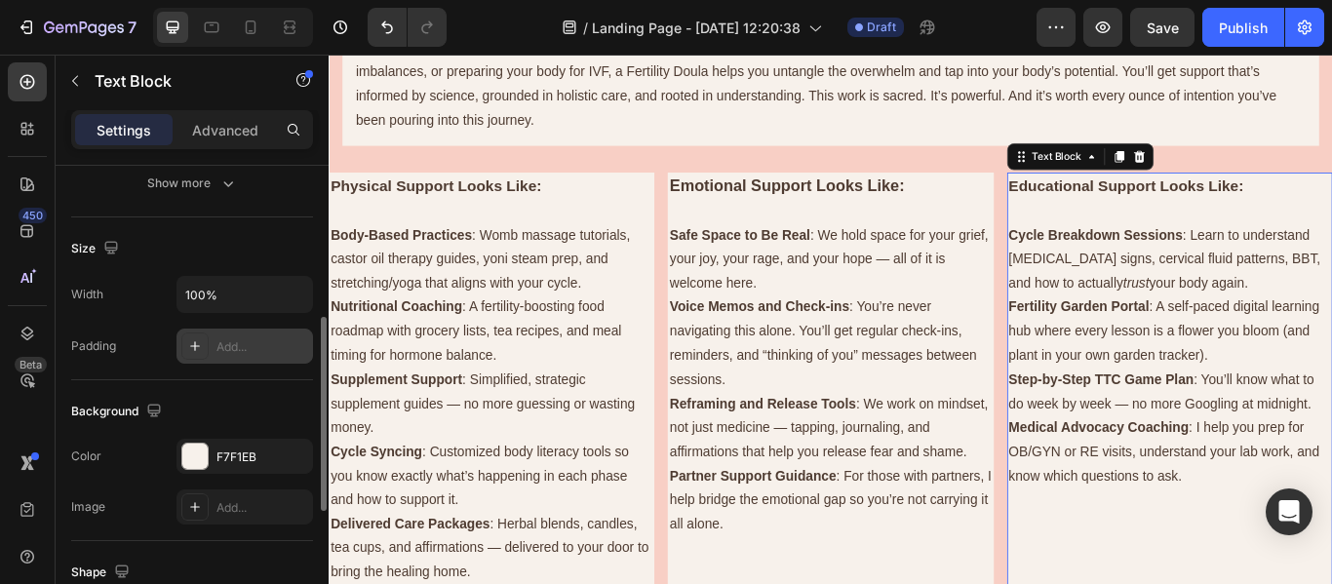
click at [243, 356] on div "Add..." at bounding box center [245, 346] width 137 height 35
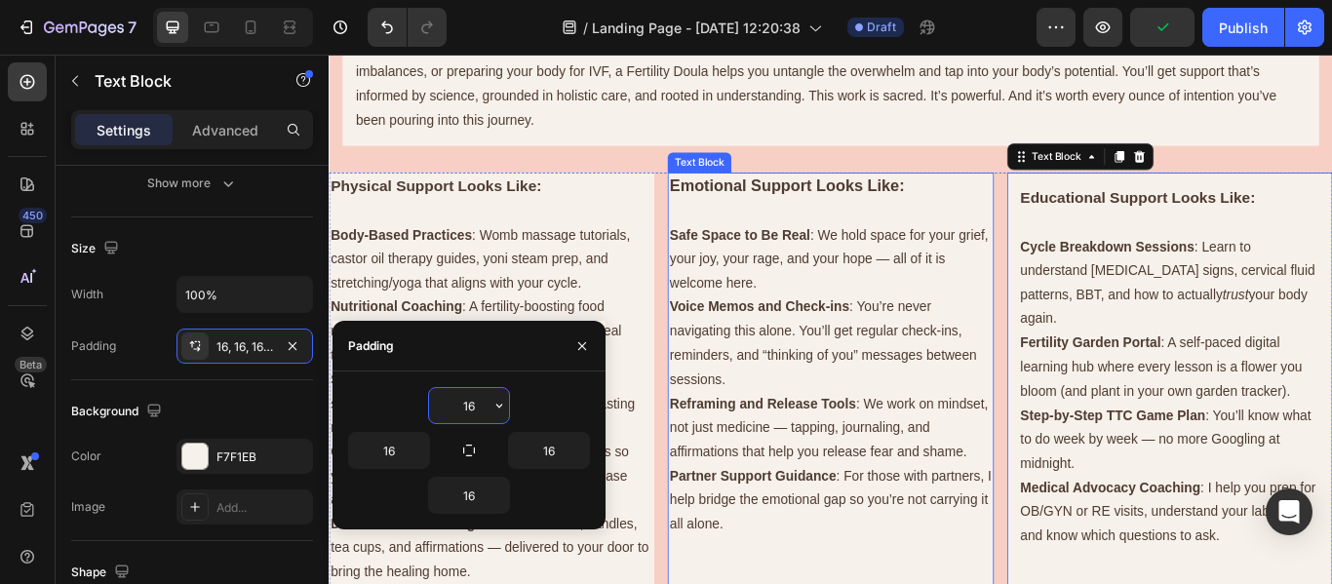
click at [757, 275] on p "Safe Space to Be Real : We hold space for your grief, your joy, your rage, and …" at bounding box center [914, 294] width 376 height 84
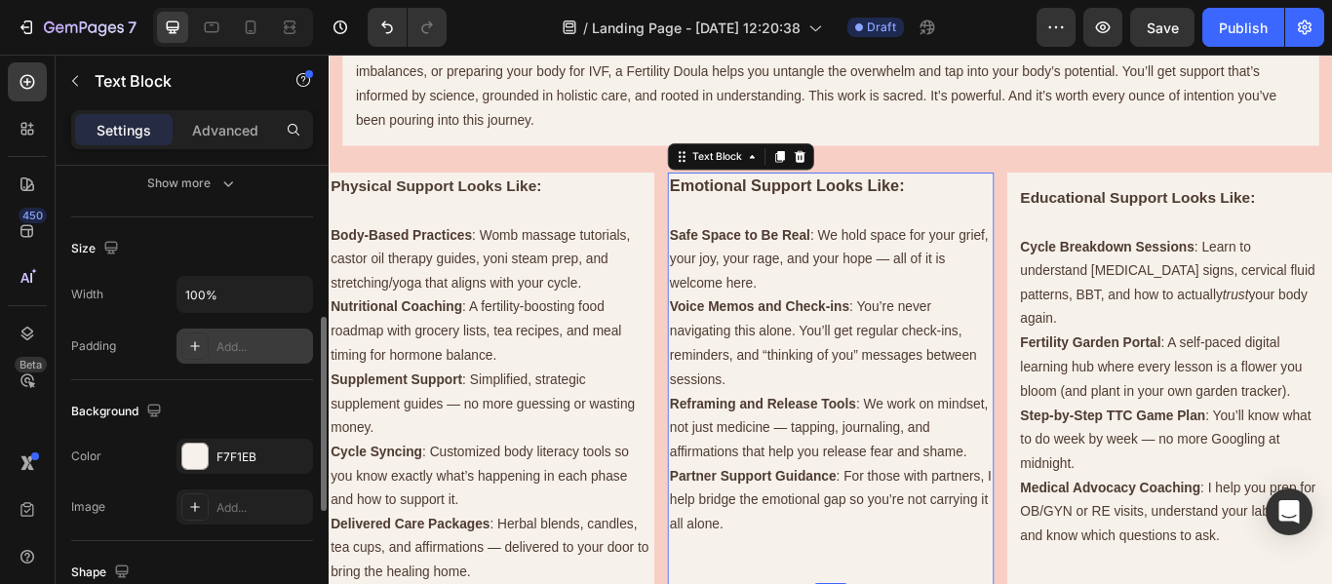
click at [218, 344] on div "Add..." at bounding box center [263, 347] width 92 height 18
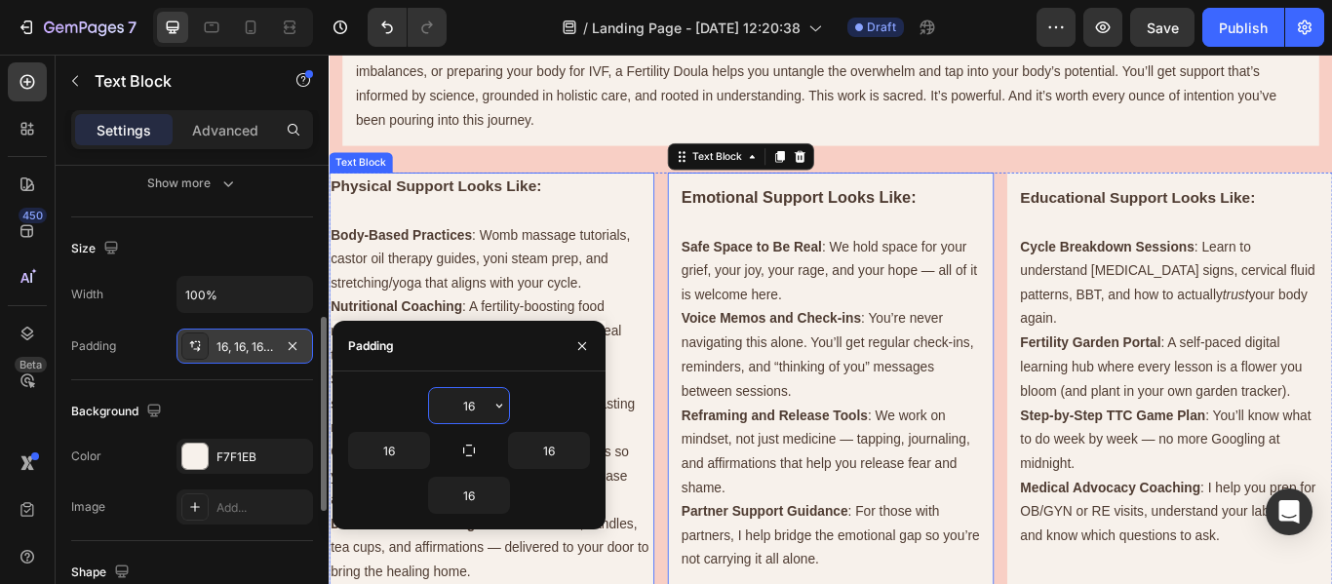
click at [640, 240] on p "Rich Text Editor. Editing area: main" at bounding box center [519, 237] width 376 height 28
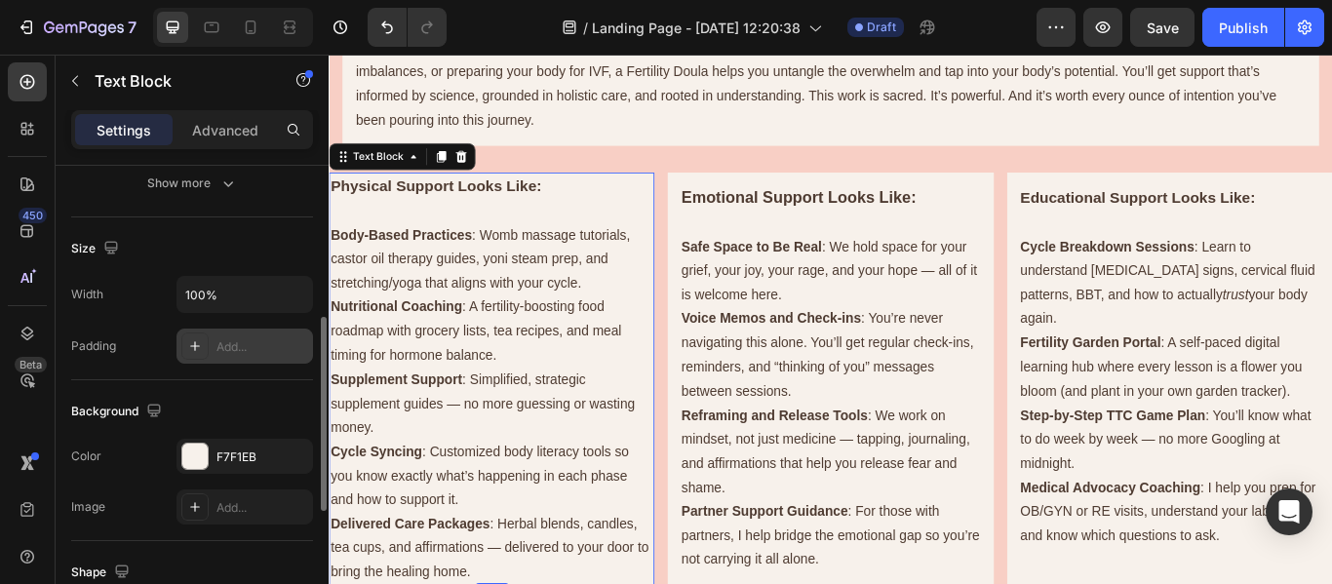
click at [245, 348] on div "Add..." at bounding box center [263, 347] width 92 height 18
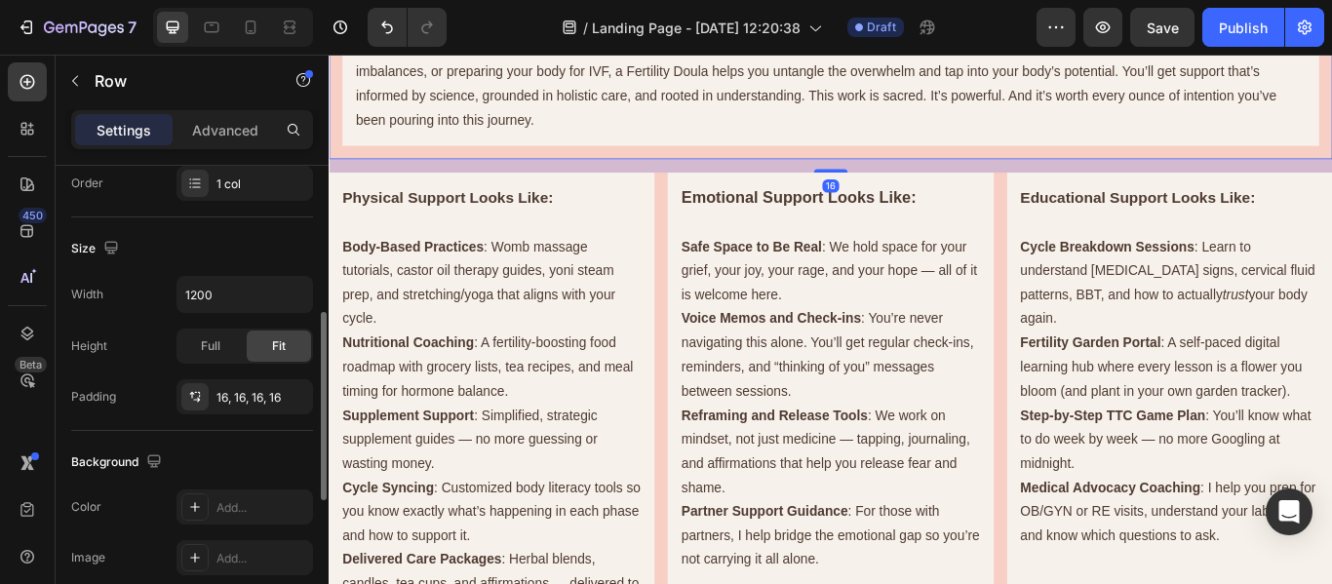
click at [1331, 176] on div "What is a Fertility Doula? A Fertility Doula is more than a coach, she’s your w…" at bounding box center [914, 31] width 1171 height 291
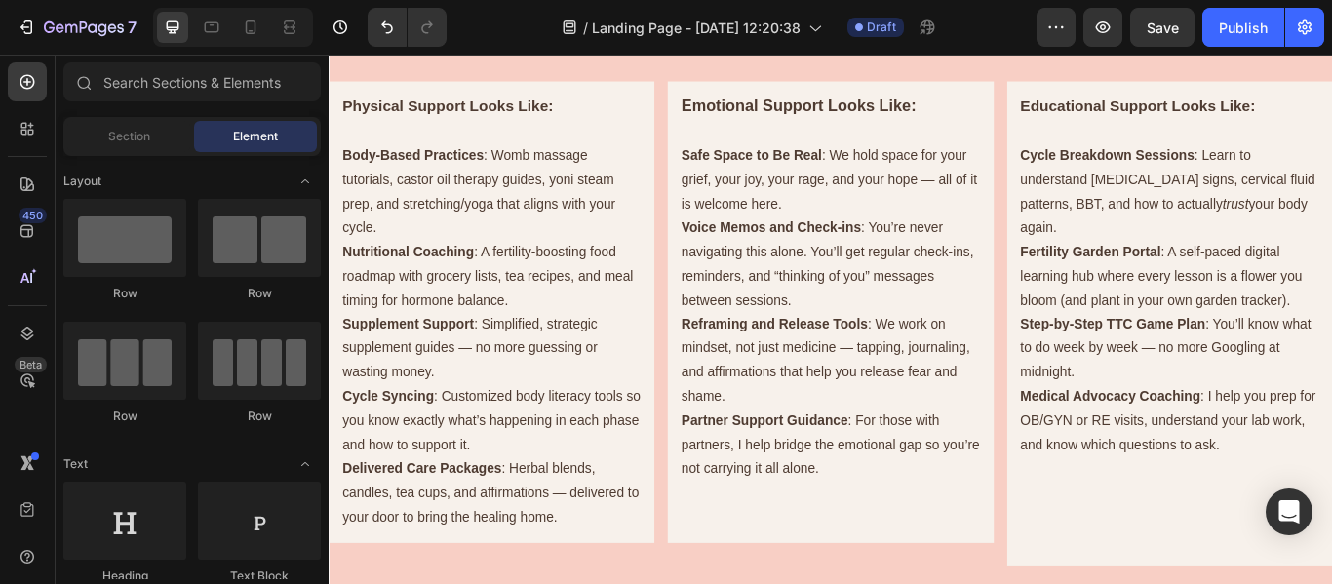
scroll to position [1700, 0]
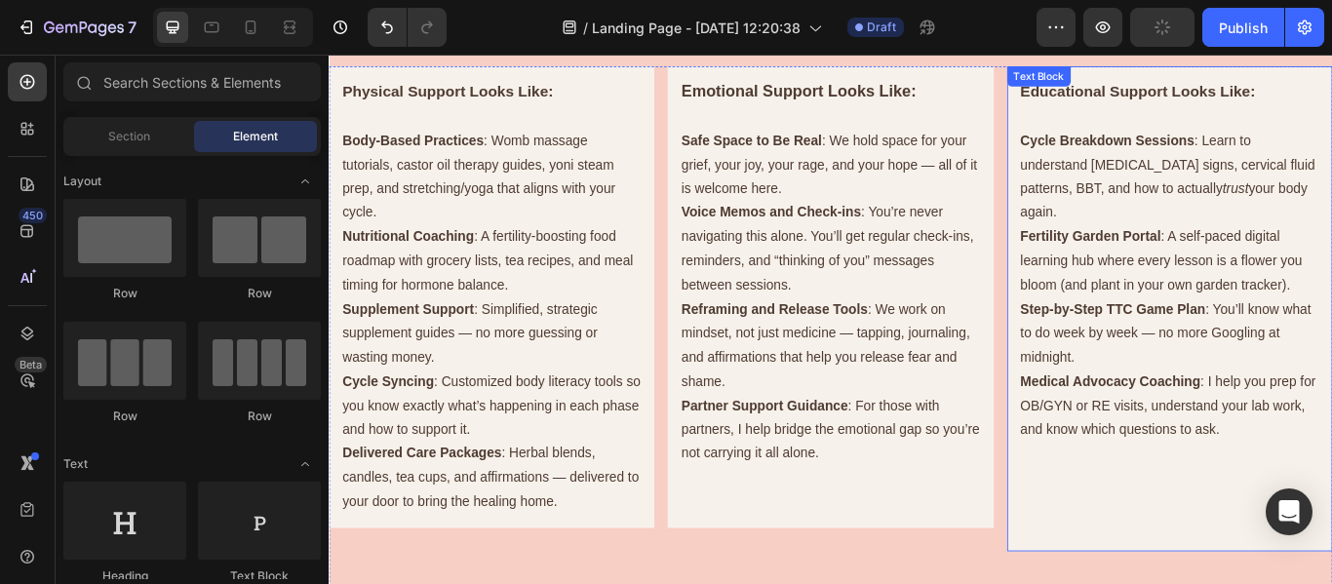
click at [1331, 433] on p "Medical Advocacy Coaching : I help you prep for OB/GYN or RE visits, understand…" at bounding box center [1309, 464] width 348 height 84
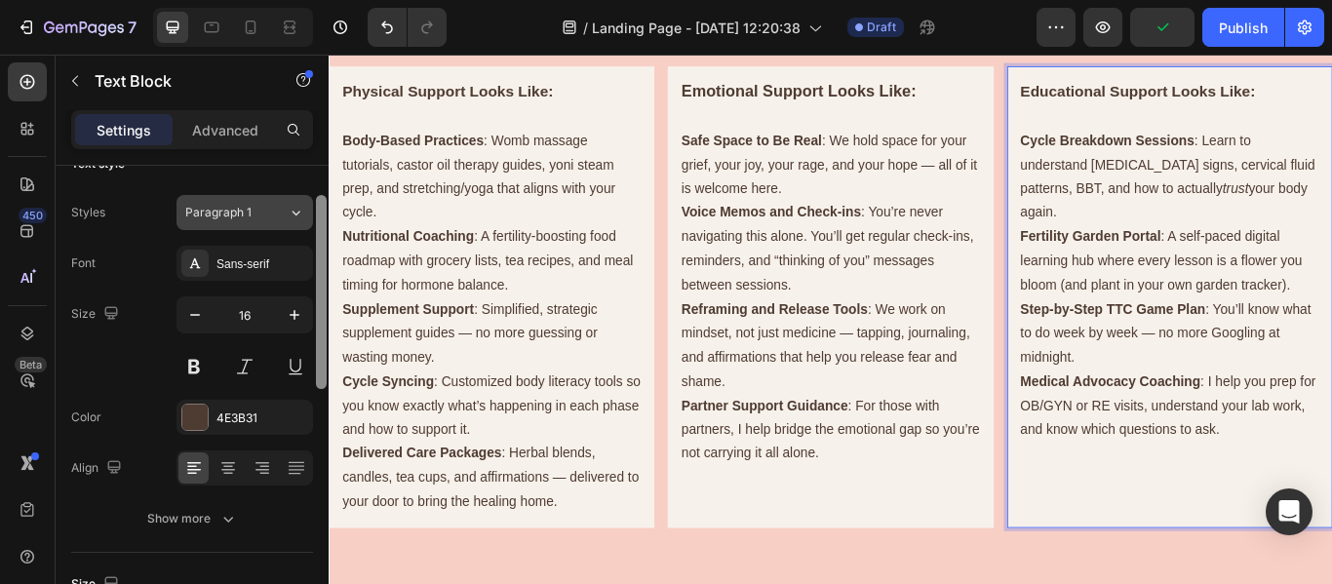
scroll to position [28, 0]
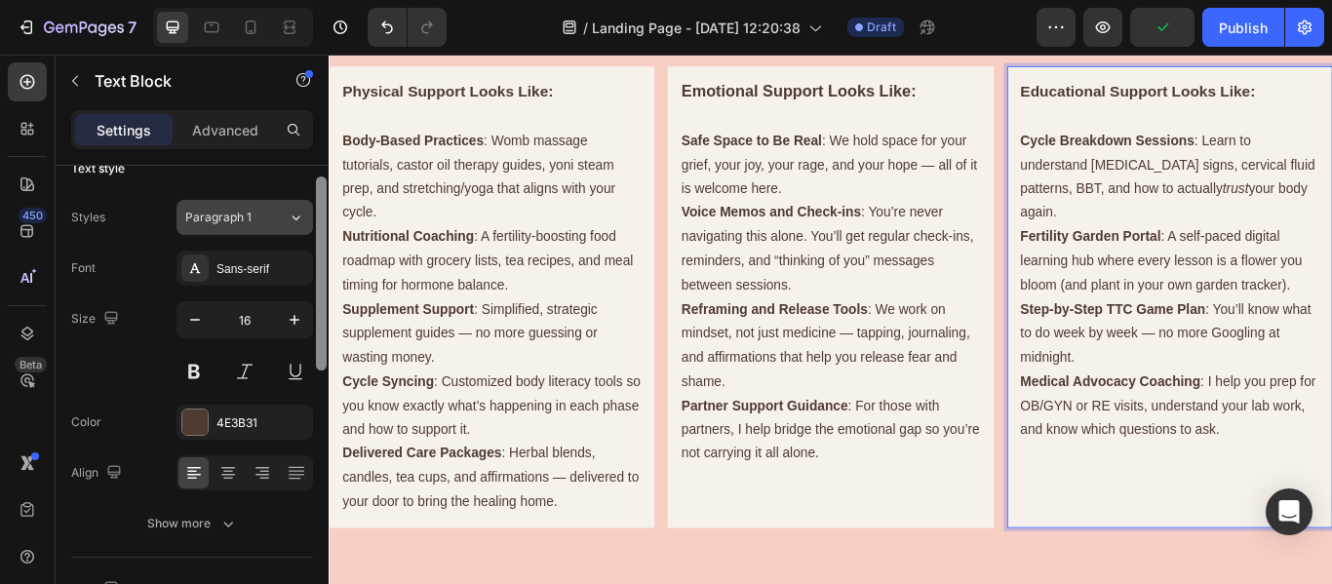
drag, startPoint x: 319, startPoint y: 193, endPoint x: 268, endPoint y: 205, distance: 52.1
click at [268, 205] on div "Text style Styles Paragraph 1 Font Sans-serif Size 16 Color 4E3B31 Align Show m…" at bounding box center [192, 403] width 273 height 474
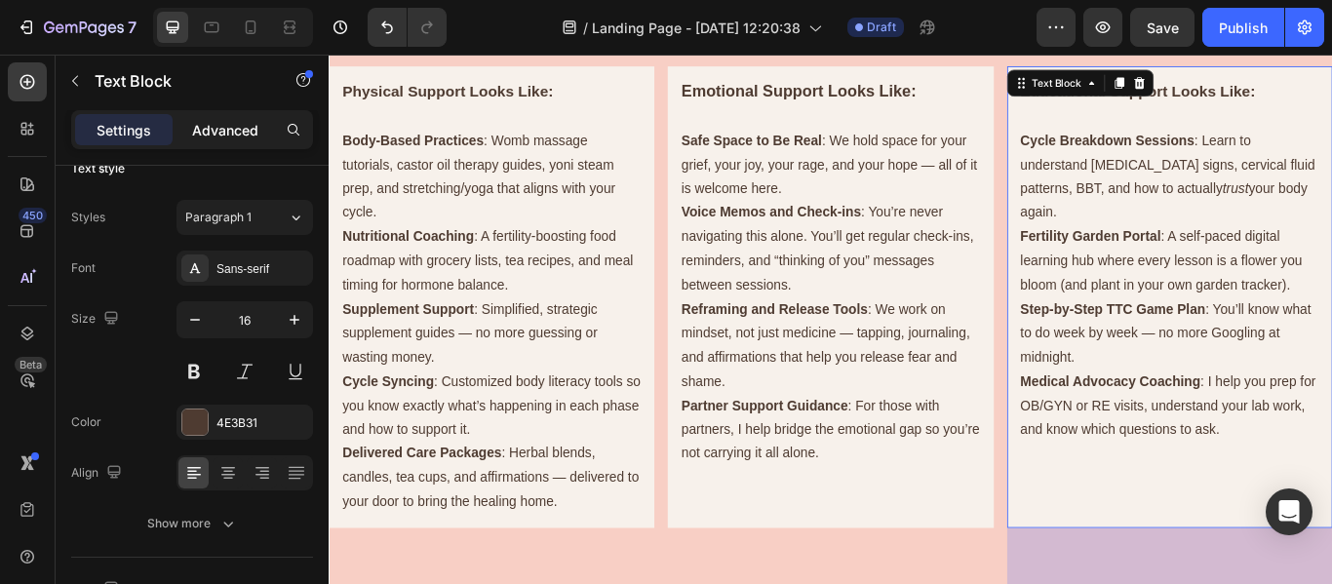
click at [233, 128] on p "Advanced" at bounding box center [225, 130] width 66 height 20
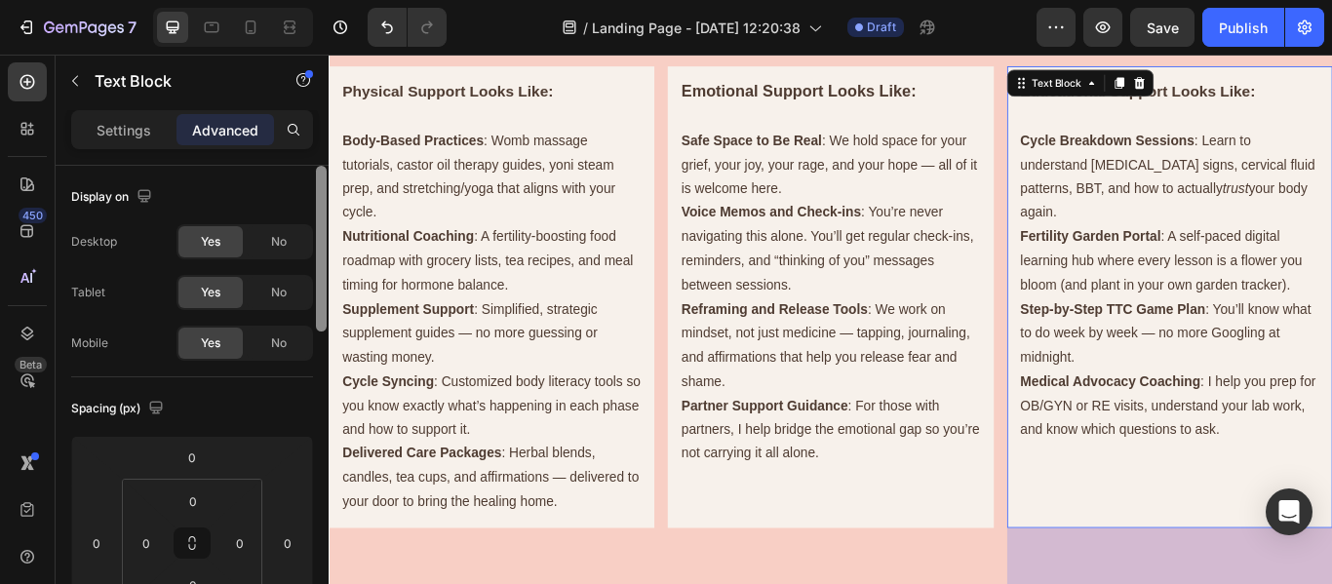
click at [304, 152] on div "Settings Advanced Display on Desktop Yes No Tablet Yes No Mobile Yes No Spacing…" at bounding box center [192, 375] width 273 height 530
click at [89, 120] on div "Settings" at bounding box center [124, 129] width 98 height 31
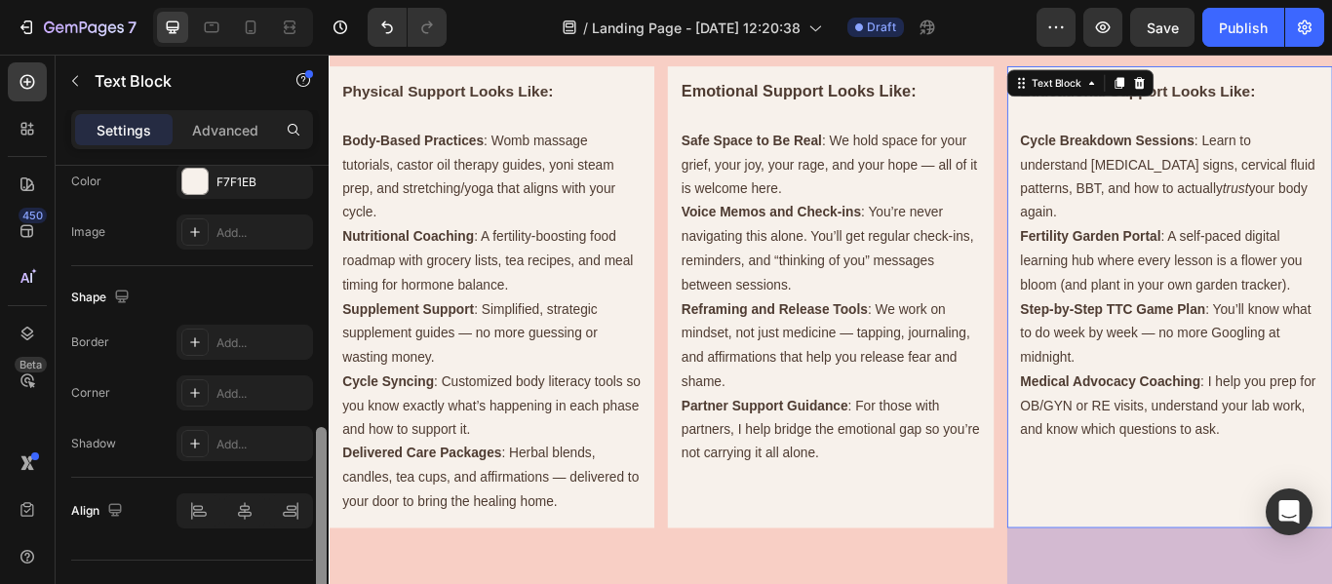
scroll to position [682, 0]
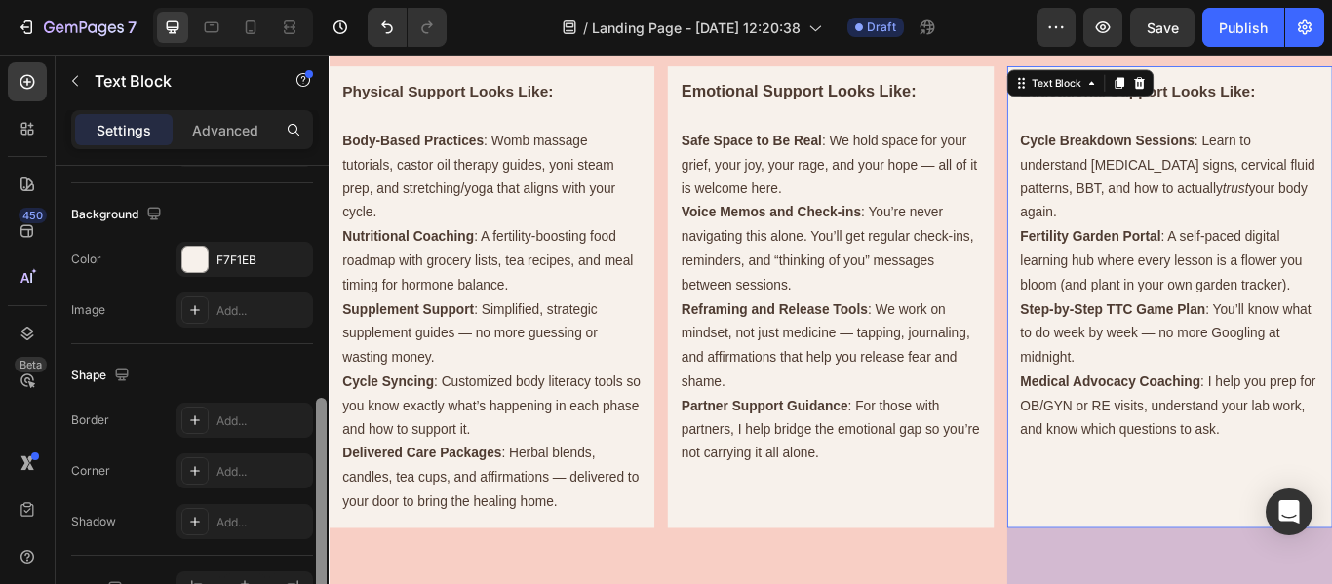
drag, startPoint x: 325, startPoint y: 211, endPoint x: 285, endPoint y: 444, distance: 236.5
click at [285, 444] on div "Text style Styles Paragraph 1 Font Sans-serif Size 16 Color 4E3B31 Align Show m…" at bounding box center [192, 403] width 273 height 474
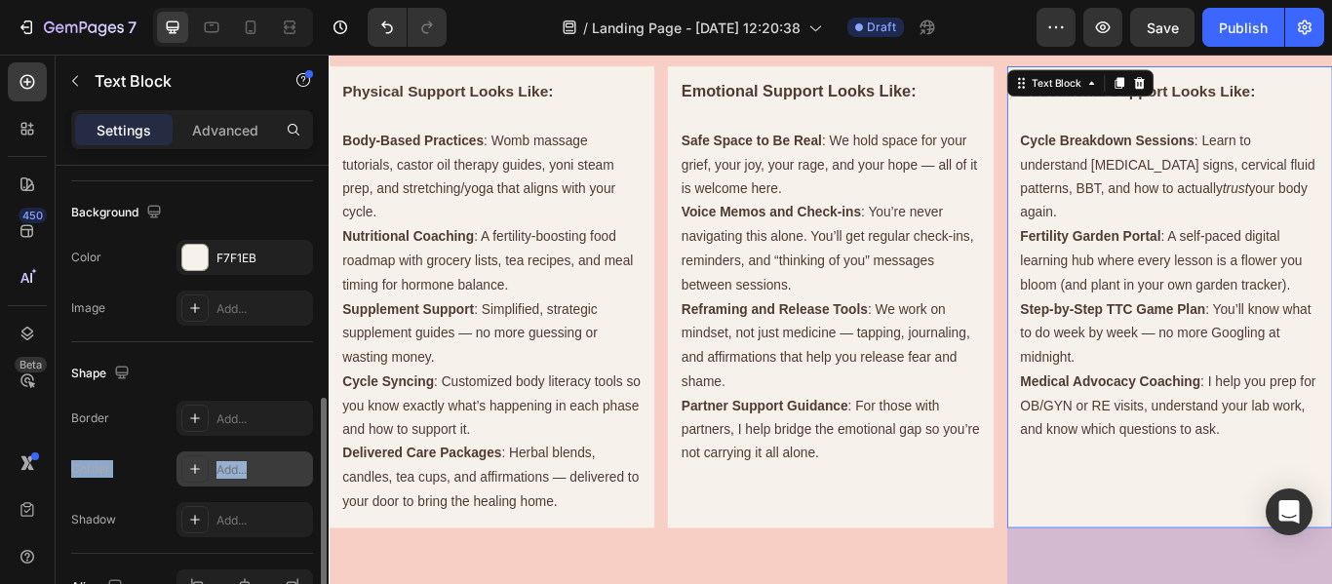
drag, startPoint x: 250, startPoint y: 424, endPoint x: 272, endPoint y: 466, distance: 47.6
click at [272, 466] on div "Border Add... Corner Add... Shadow Add..." at bounding box center [192, 469] width 242 height 137
click at [258, 428] on div "Add..." at bounding box center [245, 418] width 137 height 35
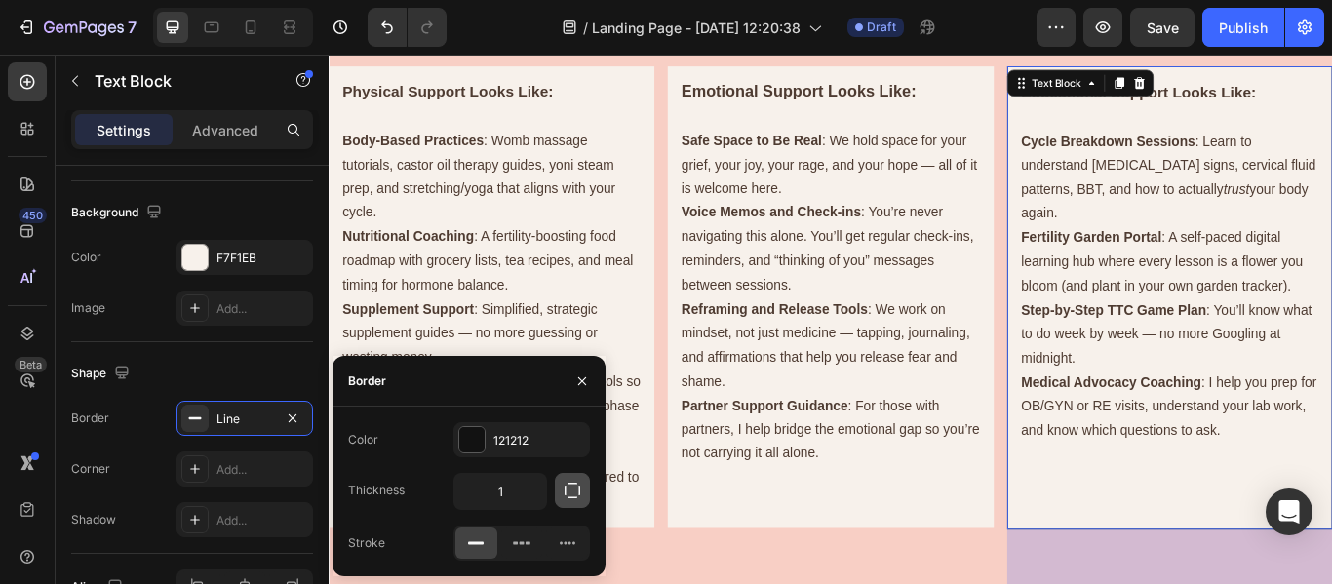
click at [580, 487] on icon "button" at bounding box center [573, 491] width 16 height 16
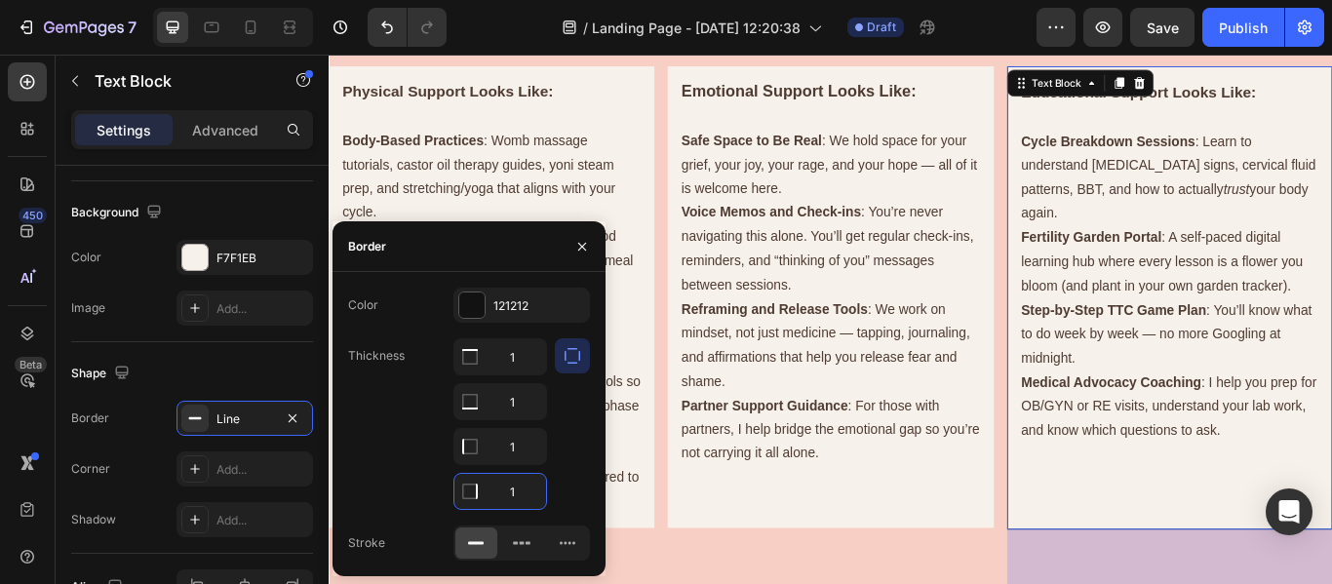
click at [513, 500] on input "1" at bounding box center [501, 491] width 92 height 35
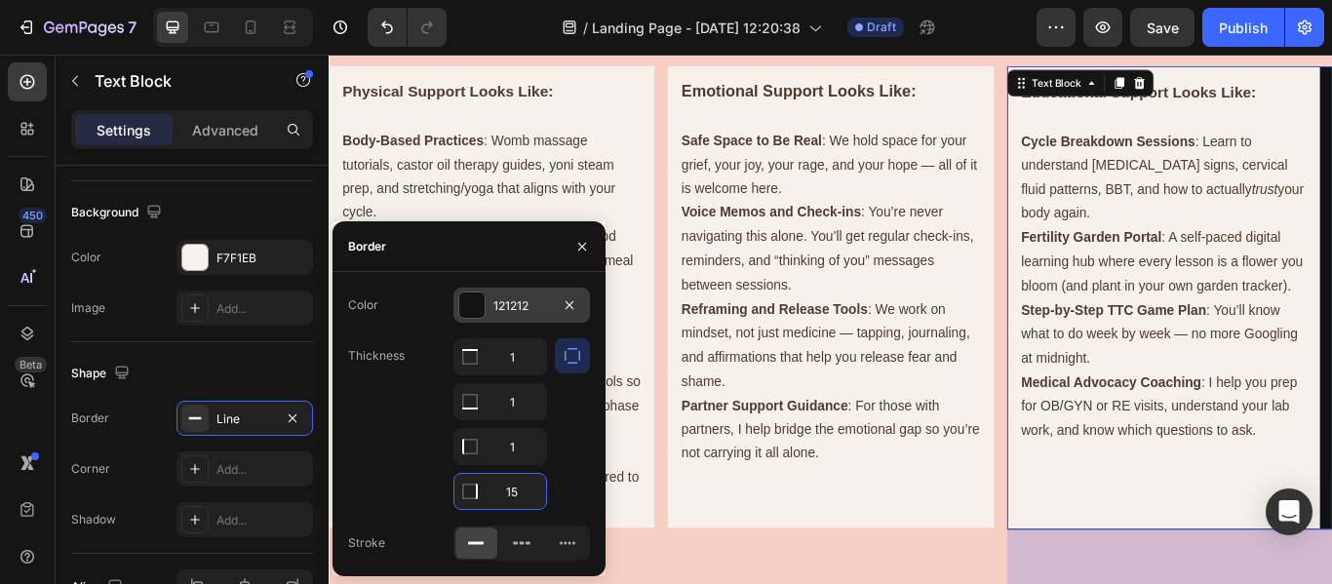
type input "15"
click at [503, 305] on div "121212" at bounding box center [522, 307] width 57 height 18
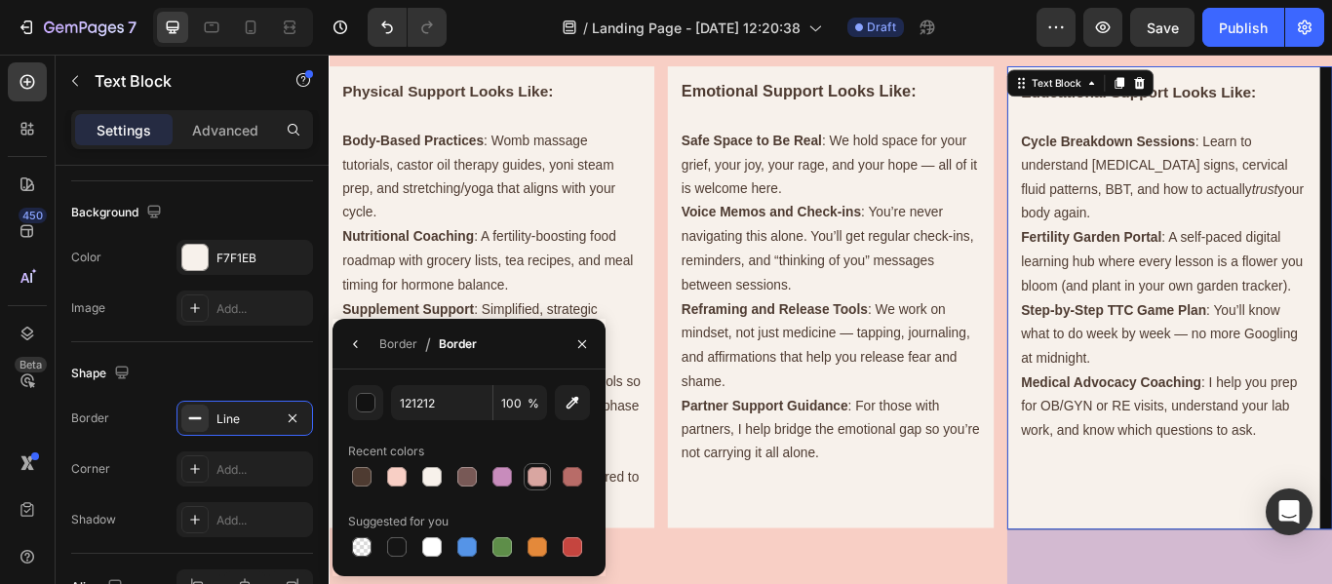
click at [542, 478] on div at bounding box center [538, 477] width 20 height 20
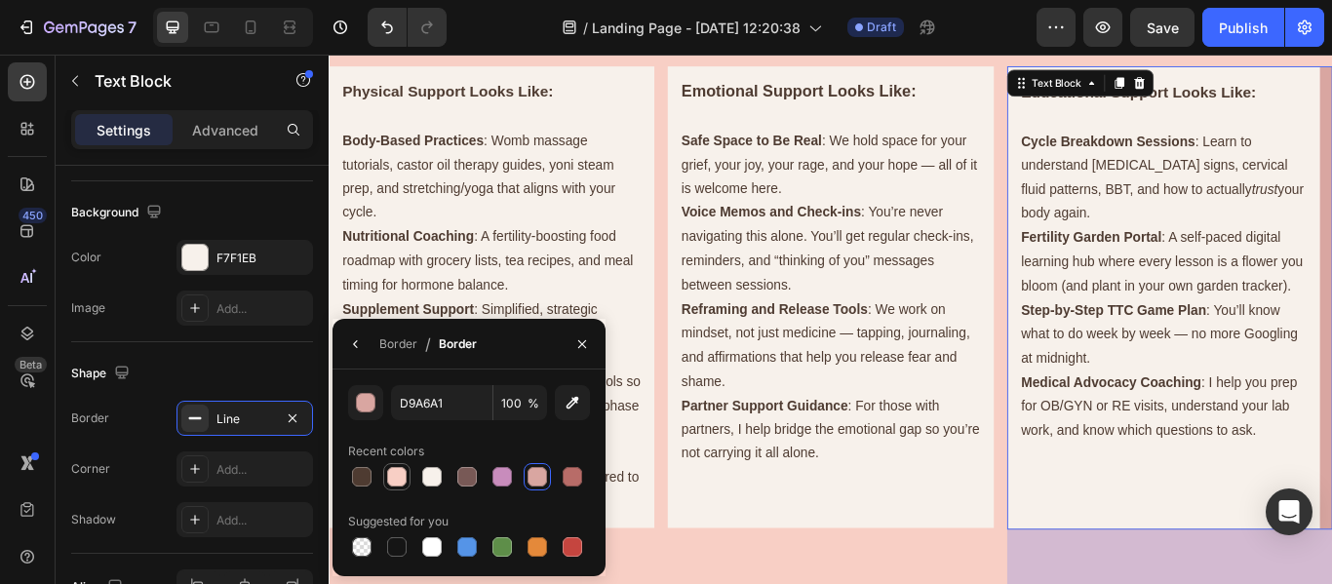
click at [399, 483] on div at bounding box center [397, 477] width 20 height 20
type input "F8CFC5"
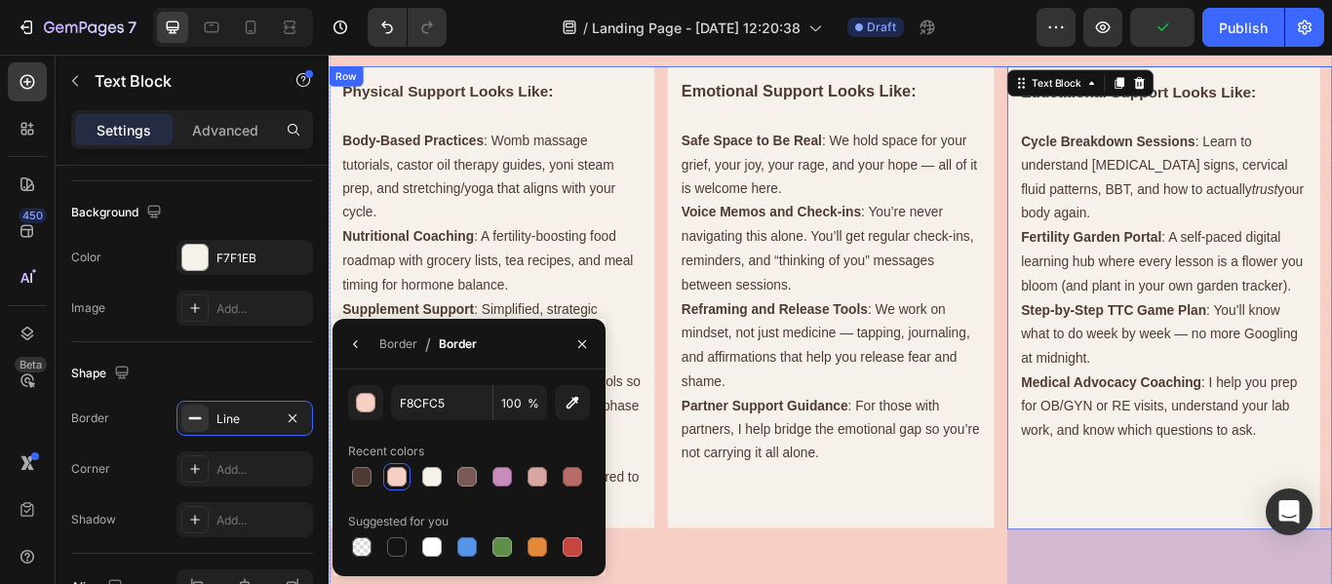
click at [1058, 583] on div "Emotional Support Looks Like: Safe Space to Be Real : We hold space for your gr…" at bounding box center [913, 395] width 379 height 654
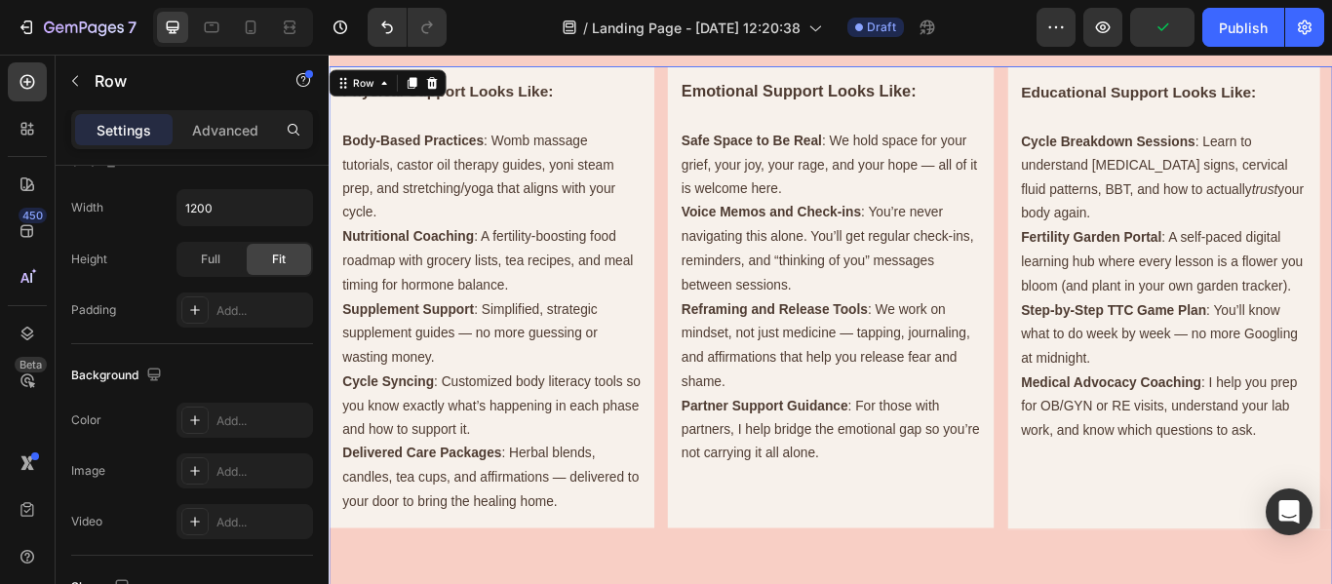
scroll to position [0, 0]
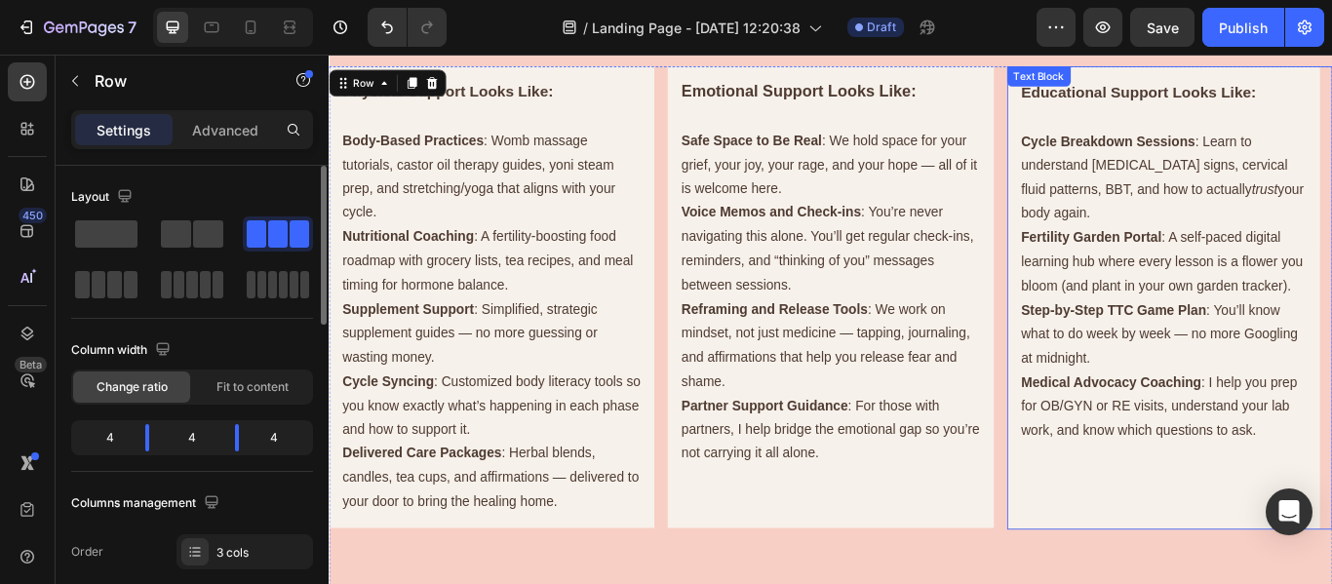
click at [1206, 564] on p "Rich Text Editor. Editing area: main" at bounding box center [1302, 550] width 333 height 28
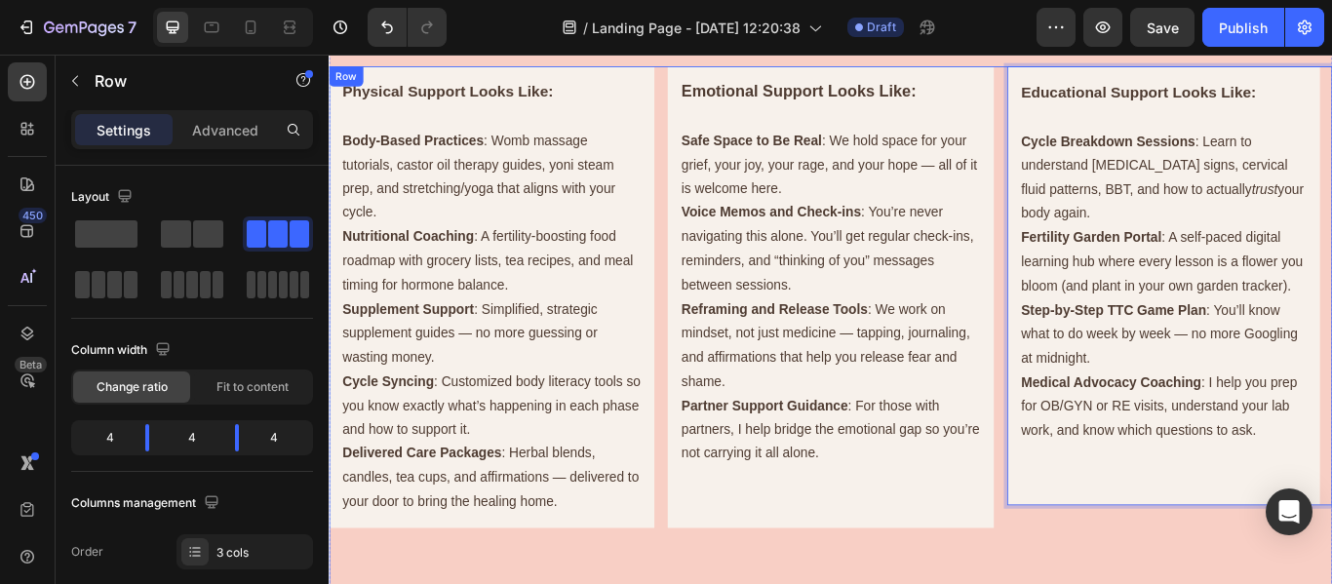
click at [1231, 583] on div "Educational Support Looks Like: Cycle Breakdown Sessions : Learn to understand …" at bounding box center [1309, 381] width 379 height 626
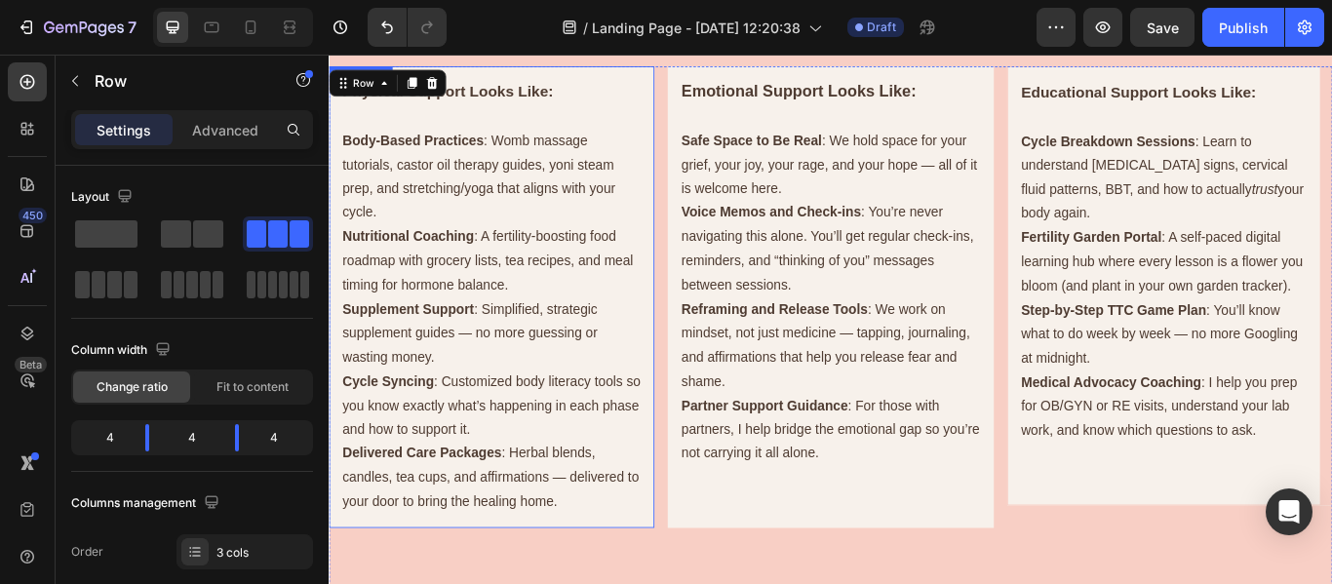
click at [497, 482] on p "Cycle Syncing : Customized body literacy tools so you know exactly what’s happe…" at bounding box center [518, 464] width 348 height 84
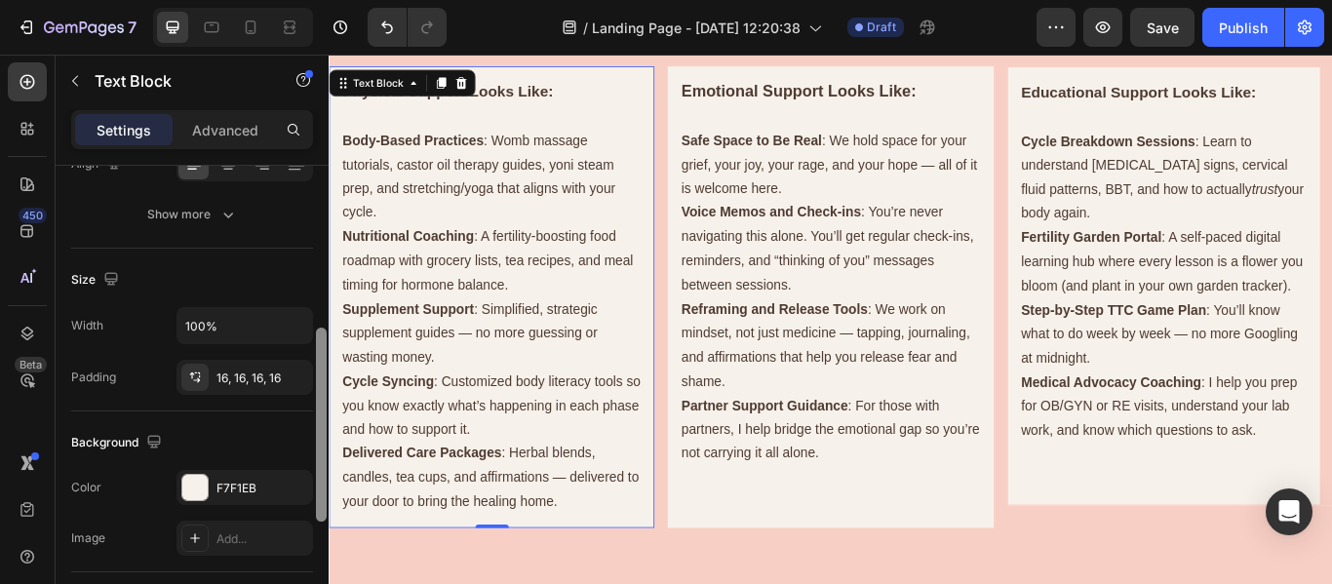
scroll to position [333, 0]
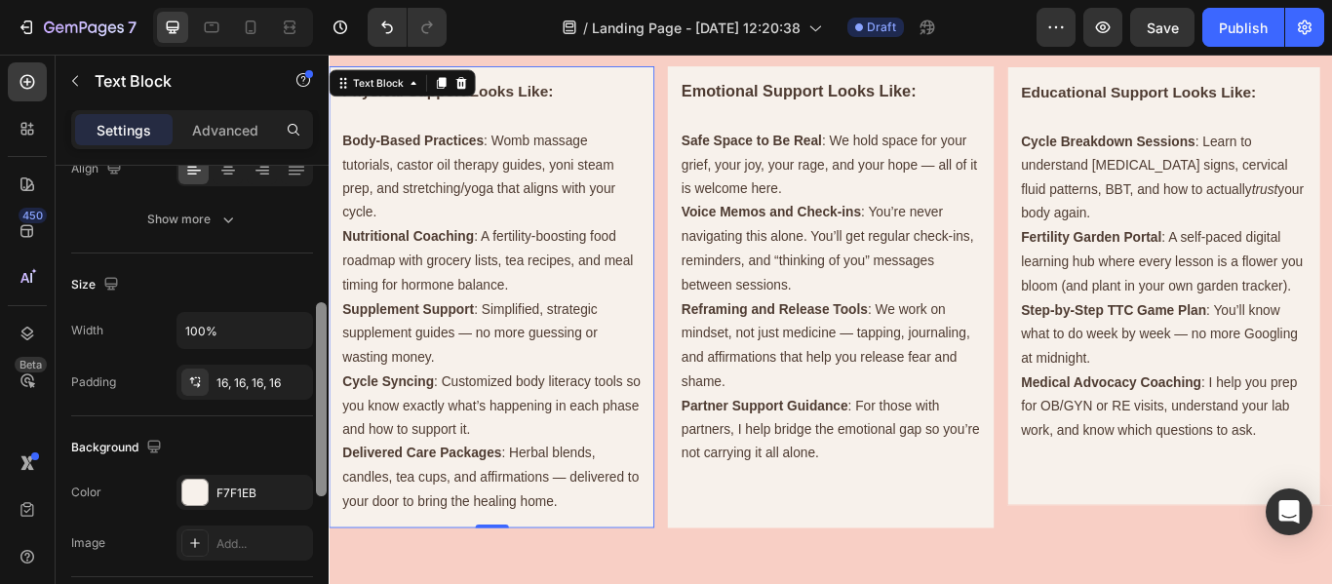
drag, startPoint x: 323, startPoint y: 206, endPoint x: 317, endPoint y: 342, distance: 136.7
click at [317, 342] on div at bounding box center [321, 399] width 11 height 194
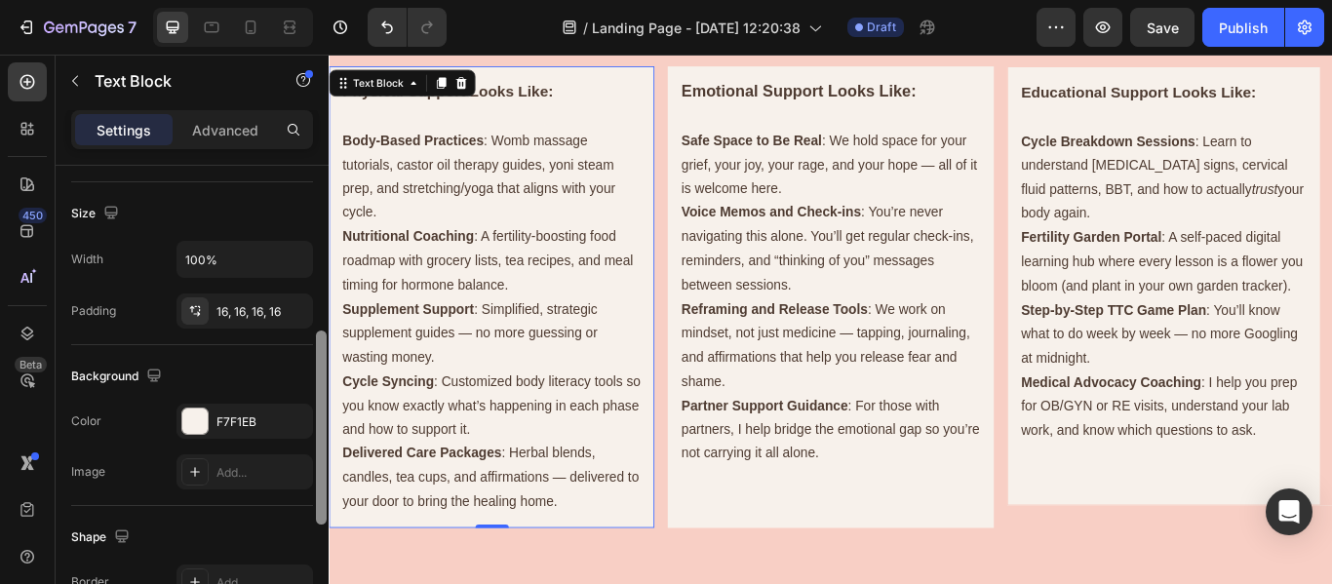
scroll to position [411, 0]
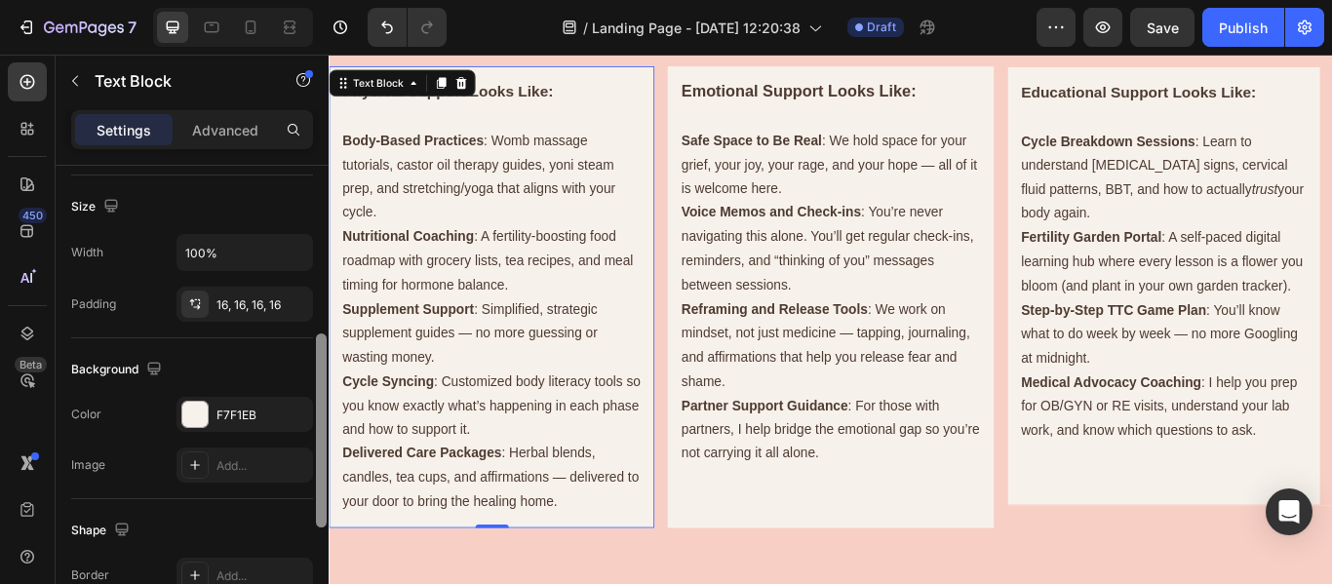
drag, startPoint x: 323, startPoint y: 336, endPoint x: 321, endPoint y: 368, distance: 32.2
click at [321, 368] on div at bounding box center [321, 431] width 11 height 194
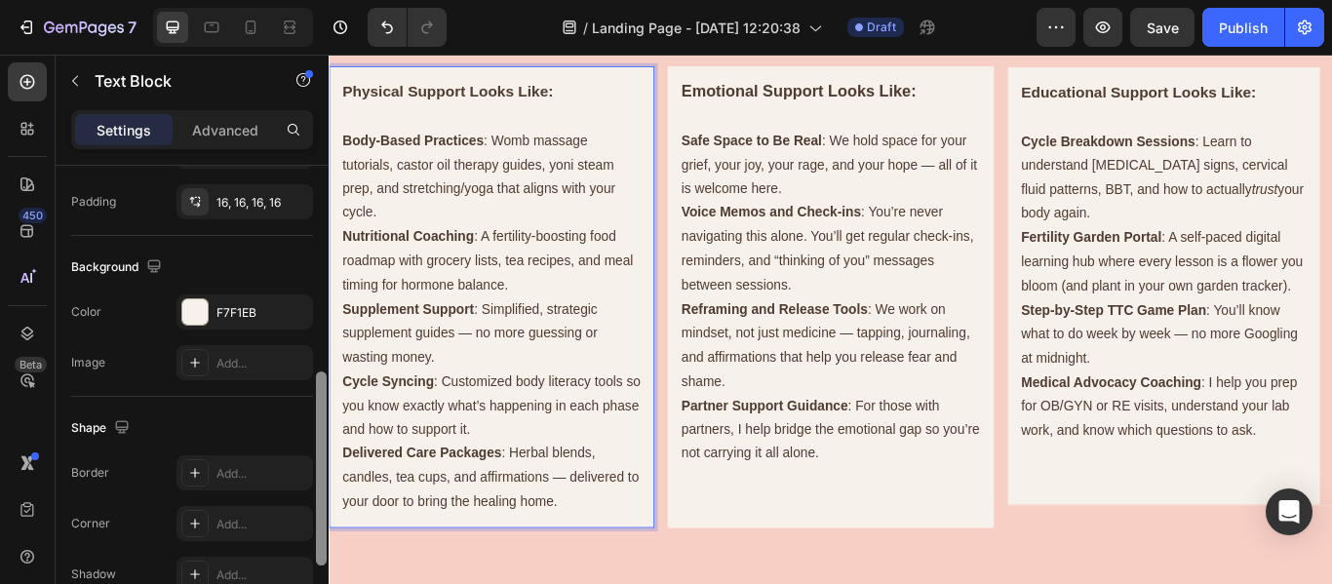
drag, startPoint x: 320, startPoint y: 382, endPoint x: 316, endPoint y: 429, distance: 47.0
click at [316, 429] on div at bounding box center [321, 469] width 11 height 194
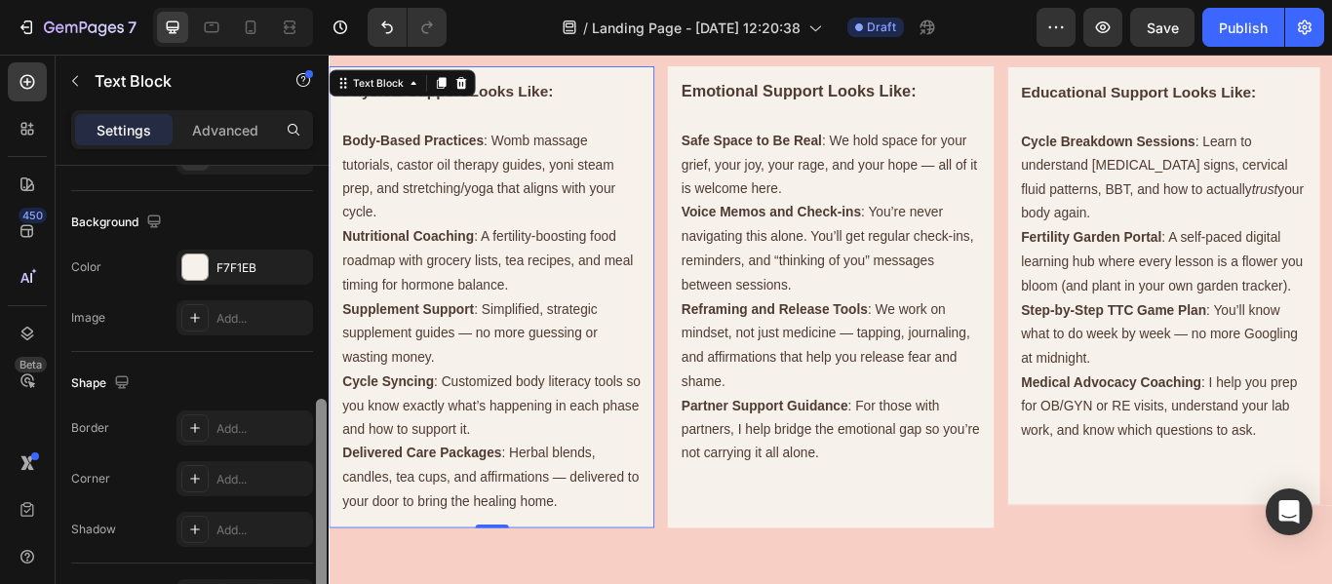
drag, startPoint x: 317, startPoint y: 437, endPoint x: 314, endPoint y: 452, distance: 14.9
click at [314, 452] on div at bounding box center [321, 406] width 15 height 474
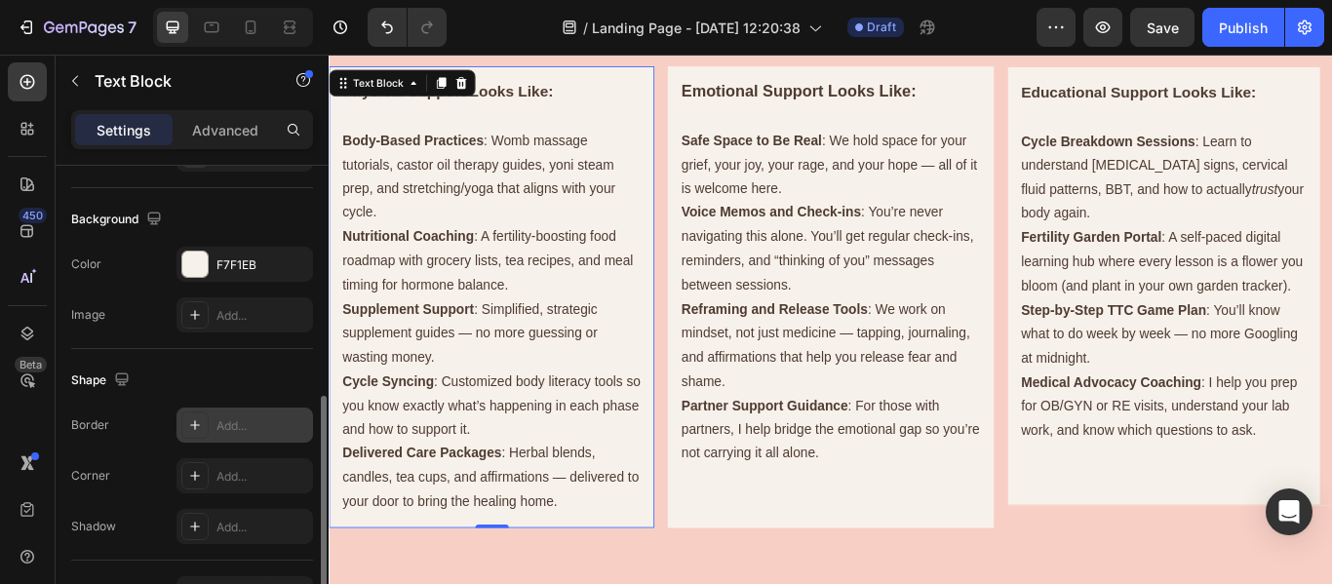
click at [263, 421] on div "Add..." at bounding box center [263, 426] width 92 height 18
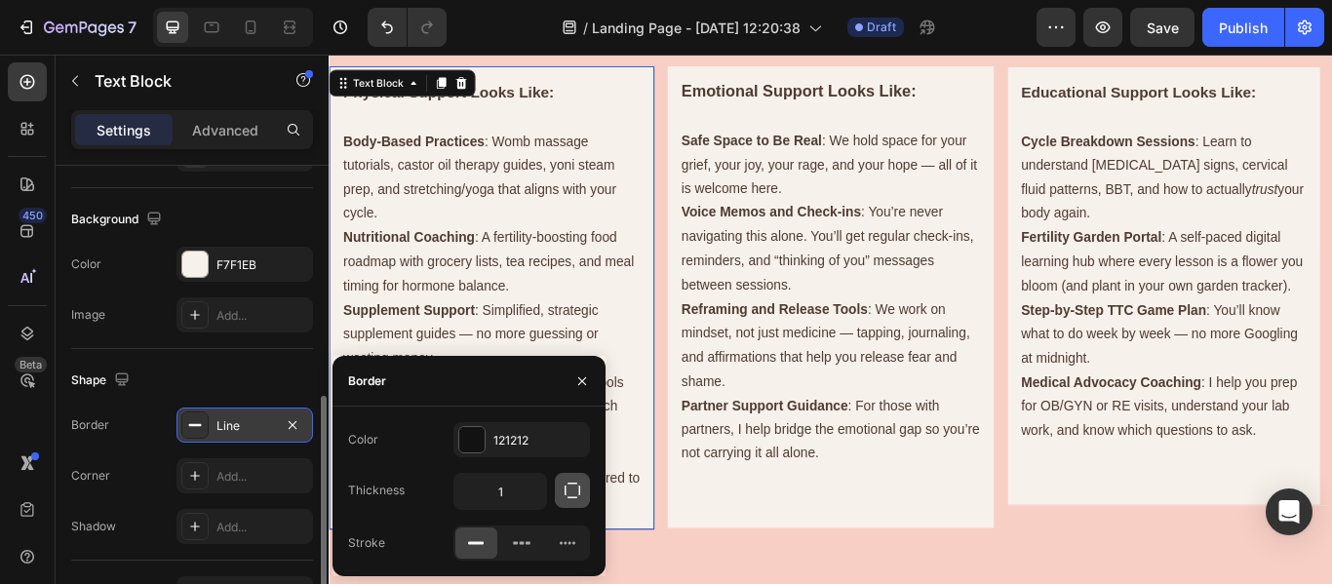
click at [583, 490] on button "button" at bounding box center [572, 490] width 35 height 35
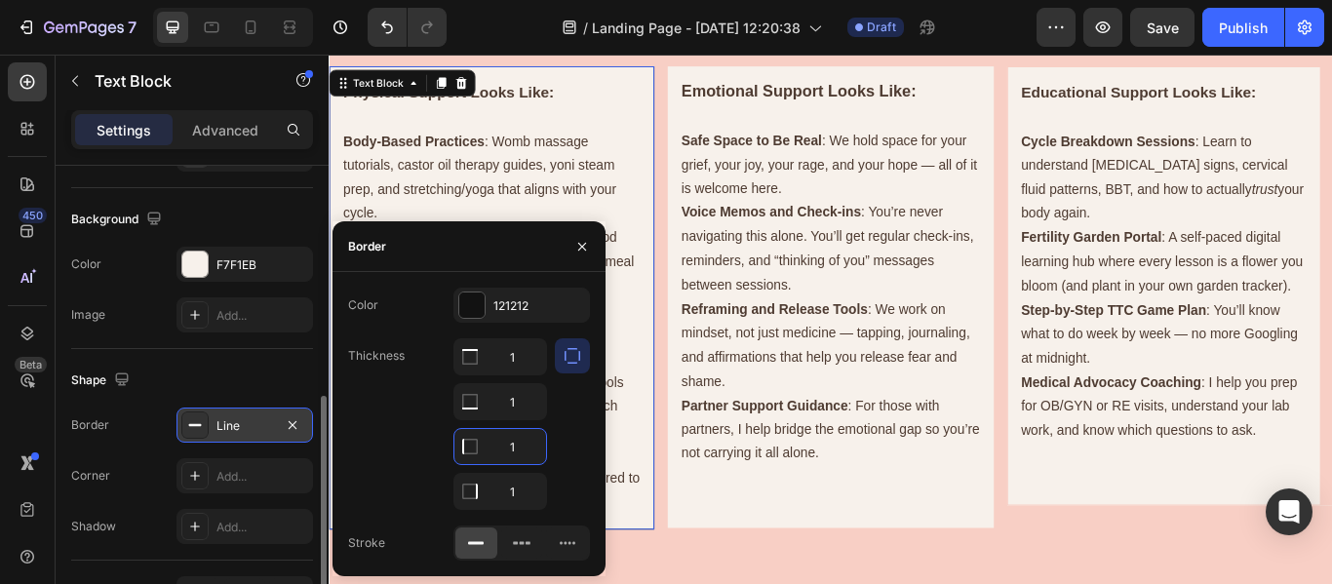
click at [530, 449] on input "1" at bounding box center [501, 446] width 92 height 35
type input "15"
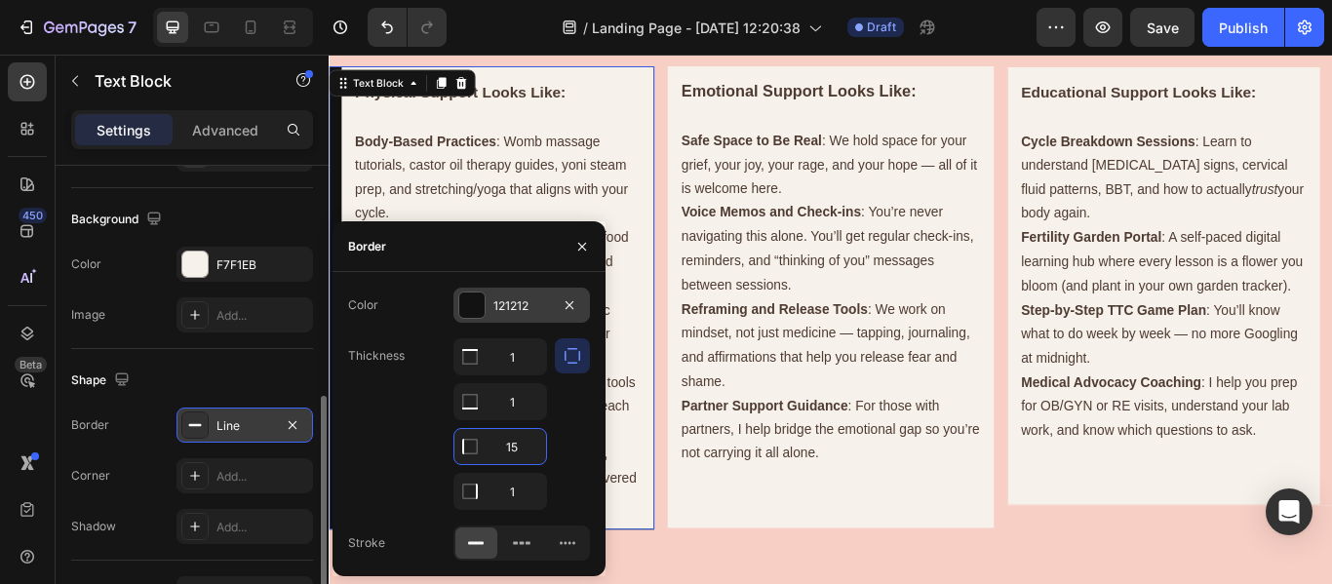
click at [531, 298] on div "121212" at bounding box center [522, 307] width 57 height 18
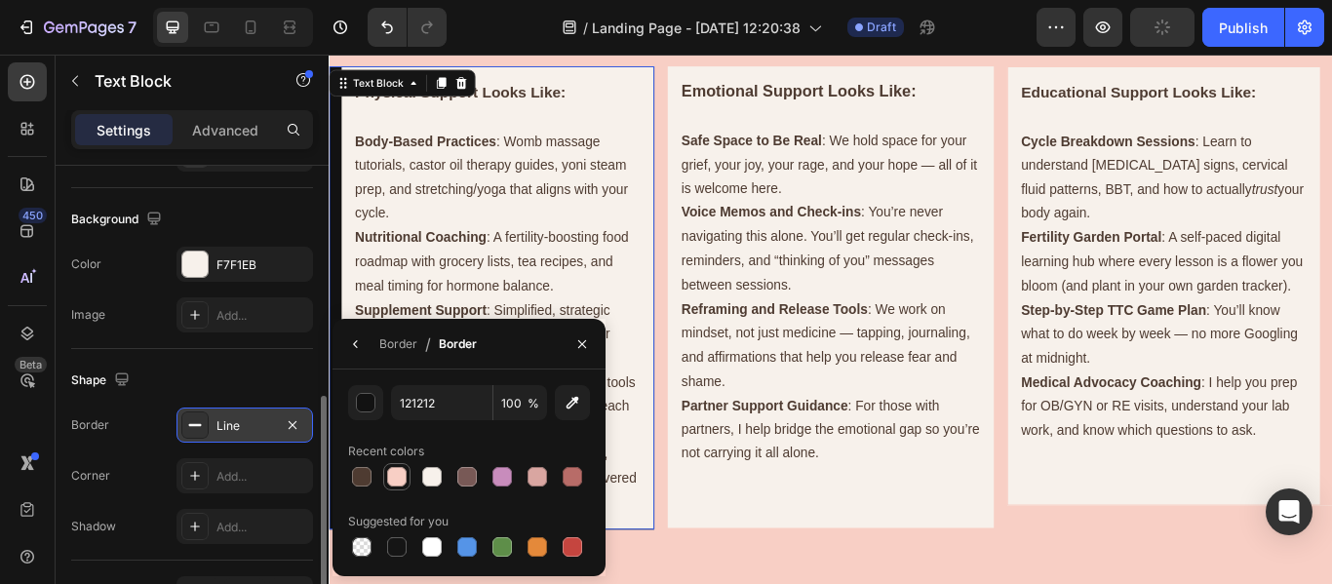
click at [386, 469] on div at bounding box center [396, 476] width 23 height 23
type input "F8CFC5"
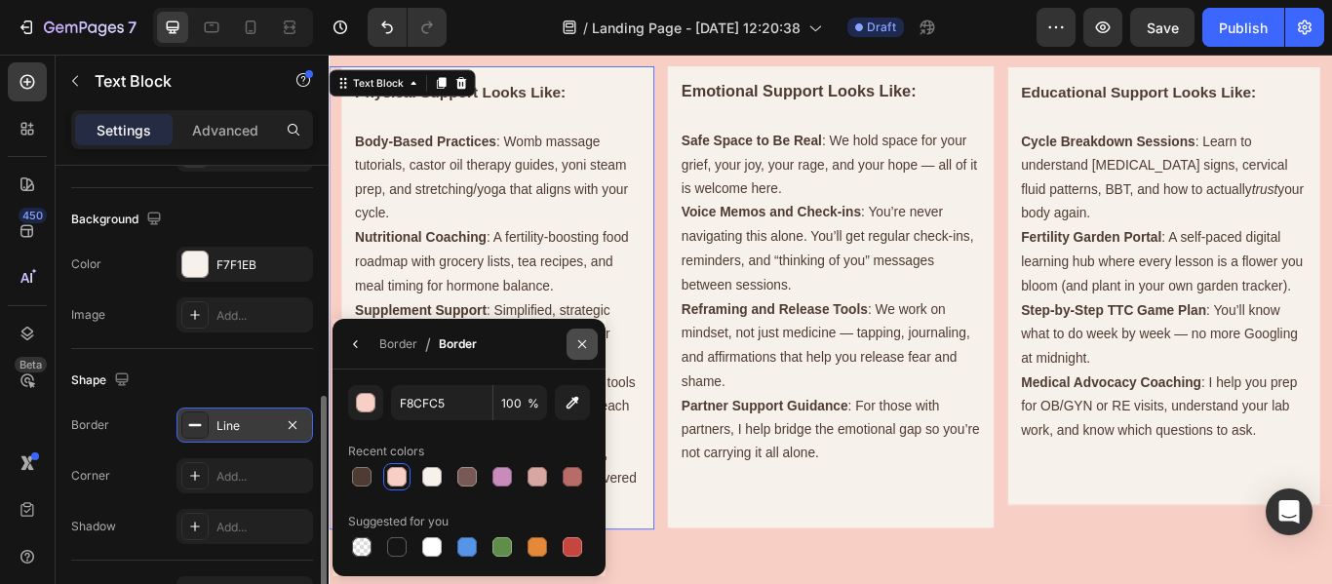
click at [585, 347] on icon "button" at bounding box center [582, 343] width 8 height 8
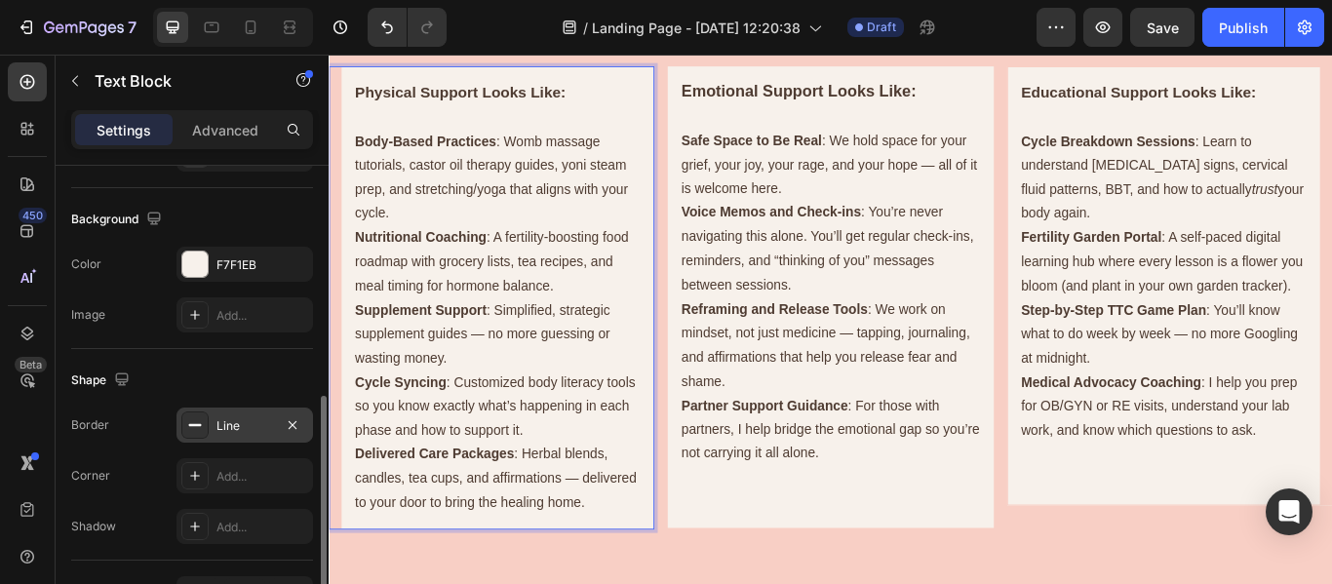
click at [567, 583] on p "Delivered Care Packages : Herbal blends, candles, tea cups, and affirmations — …" at bounding box center [525, 549] width 333 height 84
click at [553, 583] on div "Physical Support Looks Like: Body-Based Practices : Womb massage tutorials, cas…" at bounding box center [518, 337] width 379 height 539
click at [647, 583] on p "Delivered Care Packages : Herbal blends, candles, tea cups, and affirmations — …" at bounding box center [525, 549] width 333 height 84
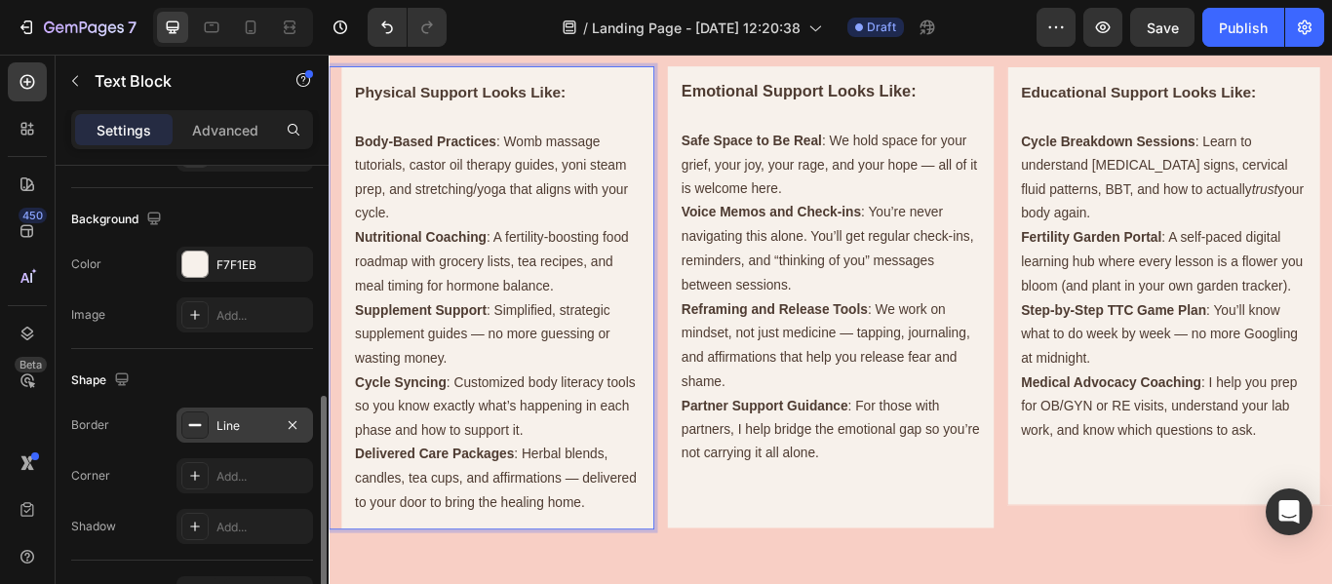
click at [576, 583] on div "Physical Support Looks Like: Body-Based Practices : Womb massage tutorials, cas…" at bounding box center [518, 337] width 379 height 539
click at [381, 583] on p "Delivered Care Packages : Herbal blends, candles, tea cups, and affirmations — …" at bounding box center [525, 549] width 333 height 84
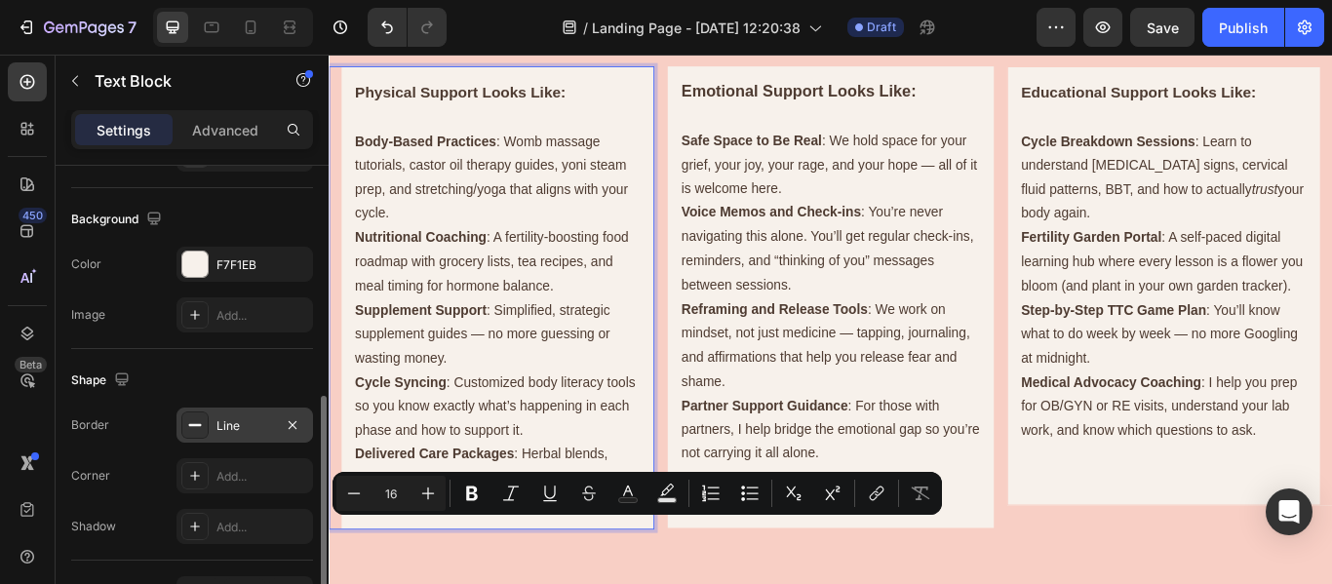
click at [427, 583] on div "Physical Support Looks Like: Body-Based Practices : Womb massage tutorials, cas…" at bounding box center [518, 337] width 379 height 539
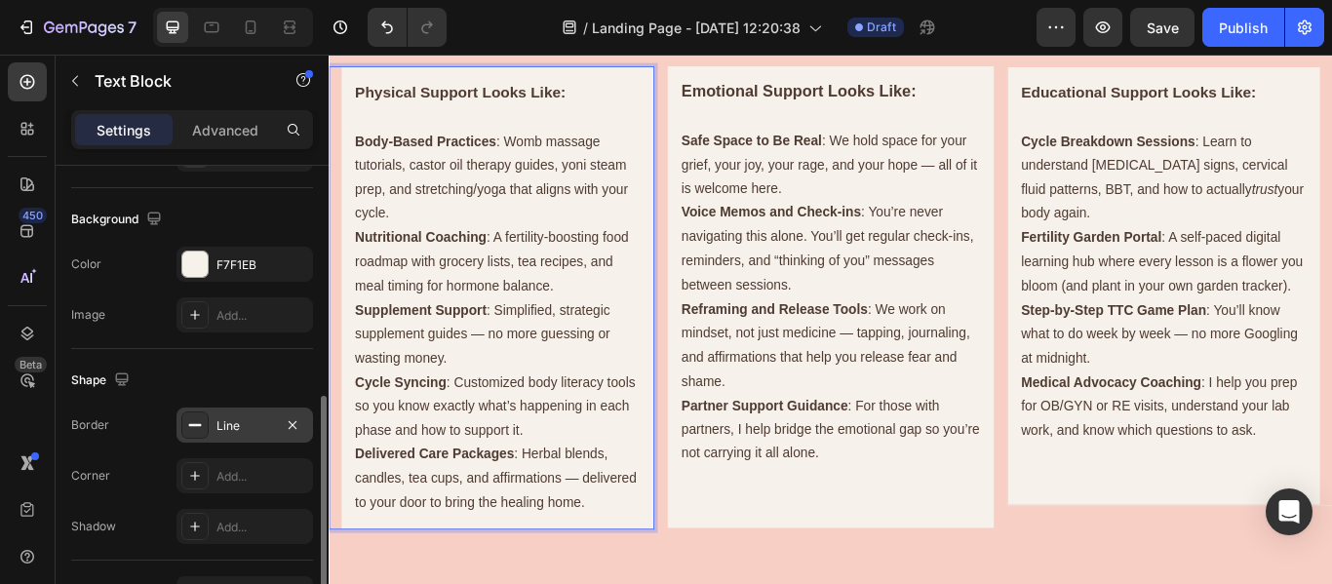
click at [440, 583] on div "Physical Support Looks Like: Body-Based Practices : Womb massage tutorials, cas…" at bounding box center [518, 337] width 379 height 539
click at [365, 583] on div "Physical Support Looks Like: Body-Based Practices : Womb massage tutorials, cas…" at bounding box center [518, 337] width 379 height 539
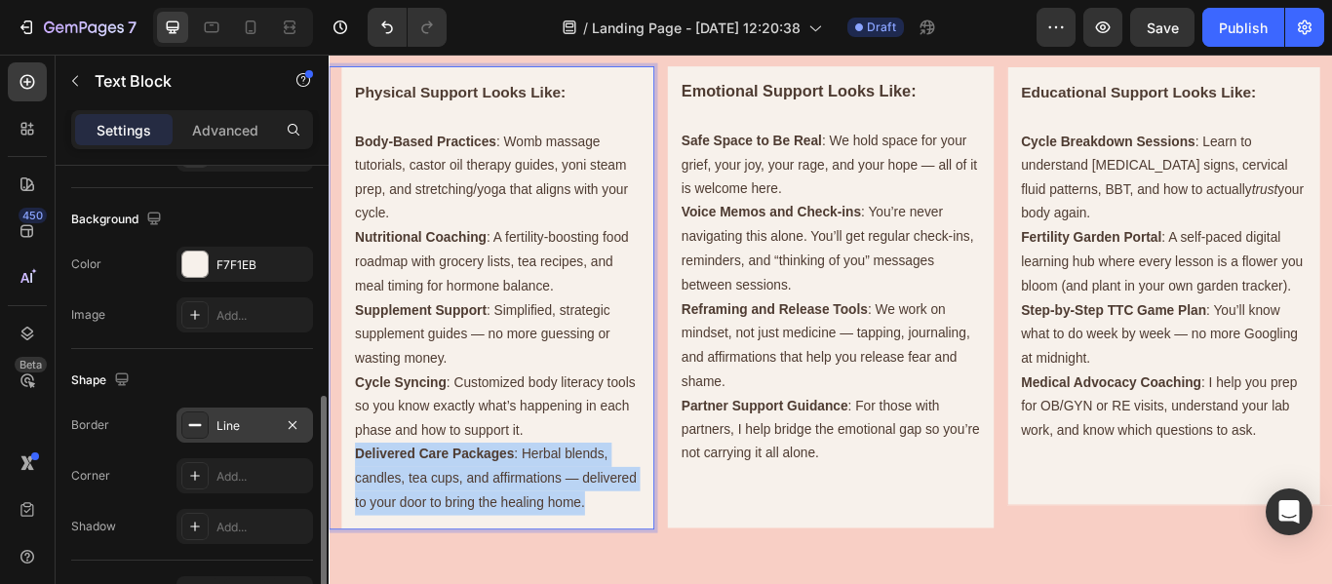
click at [365, 583] on div "Physical Support Looks Like: Body-Based Practices : Womb massage tutorials, cas…" at bounding box center [518, 337] width 379 height 539
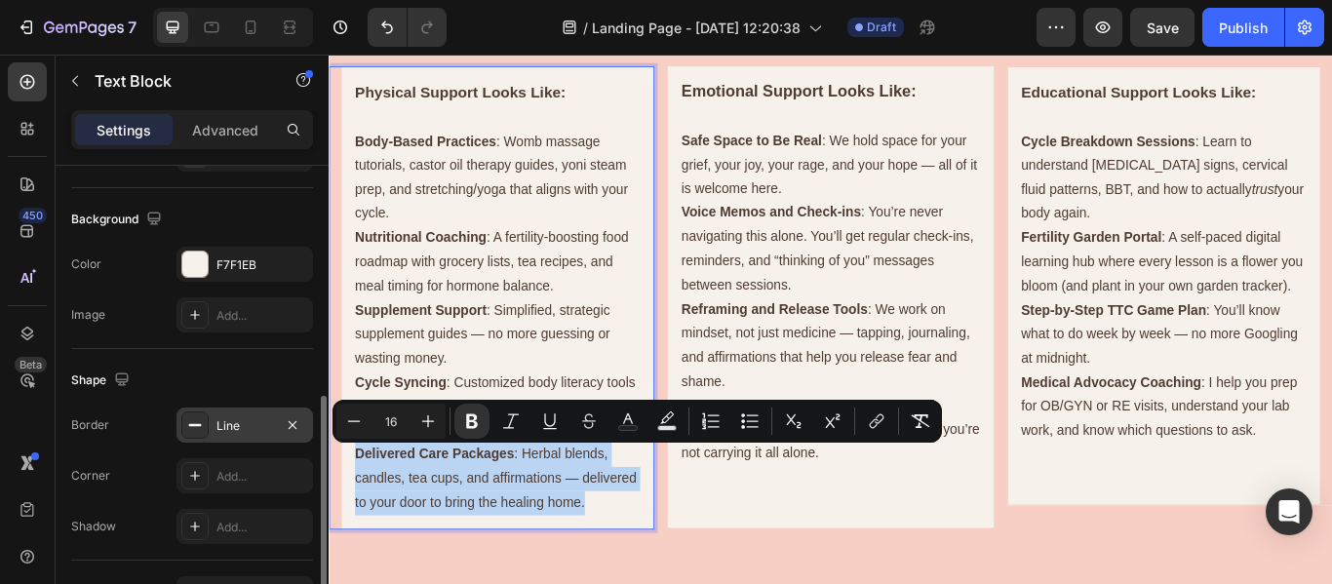
click at [446, 583] on p "Delivered Care Packages : Herbal blends, candles, tea cups, and affirmations — …" at bounding box center [525, 549] width 333 height 84
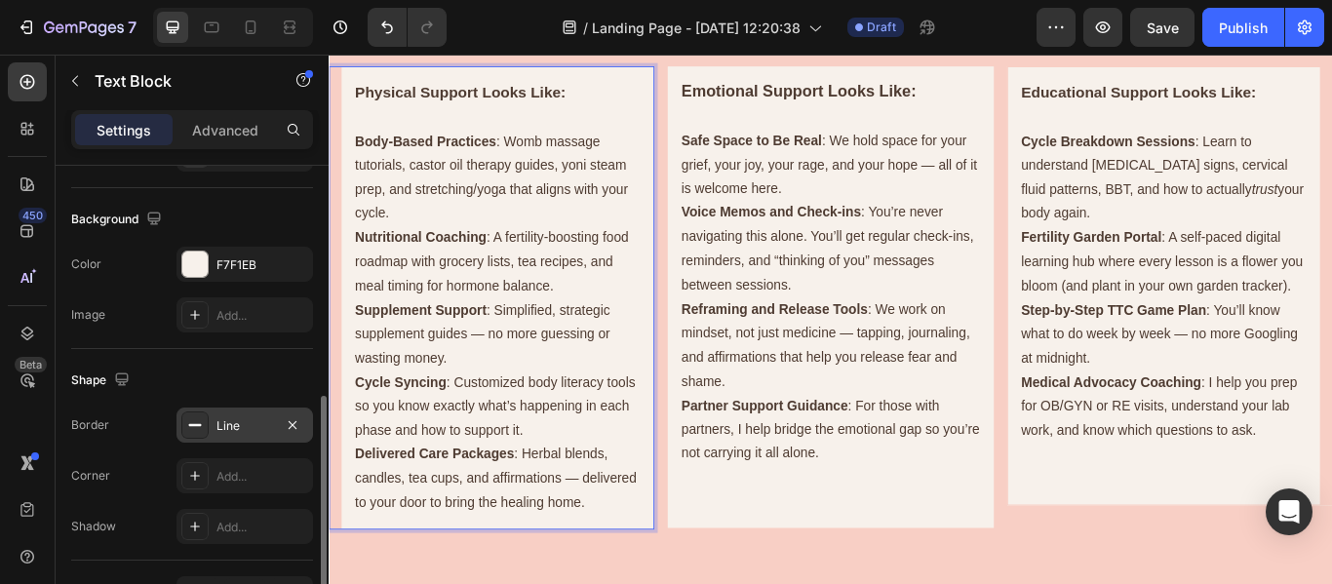
click at [446, 583] on p "Delivered Care Packages : Herbal blends, candles, tea cups, and affirmations — …" at bounding box center [525, 549] width 333 height 84
click at [566, 583] on div "Physical Support Looks Like: Body-Based Practices : Womb massage tutorials, cas…" at bounding box center [518, 337] width 379 height 539
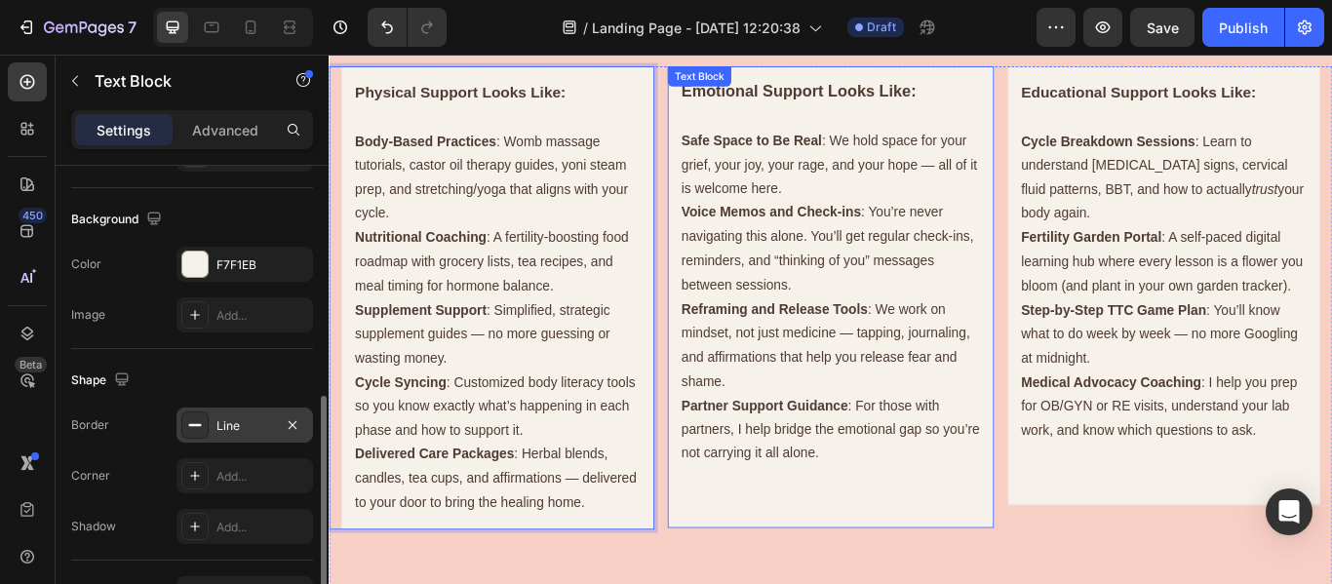
click at [870, 569] on p "Rich Text Editor. Editing area: main" at bounding box center [913, 577] width 348 height 28
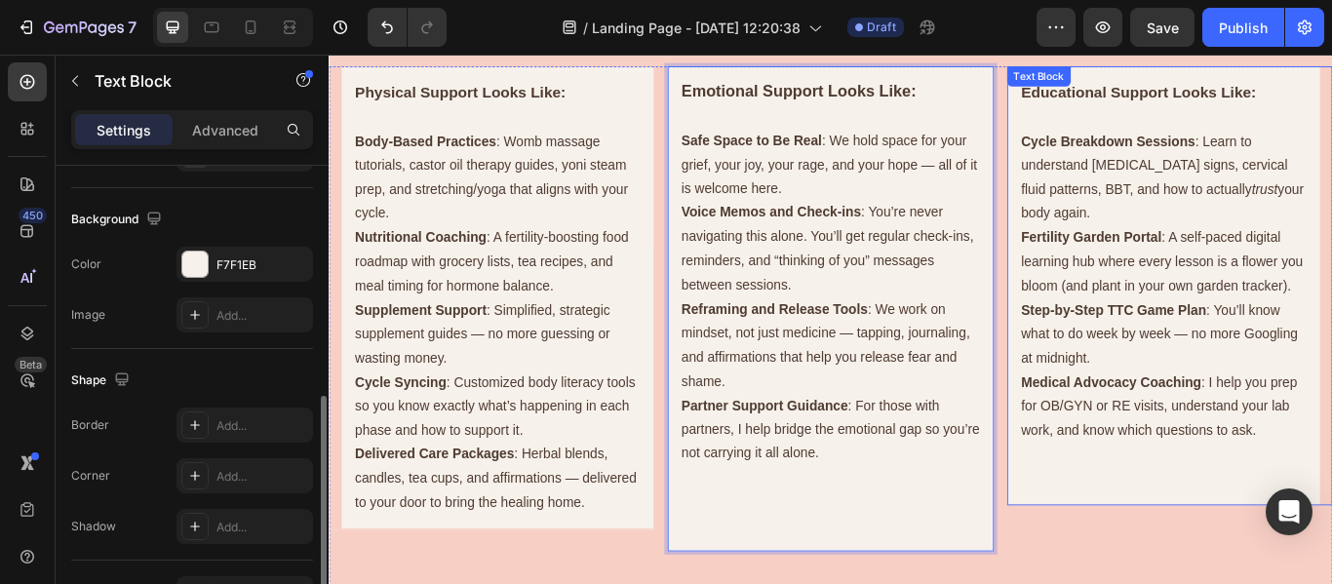
click at [1200, 536] on p "Rich Text Editor. Editing area: main" at bounding box center [1302, 521] width 333 height 28
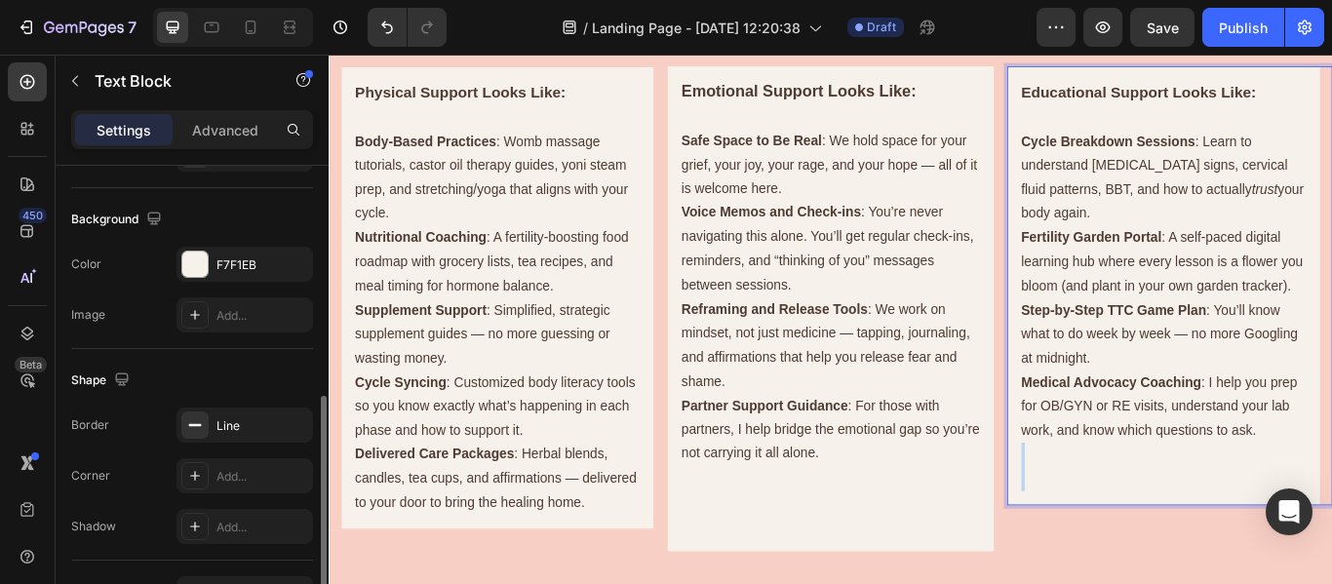
click at [1172, 536] on p "Rich Text Editor. Editing area: main" at bounding box center [1302, 521] width 333 height 28
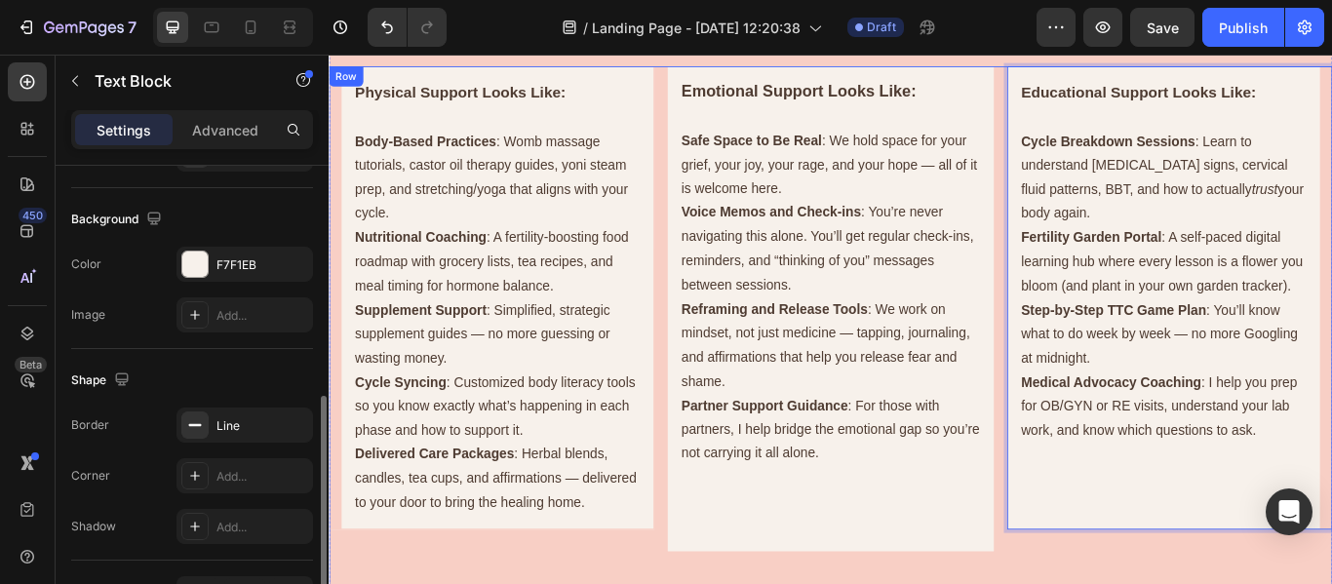
click at [1045, 583] on div "Emotional Support Looks Like: Safe Space to Be Real : We hold space for your gr…" at bounding box center [913, 395] width 379 height 654
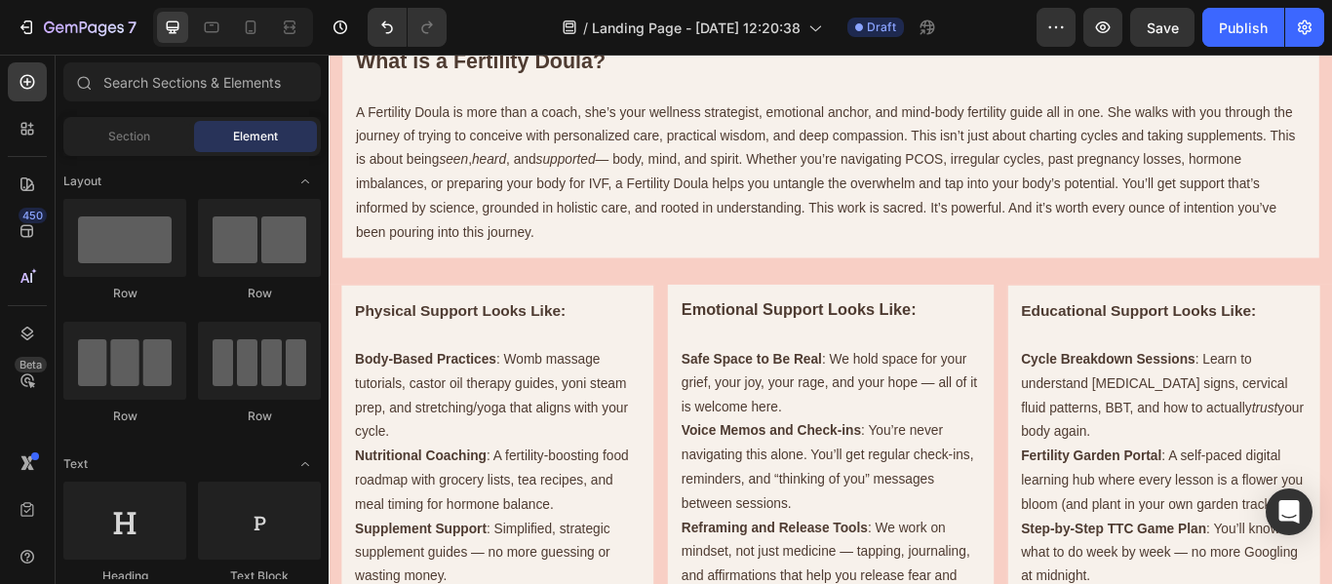
scroll to position [1441, 0]
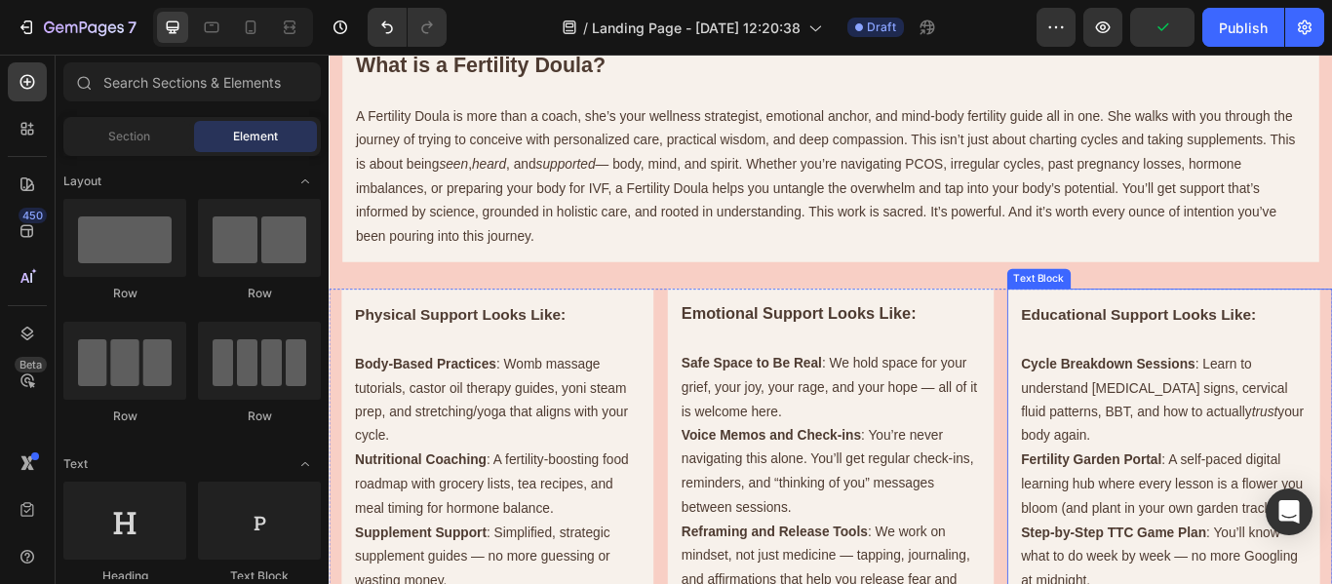
click at [1295, 358] on strong "Educational Support Looks Like:" at bounding box center [1273, 358] width 274 height 20
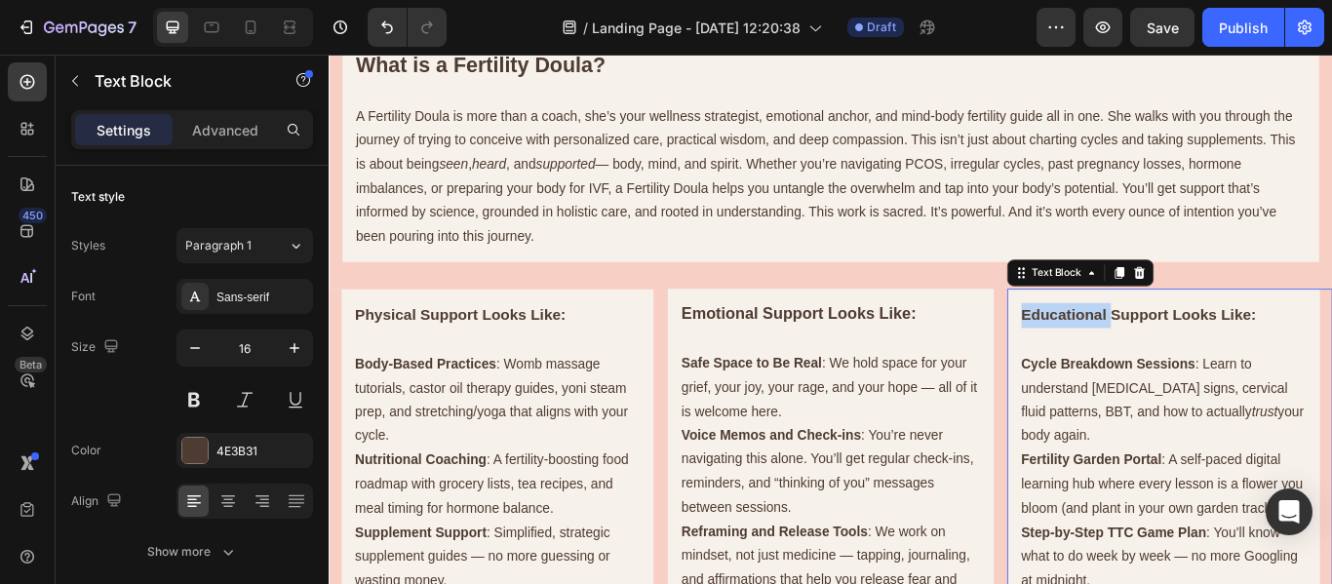
click at [1163, 356] on strong "Educational Support Looks Like:" at bounding box center [1273, 358] width 274 height 20
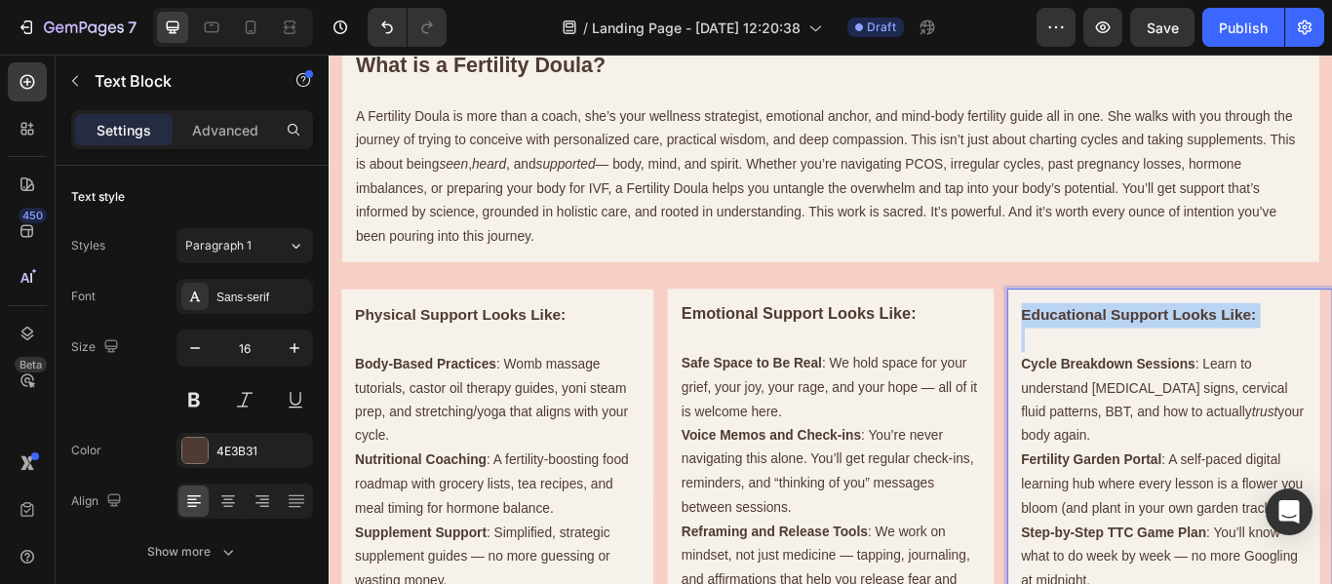
click at [1163, 356] on strong "Educational Support Looks Like:" at bounding box center [1273, 358] width 274 height 20
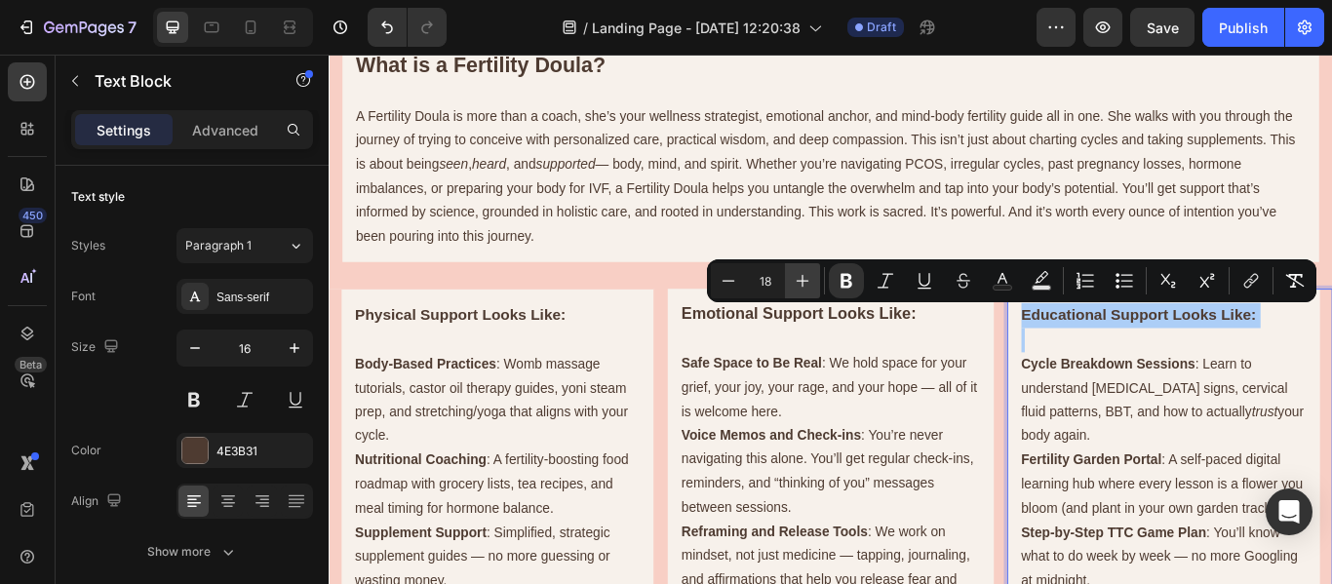
click at [797, 282] on icon "Editor contextual toolbar" at bounding box center [803, 281] width 20 height 20
type input "19"
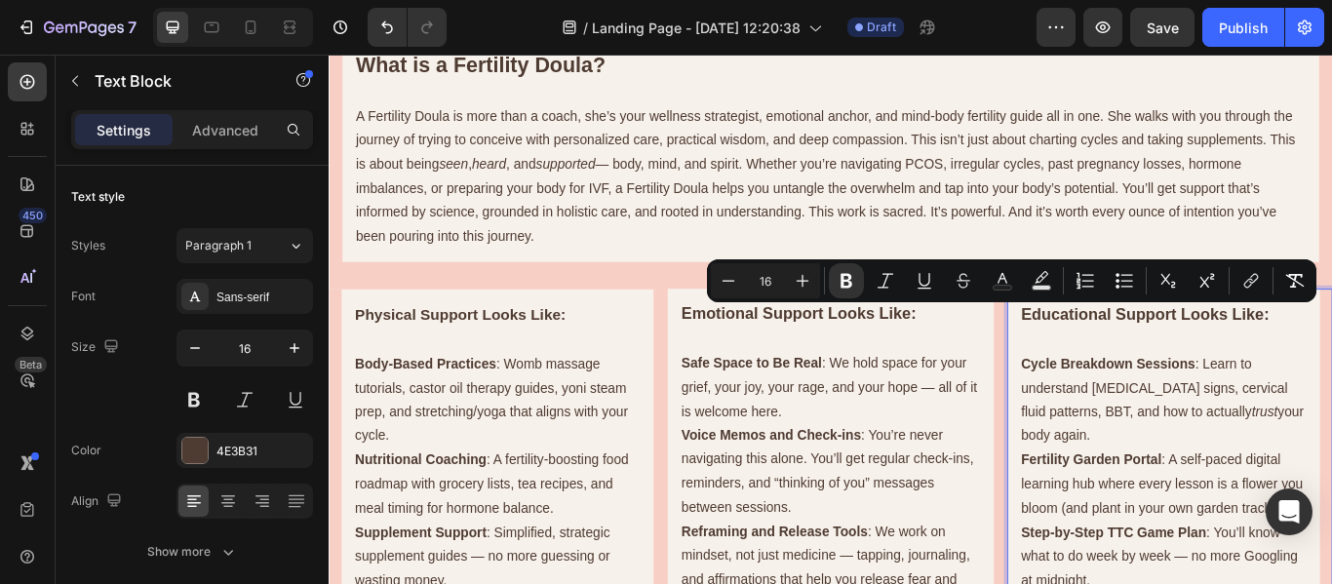
click at [1274, 464] on p "Cycle Breakdown Sessions : Learn to understand [MEDICAL_DATA] signs, cervical f…" at bounding box center [1302, 458] width 333 height 112
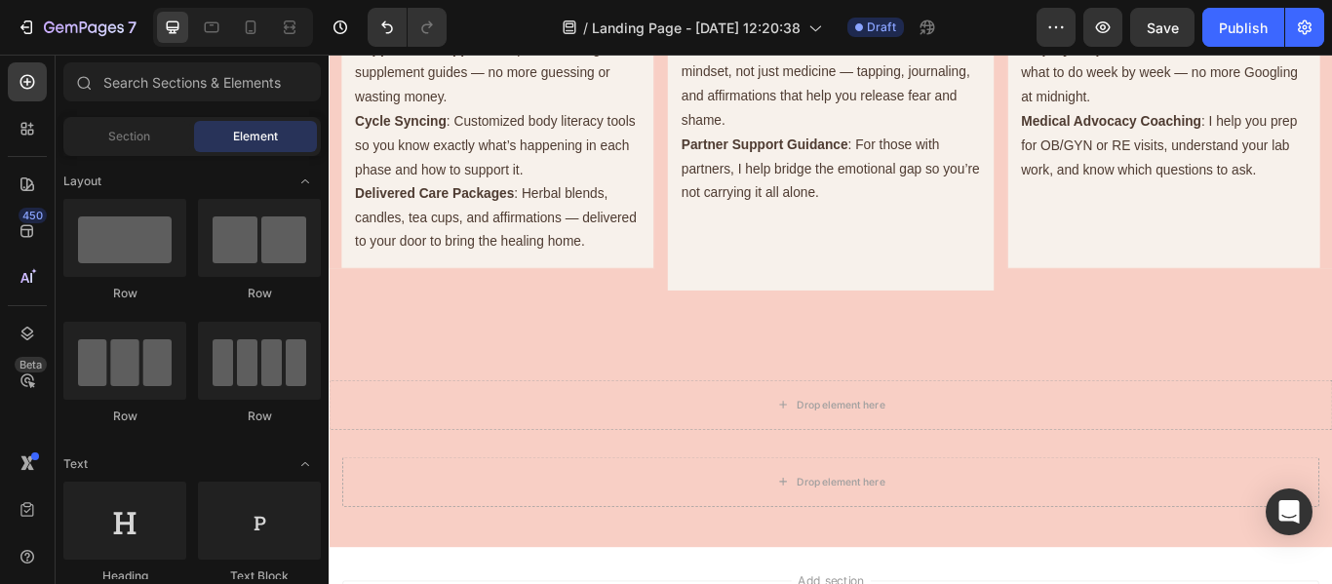
scroll to position [1239, 0]
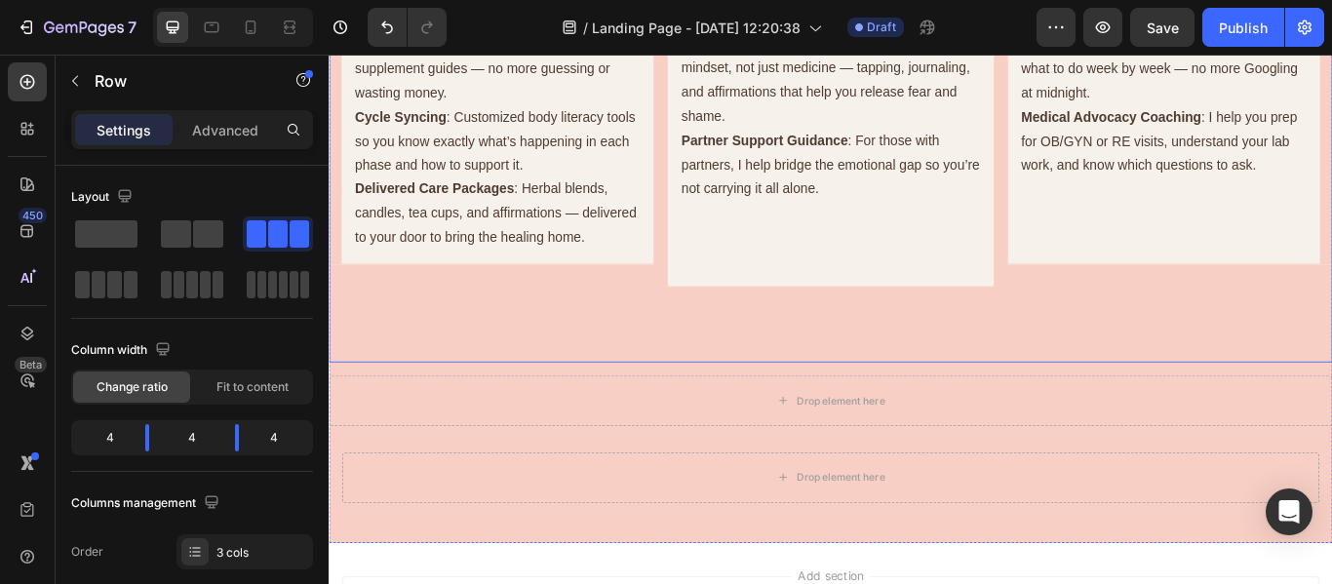
click at [508, 393] on div "Physical Support Looks Like: Body-Based Practices : Womb massage tutorials, cas…" at bounding box center [518, 86] width 379 height 654
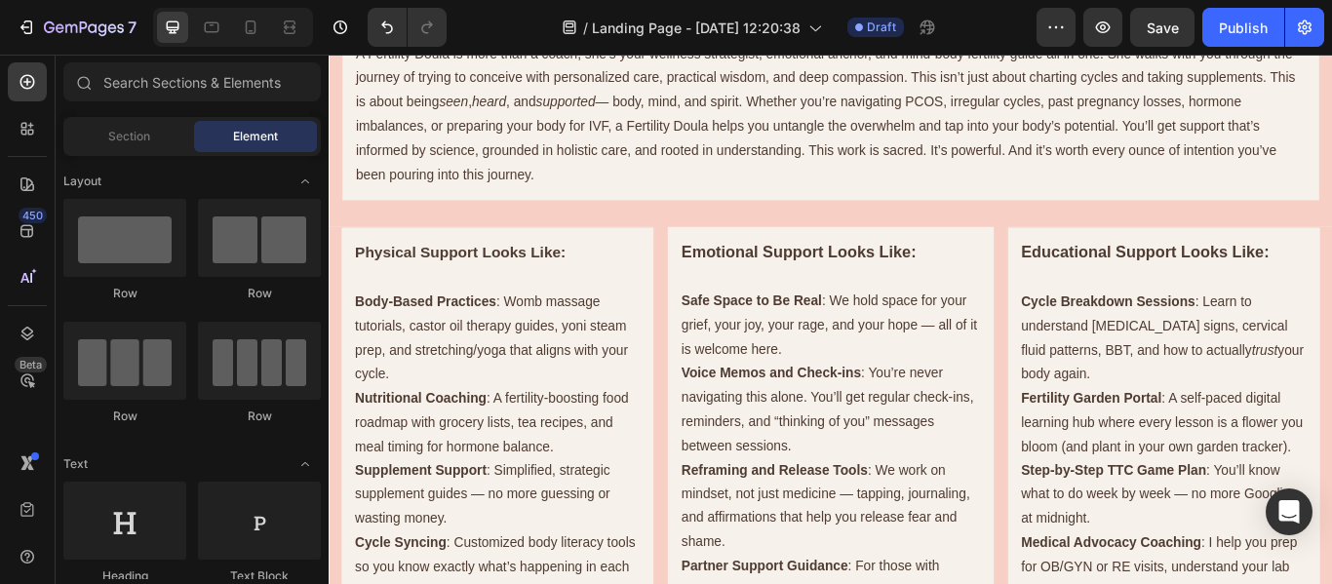
scroll to position [746, 0]
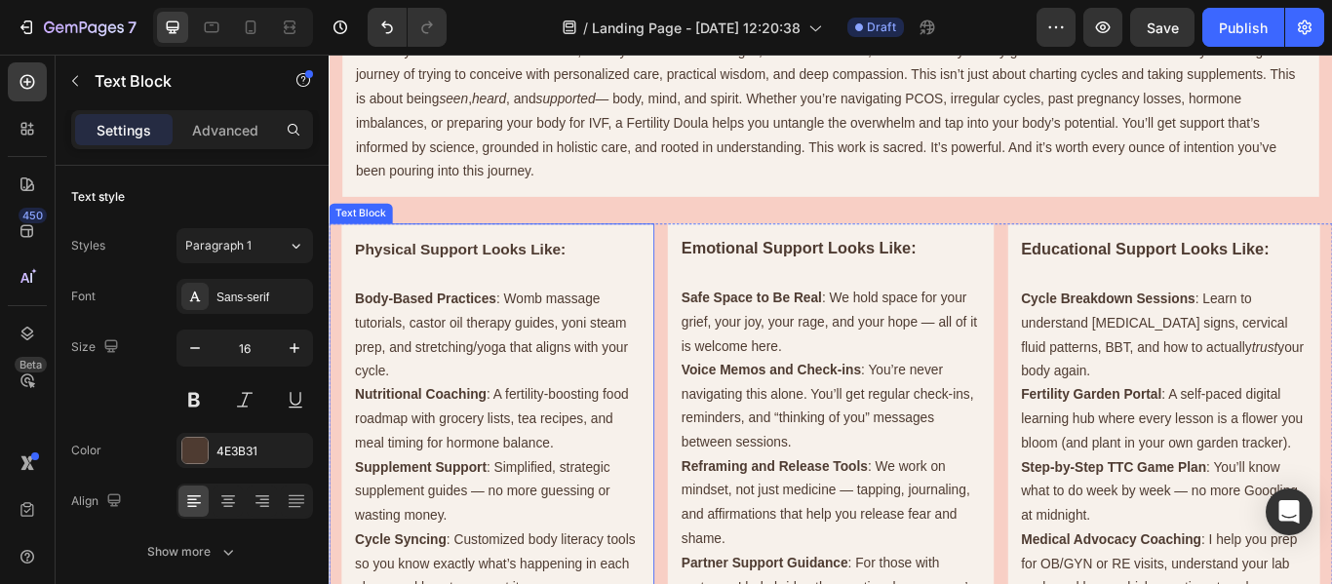
click at [446, 297] on p "Physical Support Looks Like:" at bounding box center [525, 282] width 333 height 29
click at [619, 292] on p "Physical Support Looks Like:" at bounding box center [525, 282] width 333 height 29
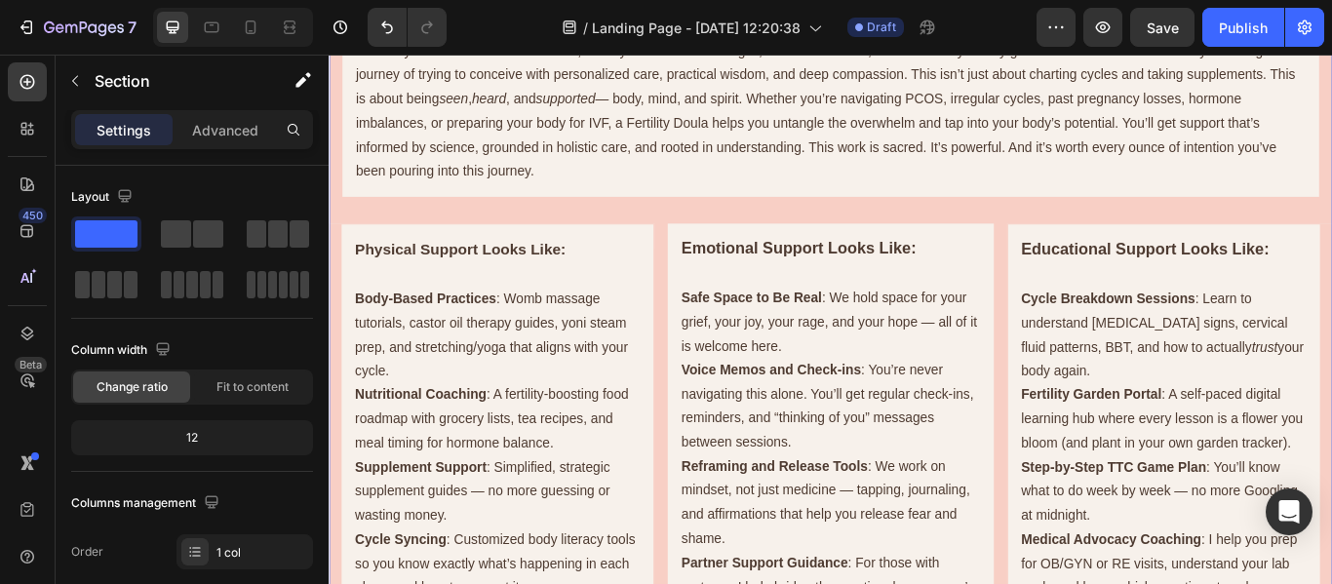
click at [1281, 240] on div "What is a Fertility Doula? A Fertility Doula is more than a coach, she’s your w…" at bounding box center [914, 515] width 1171 height 1140
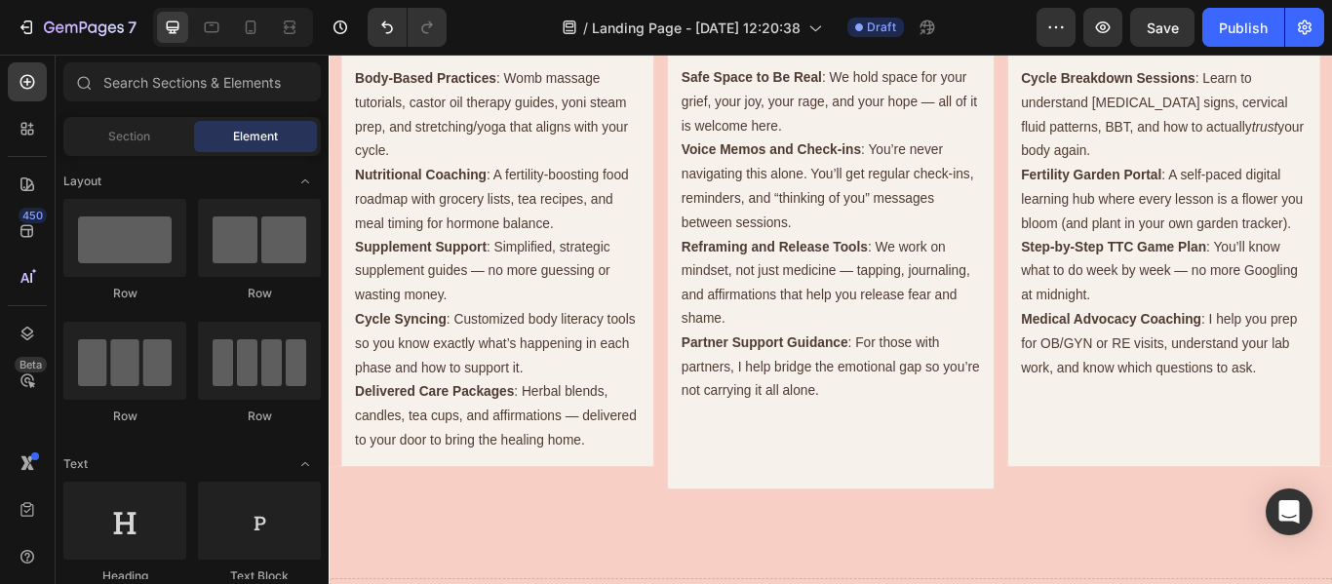
scroll to position [1012, 0]
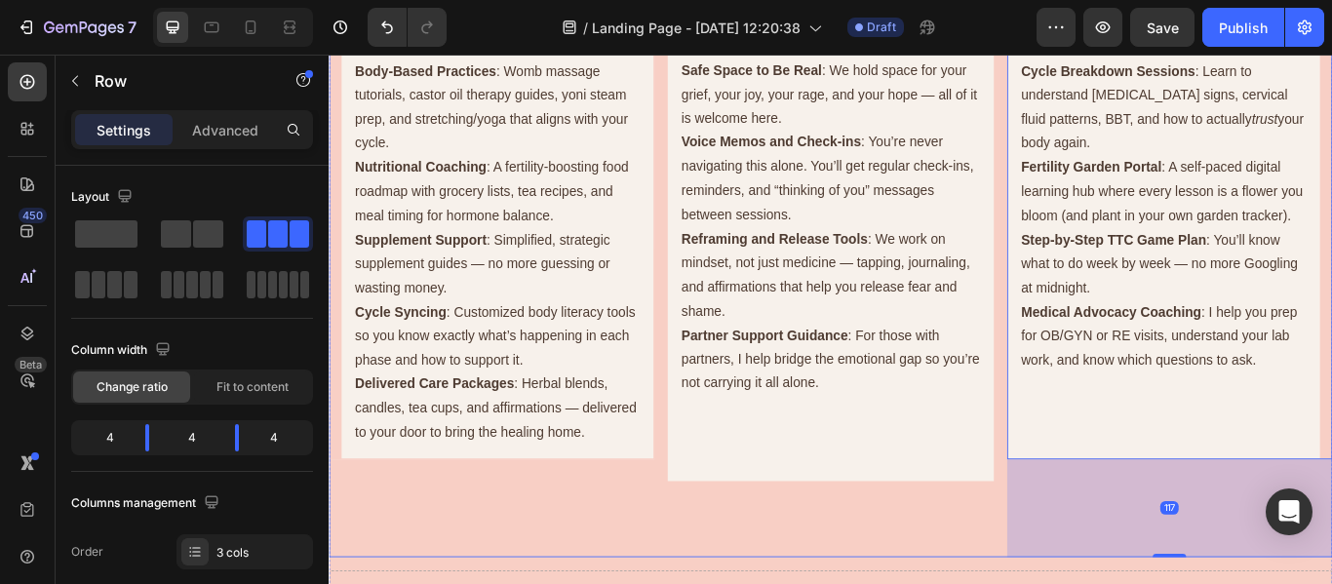
click at [963, 583] on div "Emotional Support Looks Like: Safe Space to Be Real : We hold space for your gr…" at bounding box center [913, 313] width 379 height 654
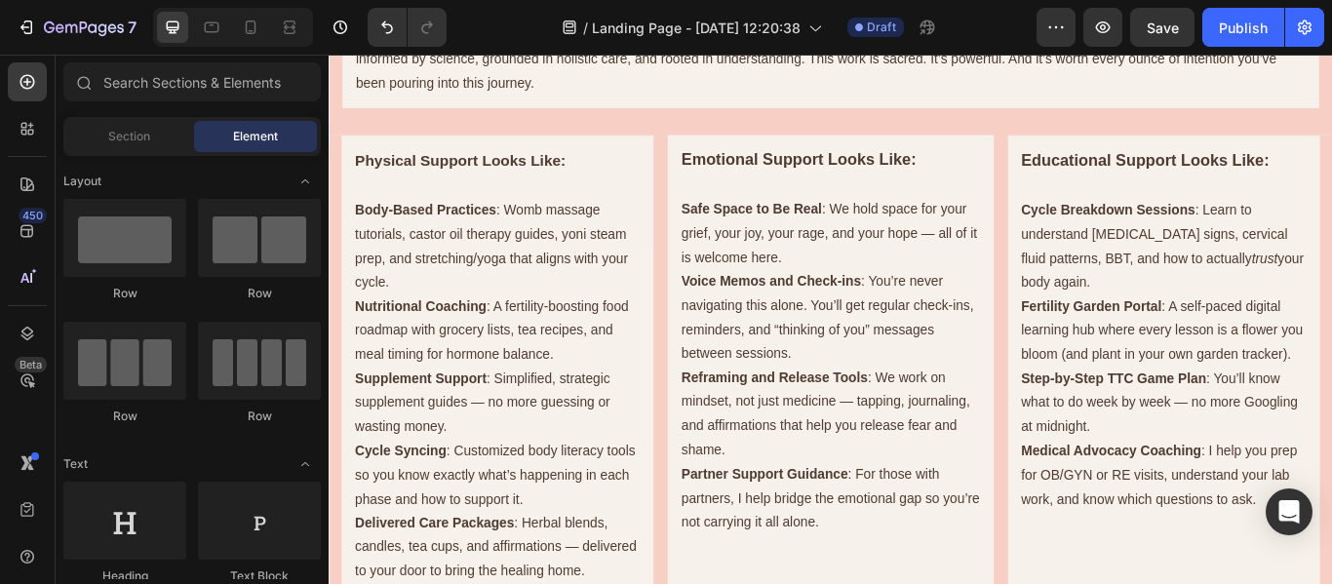
scroll to position [842, 0]
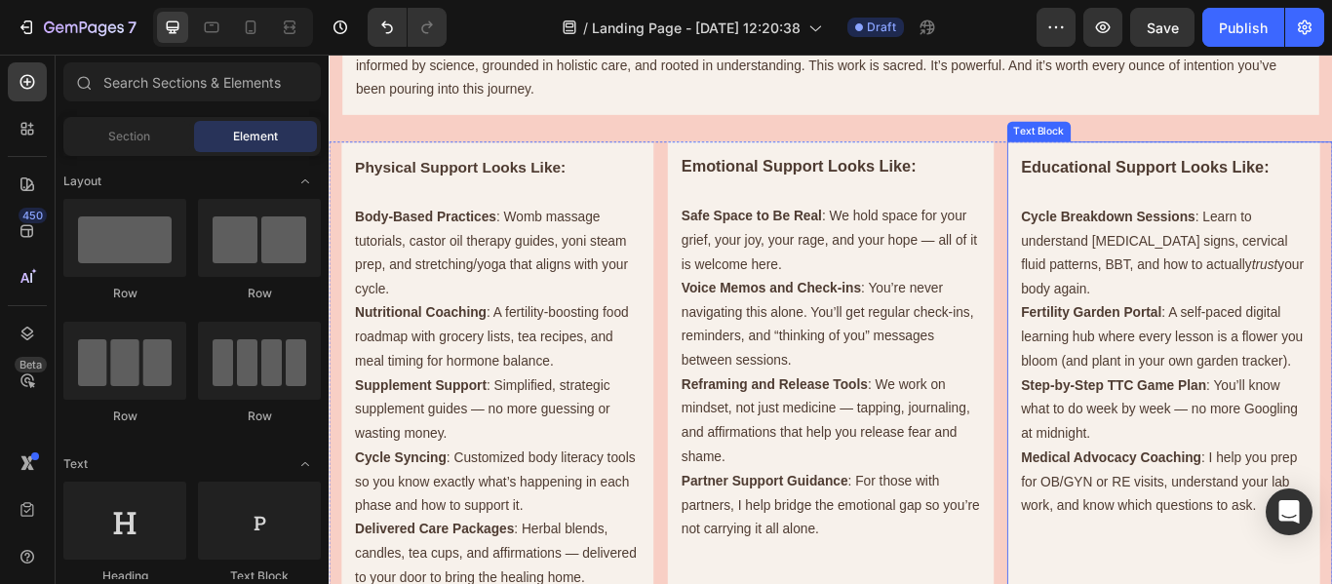
click at [1276, 315] on p "Cycle Breakdown Sessions : Learn to understand [MEDICAL_DATA] signs, cervical f…" at bounding box center [1302, 286] width 333 height 112
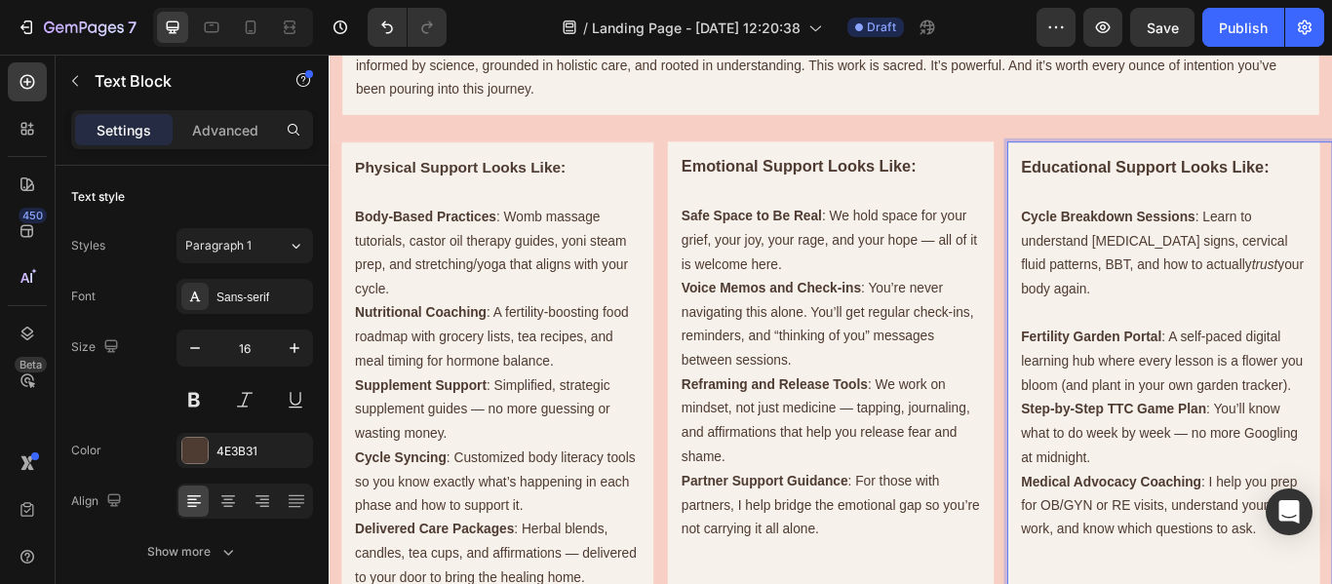
click at [1234, 455] on p "Fertility Garden Portal : A self-paced digital learning hub where every lesson …" at bounding box center [1302, 413] width 333 height 84
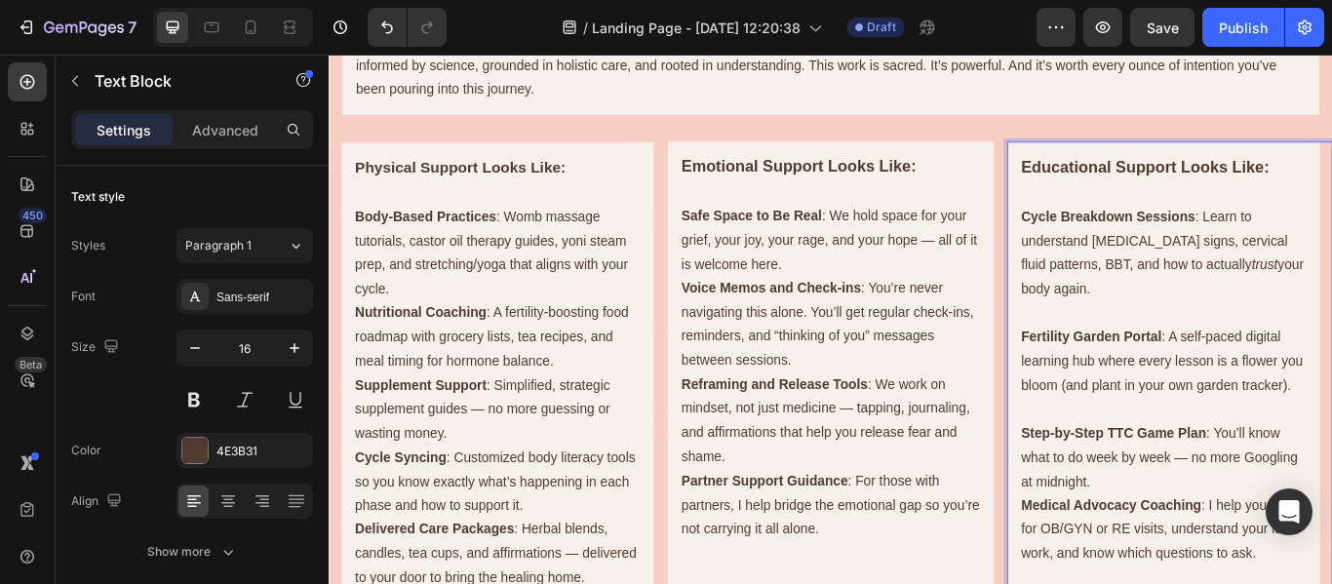
click at [1256, 567] on p "Step-by-Step TTC Game Plan : You’ll know what to do week by week — no more Goog…" at bounding box center [1302, 525] width 333 height 84
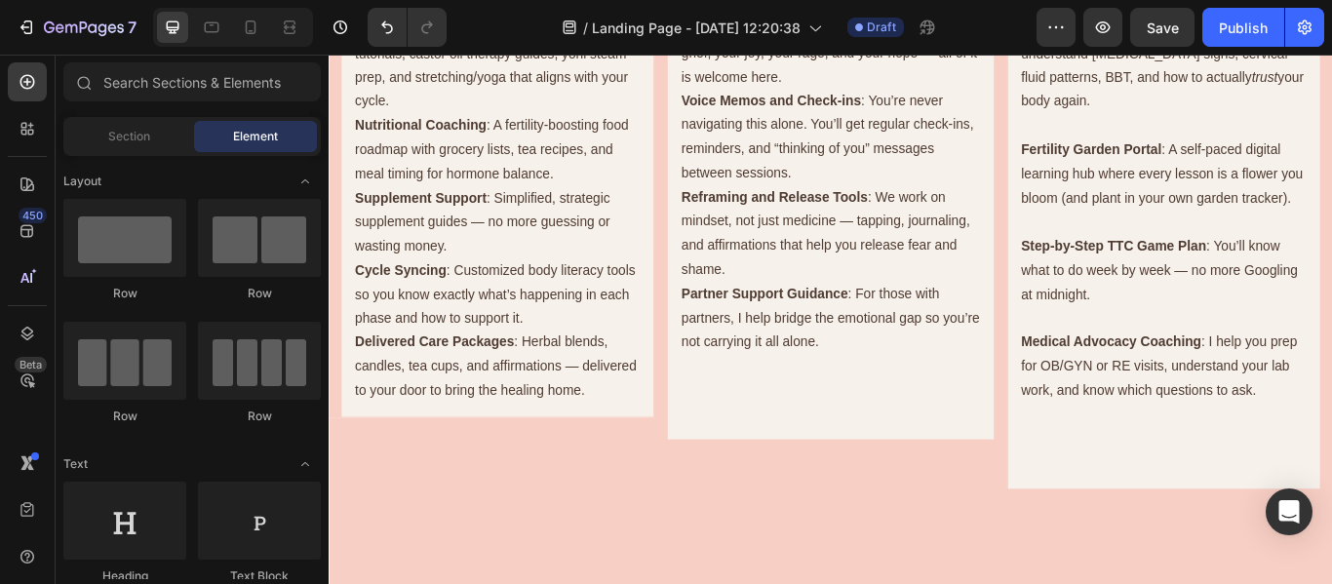
scroll to position [1031, 0]
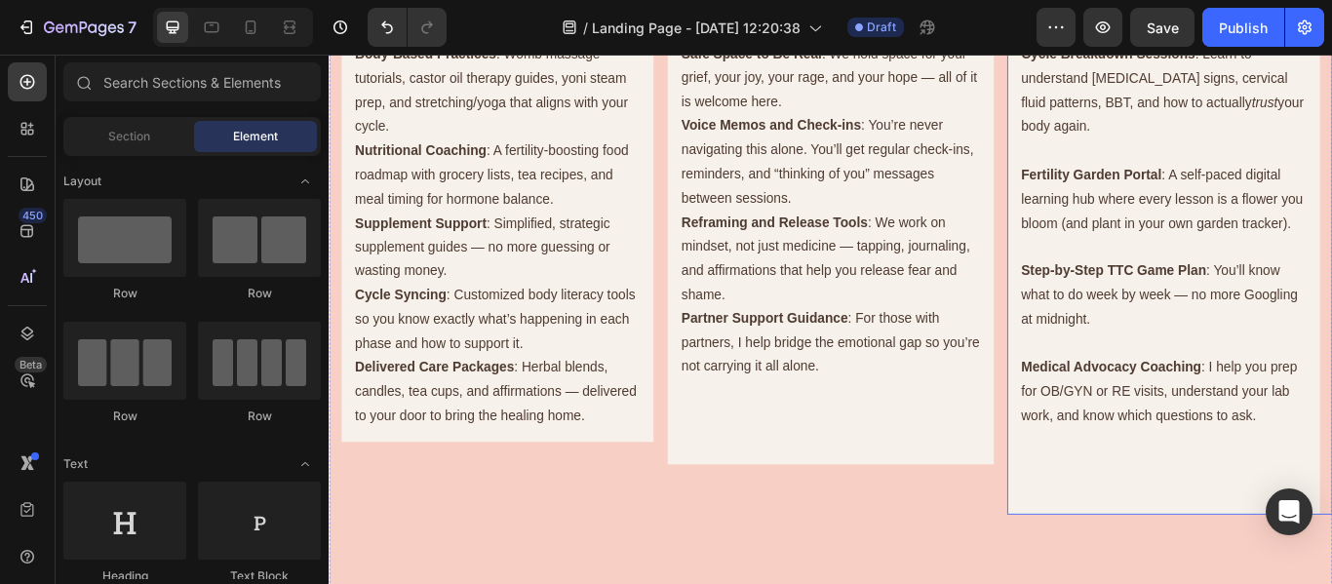
click at [1331, 574] on p "Rich Text Editor. Editing area: main" at bounding box center [1302, 560] width 333 height 28
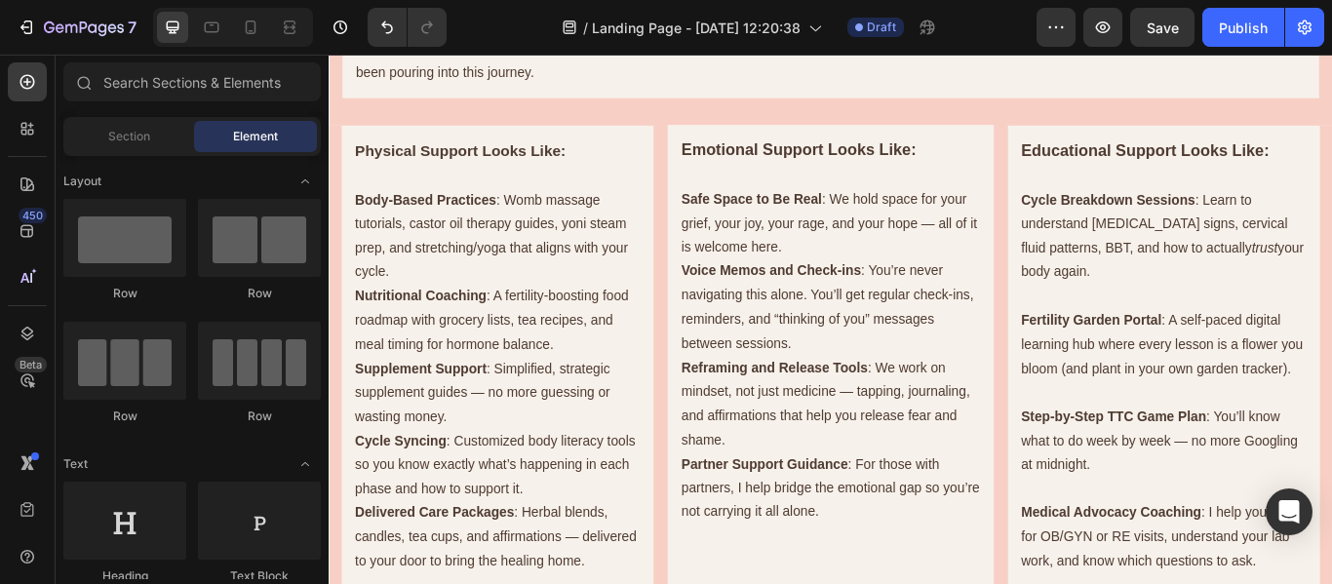
scroll to position [865, 0]
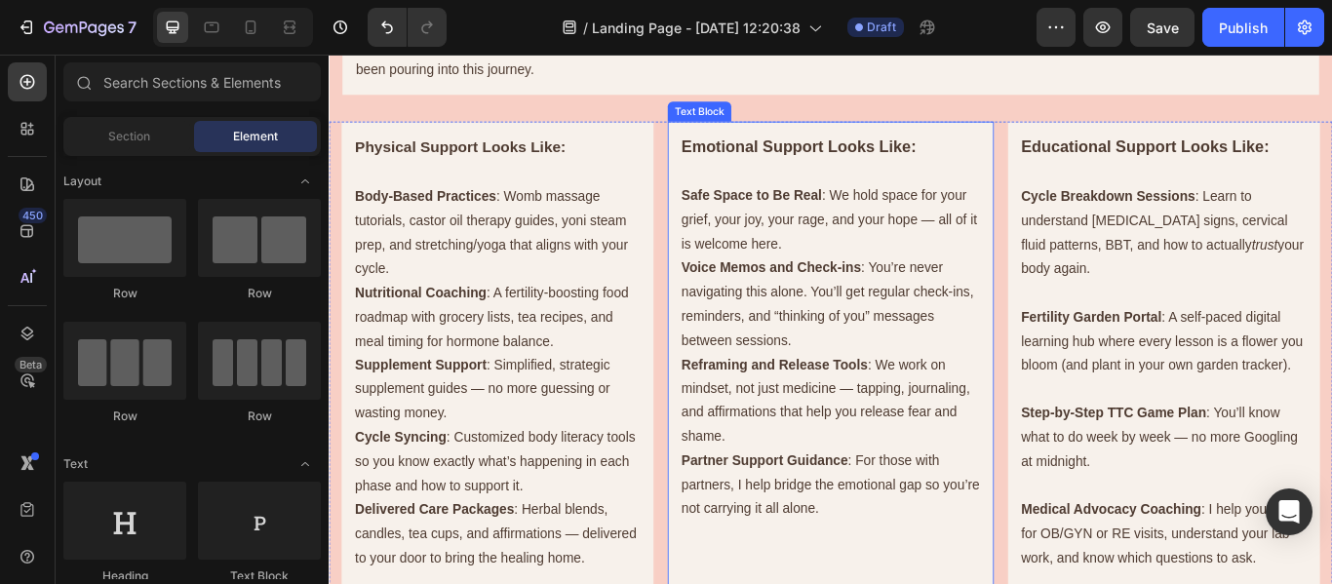
click at [967, 269] on p "Safe Space to Be Real : We hold space for your grief, your joy, your rage, and …" at bounding box center [913, 248] width 348 height 84
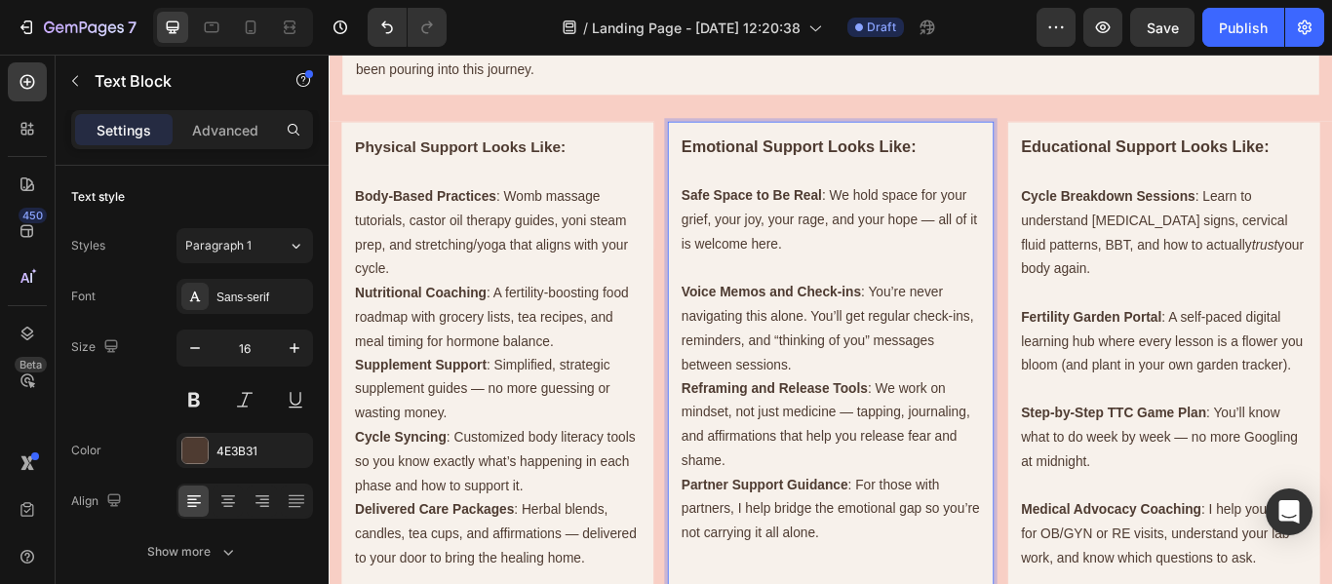
click at [925, 411] on p "Voice Memos and Check-ins : You’re never navigating this alone. You’ll get regu…" at bounding box center [913, 374] width 348 height 112
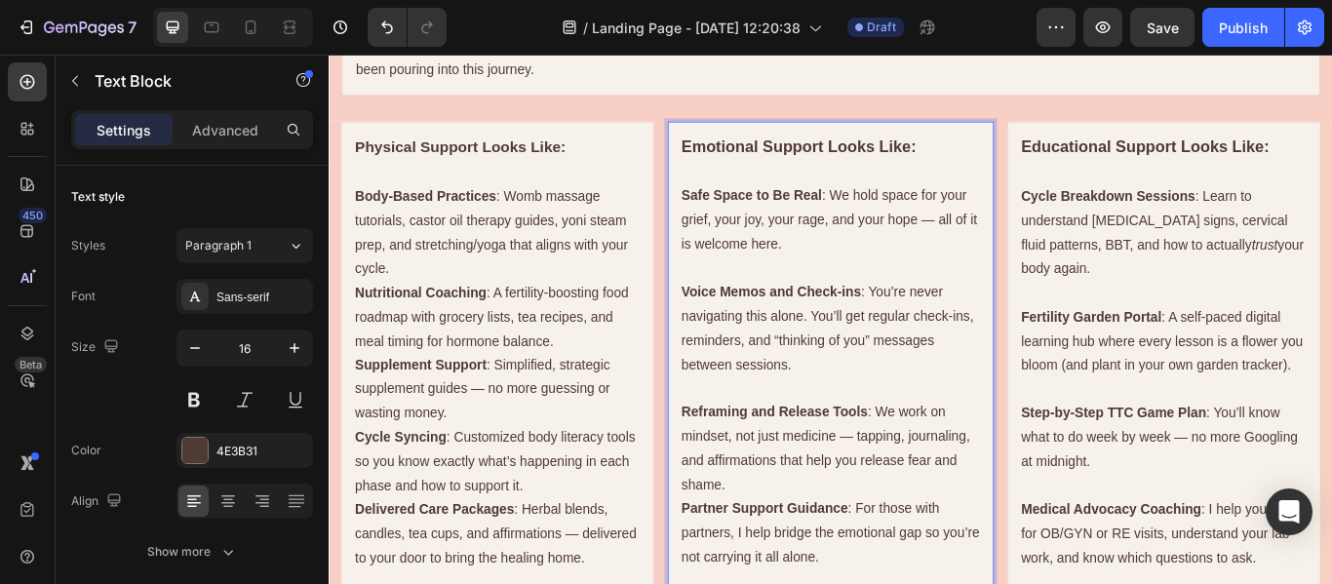
click at [906, 560] on p "Reframing and Release Tools : We work on mindset, not just medicine — tapping, …" at bounding box center [913, 514] width 348 height 112
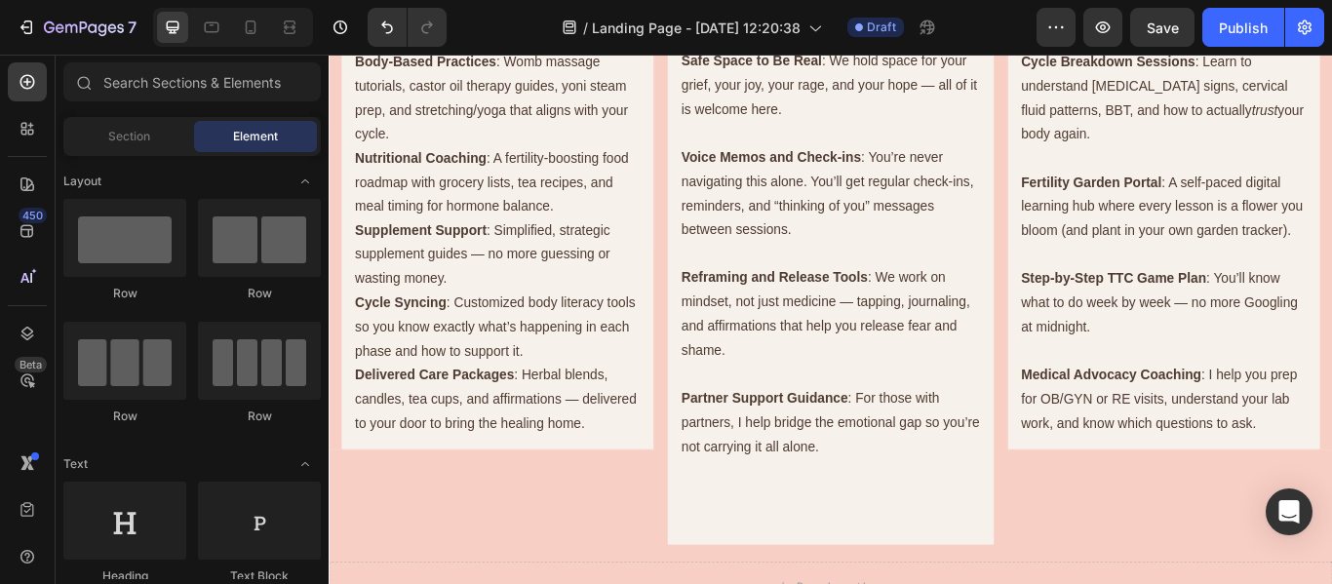
scroll to position [1159, 0]
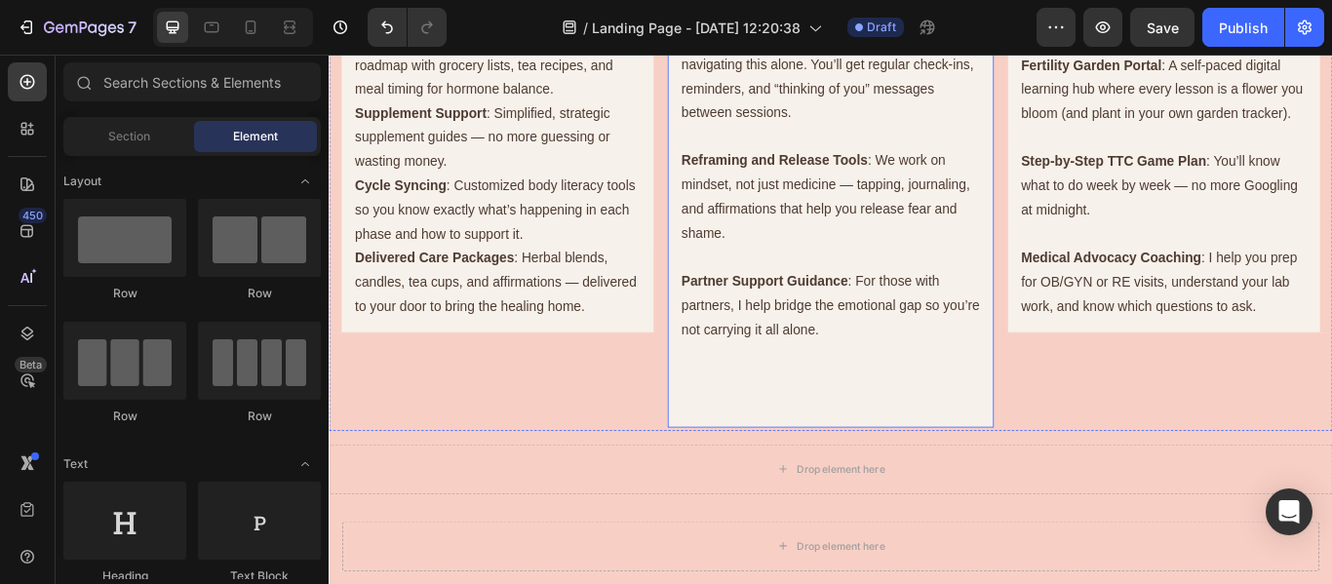
click at [1010, 446] on p "Rich Text Editor. Editing area: main" at bounding box center [913, 460] width 348 height 28
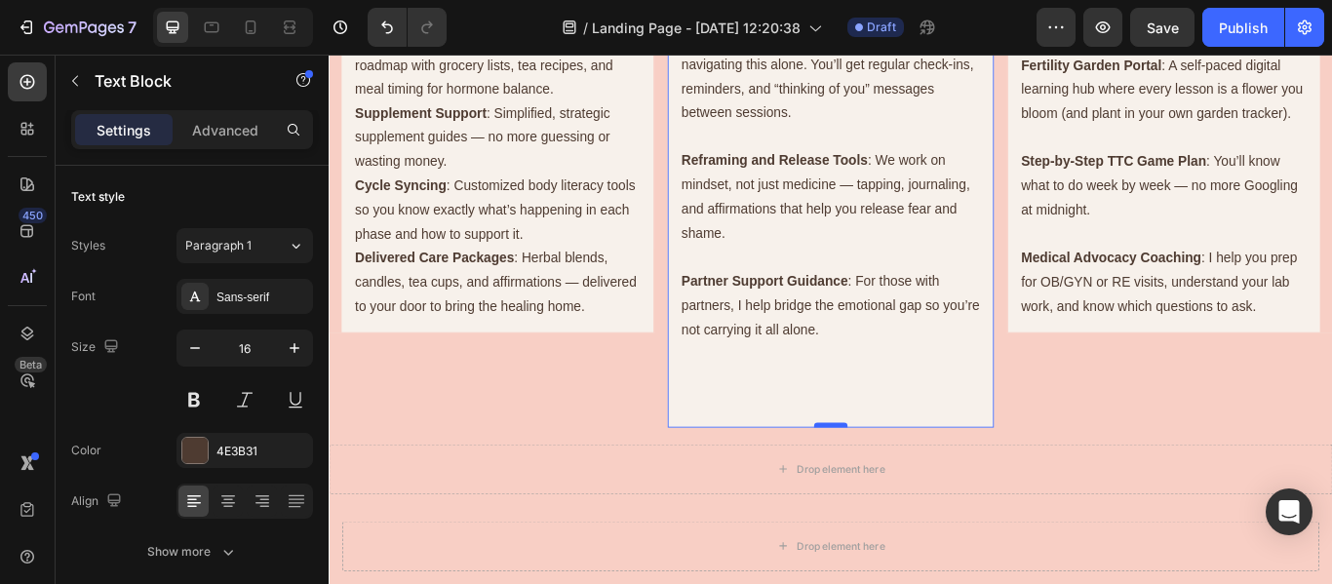
click at [920, 487] on div at bounding box center [913, 487] width 39 height 6
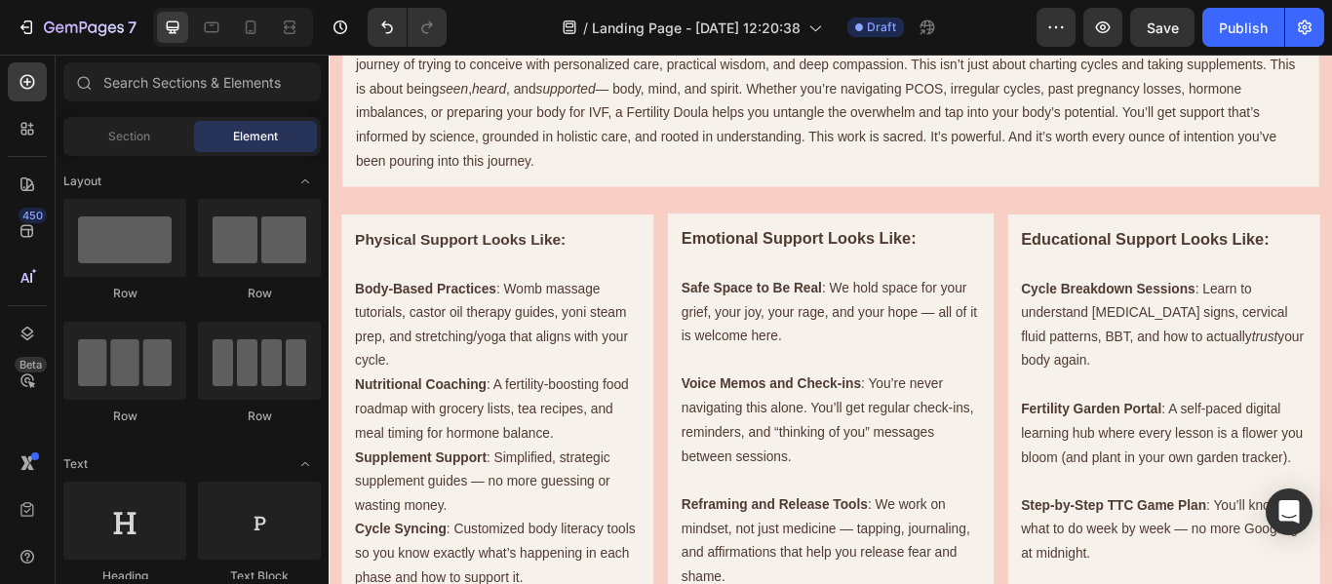
scroll to position [725, 0]
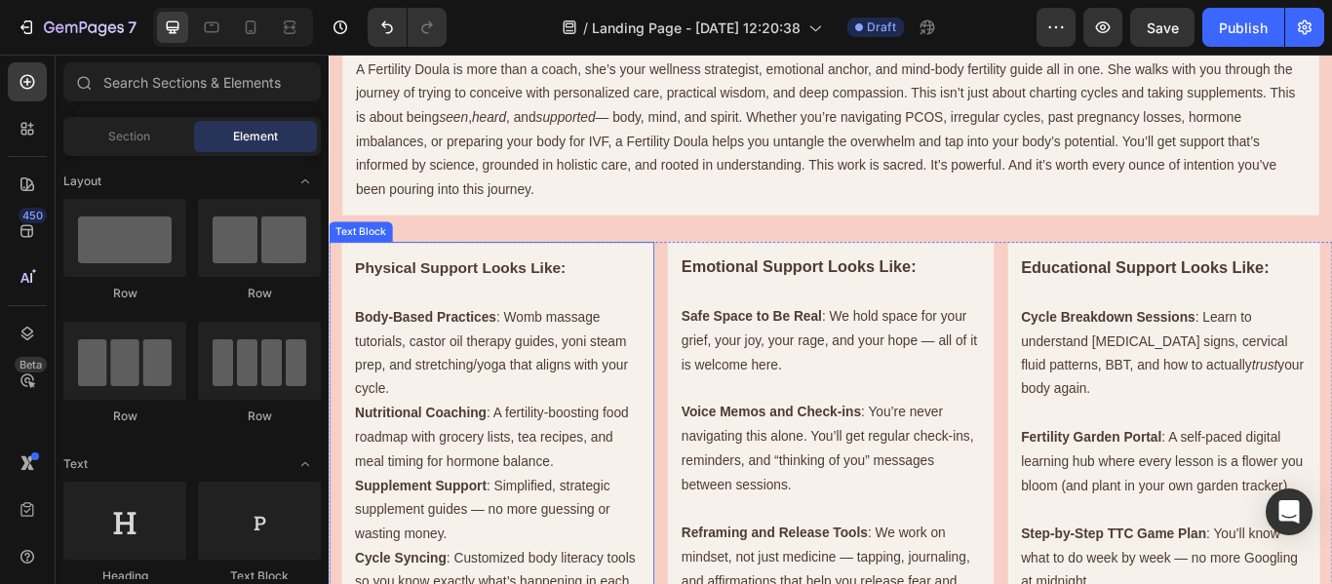
click at [522, 433] on p "Body-Based Practices : Womb massage tutorials, castor oil therapy guides, yoni …" at bounding box center [525, 403] width 333 height 112
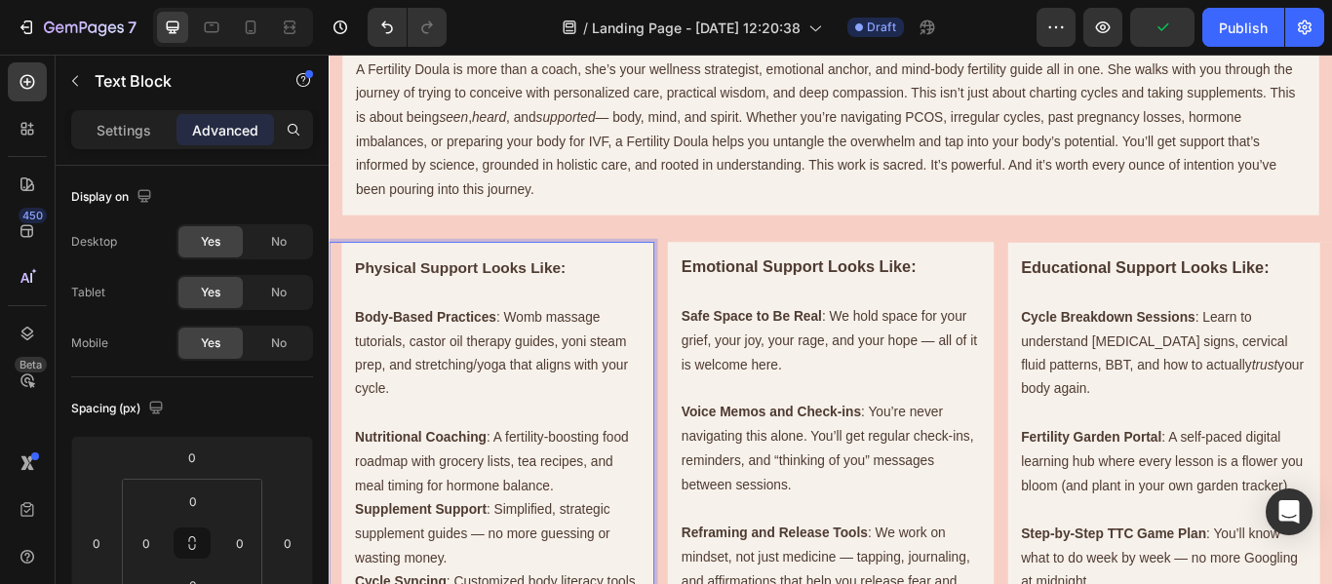
click at [624, 562] on p "Nutritional Coaching : A fertility-boosting food roadmap with grocery lists, te…" at bounding box center [525, 530] width 333 height 84
click at [616, 552] on p "Nutritional Coaching : A fertility-boosting food roadmap with grocery lists, te…" at bounding box center [525, 530] width 333 height 84
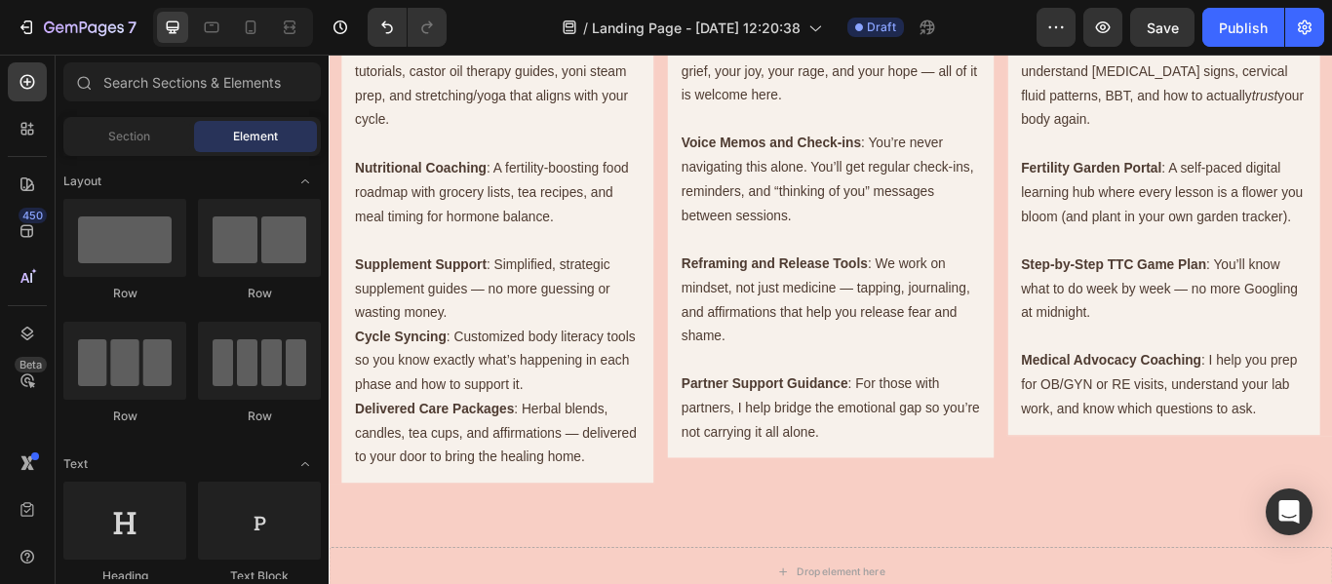
scroll to position [1048, 0]
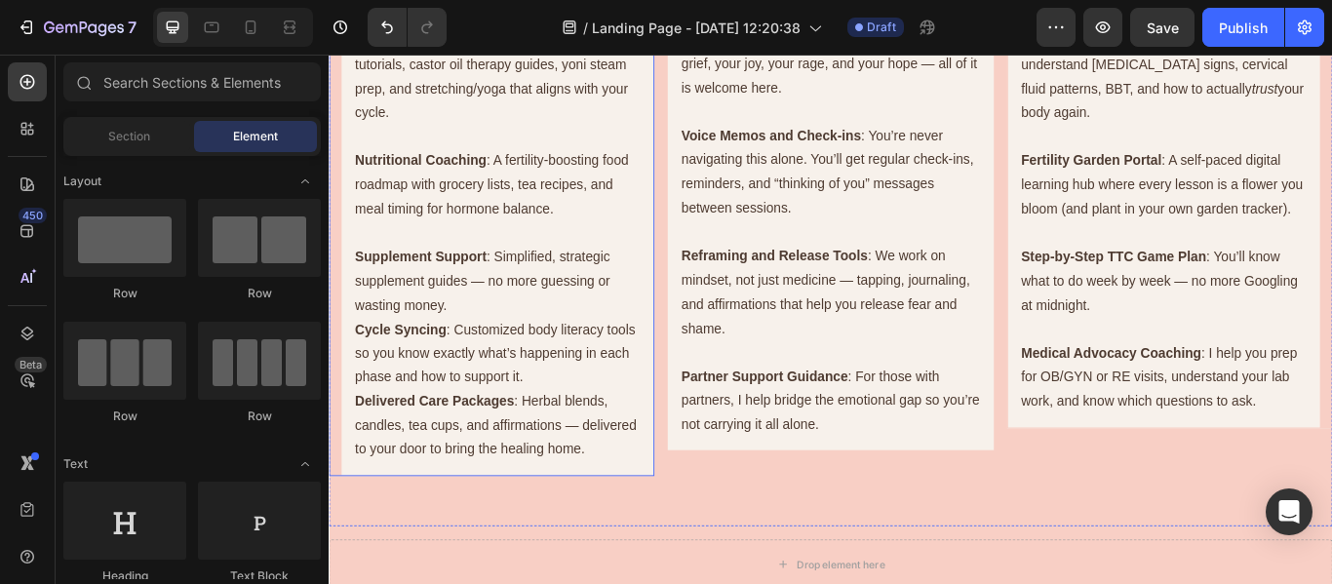
click at [608, 346] on p "Supplement Support : Simplified, strategic supplement guides — no more guessing…" at bounding box center [525, 319] width 333 height 84
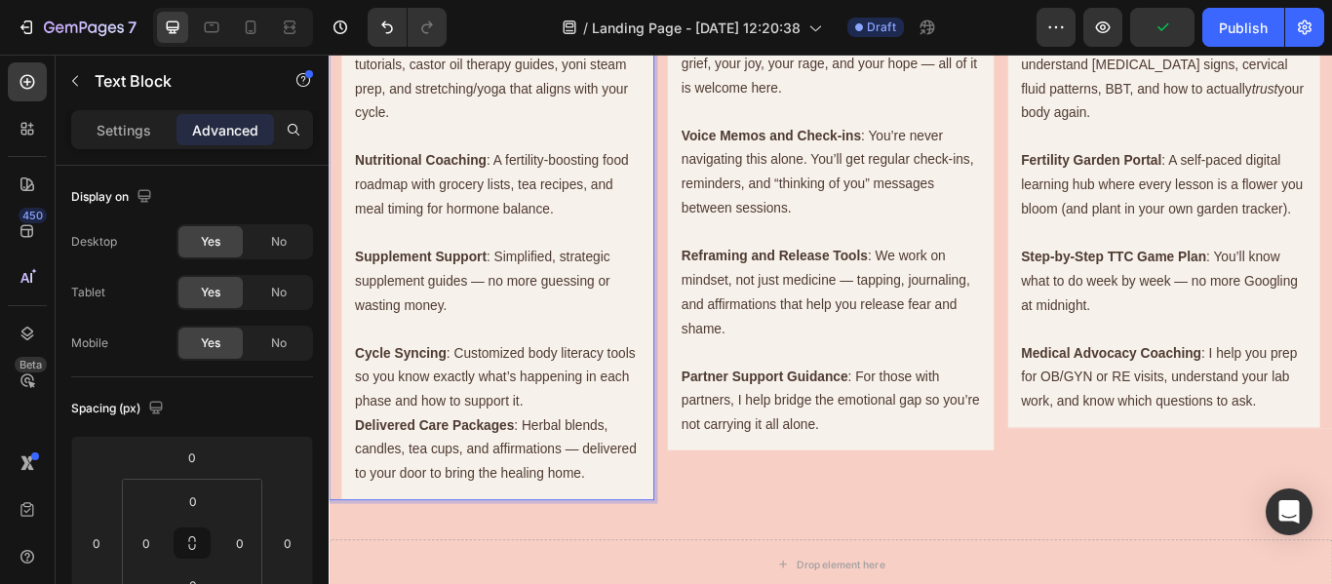
click at [583, 457] on p "Cycle Syncing : Customized body literacy tools so you know exactly what’s happe…" at bounding box center [525, 431] width 333 height 84
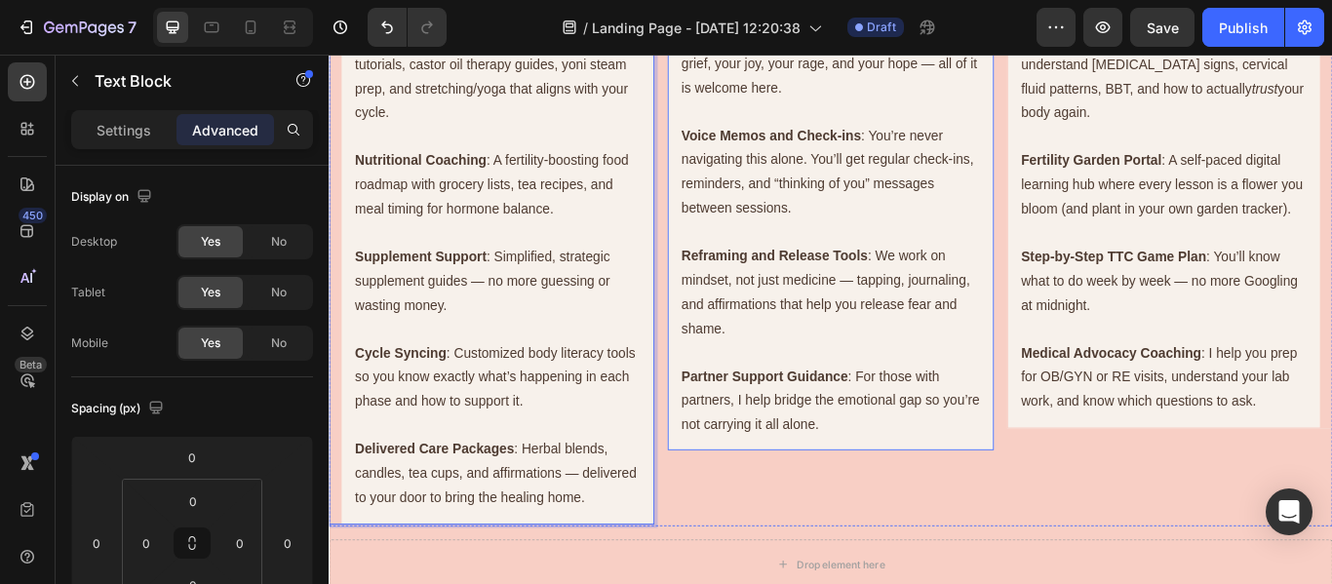
click at [967, 492] on p "Partner Support Guidance : For those with partners, I help bridge the emotional…" at bounding box center [913, 459] width 348 height 84
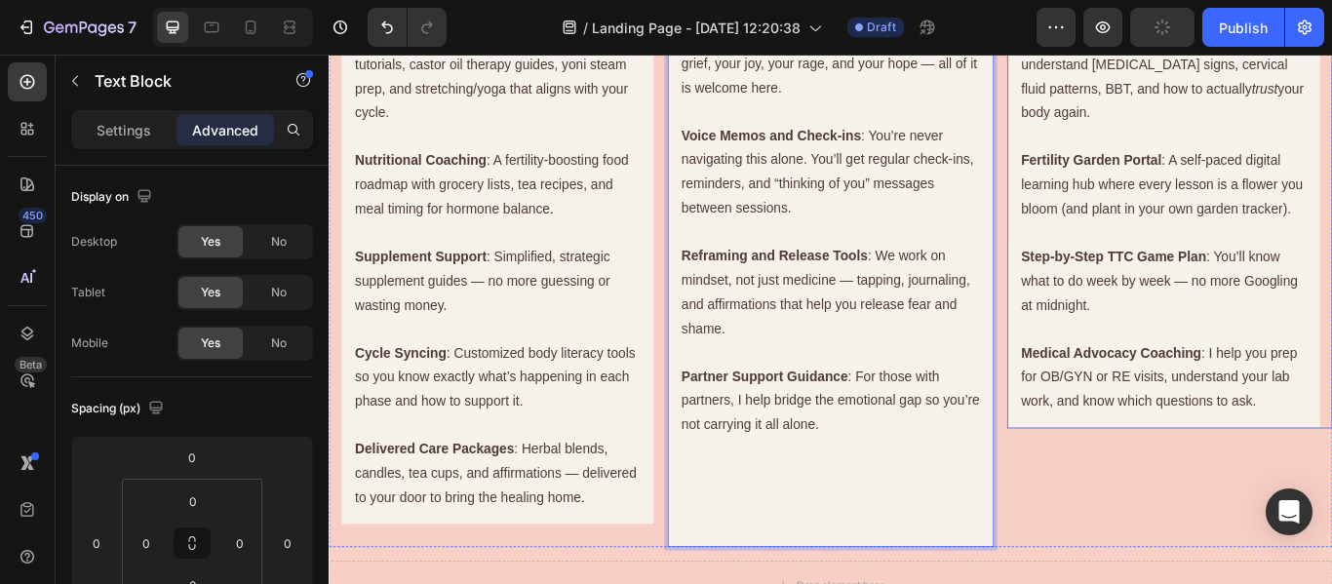
click at [1331, 473] on p "Medical Advocacy Coaching : I help you prep for OB/GYN or RE visits, understand…" at bounding box center [1302, 431] width 333 height 84
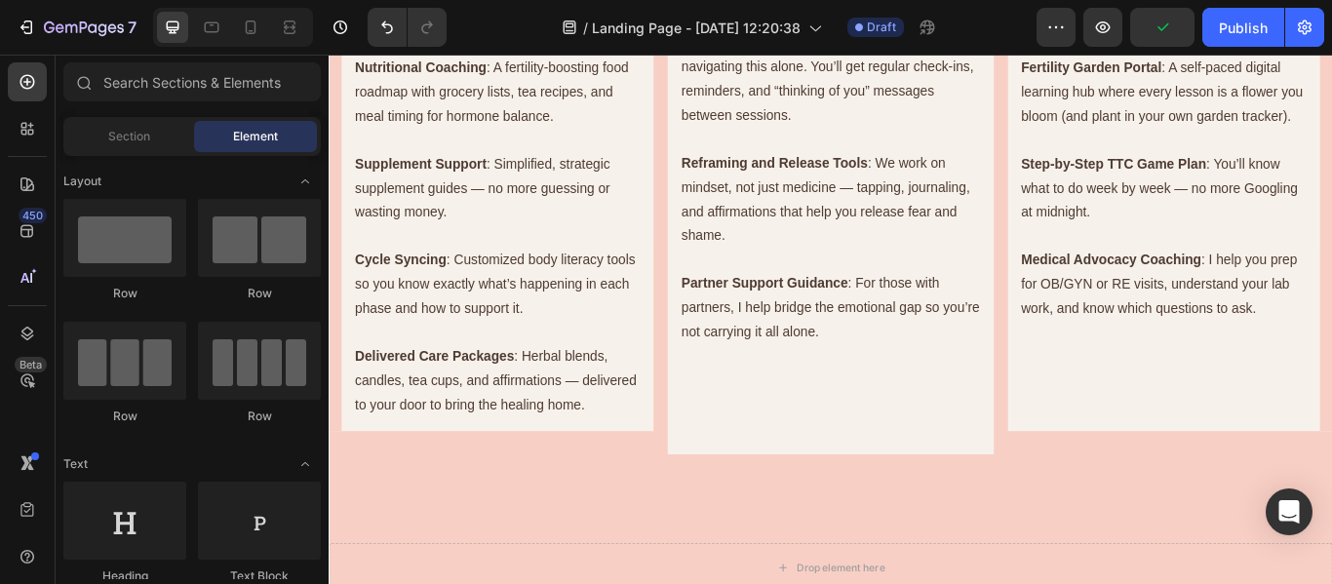
scroll to position [1243, 0]
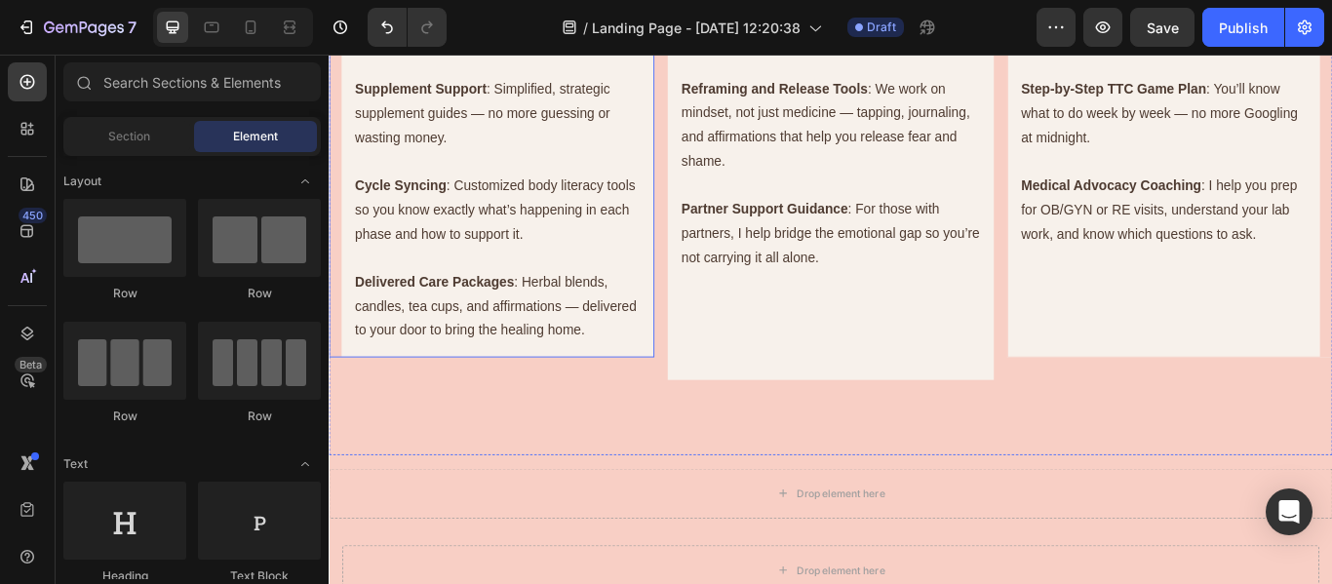
click at [615, 346] on p "Delivered Care Packages : Herbal blends, candles, tea cups, and affirmations — …" at bounding box center [525, 348] width 333 height 84
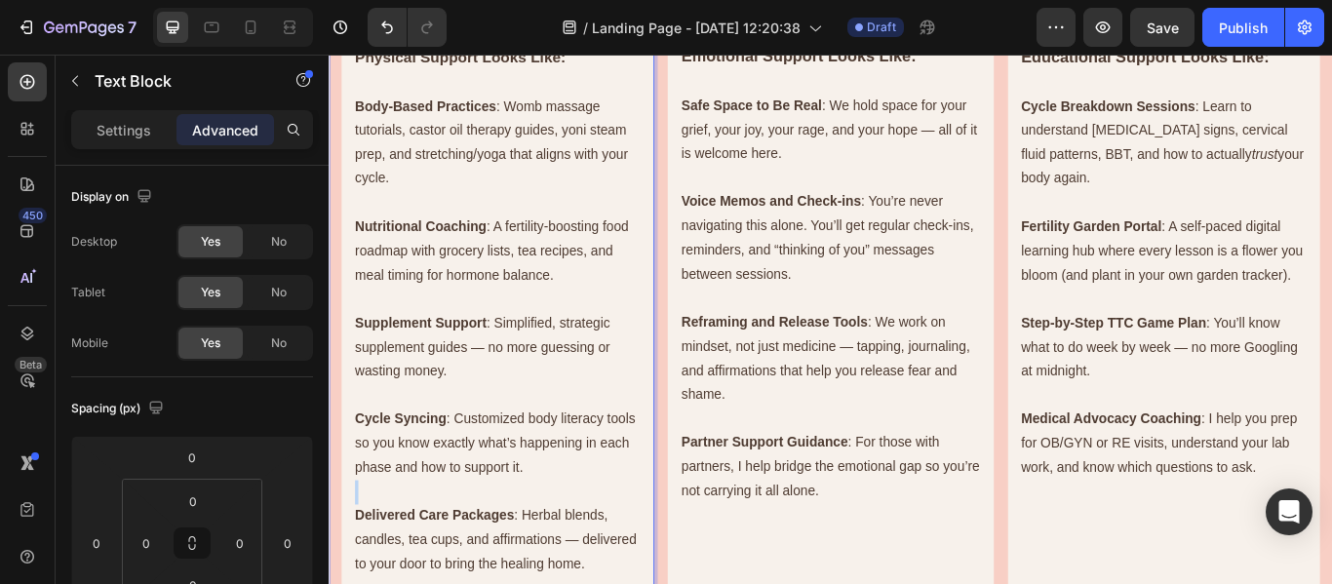
click at [618, 352] on div "Physical Support Looks Like: Body-Based Practices : Womb massage tutorials, cas…" at bounding box center [518, 353] width 379 height 653
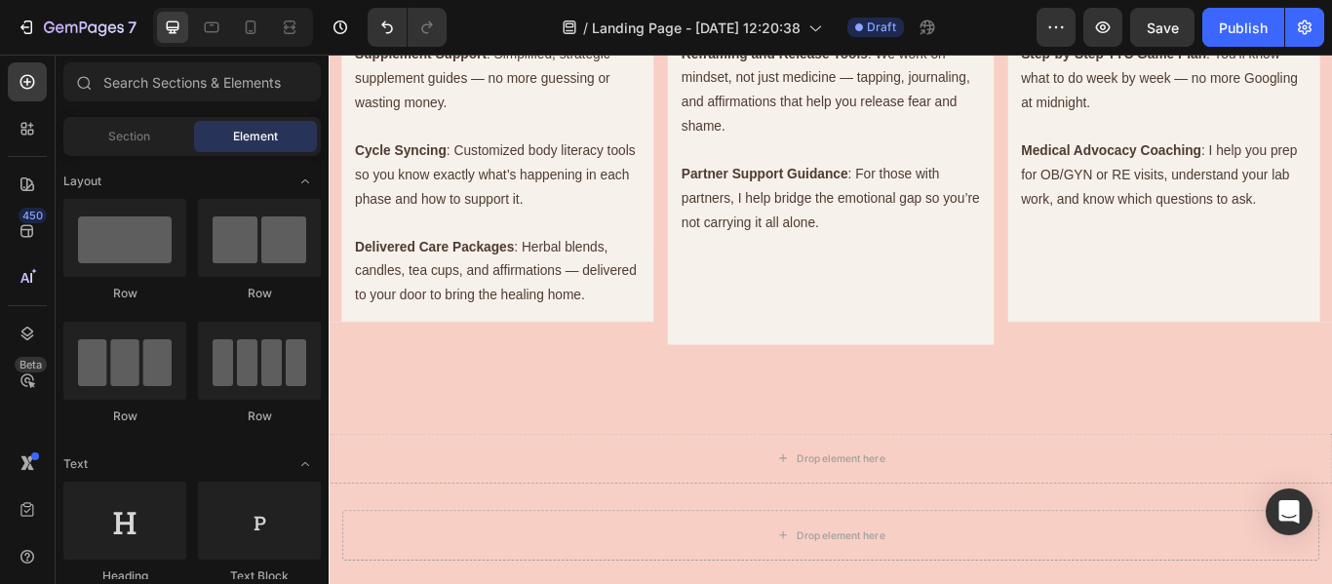
scroll to position [1275, 0]
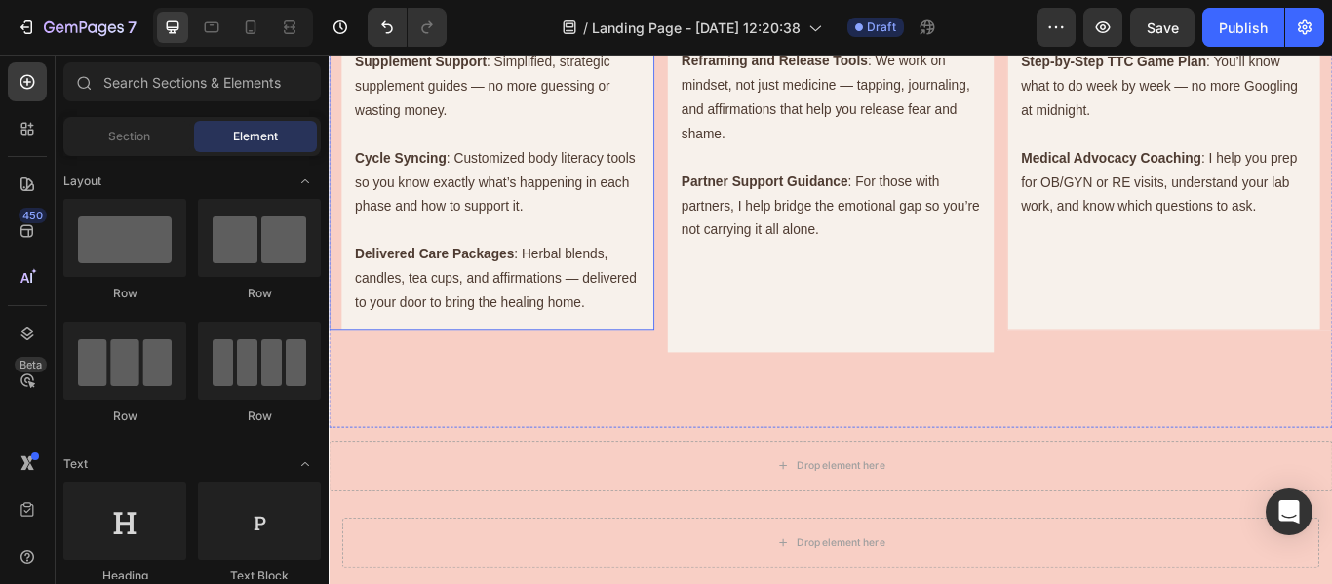
click at [570, 302] on p "Delivered Care Packages : Herbal blends, candles, tea cups, and affirmations — …" at bounding box center [525, 316] width 333 height 84
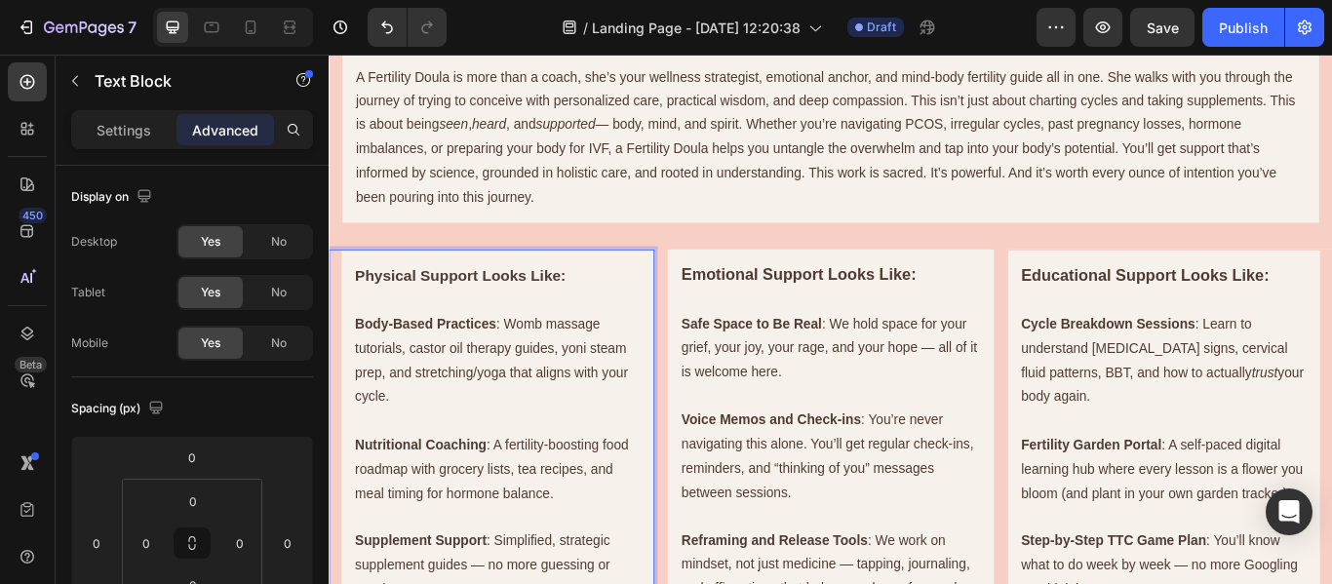
scroll to position [665, 0]
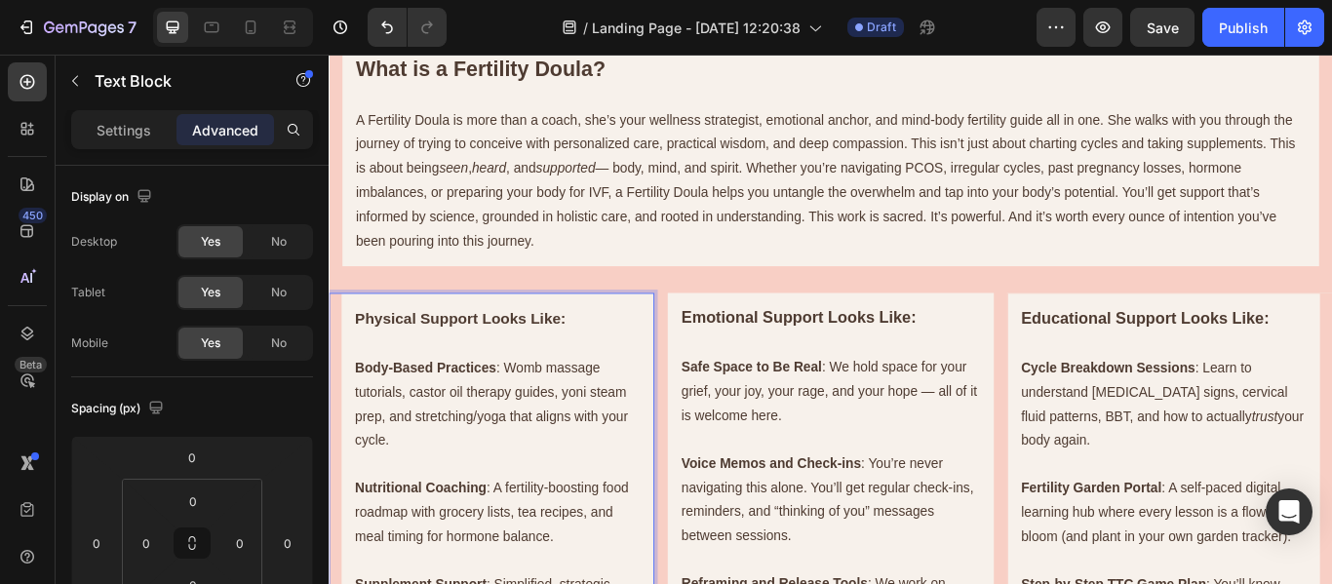
click at [557, 416] on p "Body-Based Practices : Womb massage tutorials, castor oil therapy guides, yoni …" at bounding box center [525, 463] width 333 height 112
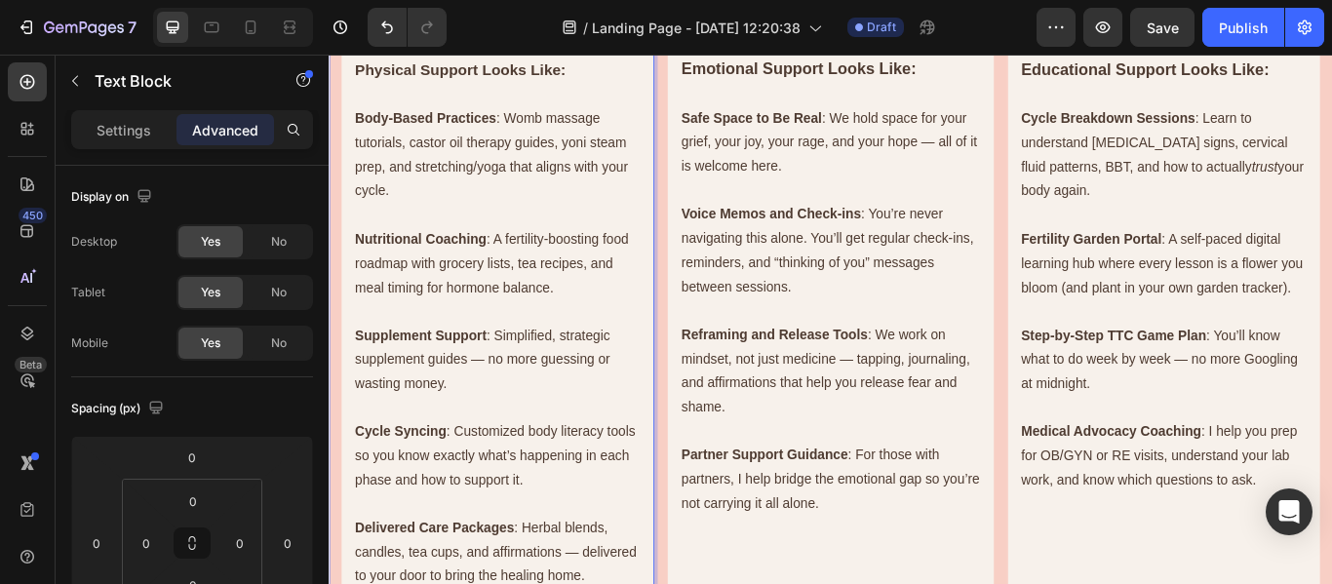
scroll to position [983, 0]
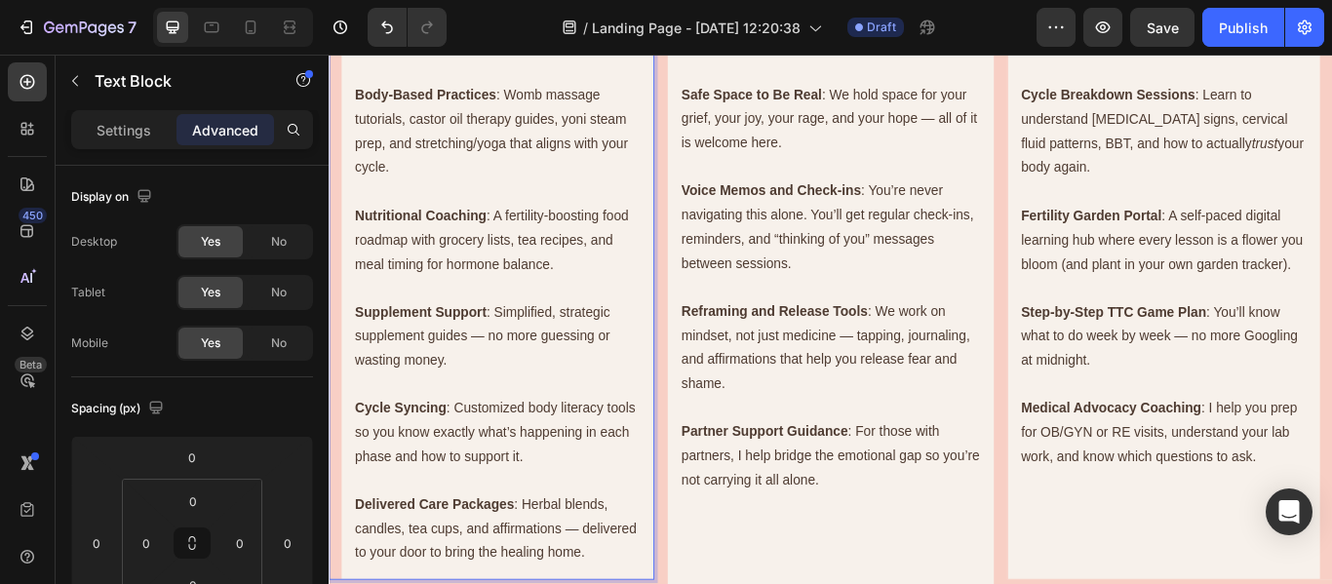
click at [510, 387] on p "Supplement Support : Simplified, strategic supplement guides — no more guessing…" at bounding box center [525, 383] width 333 height 84
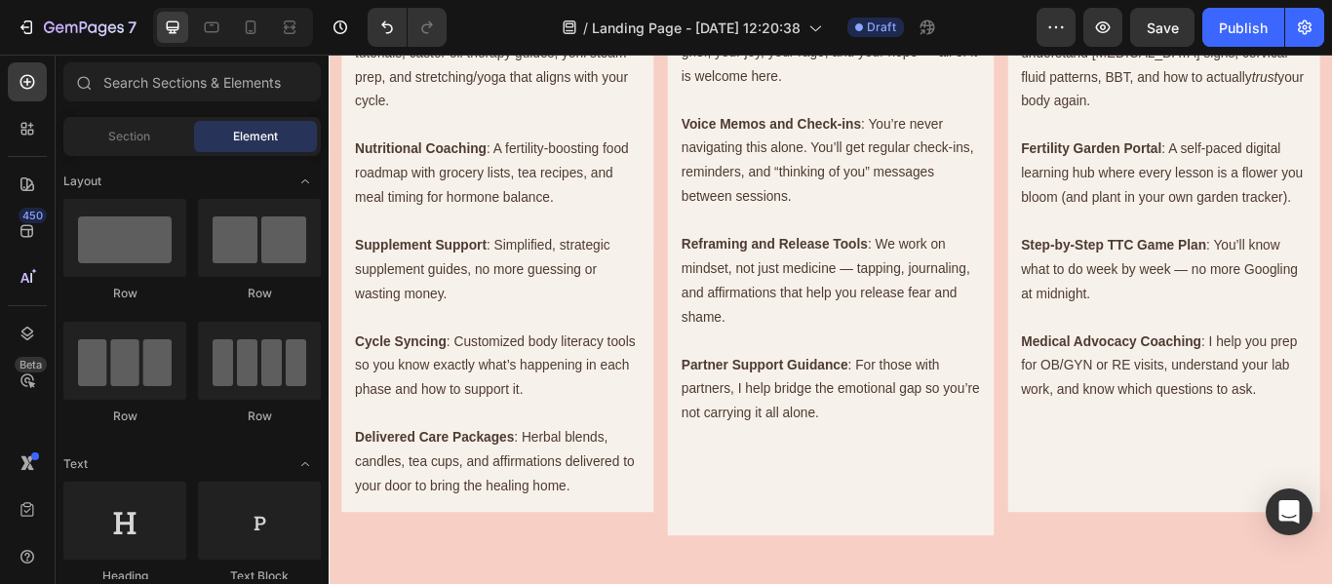
scroll to position [1040, 0]
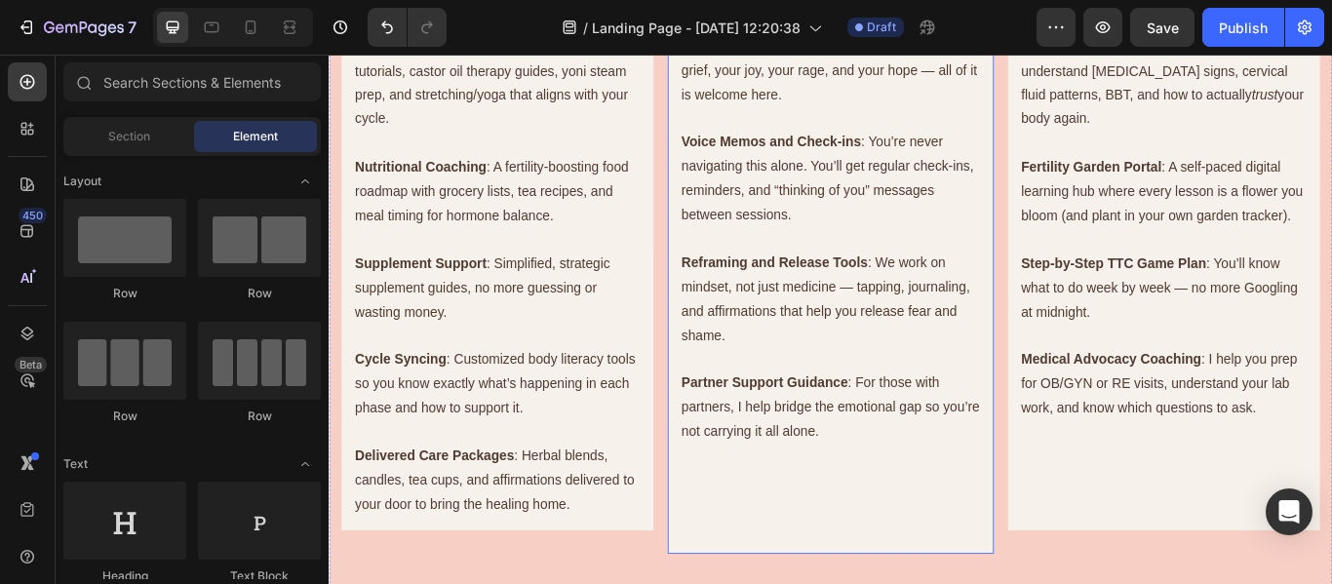
click at [988, 334] on p "Reframing and Release Tools : We work on mindset, not just medicine — tapping, …" at bounding box center [913, 340] width 348 height 112
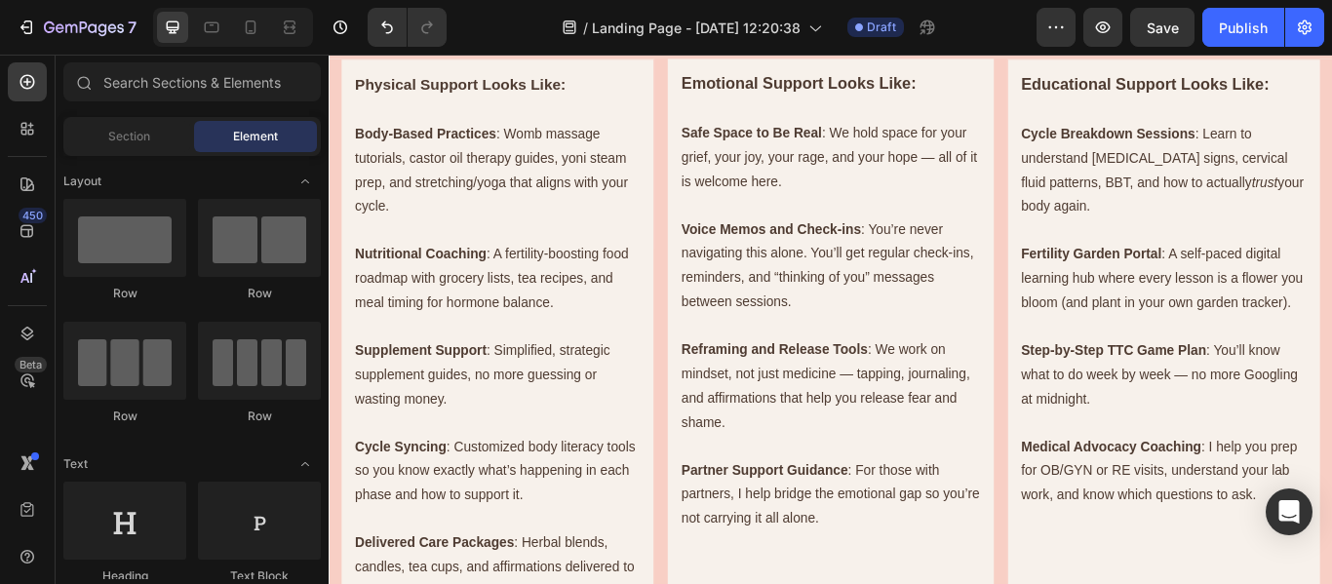
scroll to position [965, 0]
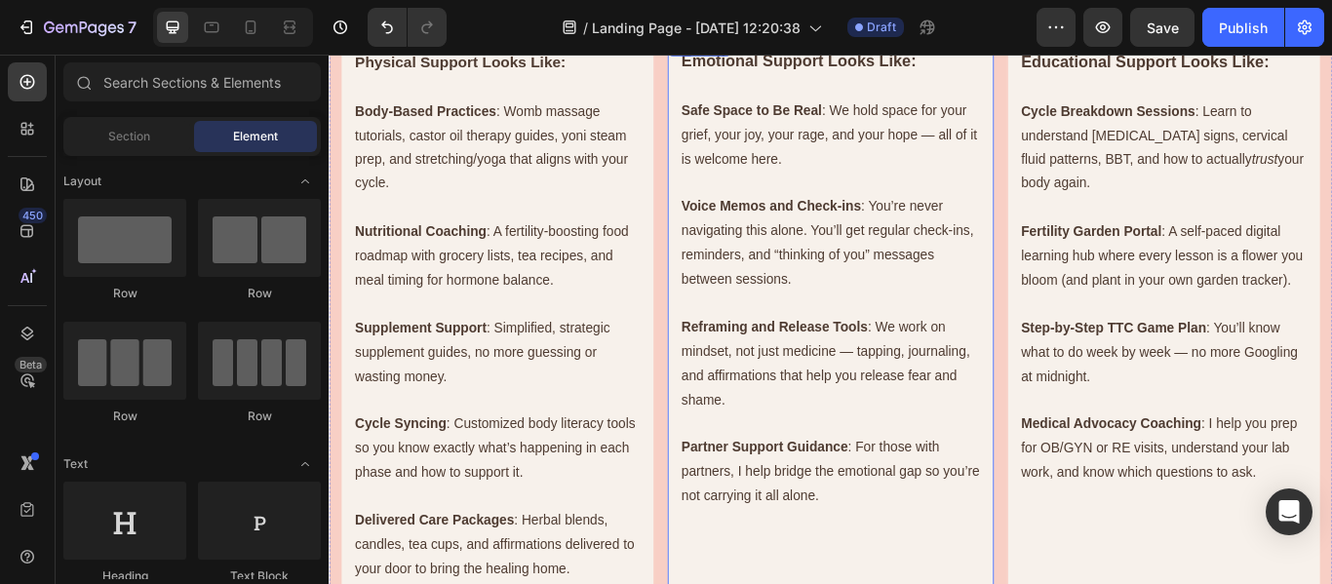
click at [986, 417] on p "Reframing and Release Tools : We work on mindset, not just medicine — tapping, …" at bounding box center [913, 415] width 348 height 112
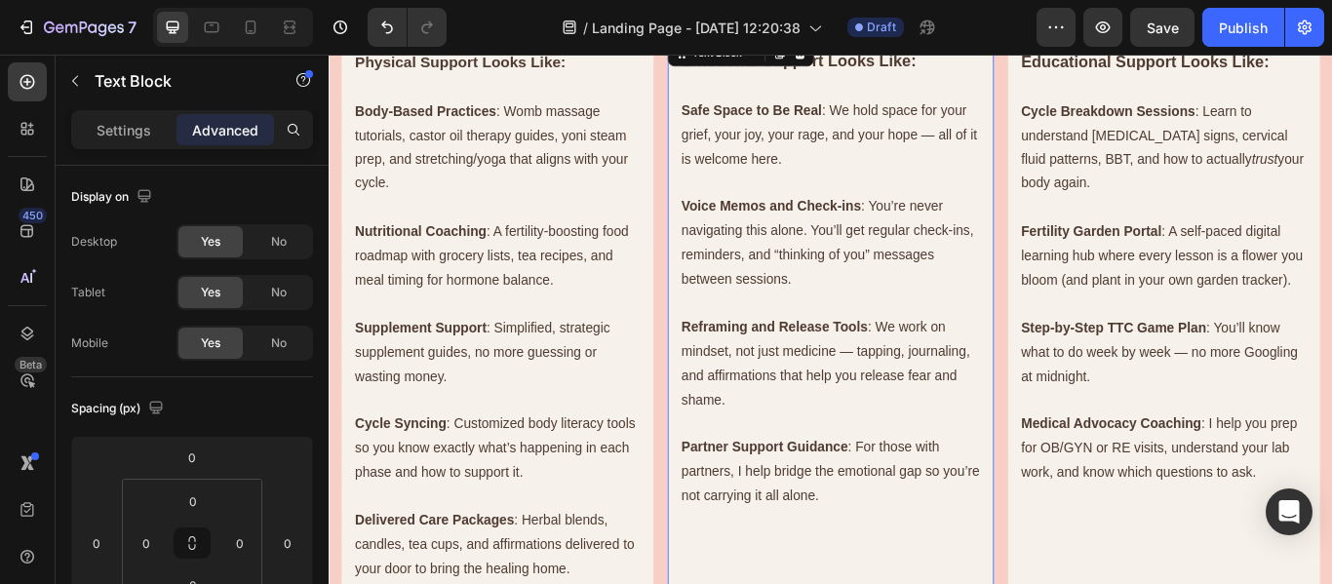
scroll to position [962, 0]
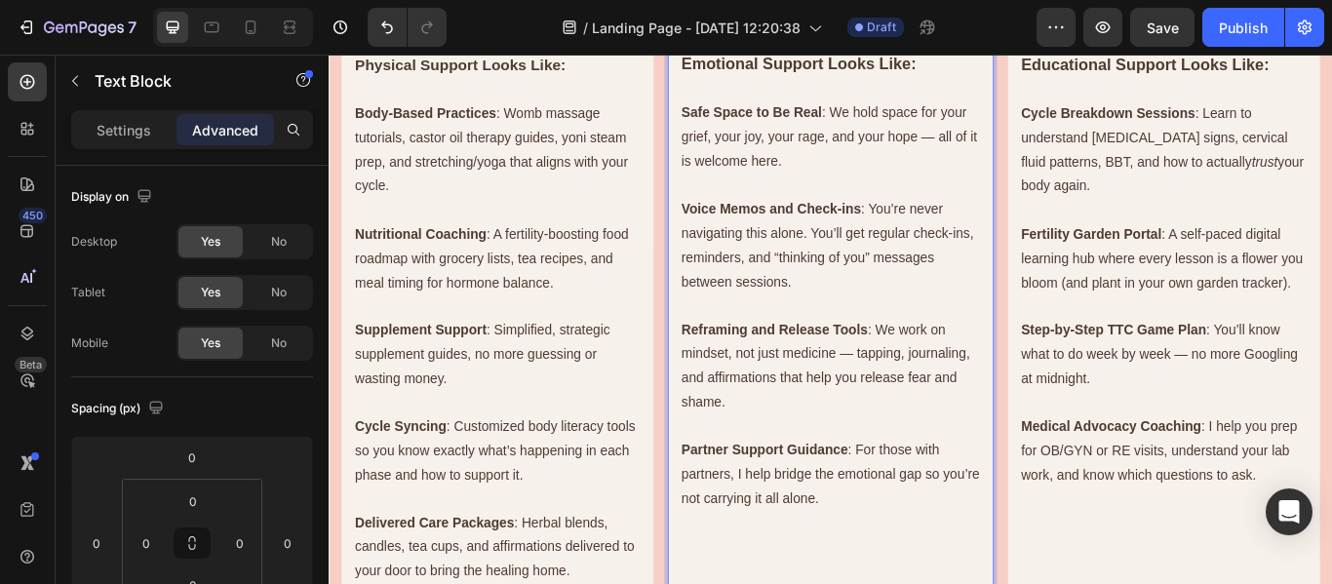
click at [926, 407] on p "Reframing and Release Tools : We work on mindset, not just medicine — tapping, …" at bounding box center [913, 418] width 348 height 112
click at [1018, 142] on p "Safe Space to Be Real : We hold space for your grief, your joy, your rage, and …" at bounding box center [913, 151] width 348 height 84
click at [1027, 159] on p "Safe Space to Be Real : We hold space for your grief, your joy, your rage, and …" at bounding box center [913, 151] width 348 height 84
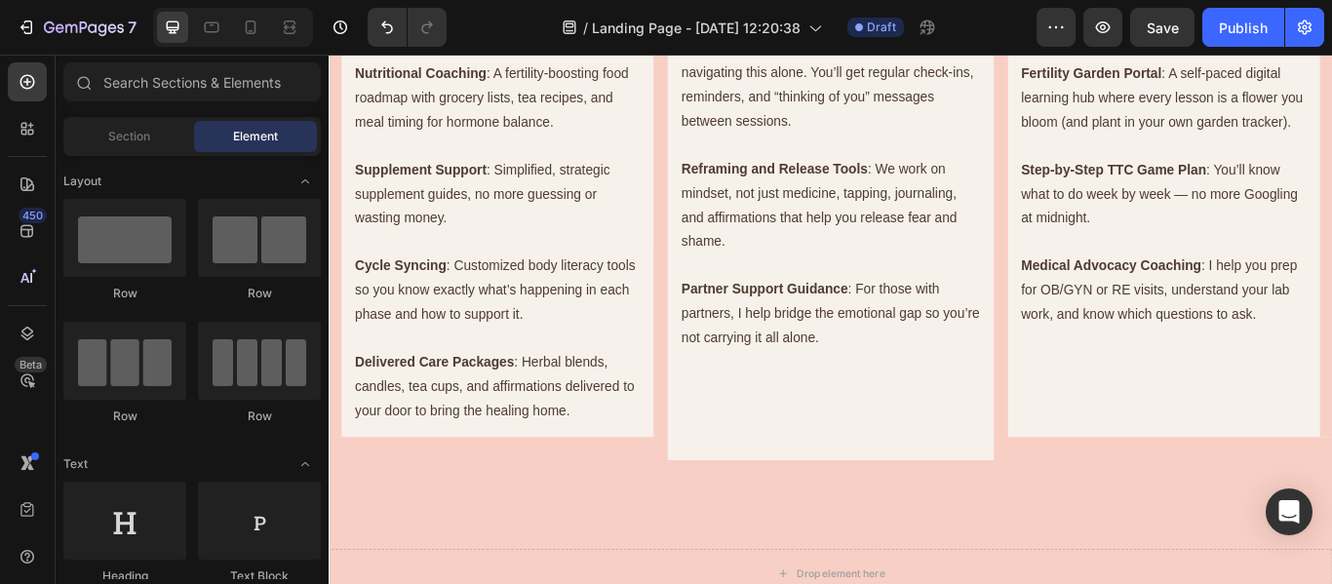
scroll to position [1158, 0]
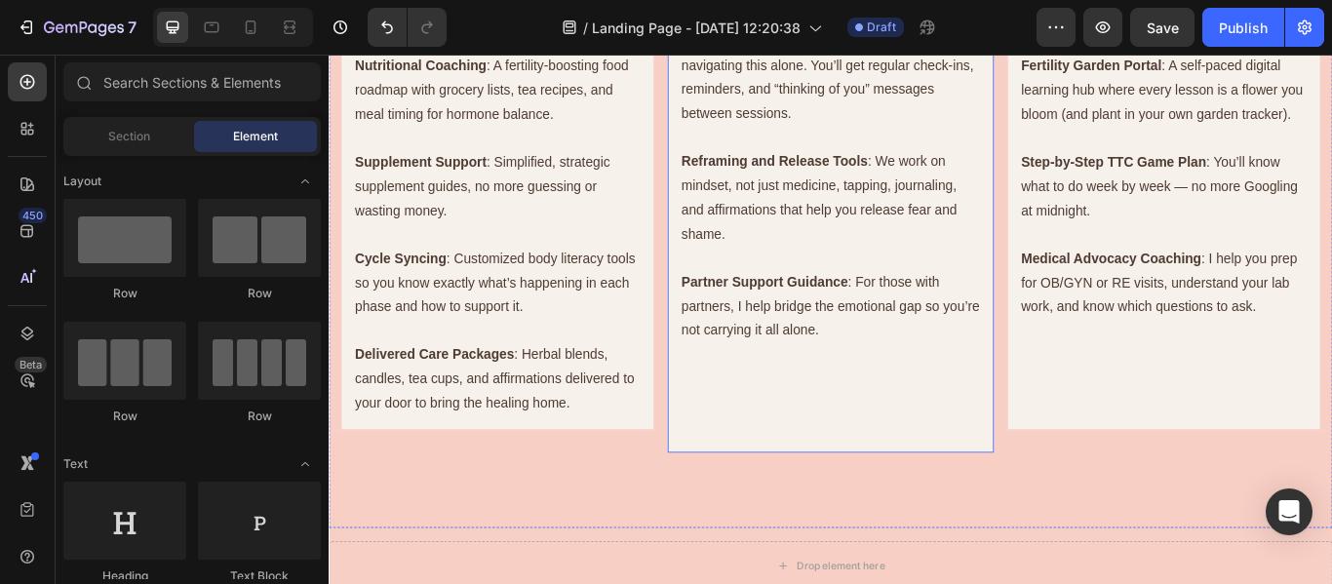
click at [1024, 464] on p "Rich Text Editor. Editing area: main" at bounding box center [913, 461] width 348 height 28
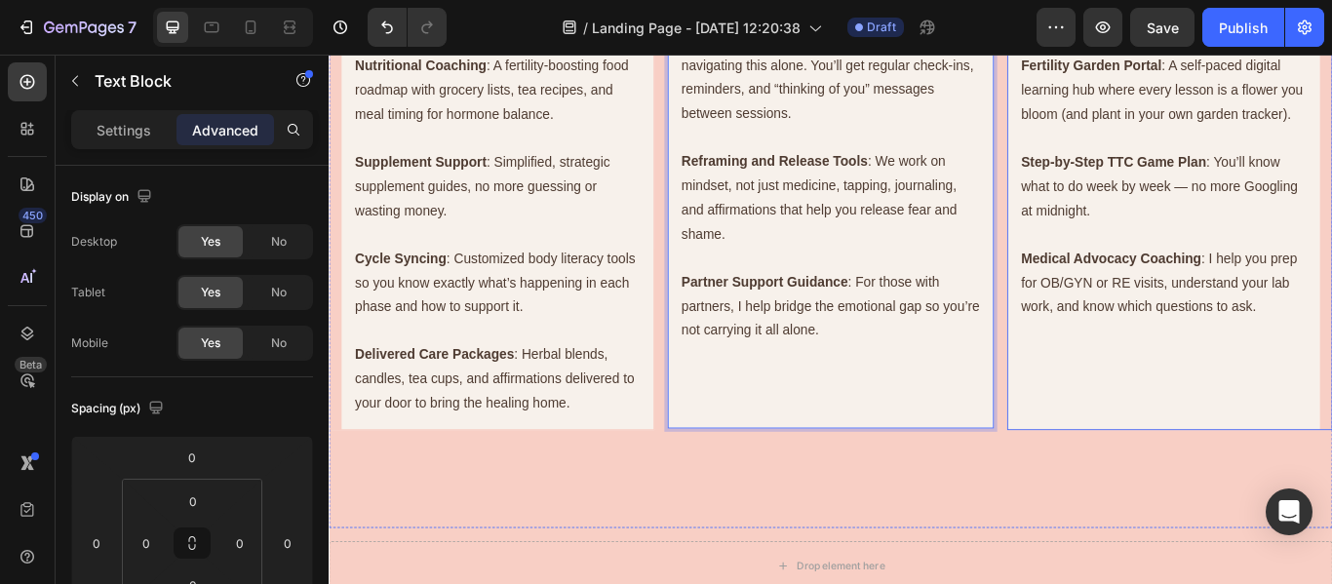
click at [1196, 476] on p "Rich Text Editor. Editing area: main" at bounding box center [1302, 462] width 333 height 28
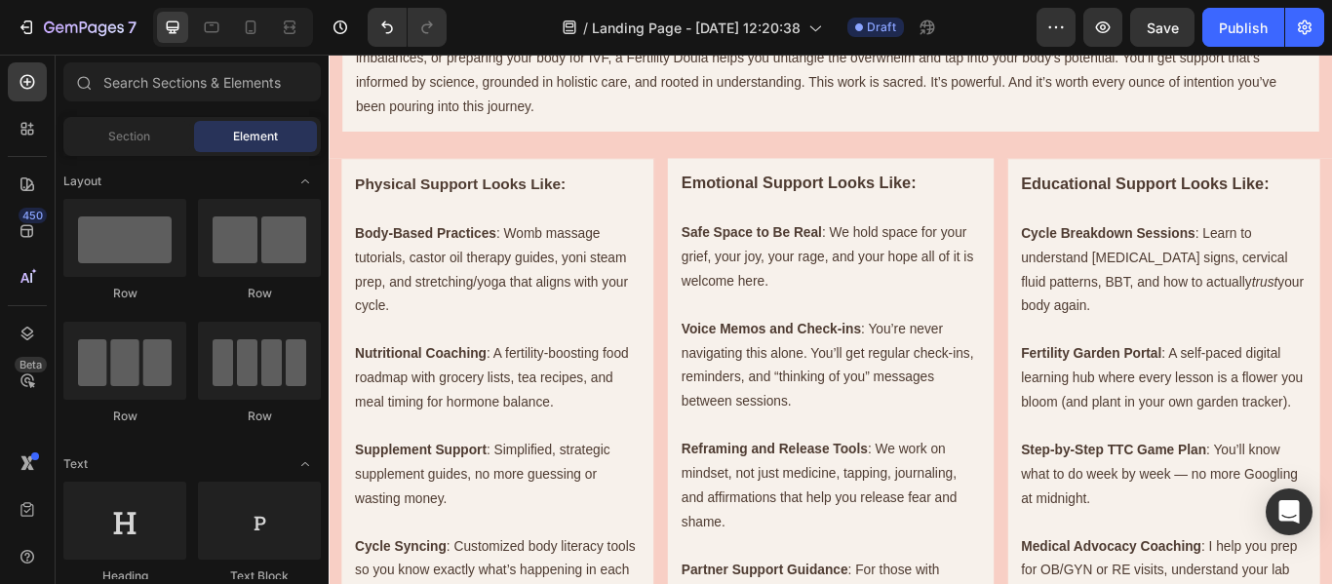
scroll to position [814, 0]
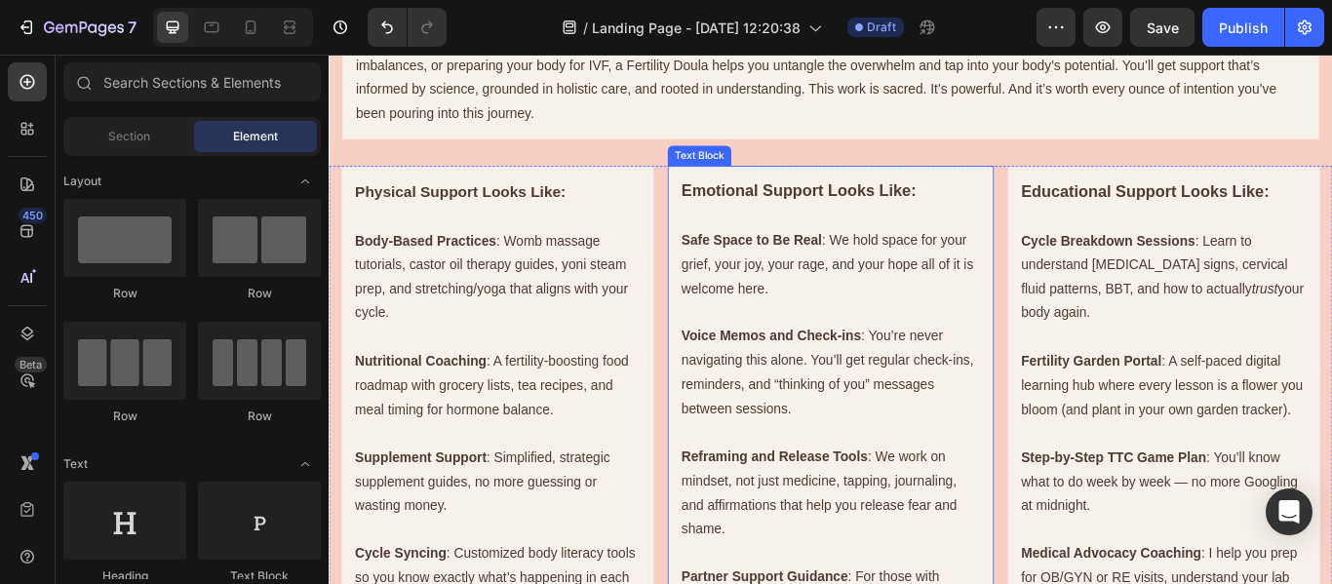
click at [1003, 386] on p "Voice Memos and Check-ins : You’re never navigating this alone. You’ll get regu…" at bounding box center [913, 426] width 348 height 112
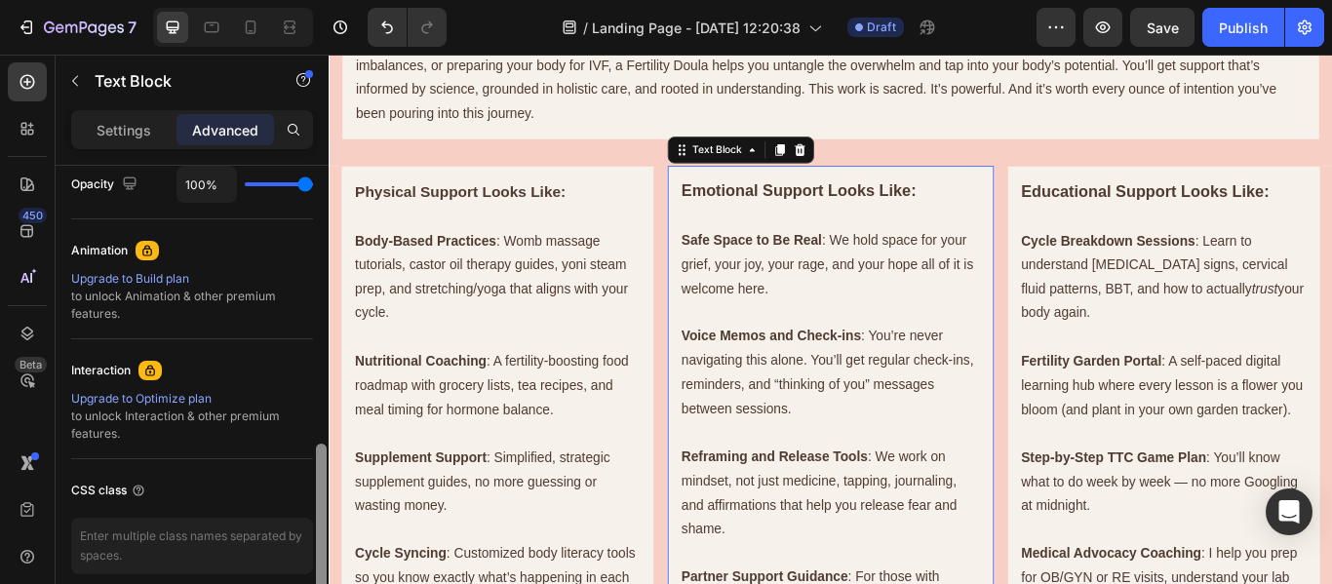
drag, startPoint x: 320, startPoint y: 199, endPoint x: 318, endPoint y: 481, distance: 281.9
click at [318, 481] on div at bounding box center [321, 527] width 11 height 166
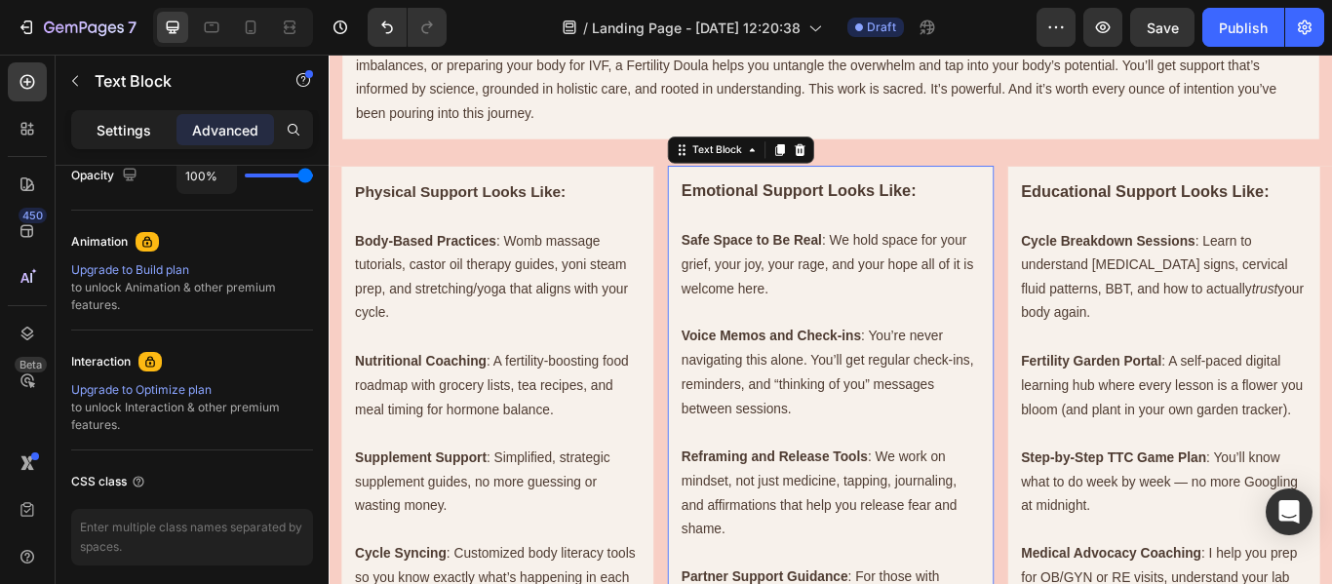
click at [144, 125] on p "Settings" at bounding box center [124, 130] width 55 height 20
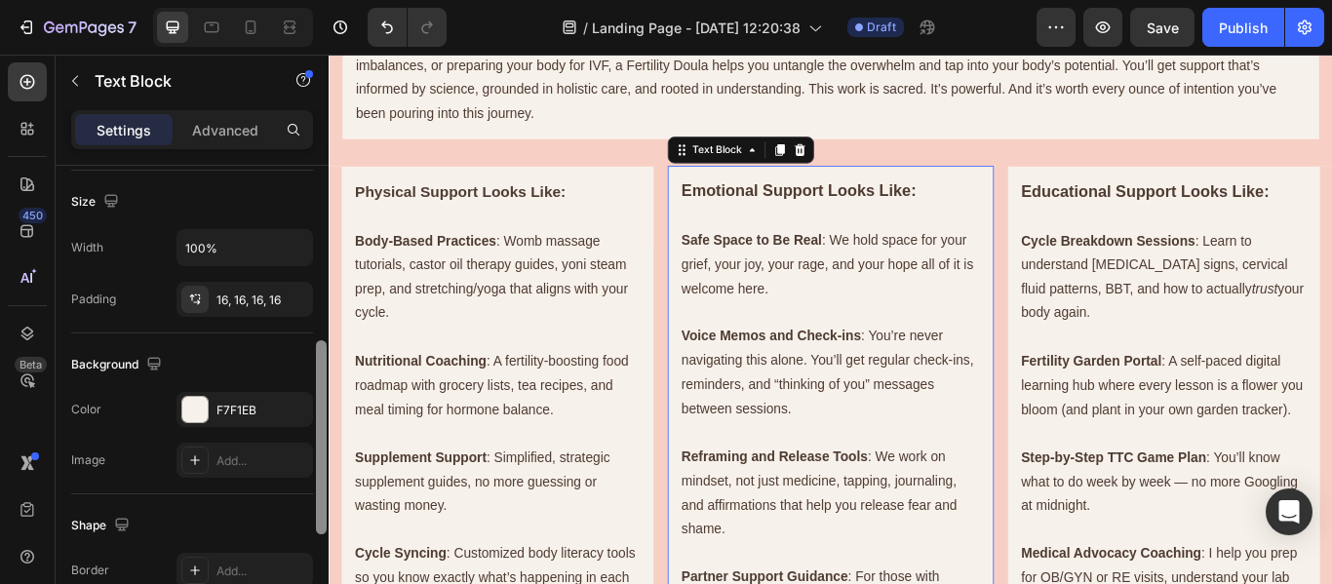
scroll to position [411, 0]
drag, startPoint x: 321, startPoint y: 463, endPoint x: 301, endPoint y: 352, distance: 112.9
click at [301, 352] on div "Text style Styles Paragraph 1 Font Sans-serif Size 16 Color 4E3B31 Align Show m…" at bounding box center [192, 403] width 273 height 474
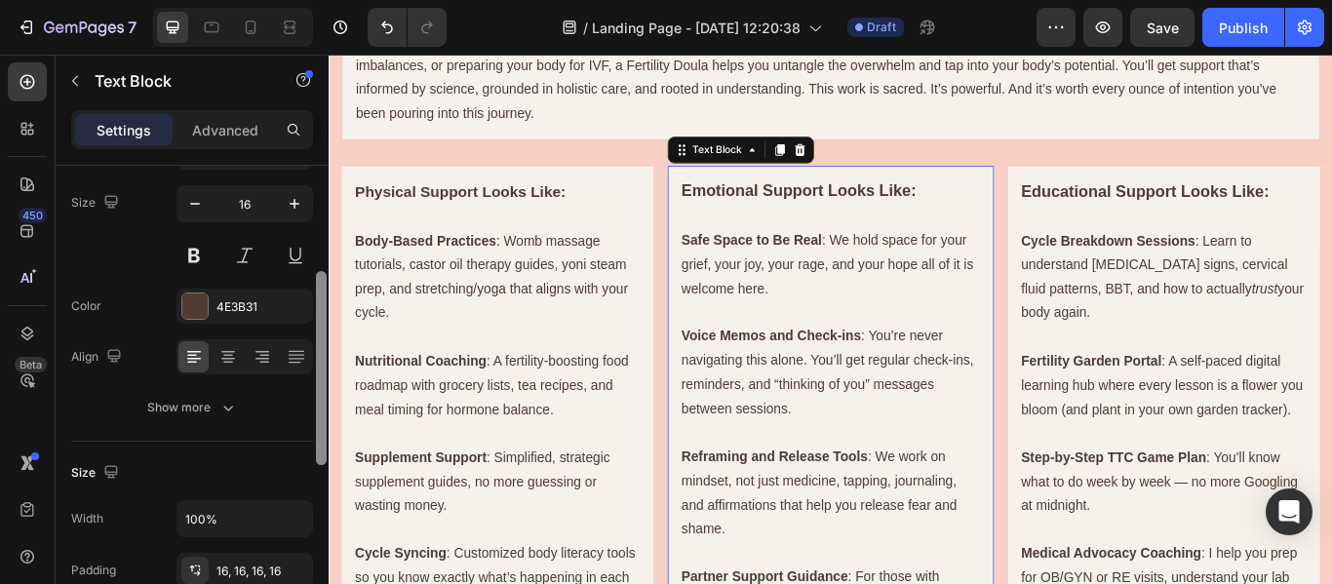
scroll to position [128, 0]
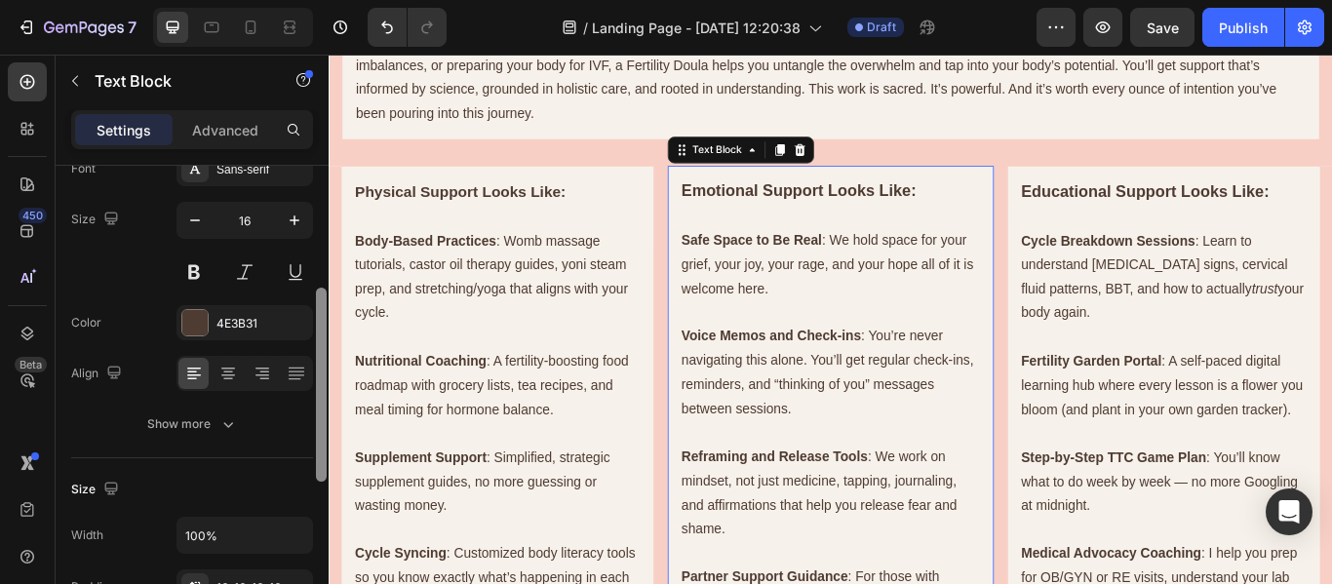
drag, startPoint x: 322, startPoint y: 356, endPoint x: 312, endPoint y: 240, distance: 116.5
click at [312, 240] on div "Text style Styles Paragraph 1 Font Sans-serif Size 16 Color 4E3B31 Align Show m…" at bounding box center [192, 403] width 273 height 474
click at [258, 320] on div "4E3B31" at bounding box center [245, 324] width 57 height 18
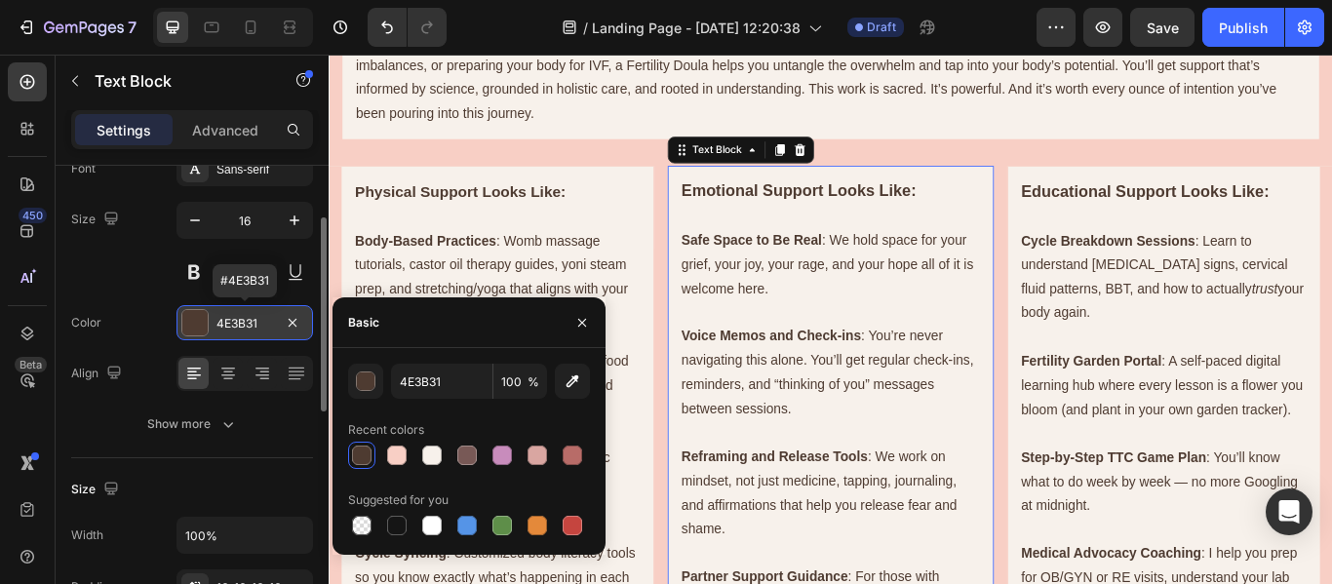
click at [258, 320] on div "4E3B31" at bounding box center [245, 324] width 57 height 18
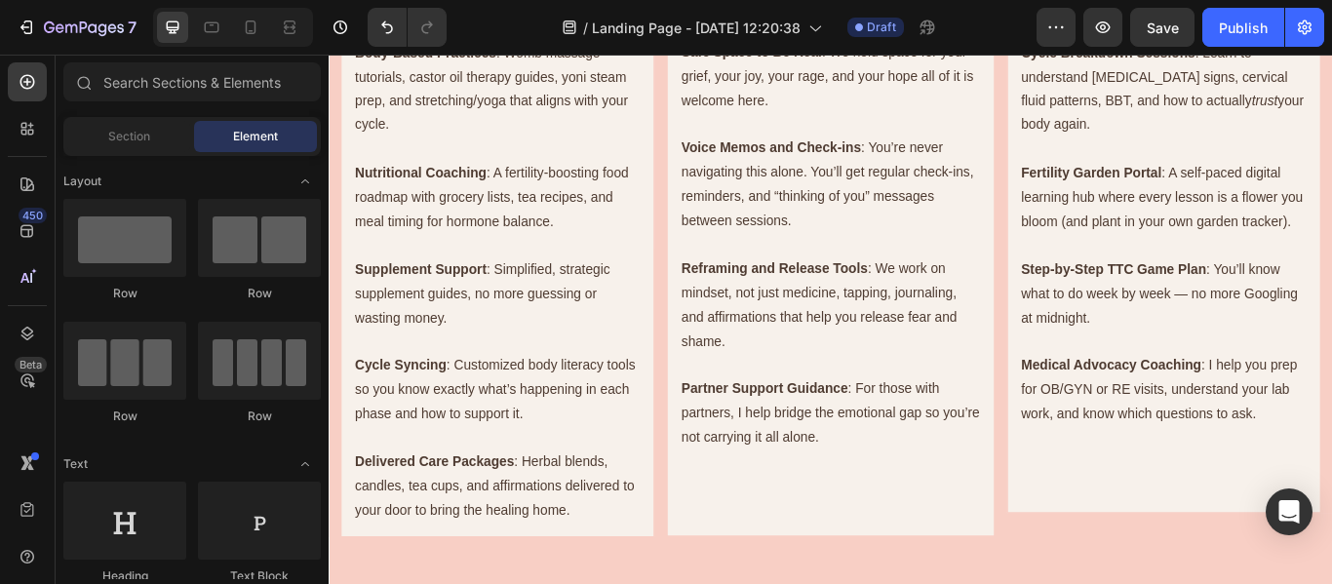
scroll to position [913, 0]
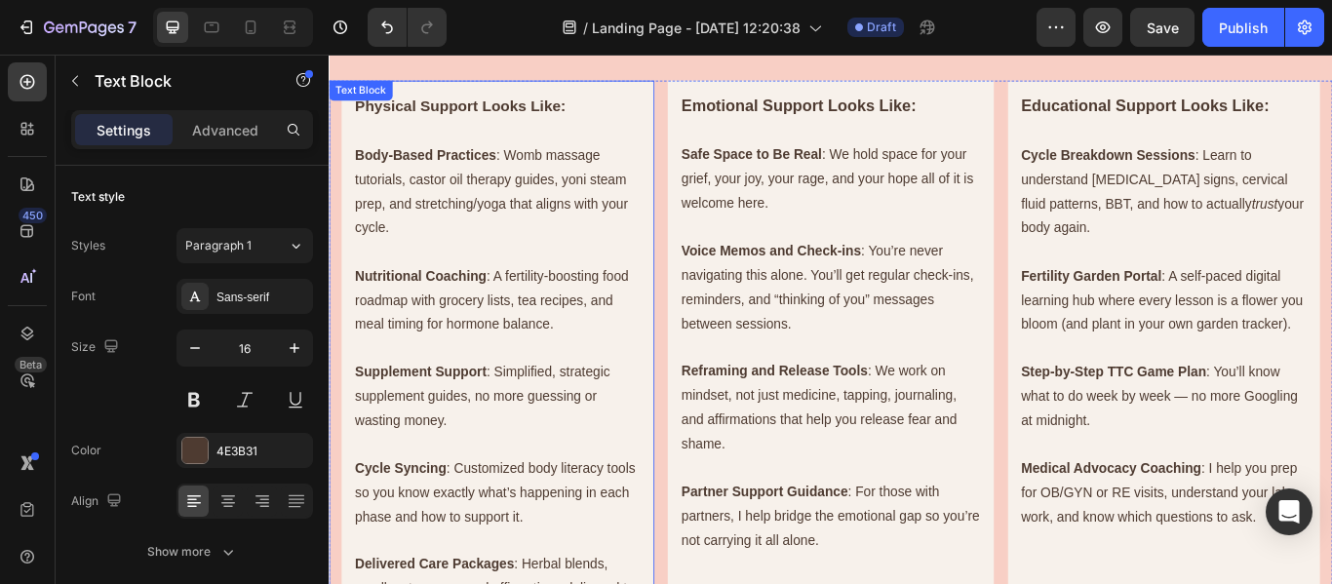
click at [594, 370] on p "Nutritional Coaching : A fertility-boosting food roadmap with grocery lists, te…" at bounding box center [525, 341] width 333 height 84
click at [633, 342] on p "Nutritional Coaching : A fertility-boosting food roadmap with grocery lists, te…" at bounding box center [525, 341] width 333 height 84
click at [665, 342] on p "Nutritional Coaching : A fertility-boosting food roadmap with grocery lists, te…" at bounding box center [525, 341] width 333 height 84
click at [562, 367] on p "Nutritional Coaching : A fertility-boosting food roadmap with grocery lists, te…" at bounding box center [525, 341] width 333 height 84
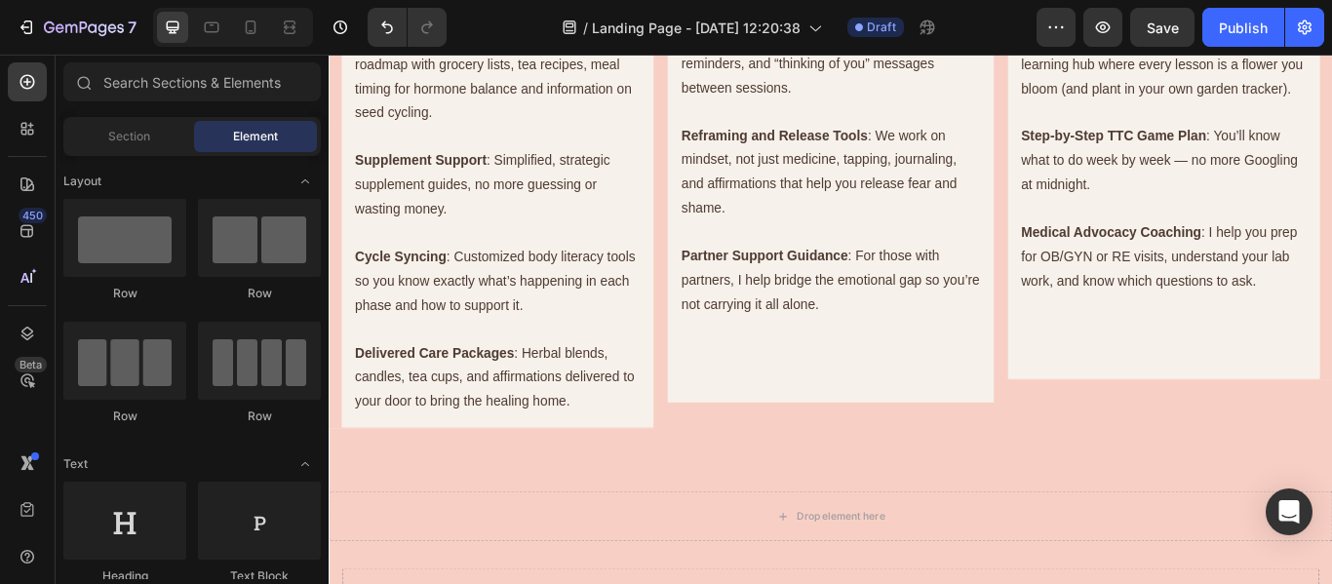
scroll to position [1167, 0]
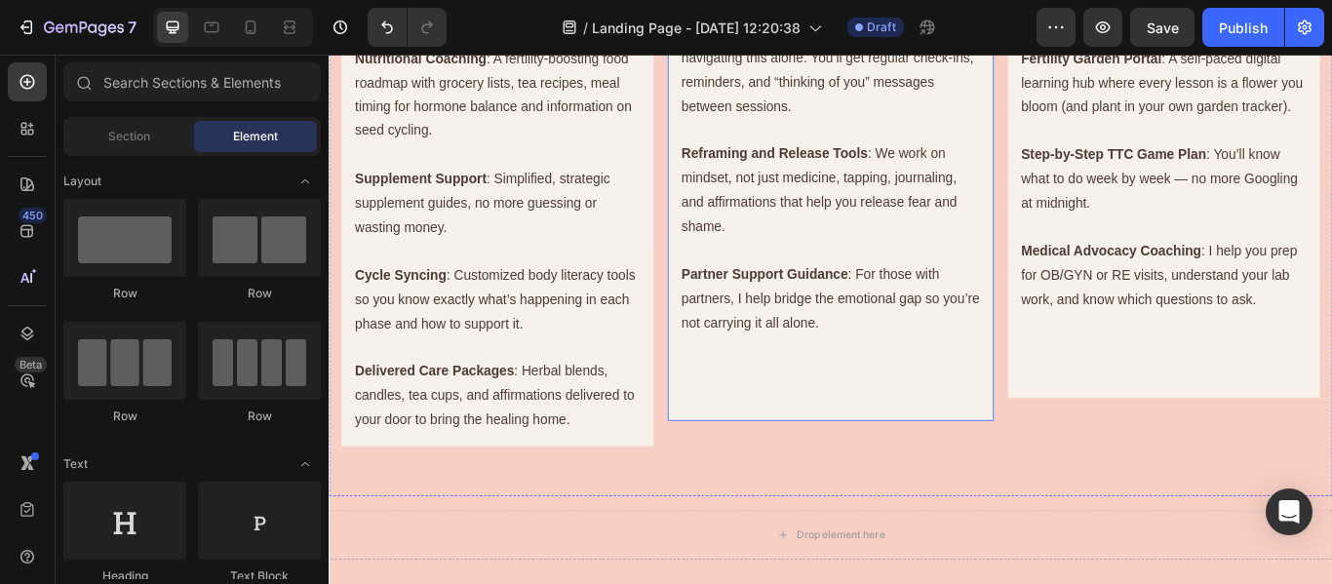
click at [786, 413] on p "Rich Text Editor. Editing area: main" at bounding box center [913, 424] width 348 height 28
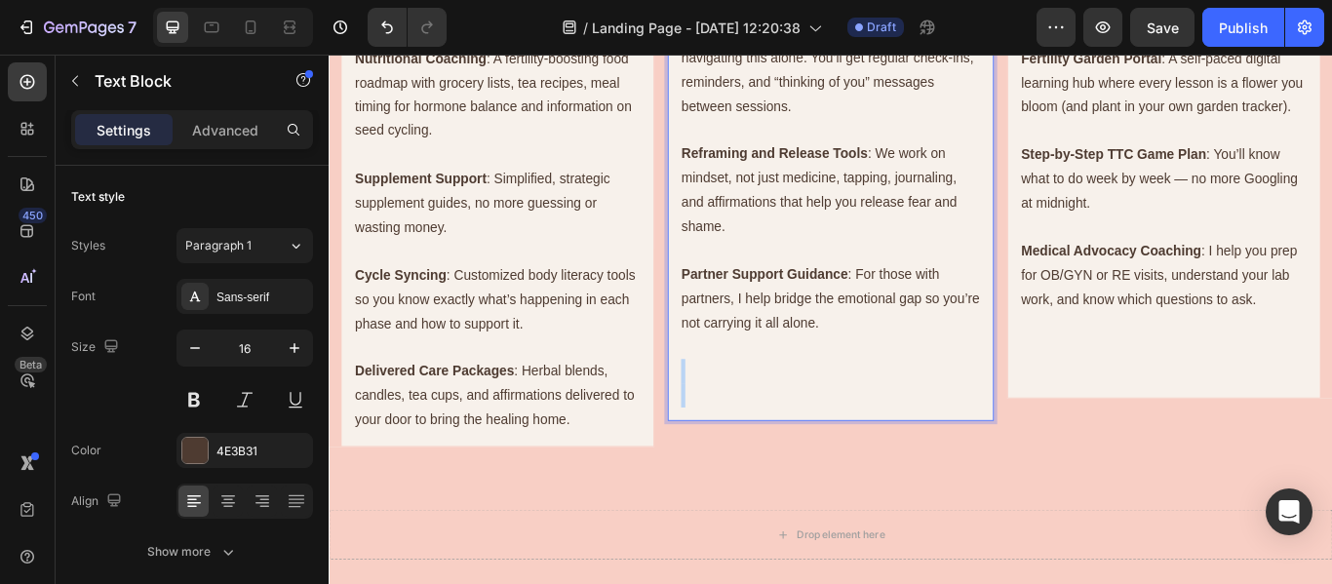
click at [786, 412] on p "Rich Text Editor. Editing area: main" at bounding box center [913, 424] width 348 height 28
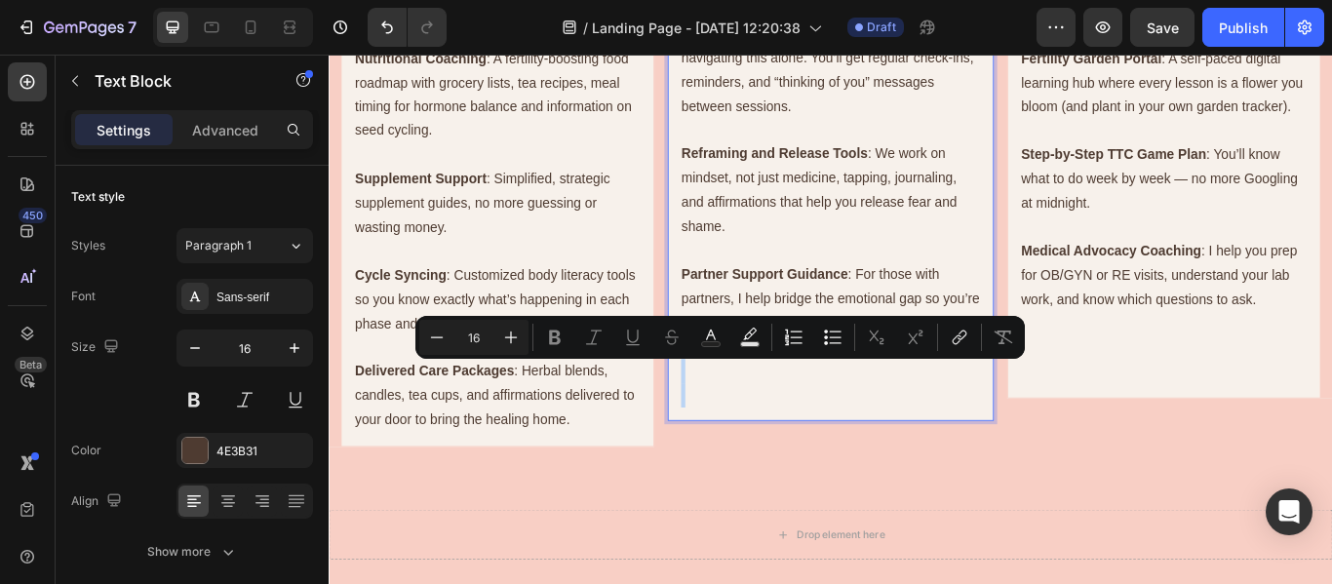
click at [786, 412] on p "Rich Text Editor. Editing area: main" at bounding box center [913, 424] width 348 height 28
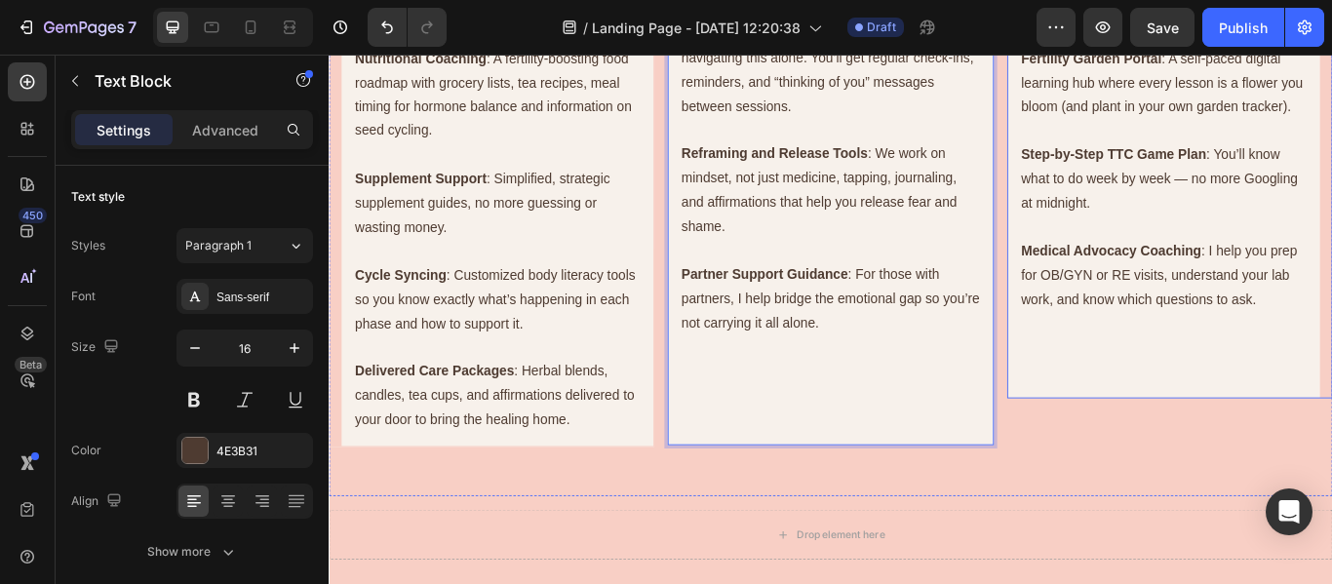
click at [1222, 411] on p "Rich Text Editor. Editing area: main" at bounding box center [1302, 396] width 333 height 28
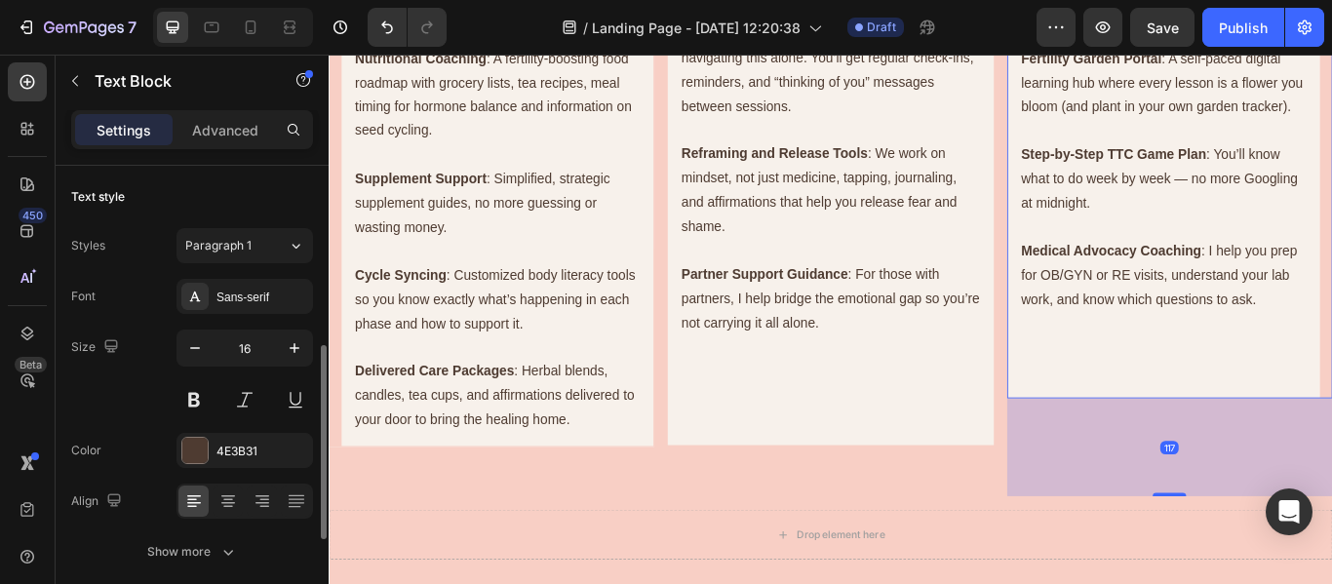
scroll to position [128, 0]
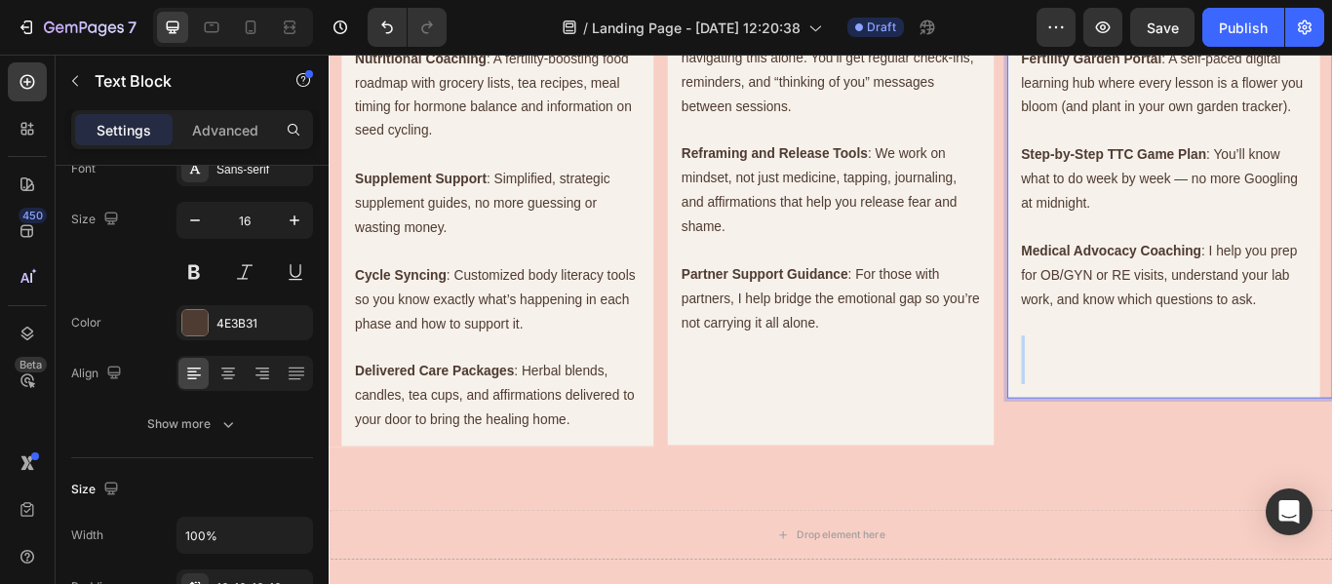
click at [1206, 411] on p "Rich Text Editor. Editing area: main" at bounding box center [1302, 396] width 333 height 28
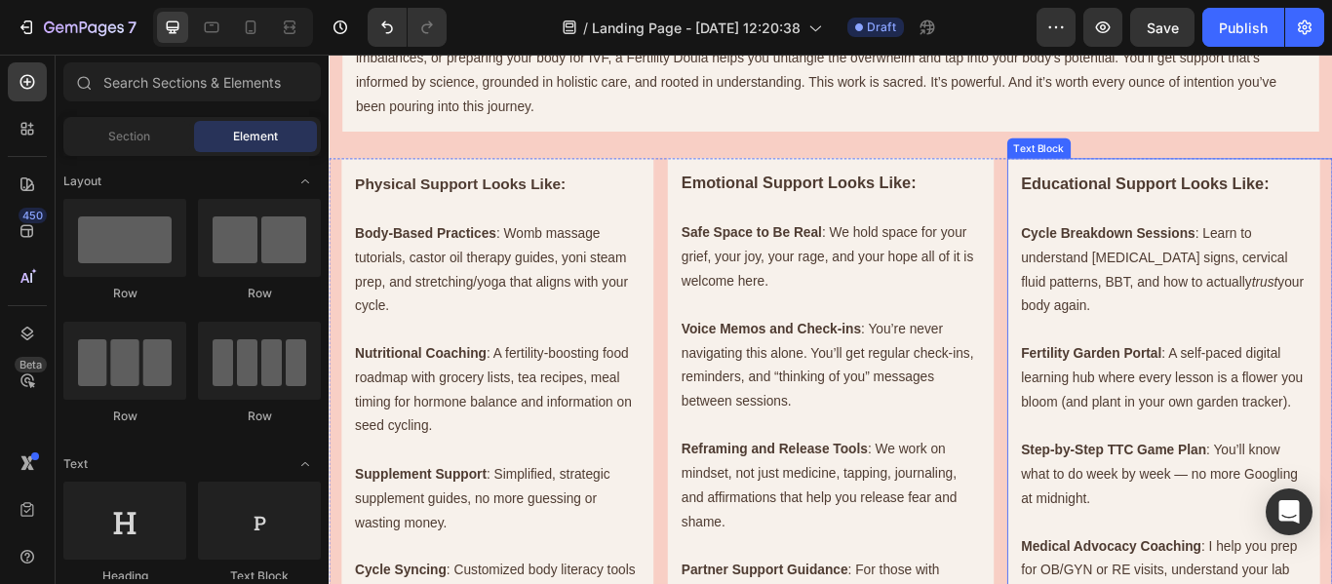
scroll to position [814, 0]
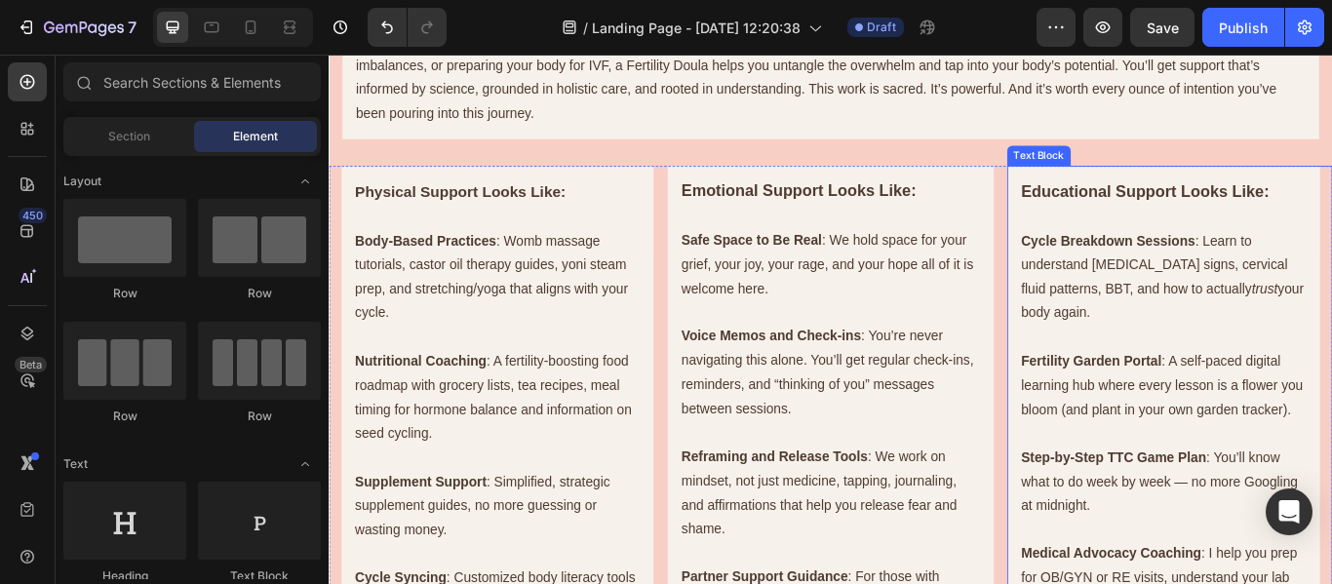
click at [1331, 213] on strong "Educational Support Looks Like:" at bounding box center [1281, 214] width 290 height 20
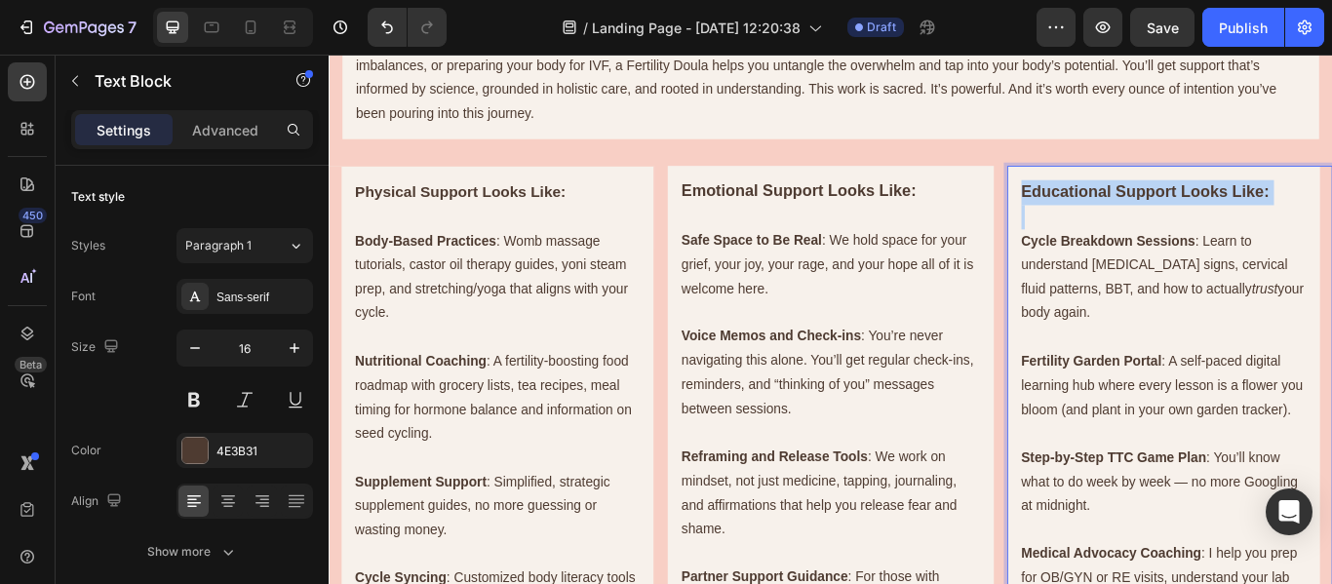
click at [1331, 213] on strong "Educational Support Looks Like:" at bounding box center [1281, 214] width 290 height 20
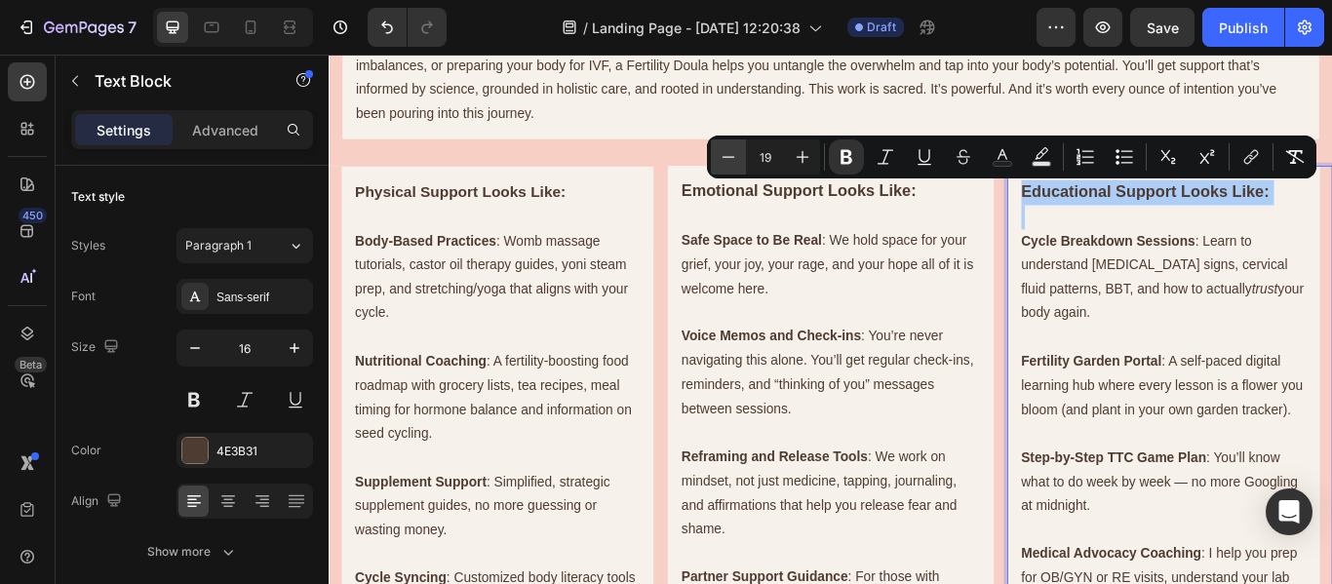
click at [734, 155] on icon "Editor contextual toolbar" at bounding box center [729, 157] width 20 height 20
click at [800, 164] on icon "Editor contextual toolbar" at bounding box center [803, 157] width 20 height 20
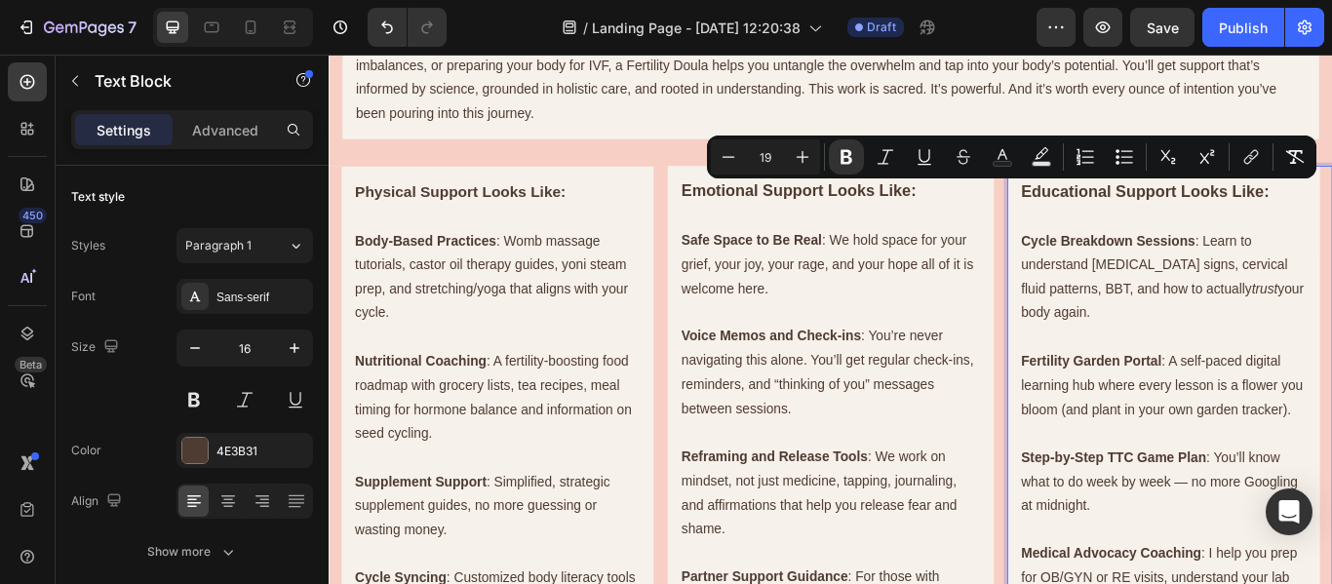
click at [766, 157] on input "19" at bounding box center [765, 156] width 39 height 23
type input "1"
type input "18"
click at [968, 446] on p "Voice Memos and Check-ins : You’re never navigating this alone. You’ll get regu…" at bounding box center [913, 426] width 348 height 112
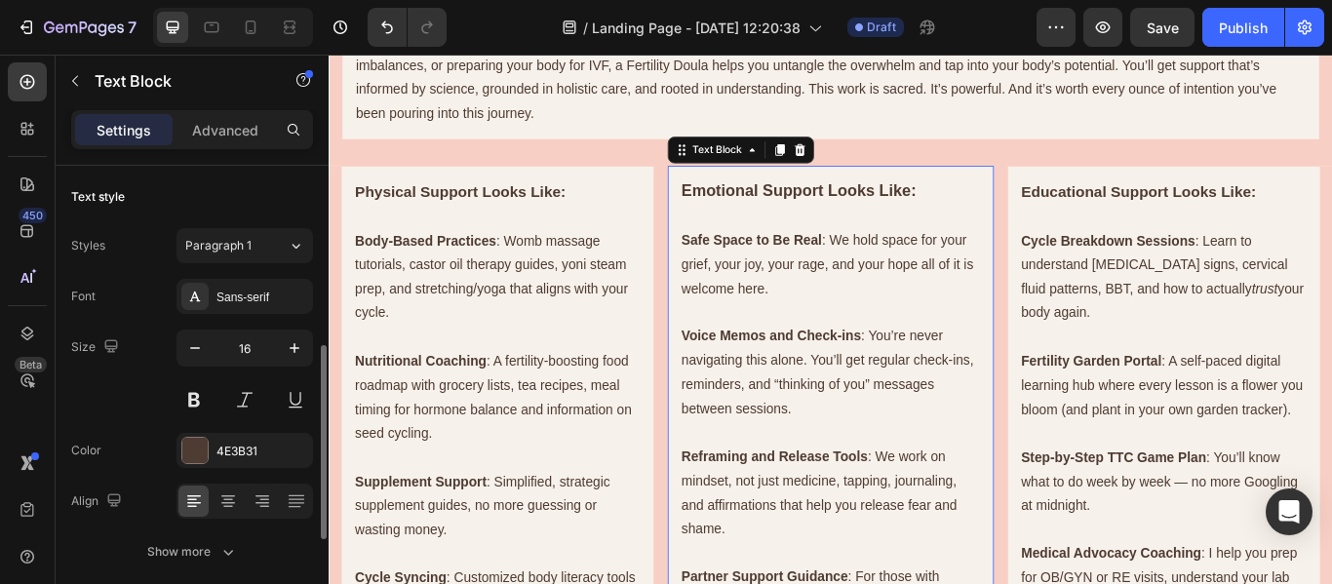
scroll to position [128, 0]
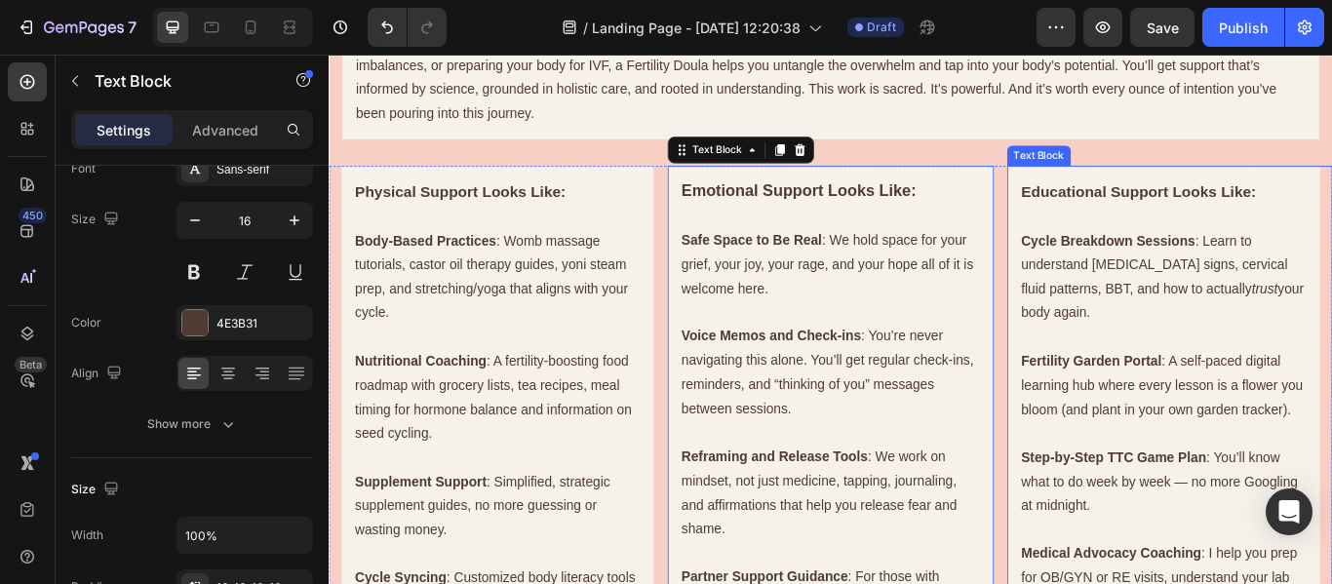
click at [1245, 215] on strong "Educational Support Looks Like:" at bounding box center [1273, 215] width 274 height 20
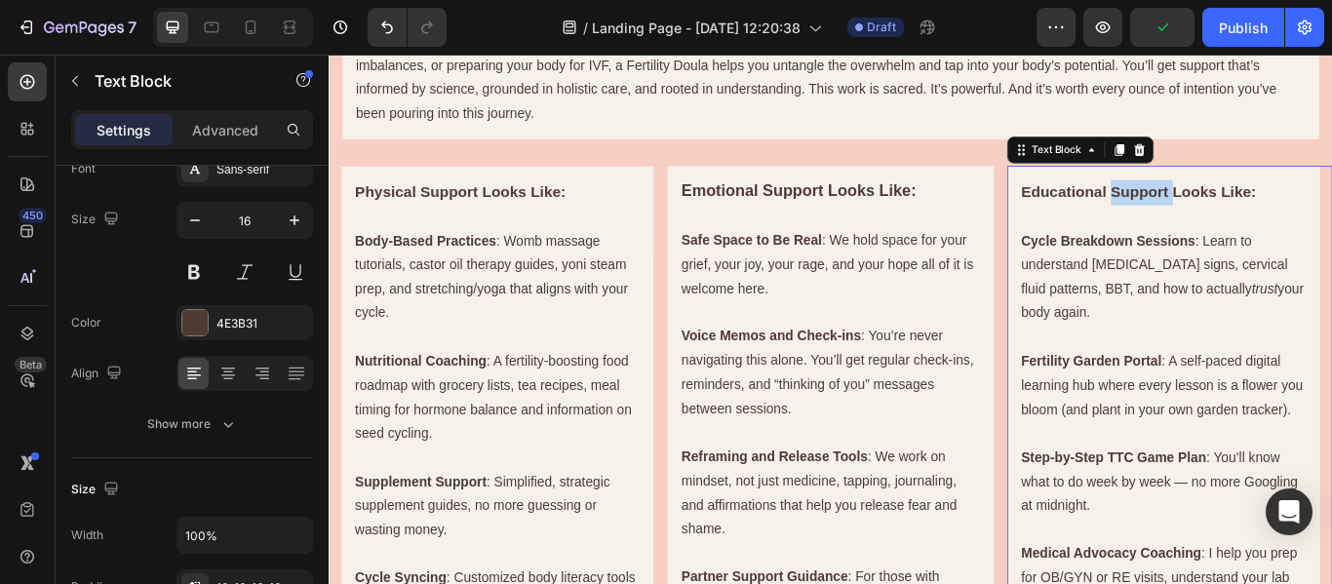
click at [1292, 216] on strong "Educational Support Looks Like:" at bounding box center [1273, 215] width 274 height 20
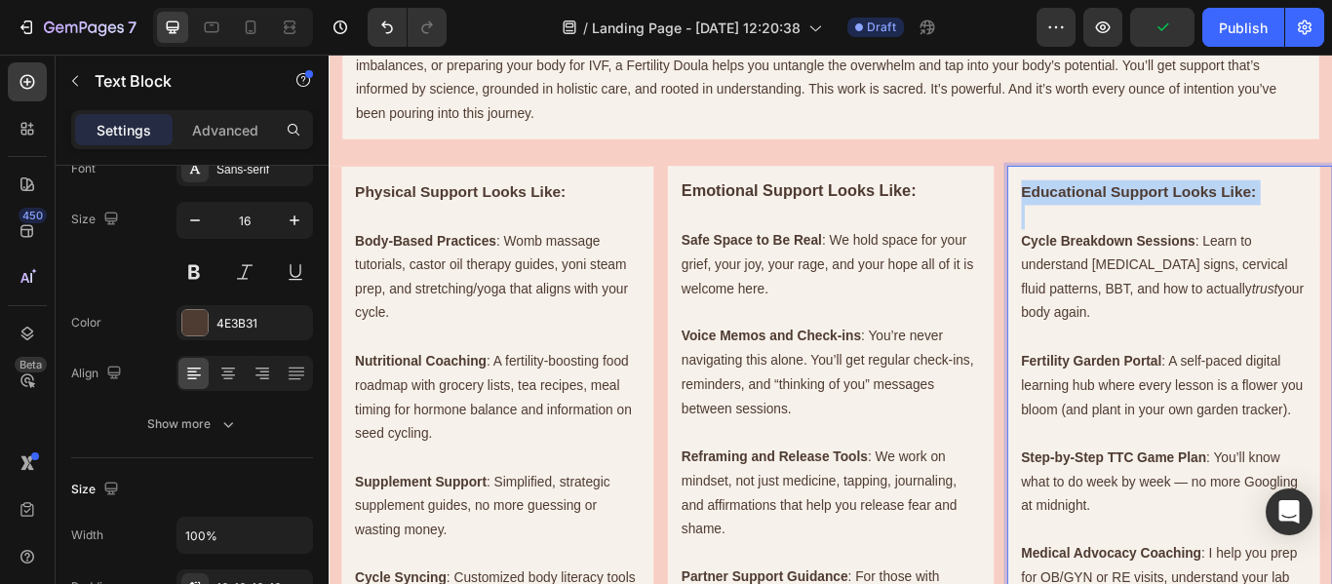
click at [1292, 216] on strong "Educational Support Looks Like:" at bounding box center [1273, 215] width 274 height 20
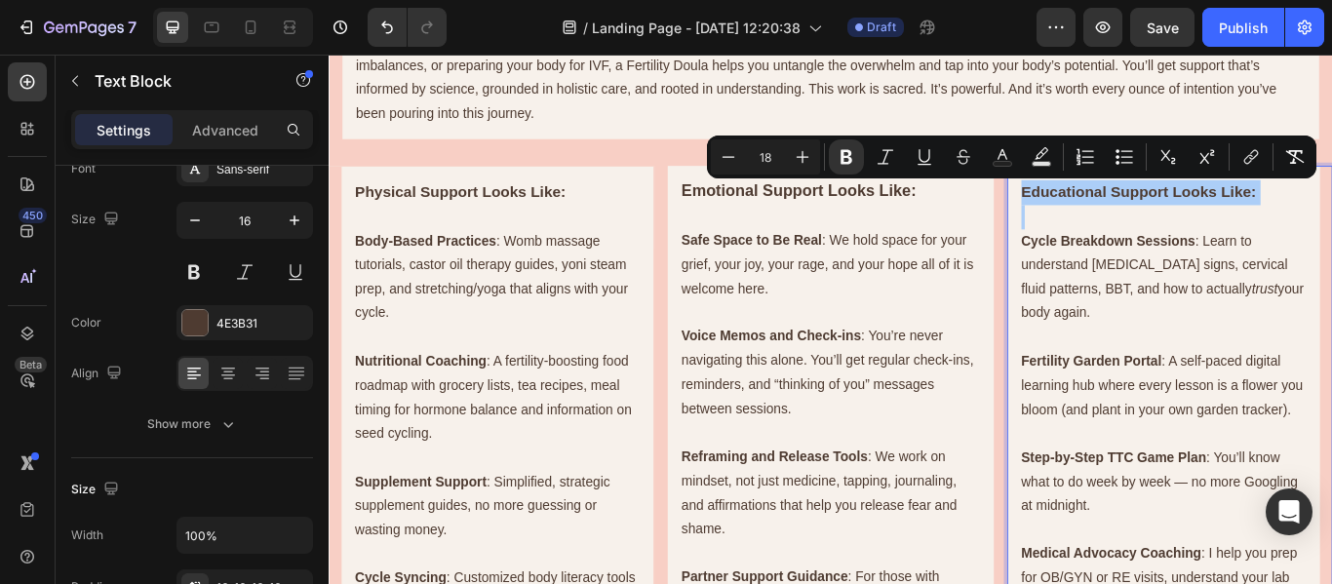
click at [772, 160] on input "18" at bounding box center [765, 156] width 39 height 23
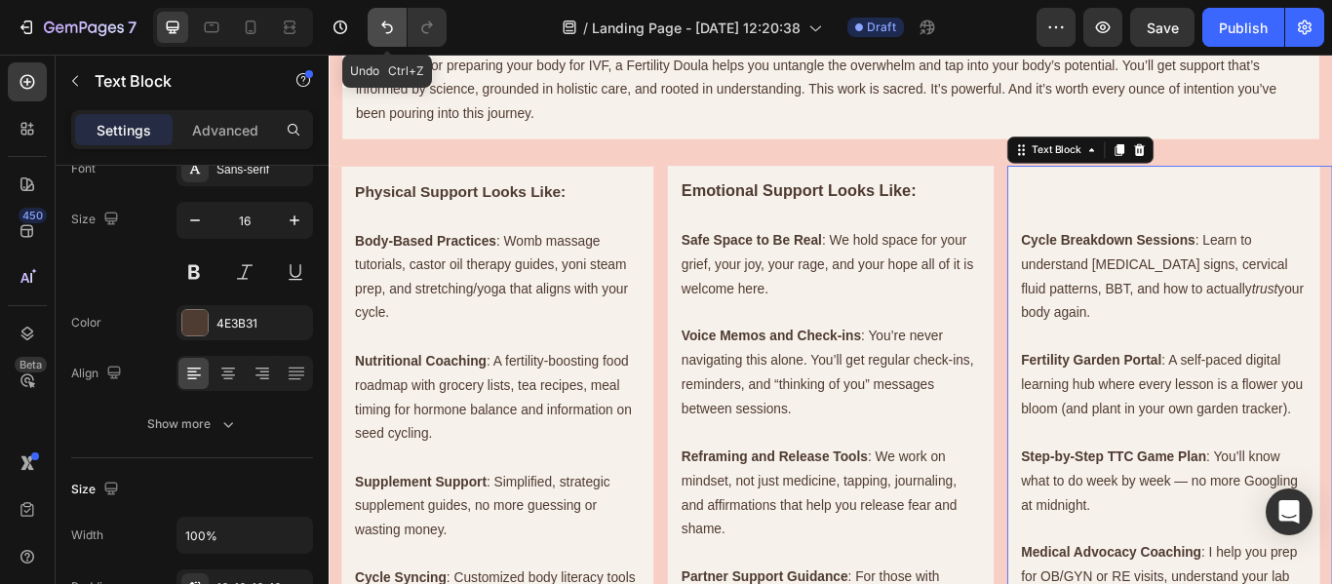
click at [392, 32] on icon "Undo/Redo" at bounding box center [387, 28] width 20 height 20
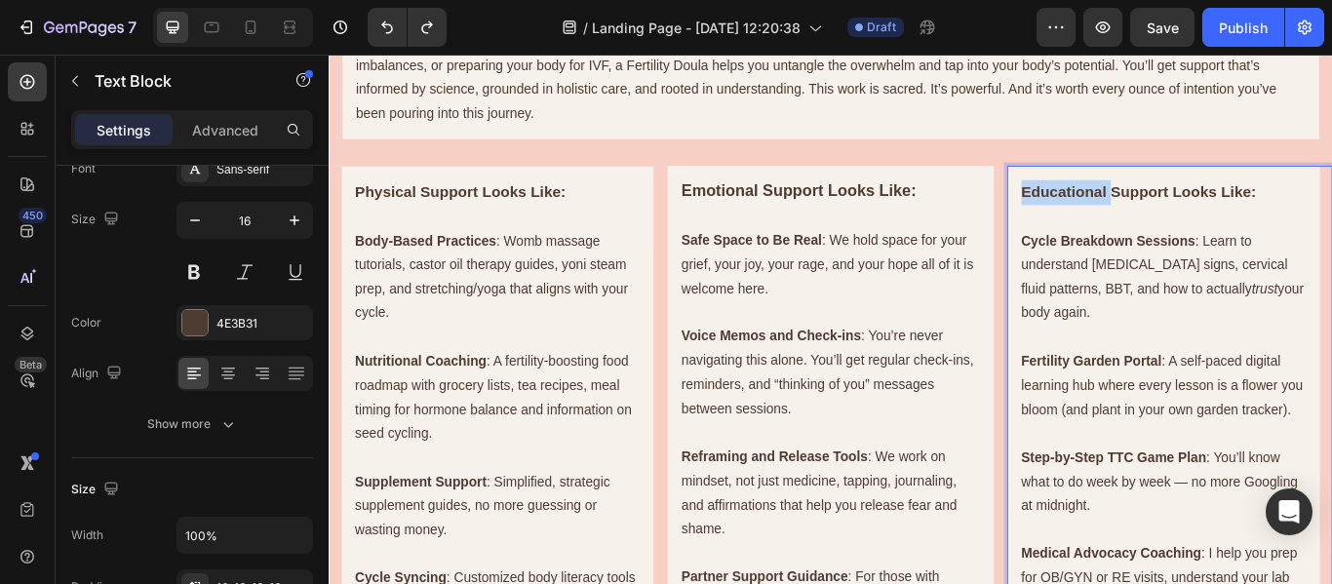
click at [1175, 214] on strong "Educational Support Looks Like:" at bounding box center [1273, 215] width 274 height 20
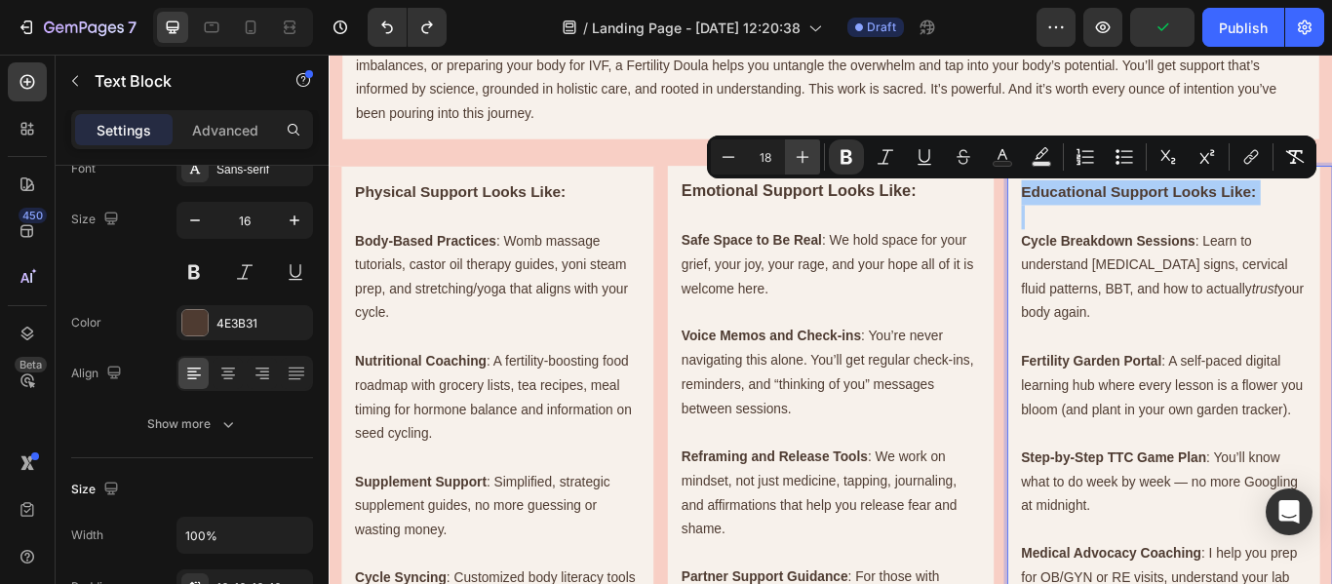
click at [796, 151] on icon "Editor contextual toolbar" at bounding box center [803, 157] width 20 height 20
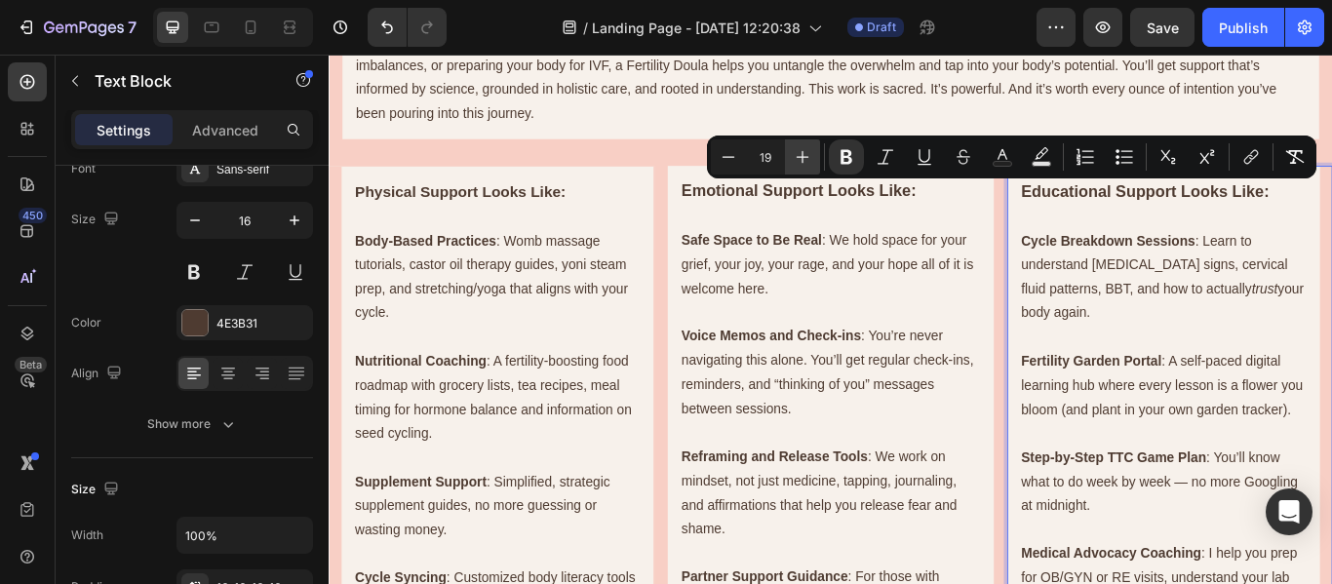
click at [795, 152] on icon "Editor contextual toolbar" at bounding box center [803, 157] width 20 height 20
click at [727, 165] on icon "Editor contextual toolbar" at bounding box center [729, 157] width 20 height 20
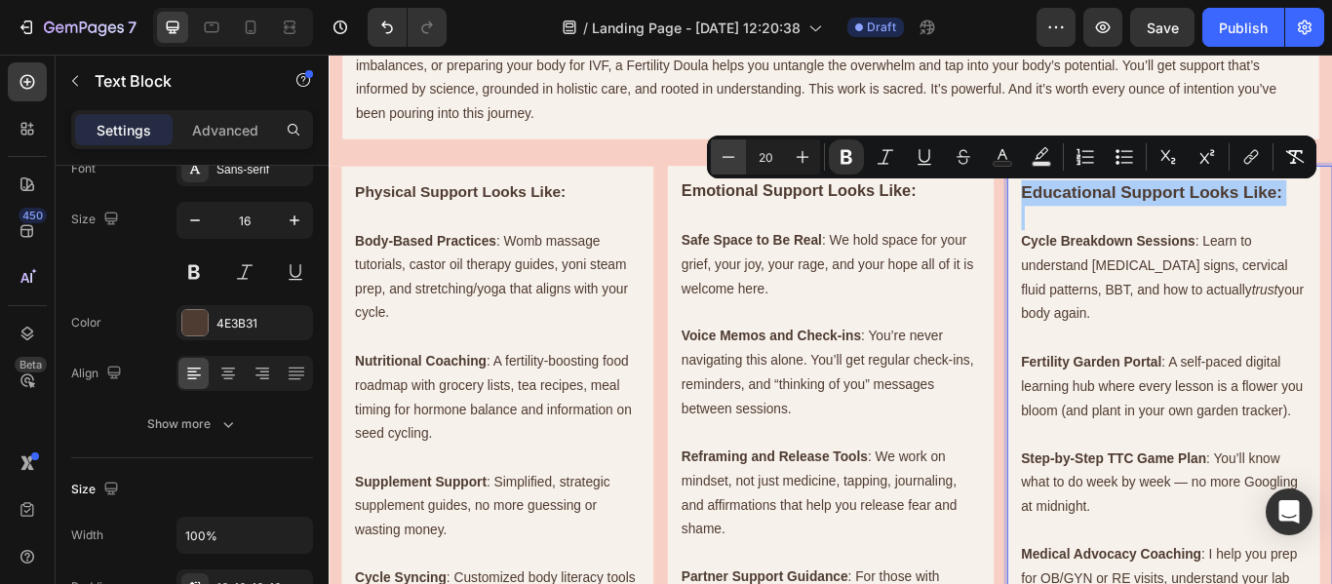
click at [727, 165] on icon "Editor contextual toolbar" at bounding box center [729, 157] width 20 height 20
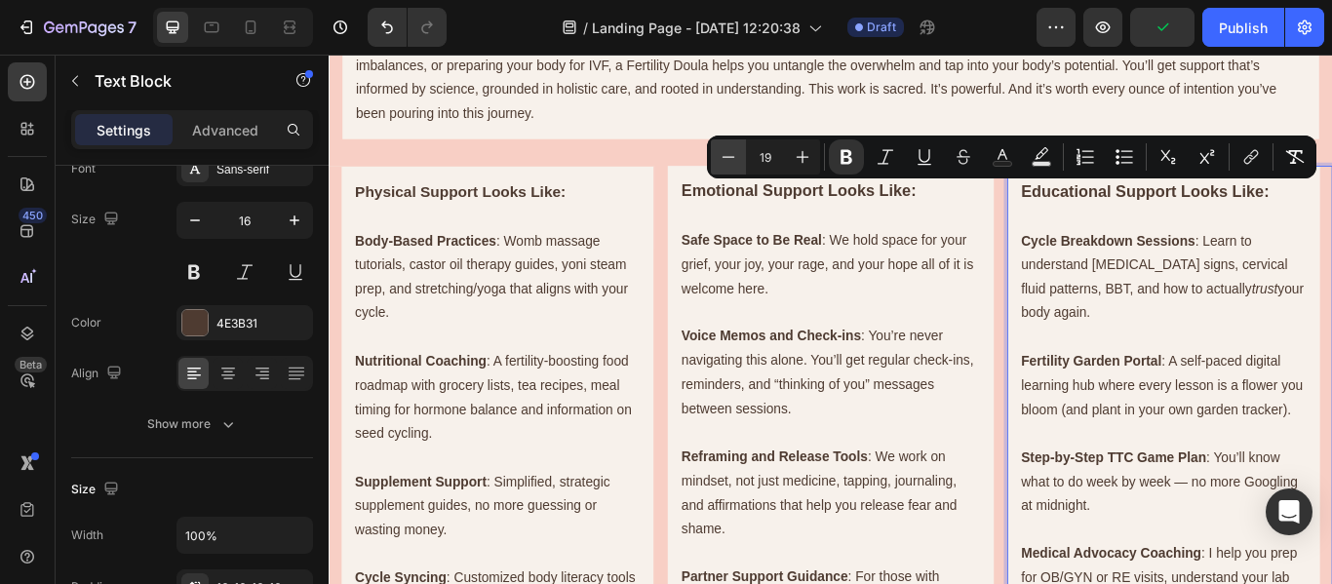
click at [727, 165] on icon "Editor contextual toolbar" at bounding box center [729, 157] width 20 height 20
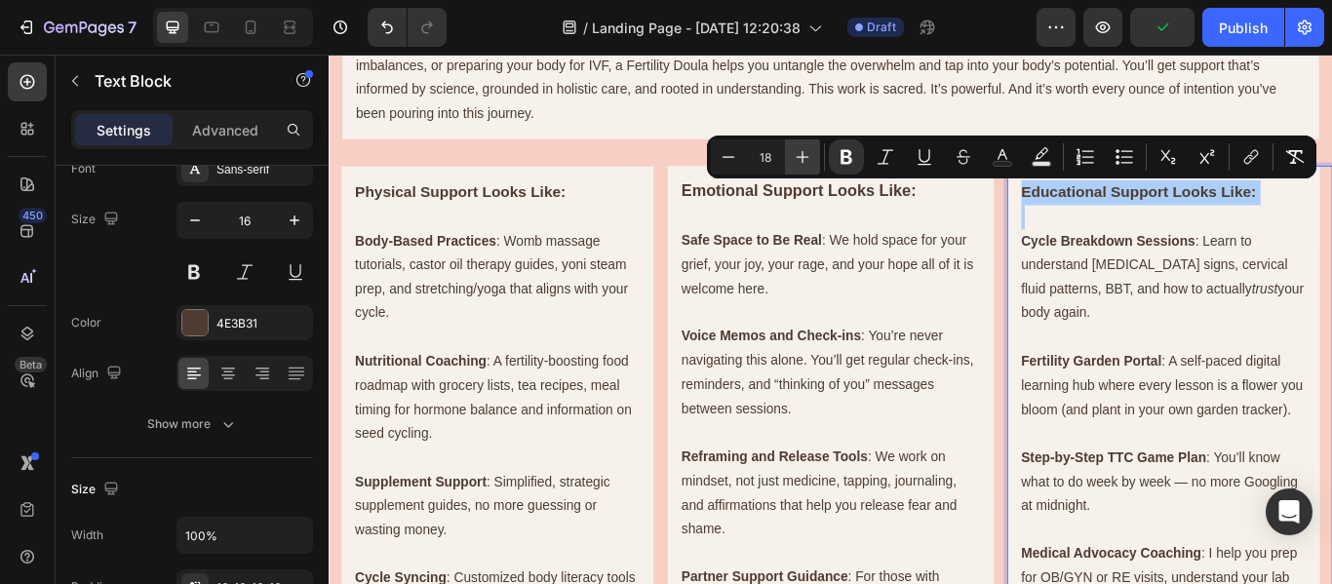
click at [803, 159] on icon "Editor contextual toolbar" at bounding box center [803, 157] width 13 height 13
type input "19"
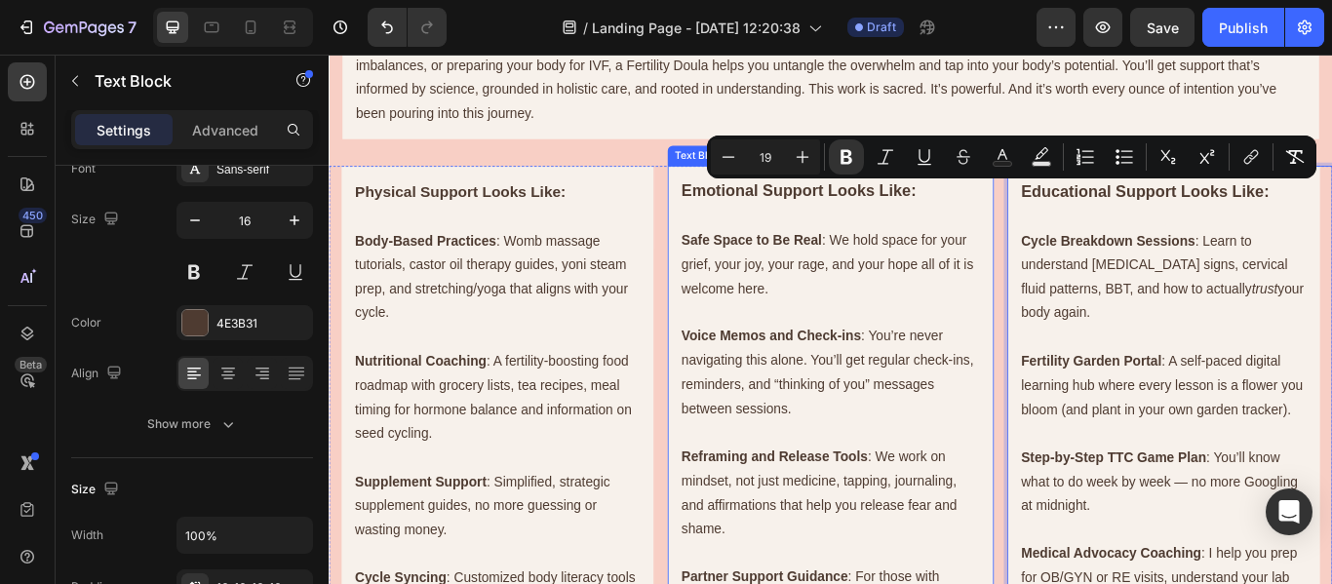
click at [880, 214] on strong "Emotional Support Looks Like:" at bounding box center [876, 213] width 274 height 20
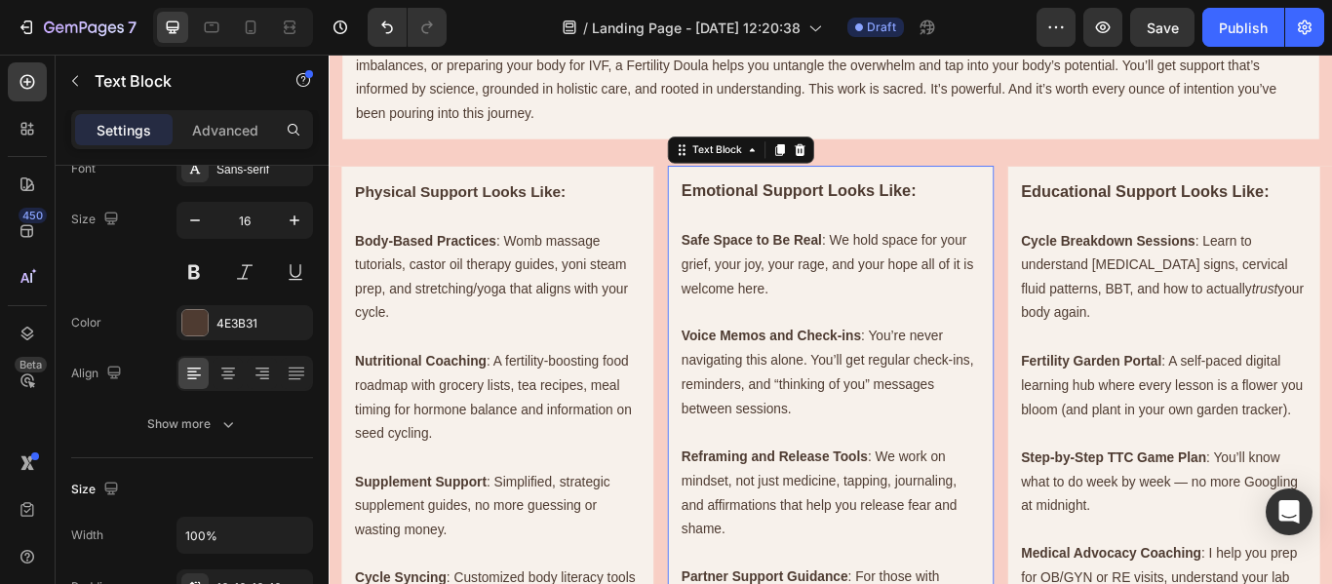
click at [880, 214] on strong "Emotional Support Looks Like:" at bounding box center [876, 213] width 274 height 20
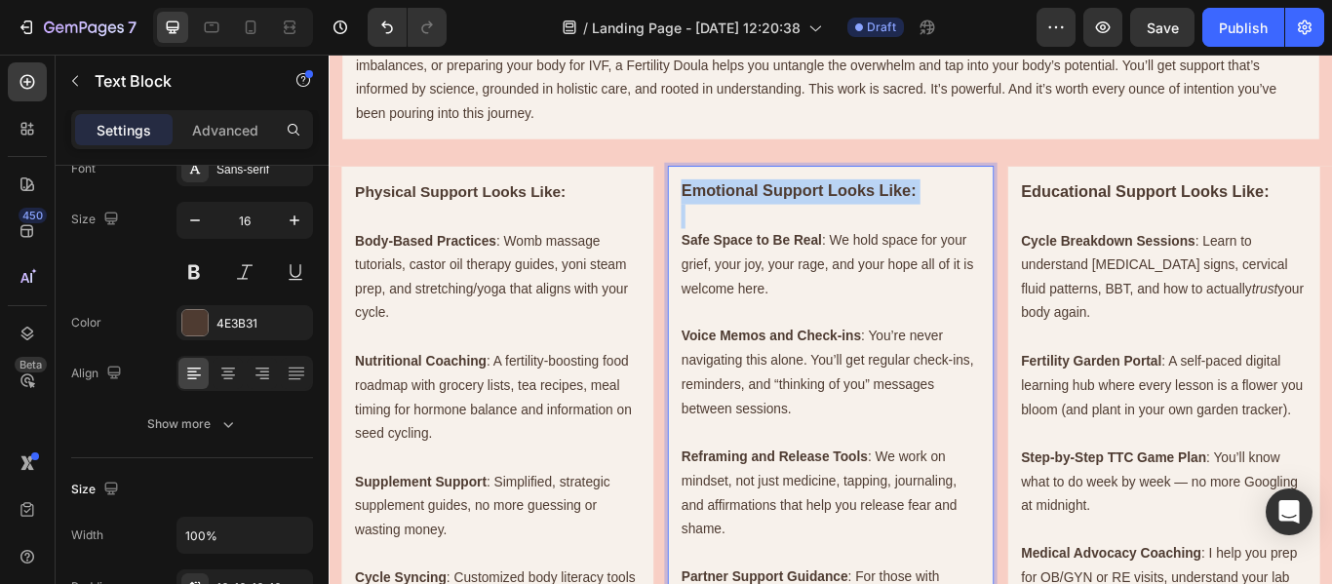
click at [880, 214] on strong "Emotional Support Looks Like:" at bounding box center [876, 213] width 274 height 20
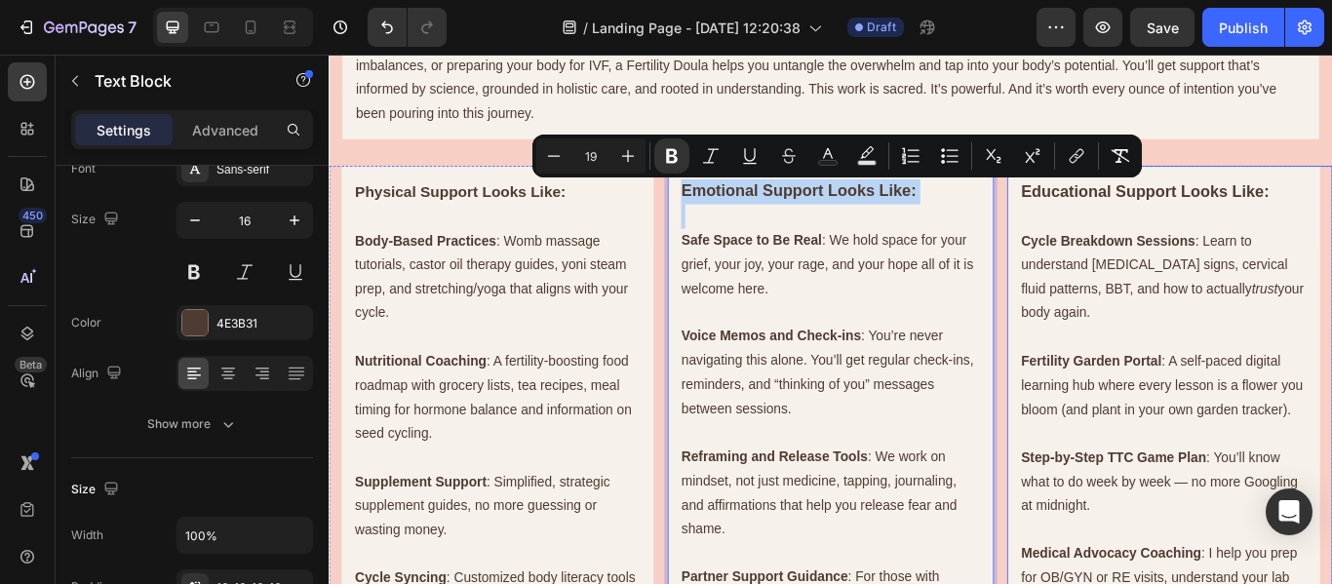
click at [1331, 339] on p "Cycle Breakdown Sessions : Learn to understand [MEDICAL_DATA] signs, cervical f…" at bounding box center [1302, 314] width 333 height 112
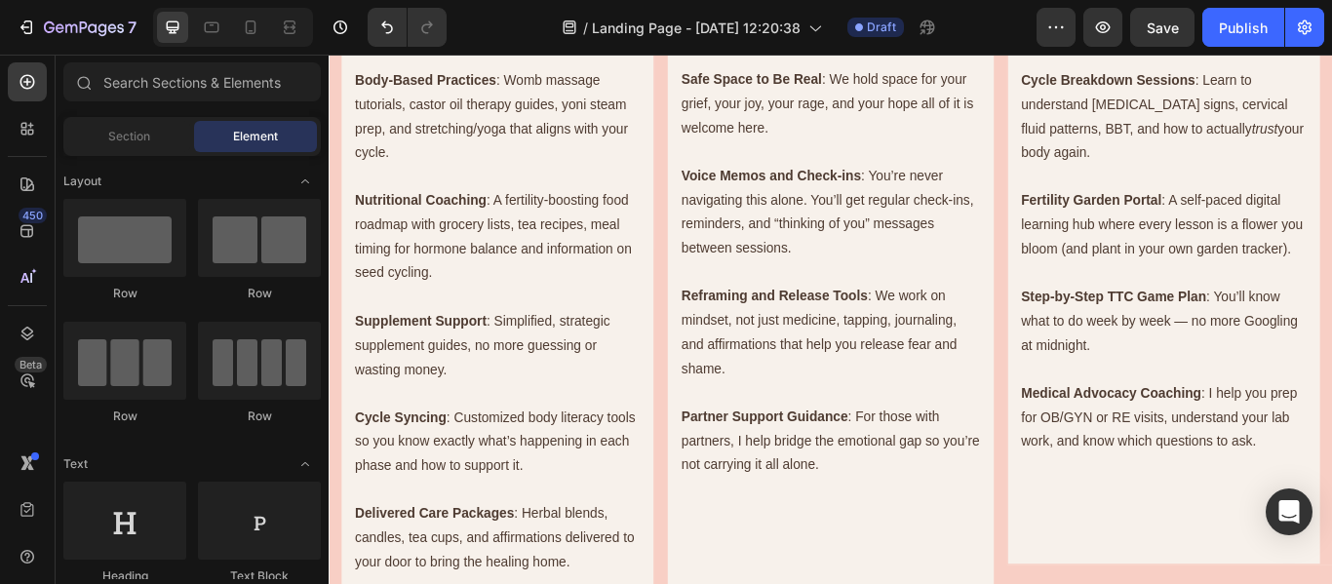
scroll to position [1010, 0]
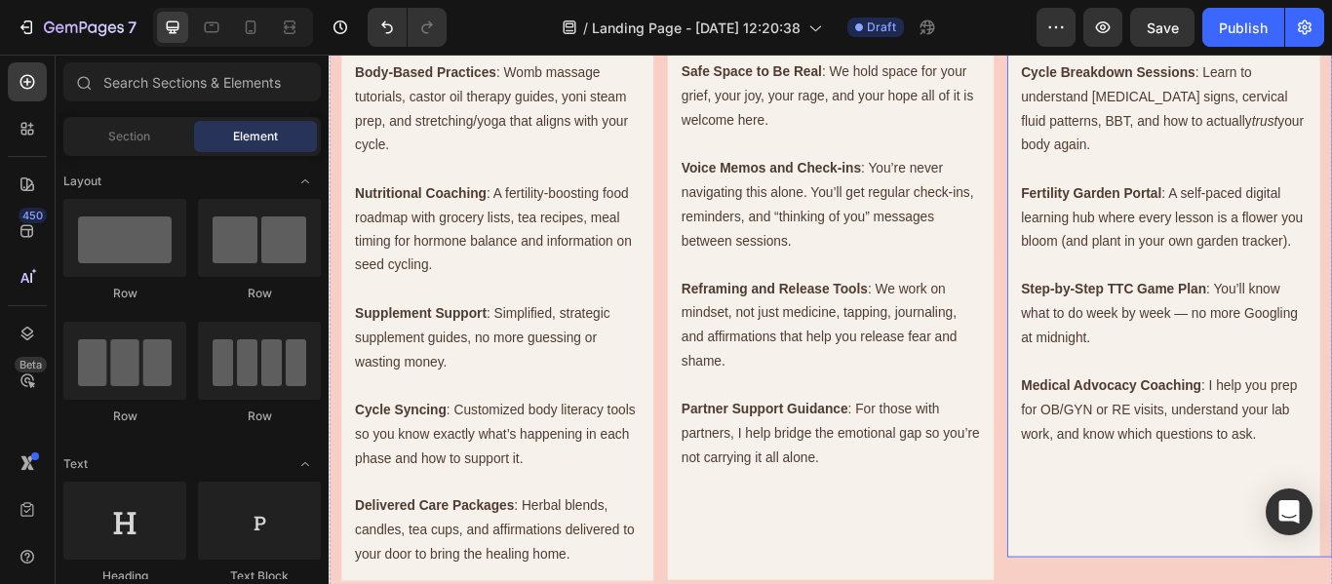
click at [1331, 388] on p "Step-by-Step TTC Game Plan : You’ll know what to do week by week — no more Goog…" at bounding box center [1302, 357] width 333 height 84
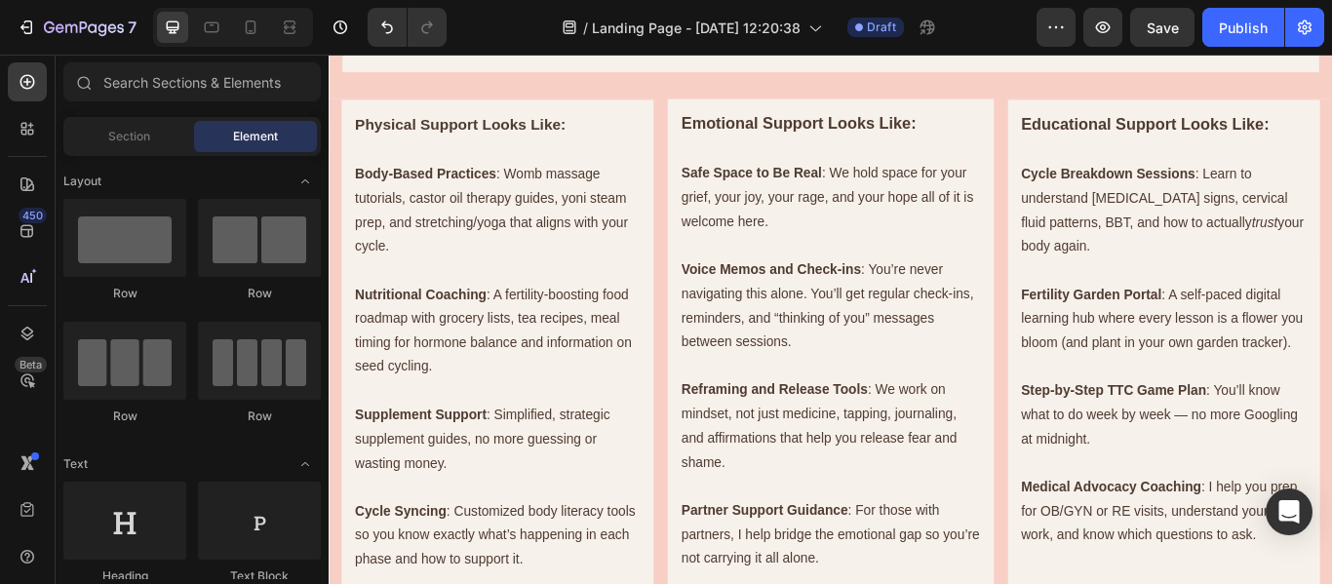
scroll to position [895, 0]
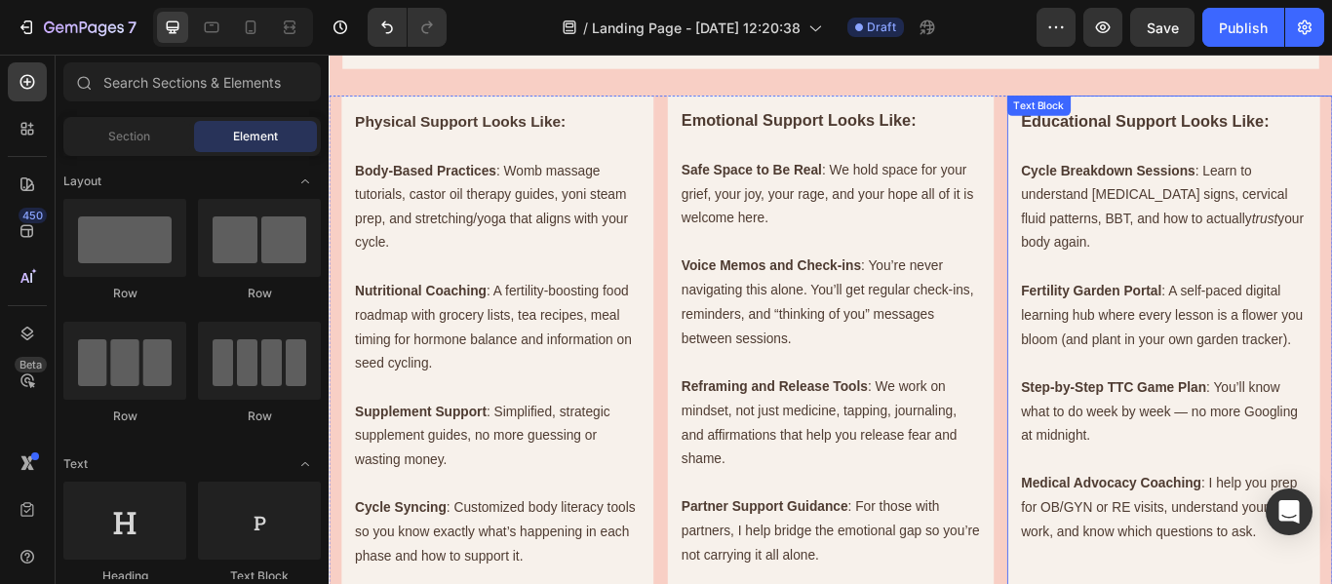
click at [1331, 391] on p "Fertility Garden Portal : A self-paced digital learning hub where every lesson …" at bounding box center [1302, 359] width 333 height 84
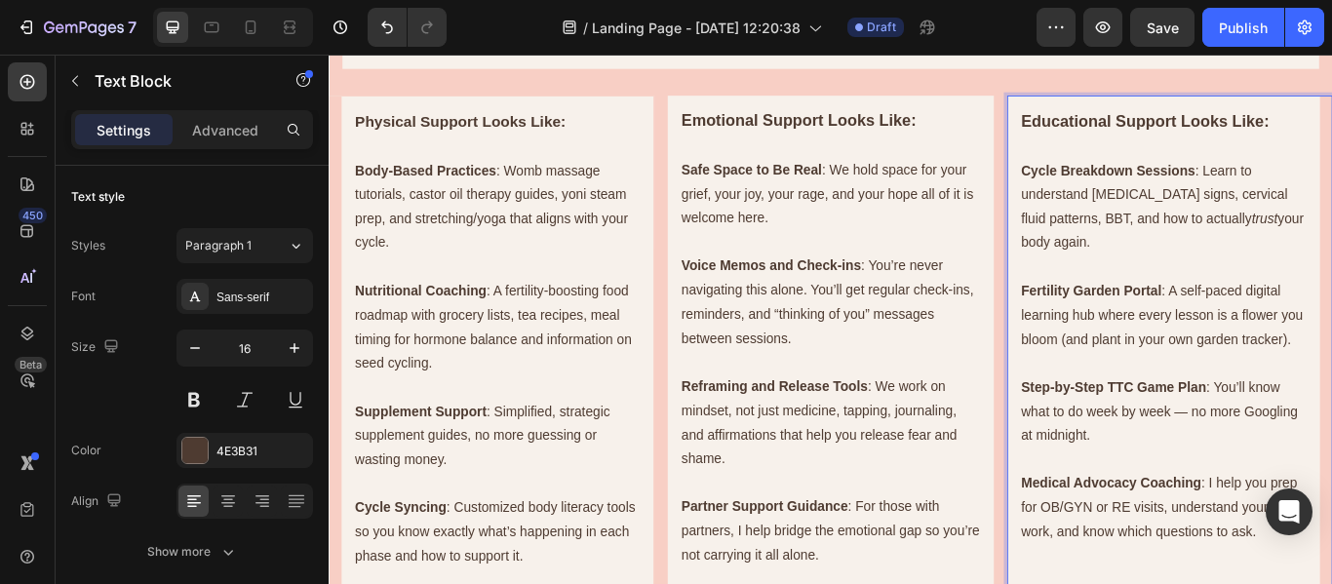
click at [1311, 500] on p "Step-by-Step TTC Game Plan : You’ll know what to do week by week — no more Goog…" at bounding box center [1302, 471] width 333 height 84
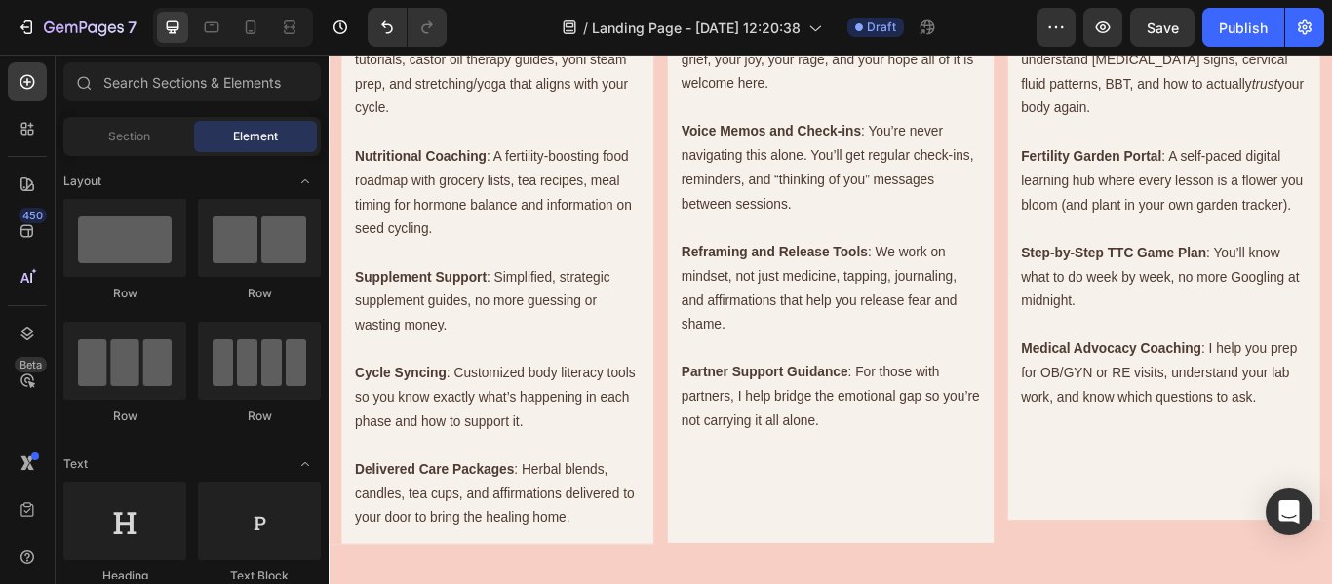
scroll to position [1040, 0]
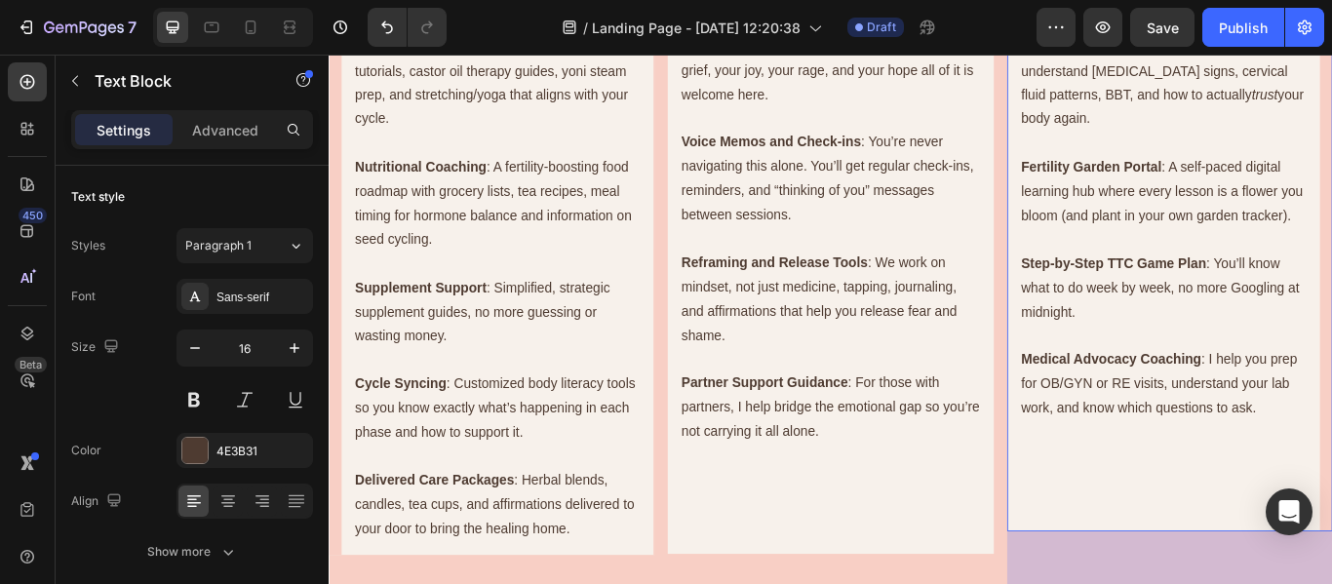
click at [1248, 464] on p "Medical Advocacy Coaching : I help you prep for OB/GYN or RE visits, understand…" at bounding box center [1302, 439] width 333 height 84
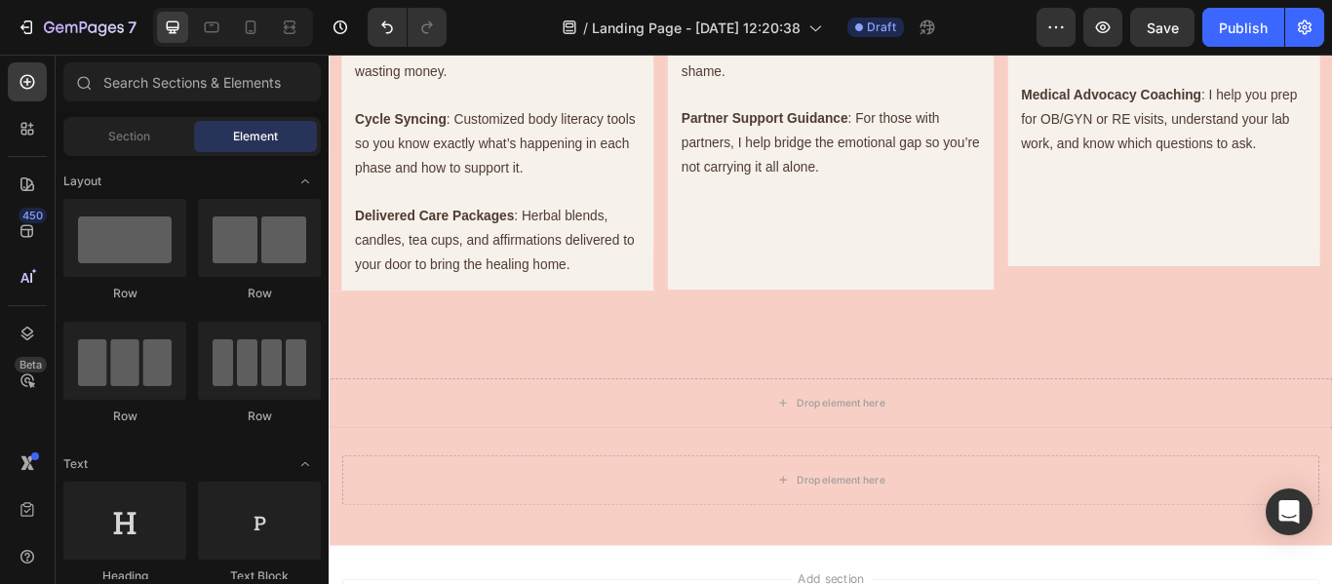
scroll to position [1362, 0]
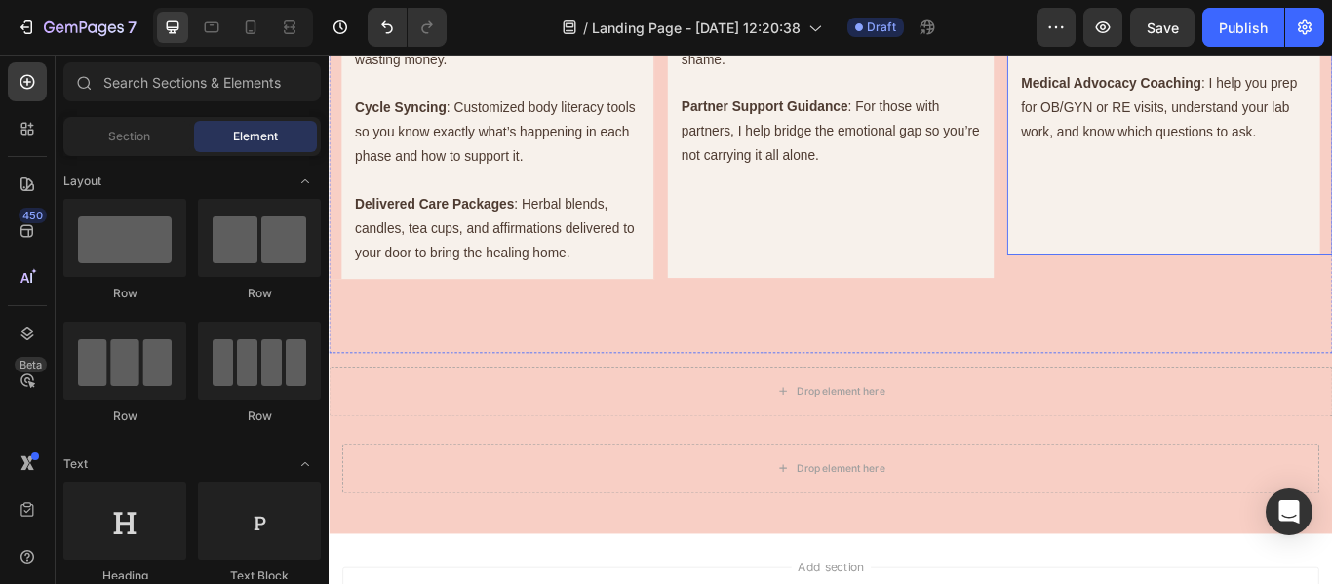
click at [1263, 146] on p "Medical Advocacy Coaching : I help you prep for OB/GYN or RE visits, understand…" at bounding box center [1302, 117] width 333 height 84
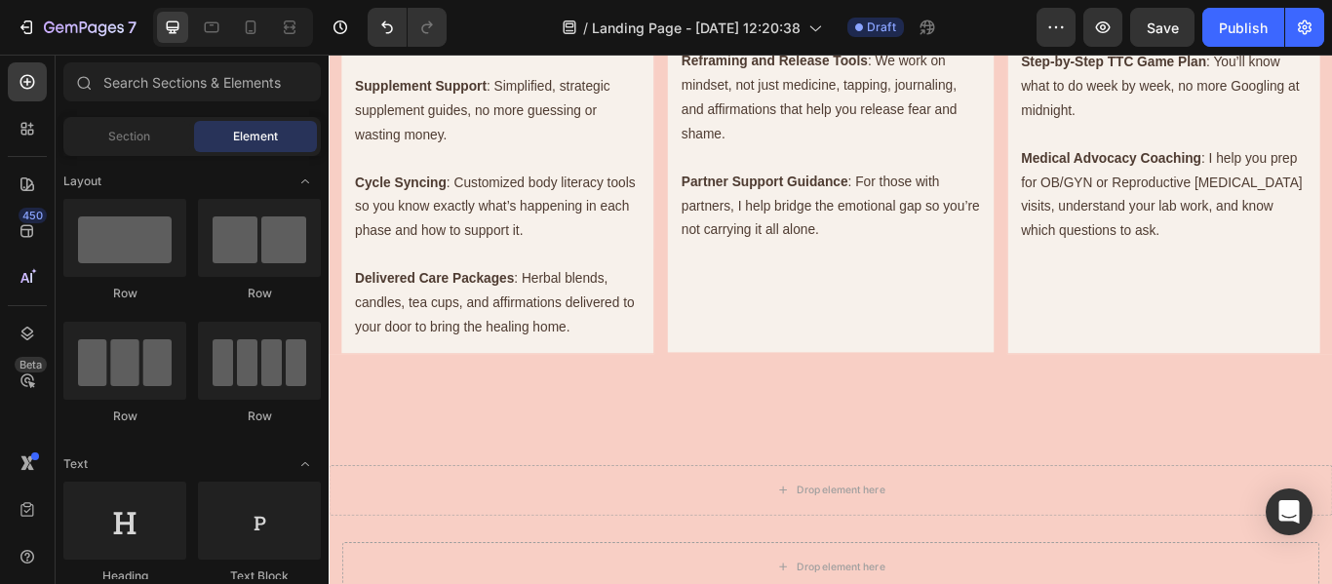
scroll to position [1280, 0]
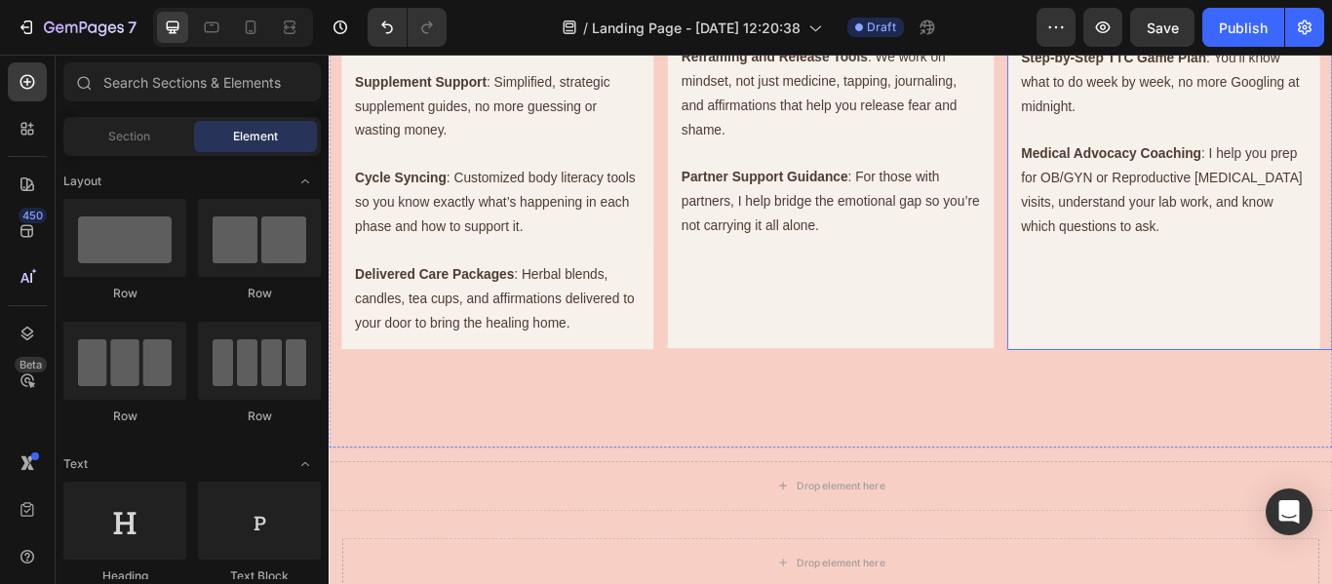
click at [1315, 382] on p "Rich Text Editor. Editing area: main" at bounding box center [1302, 368] width 333 height 28
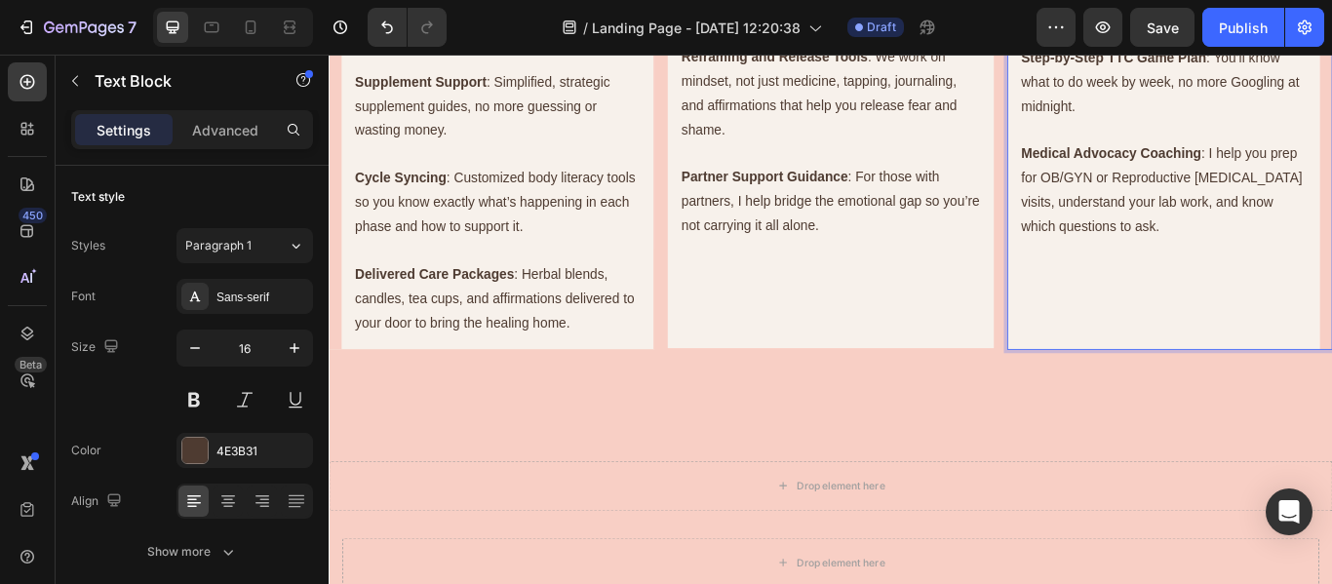
click at [1315, 382] on p "Rich Text Editor. Editing area: main" at bounding box center [1302, 368] width 333 height 28
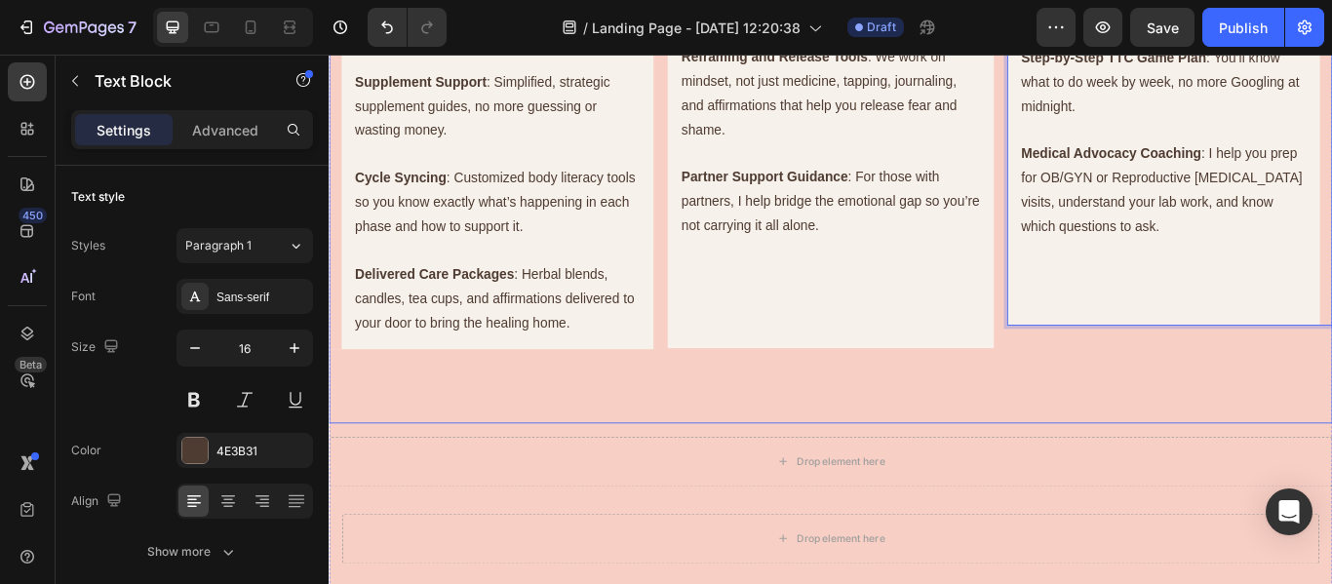
click at [1331, 453] on div "Educational Support Looks Like: Cycle Breakdown Sessions : Learn to understand …" at bounding box center [1309, 101] width 379 height 767
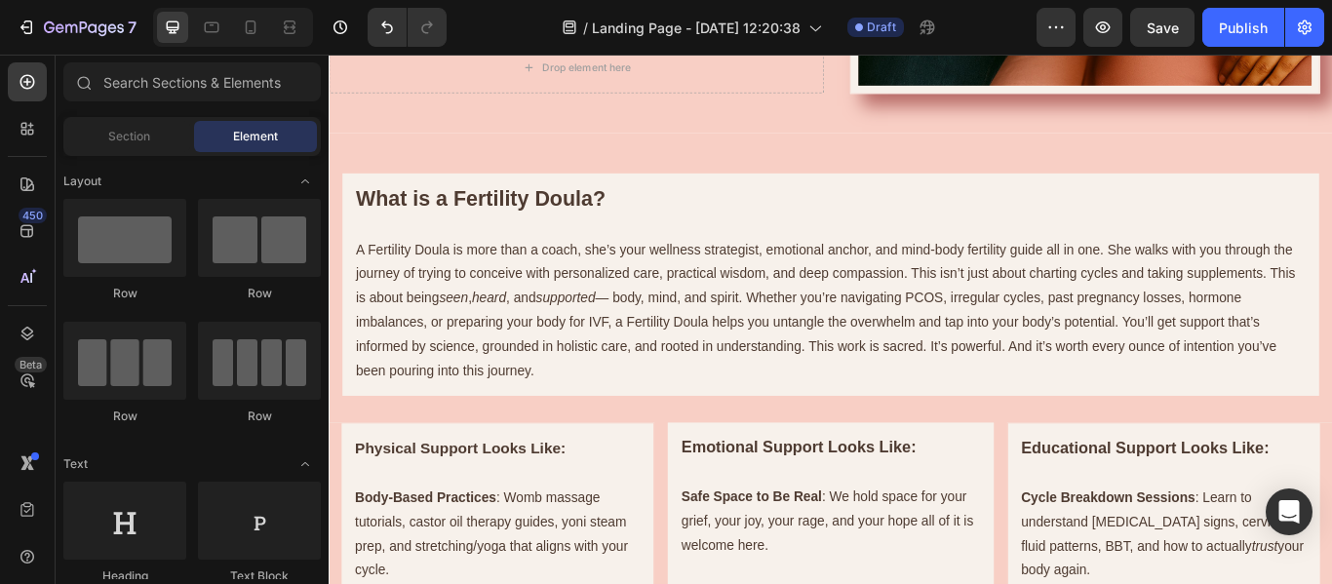
scroll to position [518, 0]
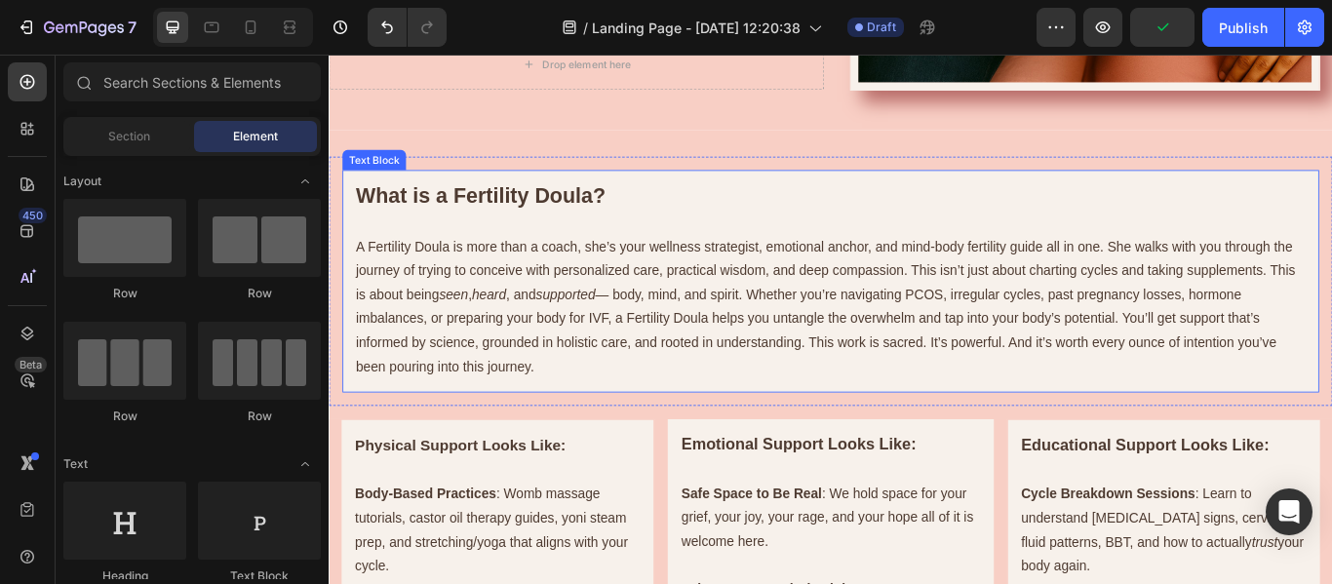
click at [1331, 248] on p at bounding box center [914, 251] width 1108 height 28
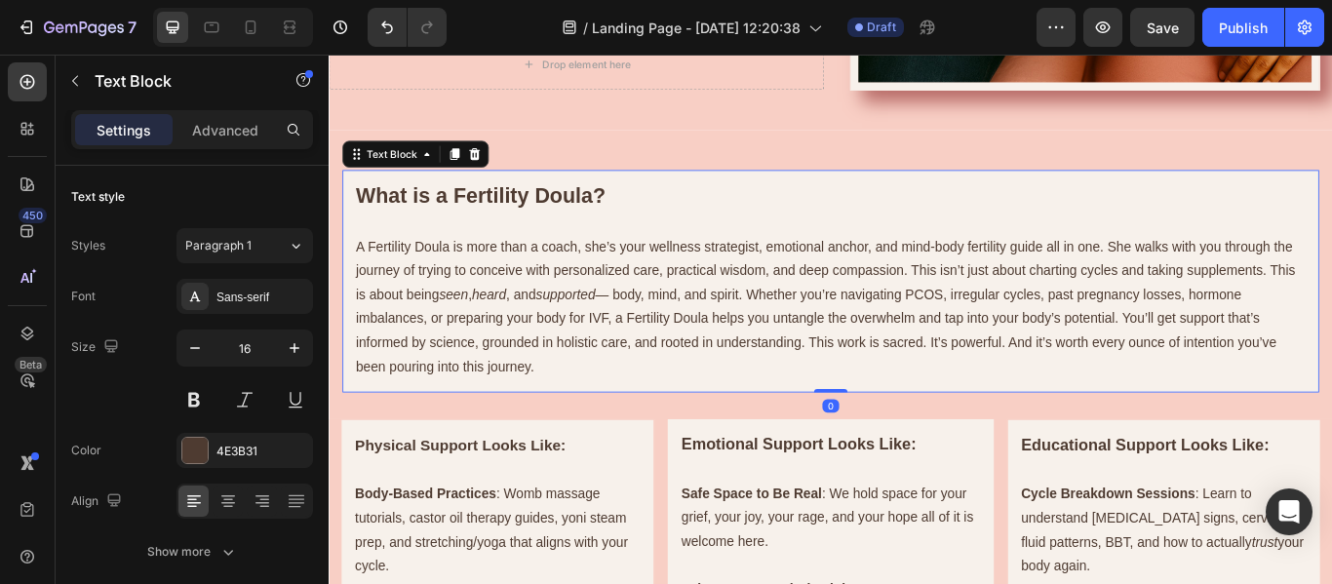
click at [1331, 248] on p "Rich Text Editor. Editing area: main" at bounding box center [914, 251] width 1108 height 28
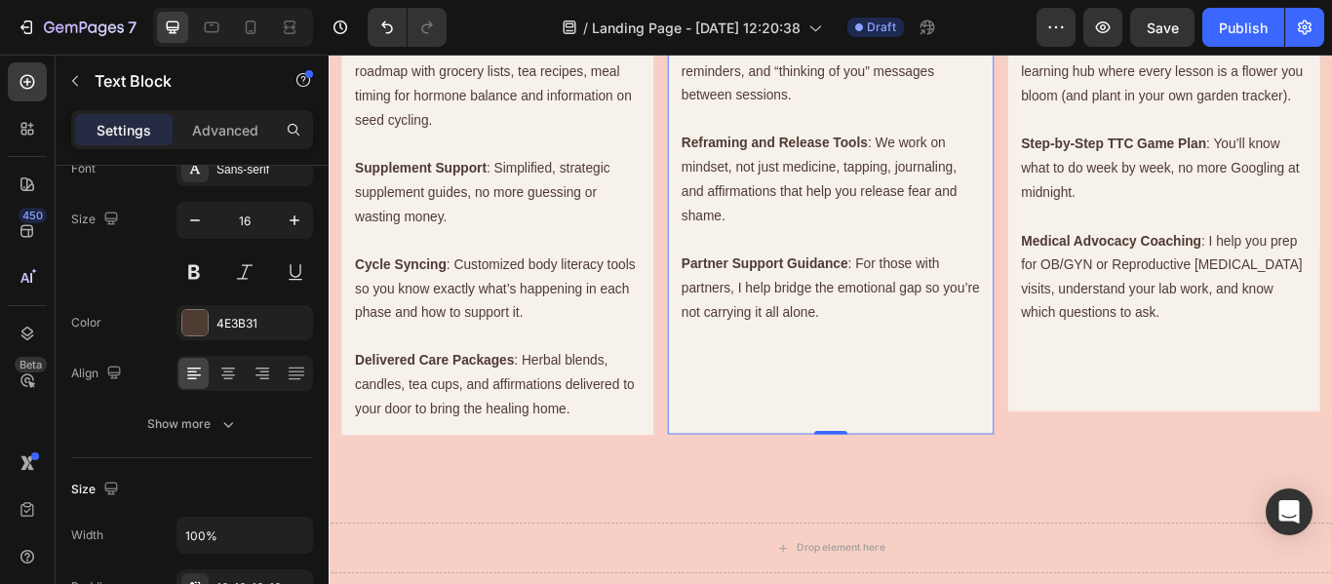
scroll to position [1153, 0]
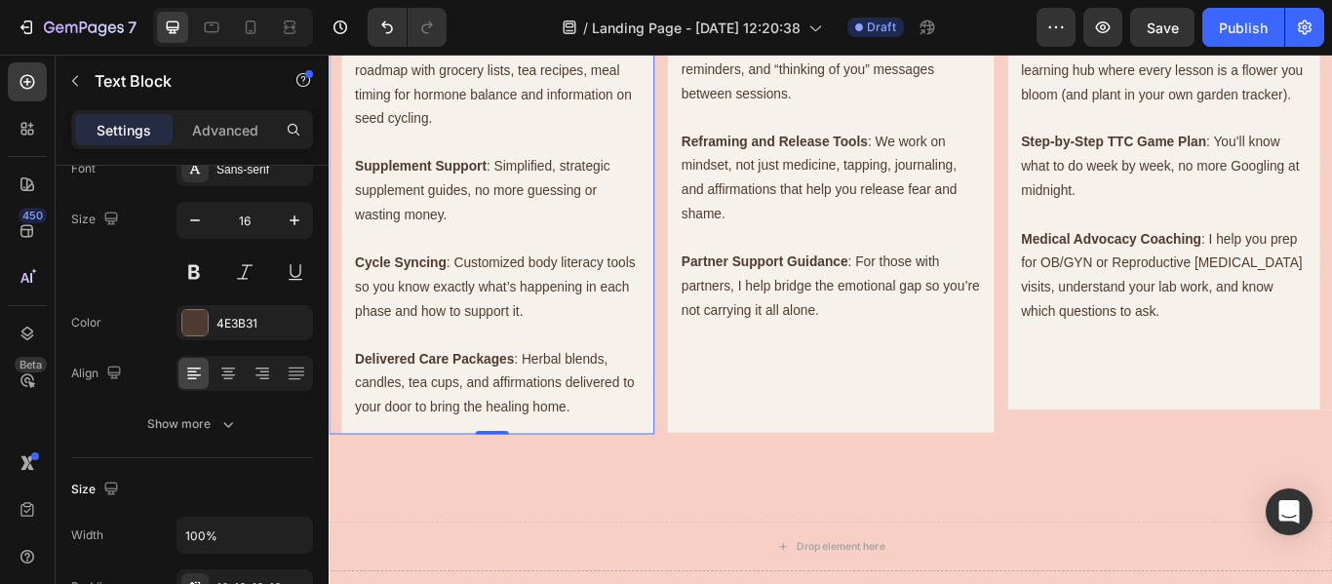
click at [592, 417] on p "Delivered Care Packages : Herbal blends, candles, tea cups, and affirmations de…" at bounding box center [525, 438] width 333 height 84
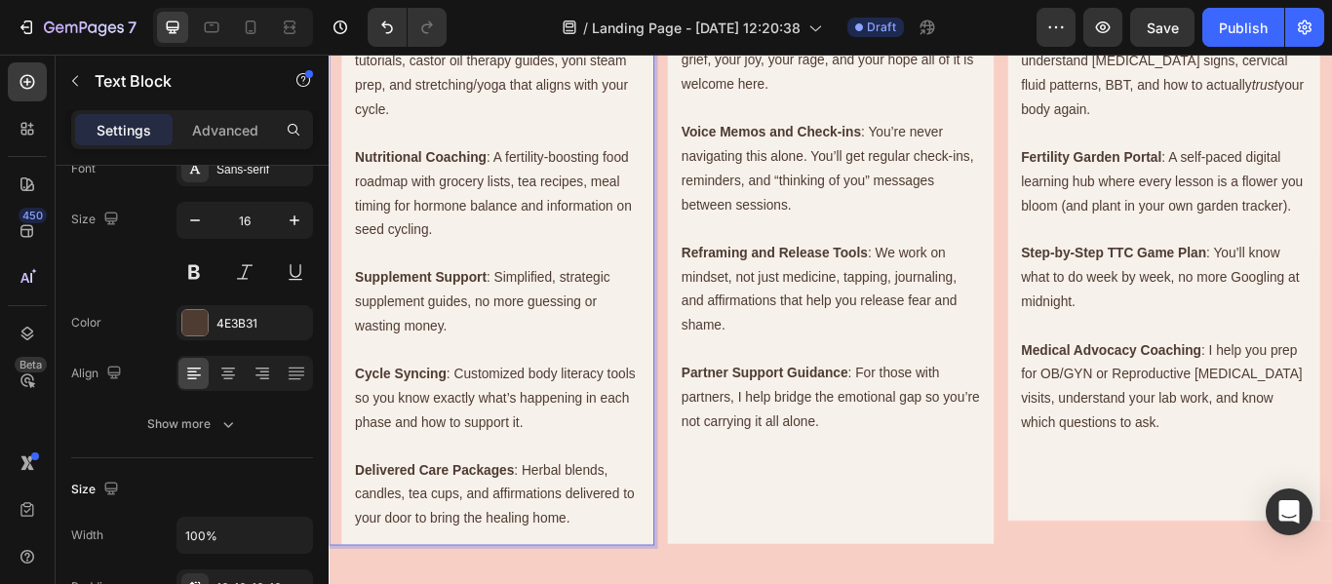
click at [607, 408] on div "Physical Support Looks Like: Body-Based Practices : Womb massage tutorials, cas…" at bounding box center [518, 287] width 379 height 680
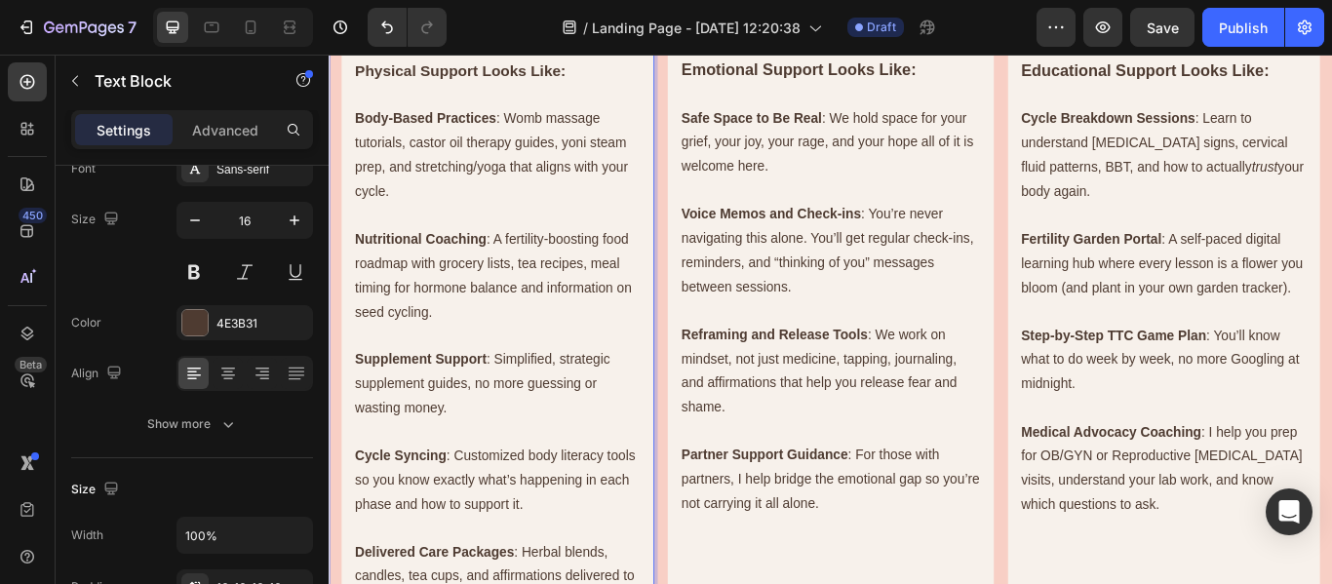
scroll to position [956, 0]
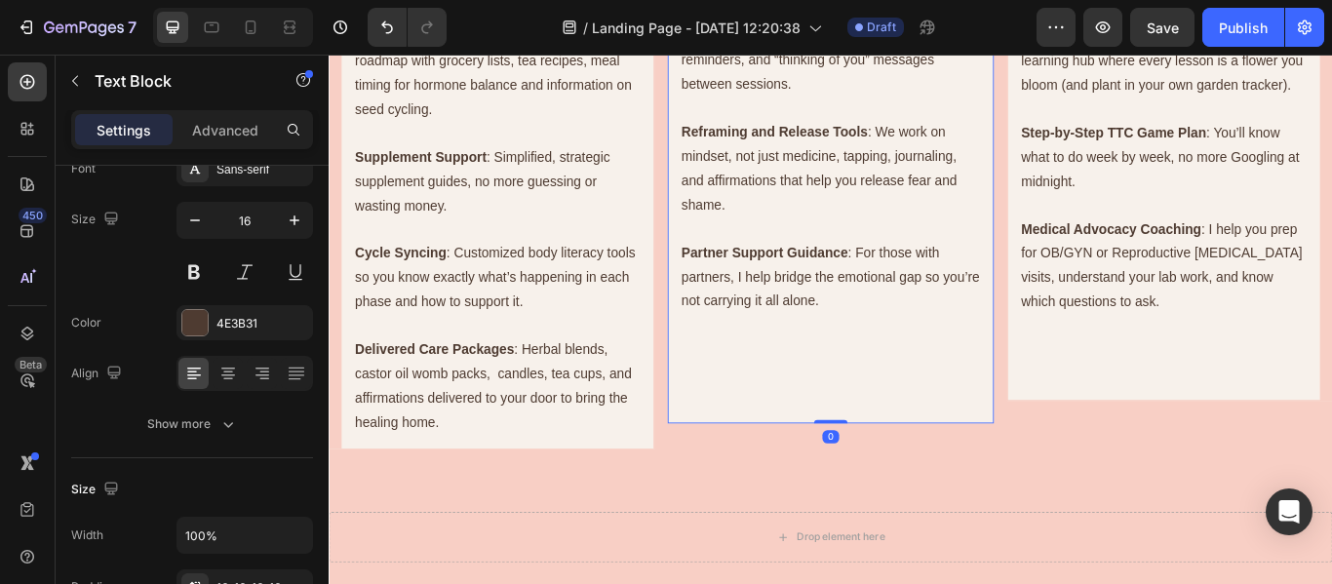
scroll to position [1165, 0]
click at [497, 482] on p "Delivered Care Packages : Herbal blends, castor oil womb packs, candles, tea cu…" at bounding box center [525, 440] width 333 height 112
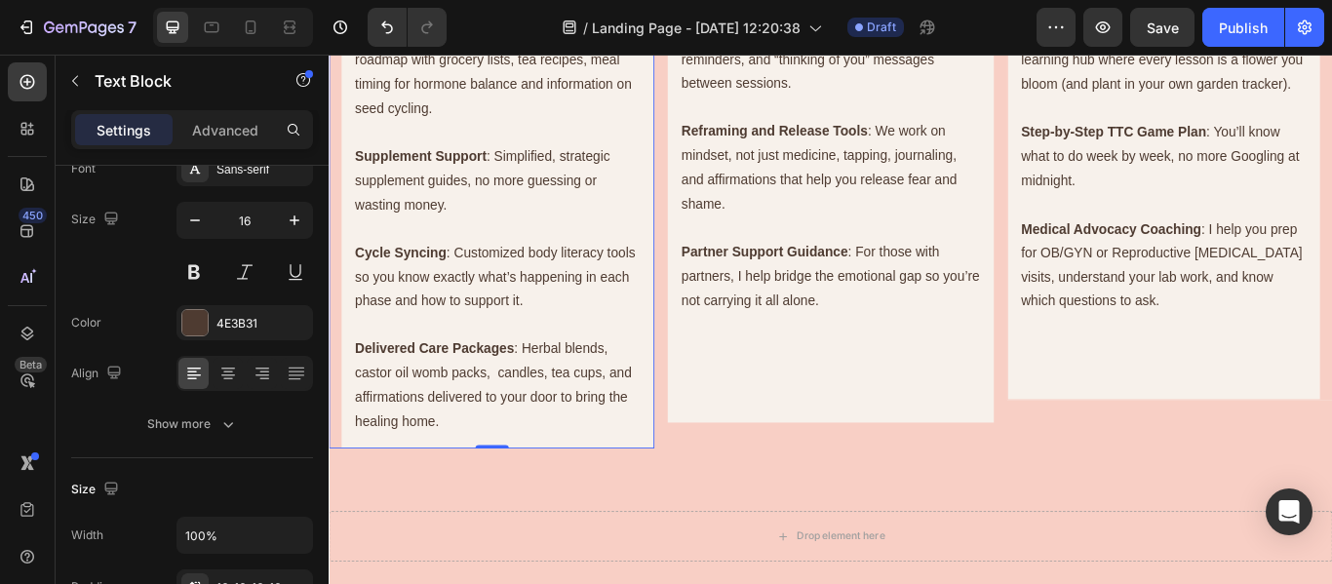
click at [466, 501] on div "Physical Support Looks Like: Body-Based Practices : Womb massage tutorials, cas…" at bounding box center [518, 160] width 379 height 708
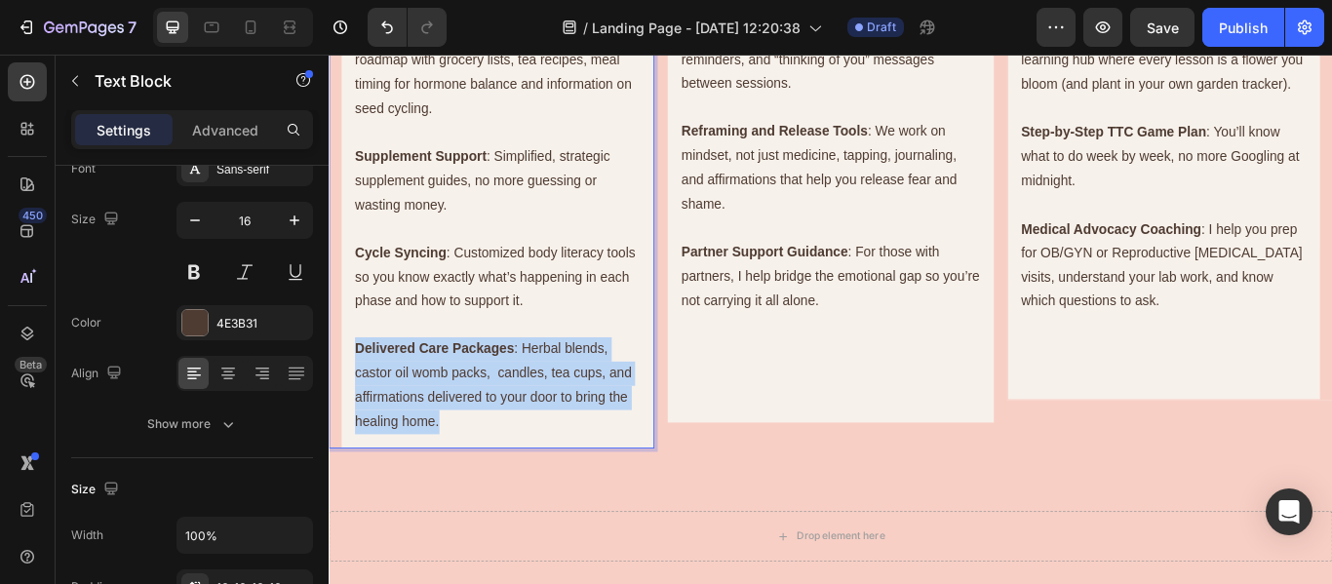
click at [466, 501] on div "Physical Support Looks Like: Body-Based Practices : Womb massage tutorials, cas…" at bounding box center [518, 160] width 379 height 708
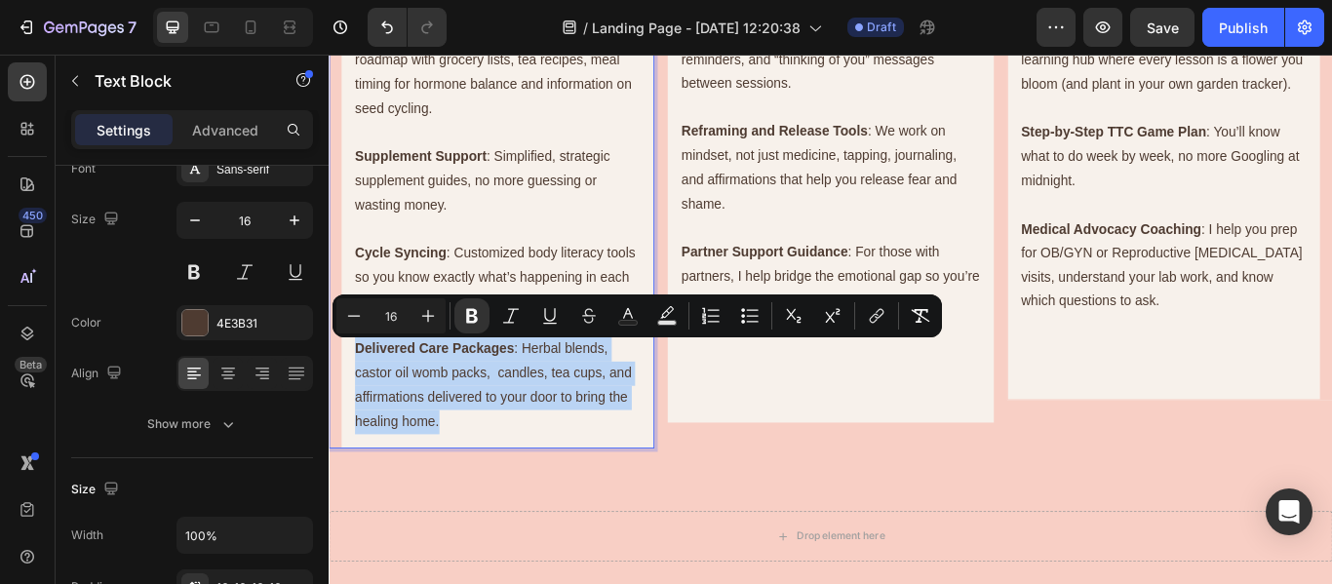
click at [466, 501] on div "Physical Support Looks Like: Body-Based Practices : Womb massage tutorials, cas…" at bounding box center [518, 160] width 379 height 708
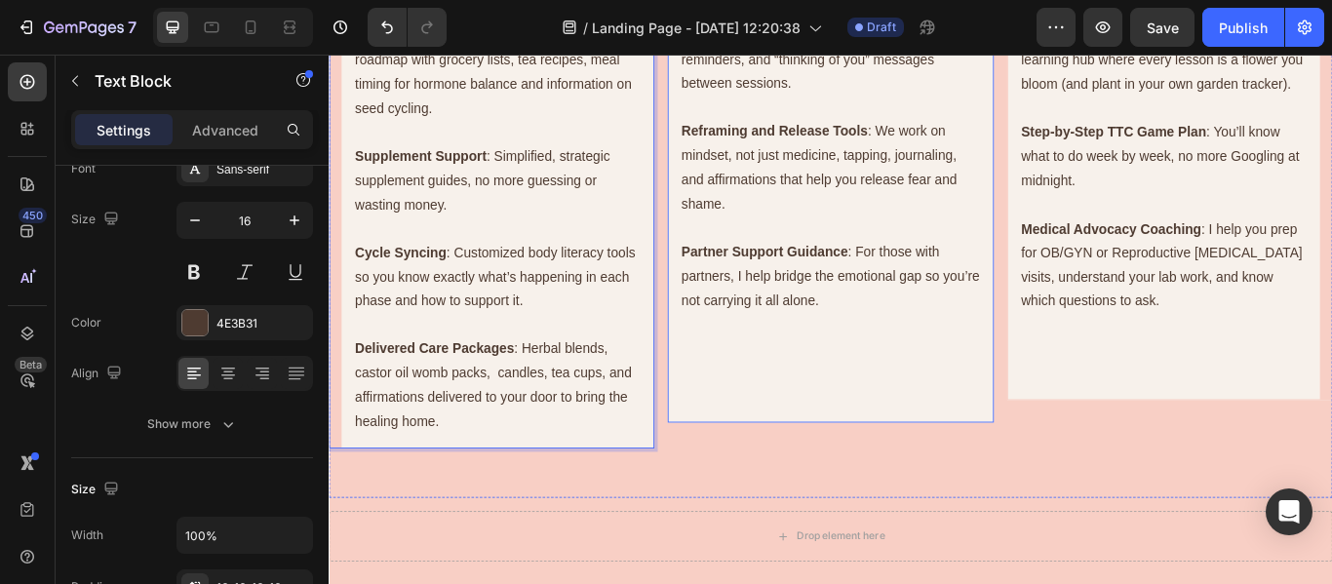
click at [830, 392] on p "Rich Text Editor. Editing area: main" at bounding box center [913, 397] width 348 height 28
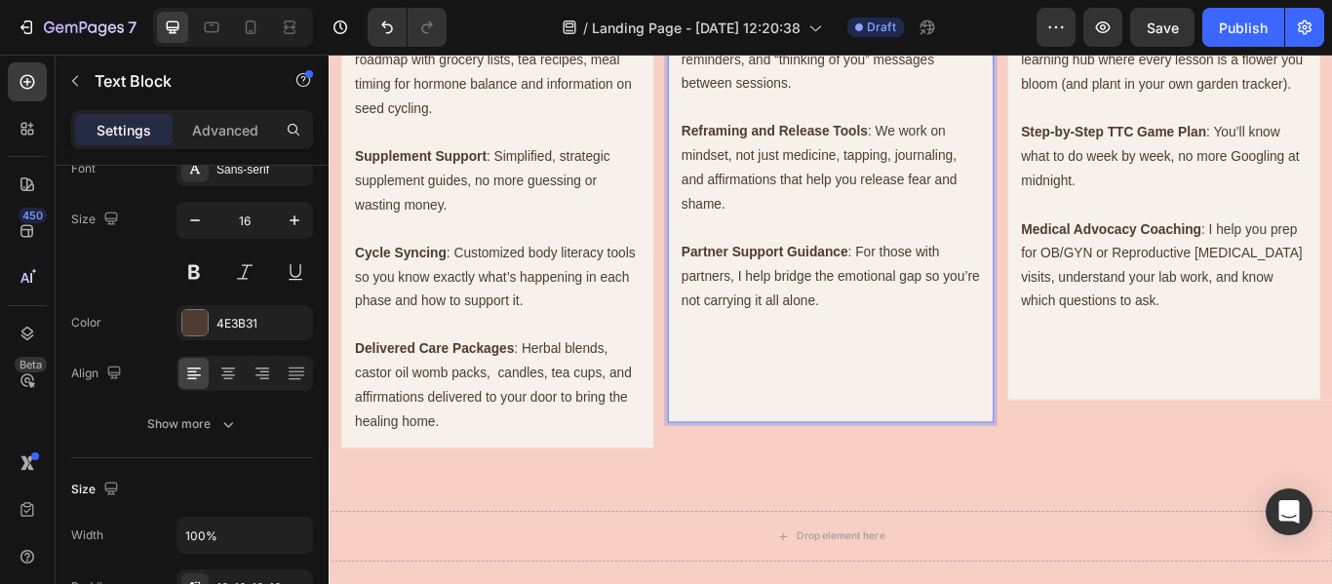
click at [830, 392] on p "Rich Text Editor. Editing area: main" at bounding box center [913, 397] width 348 height 28
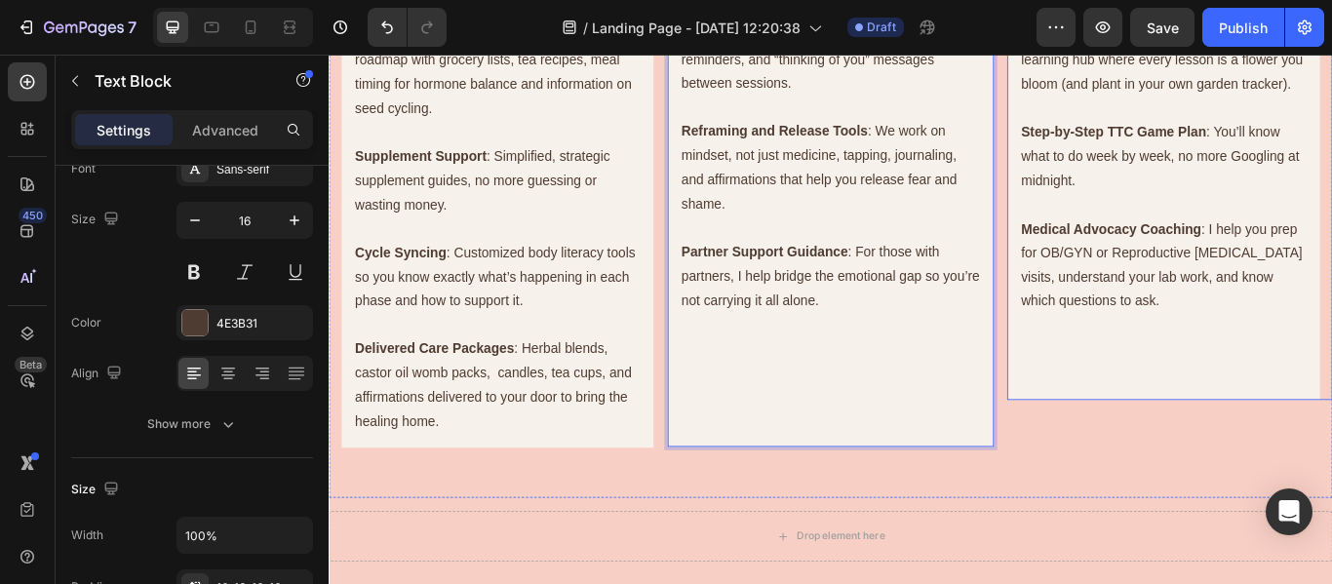
click at [1161, 413] on p "Rich Text Editor. Editing area: main" at bounding box center [1302, 398] width 333 height 28
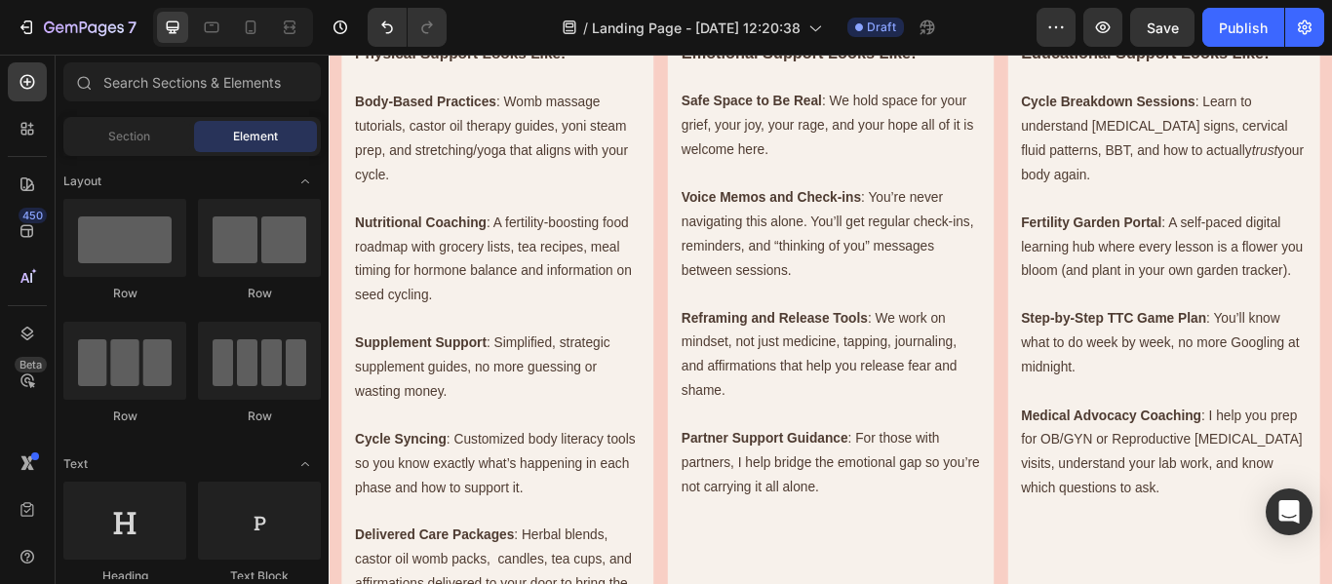
scroll to position [952, 0]
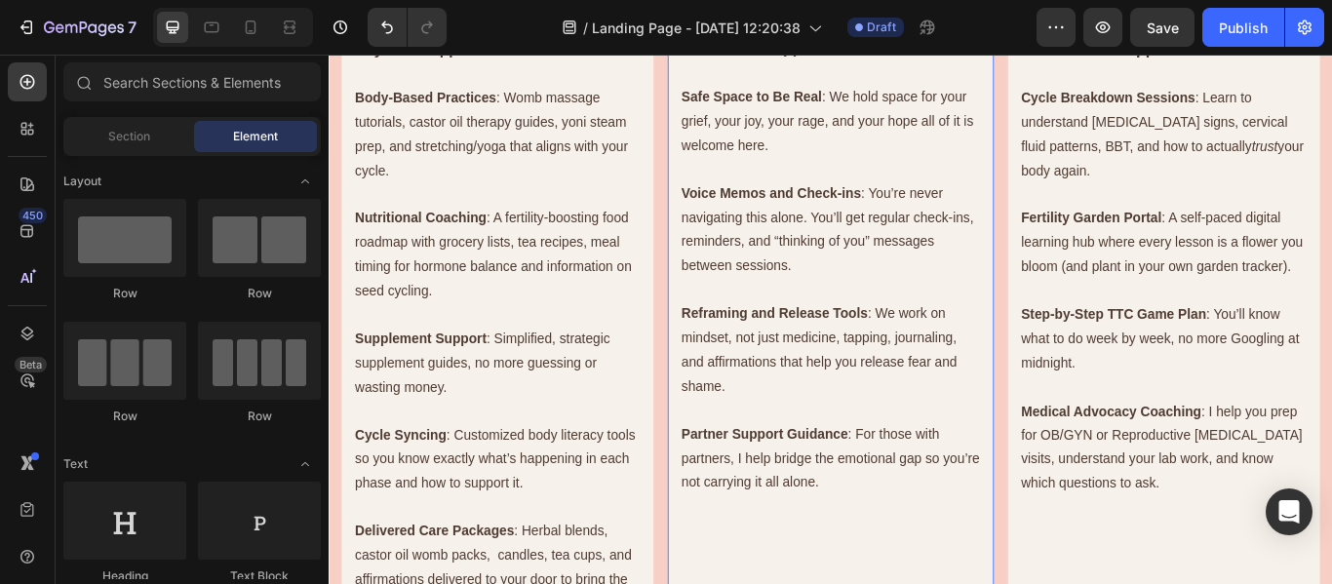
click at [943, 401] on p "Reframing and Release Tools : We work on mindset, not just medicine, tapping, j…" at bounding box center [913, 399] width 348 height 112
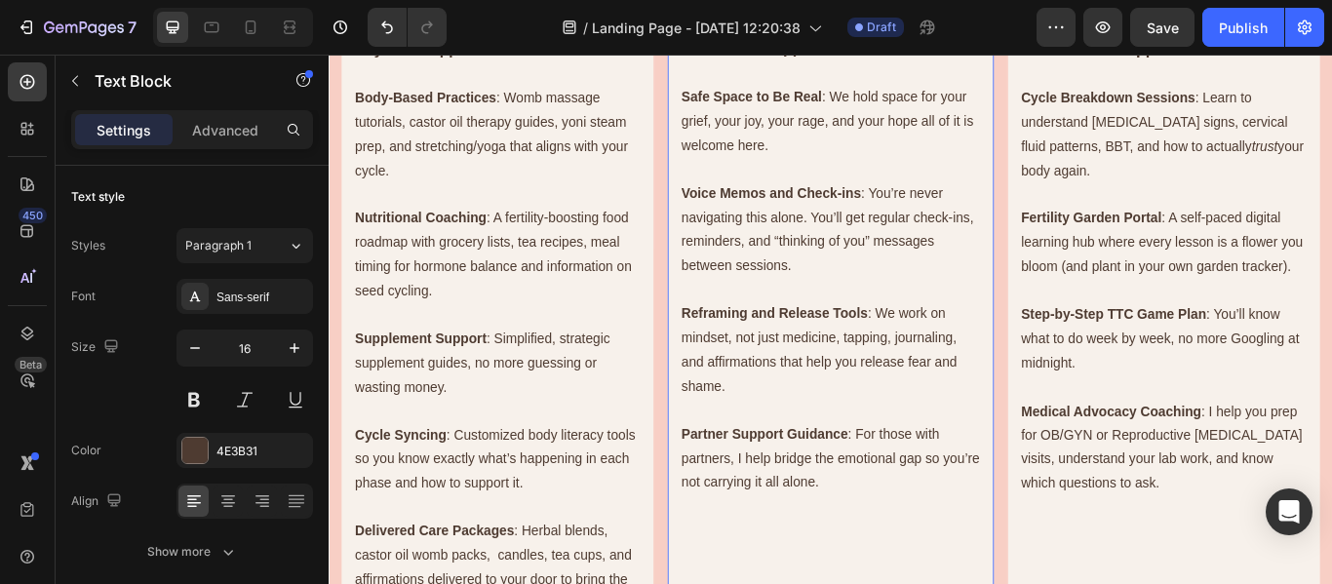
scroll to position [934, 0]
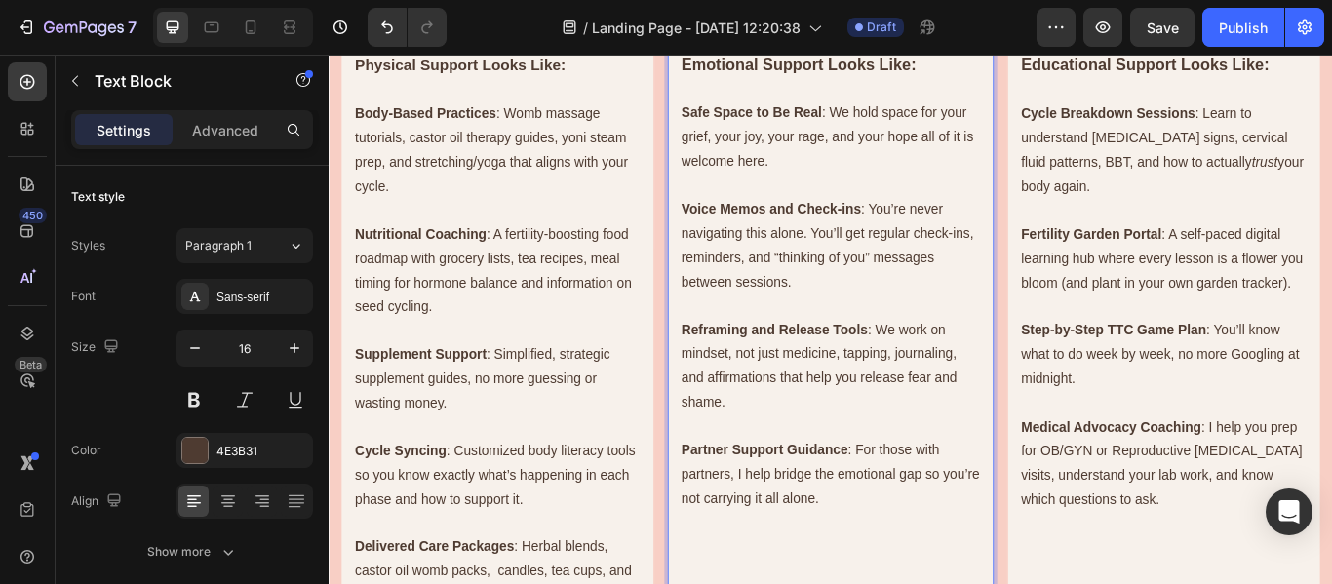
click at [803, 448] on p "Reframing and Release Tools : We work on mindset, not just medicine, tapping, j…" at bounding box center [913, 418] width 348 height 112
click at [761, 462] on p "Reframing and Release Tools : We work on mindset, not just medicine, tapping, j…" at bounding box center [913, 418] width 348 height 112
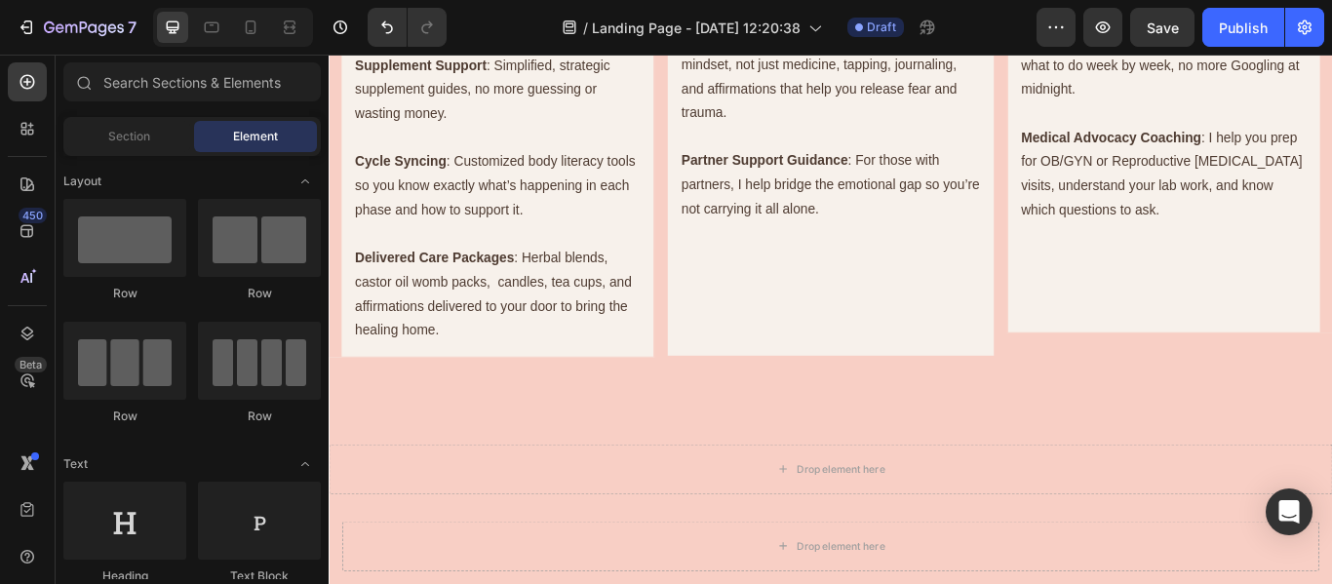
scroll to position [1354, 0]
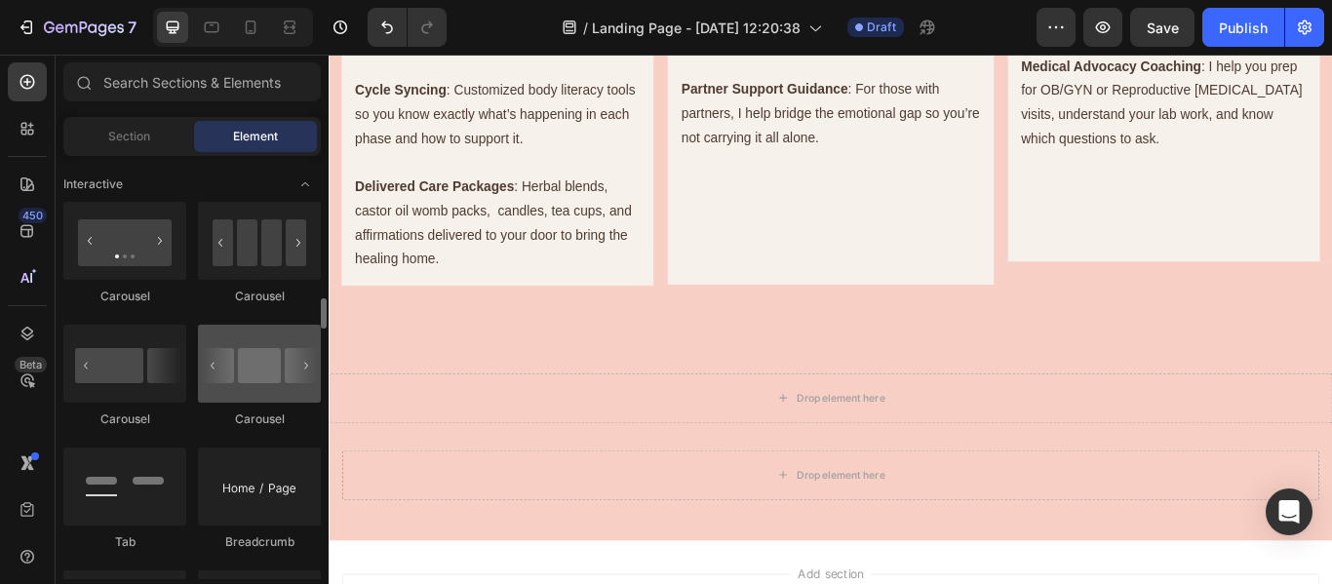
scroll to position [1941, 0]
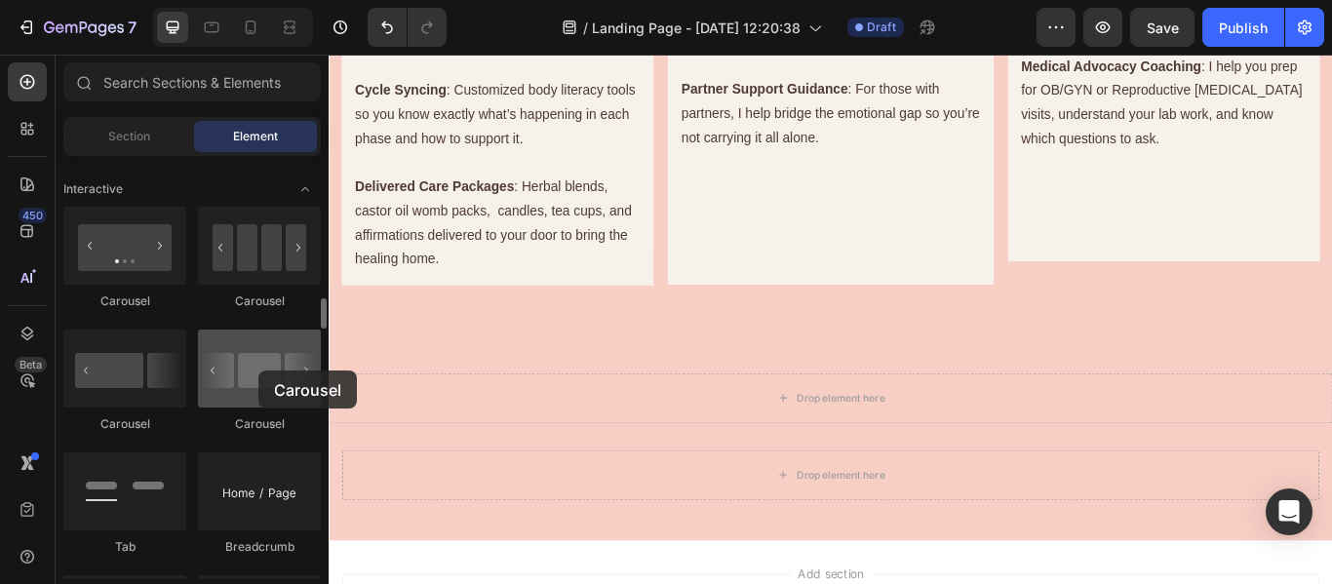
click at [258, 371] on div at bounding box center [259, 369] width 123 height 78
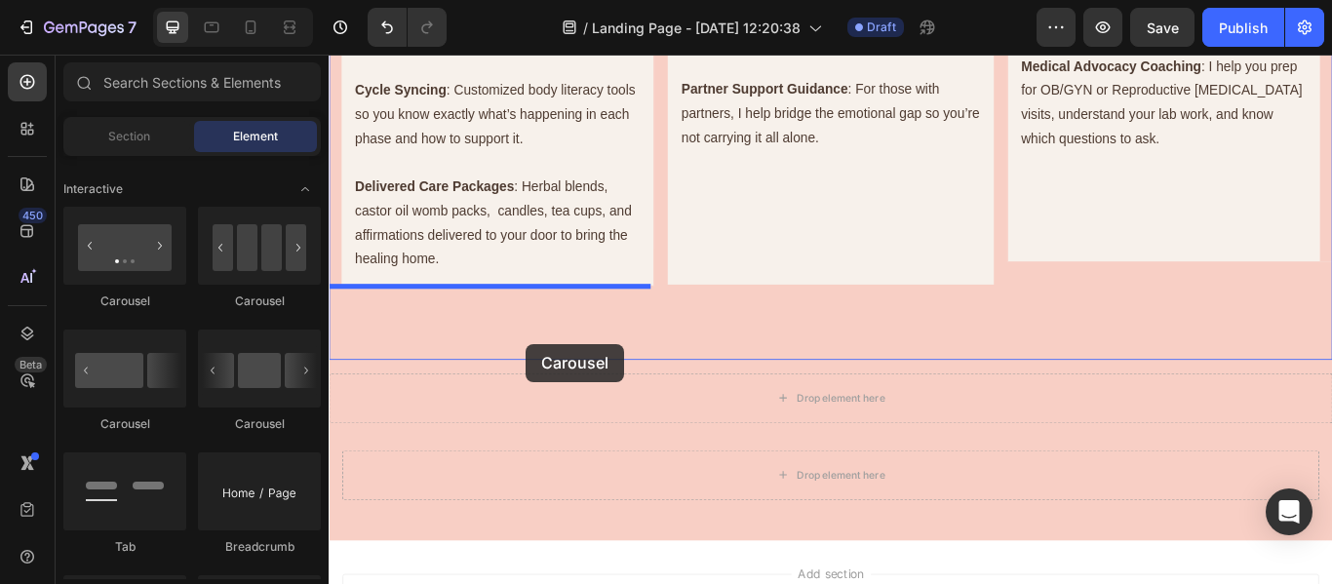
drag, startPoint x: 587, startPoint y: 425, endPoint x: 559, endPoint y: 392, distance: 43.6
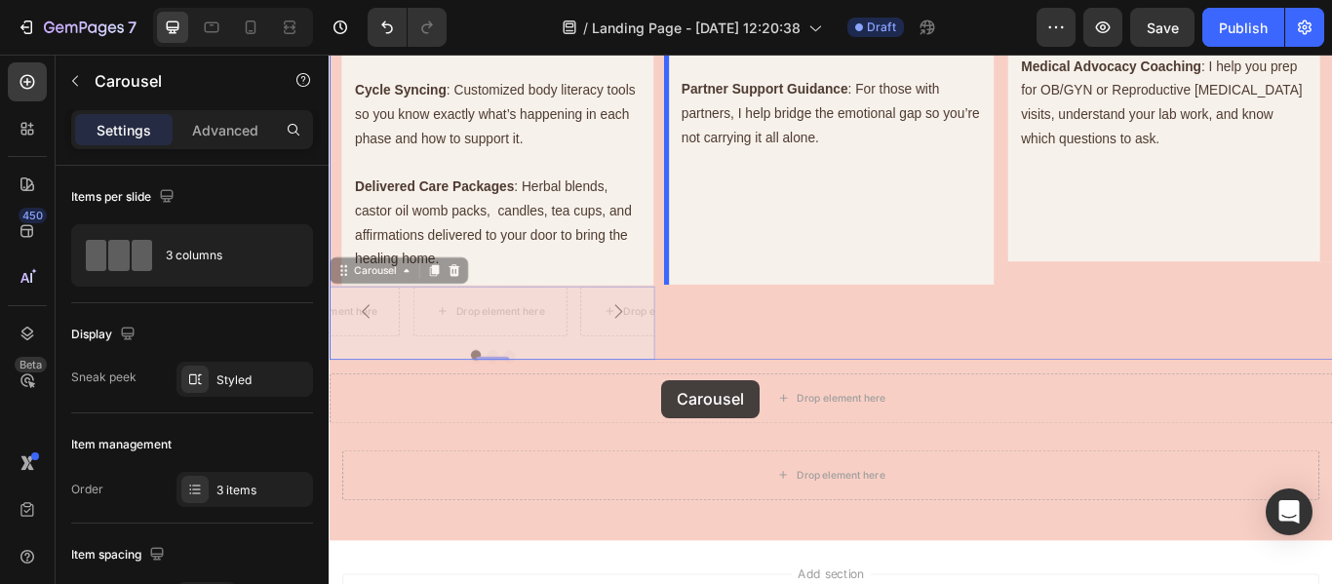
drag, startPoint x: 559, startPoint y: 388, endPoint x: 719, endPoint y: 435, distance: 166.7
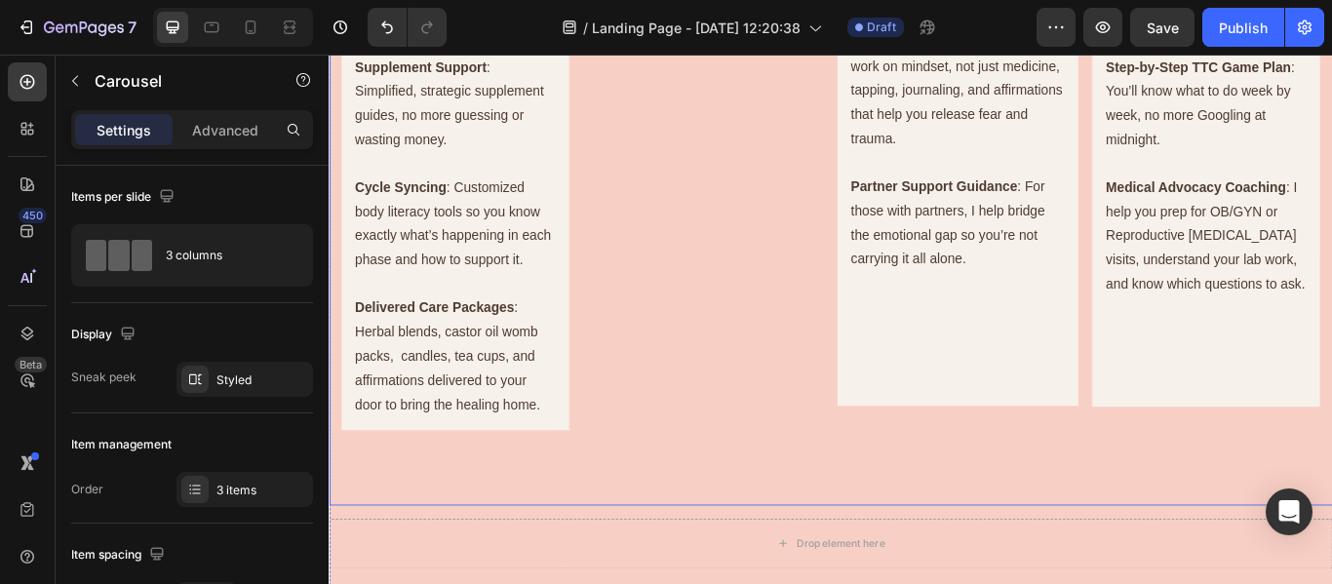
scroll to position [1440, 0]
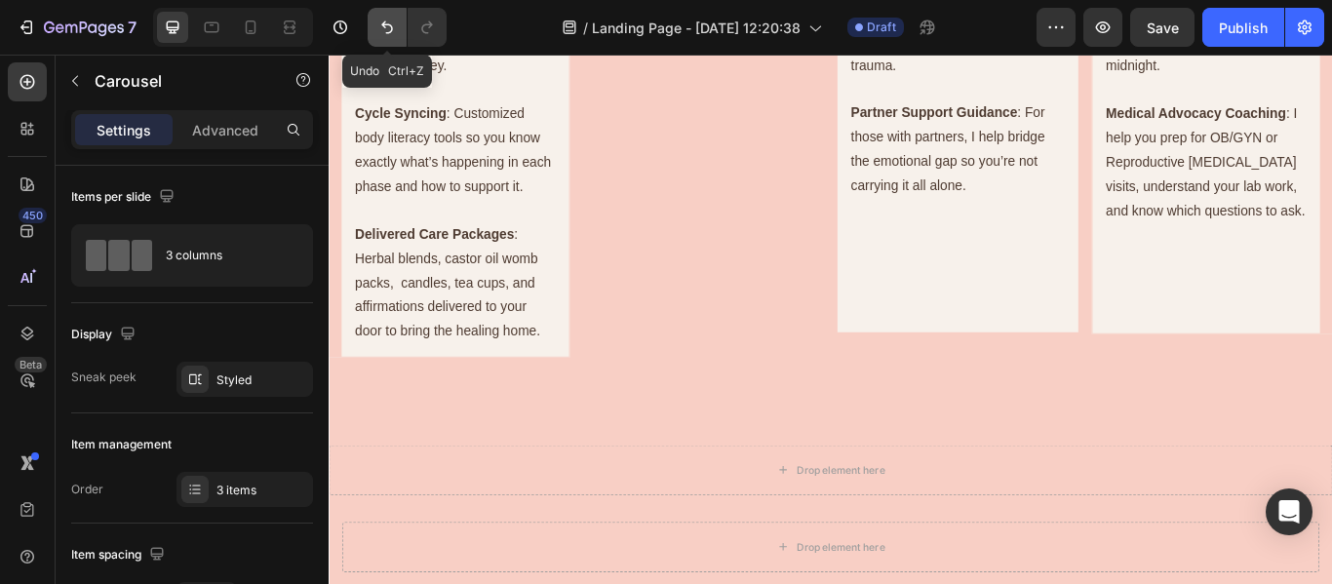
click at [386, 27] on icon "Undo/Redo" at bounding box center [387, 28] width 20 height 20
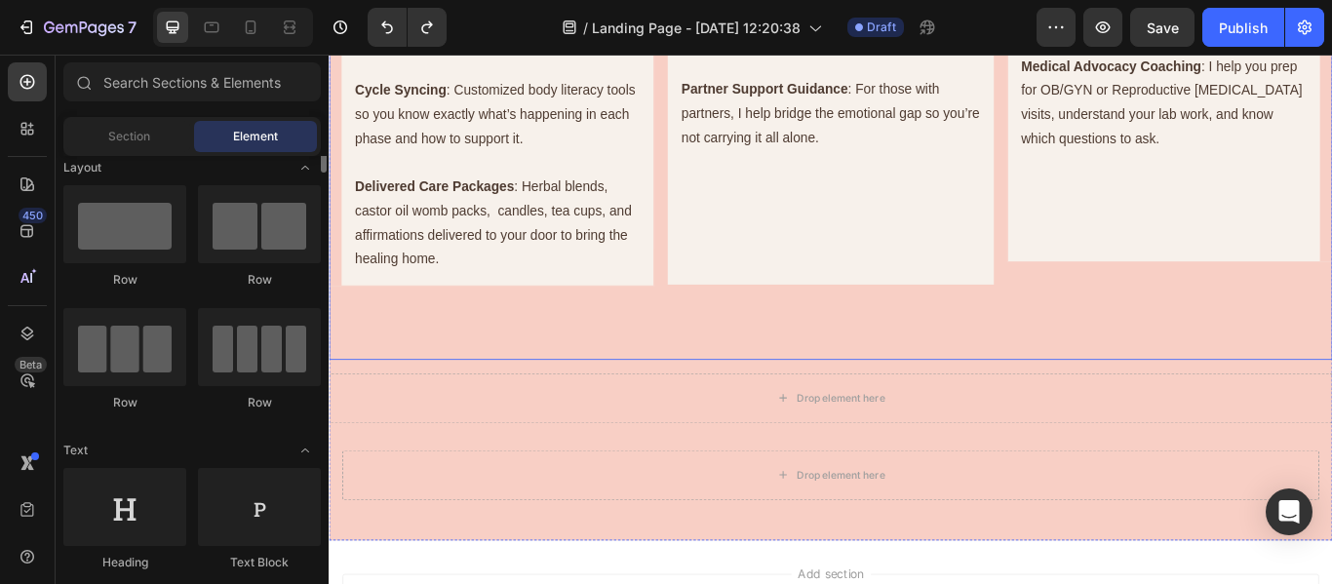
scroll to position [0, 0]
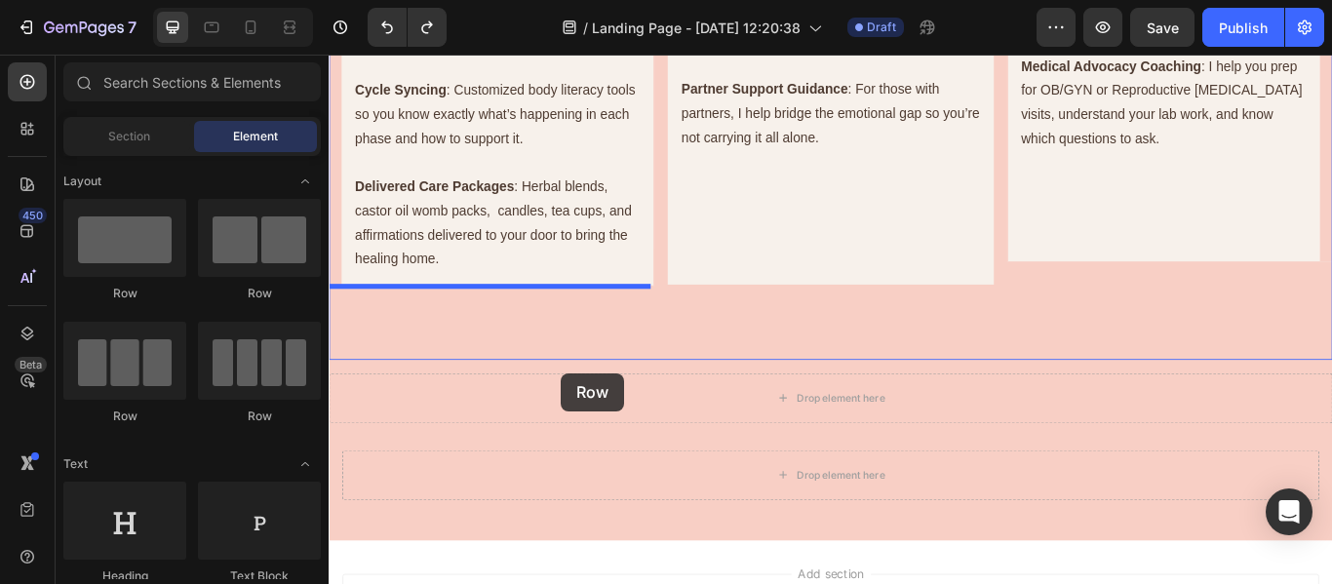
drag, startPoint x: 447, startPoint y: 431, endPoint x: 600, endPoint y: 426, distance: 153.2
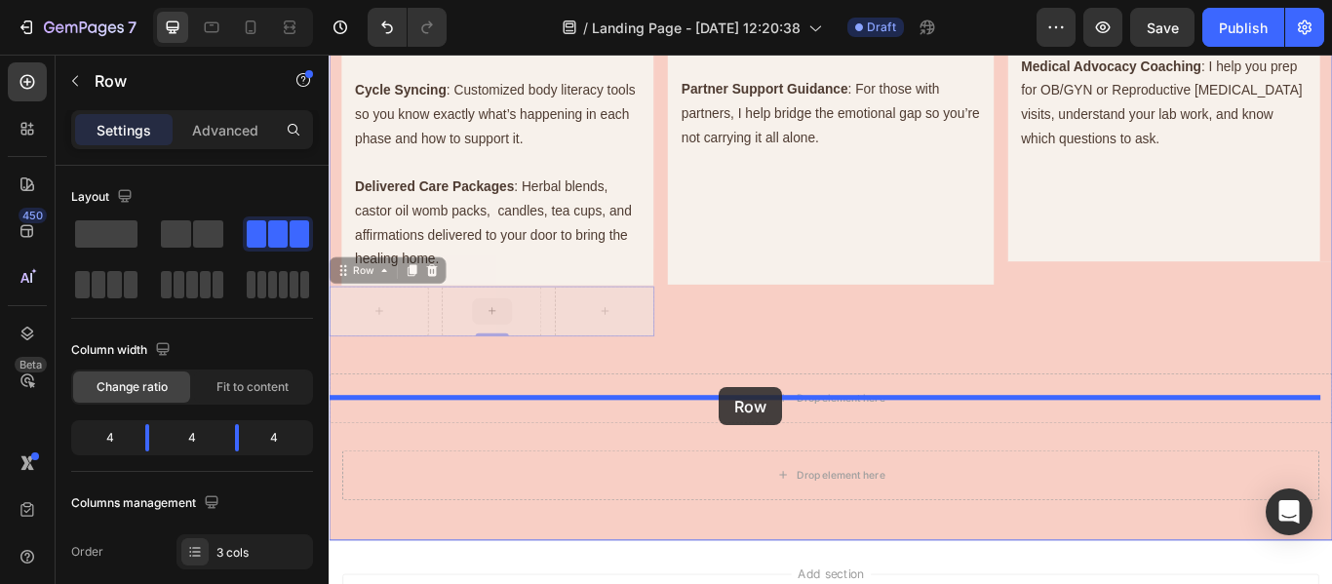
drag, startPoint x: 551, startPoint y: 336, endPoint x: 784, endPoint y: 443, distance: 256.6
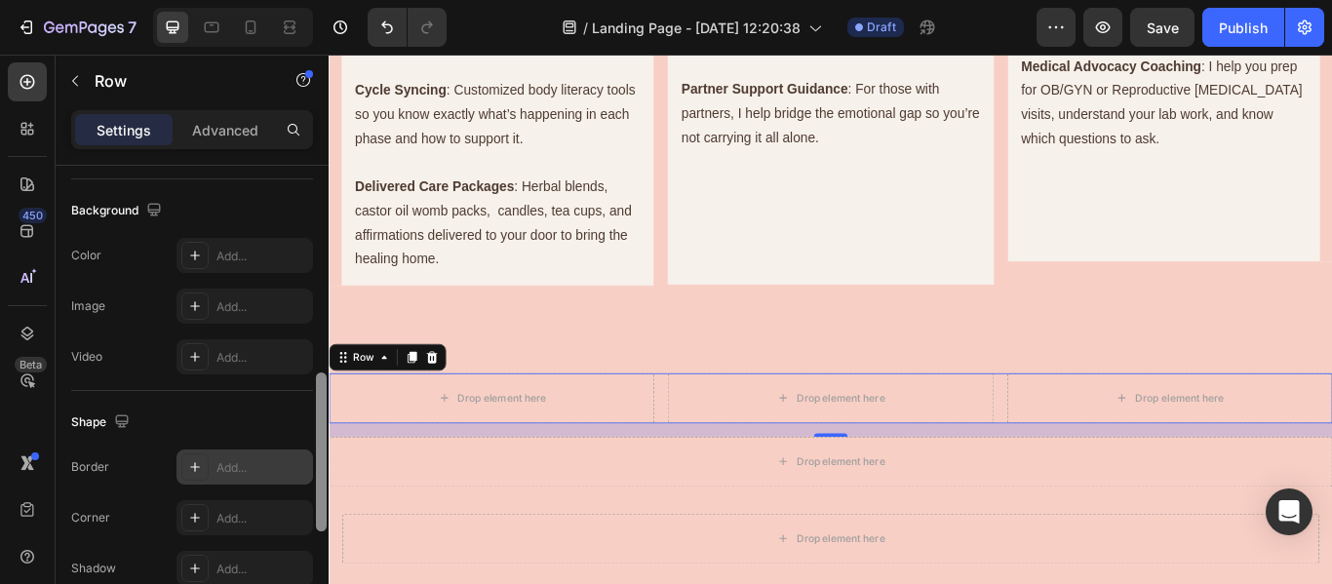
drag, startPoint x: 324, startPoint y: 216, endPoint x: 301, endPoint y: 465, distance: 250.7
click at [301, 465] on div "Layout Column width Change ratio Fit to content 4 4 4 Columns management Order …" at bounding box center [192, 403] width 273 height 474
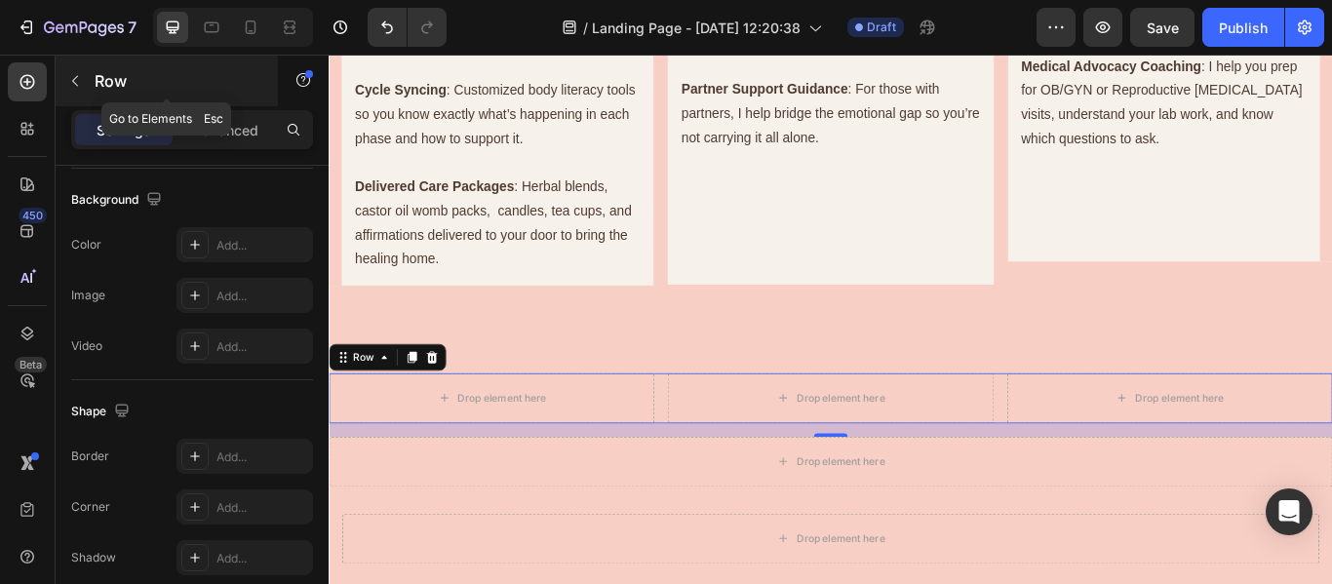
click at [76, 75] on icon "button" at bounding box center [75, 81] width 16 height 16
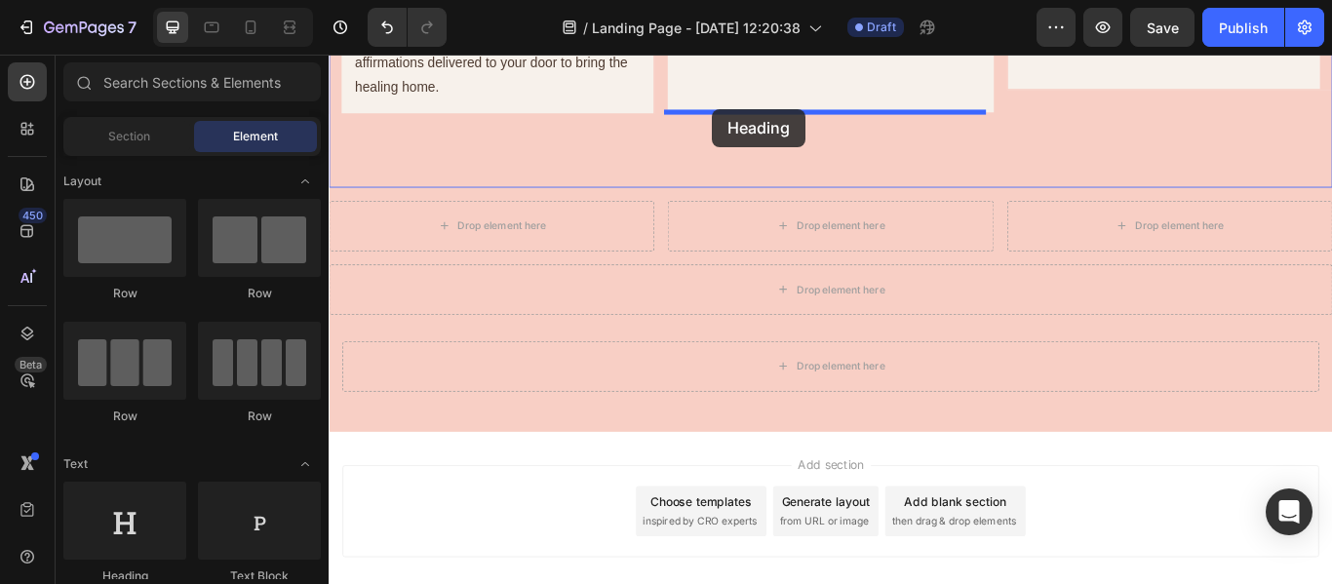
scroll to position [1531, 0]
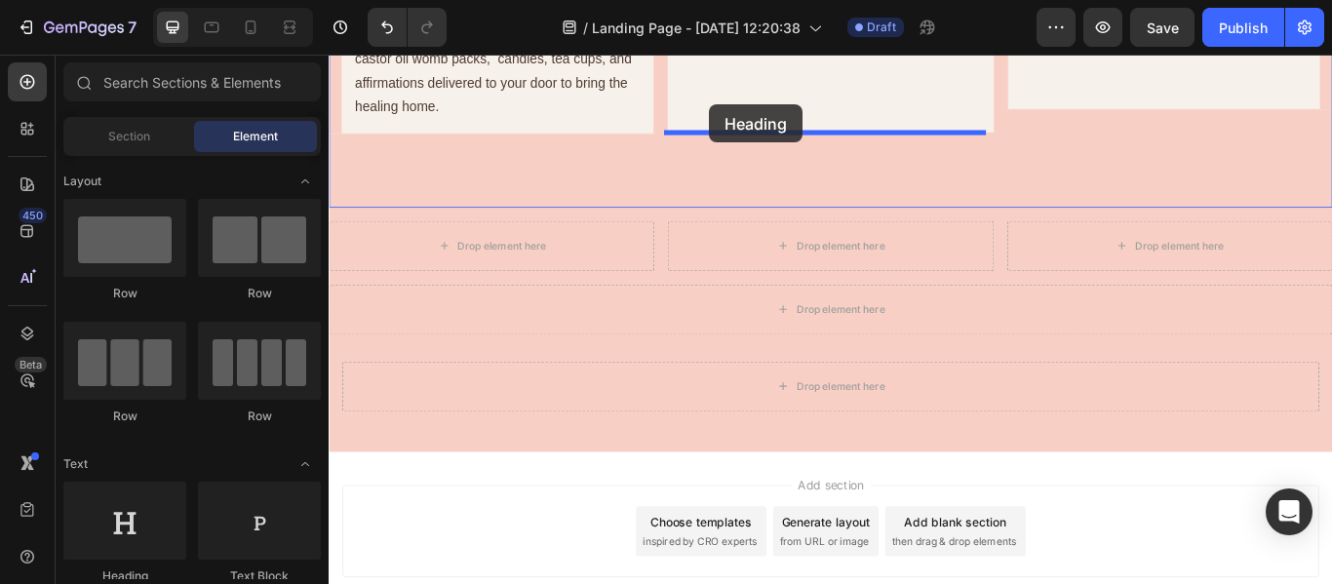
drag, startPoint x: 473, startPoint y: 585, endPoint x: 775, endPoint y: 122, distance: 552.7
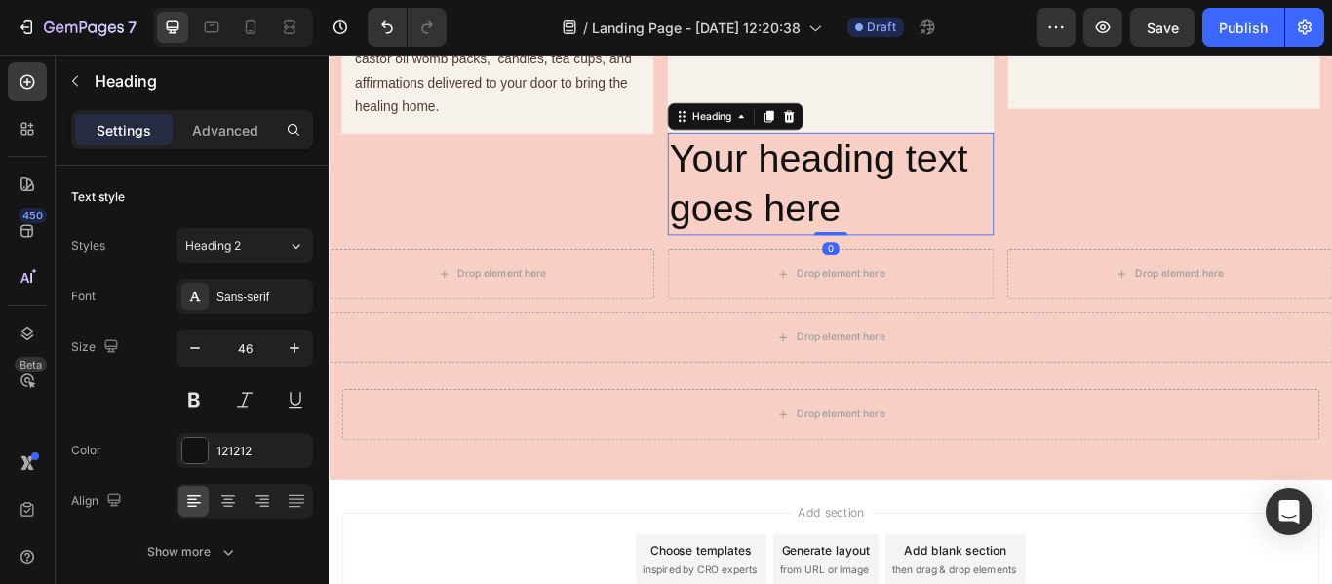
click at [789, 256] on h2 "Your heading text goes here" at bounding box center [913, 205] width 379 height 121
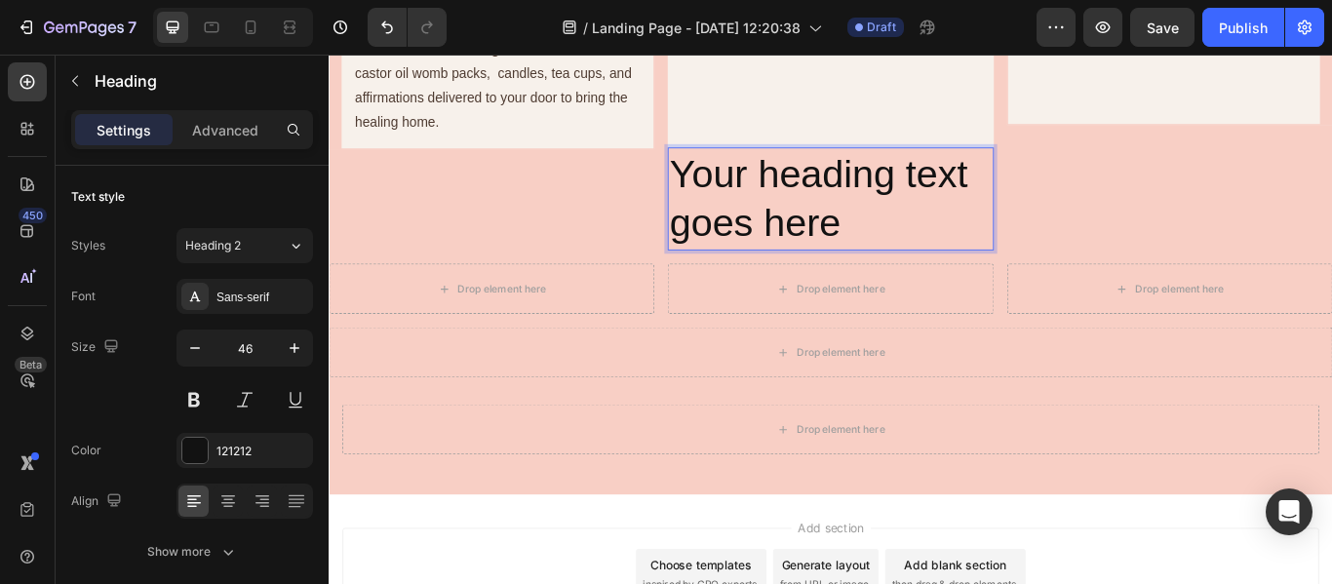
click at [861, 221] on p "Your heading text goes here" at bounding box center [914, 223] width 376 height 117
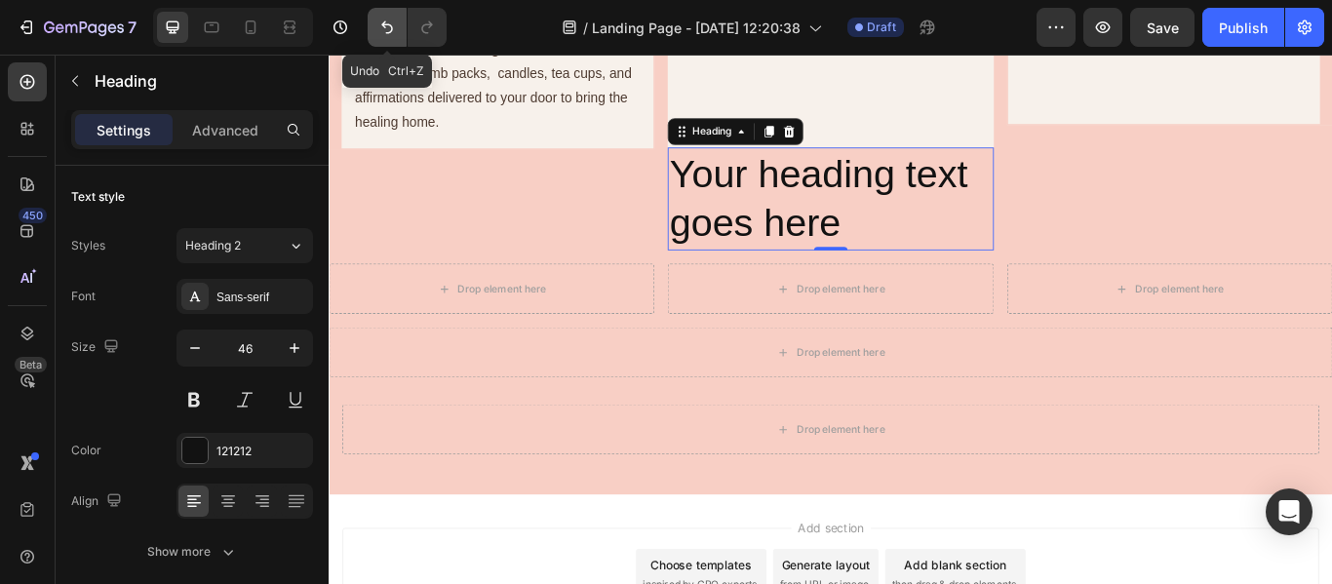
click at [385, 16] on button "Undo/Redo" at bounding box center [387, 27] width 39 height 39
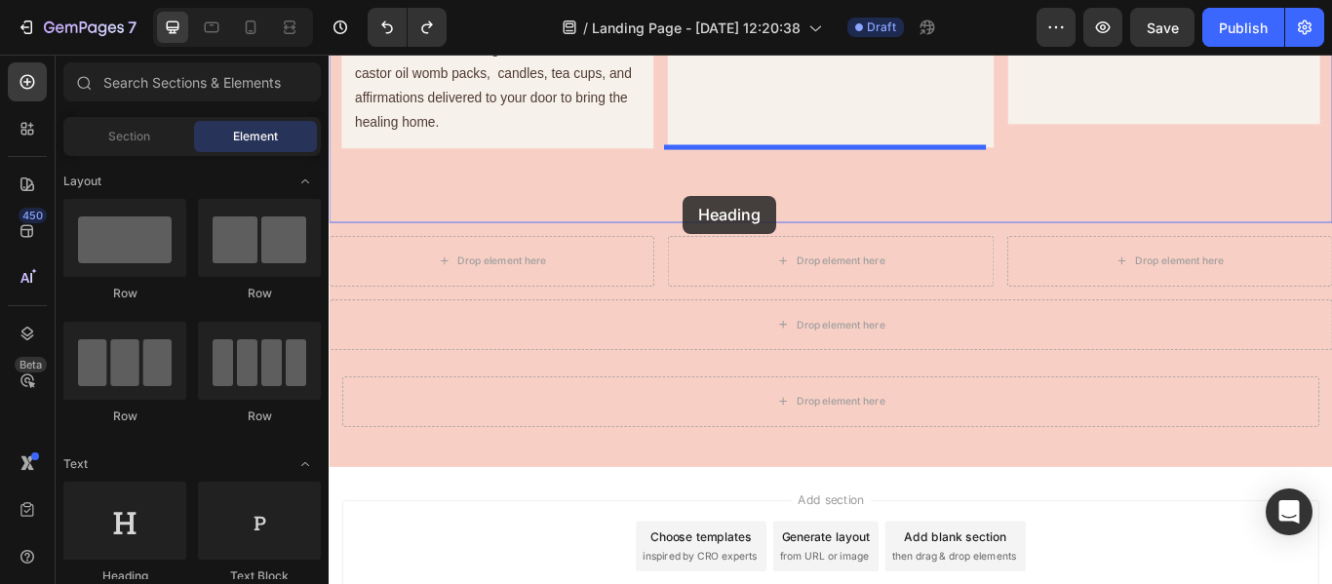
drag, startPoint x: 481, startPoint y: 584, endPoint x: 741, endPoint y: 219, distance: 448.2
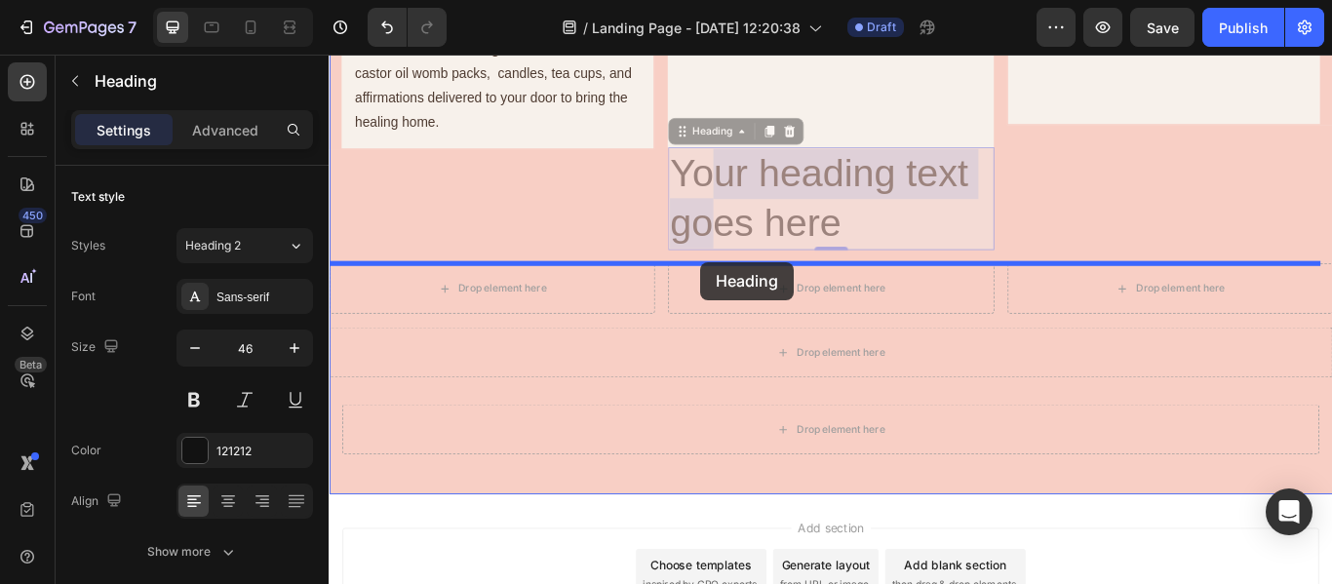
drag, startPoint x: 771, startPoint y: 213, endPoint x: 762, endPoint y: 296, distance: 83.4
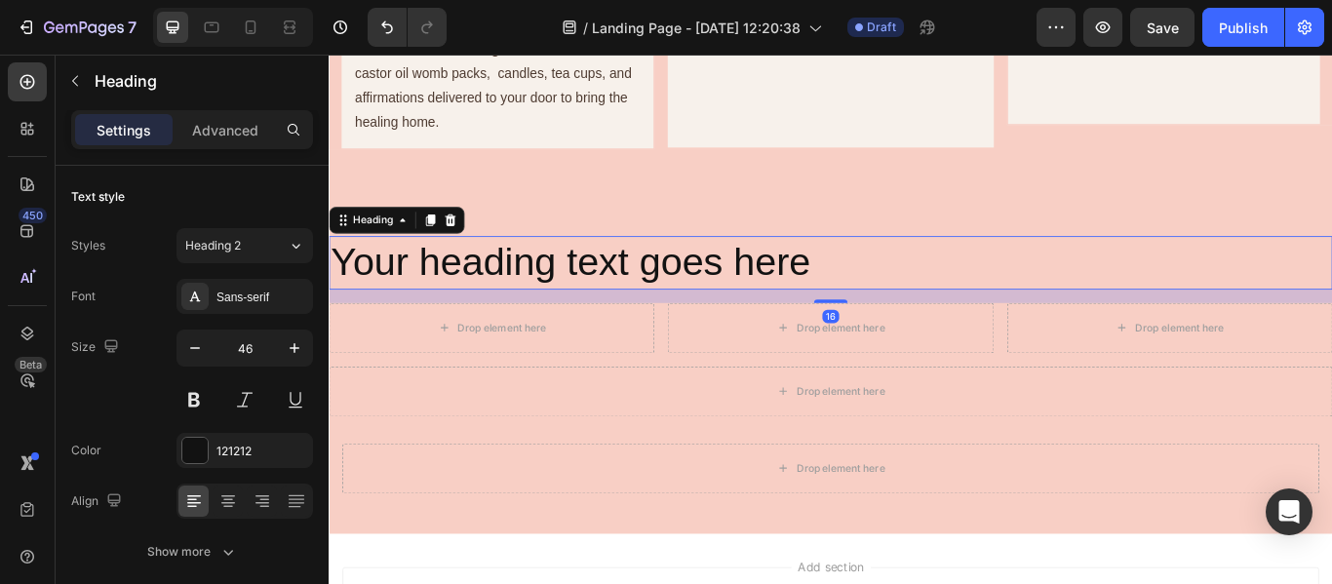
click at [840, 313] on h2 "Your heading text goes here" at bounding box center [914, 297] width 1171 height 62
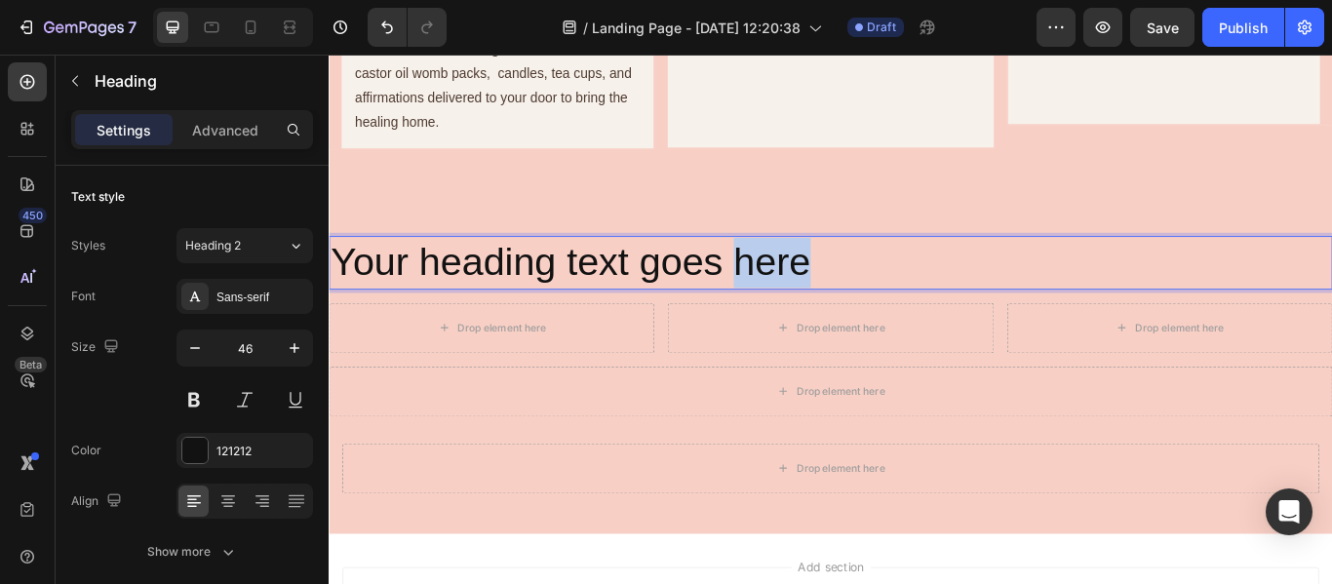
click at [840, 313] on p "Your heading text goes here" at bounding box center [914, 297] width 1167 height 59
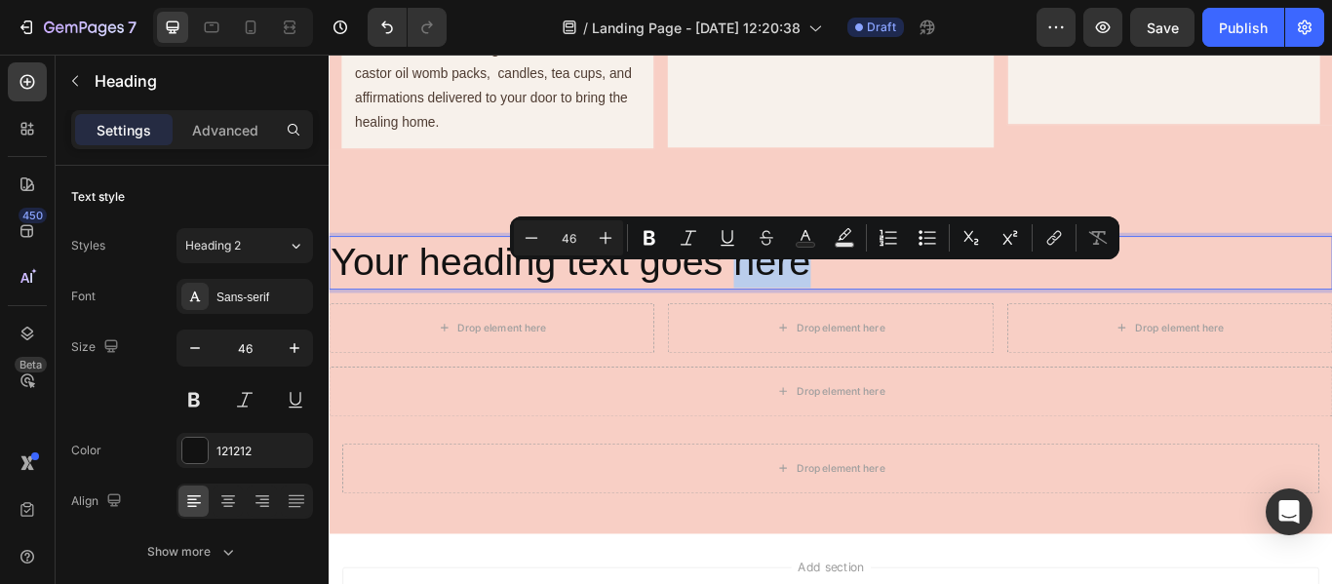
click at [840, 313] on p "Your heading text goes here" at bounding box center [914, 297] width 1167 height 59
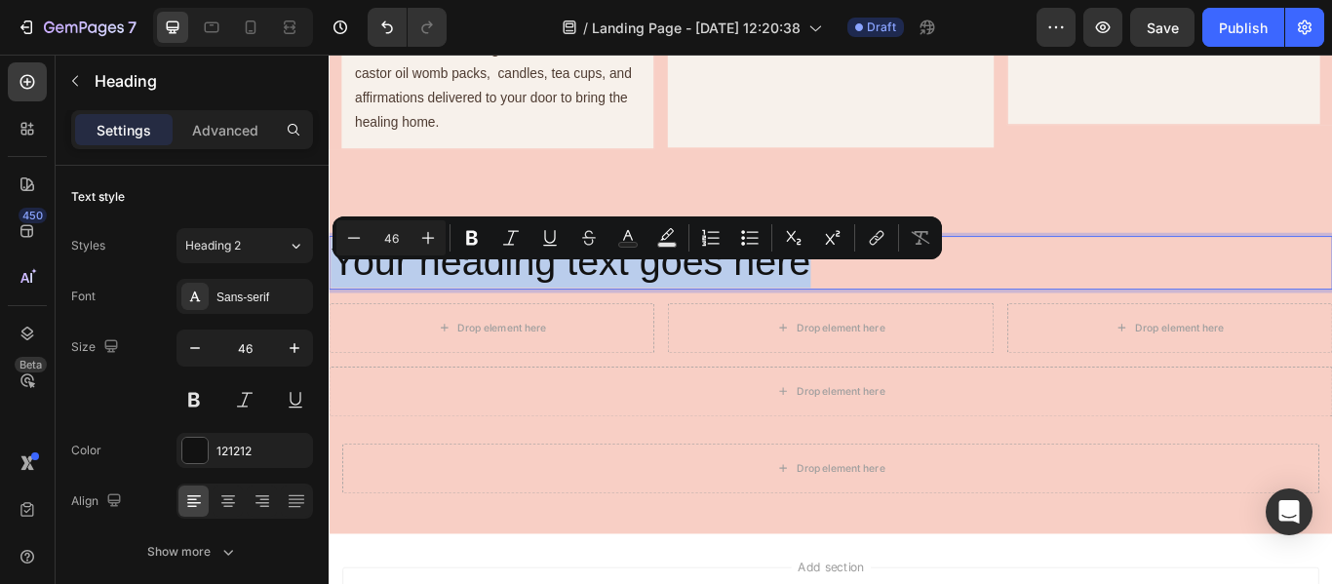
drag, startPoint x: 908, startPoint y: 315, endPoint x: 334, endPoint y: 308, distance: 574.6
click at [334, 308] on p "Your heading text goes here" at bounding box center [914, 297] width 1167 height 59
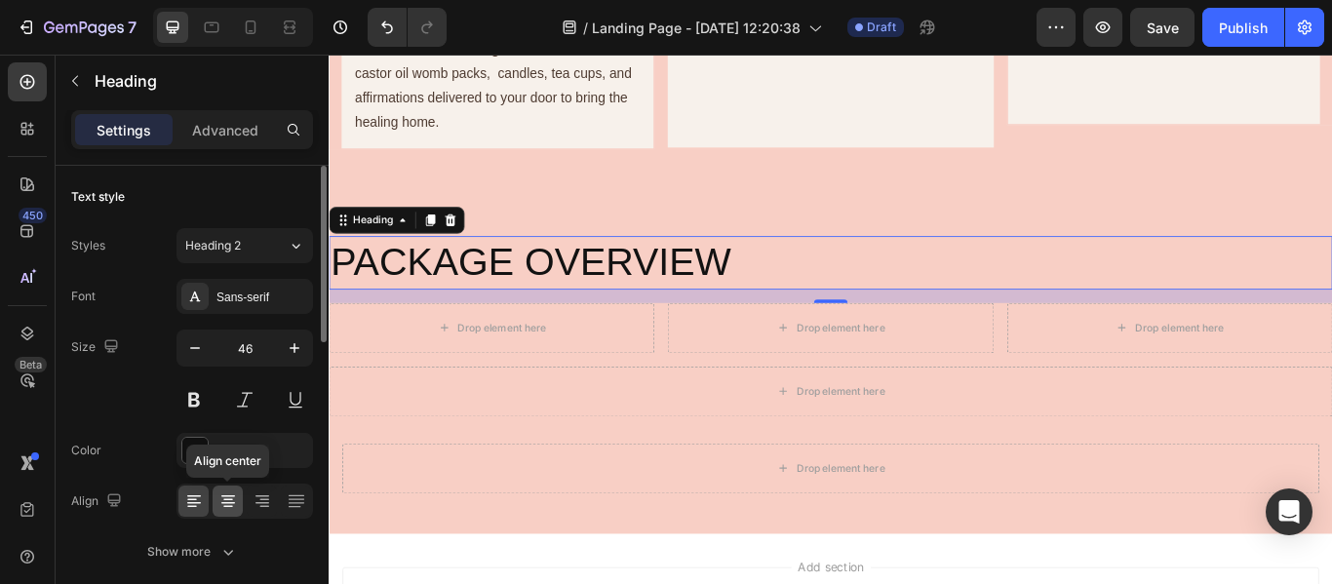
click at [222, 505] on icon at bounding box center [229, 502] width 20 height 20
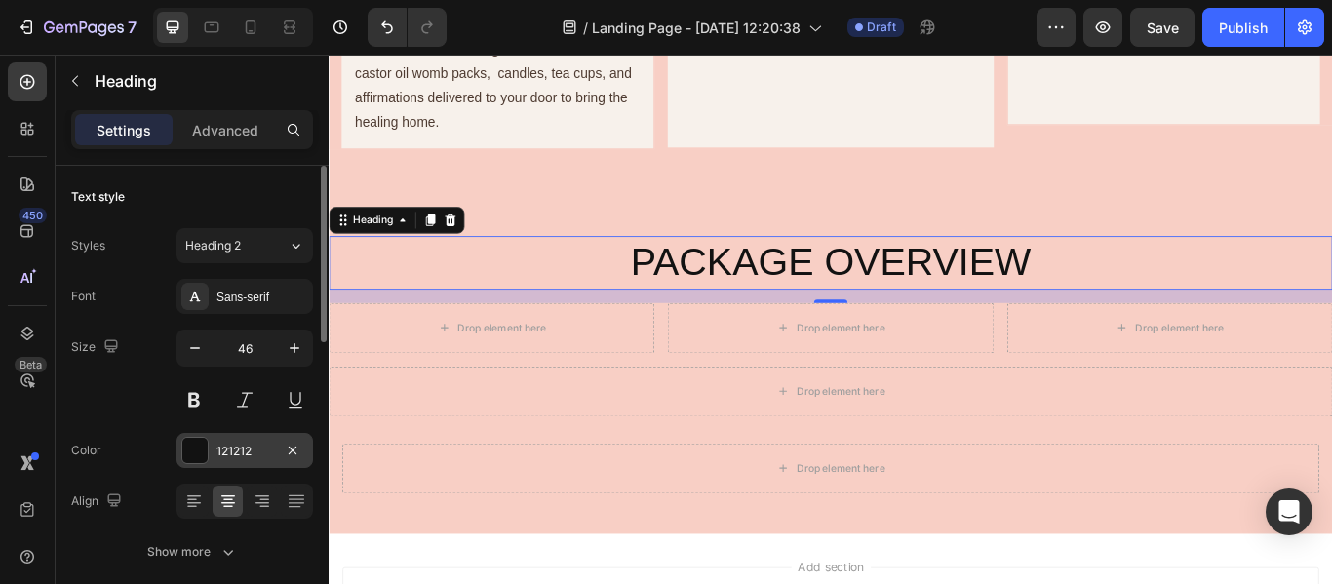
click at [233, 449] on div "121212" at bounding box center [245, 452] width 57 height 18
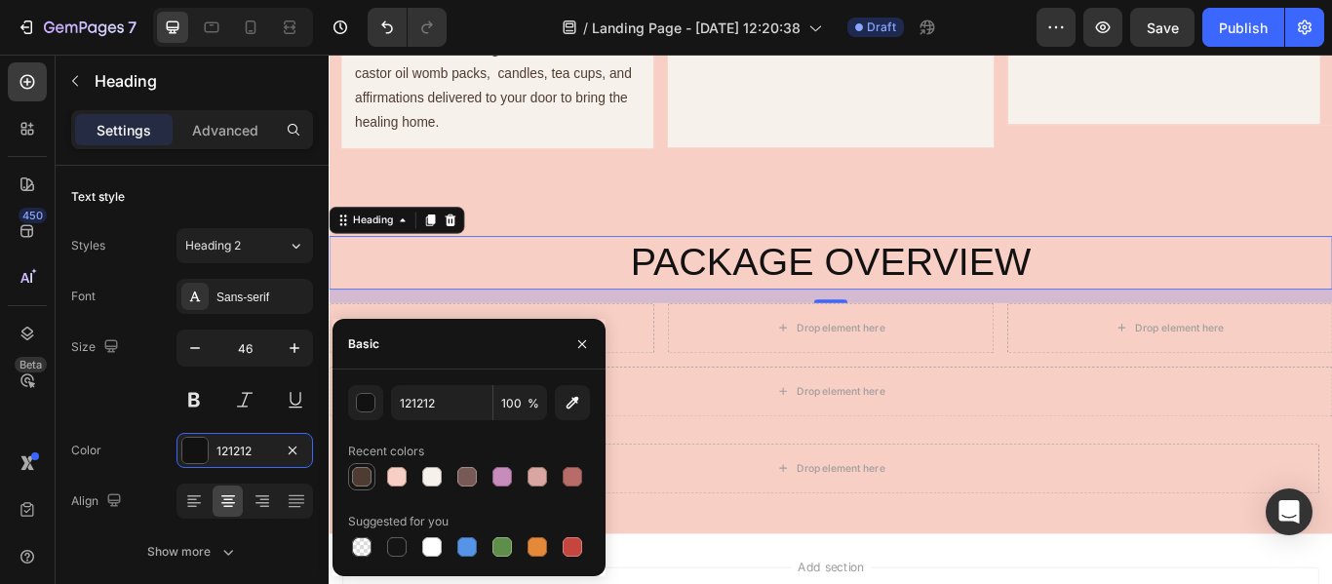
click at [367, 477] on div at bounding box center [362, 477] width 20 height 20
type input "4E3B31"
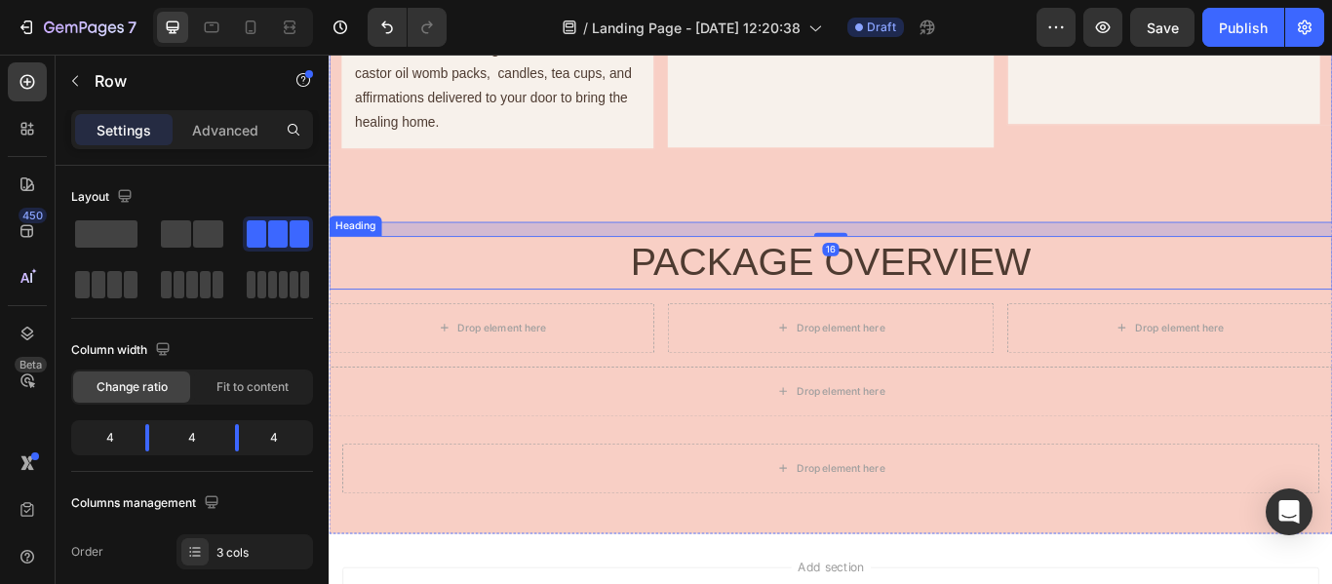
click at [659, 324] on p "PACKAGE OVERVIEW" at bounding box center [914, 297] width 1167 height 59
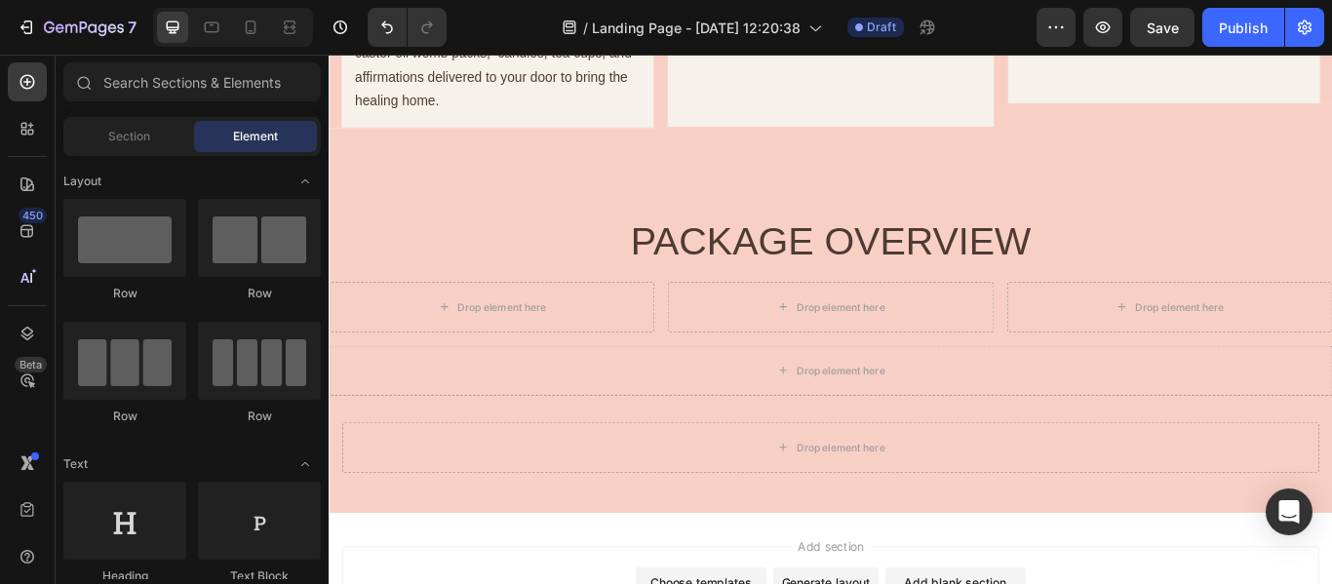
scroll to position [2352, 0]
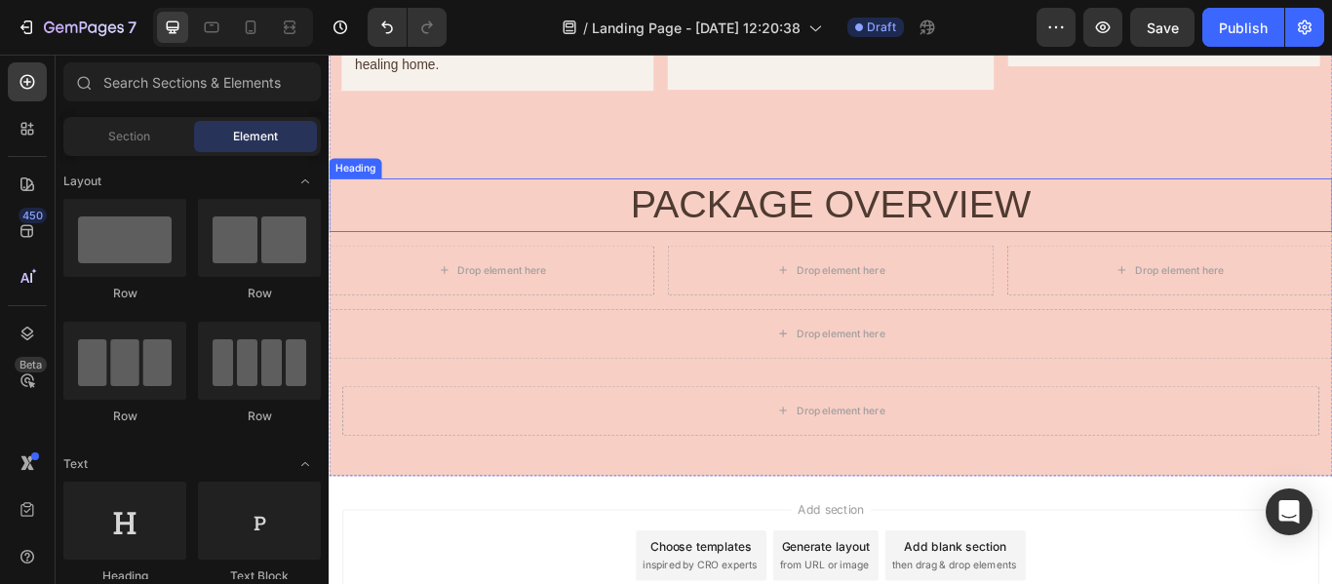
click at [977, 247] on h2 "PACKAGE OVERVIEW" at bounding box center [914, 230] width 1171 height 62
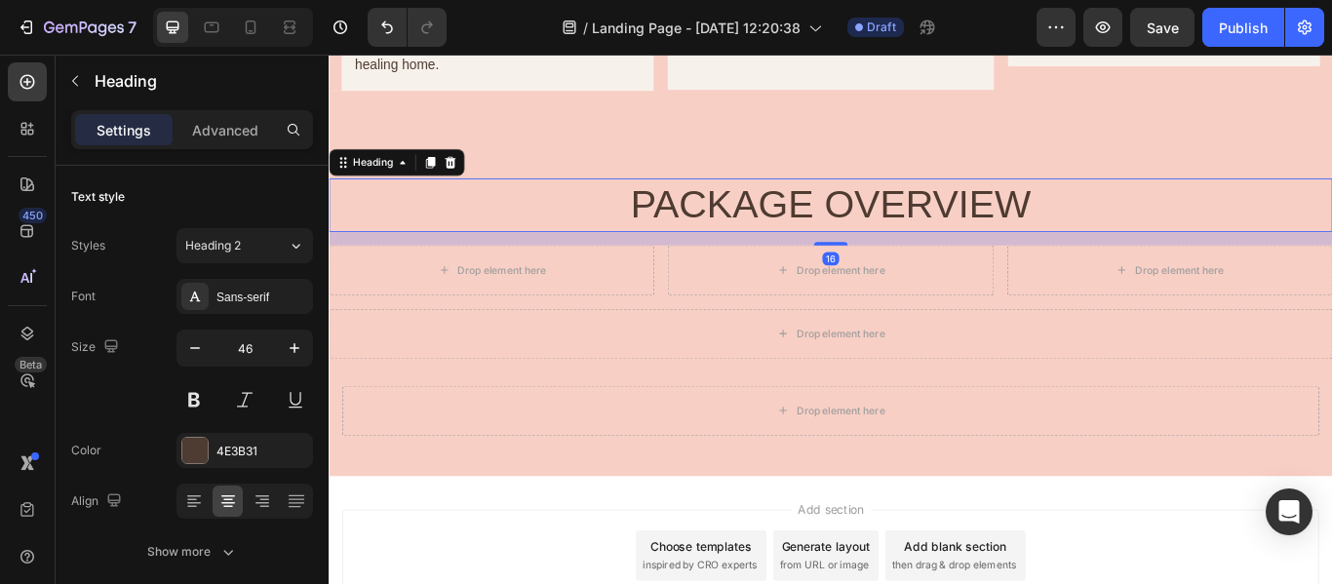
click at [982, 258] on h2 "PACKAGE OVERVIEW" at bounding box center [914, 230] width 1171 height 62
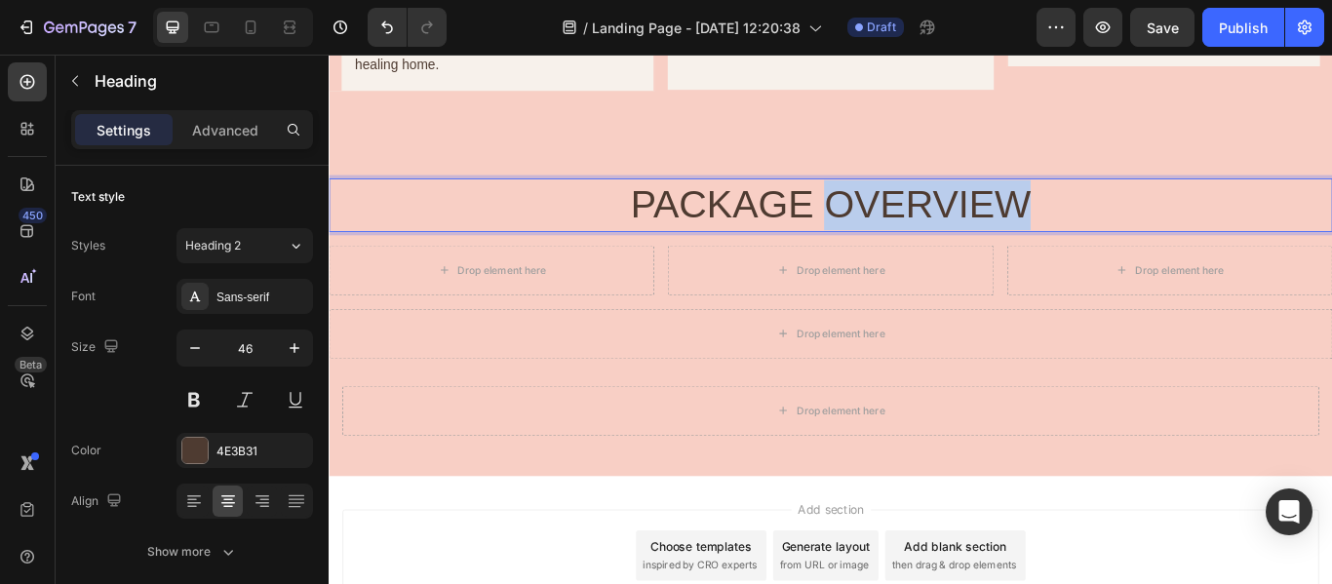
click at [982, 258] on p "PACKAGE OVERVIEW" at bounding box center [914, 230] width 1167 height 59
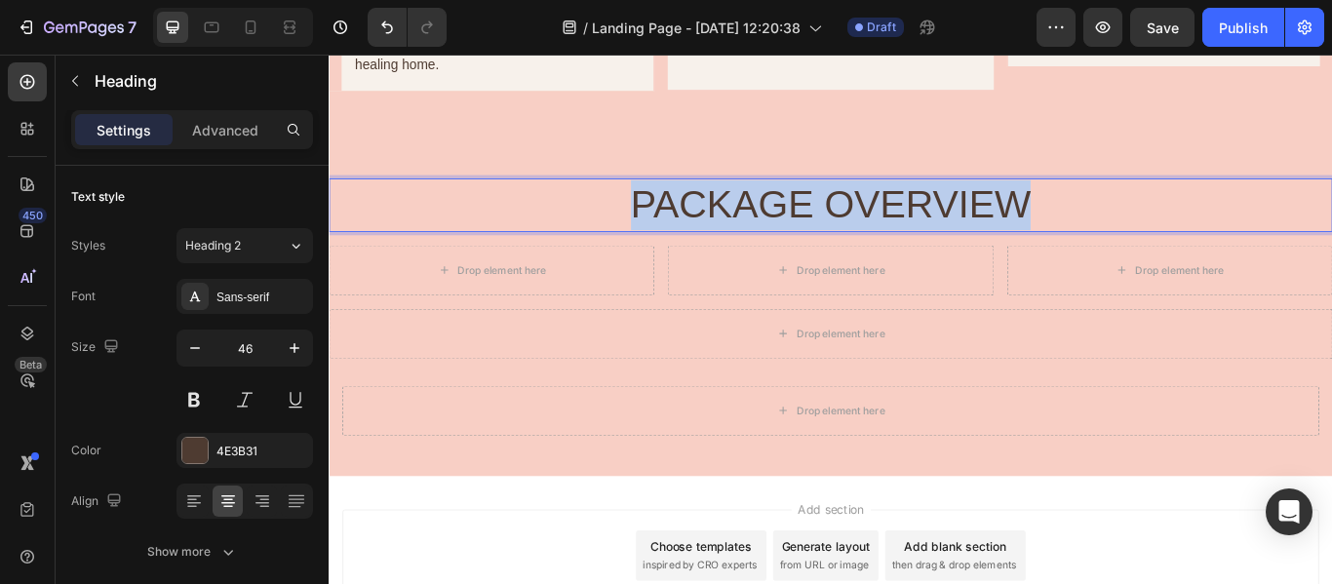
click at [982, 258] on p "PACKAGE OVERVIEW" at bounding box center [914, 230] width 1167 height 59
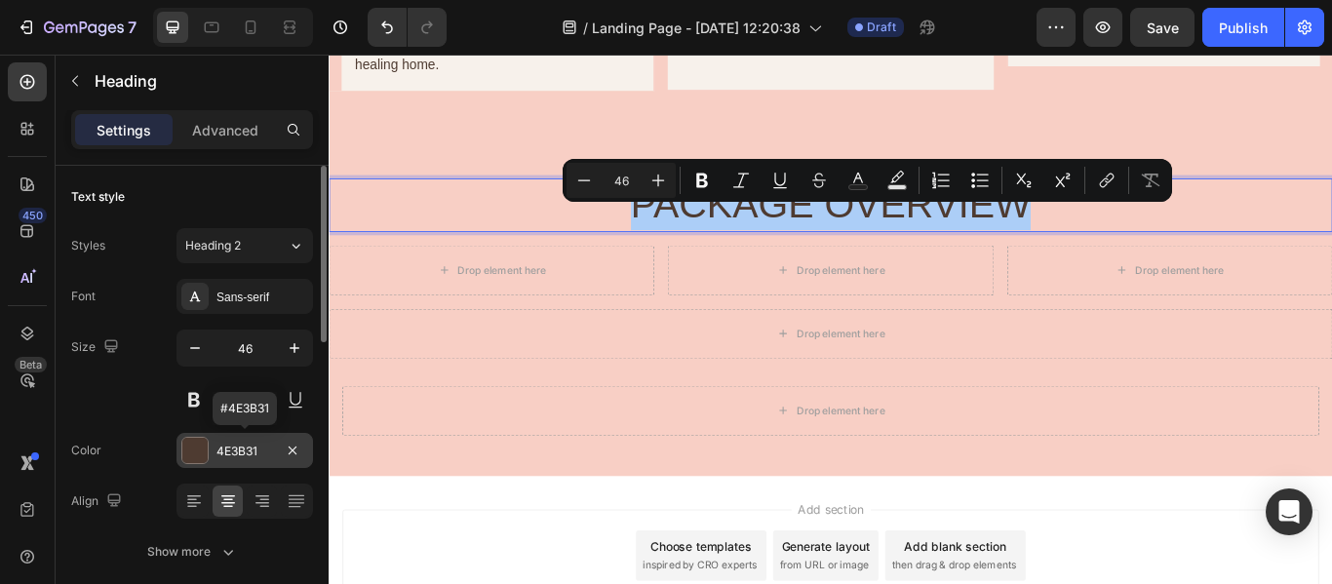
click at [259, 447] on div "4E3B31" at bounding box center [245, 452] width 57 height 18
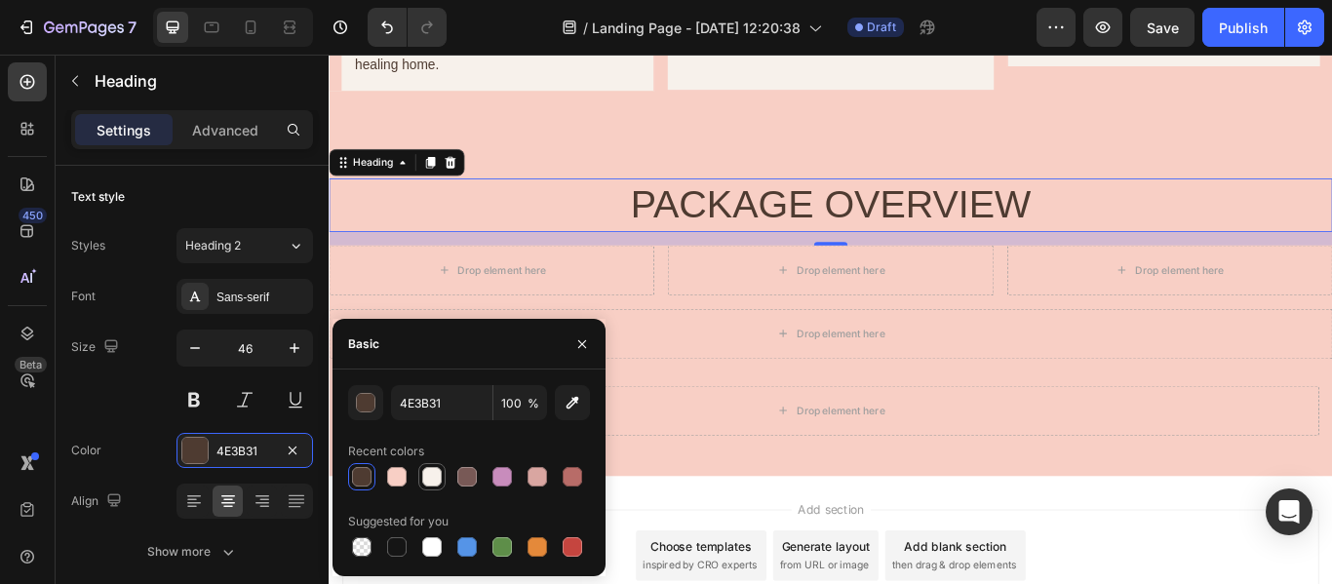
click at [434, 483] on div at bounding box center [432, 477] width 20 height 20
type input "F7F1EB"
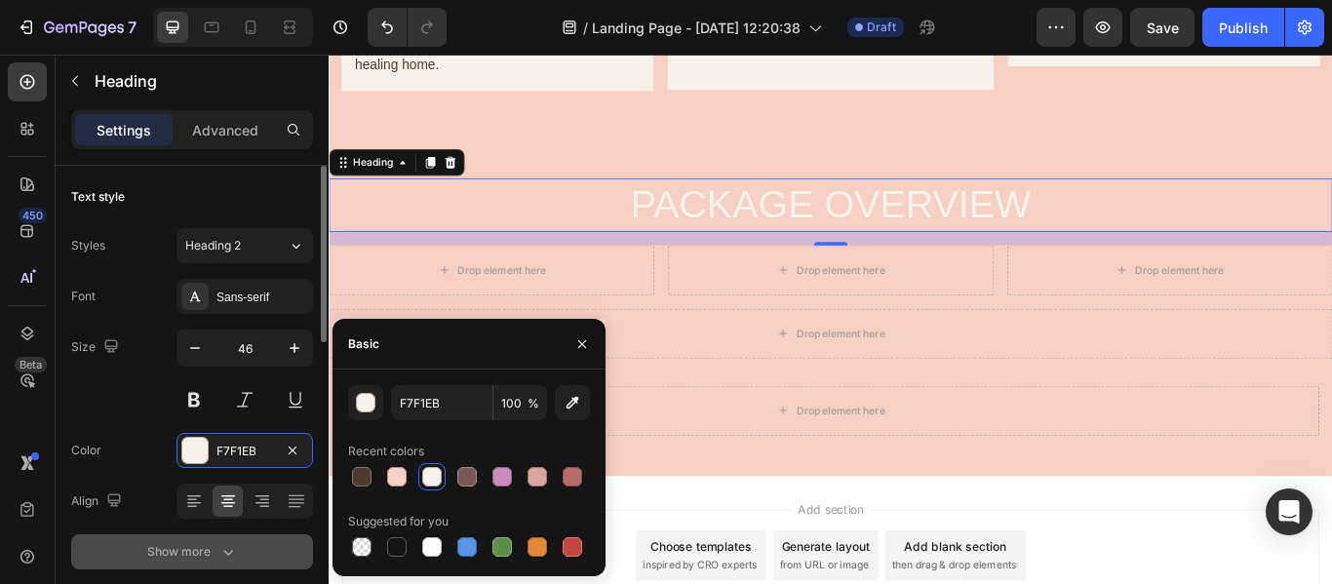
click at [172, 555] on div "Show more" at bounding box center [192, 552] width 91 height 20
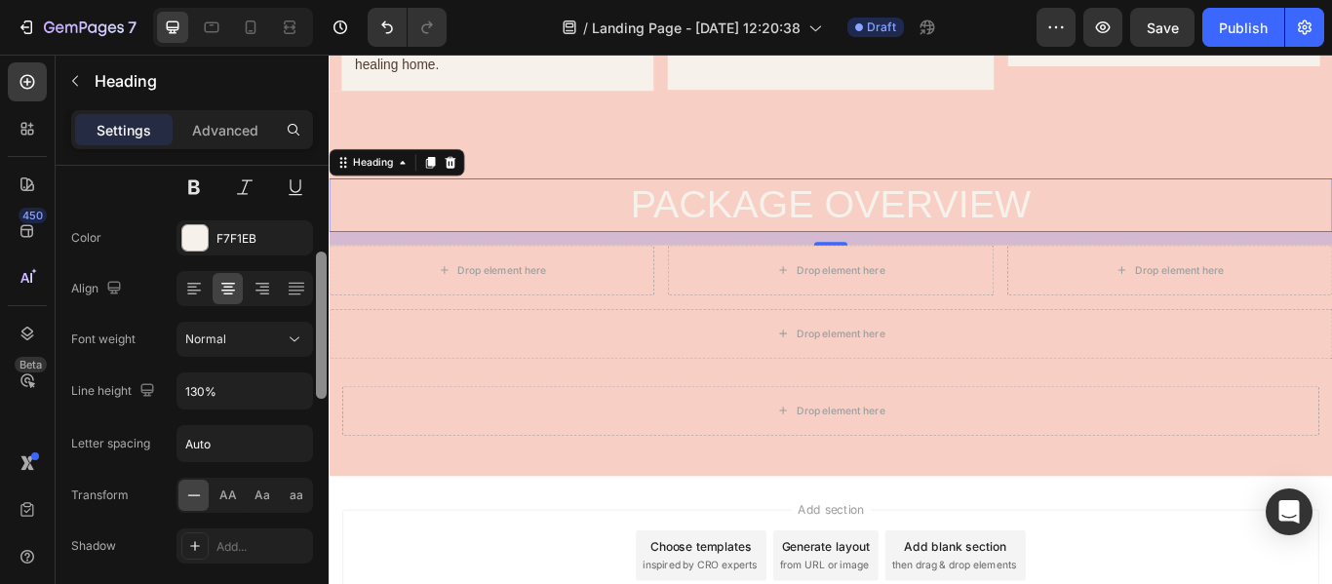
scroll to position [231, 0]
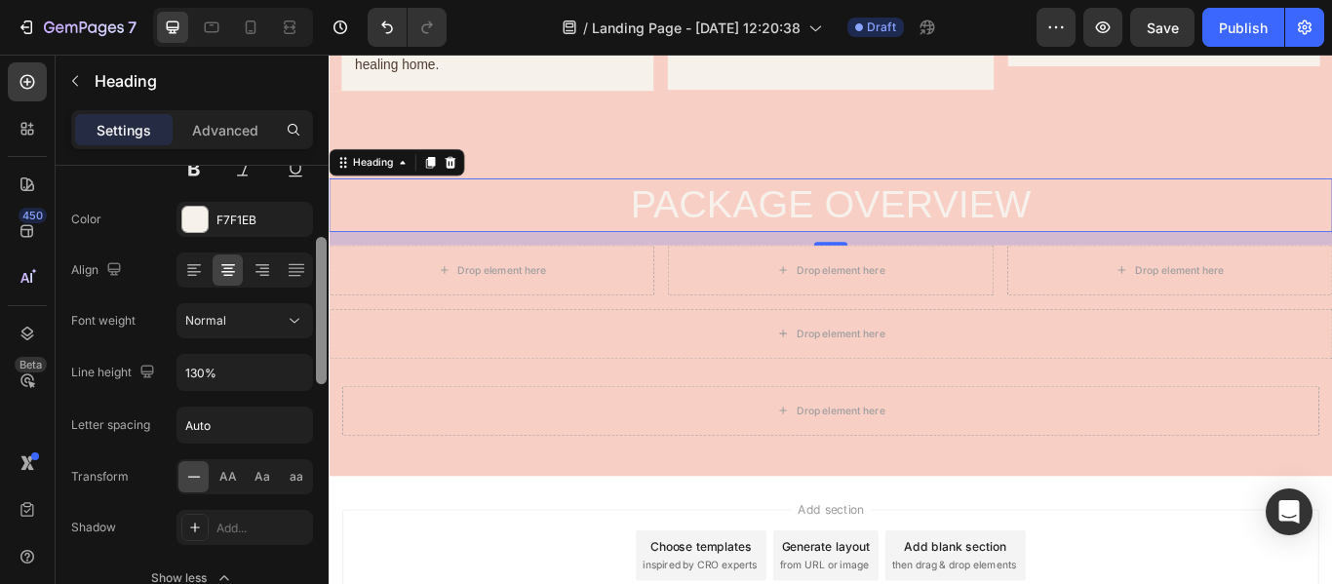
drag, startPoint x: 318, startPoint y: 323, endPoint x: 329, endPoint y: 410, distance: 87.5
click at [329, 0] on div "7 / Landing Page - Jul 7, 12:20:38 Draft Preview Save Publish 450 Beta Sections…" at bounding box center [666, 0] width 1332 height 0
click at [272, 428] on input "Auto" at bounding box center [245, 425] width 135 height 35
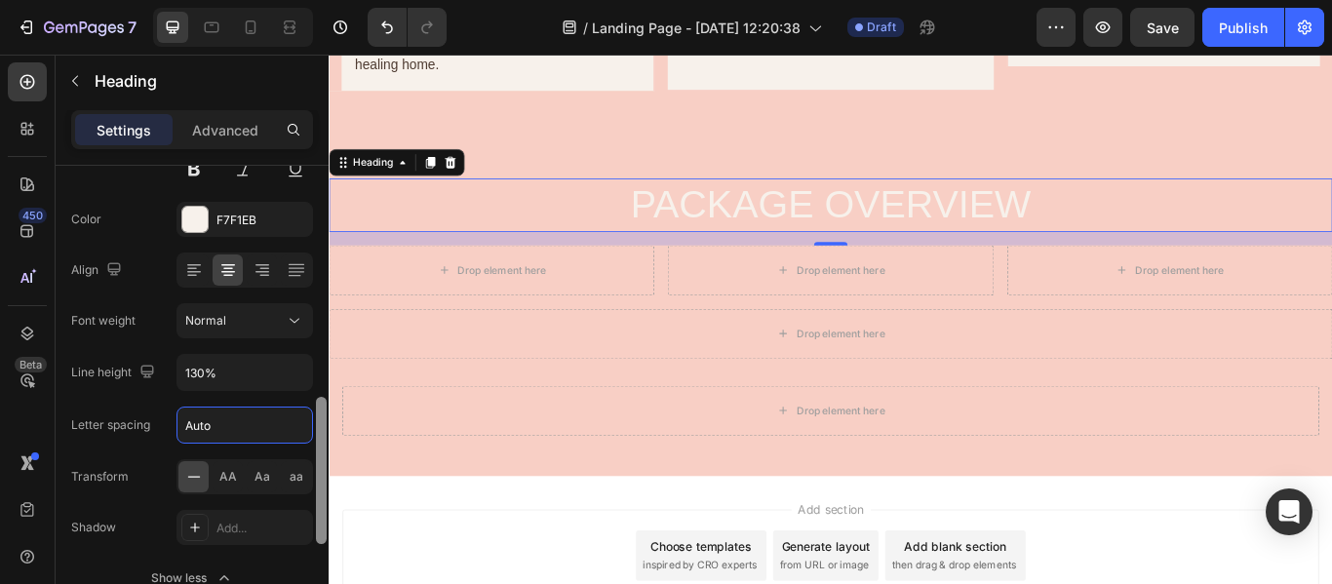
scroll to position [363, 0]
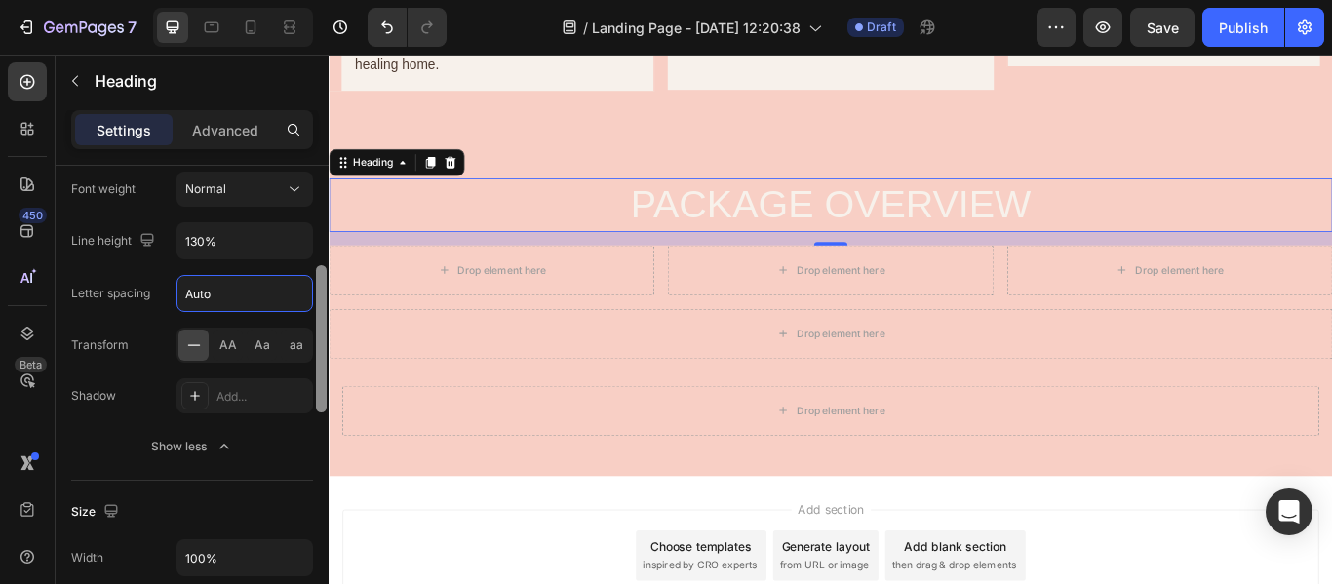
drag, startPoint x: 319, startPoint y: 369, endPoint x: 314, endPoint y: 410, distance: 41.3
click at [314, 410] on div at bounding box center [321, 393] width 15 height 474
click at [256, 408] on div "Add..." at bounding box center [245, 395] width 137 height 35
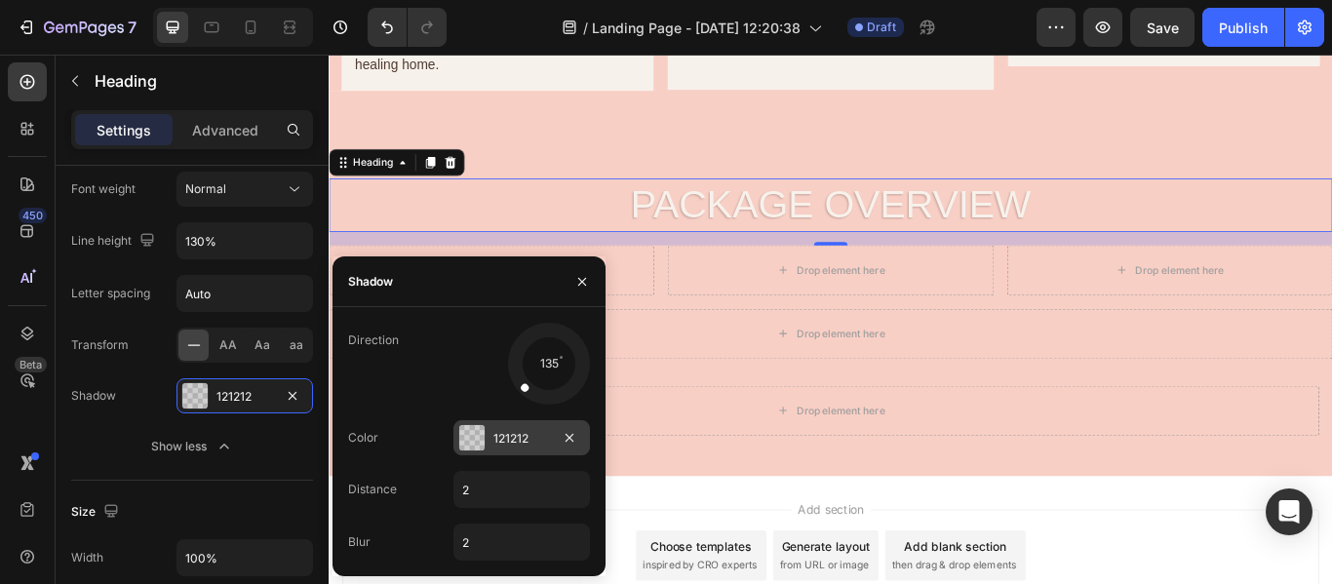
click at [496, 444] on div "121212" at bounding box center [522, 439] width 57 height 18
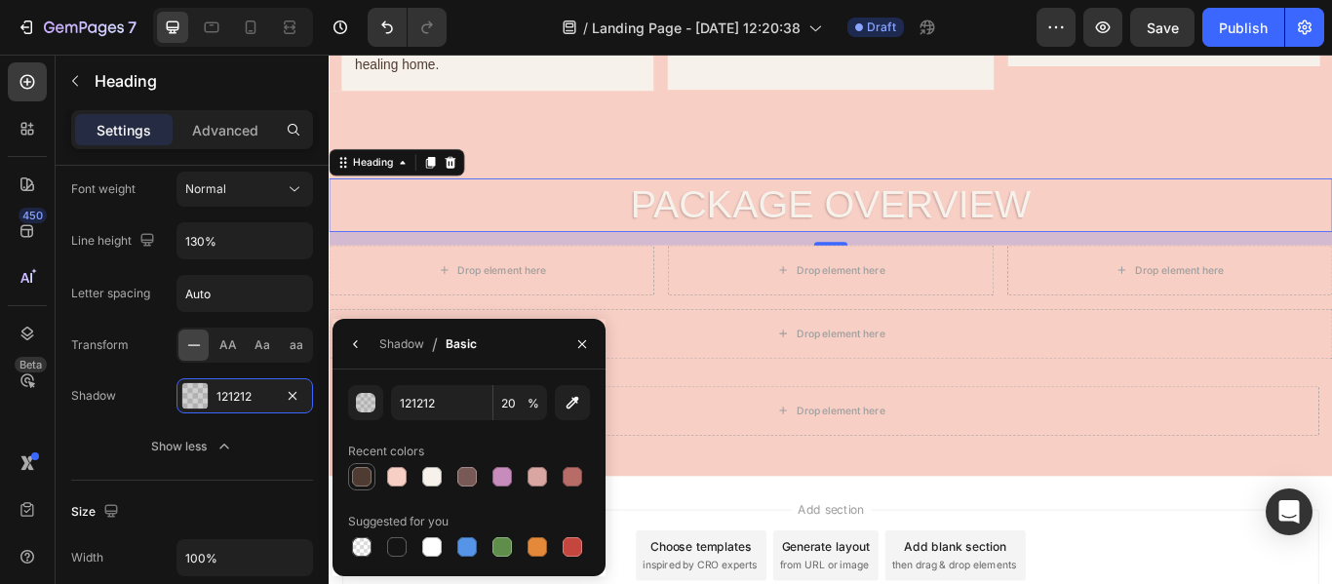
click at [365, 469] on div at bounding box center [362, 477] width 20 height 20
type input "4E3B31"
type input "100"
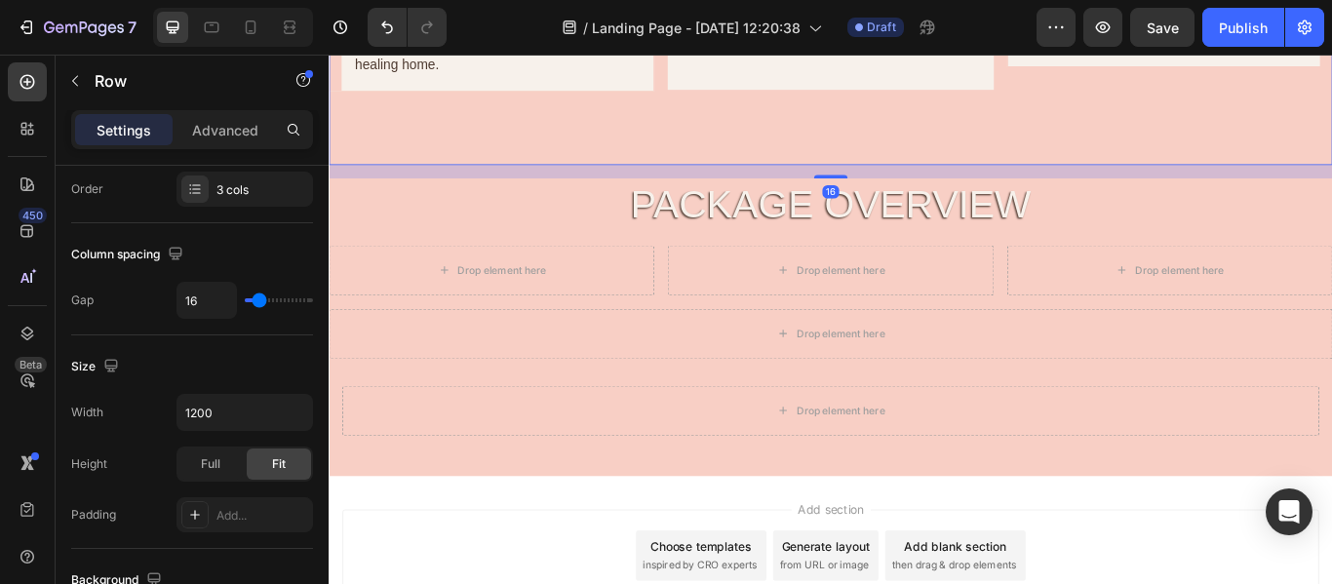
scroll to position [0, 0]
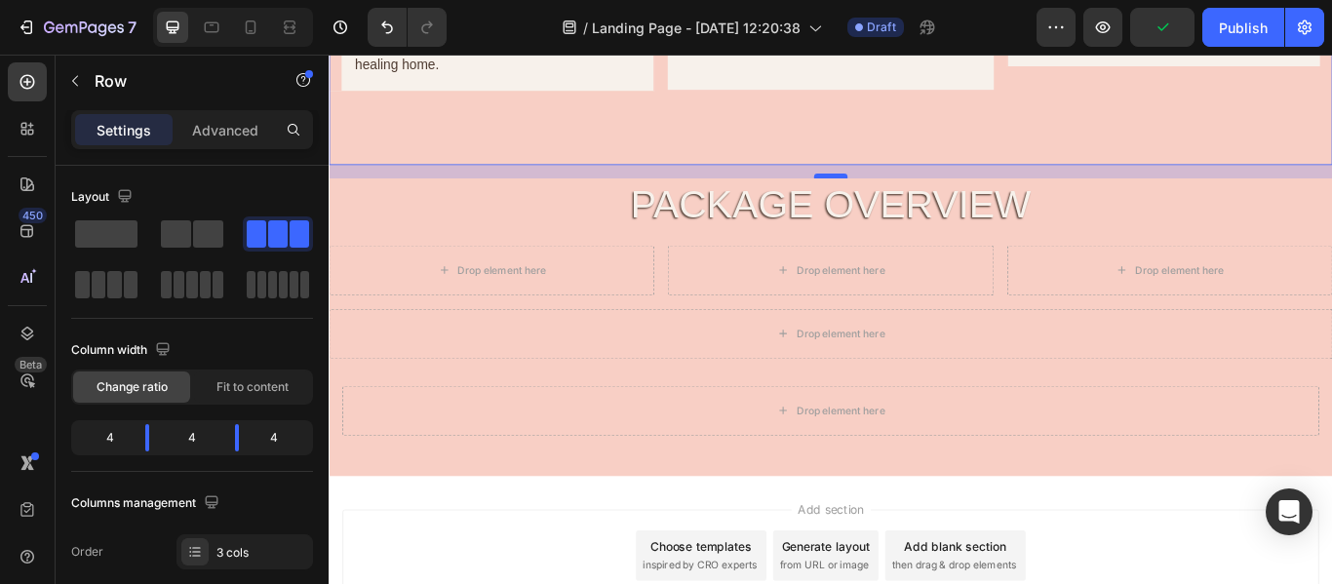
click at [901, 199] on div at bounding box center [913, 196] width 39 height 6
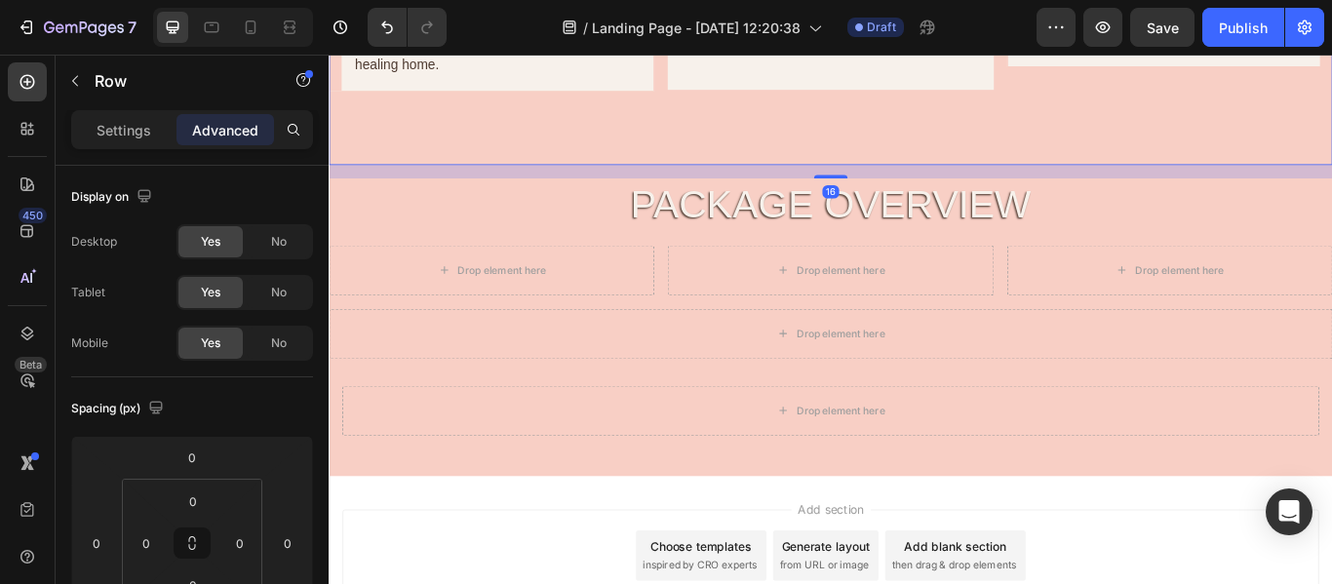
click at [838, 199] on div "16" at bounding box center [914, 191] width 1171 height 16
click at [785, 199] on div "16" at bounding box center [914, 191] width 1171 height 16
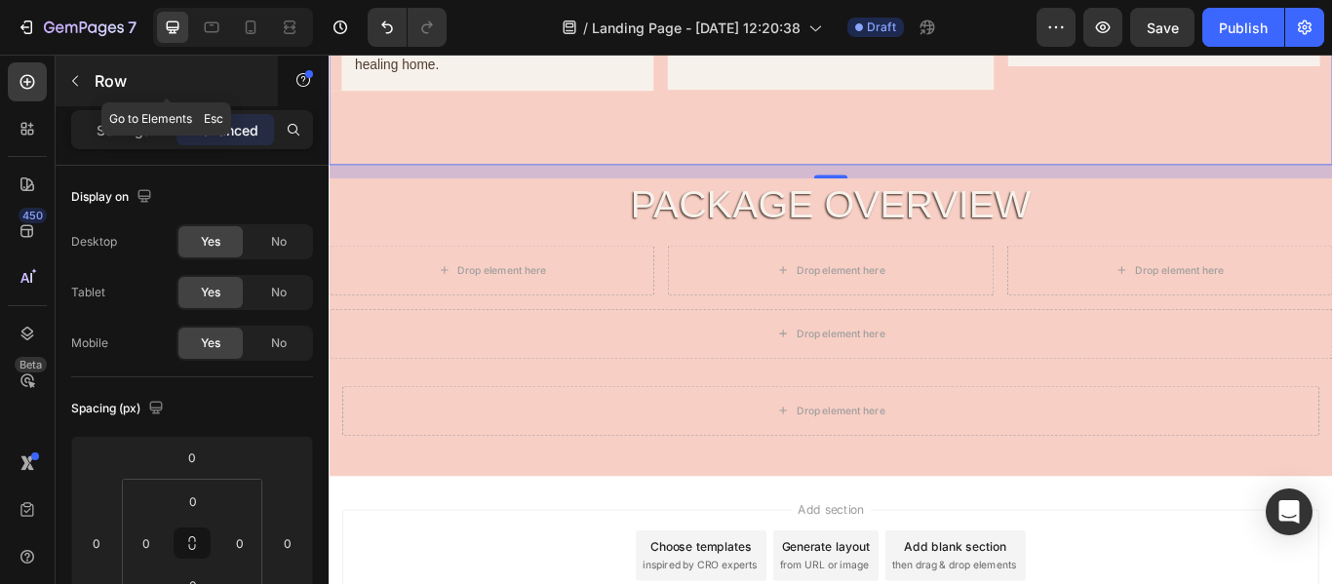
click at [75, 79] on icon "button" at bounding box center [75, 81] width 6 height 11
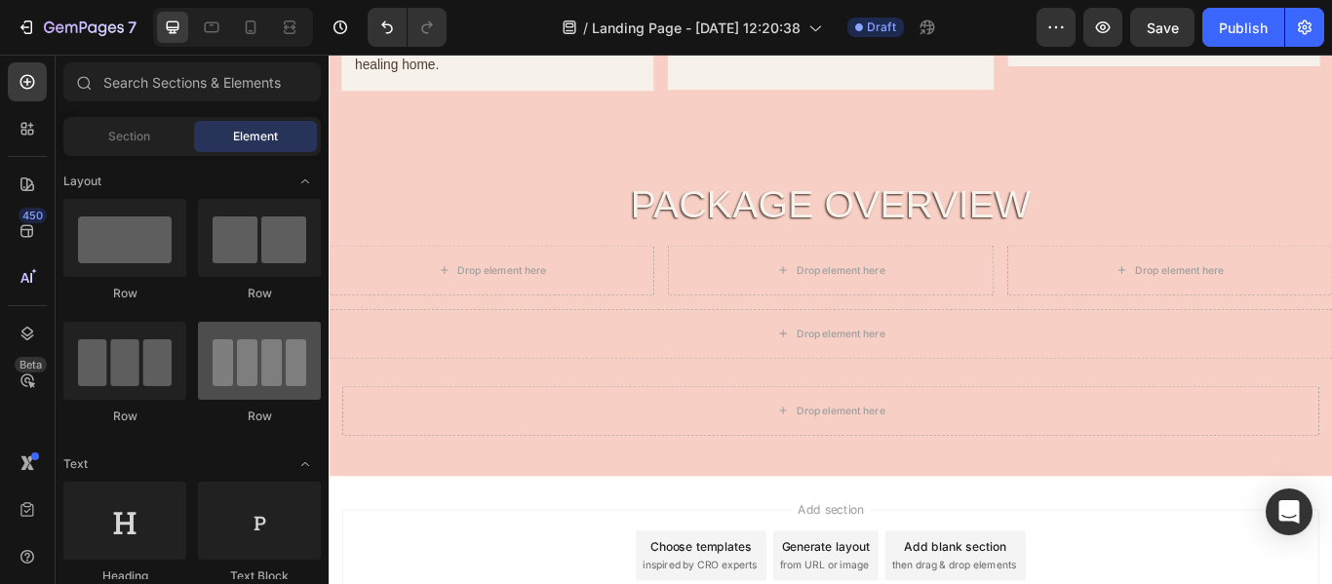
click at [242, 325] on div at bounding box center [259, 361] width 123 height 78
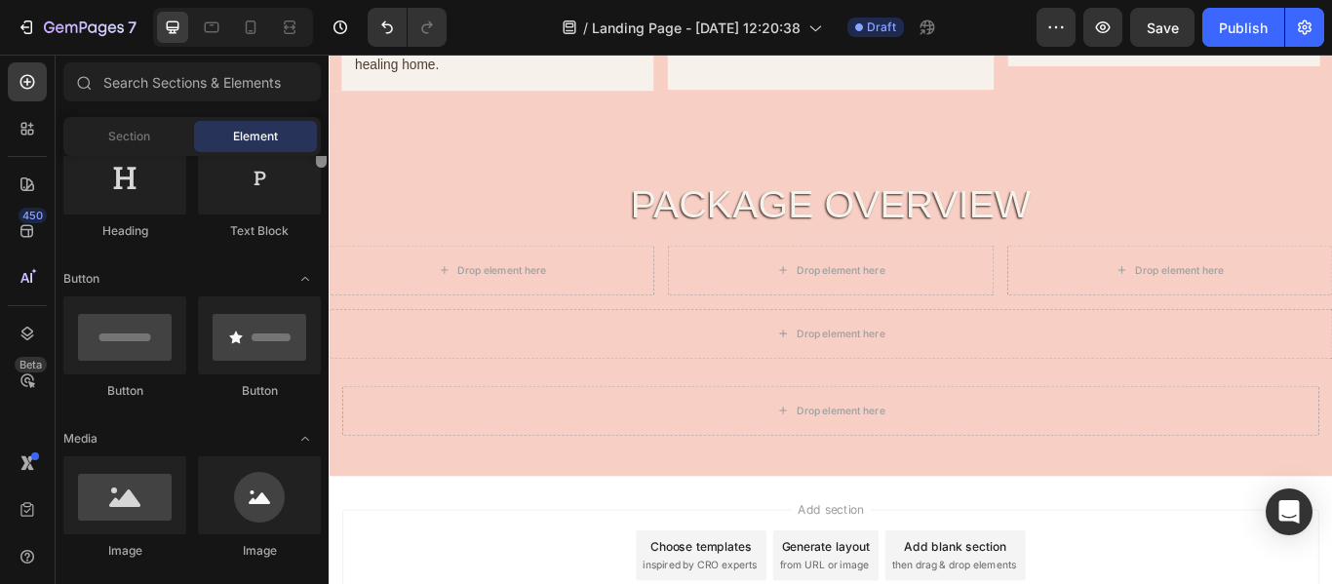
scroll to position [293, 0]
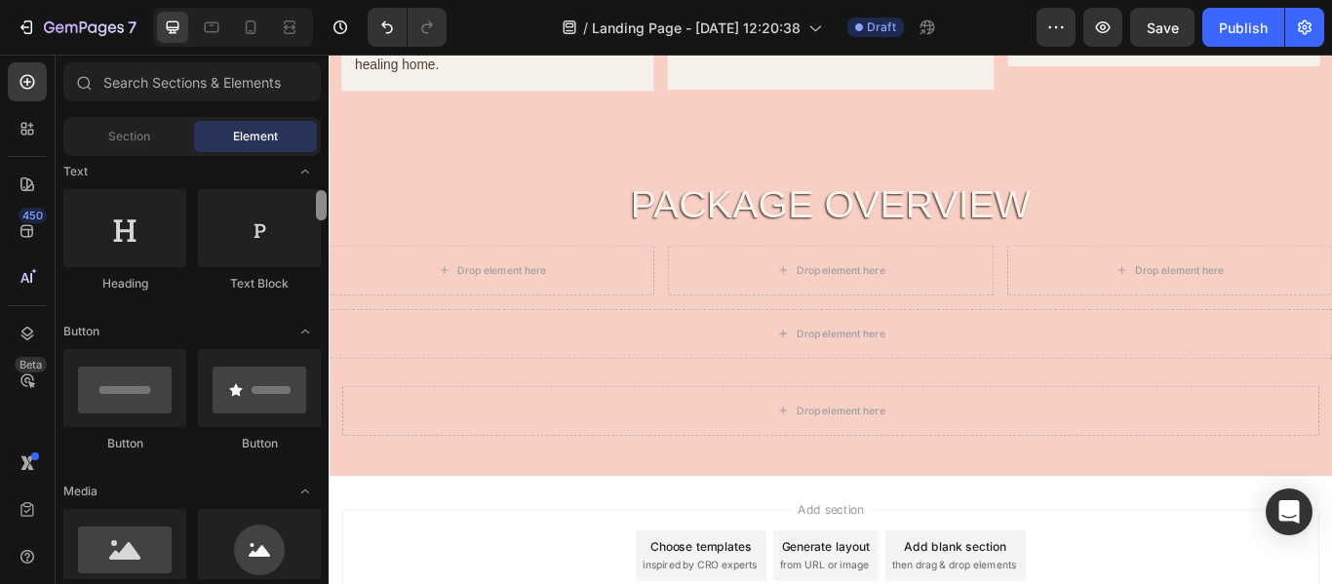
drag, startPoint x: 323, startPoint y: 175, endPoint x: 328, endPoint y: 196, distance: 22.0
click at [328, 196] on div at bounding box center [321, 380] width 15 height 423
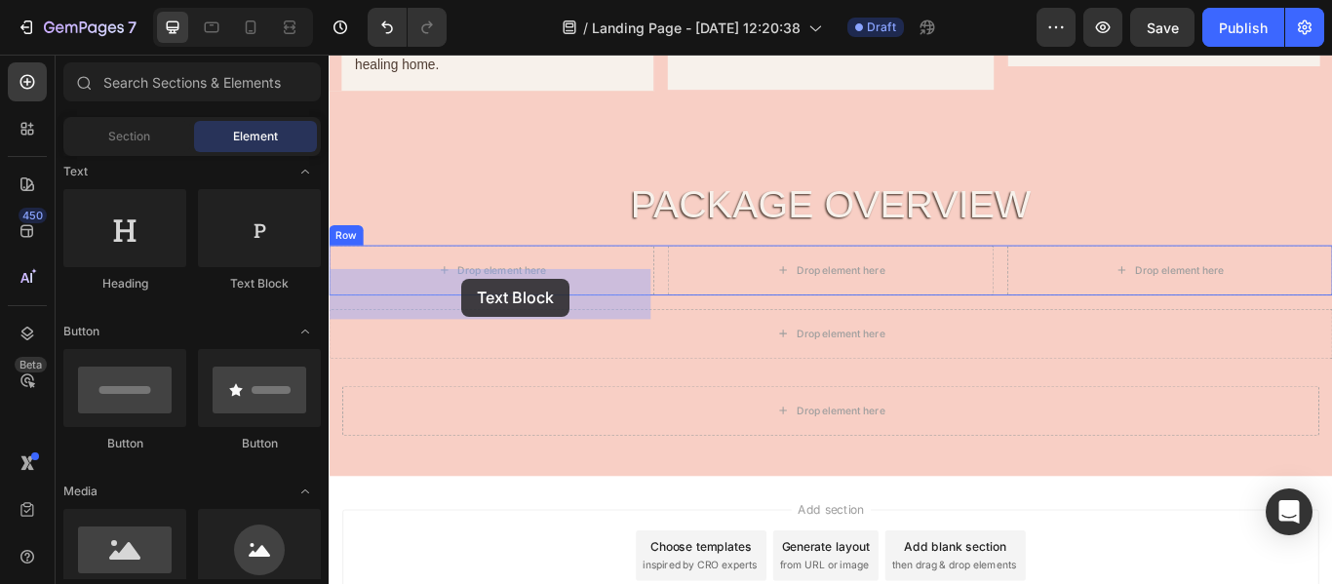
drag, startPoint x: 575, startPoint y: 294, endPoint x: 484, endPoint y: 316, distance: 93.4
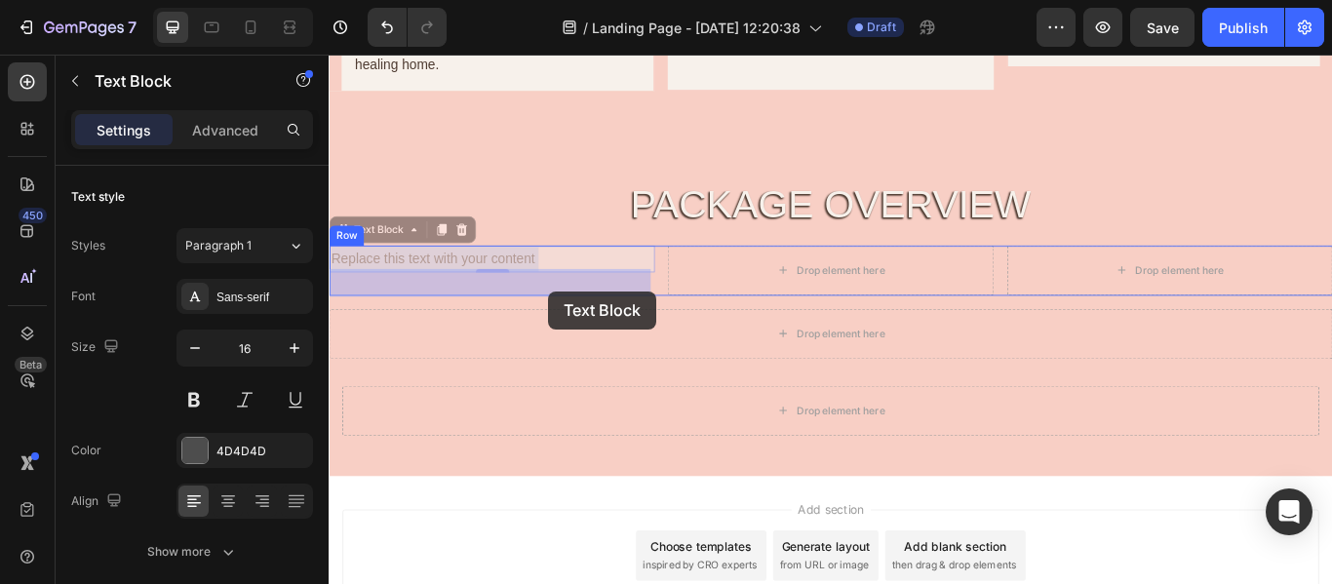
drag, startPoint x: 616, startPoint y: 305, endPoint x: 583, endPoint y: 331, distance: 41.8
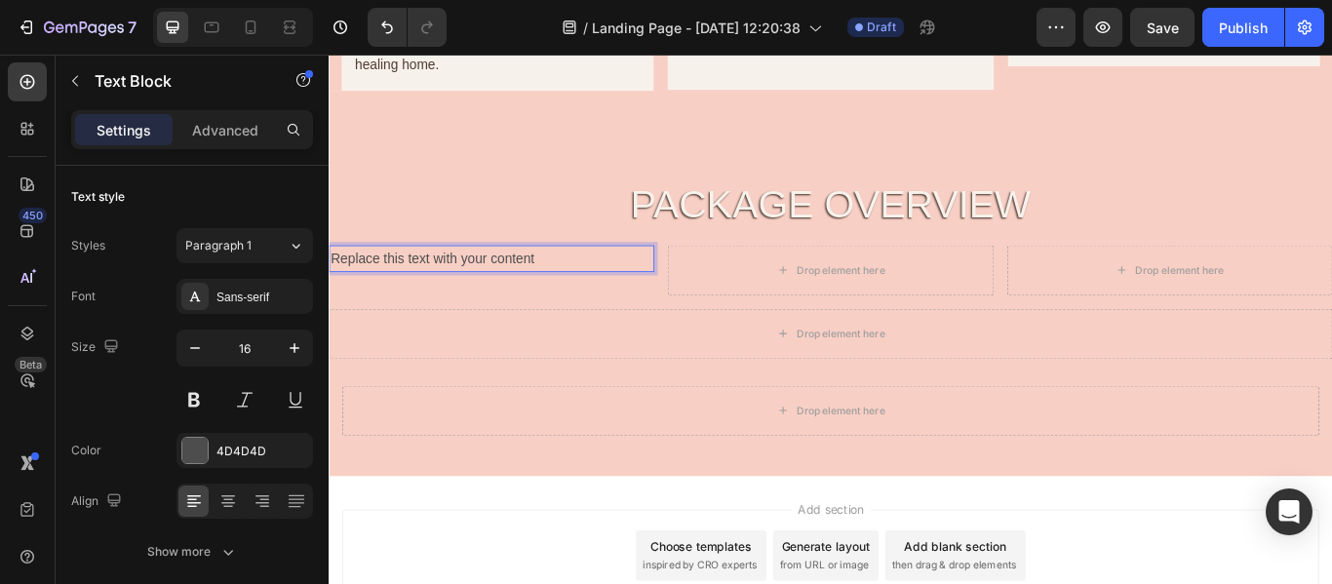
click at [583, 307] on p "Replace this text with your content" at bounding box center [519, 293] width 376 height 28
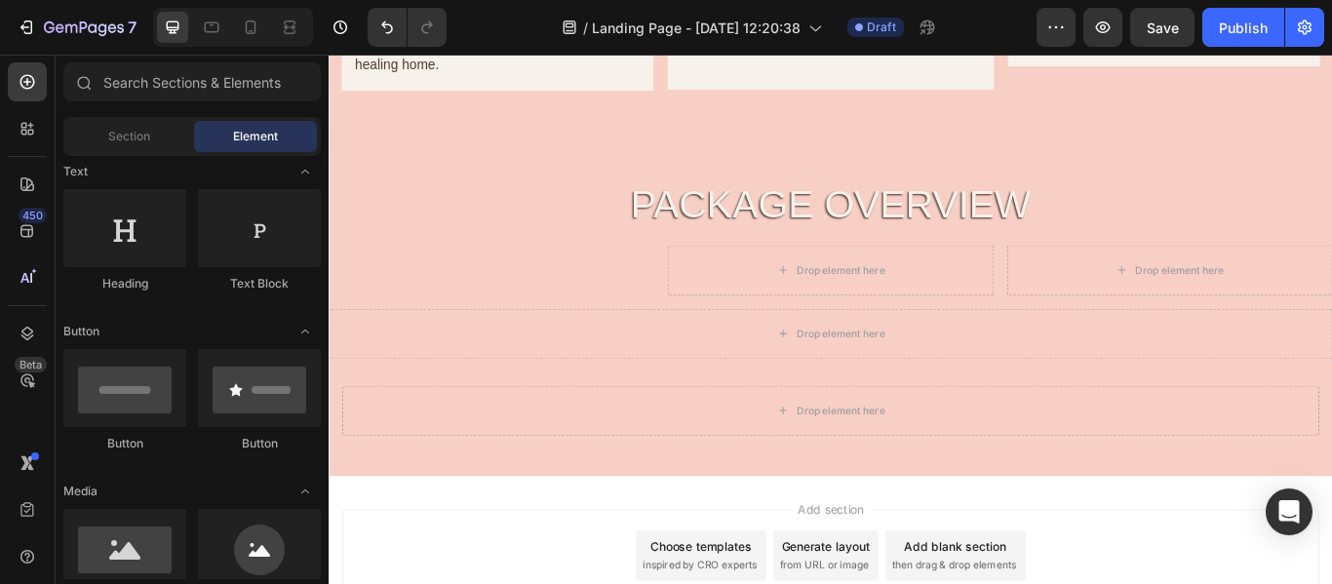
scroll to position [2202, 0]
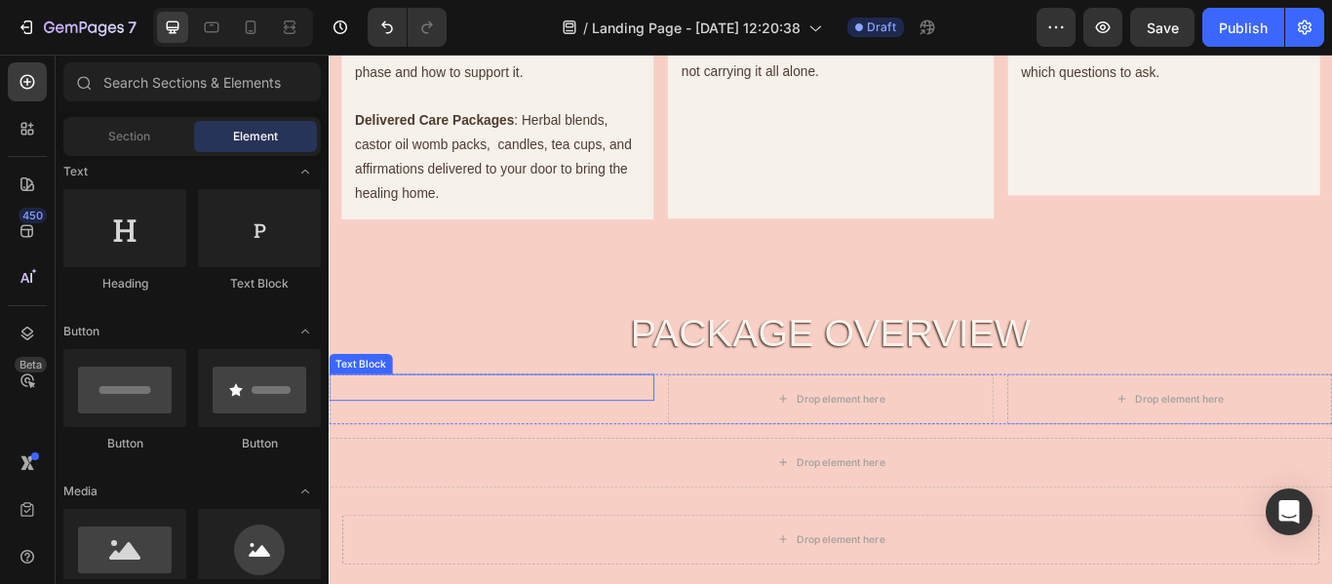
click at [563, 459] on div "Rich Text Editor. Editing area: main" at bounding box center [518, 443] width 379 height 32
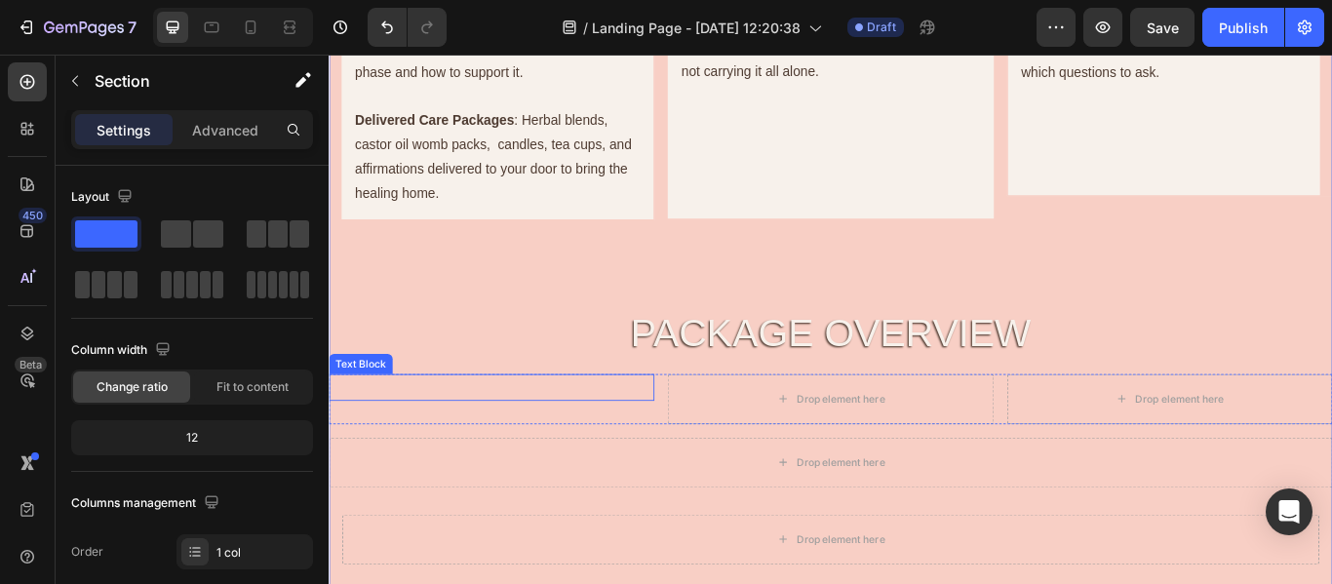
click at [577, 457] on p "Rich Text Editor. Editing area: main" at bounding box center [519, 443] width 376 height 28
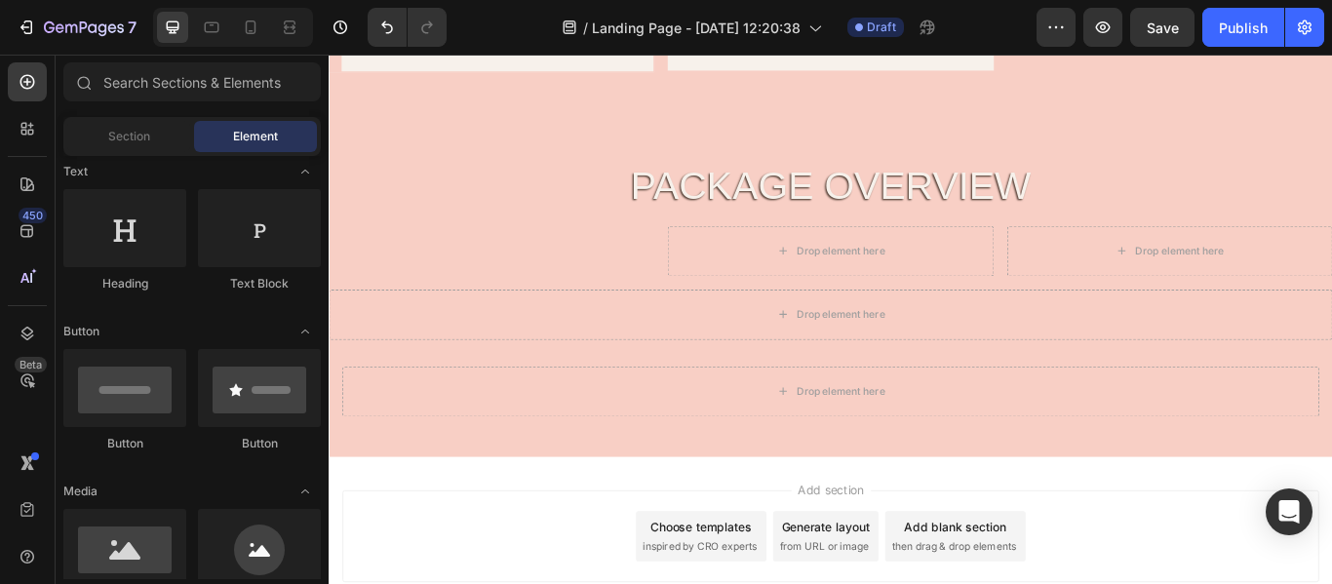
scroll to position [2380, 0]
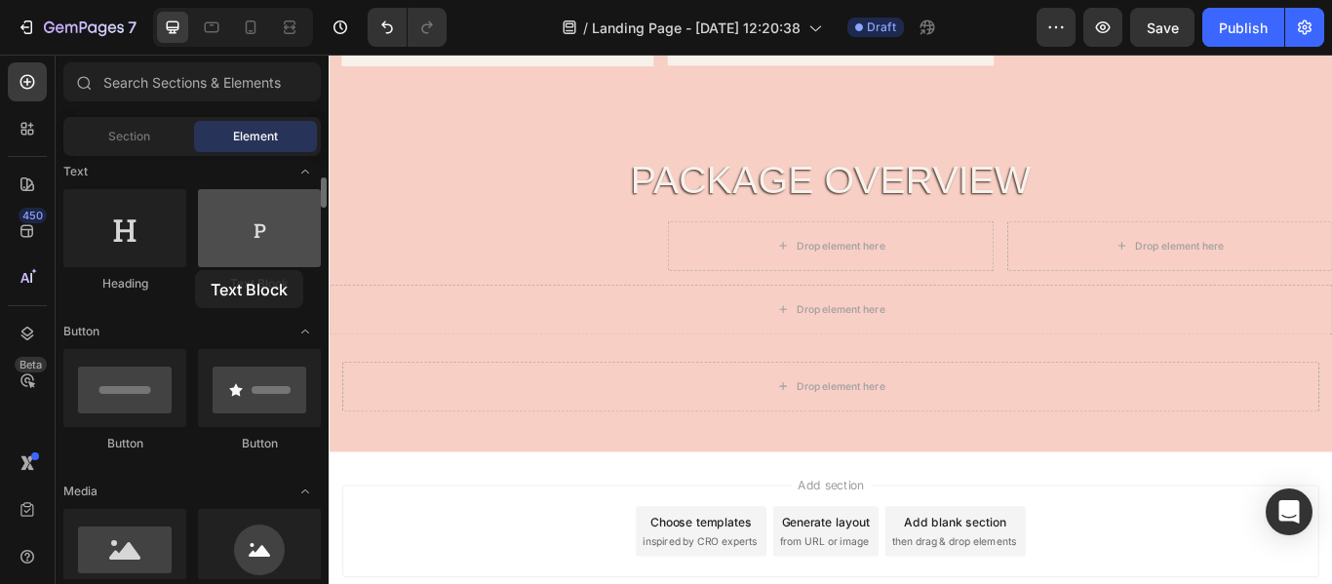
drag, startPoint x: 250, startPoint y: 240, endPoint x: 216, endPoint y: 249, distance: 35.3
click at [200, 247] on div at bounding box center [259, 228] width 123 height 78
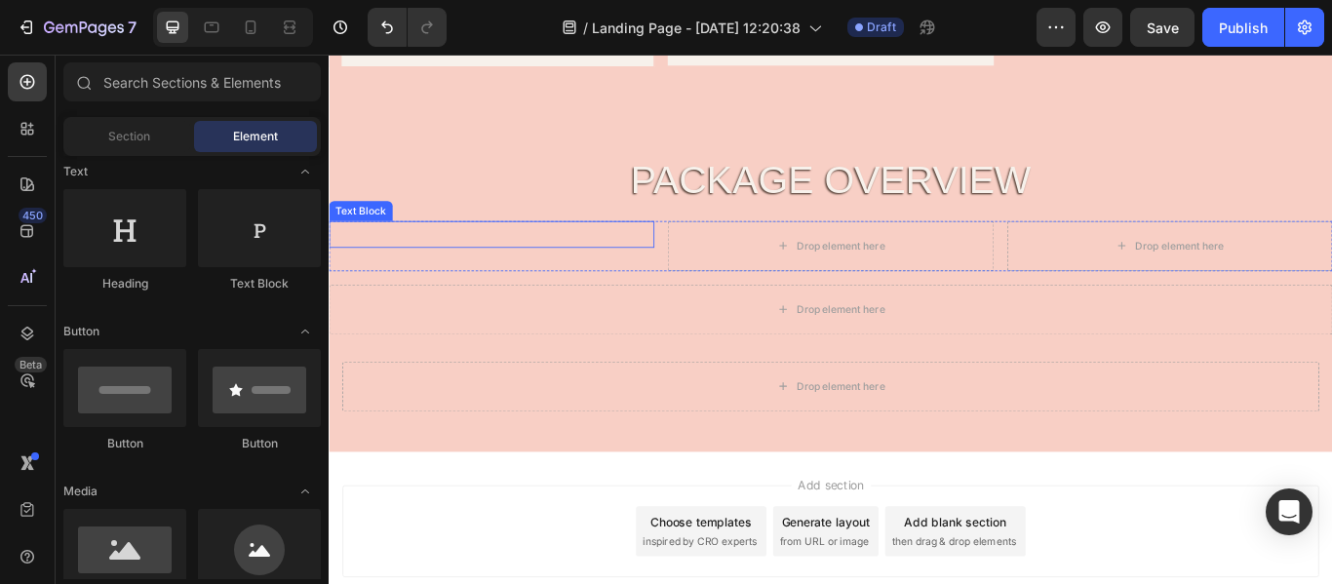
click at [497, 279] on p "Rich Text Editor. Editing area: main" at bounding box center [519, 265] width 376 height 28
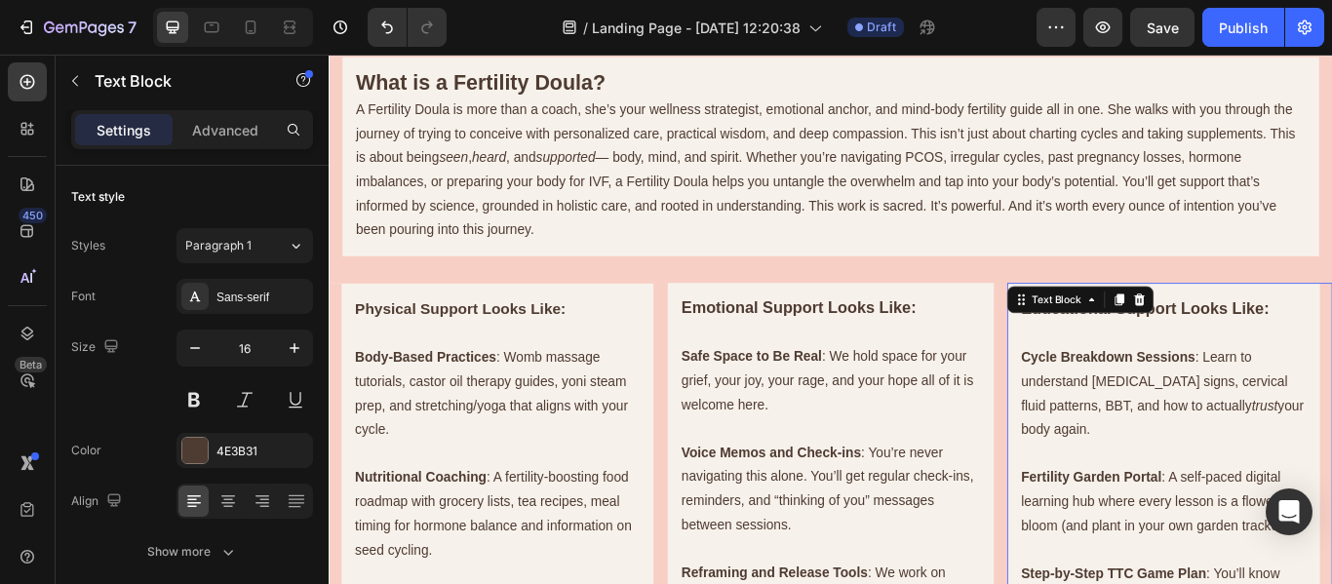
scroll to position [1419, 0]
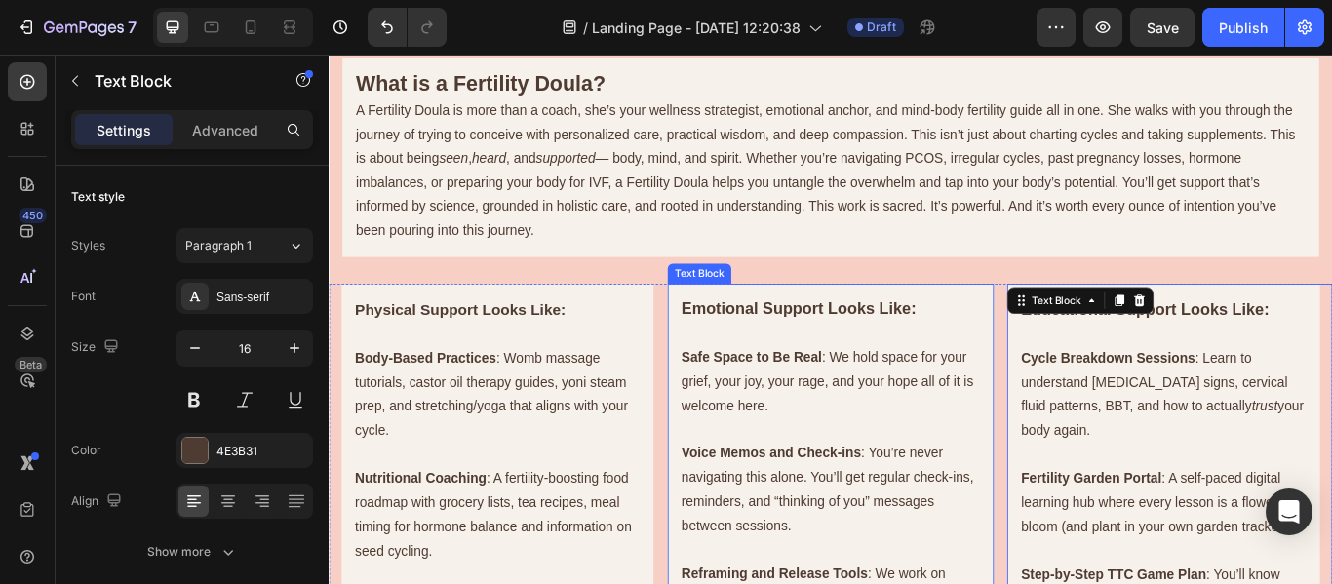
click at [983, 377] on p at bounding box center [913, 380] width 348 height 28
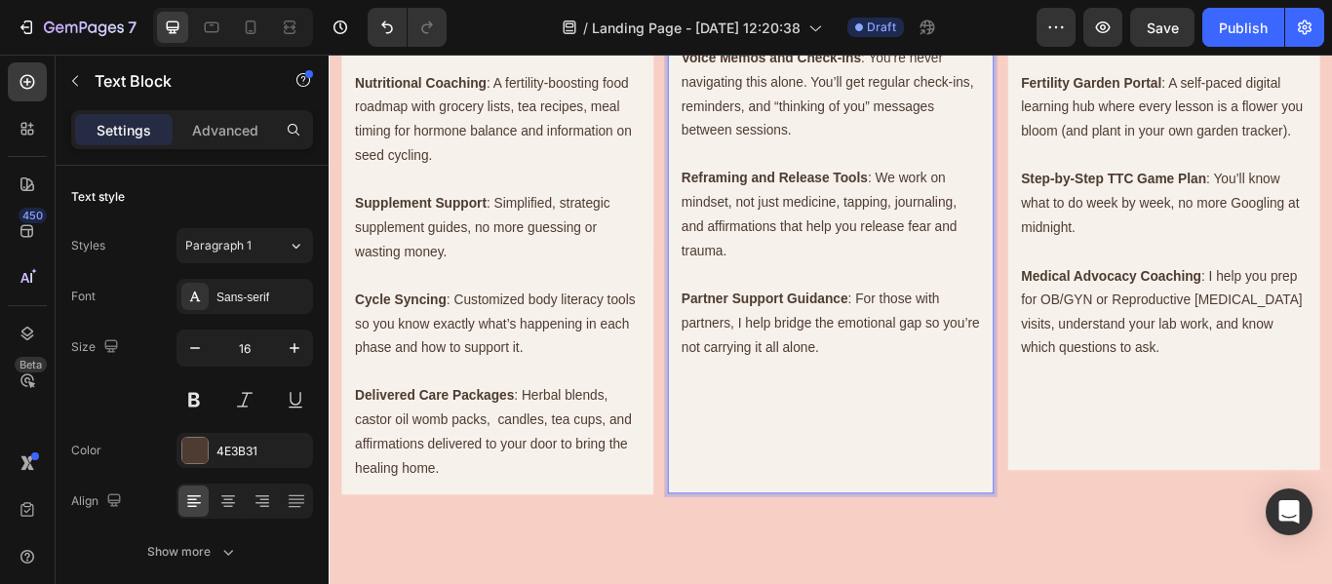
scroll to position [1883, 0]
click at [532, 475] on p "Delivered Care Packages : Herbal blends, castor oil womb packs, candles, tea cu…" at bounding box center [525, 493] width 333 height 112
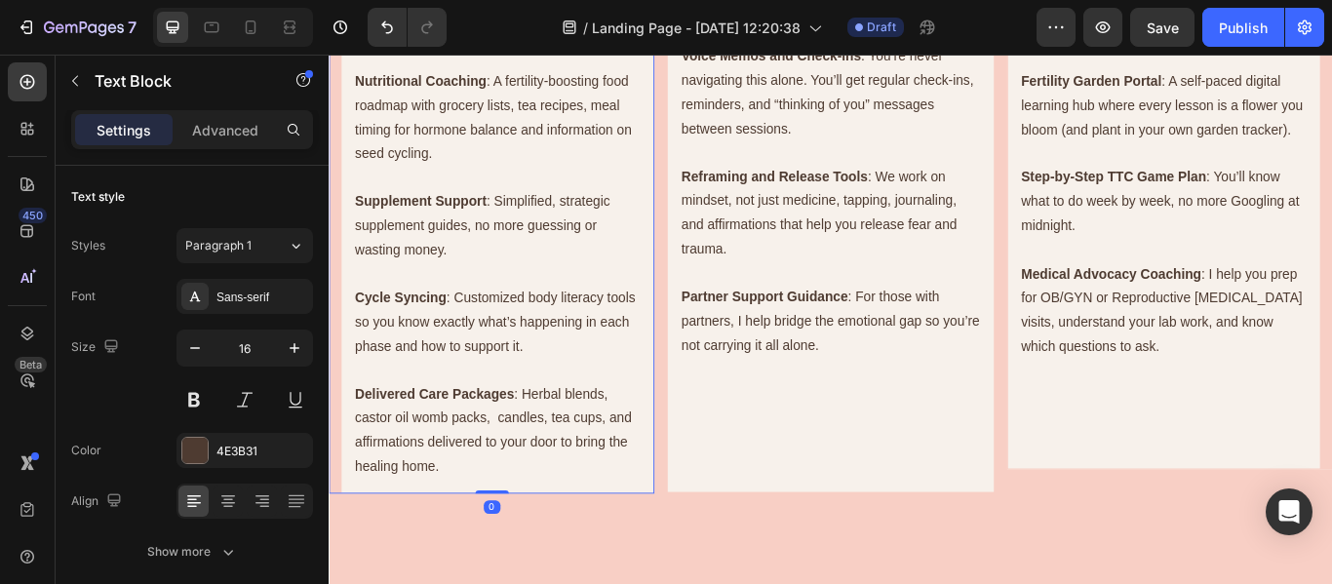
click at [521, 474] on p "Delivered Care Packages : Herbal blends, castor oil womb packs, candles, tea cu…" at bounding box center [525, 493] width 333 height 112
click at [528, 477] on p "Delivered Care Packages : Herbal blends, castor oil womb packs, candles, tea cu…" at bounding box center [525, 493] width 333 height 112
click at [583, 478] on p "Delivered Care Packages : Herbal blends, castor oil womb packs, candles, tea cu…" at bounding box center [525, 493] width 333 height 112
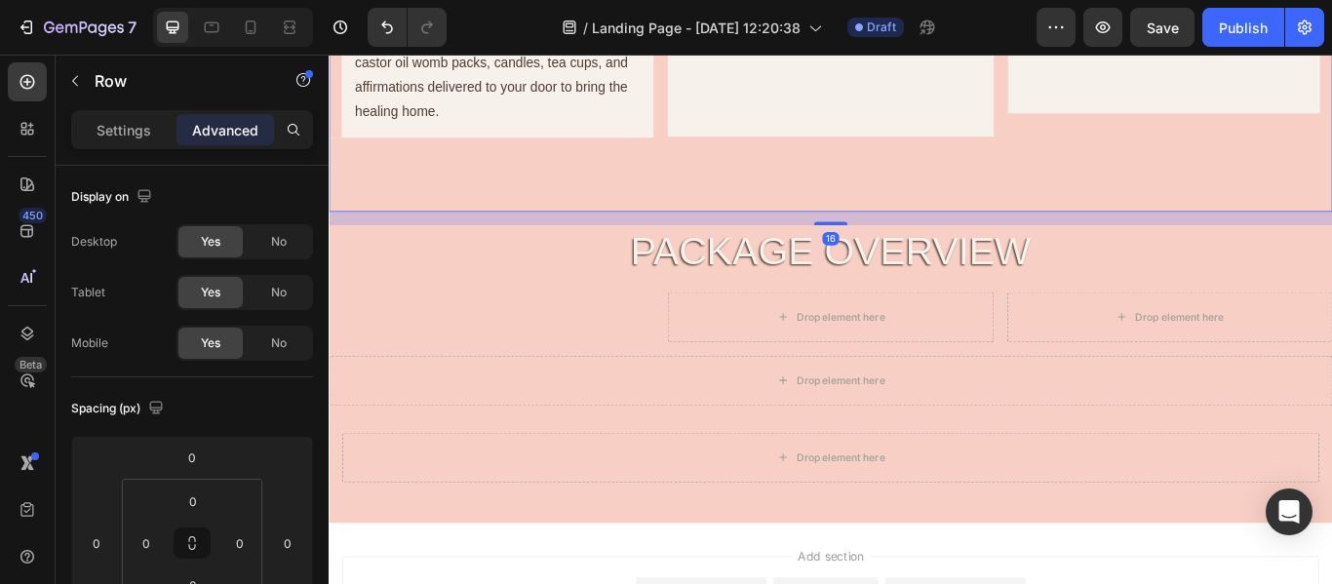
scroll to position [2332, 0]
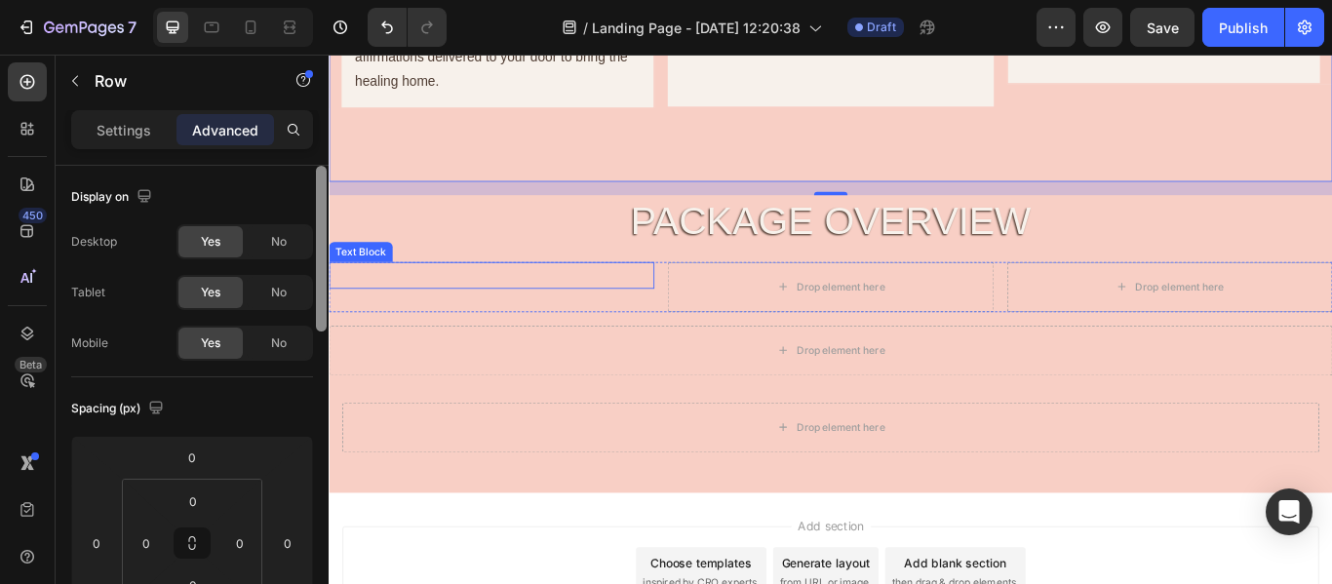
click at [324, 327] on div at bounding box center [321, 249] width 11 height 166
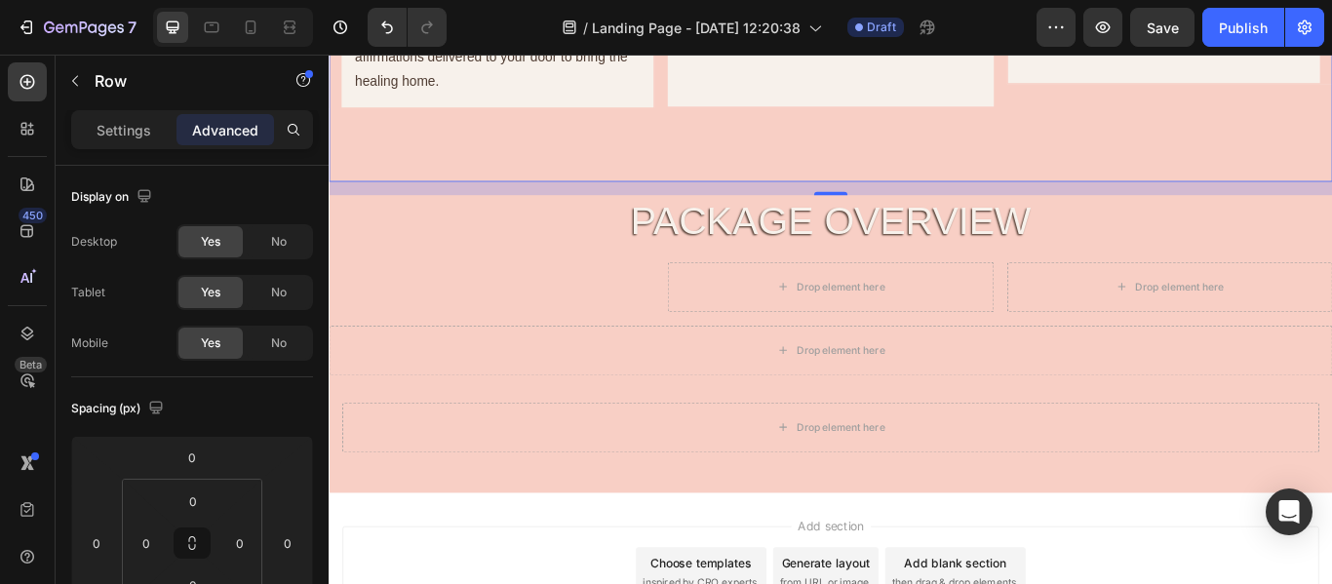
click at [375, 491] on div "Drop element here" at bounding box center [913, 489] width 1139 height 59
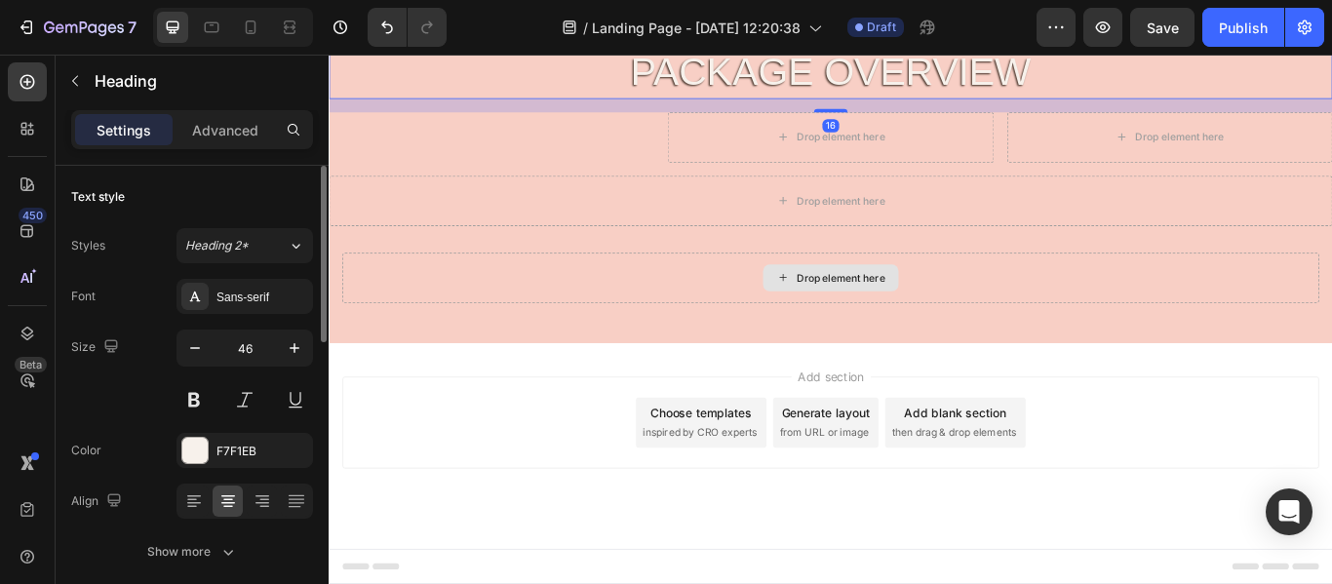
scroll to position [2514, 0]
